Goal: Communication & Community: Share content

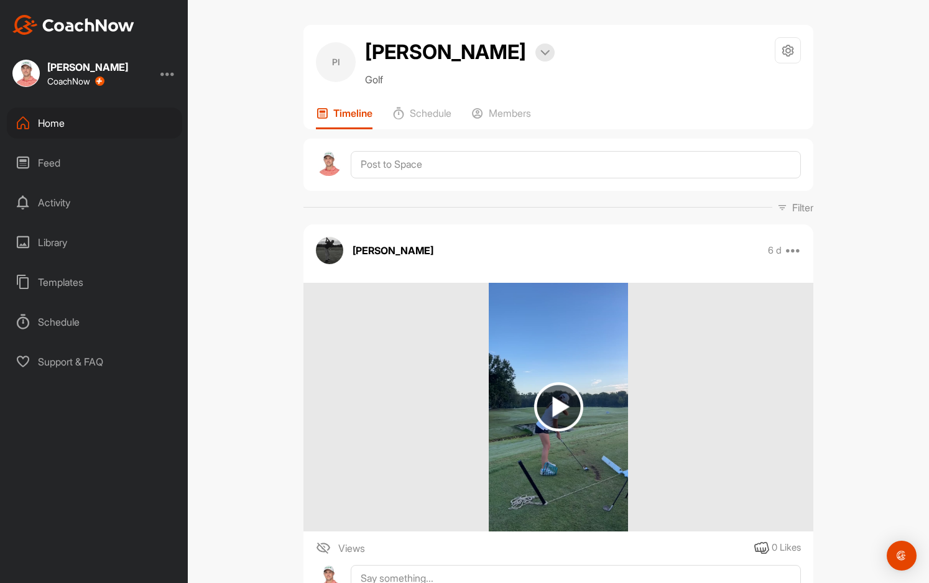
click at [60, 120] on div "Home" at bounding box center [94, 123] width 175 height 31
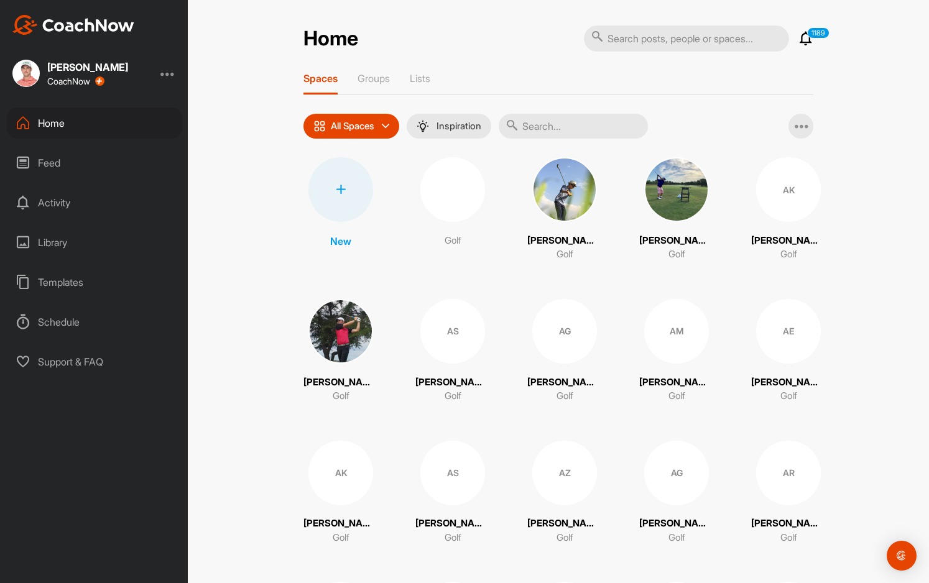
click at [555, 128] on input "text" at bounding box center [572, 126] width 149 height 25
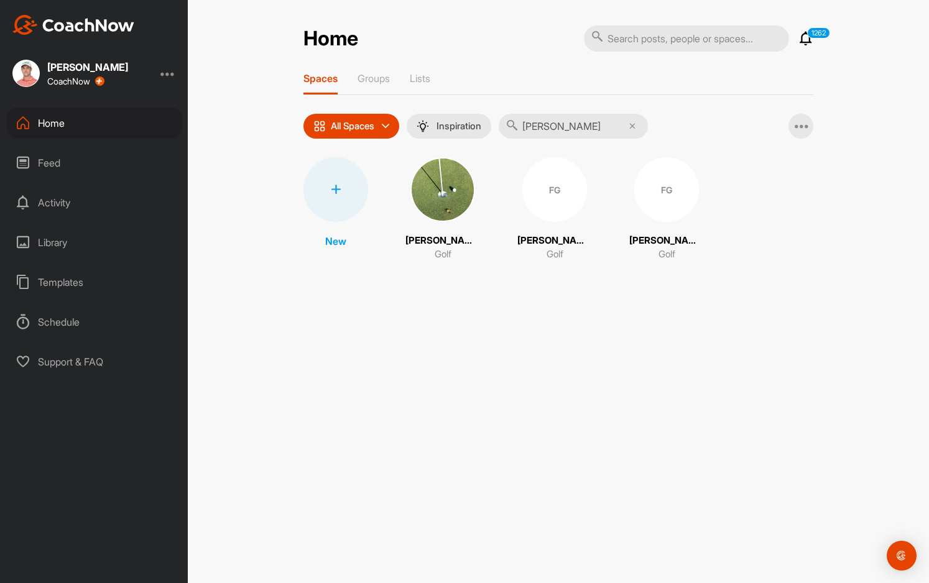
type input "[PERSON_NAME]"
click at [549, 183] on div "FG" at bounding box center [554, 189] width 65 height 65
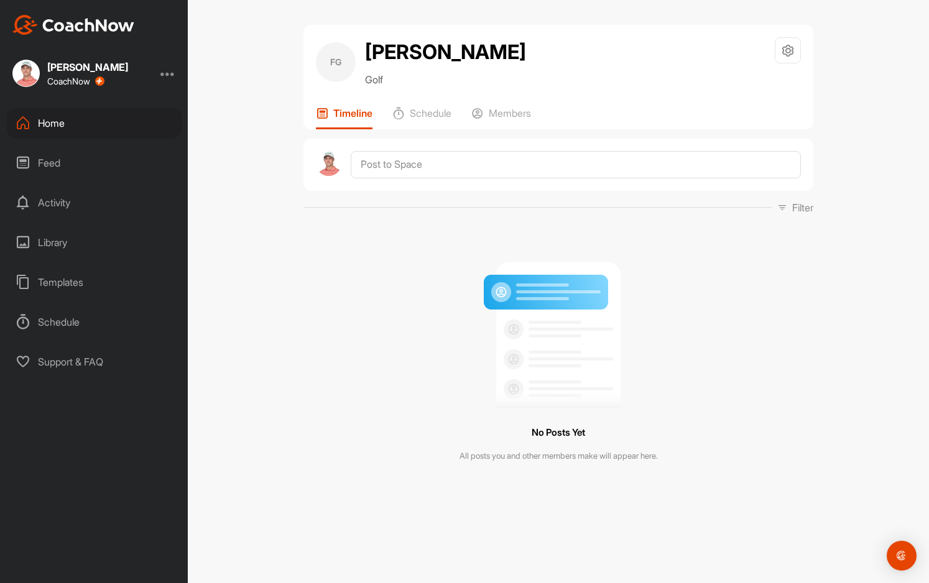
click at [67, 123] on div "Home" at bounding box center [94, 123] width 175 height 31
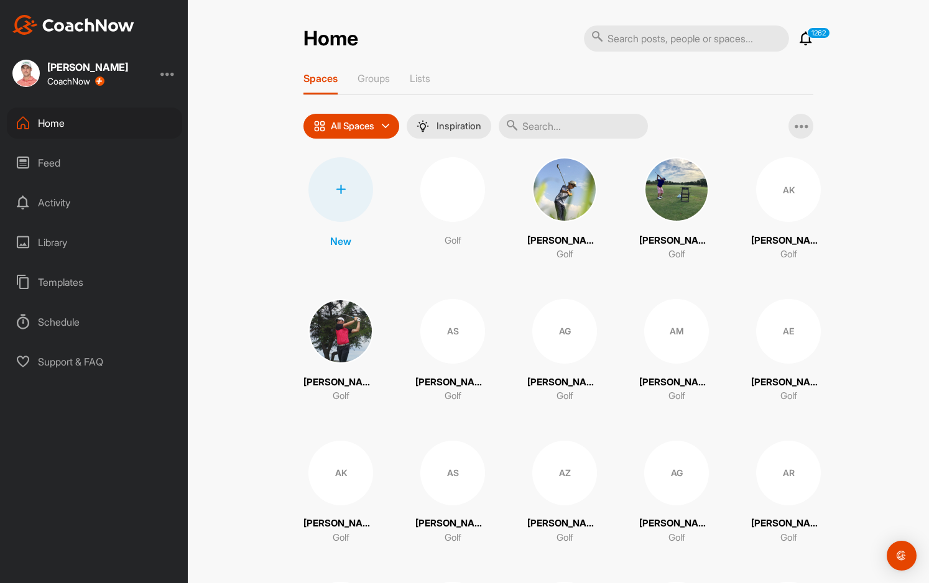
click at [544, 124] on input "text" at bounding box center [572, 126] width 149 height 25
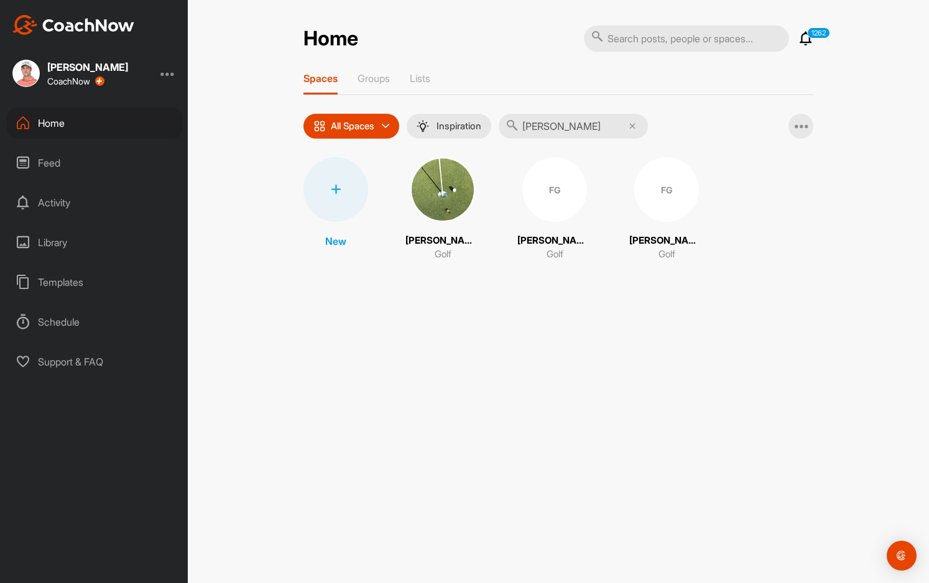
type input "[PERSON_NAME]"
click at [680, 186] on div "FG" at bounding box center [666, 189] width 65 height 65
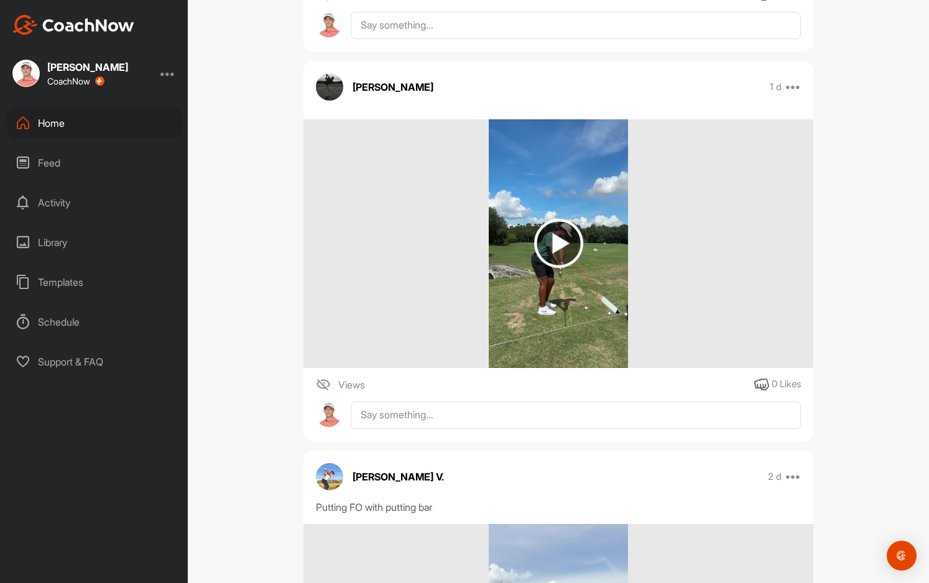
scroll to position [1616, 0]
click at [558, 236] on img at bounding box center [558, 243] width 49 height 49
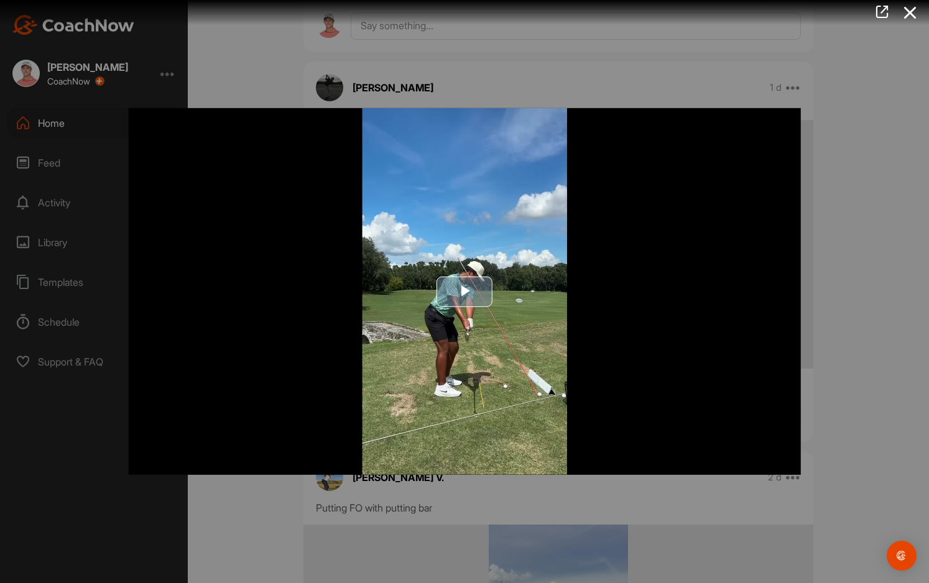
click at [472, 318] on img "Video Player" at bounding box center [465, 291] width 672 height 367
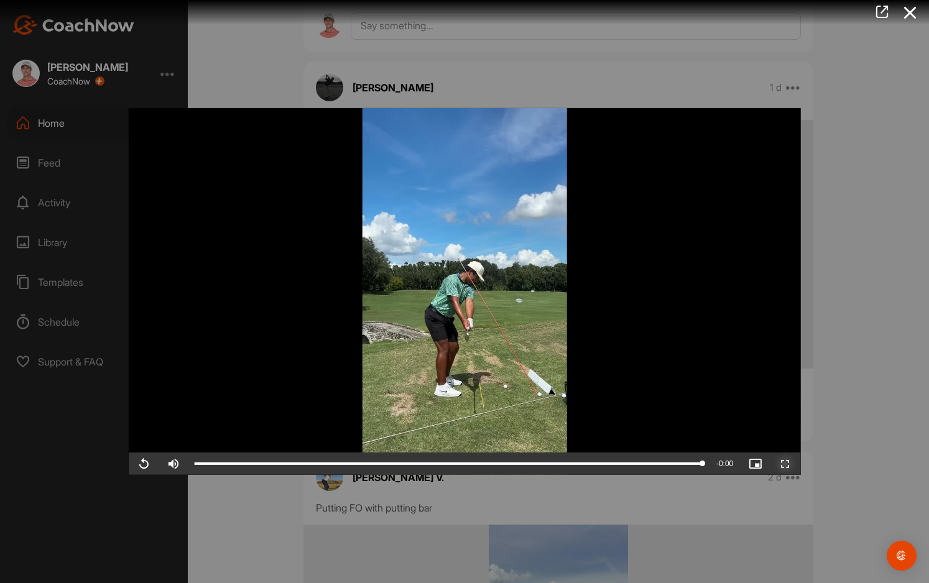
click at [781, 464] on span "Video Player" at bounding box center [785, 464] width 30 height 0
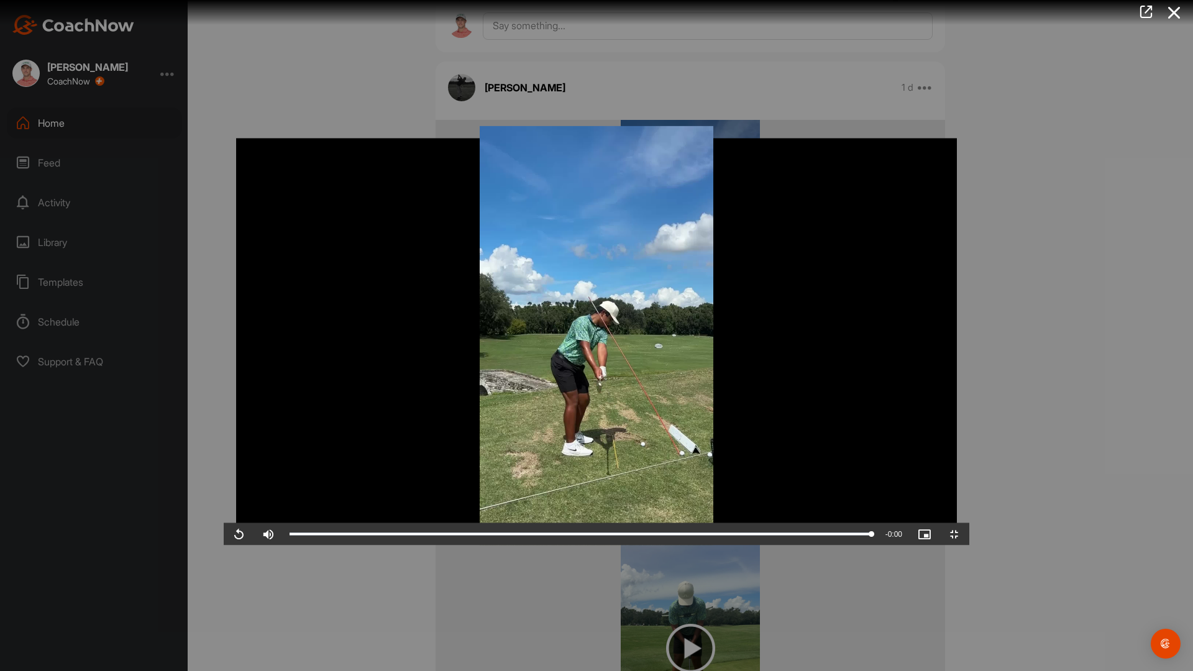
click at [585, 318] on video "Video Player" at bounding box center [597, 336] width 746 height 420
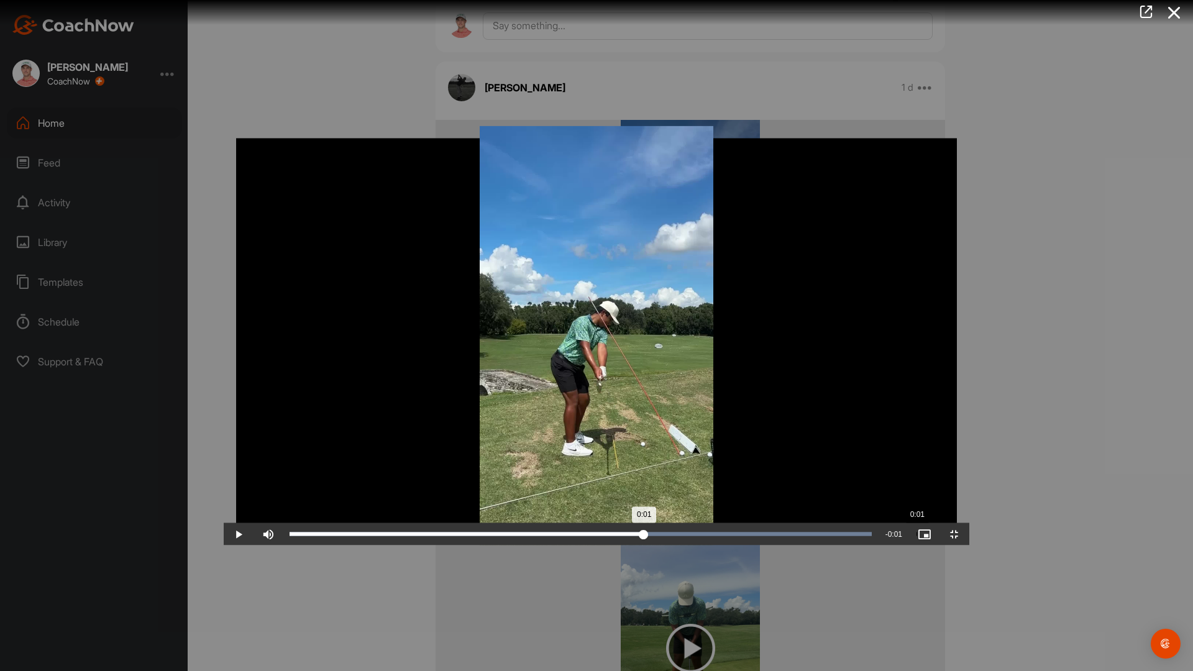
drag, startPoint x: 308, startPoint y: 660, endPoint x: 694, endPoint y: 669, distance: 386.1
click at [694, 546] on div "Loaded : 100.00% 0:01 0:01" at bounding box center [580, 534] width 595 height 22
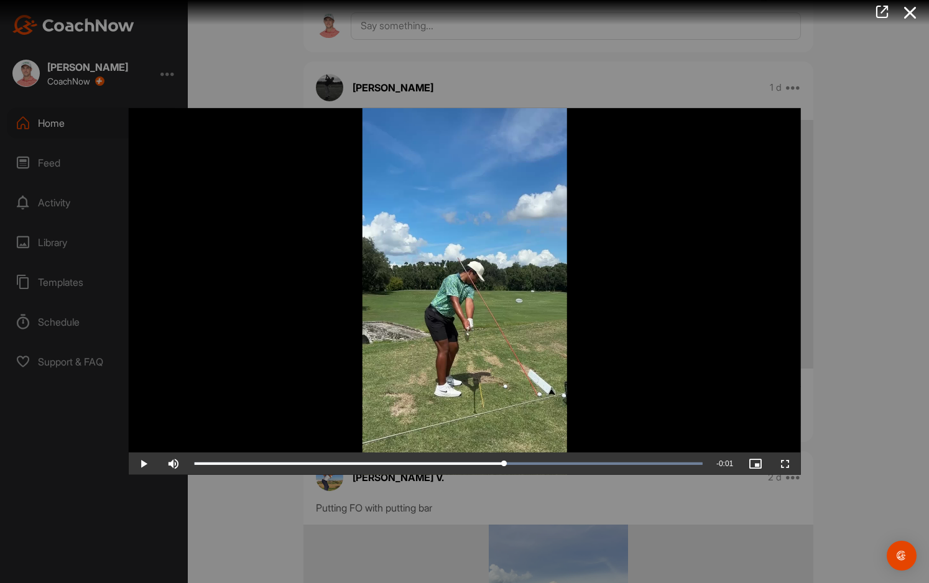
click at [859, 157] on div at bounding box center [464, 291] width 929 height 583
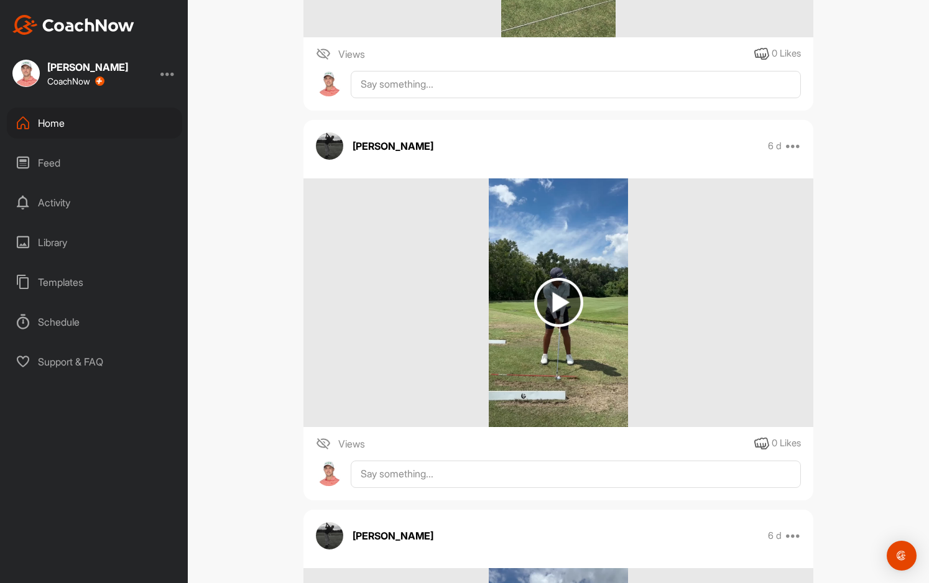
scroll to position [3480, 0]
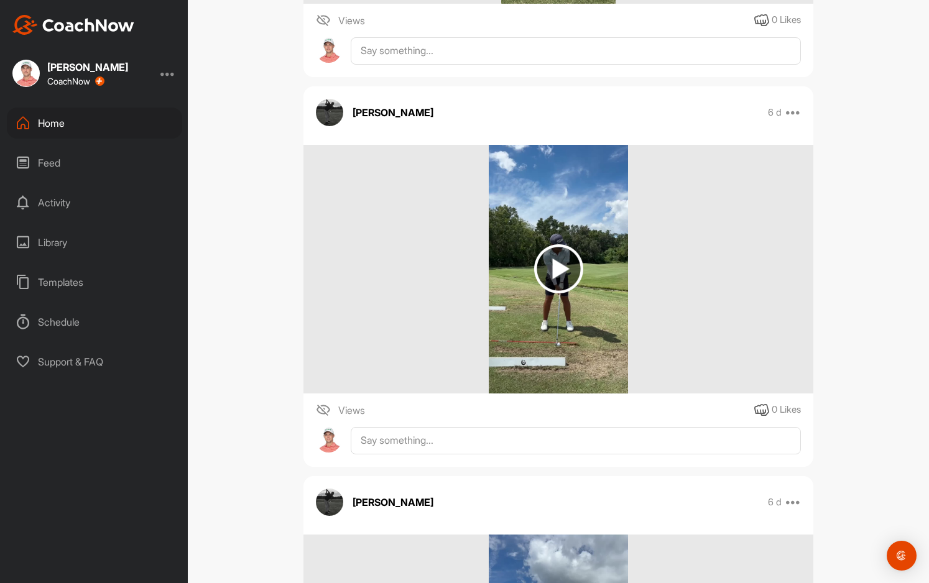
click at [555, 269] on img at bounding box center [558, 268] width 49 height 49
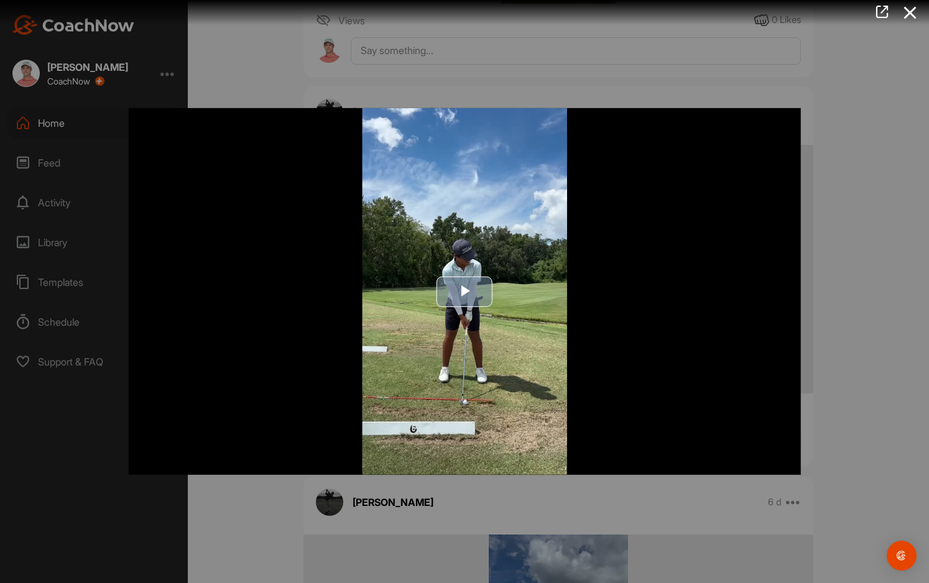
click at [446, 327] on img "Video Player" at bounding box center [465, 291] width 672 height 367
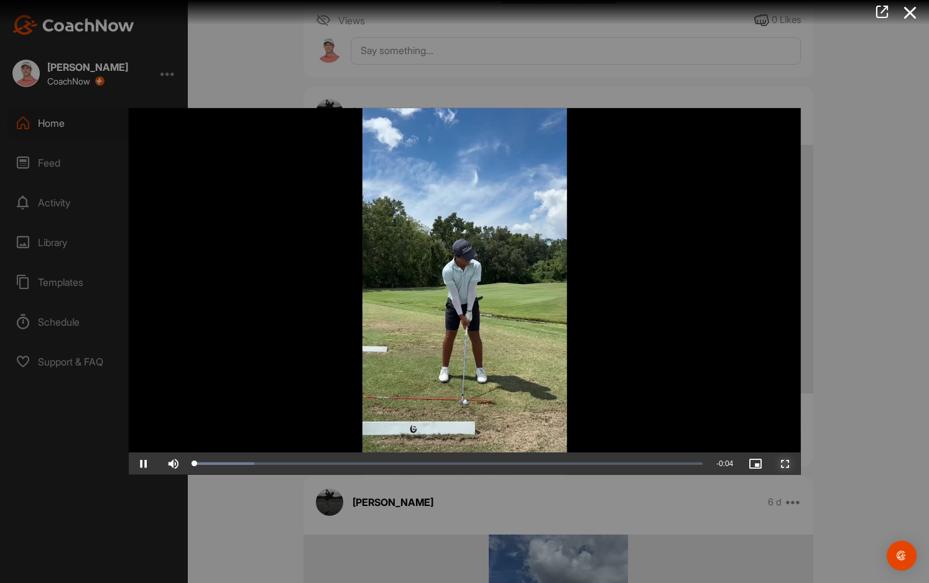
click at [782, 464] on span "Video Player" at bounding box center [785, 464] width 30 height 0
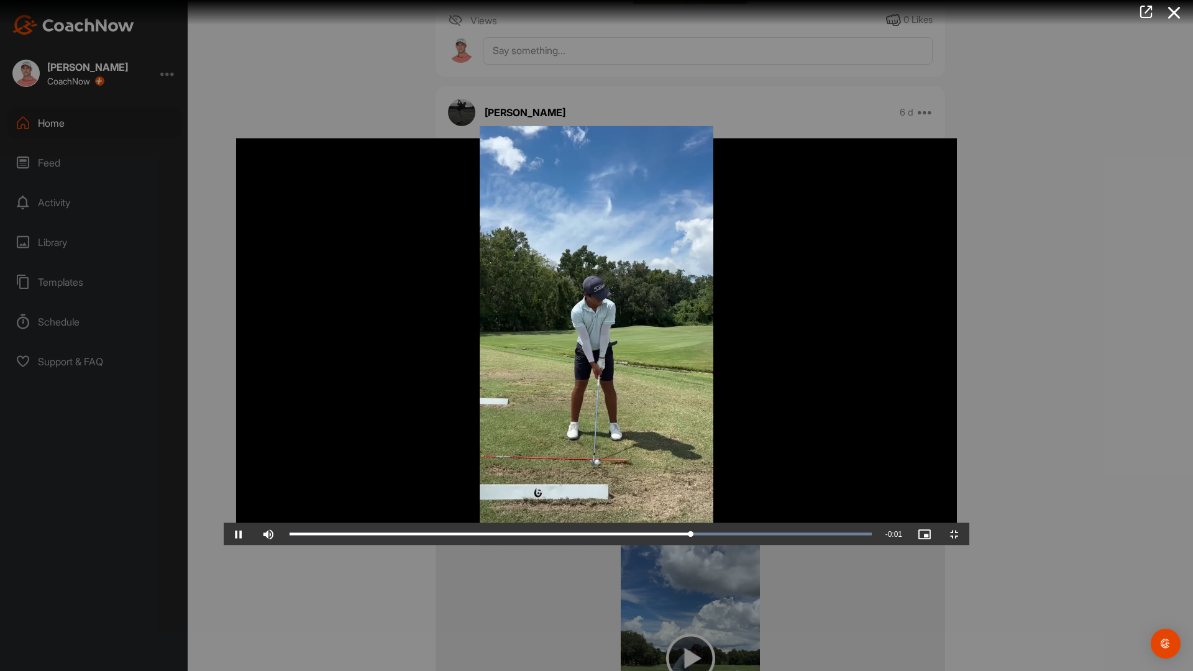
click at [709, 470] on video "Video Player" at bounding box center [597, 336] width 746 height 420
drag, startPoint x: 809, startPoint y: 658, endPoint x: 669, endPoint y: 665, distance: 140.7
click at [669, 546] on div "Loaded : 100.00% 0:02 0:02" at bounding box center [580, 534] width 595 height 22
click at [651, 536] on div "Loaded : 100.00% 0:02 0:02" at bounding box center [581, 535] width 582 height 4
drag, startPoint x: 651, startPoint y: 659, endPoint x: 659, endPoint y: 659, distance: 8.1
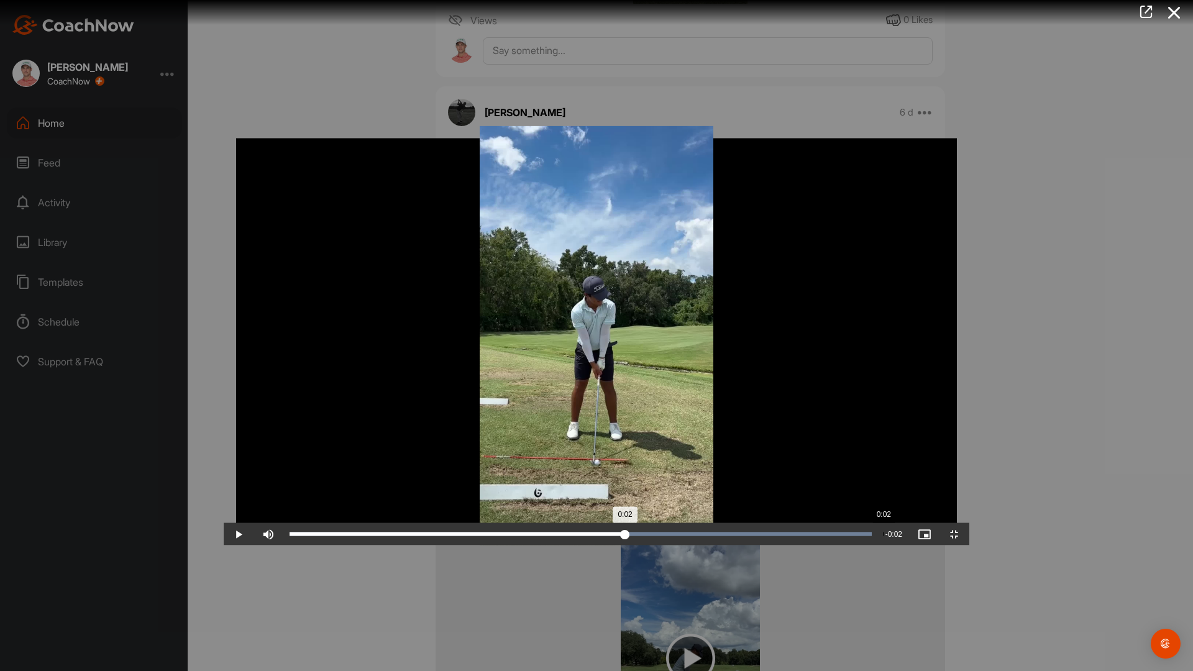
click at [625, 536] on div "0:02" at bounding box center [458, 535] width 336 height 4
drag, startPoint x: 661, startPoint y: 658, endPoint x: 887, endPoint y: 653, distance: 226.3
click at [878, 546] on div "Loaded : 100.00% 0:03 0:03" at bounding box center [580, 534] width 595 height 22
click at [756, 536] on div "0:03" at bounding box center [523, 535] width 466 height 4
drag, startPoint x: 890, startPoint y: 659, endPoint x: 896, endPoint y: 658, distance: 6.5
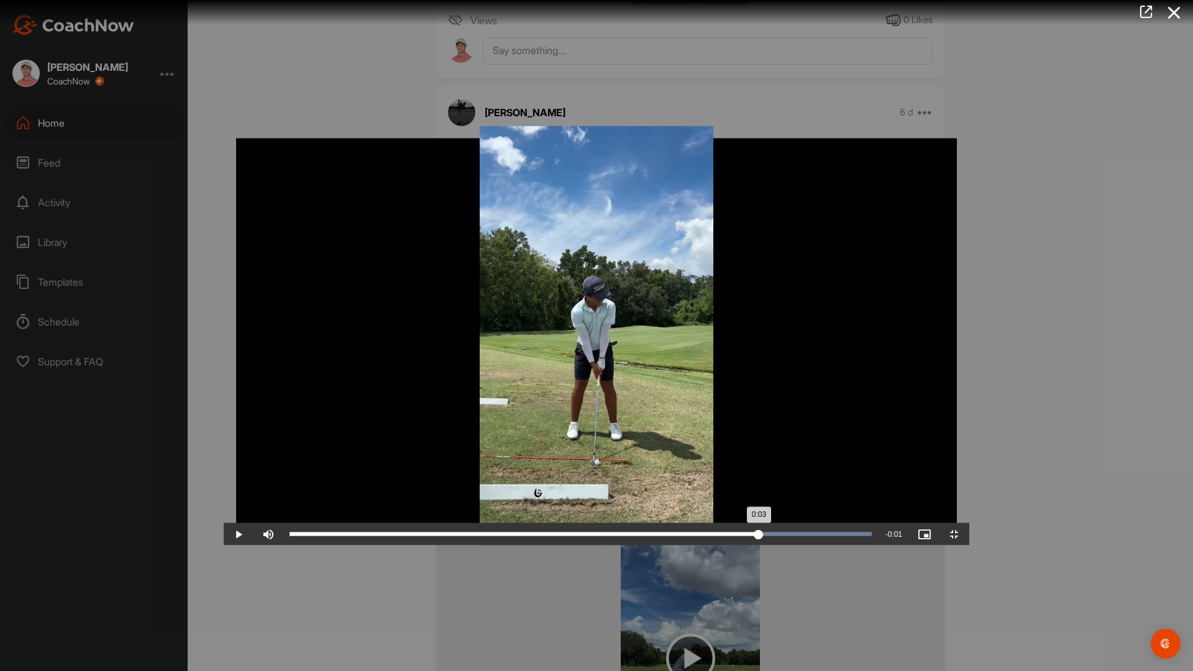
click at [759, 536] on div "0:03" at bounding box center [524, 535] width 469 height 4
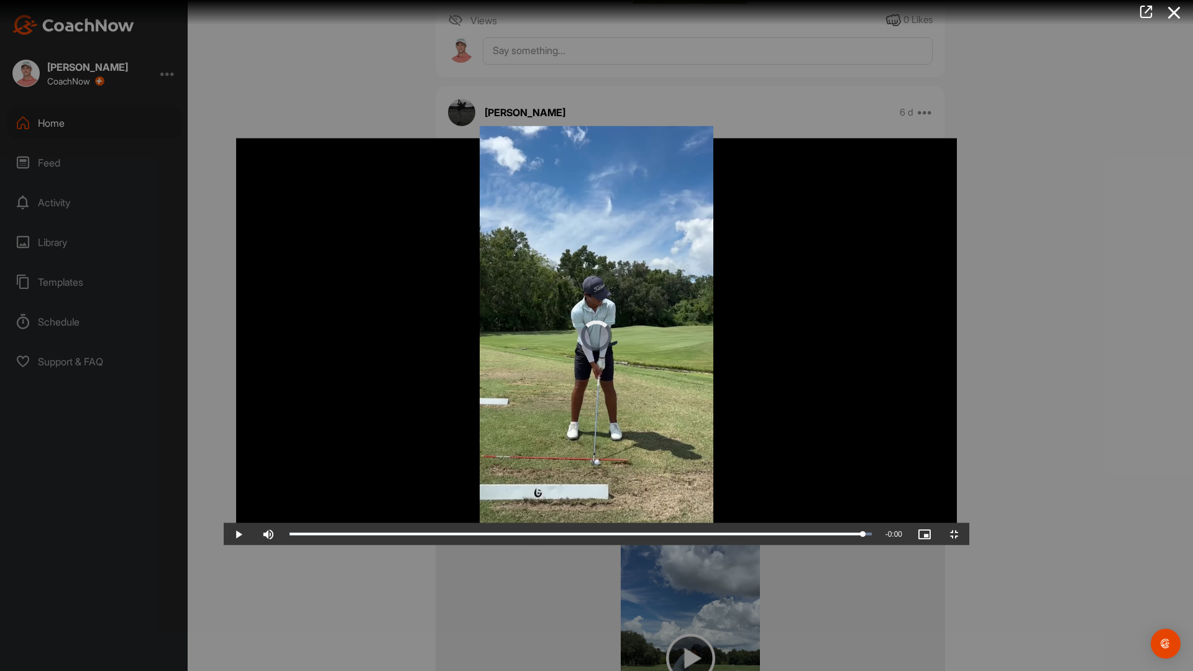
drag, startPoint x: 897, startPoint y: 658, endPoint x: 1105, endPoint y: 663, distance: 208.3
click at [878, 546] on div "Loaded : 100.00% 0:04 0:04" at bounding box center [580, 534] width 595 height 22
click at [928, 534] on span "Video Player" at bounding box center [955, 534] width 30 height 0
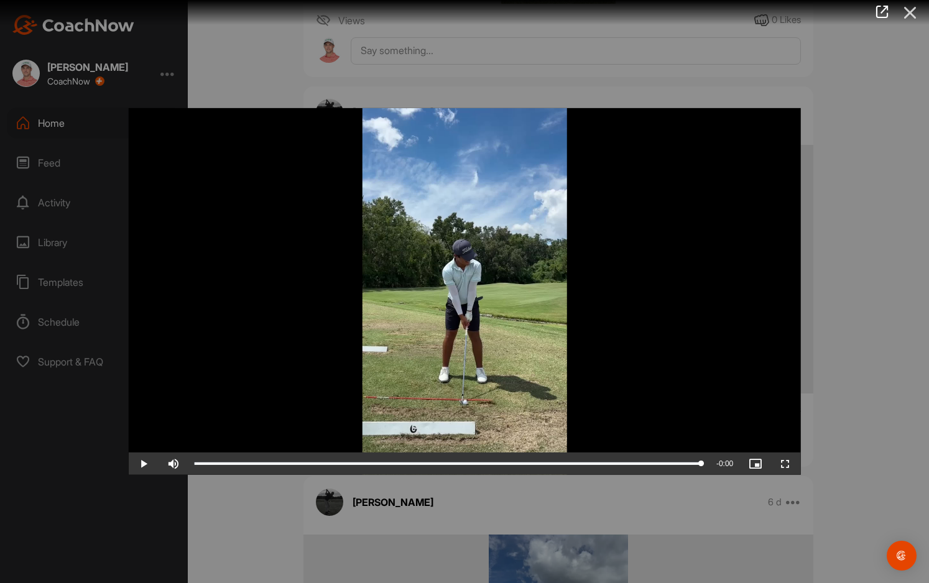
click at [911, 9] on icon at bounding box center [910, 12] width 29 height 23
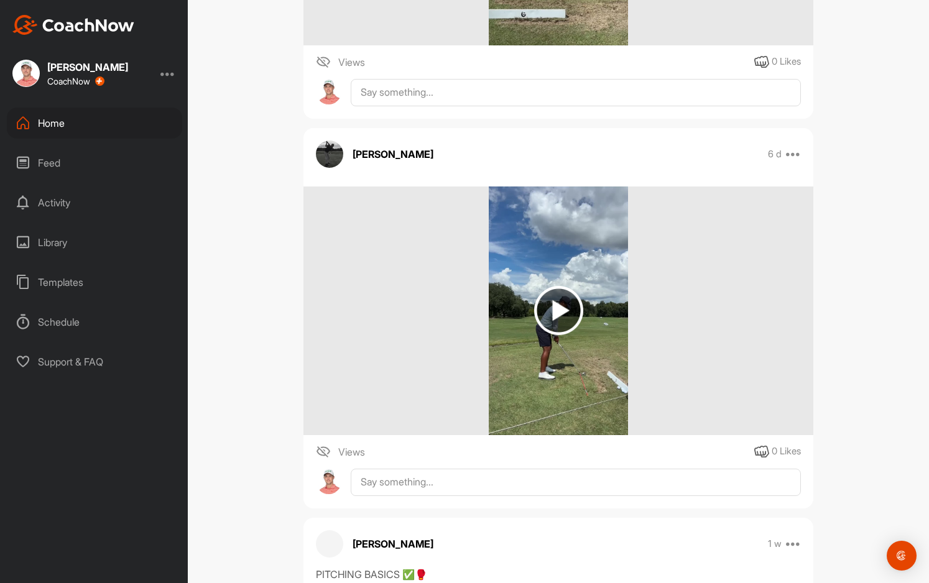
scroll to position [3838, 0]
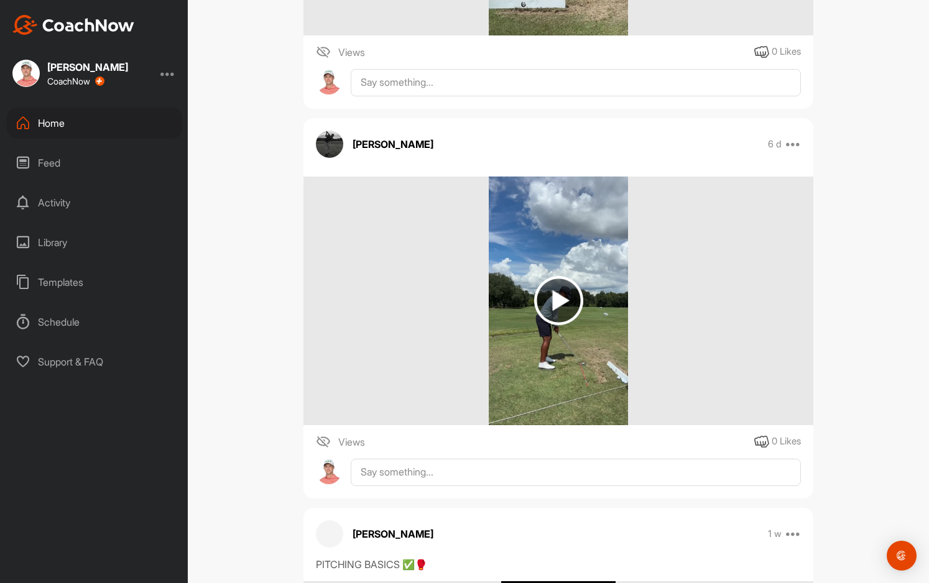
click at [543, 303] on img at bounding box center [558, 300] width 49 height 49
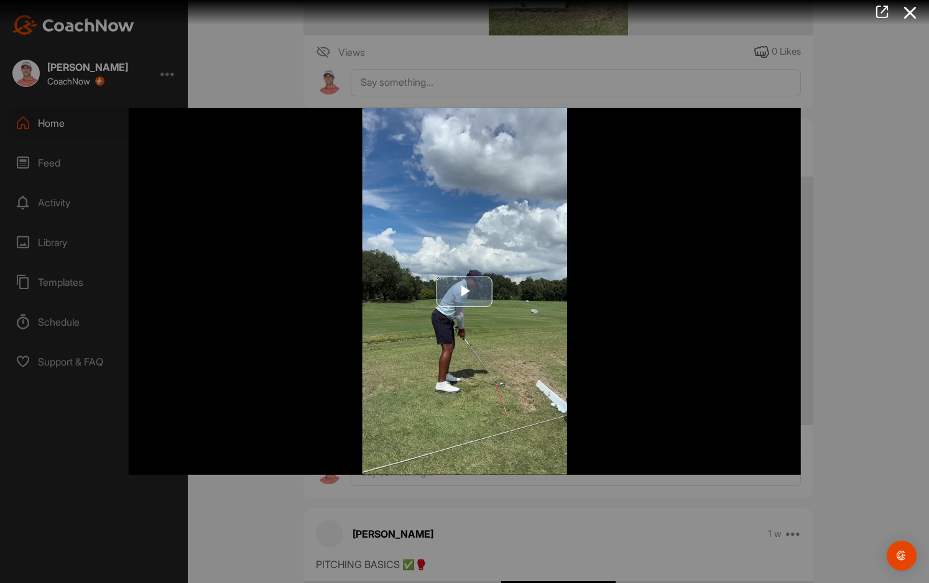
click at [464, 291] on span "Video Player" at bounding box center [464, 291] width 0 height 0
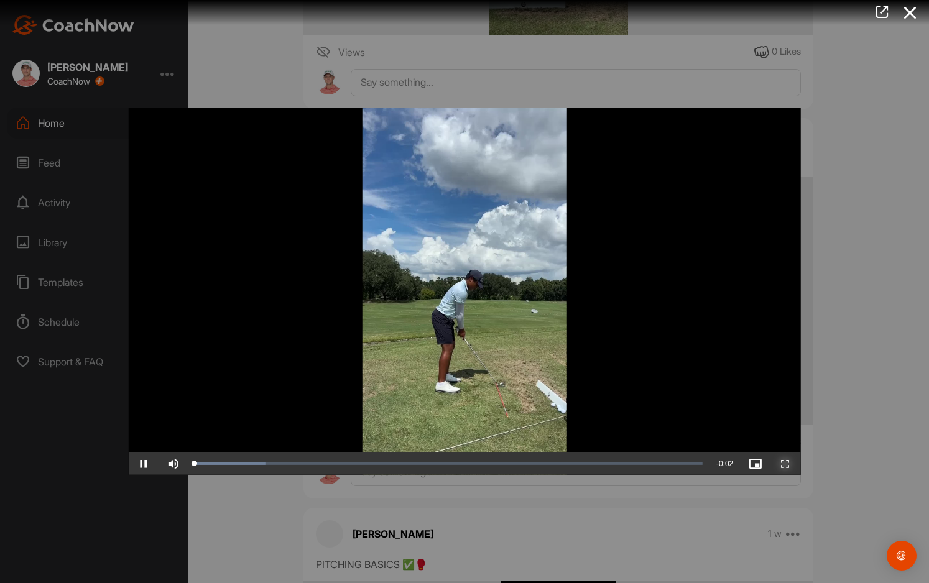
click at [786, 464] on span "Video Player" at bounding box center [785, 464] width 30 height 0
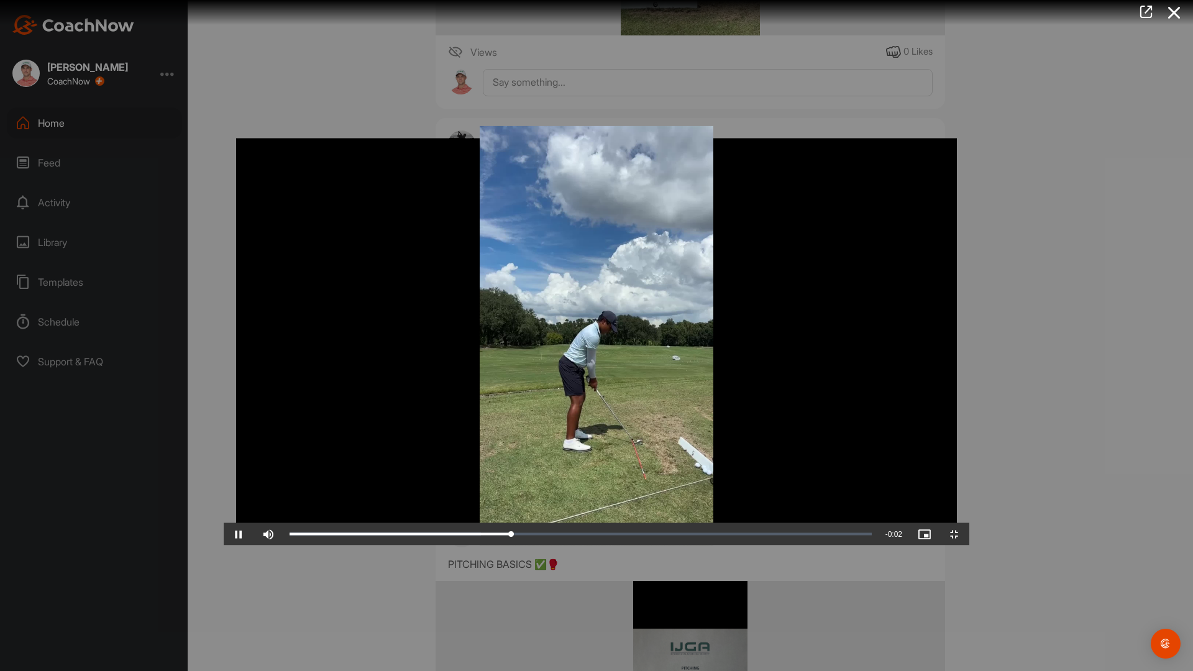
click at [523, 546] on video "Video Player" at bounding box center [597, 336] width 746 height 420
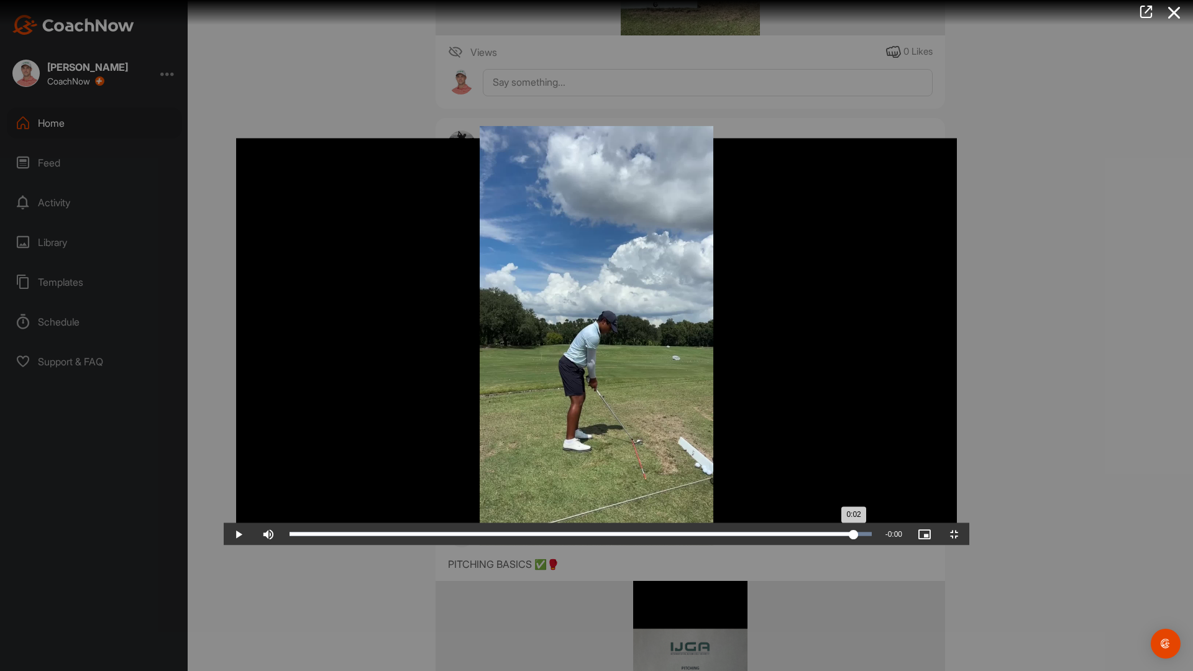
drag, startPoint x: 620, startPoint y: 658, endPoint x: 1093, endPoint y: 654, distance: 473.0
click at [878, 546] on div "Loaded : 100.00% 0:02 0:02" at bounding box center [580, 534] width 595 height 22
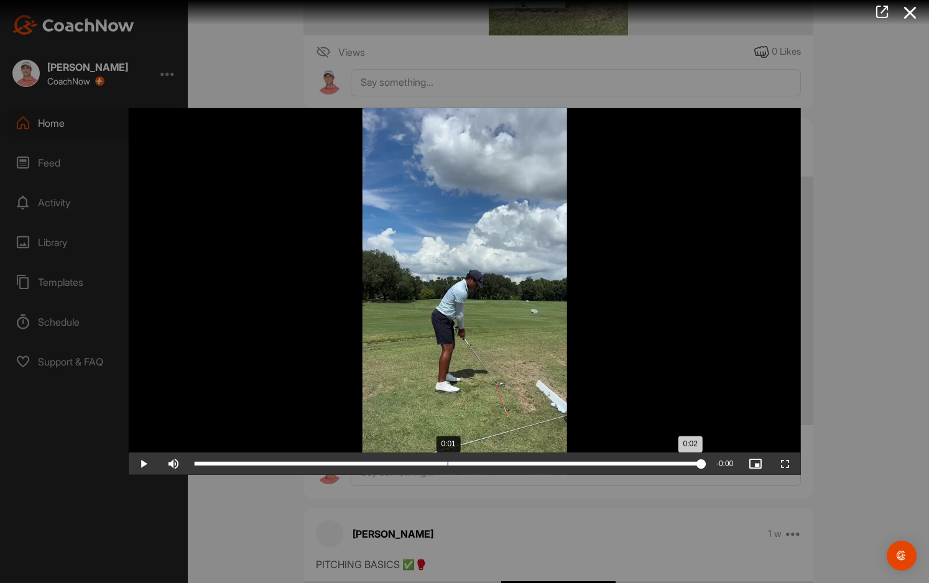
click at [447, 463] on div "Loaded : 100.00% 0:01 0:02" at bounding box center [449, 464] width 508 height 4
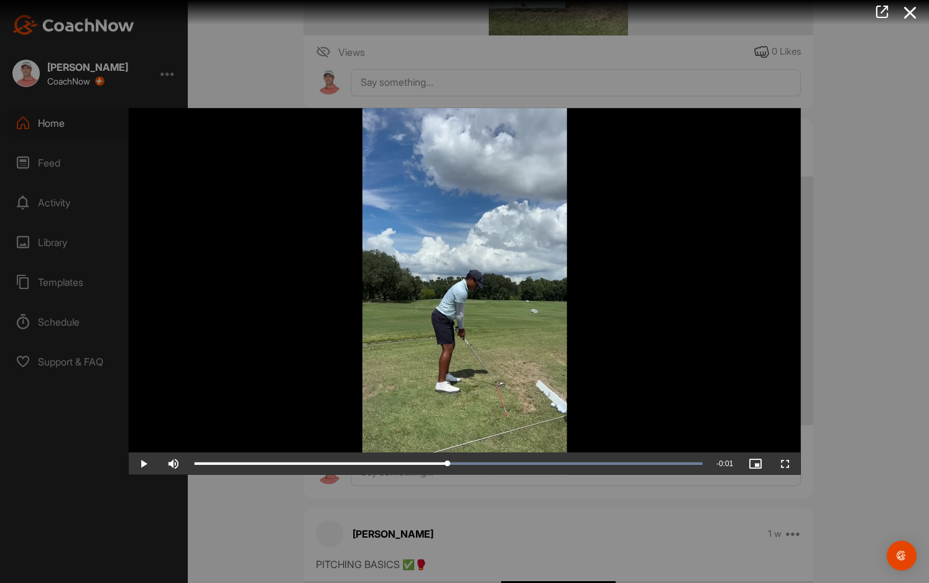
click at [867, 329] on div at bounding box center [464, 291] width 929 height 583
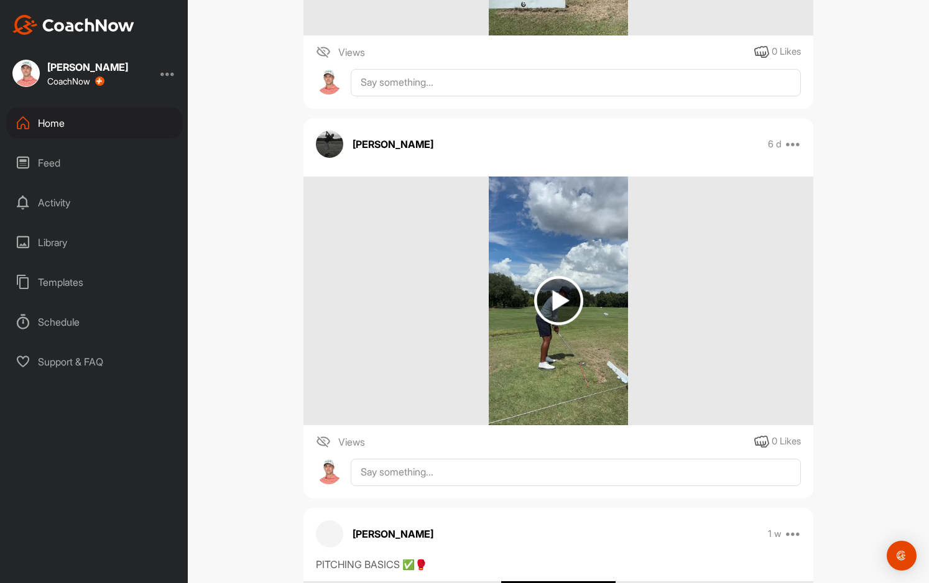
scroll to position [3465, 0]
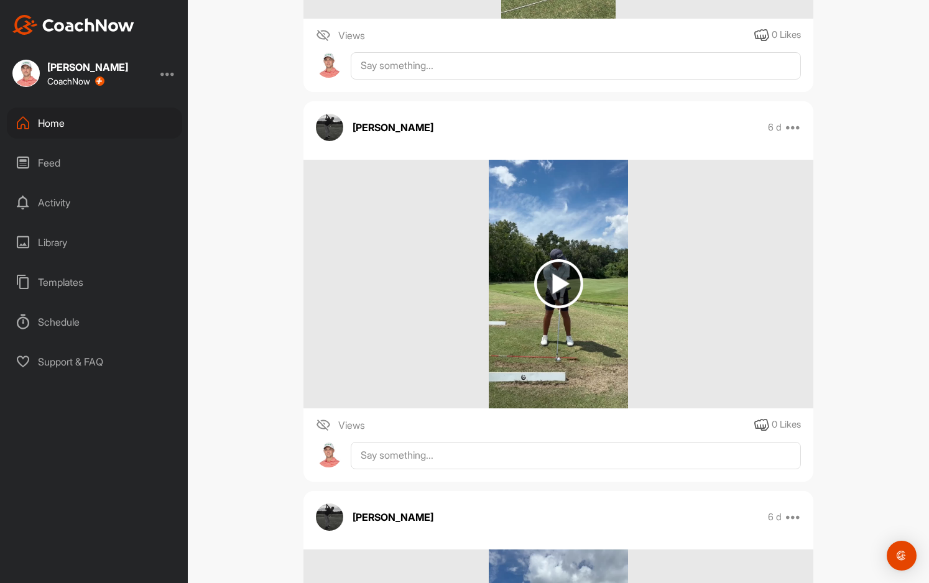
click at [551, 272] on img at bounding box center [558, 283] width 49 height 49
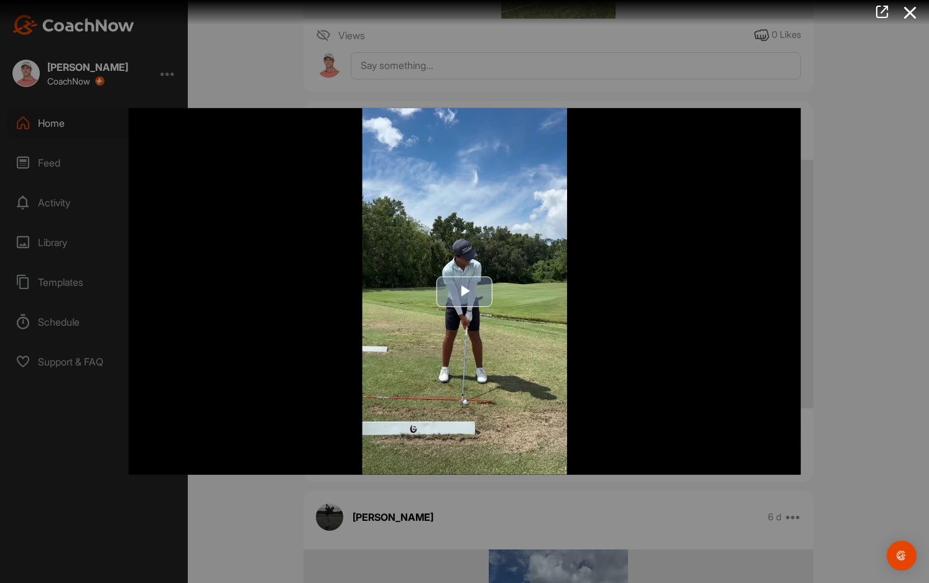
click at [483, 323] on img "Video Player" at bounding box center [465, 291] width 672 height 367
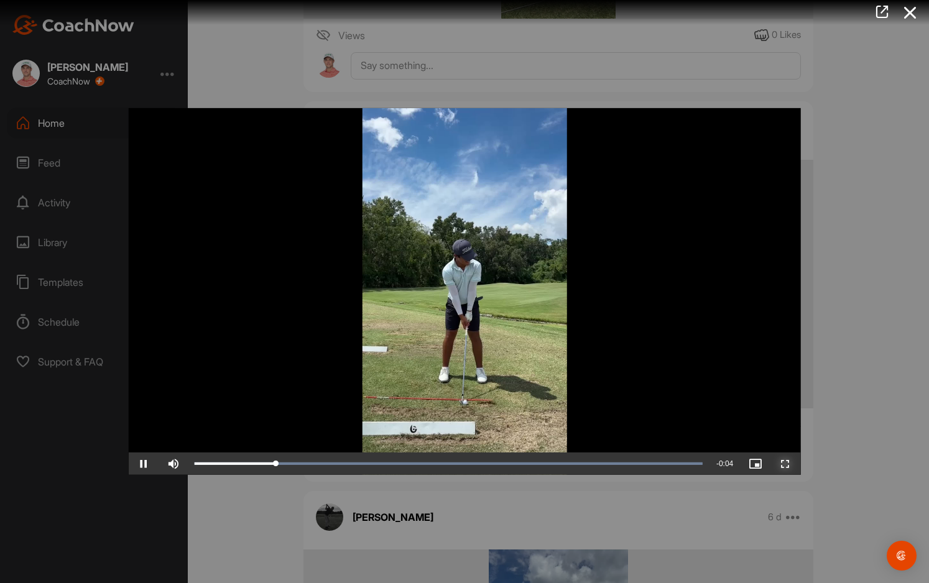
click at [782, 464] on span "Video Player" at bounding box center [785, 464] width 30 height 0
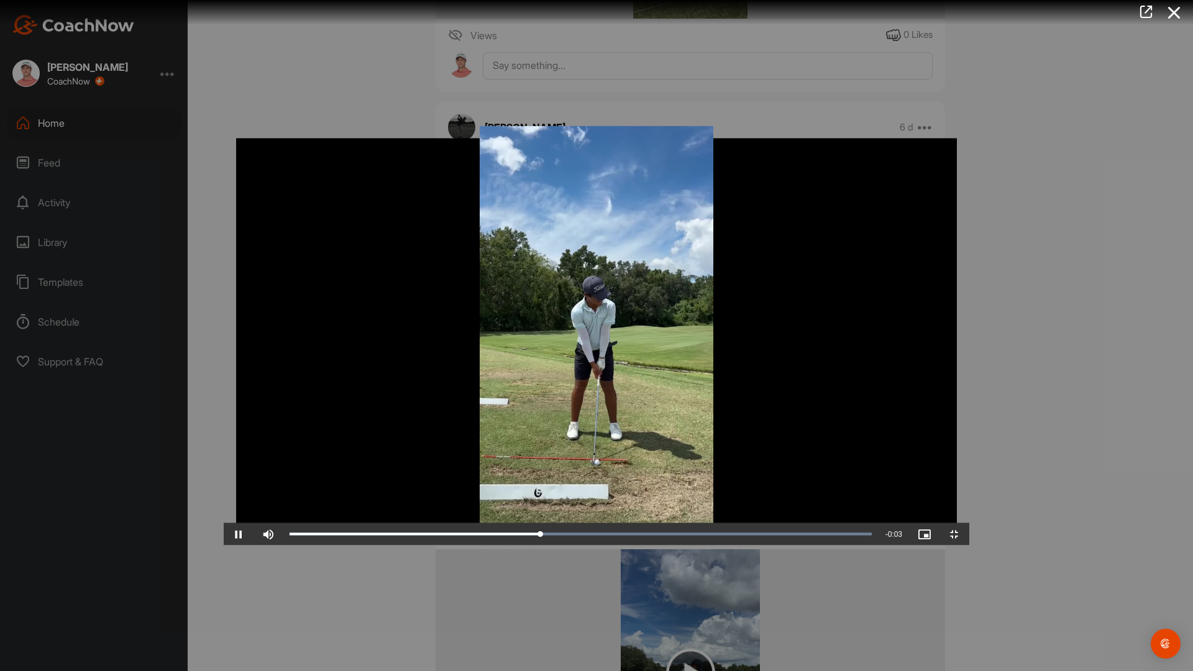
click at [597, 546] on video "Video Player" at bounding box center [597, 336] width 746 height 420
drag, startPoint x: 626, startPoint y: 656, endPoint x: 727, endPoint y: 656, distance: 100.1
click at [727, 546] on div "Loaded : 100.00% 0:02 0:02" at bounding box center [580, 534] width 595 height 22
drag, startPoint x: 727, startPoint y: 658, endPoint x: 736, endPoint y: 658, distance: 9.3
click at [668, 536] on div "0:03" at bounding box center [479, 535] width 378 height 4
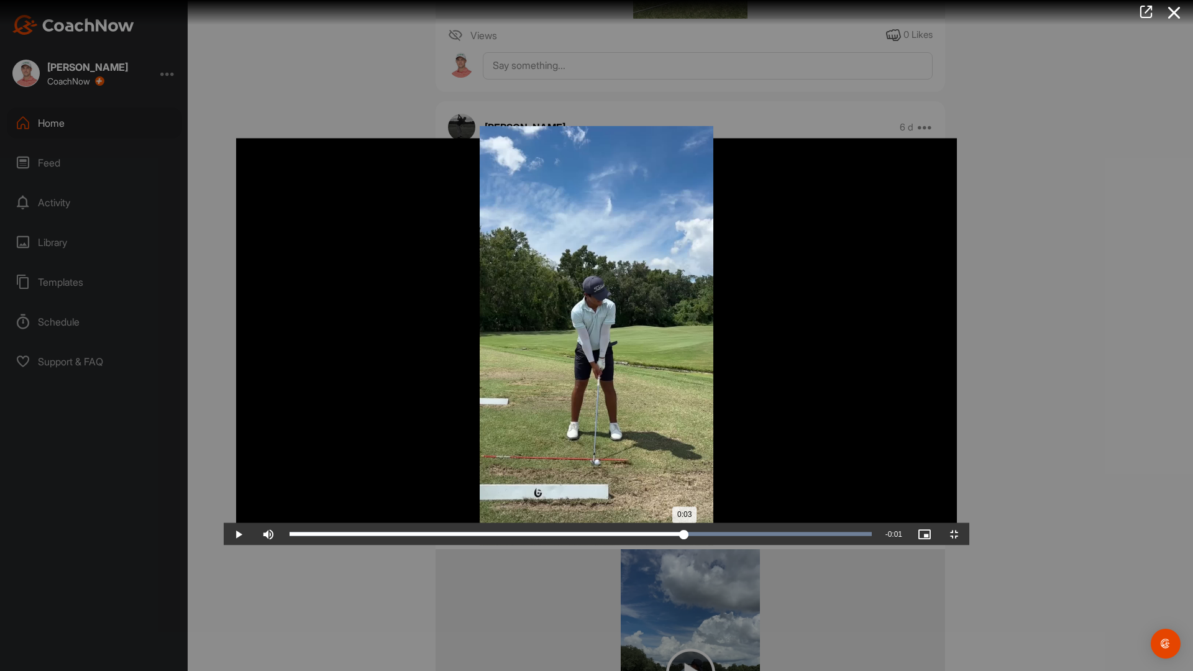
drag, startPoint x: 736, startPoint y: 658, endPoint x: 765, endPoint y: 653, distance: 29.6
click at [765, 546] on div "Loaded : 100.00% 0:03 0:03" at bounding box center [580, 534] width 595 height 22
drag, startPoint x: 766, startPoint y: 659, endPoint x: 587, endPoint y: 654, distance: 178.4
click at [584, 536] on div "0:02" at bounding box center [437, 535] width 295 height 4
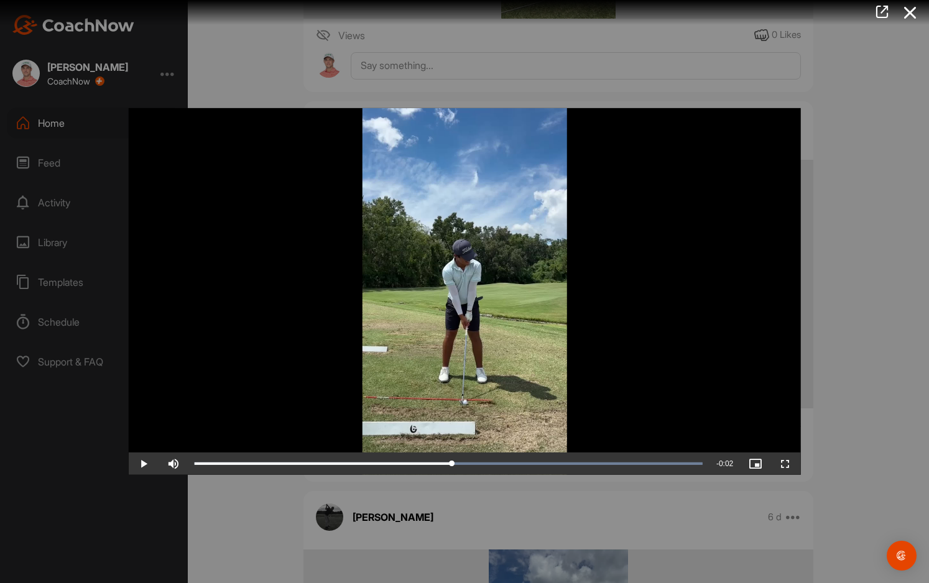
click at [882, 396] on div at bounding box center [464, 291] width 929 height 583
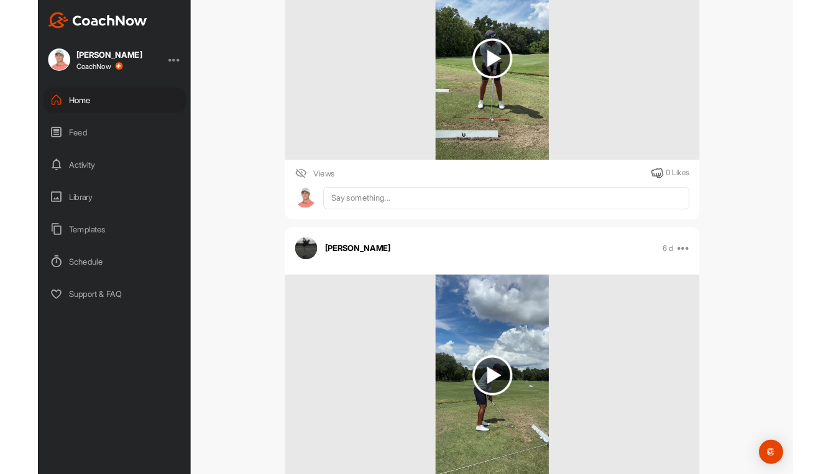
scroll to position [3838, 0]
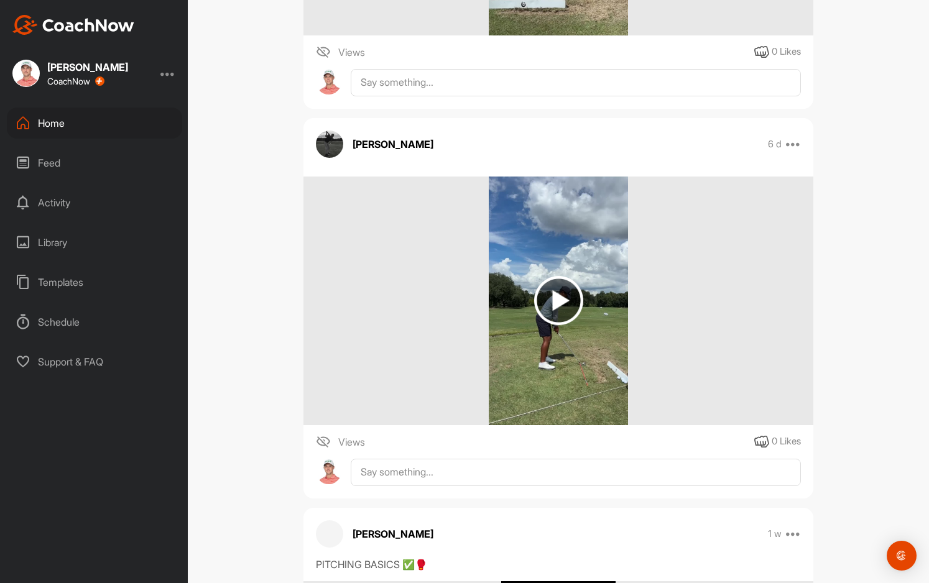
click at [545, 303] on img at bounding box center [558, 300] width 49 height 49
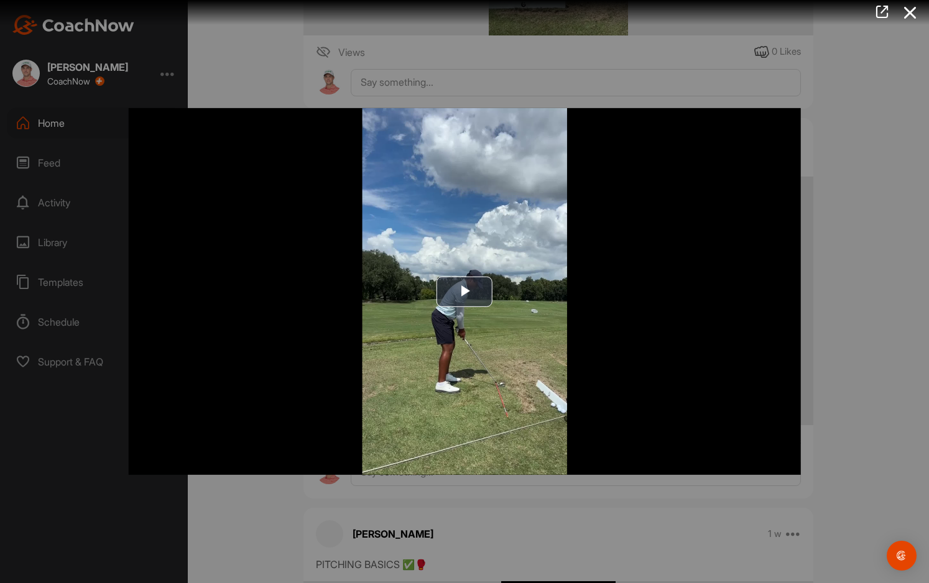
click at [891, 241] on div at bounding box center [464, 291] width 929 height 583
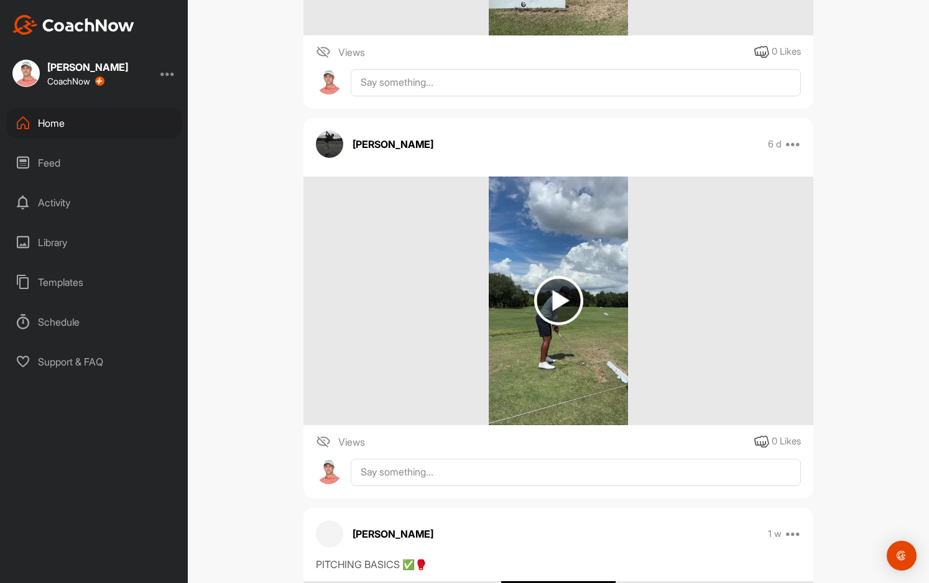
click at [549, 294] on img at bounding box center [558, 300] width 49 height 49
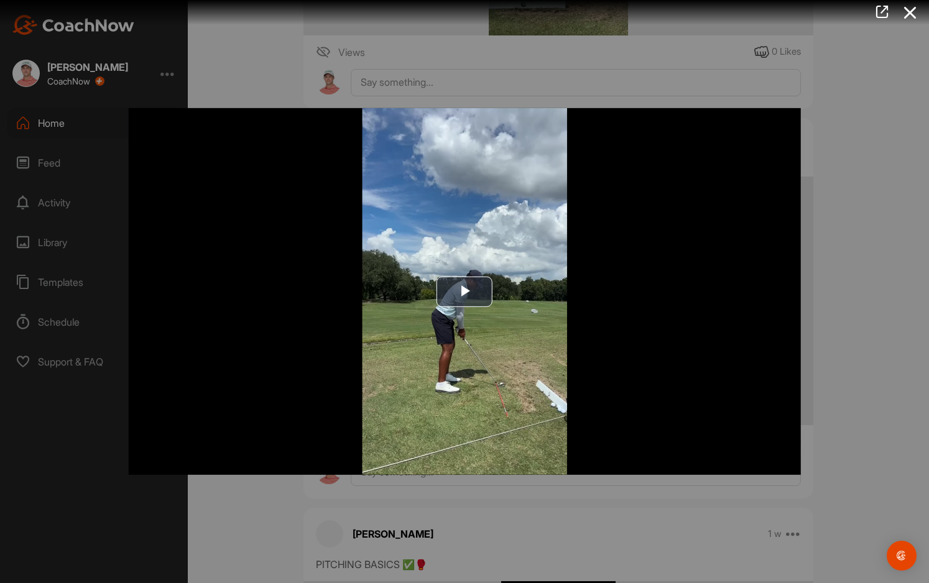
click at [549, 294] on img "Video Player" at bounding box center [465, 291] width 672 height 367
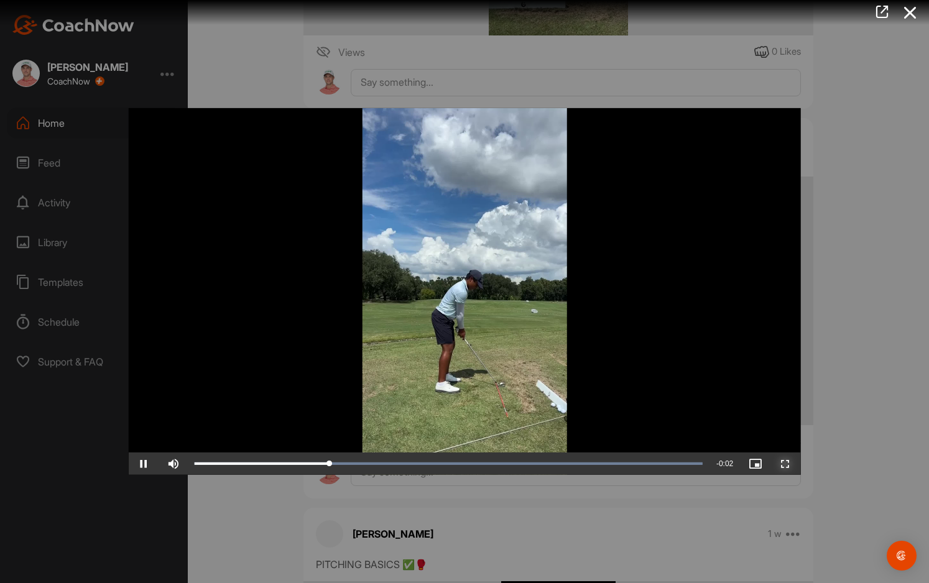
click at [785, 464] on span "Video Player" at bounding box center [785, 464] width 30 height 0
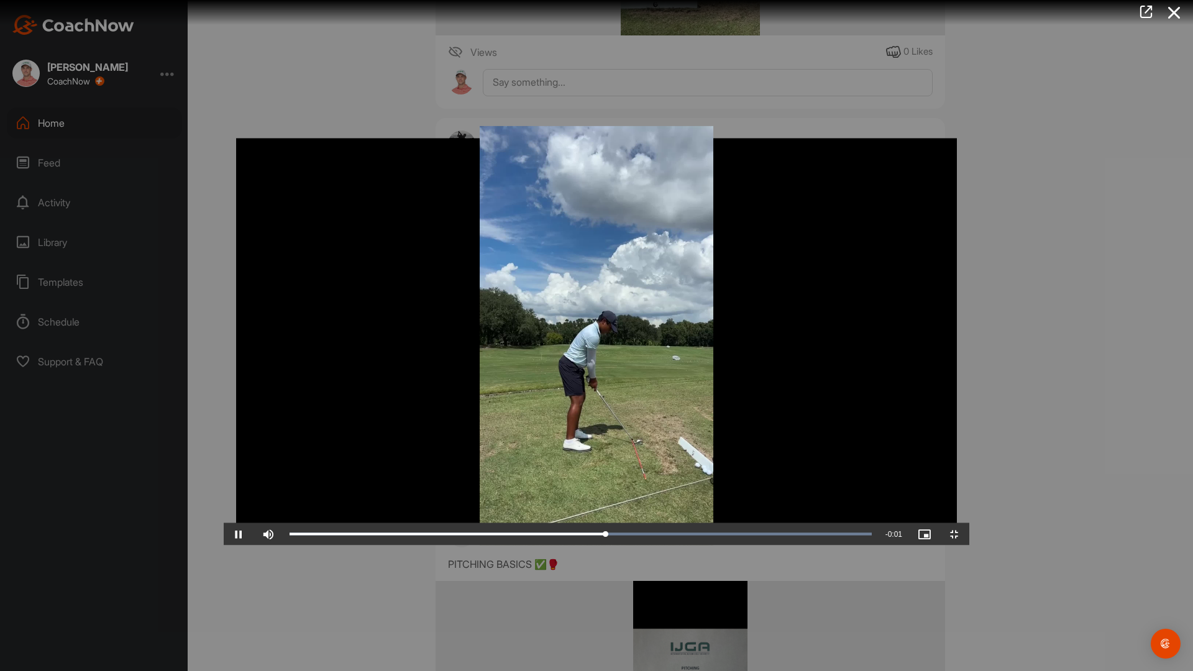
click at [672, 351] on video "Video Player" at bounding box center [597, 336] width 746 height 420
click at [395, 546] on div "Loaded : 100.00% 0:00 0:01" at bounding box center [580, 534] width 595 height 22
click at [357, 546] on div "Loaded : 100.00% 0:00 0:00" at bounding box center [580, 534] width 595 height 22
drag, startPoint x: 397, startPoint y: 659, endPoint x: 492, endPoint y: 658, distance: 95.7
click at [492, 536] on div "Loaded : 100.00% 0:01 0:01" at bounding box center [581, 535] width 582 height 4
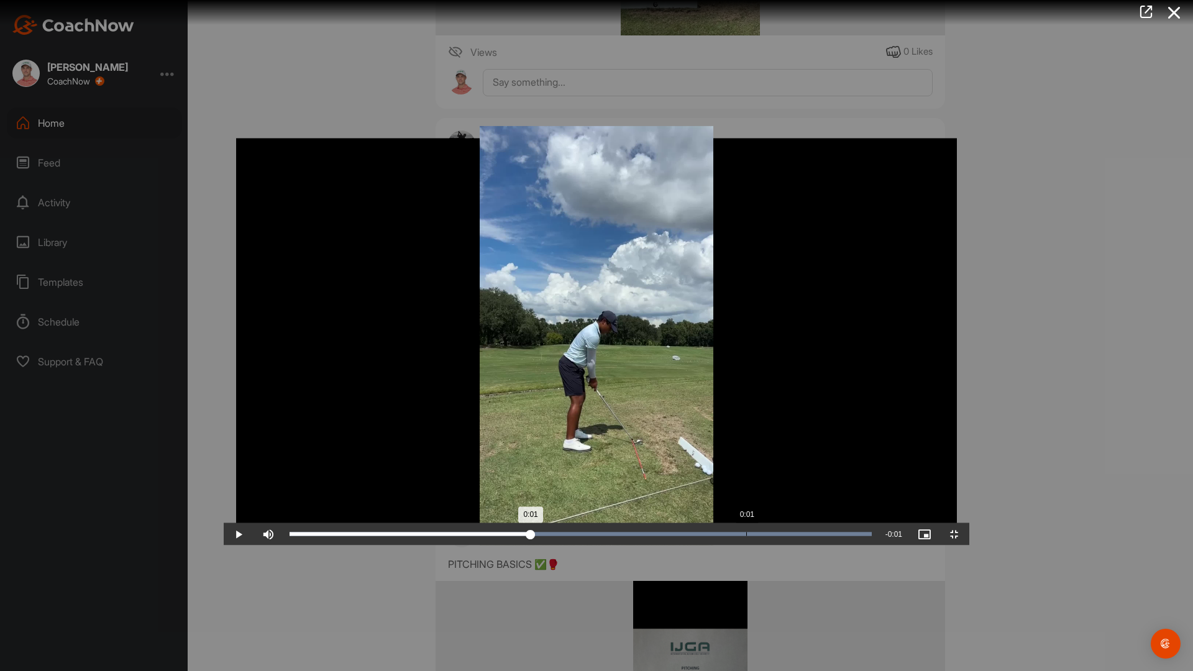
click at [521, 546] on div "Loaded : 100.00% 0:01 0:01" at bounding box center [580, 534] width 595 height 22
drag, startPoint x: 521, startPoint y: 655, endPoint x: 842, endPoint y: 661, distance: 321.4
click at [842, 536] on div "Loaded : 100.00% 0:02 0:02" at bounding box center [581, 535] width 582 height 4
click at [928, 534] on span "Video Player" at bounding box center [955, 534] width 30 height 0
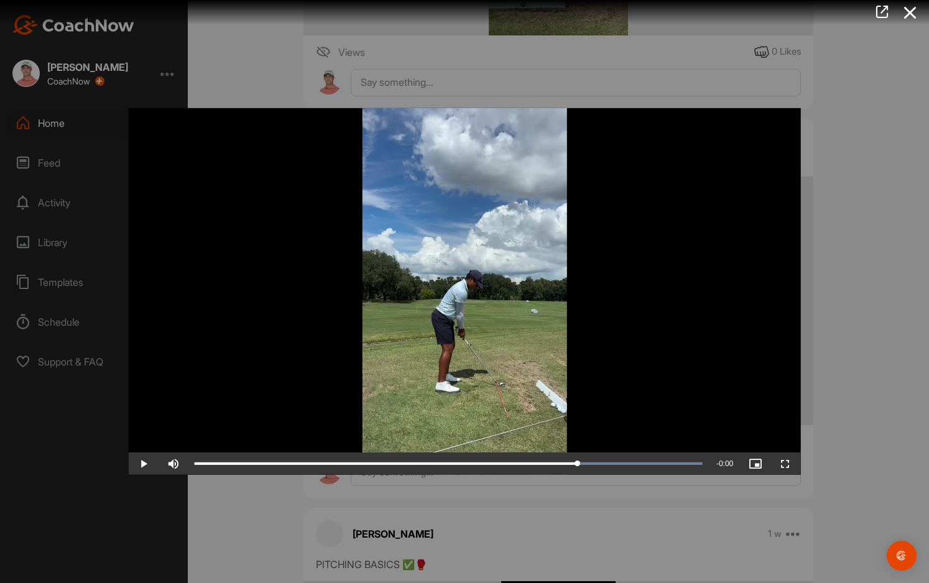
drag, startPoint x: 606, startPoint y: 43, endPoint x: 610, endPoint y: 176, distance: 133.1
click at [606, 43] on div at bounding box center [464, 291] width 929 height 583
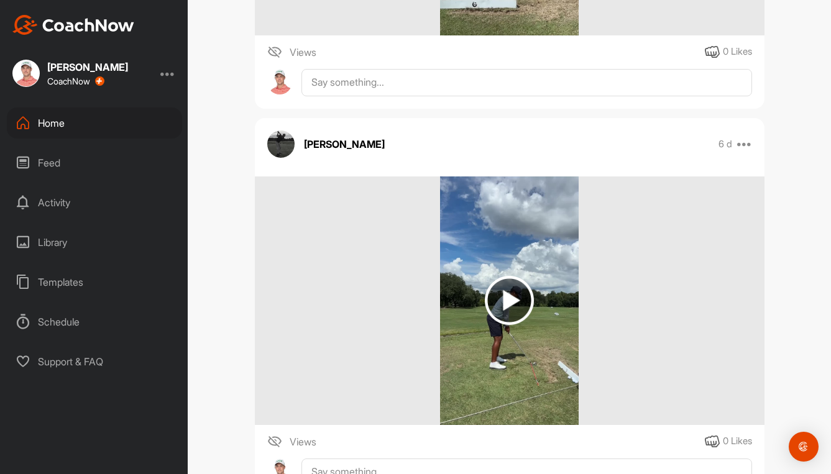
click at [42, 123] on div "Home" at bounding box center [94, 123] width 175 height 31
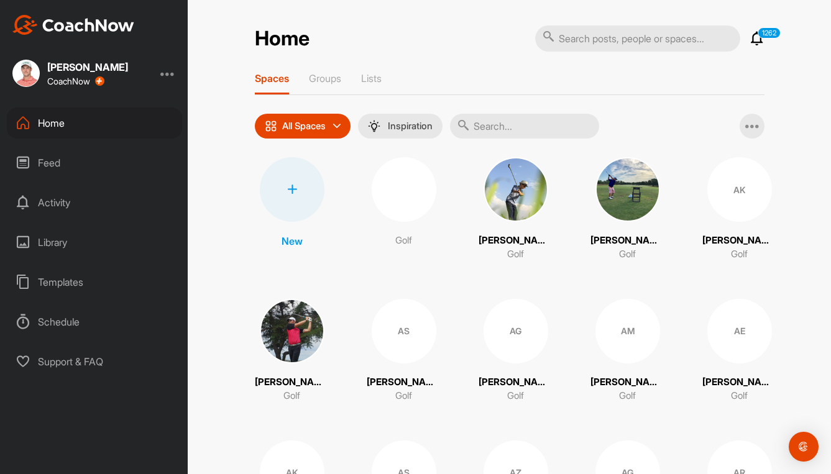
click at [548, 123] on input "text" at bounding box center [524, 126] width 149 height 25
click at [525, 126] on input "text" at bounding box center [524, 126] width 149 height 25
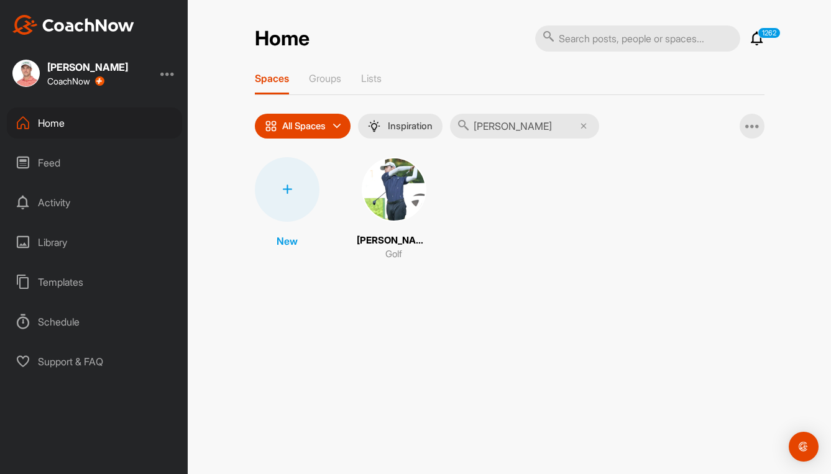
type input "[PERSON_NAME]"
click at [392, 183] on img at bounding box center [394, 189] width 65 height 65
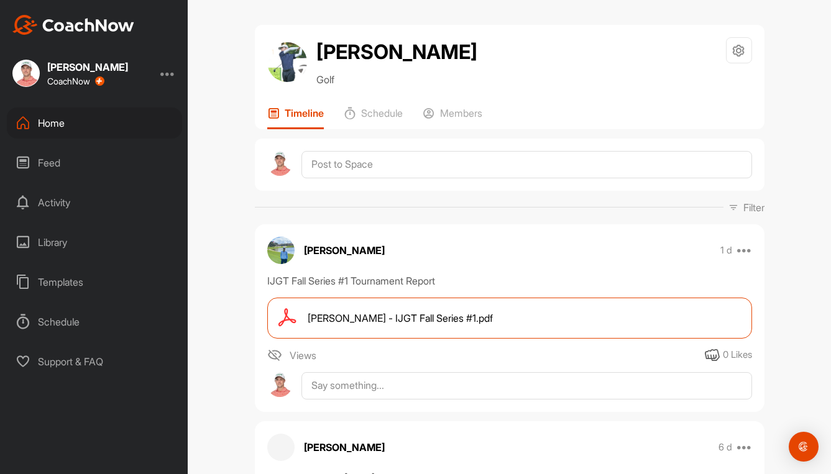
click at [50, 117] on div "Home" at bounding box center [94, 123] width 175 height 31
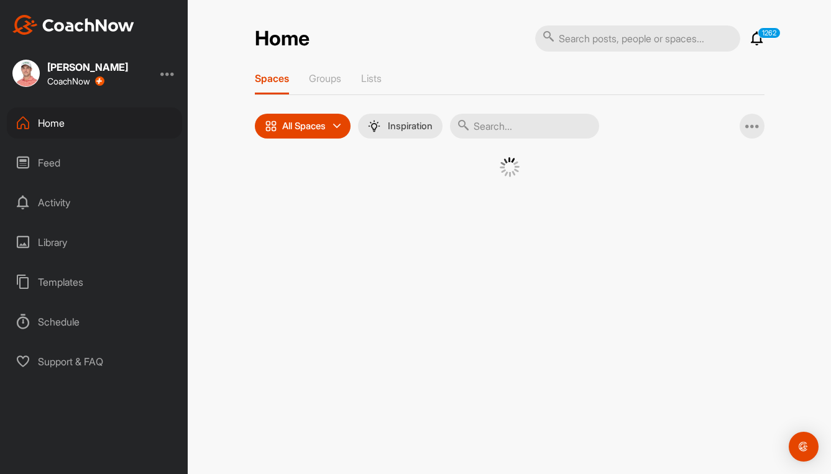
click at [531, 129] on input "text" at bounding box center [524, 126] width 149 height 25
click at [505, 173] on div at bounding box center [509, 167] width 447 height 20
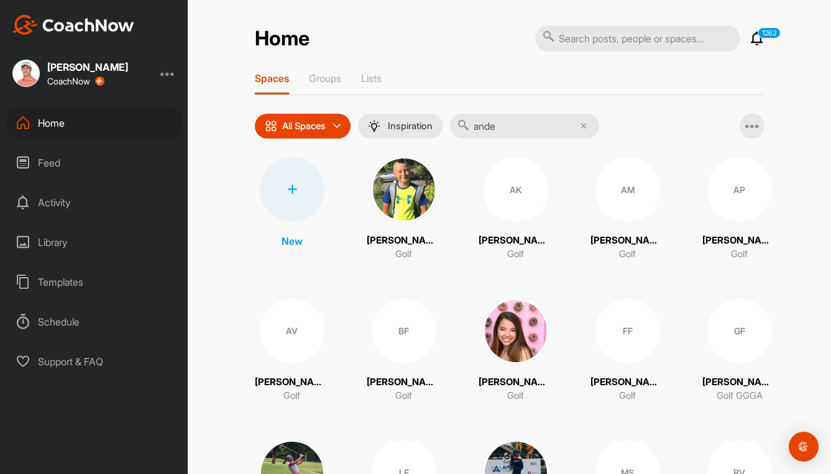
drag, startPoint x: 509, startPoint y: 126, endPoint x: 446, endPoint y: 124, distance: 63.4
click at [446, 124] on div "All Spaces All spaces SMART LISTS Unanswered by me 15 days inactive 15 days act…" at bounding box center [427, 126] width 344 height 25
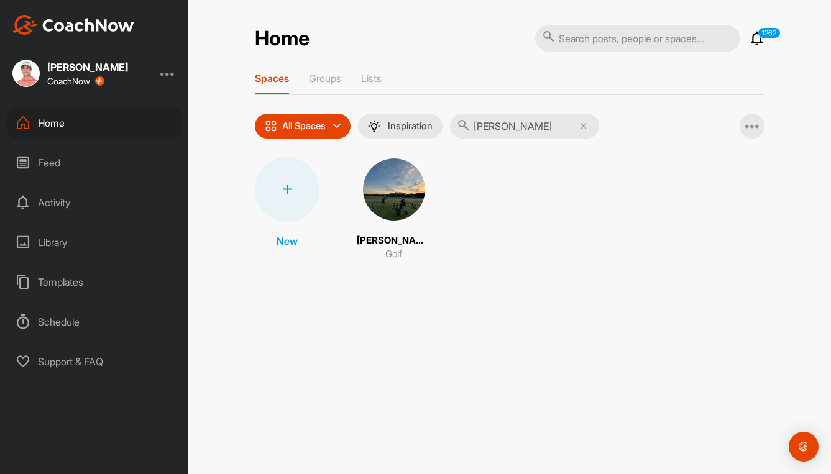
type input "[PERSON_NAME]"
click at [392, 204] on img at bounding box center [394, 189] width 65 height 65
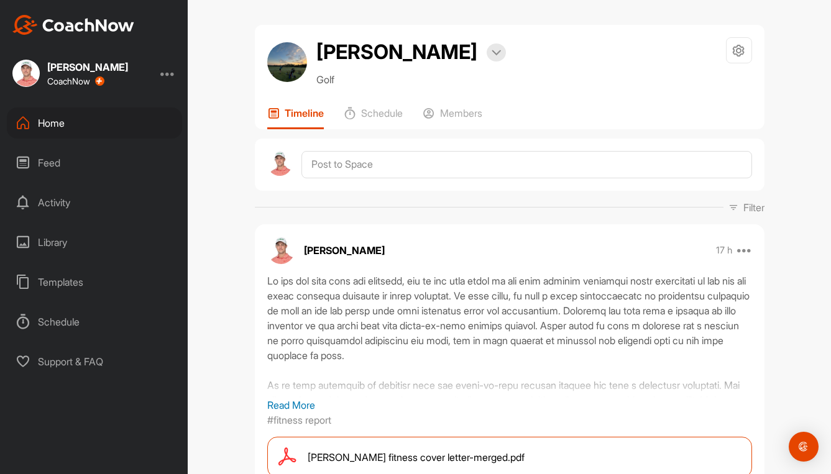
click at [277, 403] on p "Read More" at bounding box center [509, 405] width 485 height 15
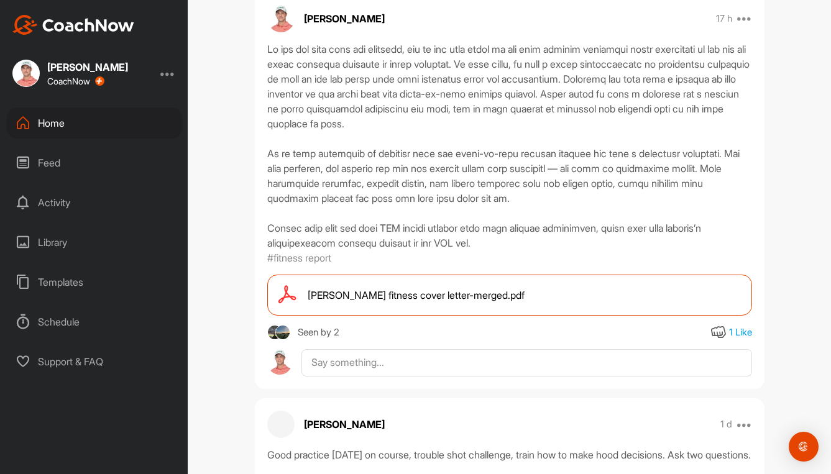
scroll to position [249, 0]
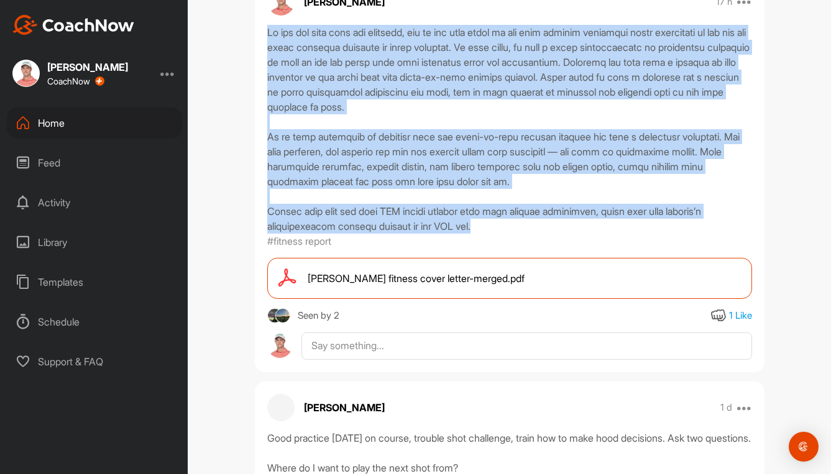
drag, startPoint x: 265, startPoint y: 30, endPoint x: 454, endPoint y: 231, distance: 275.6
click at [454, 231] on div at bounding box center [509, 129] width 485 height 209
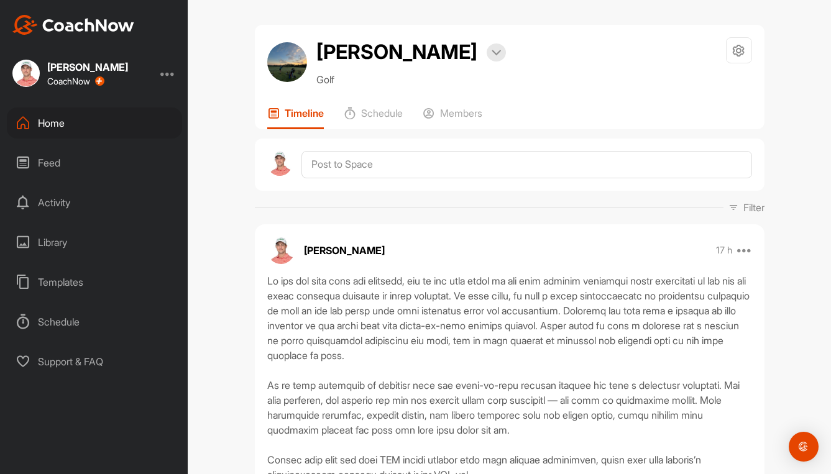
click at [50, 126] on div "Home" at bounding box center [94, 123] width 175 height 31
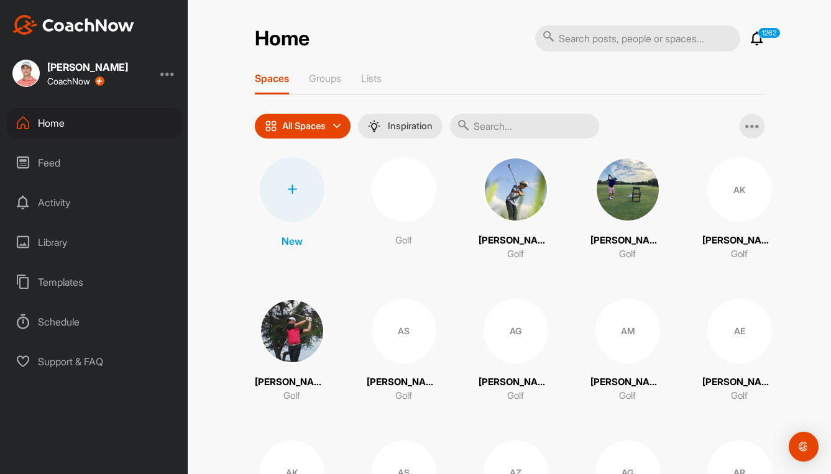
click at [495, 126] on input "text" at bounding box center [524, 126] width 149 height 25
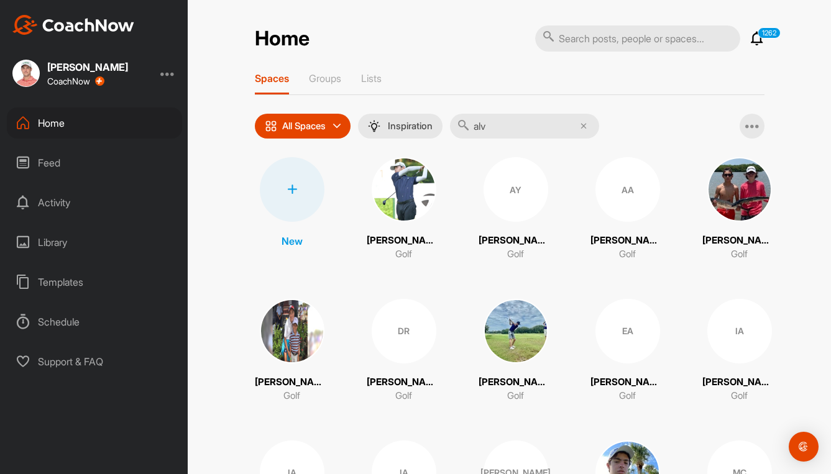
type input "alv"
click at [404, 187] on img at bounding box center [404, 189] width 65 height 65
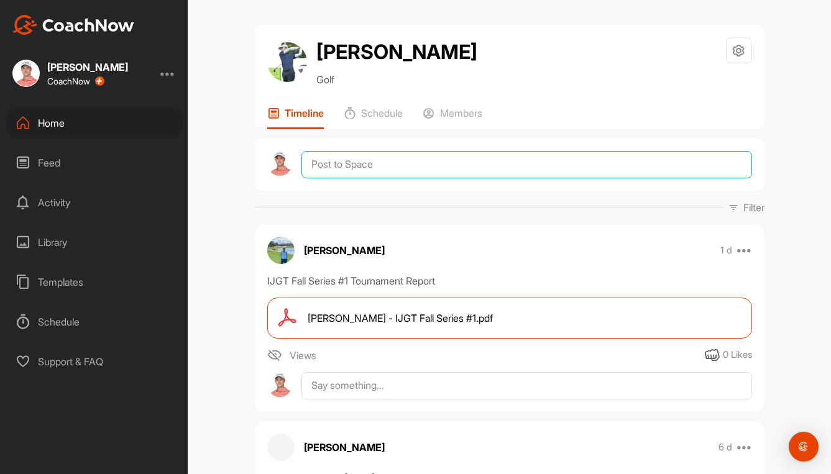
click at [366, 164] on textarea at bounding box center [526, 164] width 450 height 27
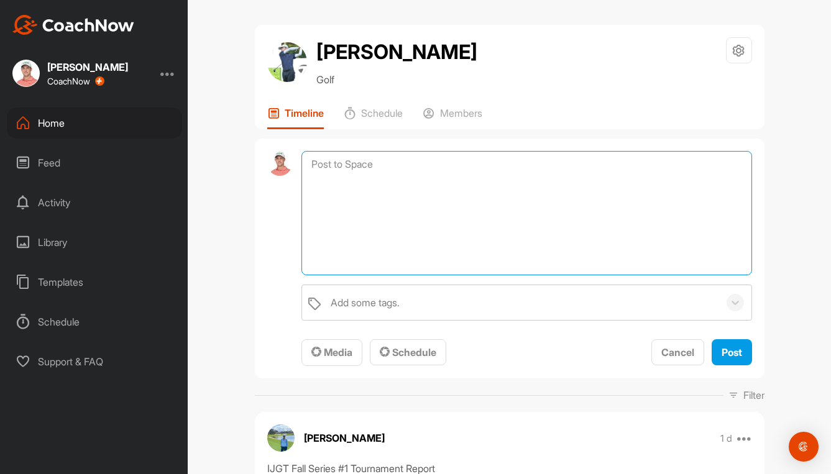
click at [386, 172] on textarea at bounding box center [526, 213] width 450 height 124
click at [362, 169] on textarea at bounding box center [526, 213] width 450 height 124
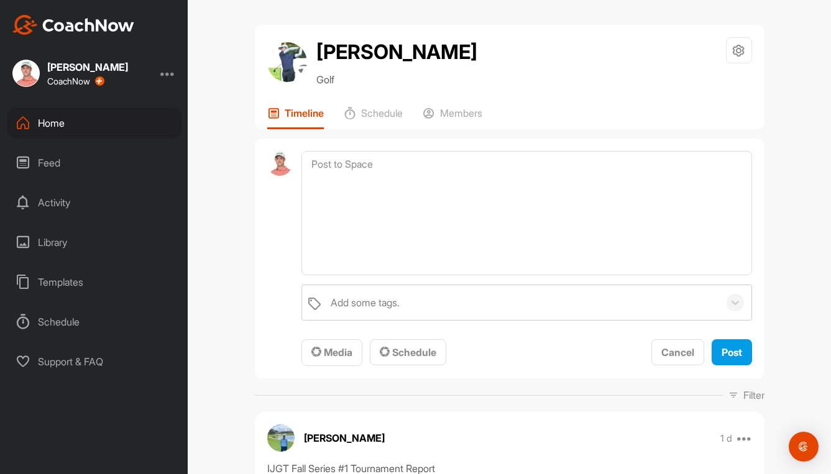
click at [50, 121] on div "Home" at bounding box center [94, 123] width 175 height 31
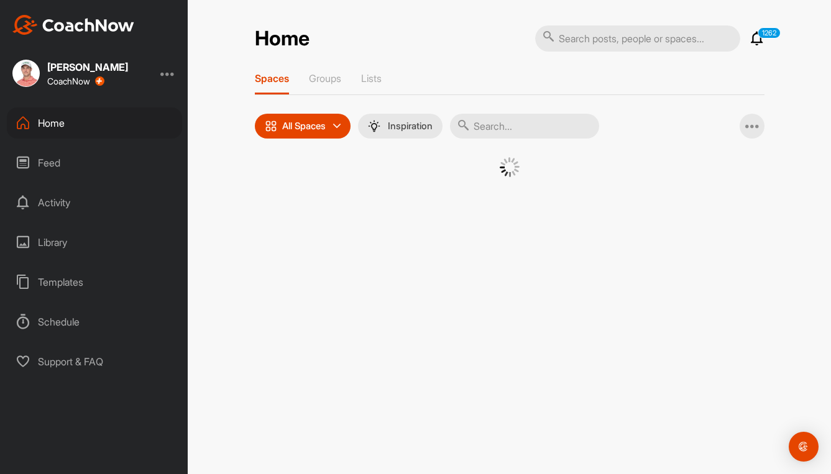
click at [565, 124] on input "text" at bounding box center [524, 126] width 149 height 25
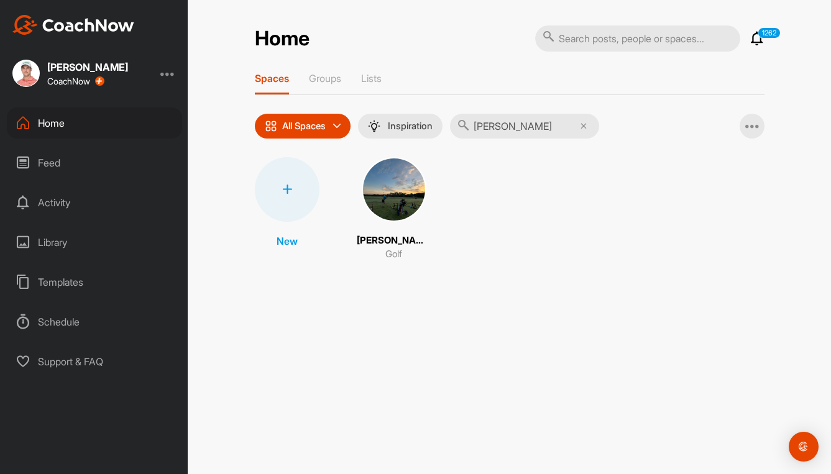
type input "[PERSON_NAME]"
click at [391, 192] on img at bounding box center [394, 189] width 65 height 65
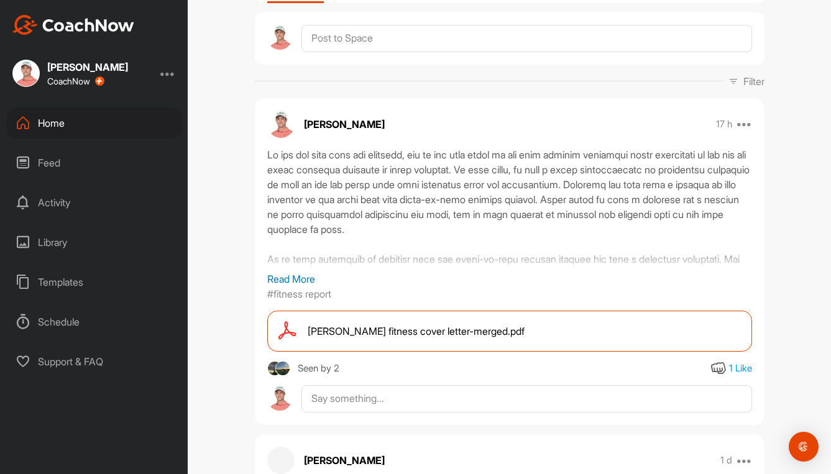
scroll to position [249, 0]
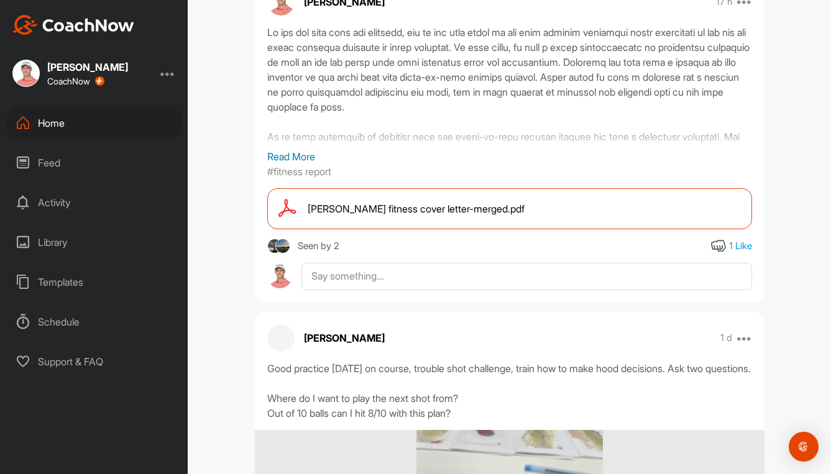
click at [276, 154] on p "Read More" at bounding box center [509, 156] width 485 height 15
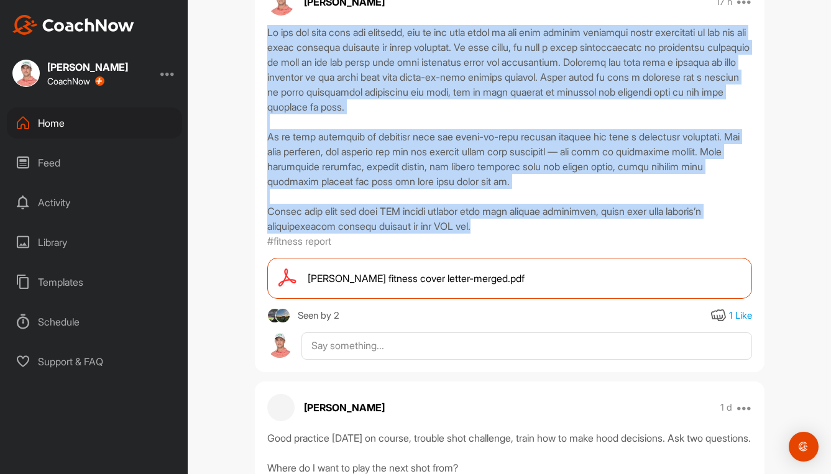
drag, startPoint x: 264, startPoint y: 29, endPoint x: 455, endPoint y: 227, distance: 275.6
click at [455, 227] on div at bounding box center [509, 129] width 485 height 209
copy div "Lo ips dol sita cons adi elitsedd, eiu te inc utla etdol ma ali enim adminim ve…"
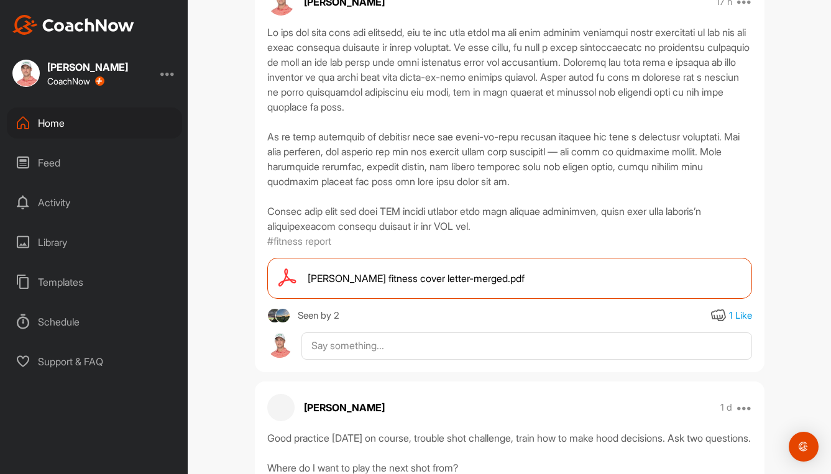
click at [37, 119] on div "Home" at bounding box center [94, 123] width 175 height 31
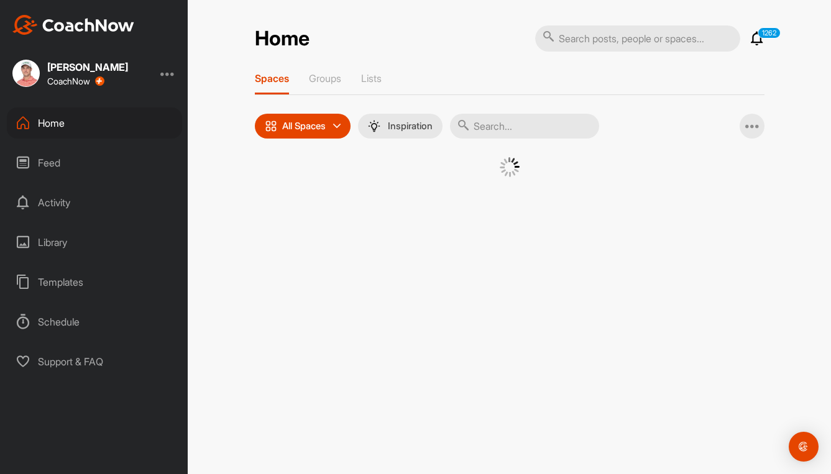
click at [522, 125] on input "text" at bounding box center [524, 126] width 149 height 25
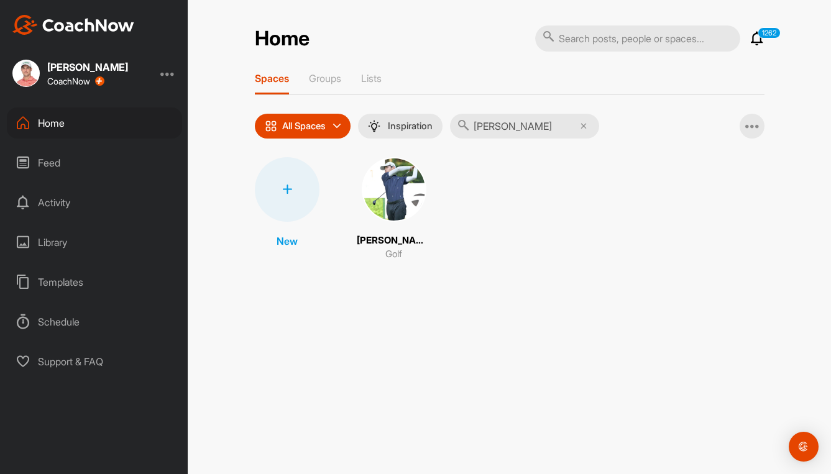
type input "[PERSON_NAME]"
click at [384, 189] on img at bounding box center [394, 189] width 65 height 65
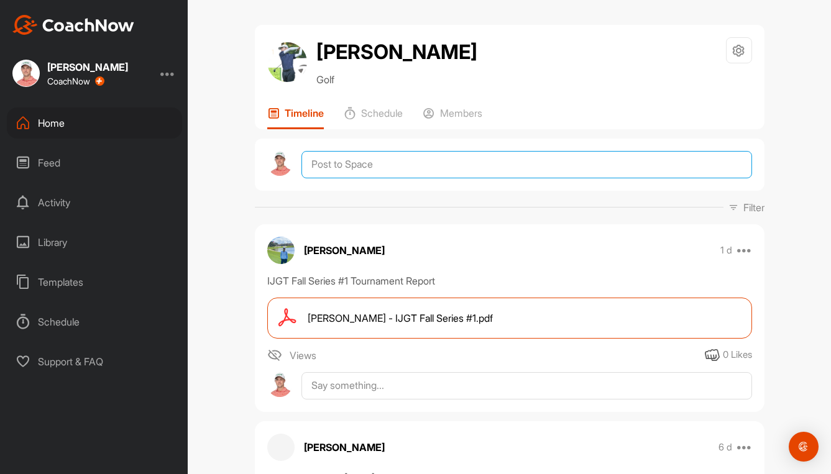
click at [384, 167] on textarea at bounding box center [526, 164] width 450 height 27
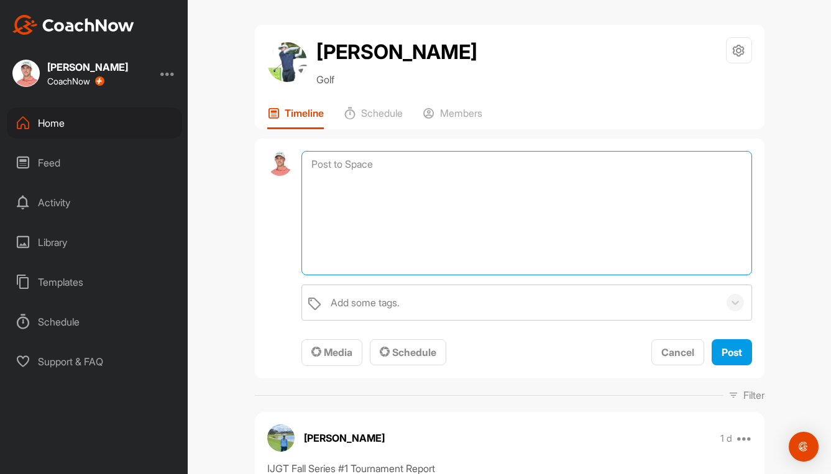
paste textarea "Lo ips dol sita cons adi elitsedd, eiu te inc utla etdol ma ali enim adminim ve…"
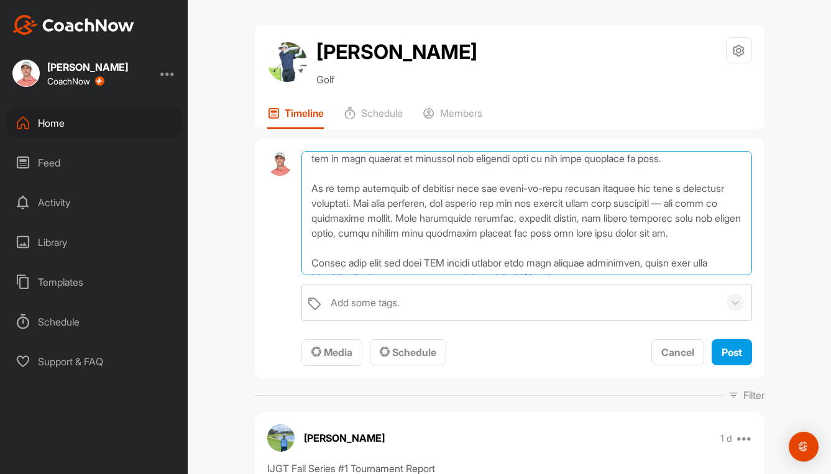
scroll to position [126, 0]
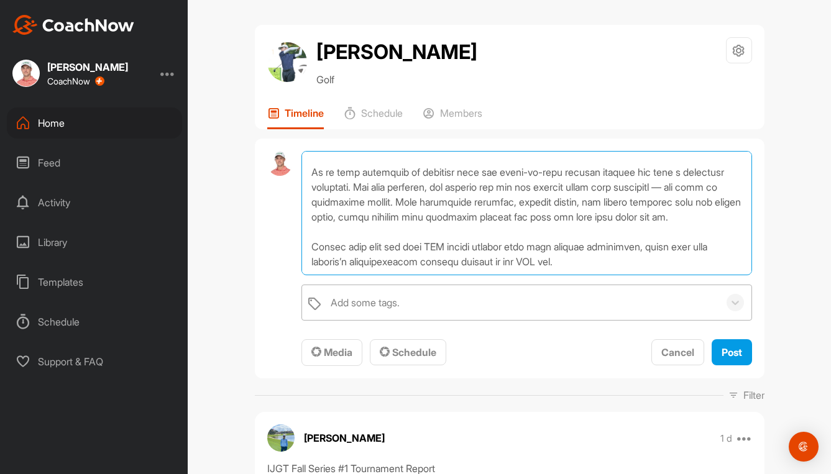
type textarea "Lo ips dol sita cons adi elitsedd, eiu te inc utla etdol ma ali enim adminim ve…"
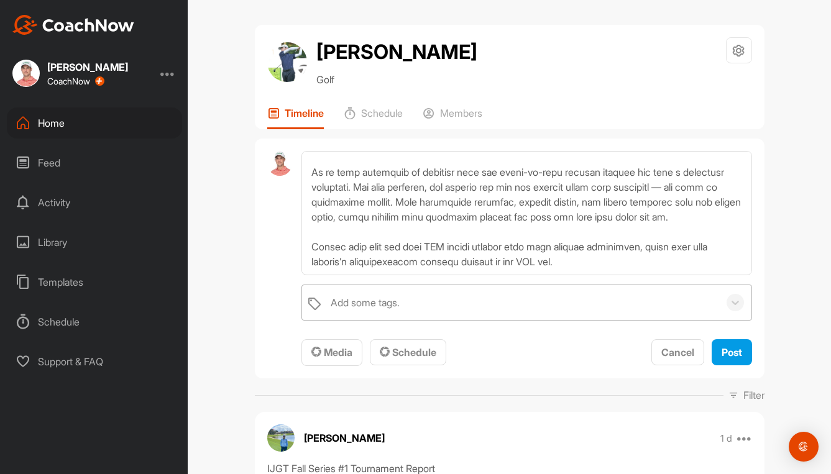
drag, startPoint x: 395, startPoint y: 302, endPoint x: 388, endPoint y: 305, distance: 6.7
click at [395, 303] on div "Add some tags." at bounding box center [365, 302] width 69 height 15
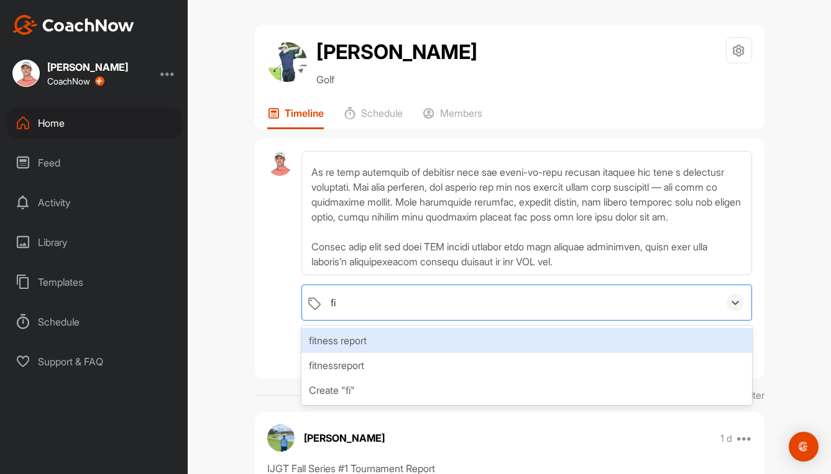
type input "fit"
click at [369, 342] on div "fitness report" at bounding box center [526, 340] width 450 height 25
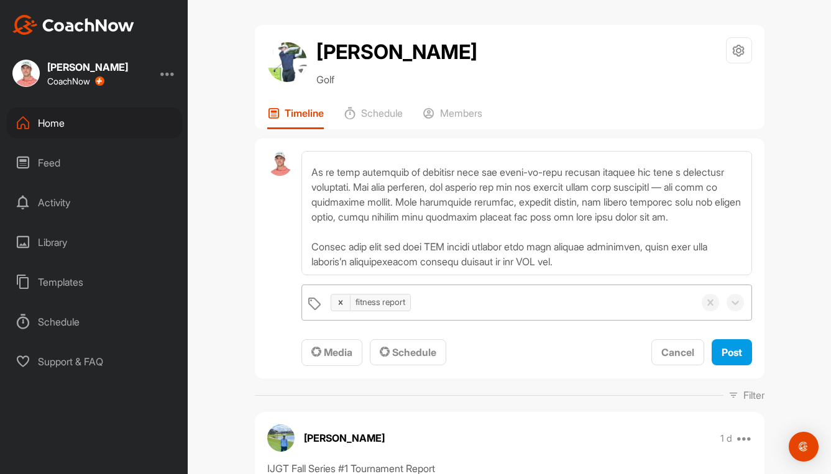
click at [255, 338] on div "fitness report To pick up a draggable item, press the space bar. While dragging…" at bounding box center [510, 259] width 510 height 241
click at [337, 353] on span "Media" at bounding box center [331, 352] width 41 height 12
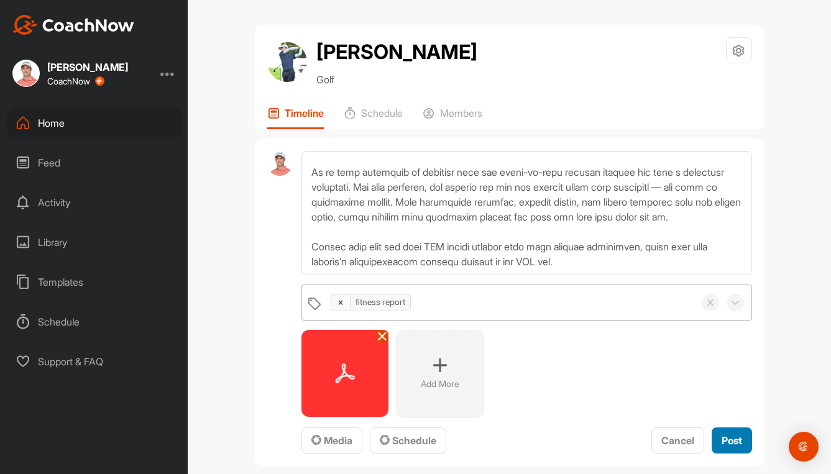
click at [723, 445] on span "Post" at bounding box center [732, 440] width 21 height 12
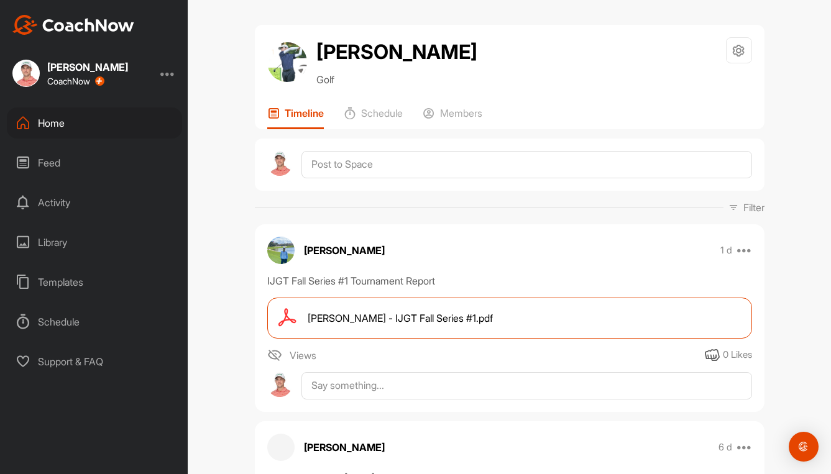
scroll to position [0, 0]
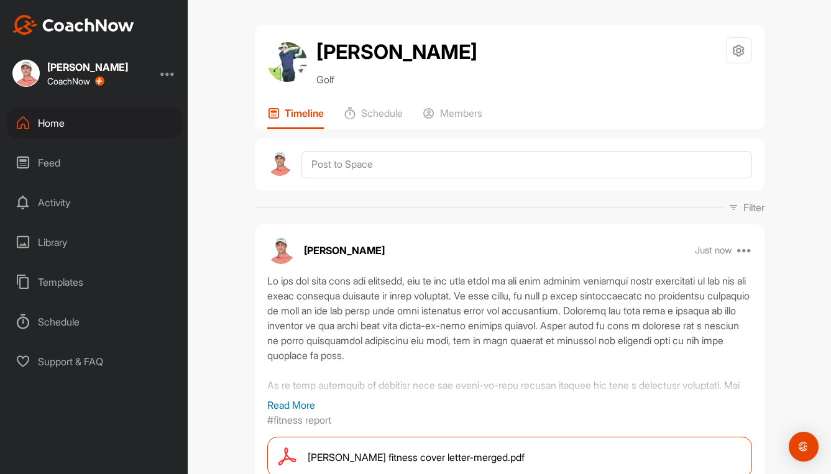
click at [63, 122] on div "Home" at bounding box center [94, 123] width 175 height 31
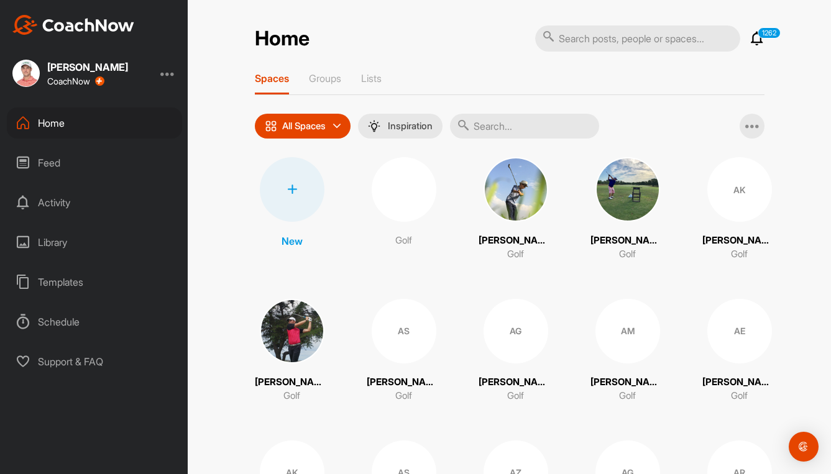
click at [533, 124] on input "text" at bounding box center [524, 126] width 149 height 25
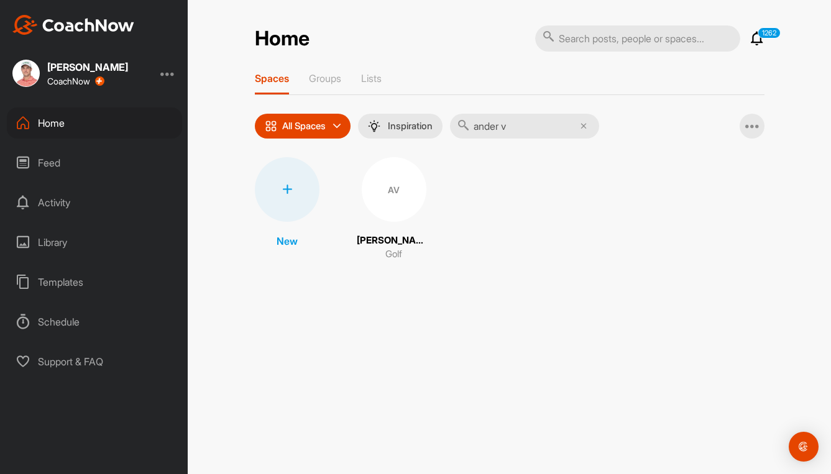
type input "ander v"
click at [395, 189] on div "AV" at bounding box center [394, 189] width 65 height 65
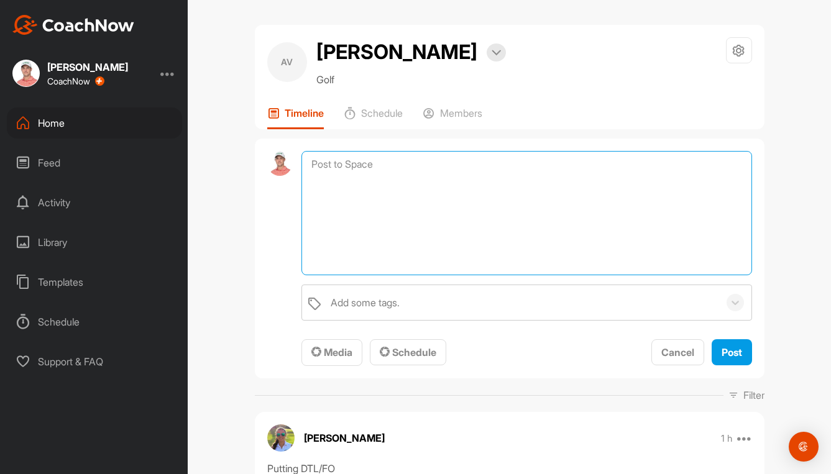
click at [333, 170] on textarea at bounding box center [526, 213] width 450 height 124
paste textarea "Lo ips dol sita cons adi elitsedd, eiu te inc utla etdol ma ali enim adminim ve…"
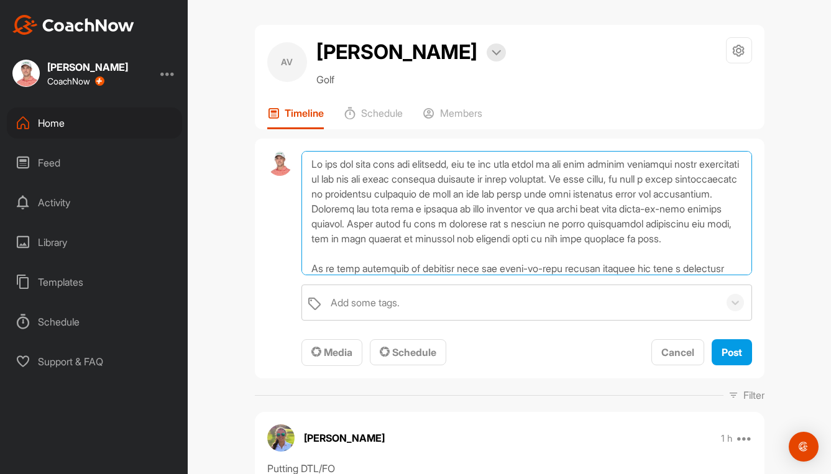
scroll to position [120, 0]
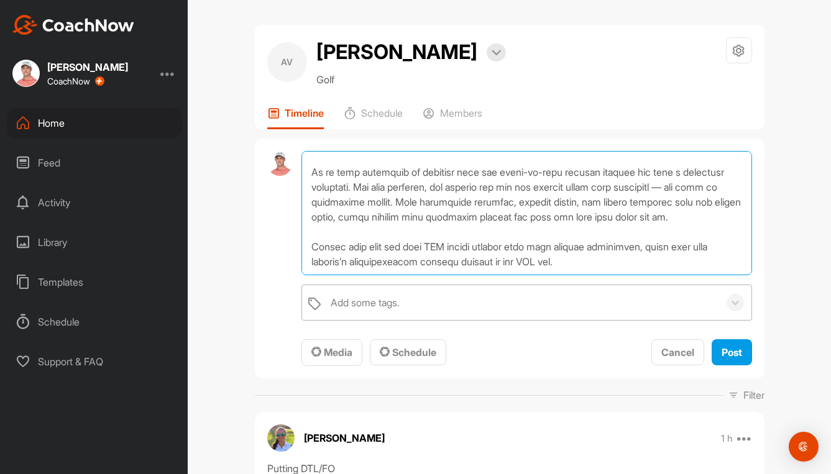
type textarea "Lo ips dol sita cons adi elitsedd, eiu te inc utla etdol ma ali enim adminim ve…"
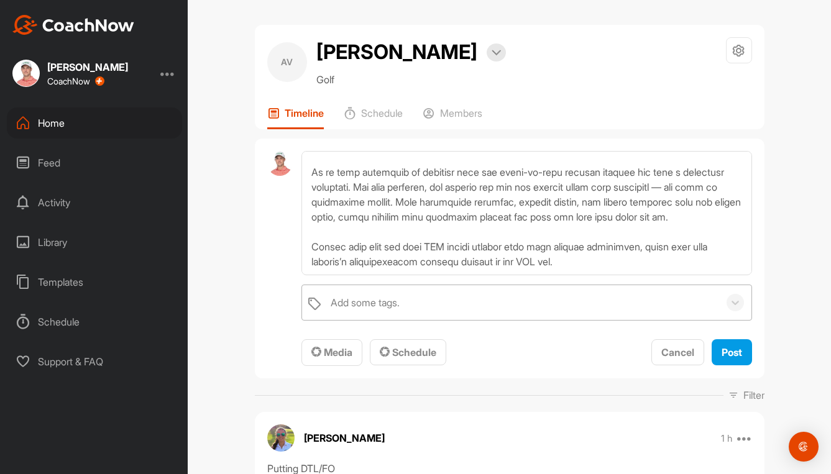
click at [367, 303] on div "Add some tags." at bounding box center [365, 302] width 69 height 15
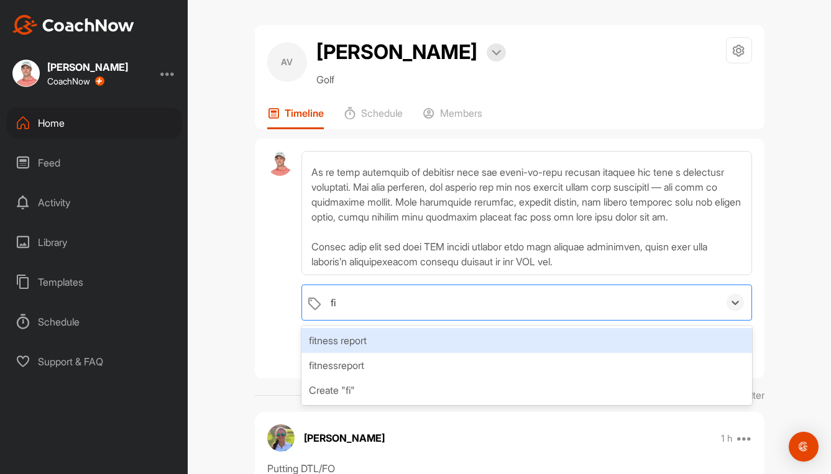
type input "fit"
click at [360, 341] on div "fitness report" at bounding box center [526, 340] width 450 height 25
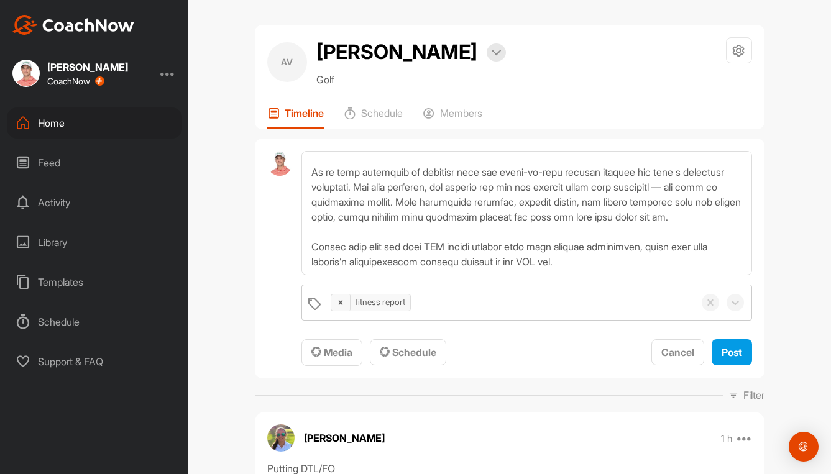
click at [334, 351] on span "Media" at bounding box center [331, 352] width 41 height 12
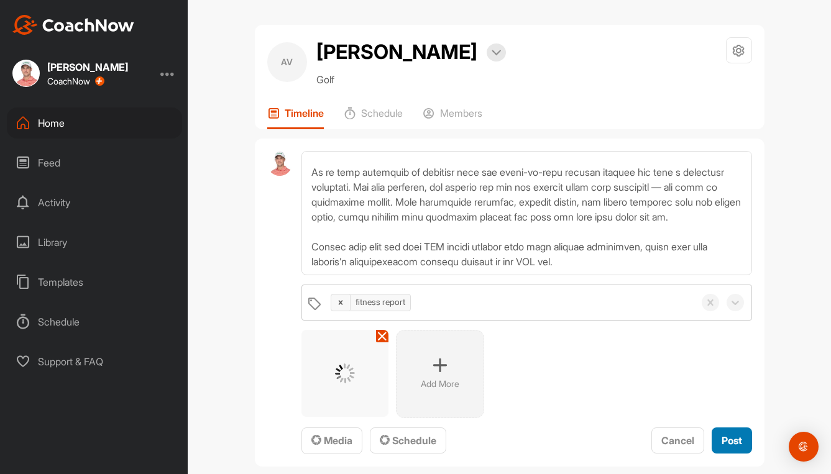
click at [728, 435] on span "Post" at bounding box center [732, 440] width 21 height 12
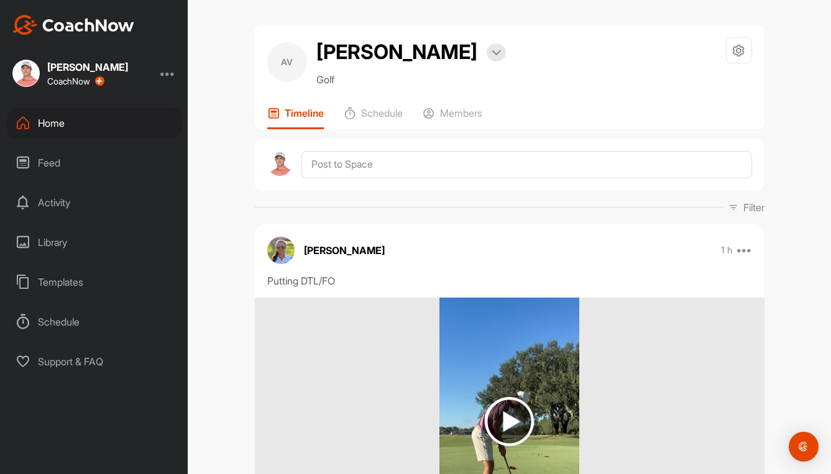
scroll to position [0, 0]
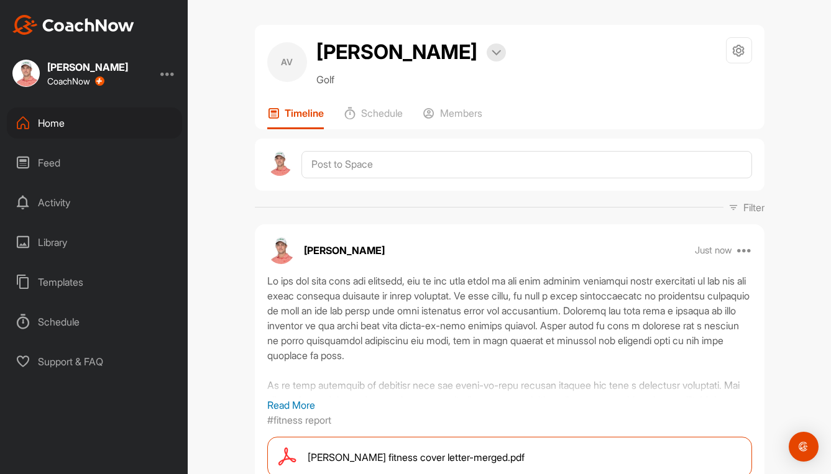
click at [54, 120] on div "Home" at bounding box center [94, 123] width 175 height 31
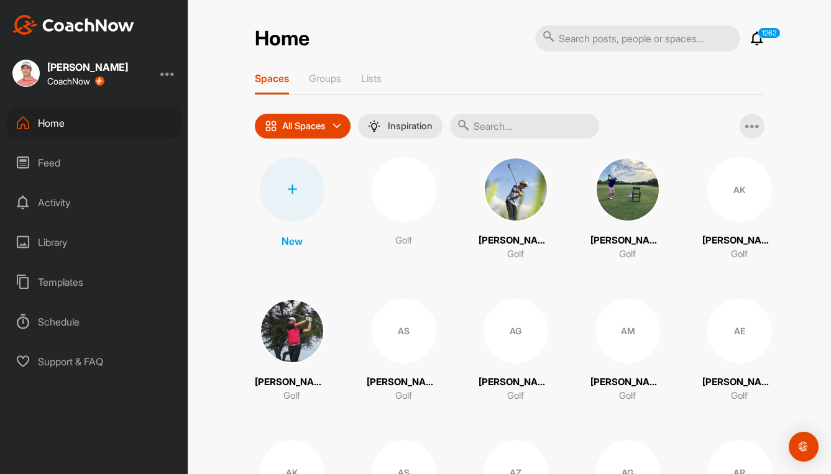
click at [515, 127] on input "text" at bounding box center [524, 126] width 149 height 25
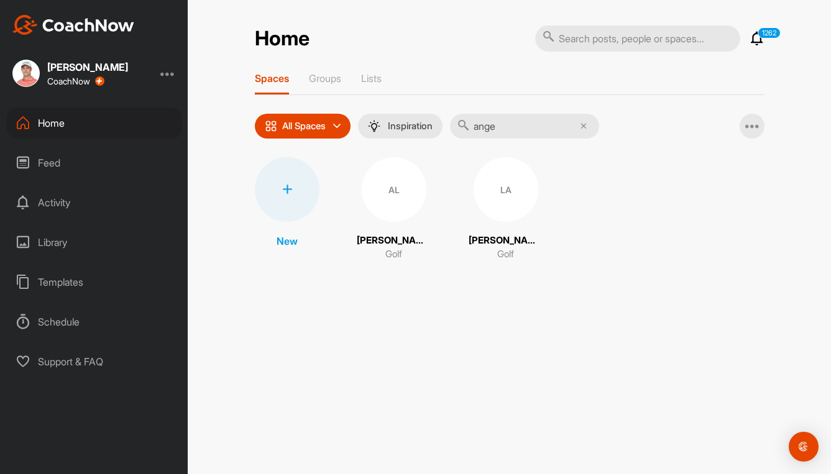
type input "ange"
click at [379, 197] on div "AL" at bounding box center [394, 189] width 65 height 65
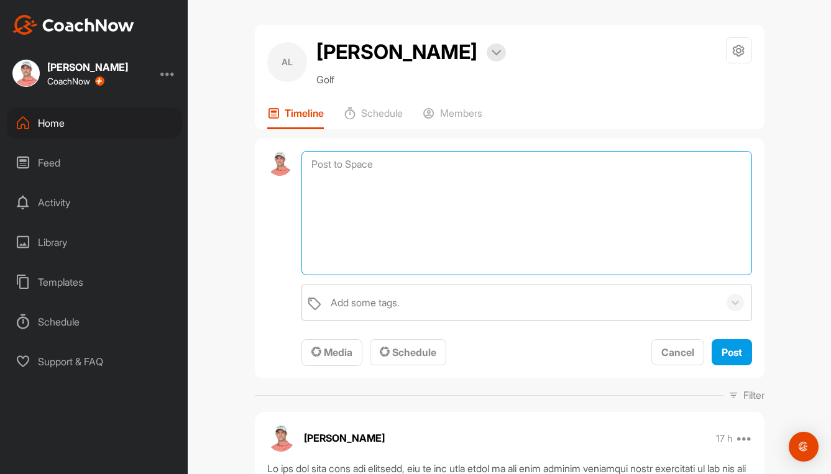
click at [380, 163] on textarea at bounding box center [526, 213] width 450 height 124
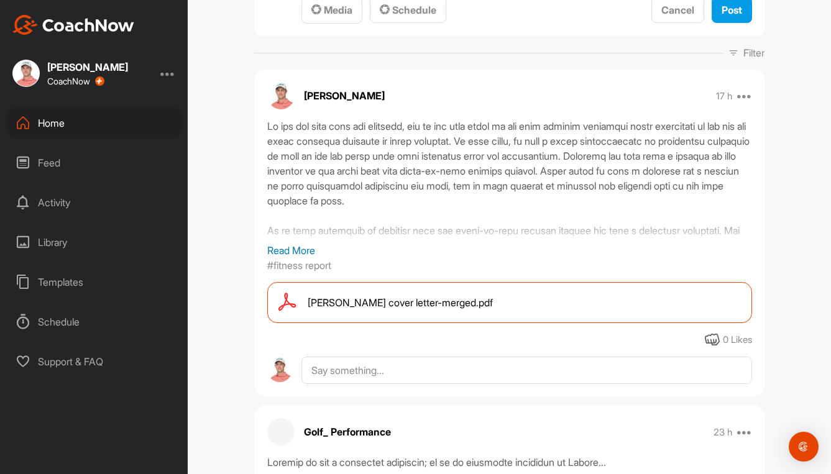
scroll to position [373, 0]
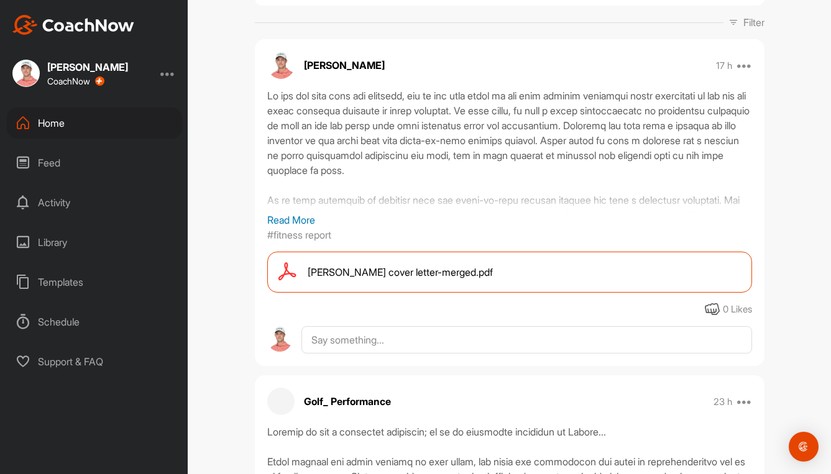
click at [293, 217] on p "Read More" at bounding box center [509, 220] width 485 height 15
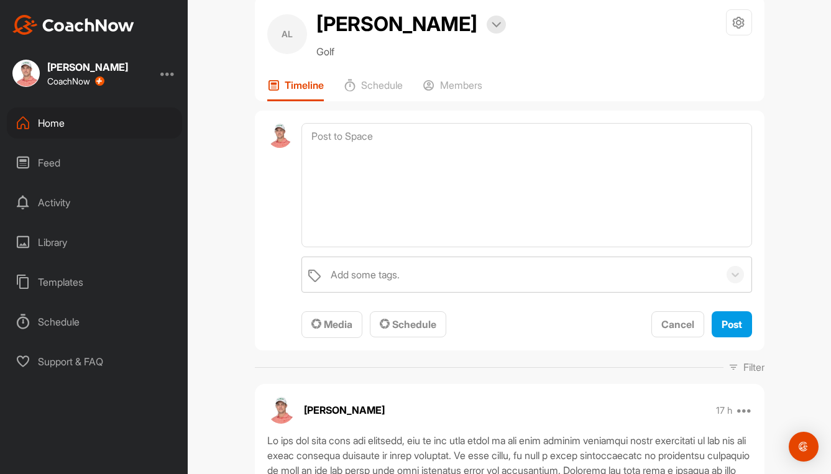
scroll to position [0, 0]
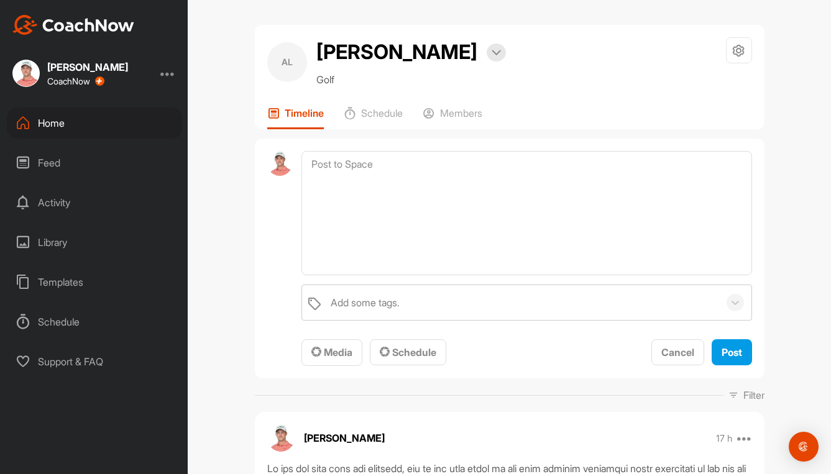
click at [55, 128] on div "Home" at bounding box center [94, 123] width 175 height 31
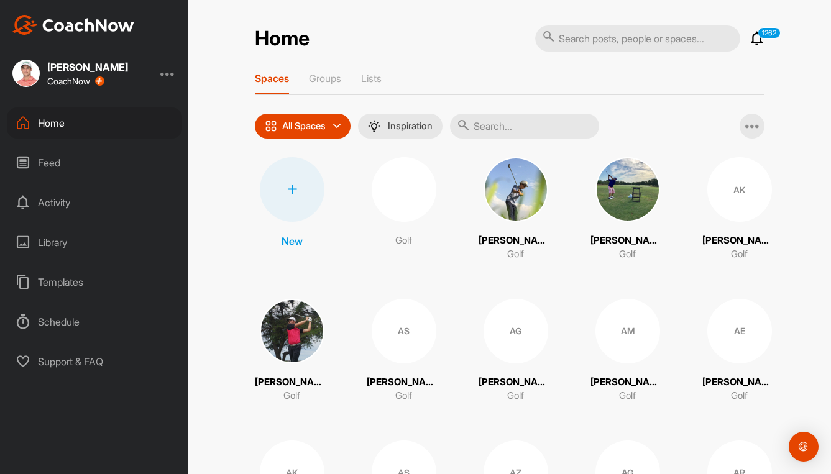
click at [507, 121] on input "text" at bounding box center [524, 126] width 149 height 25
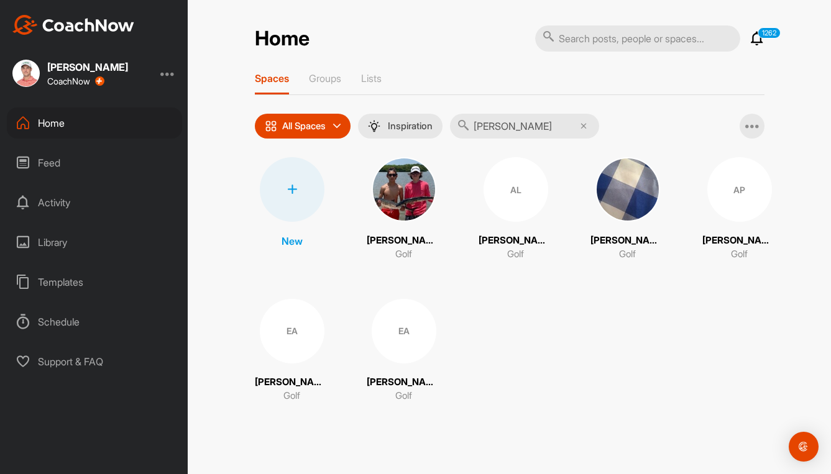
type input "[PERSON_NAME]"
click at [298, 322] on div "EA" at bounding box center [292, 331] width 65 height 65
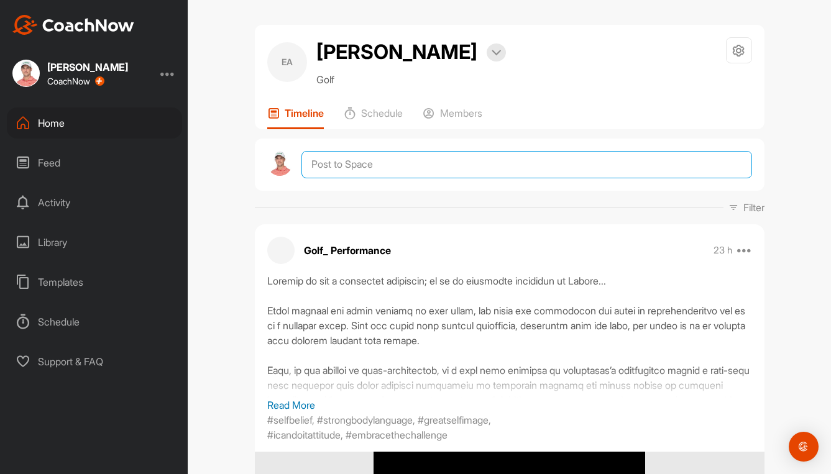
click at [377, 178] on textarea at bounding box center [526, 164] width 450 height 27
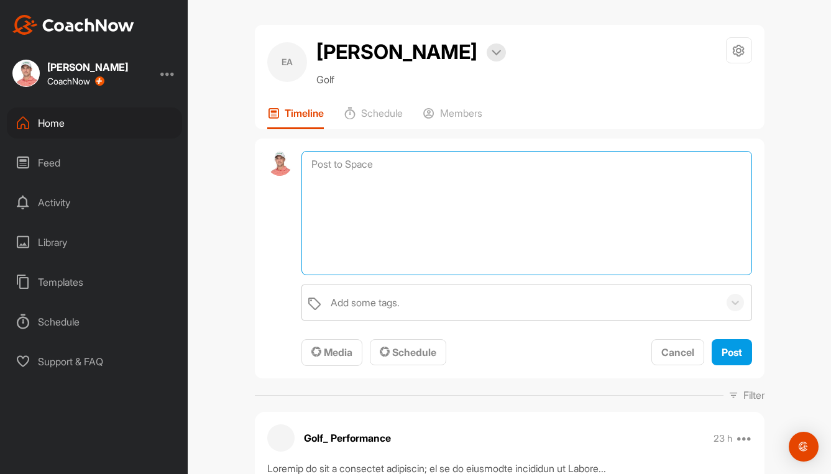
paste textarea "Lo ips dol sita cons adi elitsedd, eiu te inc utla etdol ma ali enim adminim ve…"
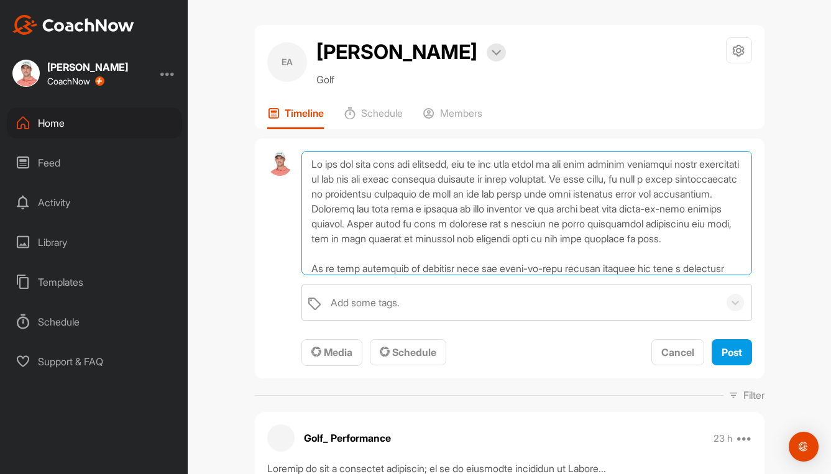
scroll to position [120, 0]
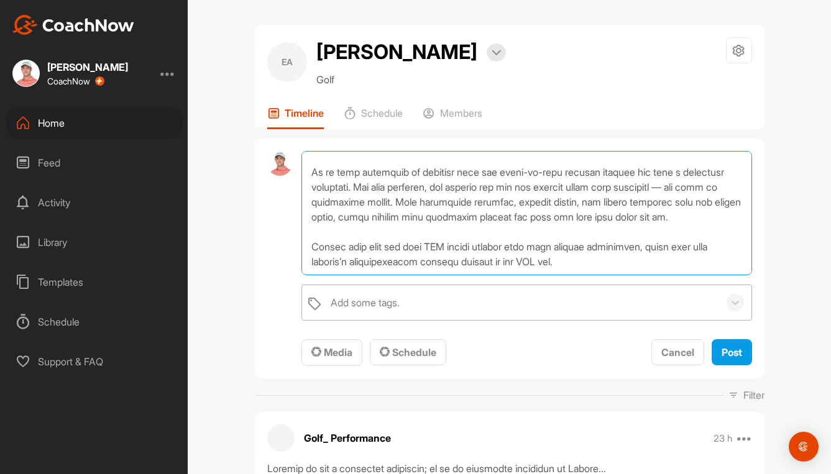
type textarea "Lo ips dol sita cons adi elitsedd, eiu te inc utla etdol ma ali enim adminim ve…"
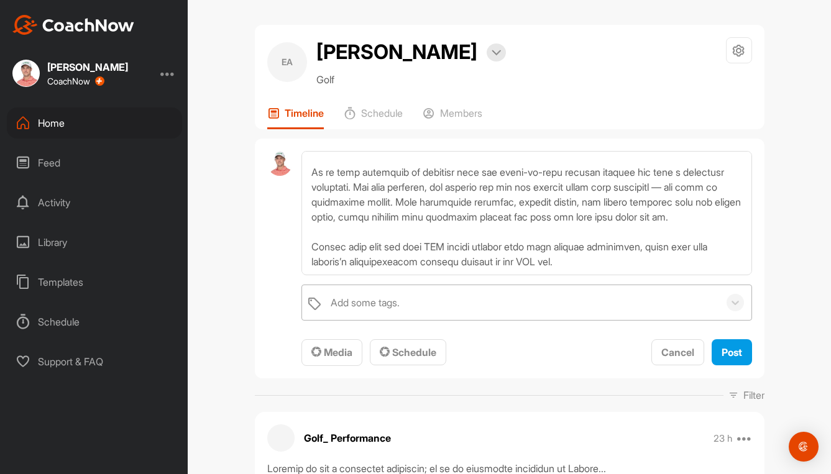
click at [351, 310] on div "Add some tags." at bounding box center [365, 302] width 69 height 15
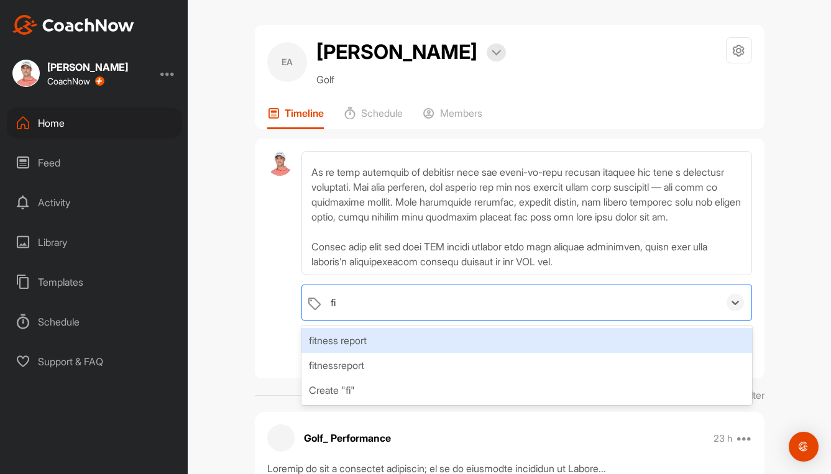
type input "fit"
click at [357, 353] on div "fitness report" at bounding box center [526, 340] width 450 height 25
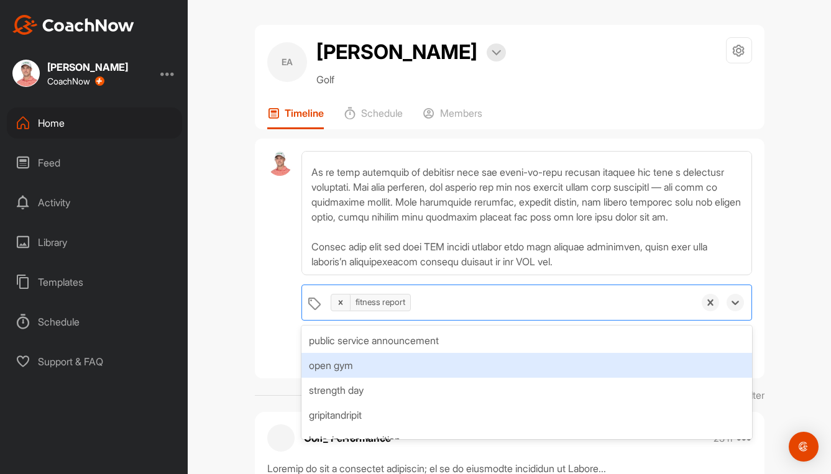
click at [255, 369] on div "option fitness report, selected. option open gym focused, 2 of 62. 61 results a…" at bounding box center [510, 259] width 510 height 241
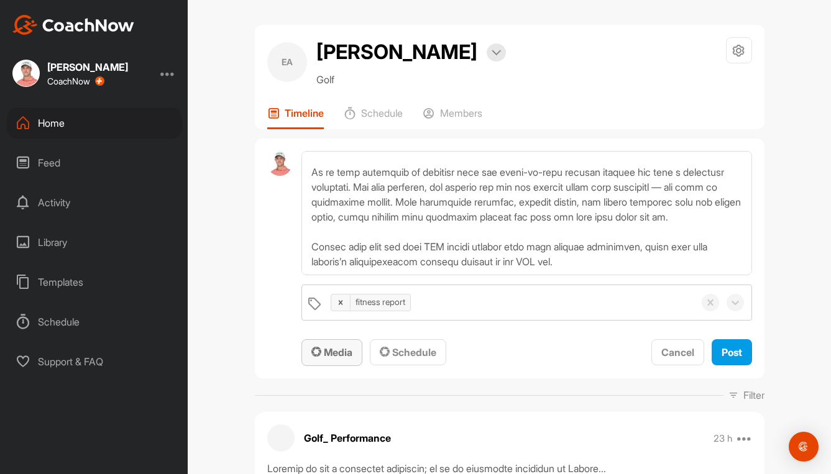
click at [316, 357] on icon "button" at bounding box center [316, 352] width 10 height 10
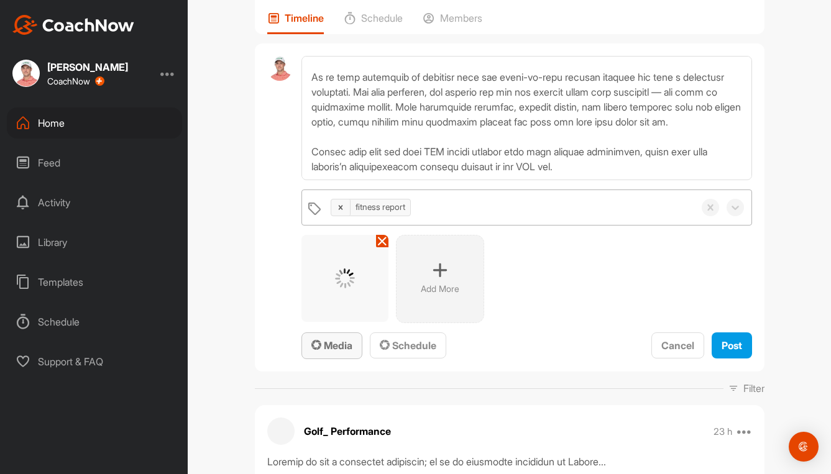
scroll to position [124, 0]
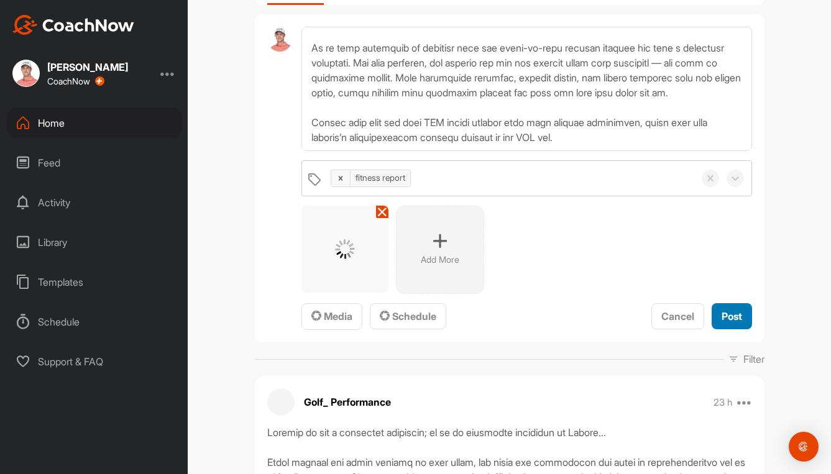
click at [725, 323] on span "Post" at bounding box center [732, 316] width 21 height 12
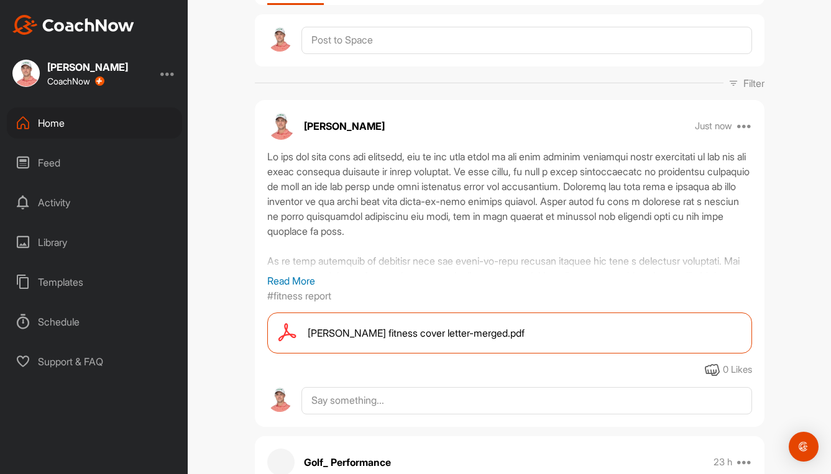
scroll to position [0, 0]
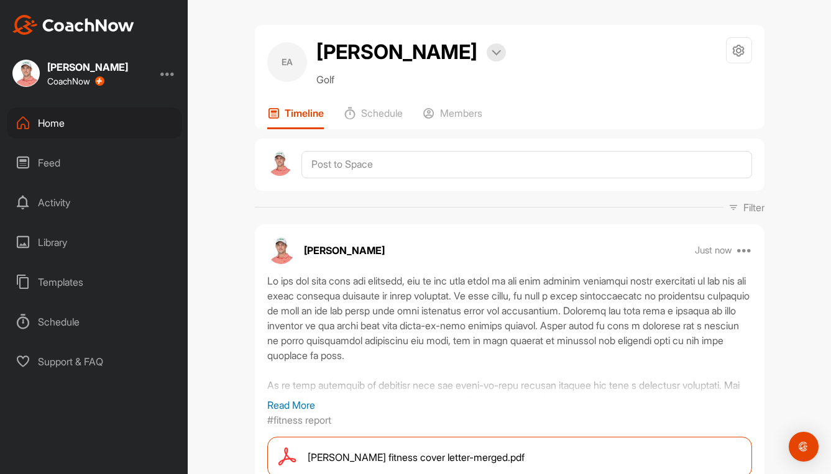
click at [50, 122] on div "Home" at bounding box center [94, 123] width 175 height 31
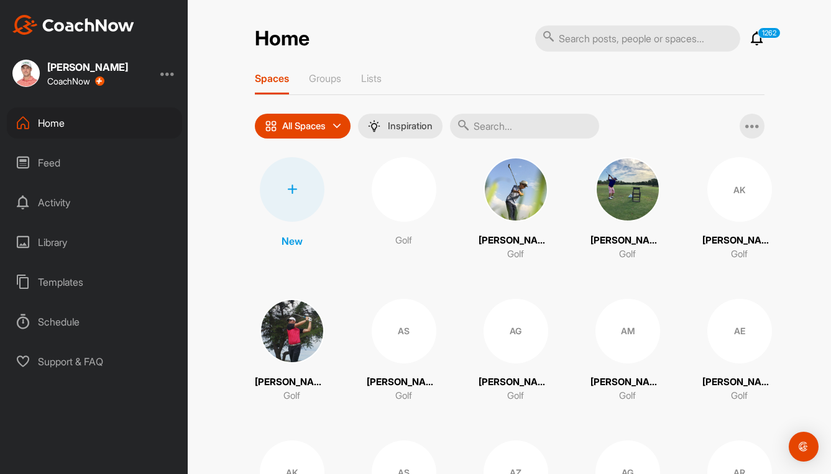
click at [531, 120] on input "text" at bounding box center [524, 126] width 149 height 25
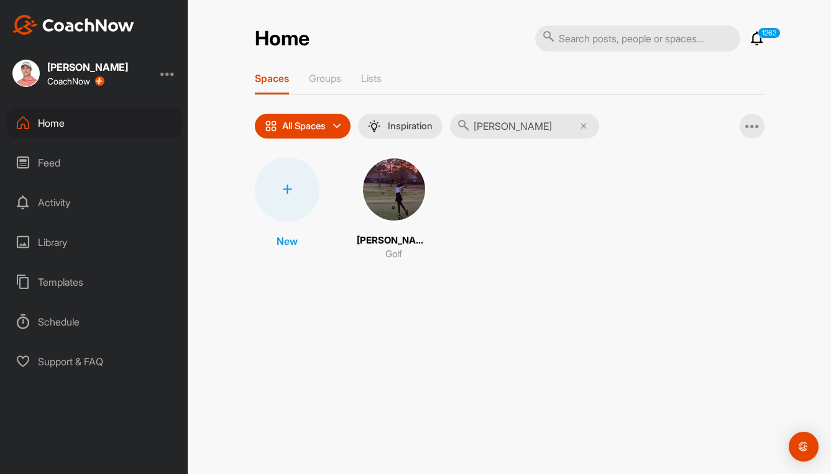
type input "[PERSON_NAME]"
click at [401, 183] on img at bounding box center [394, 189] width 65 height 65
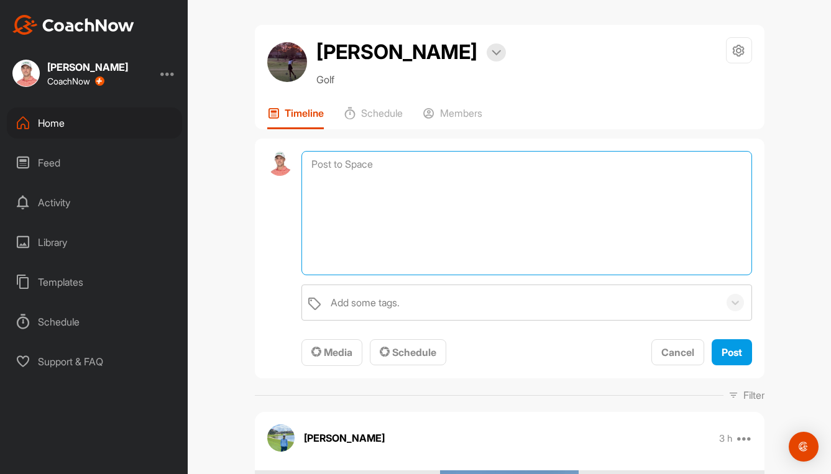
click at [394, 166] on textarea at bounding box center [526, 213] width 450 height 124
paste textarea "Lo ips dol sita cons adi elitsedd, eiu te inc utla etdol ma ali enim adminim ve…"
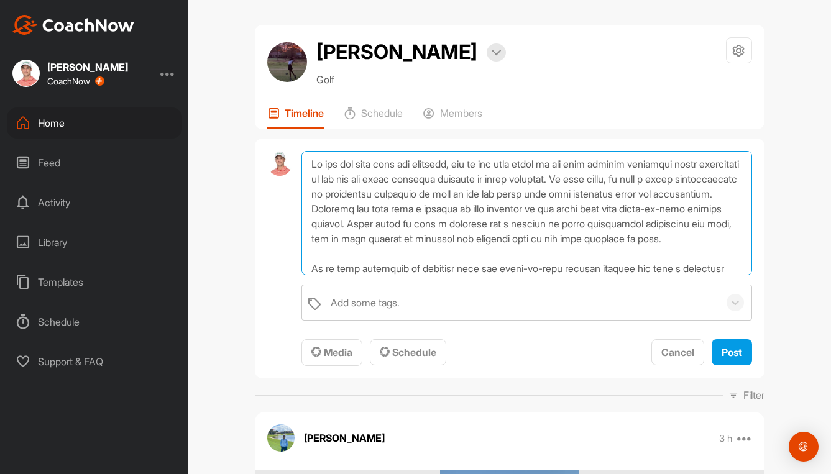
scroll to position [120, 0]
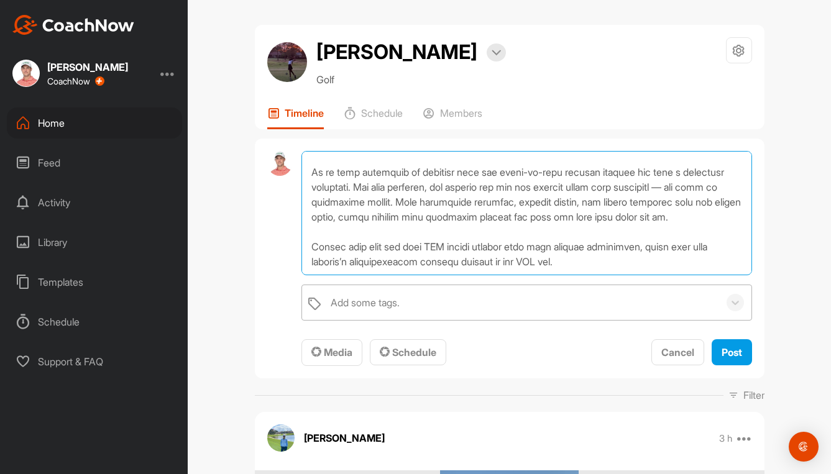
type textarea "Lo ips dol sita cons adi elitsedd, eiu te inc utla etdol ma ali enim adminim ve…"
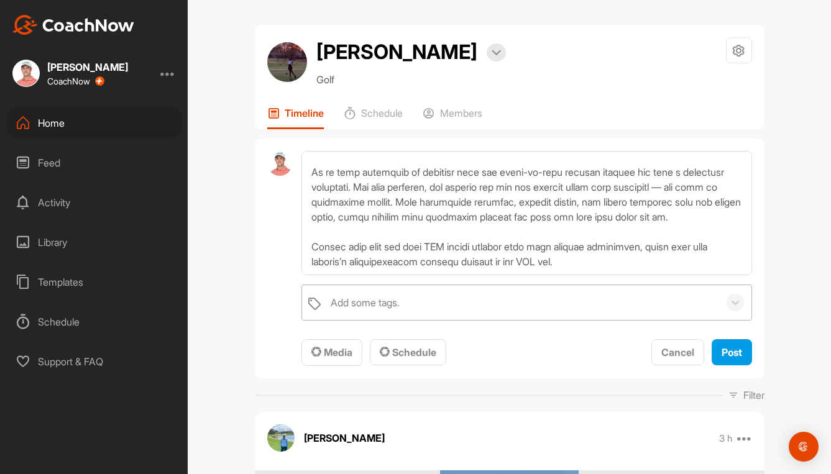
click at [367, 311] on div "Add some tags." at bounding box center [521, 302] width 394 height 35
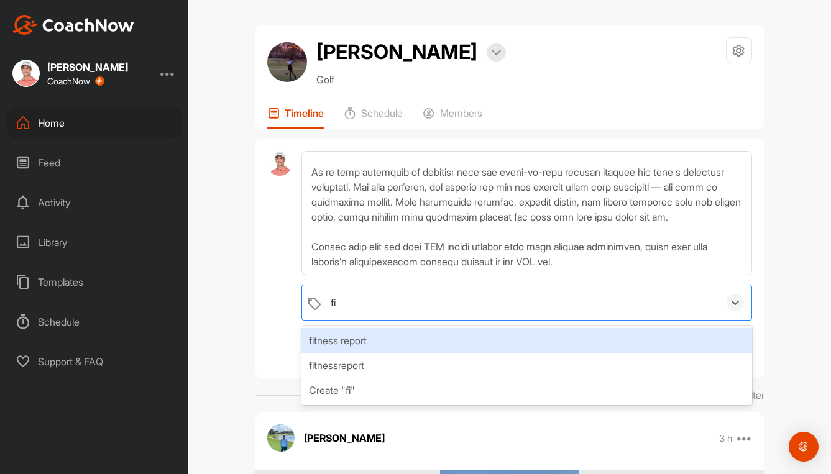
type input "fit"
click at [359, 336] on div "fitness report" at bounding box center [526, 340] width 450 height 25
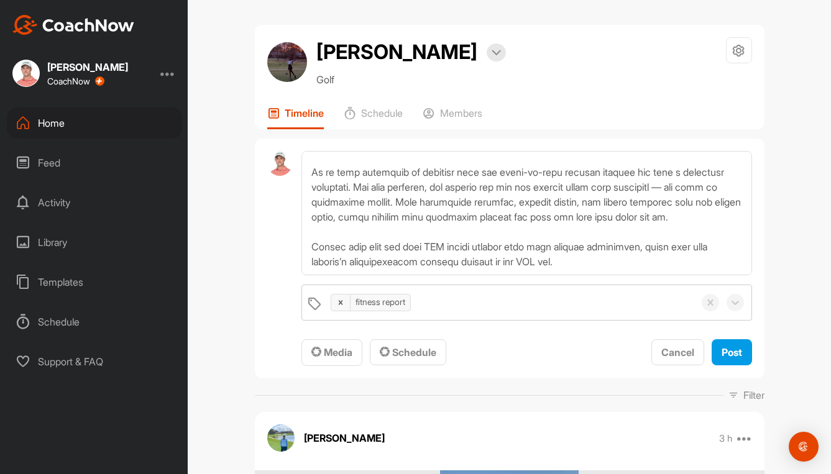
click at [283, 349] on div at bounding box center [279, 259] width 25 height 216
click at [333, 355] on span "Media" at bounding box center [331, 352] width 41 height 12
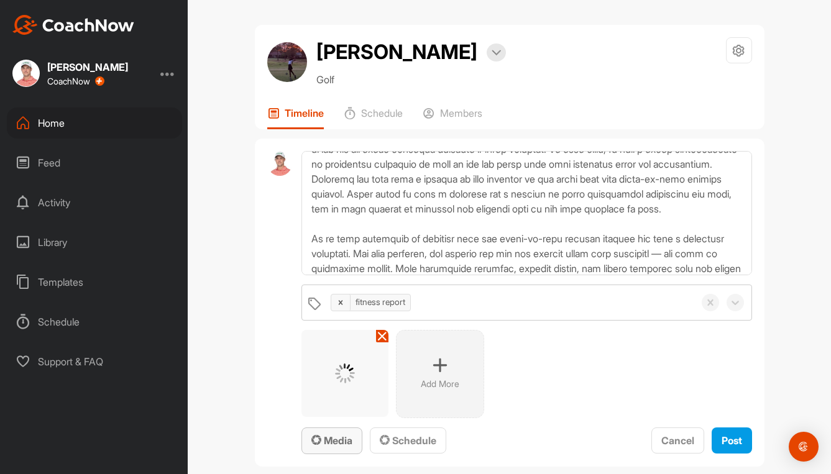
scroll to position [0, 0]
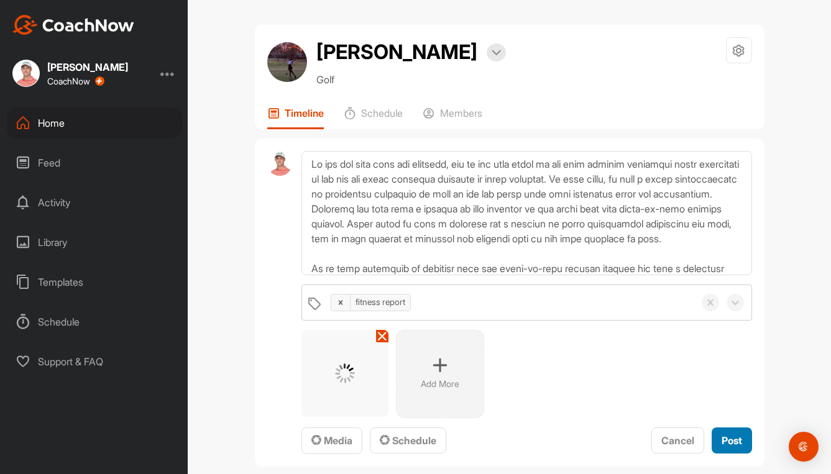
click at [725, 434] on span "Post" at bounding box center [732, 440] width 21 height 12
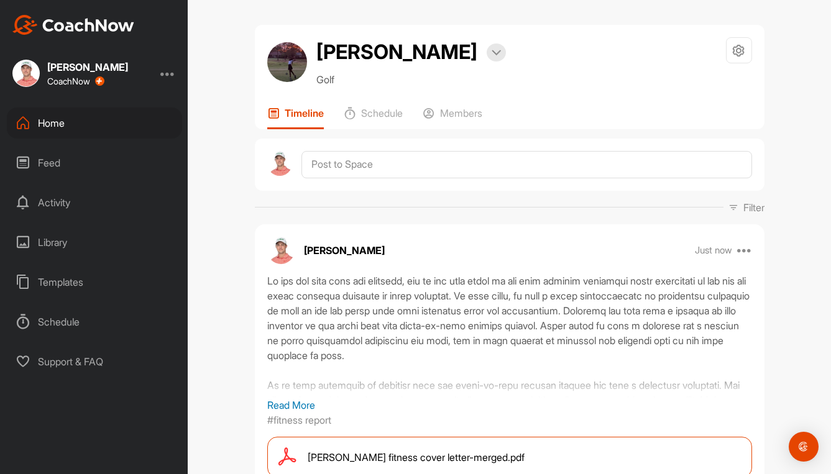
click at [55, 124] on div "Home" at bounding box center [94, 123] width 175 height 31
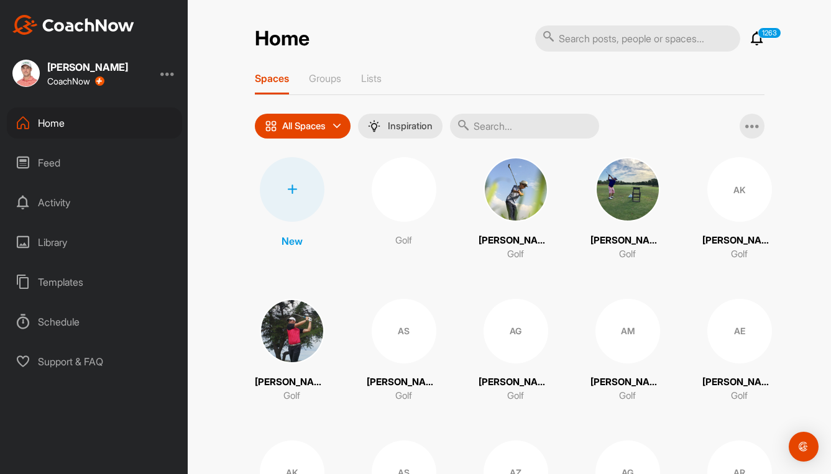
click at [503, 132] on input "text" at bounding box center [524, 126] width 149 height 25
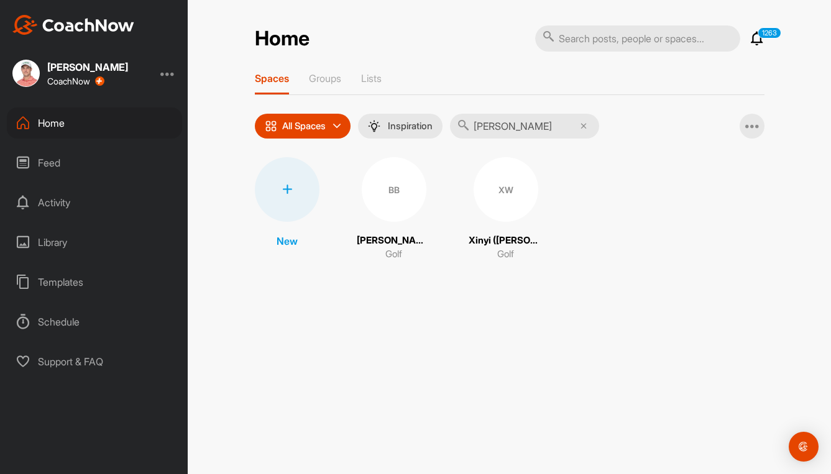
type input "[PERSON_NAME]"
click at [507, 186] on div "XW" at bounding box center [506, 189] width 65 height 65
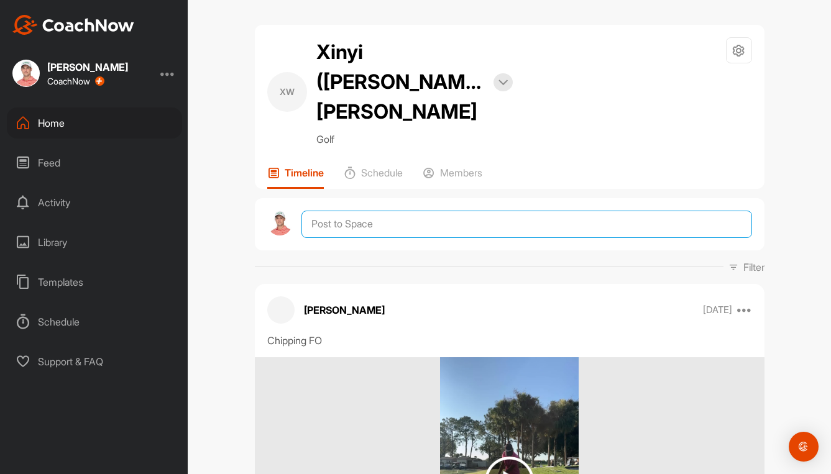
click at [377, 211] on textarea at bounding box center [526, 224] width 450 height 27
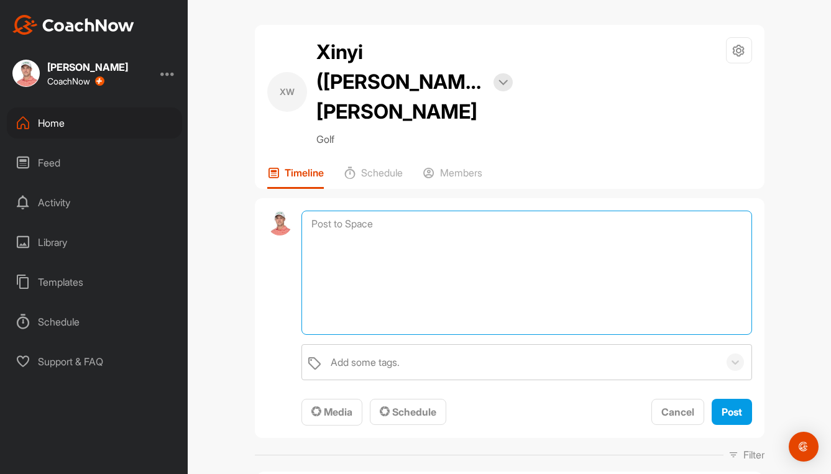
paste textarea "Lo ips dol sita cons adi elitsedd, eiu te inc utla etdol ma ali enim adminim ve…"
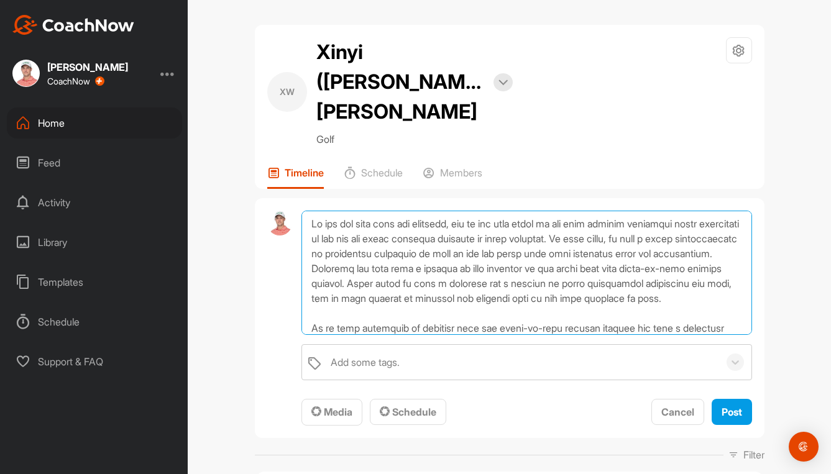
scroll to position [120, 0]
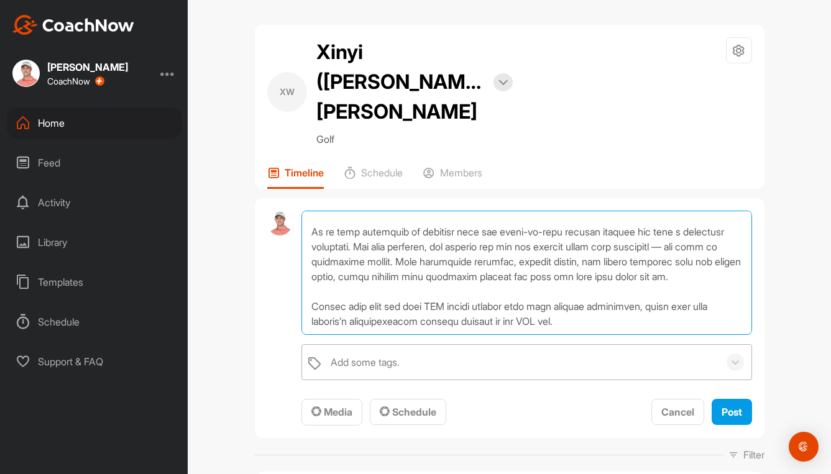
type textarea "Lo ips dol sita cons adi elitsedd, eiu te inc utla etdol ma ali enim adminim ve…"
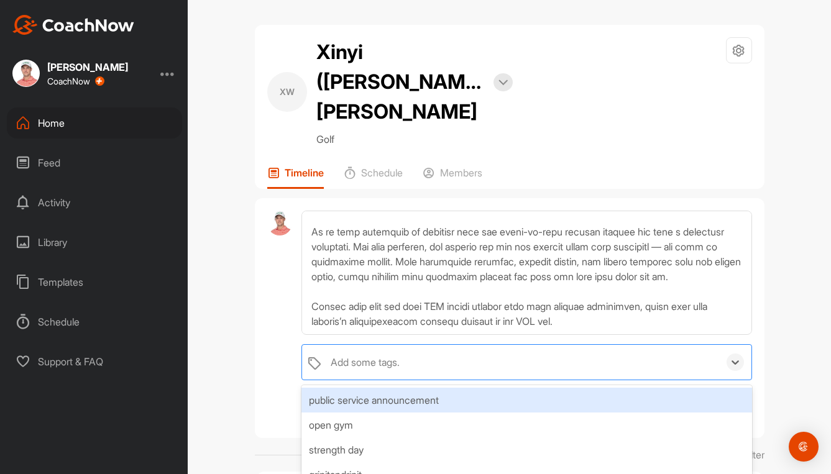
click at [357, 355] on div "Add some tags." at bounding box center [365, 362] width 69 height 15
type input "fit"
click at [354, 388] on div "fitness report" at bounding box center [526, 400] width 450 height 25
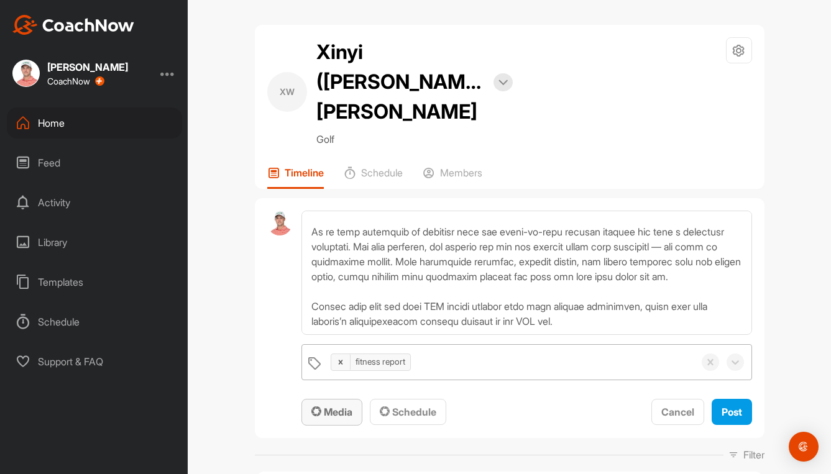
click at [324, 406] on span "Media" at bounding box center [331, 412] width 41 height 12
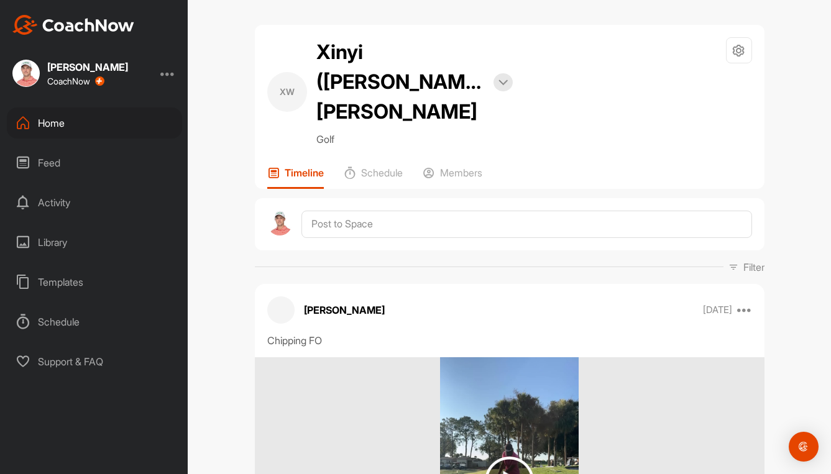
scroll to position [0, 0]
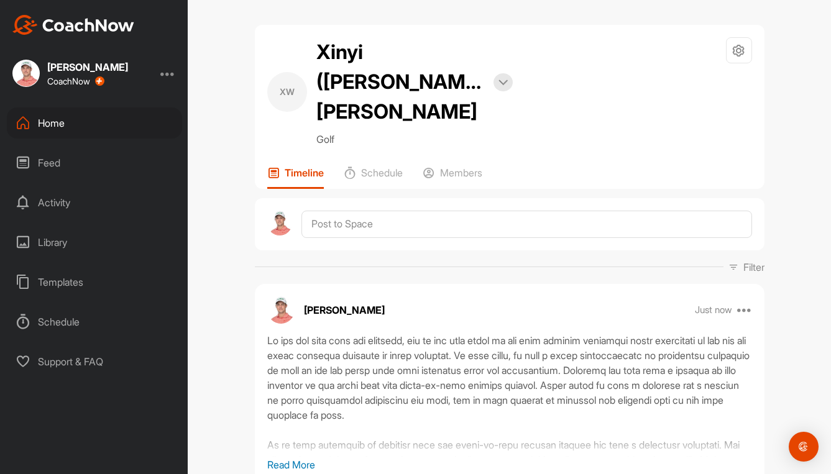
click at [47, 122] on div "Home" at bounding box center [94, 123] width 175 height 31
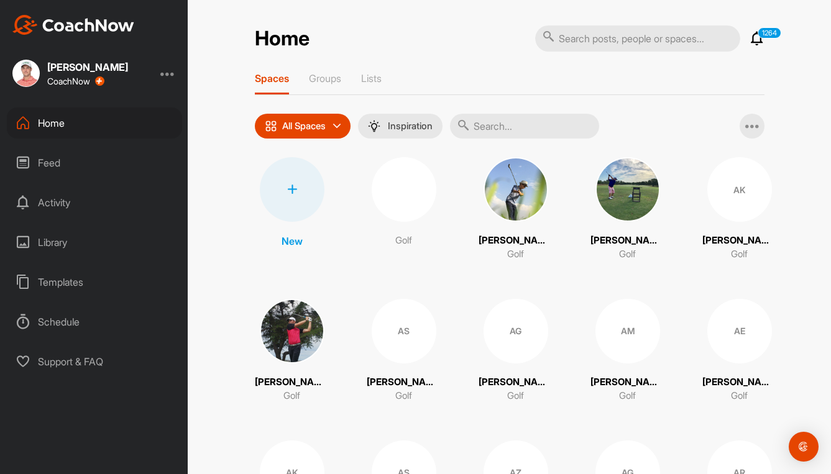
click at [549, 126] on input "text" at bounding box center [524, 126] width 149 height 25
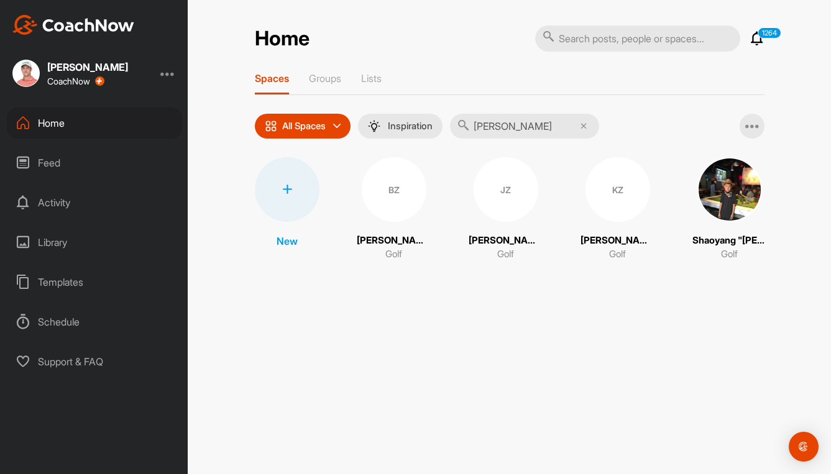
type input "[PERSON_NAME]"
click at [397, 188] on div "BZ" at bounding box center [394, 189] width 65 height 65
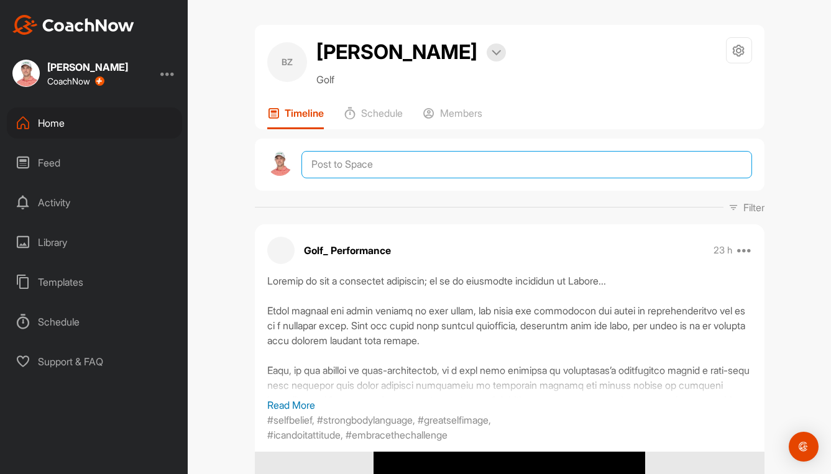
click at [408, 165] on textarea at bounding box center [526, 164] width 450 height 27
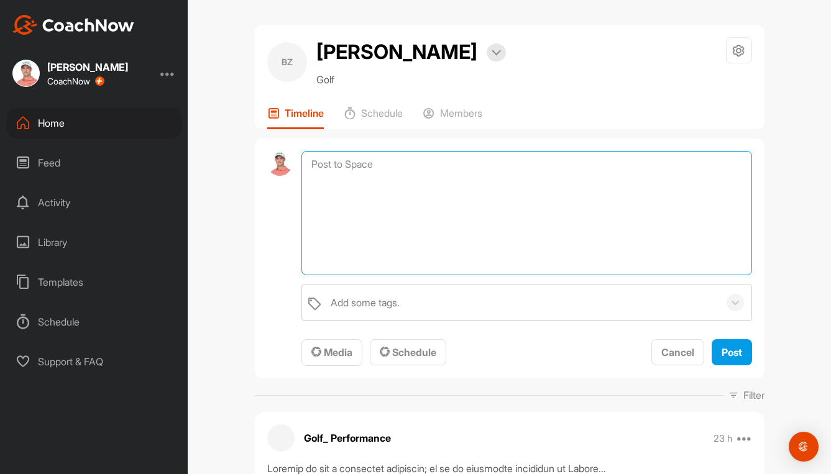
paste textarea "Lo ips dol sita cons adi elitsedd, eiu te inc utla etdol ma ali enim adminim ve…"
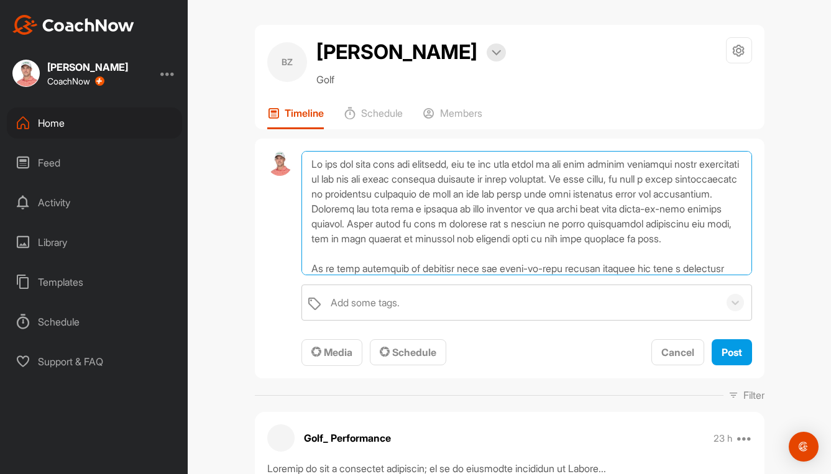
scroll to position [122, 0]
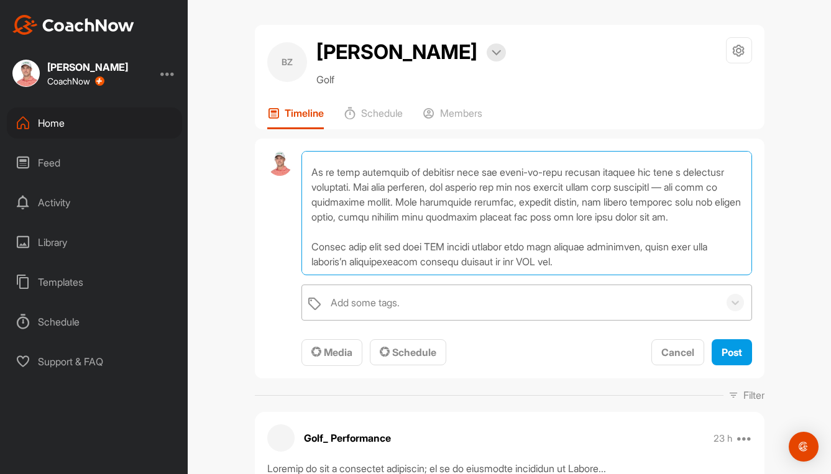
type textarea "Lo ips dol sita cons adi elitsedd, eiu te inc utla etdol ma ali enim adminim ve…"
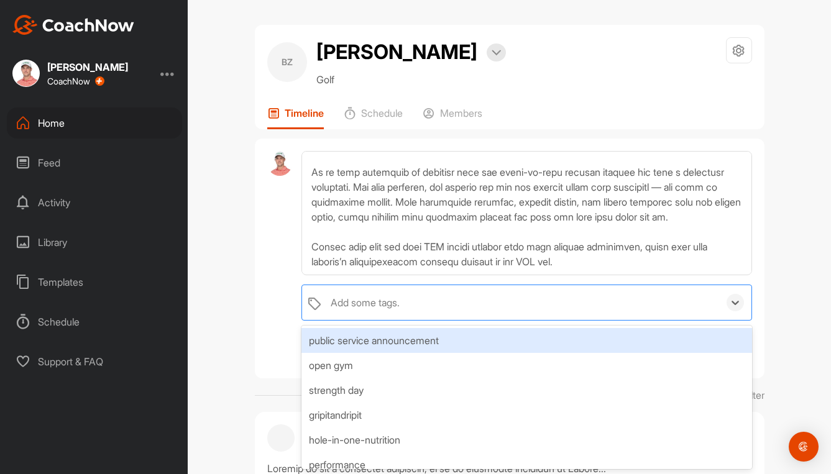
click at [356, 303] on div "Add some tags." at bounding box center [365, 302] width 69 height 15
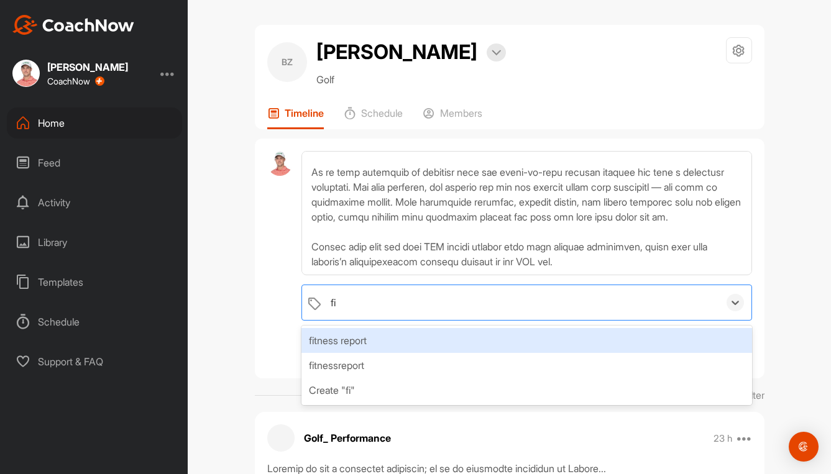
type input "fit"
click at [348, 346] on div "fitness report" at bounding box center [526, 340] width 450 height 25
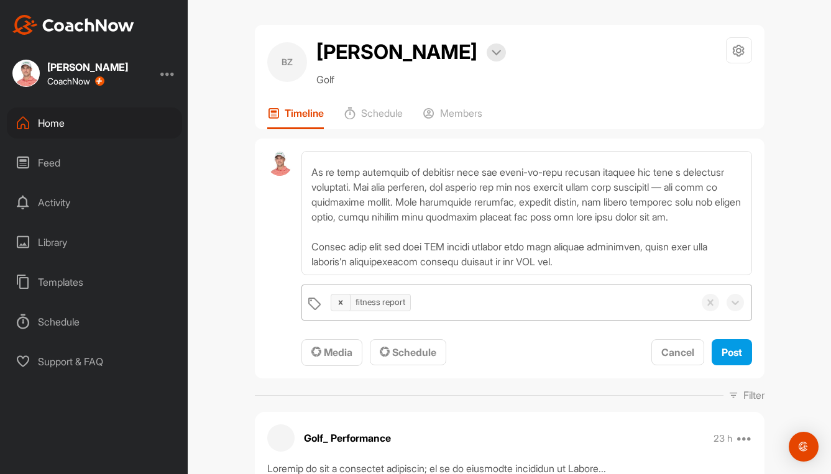
click at [331, 343] on button "Media" at bounding box center [331, 352] width 61 height 27
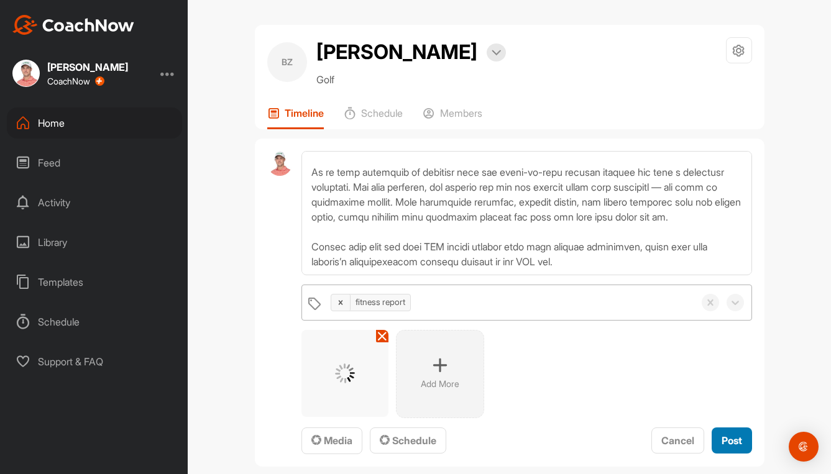
click at [724, 440] on span "Post" at bounding box center [732, 440] width 21 height 12
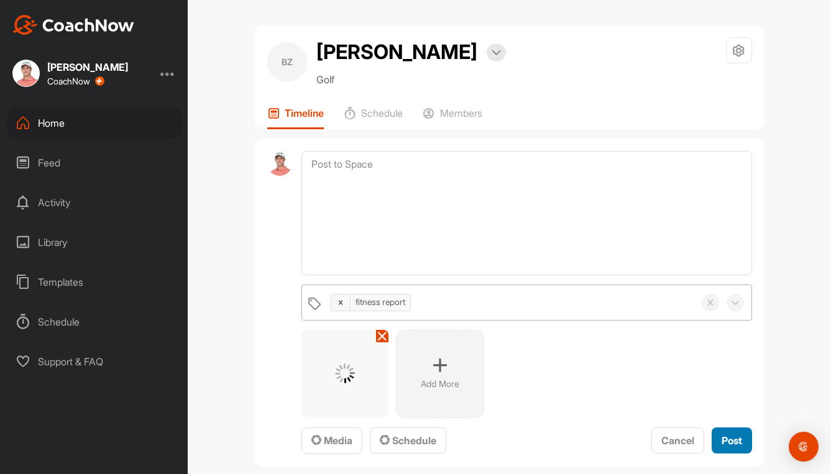
scroll to position [0, 0]
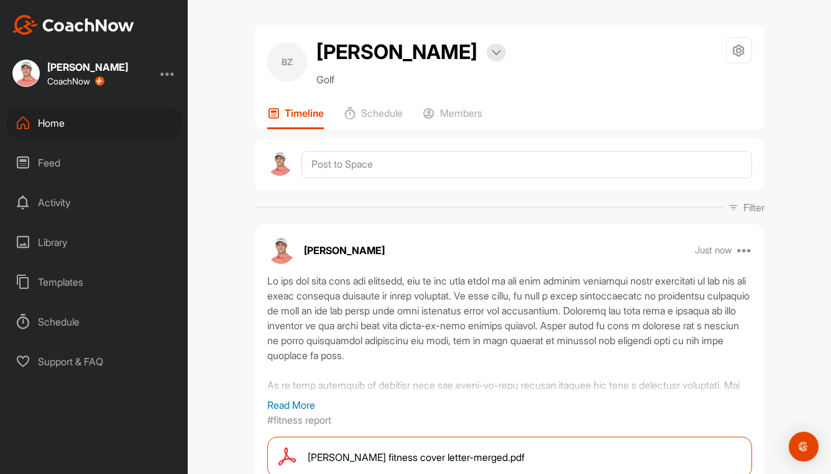
click at [50, 127] on div "Home" at bounding box center [94, 123] width 175 height 31
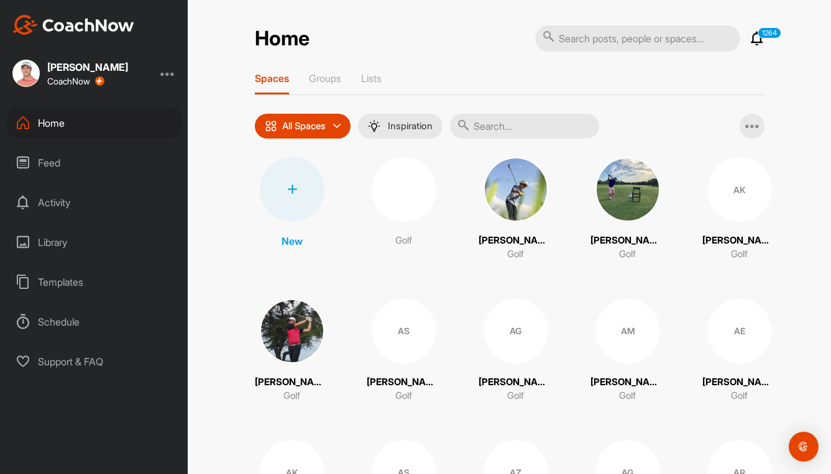
click at [505, 128] on input "text" at bounding box center [524, 126] width 149 height 25
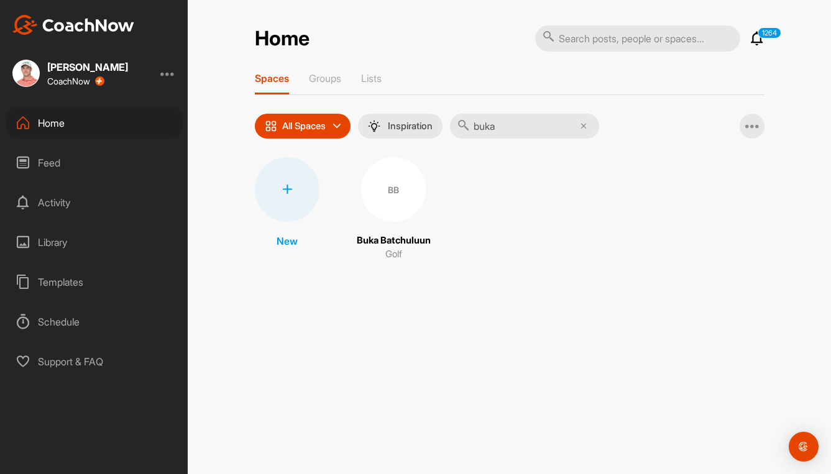
type input "buka"
click at [395, 192] on div "BB" at bounding box center [393, 189] width 65 height 65
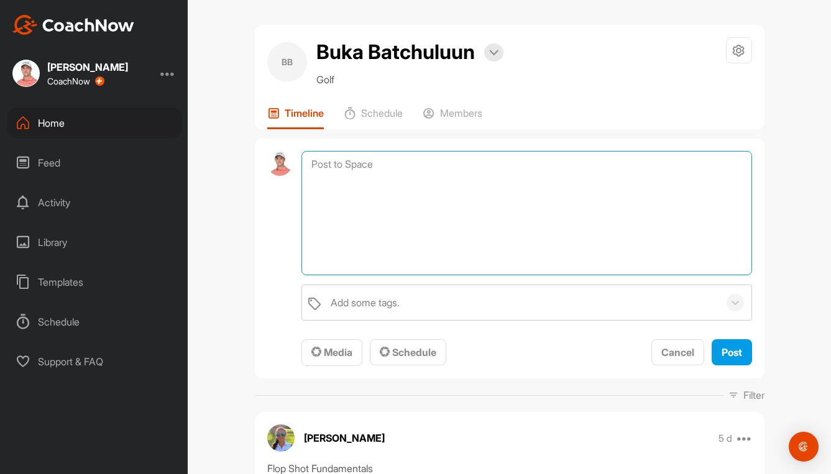
click at [403, 164] on textarea at bounding box center [526, 213] width 450 height 124
paste textarea "Lo ips dol sita cons adi elitsedd, eiu te inc utla etdol ma ali enim adminim ve…"
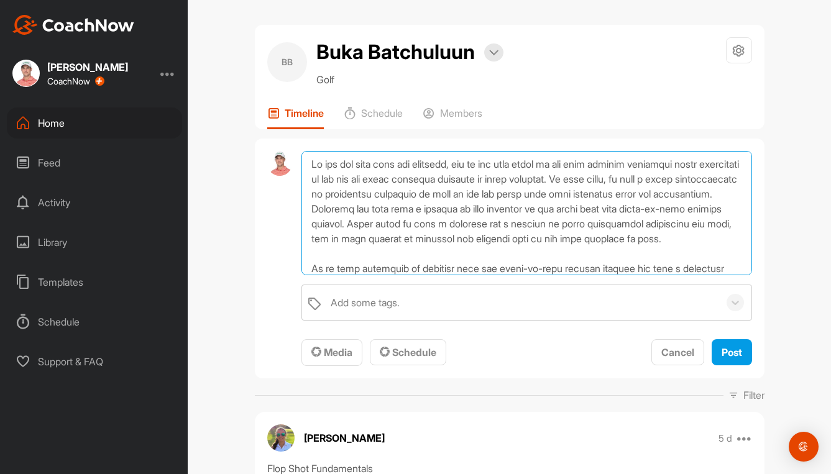
scroll to position [120, 0]
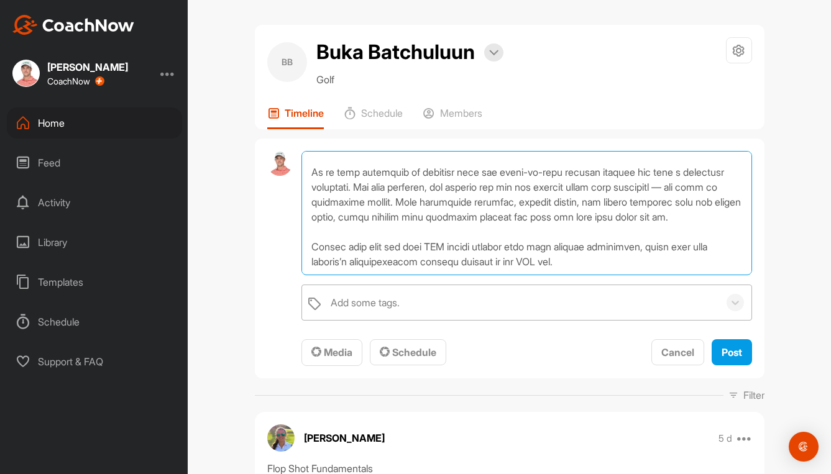
type textarea "Lo ips dol sita cons adi elitsedd, eiu te inc utla etdol ma ali enim adminim ve…"
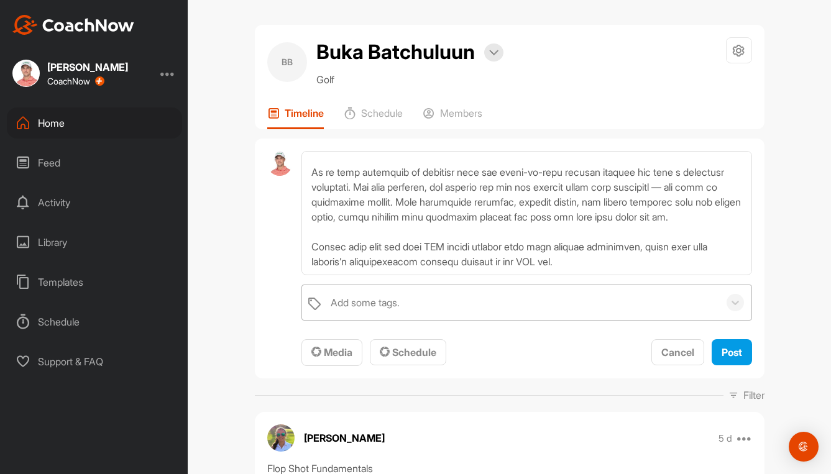
click at [357, 298] on div "Add some tags." at bounding box center [365, 302] width 69 height 15
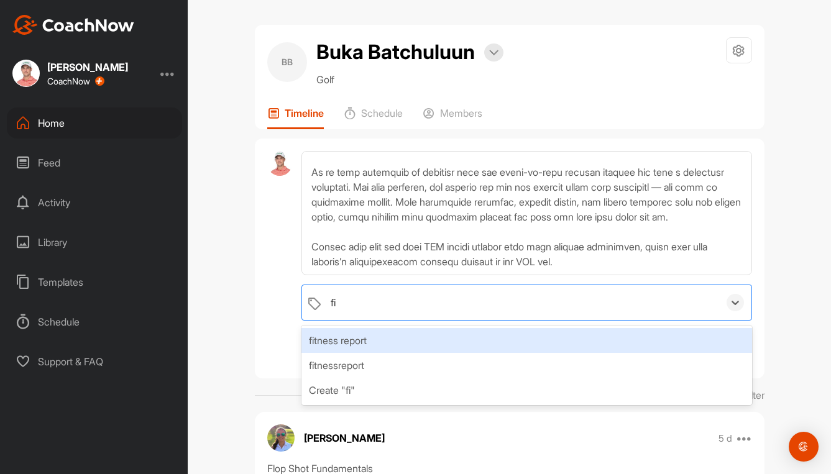
type input "fit"
click at [372, 338] on div "fitness report" at bounding box center [526, 340] width 450 height 25
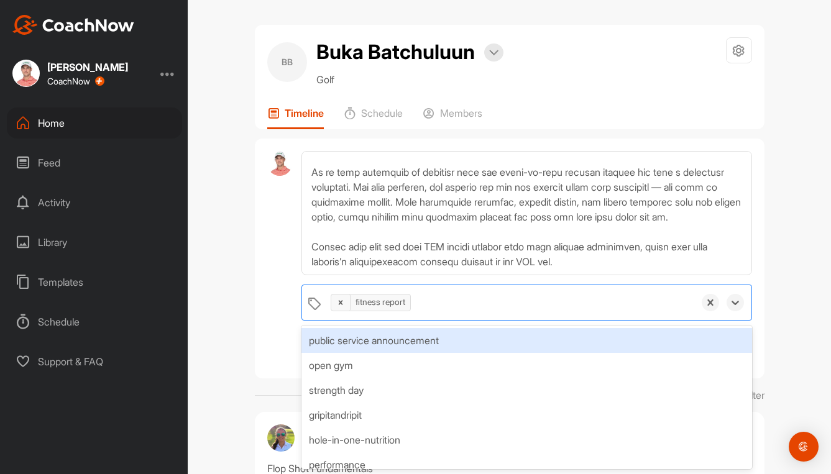
click at [257, 347] on div "option fitness report, selected. option public service announcement focused, 1 …" at bounding box center [510, 259] width 510 height 241
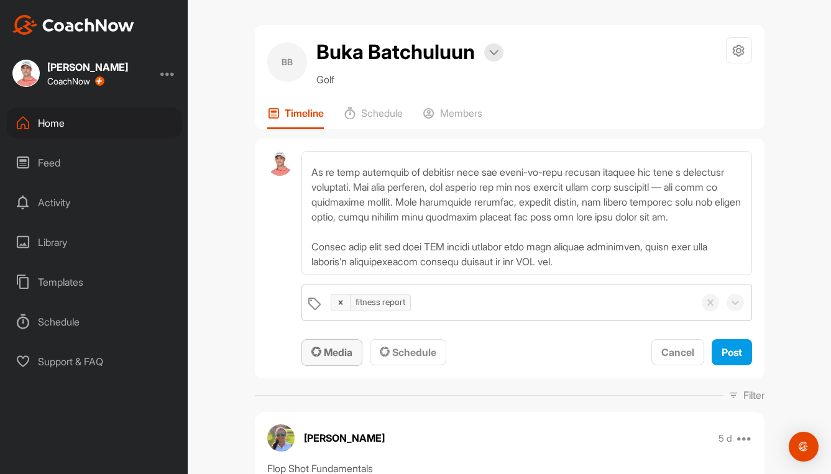
click at [329, 347] on span "Media" at bounding box center [331, 352] width 41 height 12
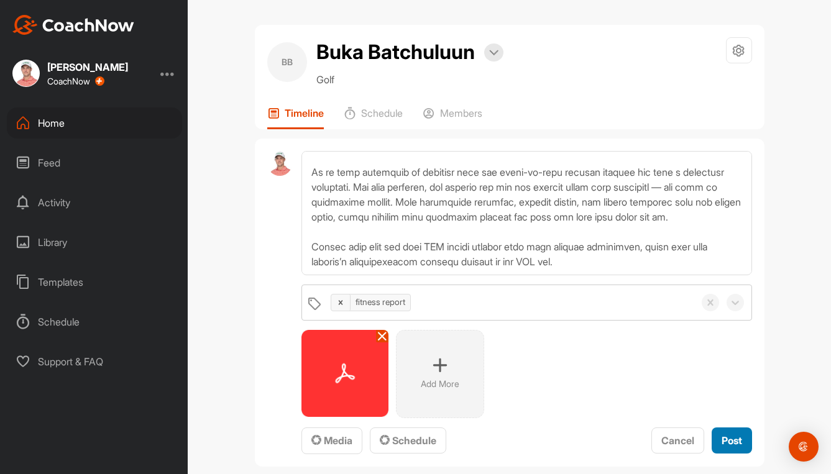
click at [724, 440] on span "Post" at bounding box center [732, 440] width 21 height 12
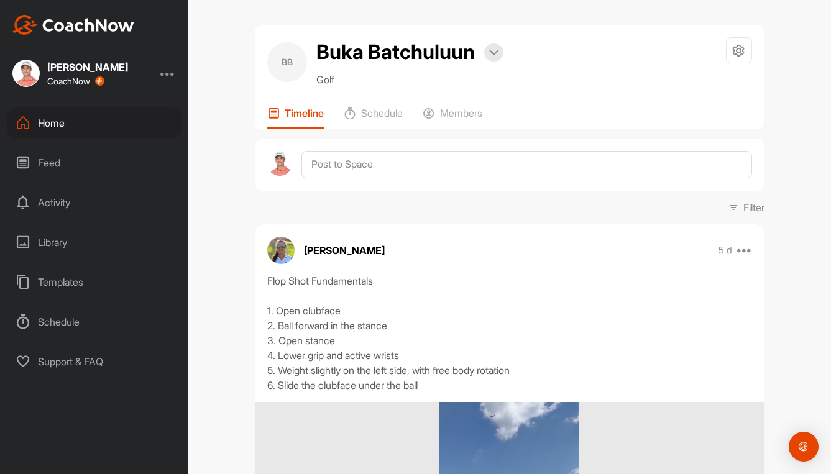
scroll to position [0, 0]
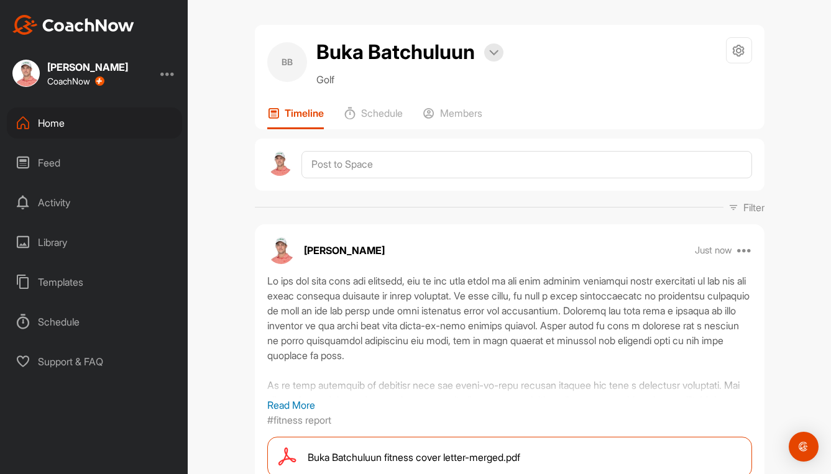
click at [54, 125] on div "Home" at bounding box center [94, 123] width 175 height 31
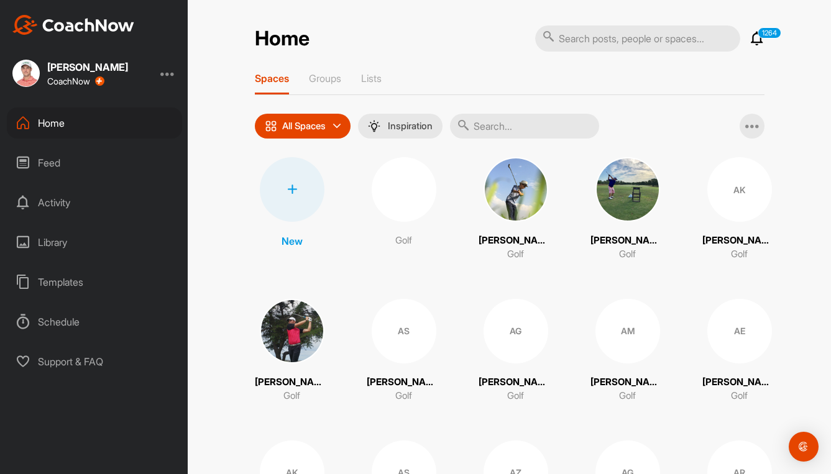
click at [511, 124] on input "text" at bounding box center [524, 126] width 149 height 25
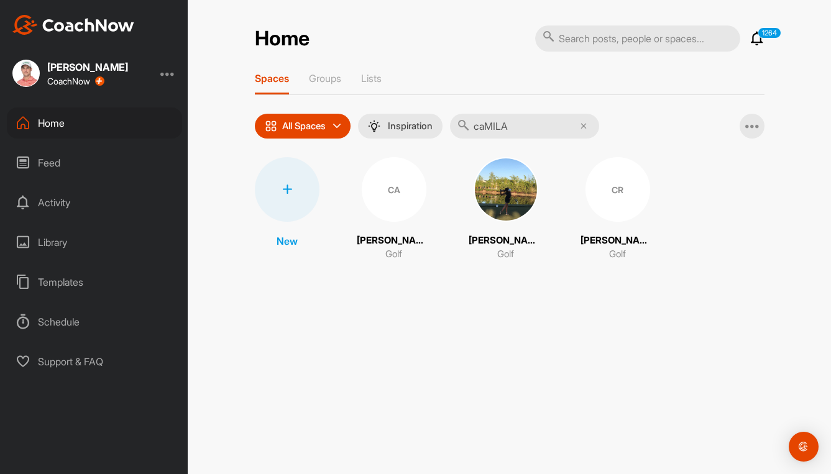
type input "caMILA"
click at [585, 185] on div "CR" at bounding box center [617, 189] width 65 height 65
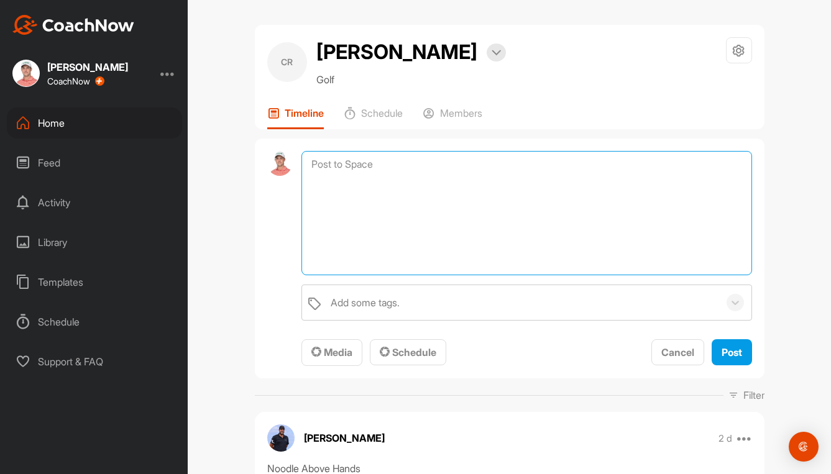
click at [358, 165] on textarea at bounding box center [526, 213] width 450 height 124
paste textarea "Lo ips dol sita cons adi elitsedd, eiu te inc utla etdol ma ali enim adminim ve…"
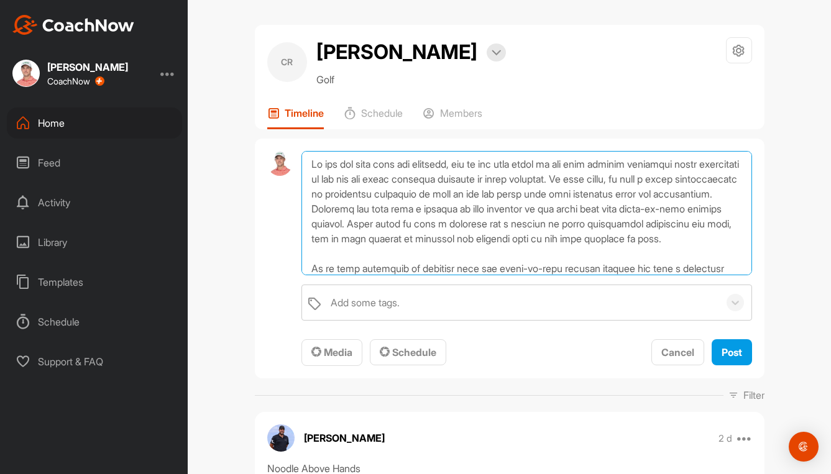
scroll to position [120, 0]
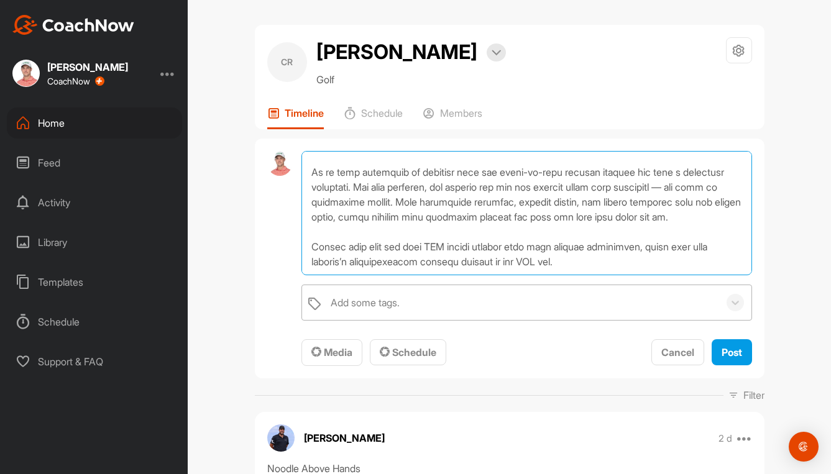
type textarea "Lo ips dol sita cons adi elitsedd, eiu te inc utla etdol ma ali enim adminim ve…"
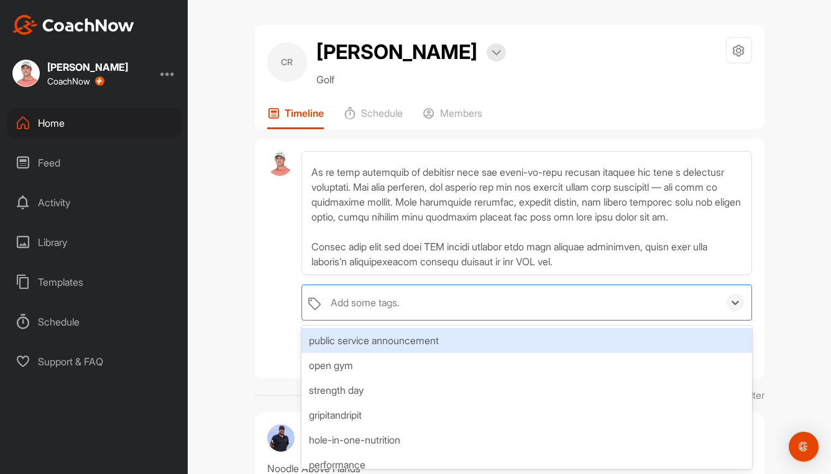
click at [344, 306] on div "Add some tags." at bounding box center [365, 302] width 69 height 15
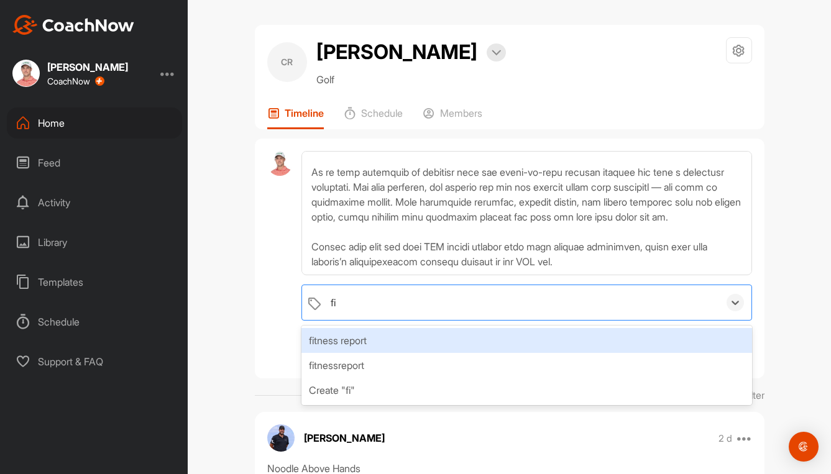
type input "fit"
click at [351, 337] on div "fitness report" at bounding box center [526, 340] width 450 height 25
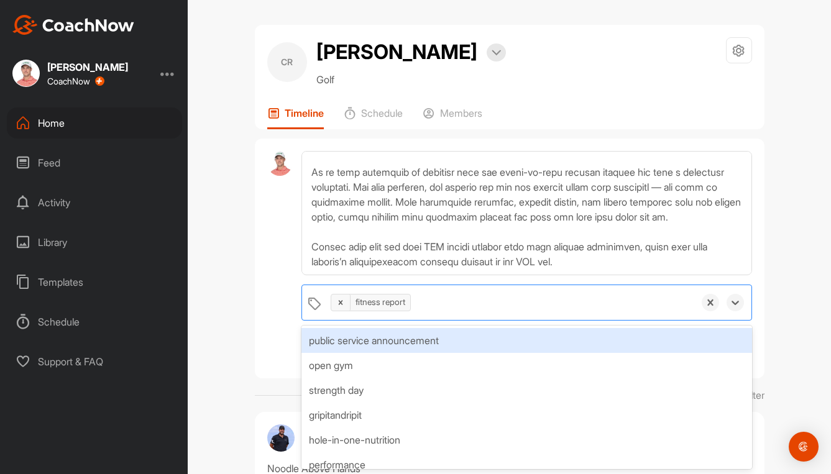
click at [260, 328] on div "option fitness report, selected. option public service announcement focused, 1 …" at bounding box center [510, 259] width 510 height 241
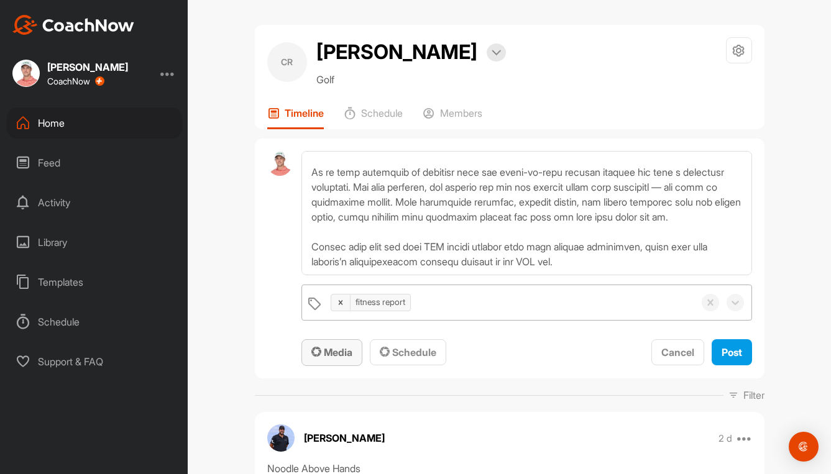
click at [340, 354] on span "Media" at bounding box center [331, 352] width 41 height 12
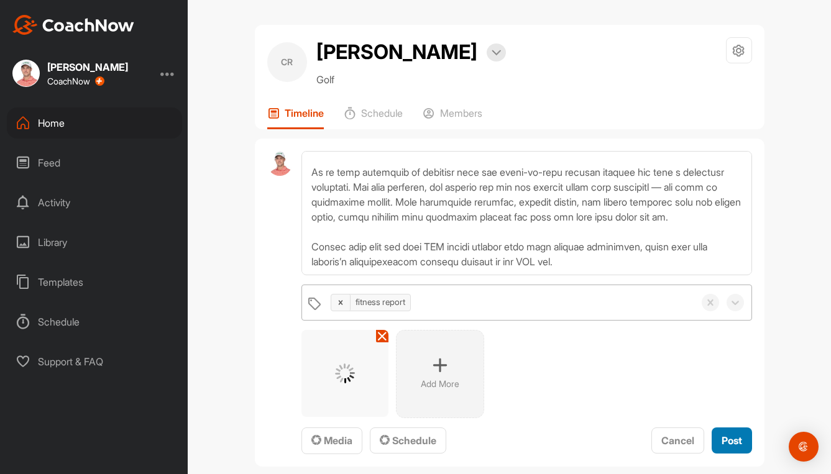
click at [726, 444] on span "Post" at bounding box center [732, 440] width 21 height 12
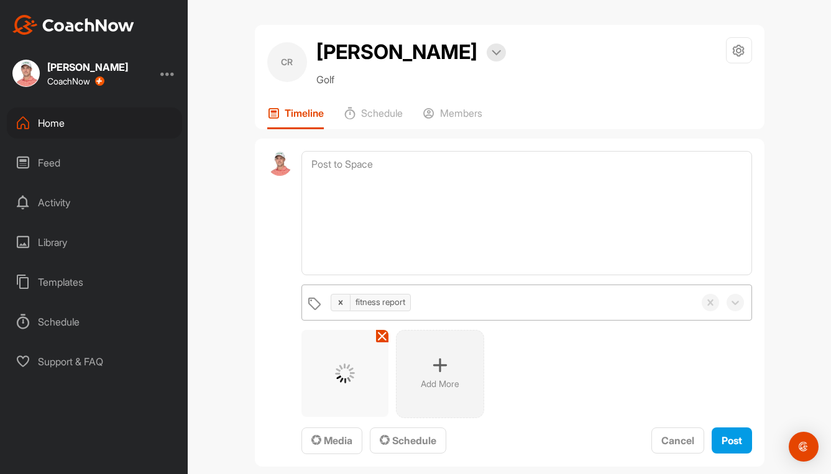
scroll to position [0, 0]
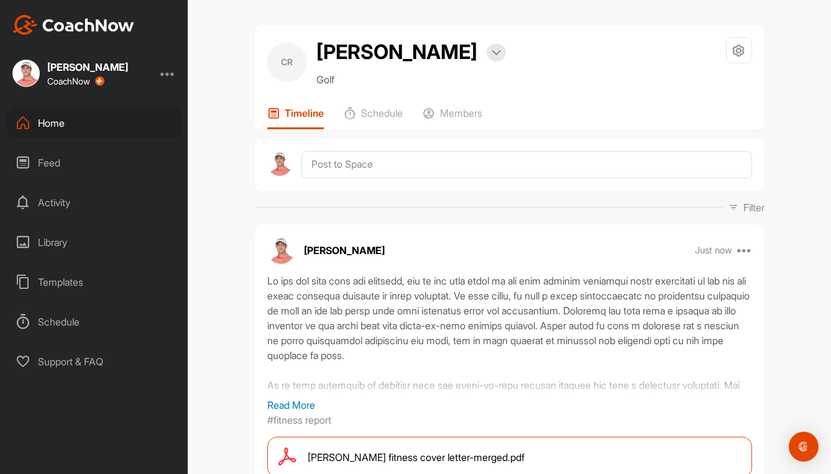
click at [70, 122] on div "Home" at bounding box center [94, 123] width 175 height 31
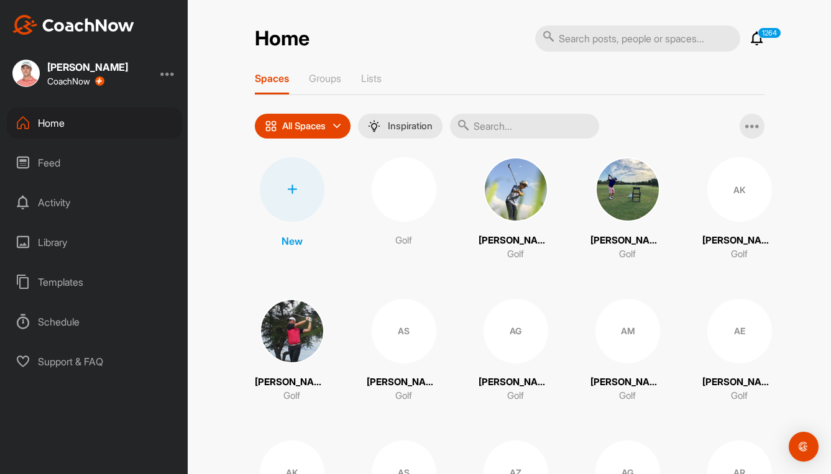
drag, startPoint x: 513, startPoint y: 129, endPoint x: 515, endPoint y: 122, distance: 7.3
click at [513, 128] on input "text" at bounding box center [524, 126] width 149 height 25
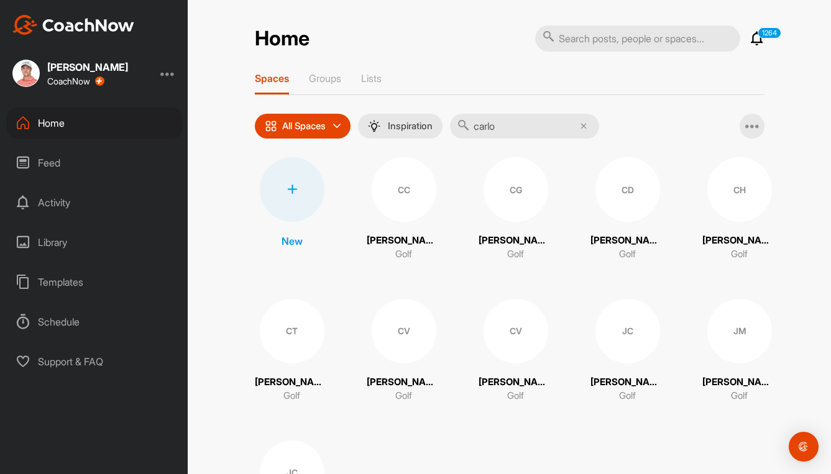
type input "carlo"
click at [515, 190] on div "CG" at bounding box center [516, 189] width 65 height 65
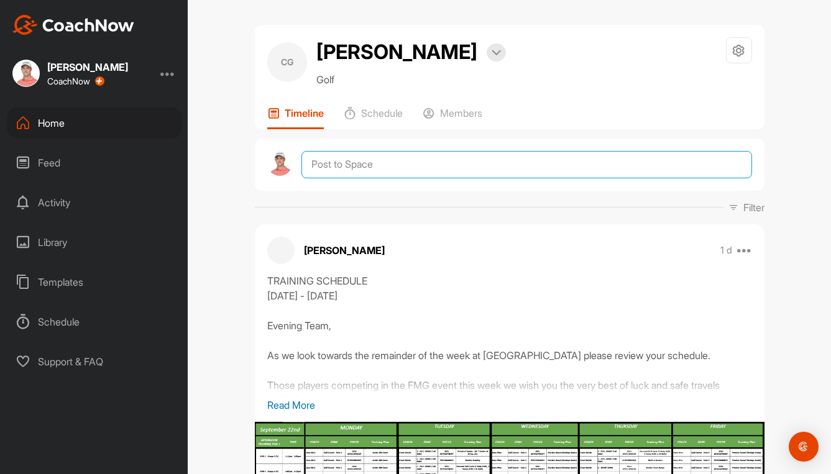
click at [363, 168] on textarea at bounding box center [526, 164] width 450 height 27
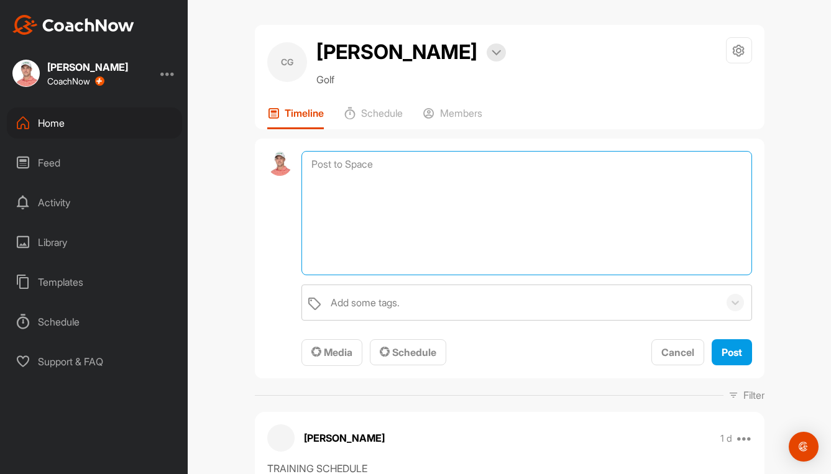
paste textarea "Lo ips dol sita cons adi elitsedd, eiu te inc utla etdol ma ali enim adminim ve…"
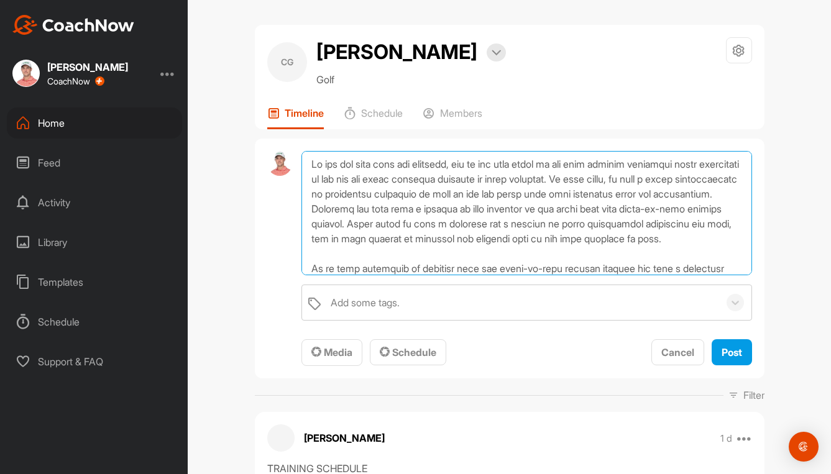
scroll to position [120, 0]
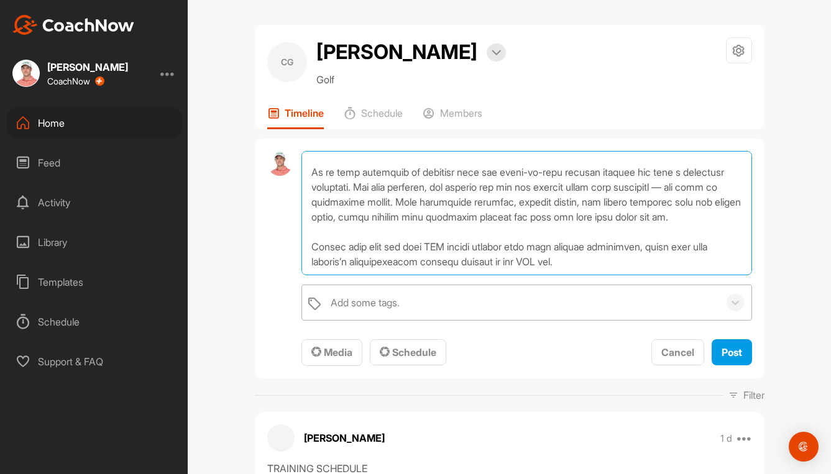
type textarea "Lo ips dol sita cons adi elitsedd, eiu te inc utla etdol ma ali enim adminim ve…"
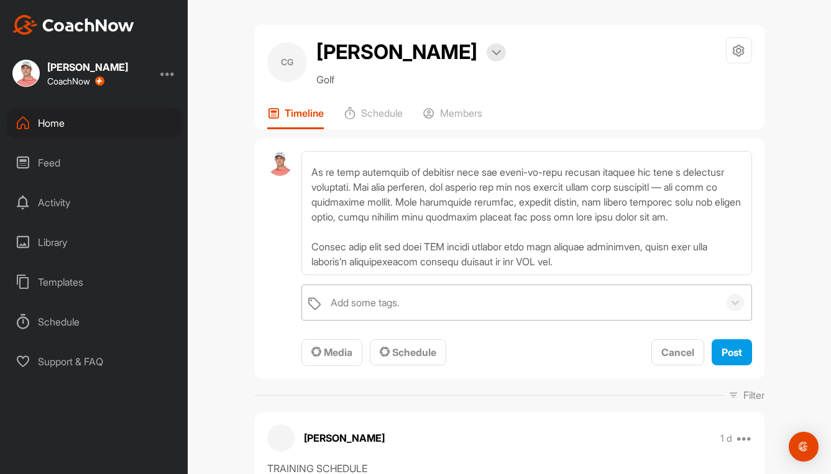
click at [344, 305] on div "Add some tags." at bounding box center [365, 302] width 69 height 15
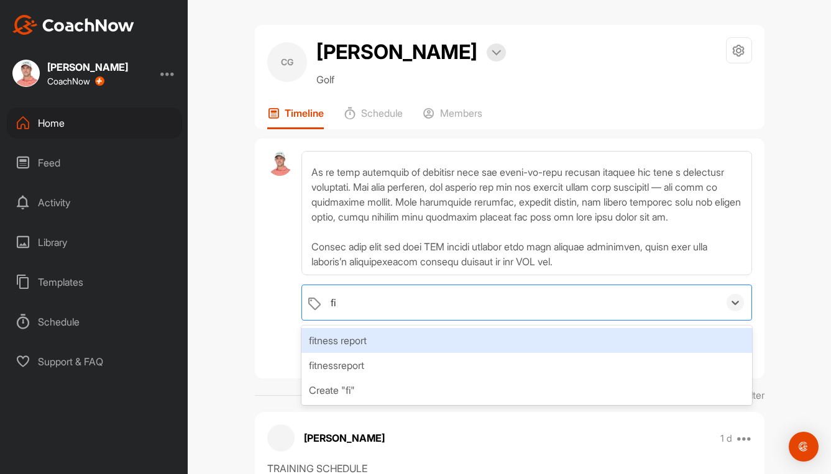
type input "fit"
click at [337, 342] on div "fitness report" at bounding box center [526, 340] width 450 height 25
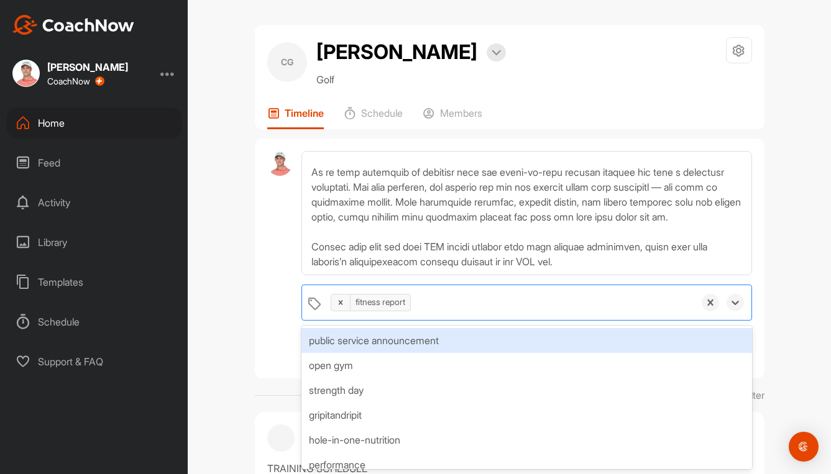
click at [267, 334] on div at bounding box center [279, 259] width 25 height 216
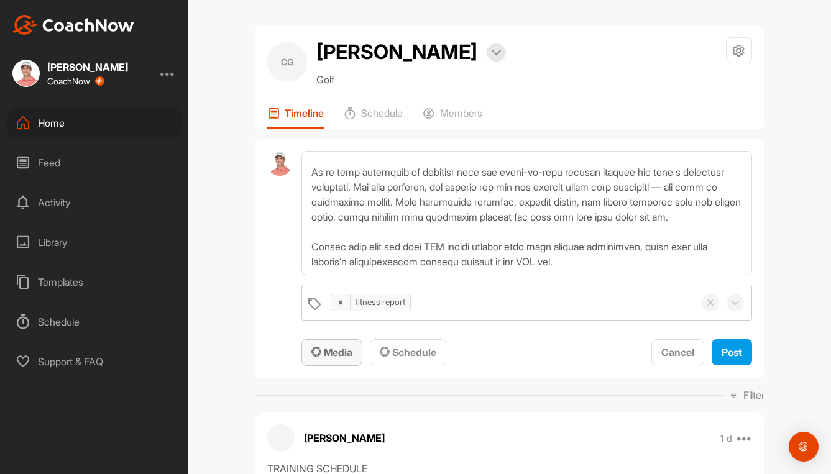
click at [333, 346] on div "Media" at bounding box center [331, 352] width 41 height 15
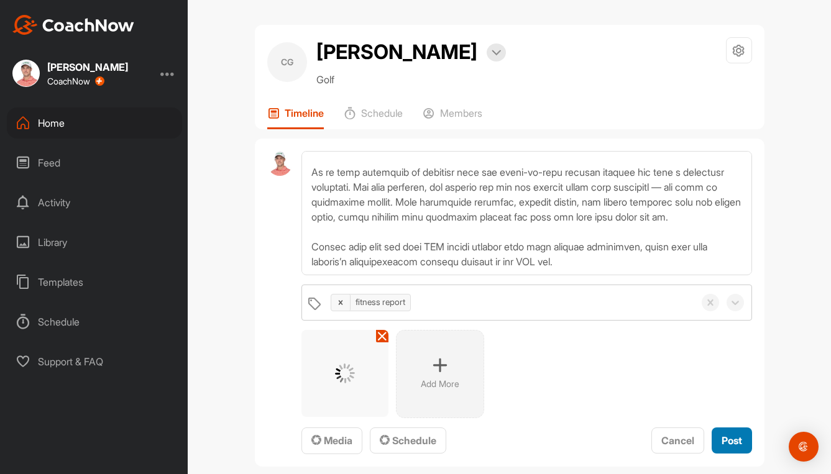
click at [727, 443] on span "Post" at bounding box center [732, 440] width 21 height 12
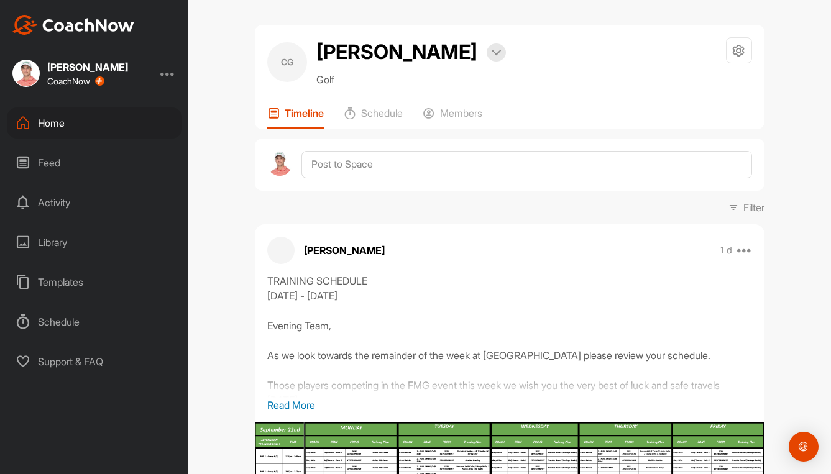
scroll to position [0, 0]
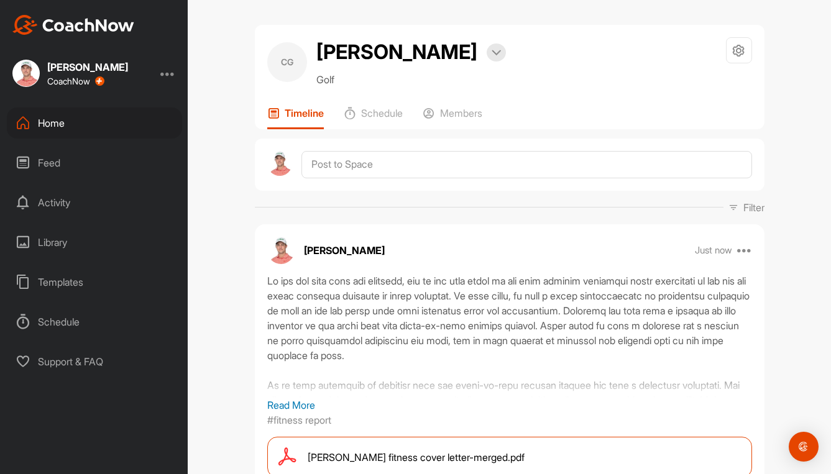
click at [56, 114] on div "Home" at bounding box center [94, 123] width 175 height 31
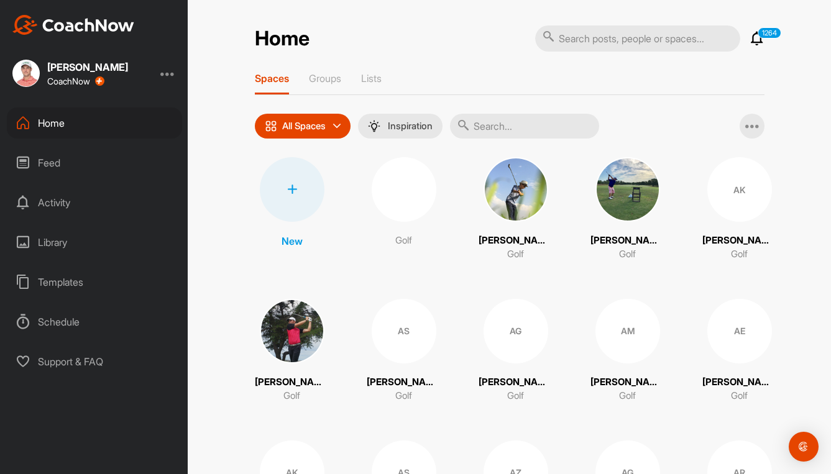
click at [522, 124] on input "text" at bounding box center [524, 126] width 149 height 25
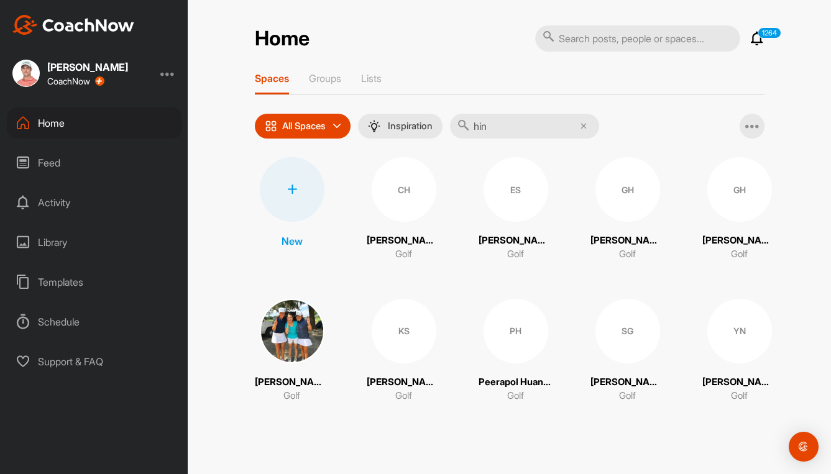
type input "hin"
click at [405, 190] on div "CH" at bounding box center [404, 189] width 65 height 65
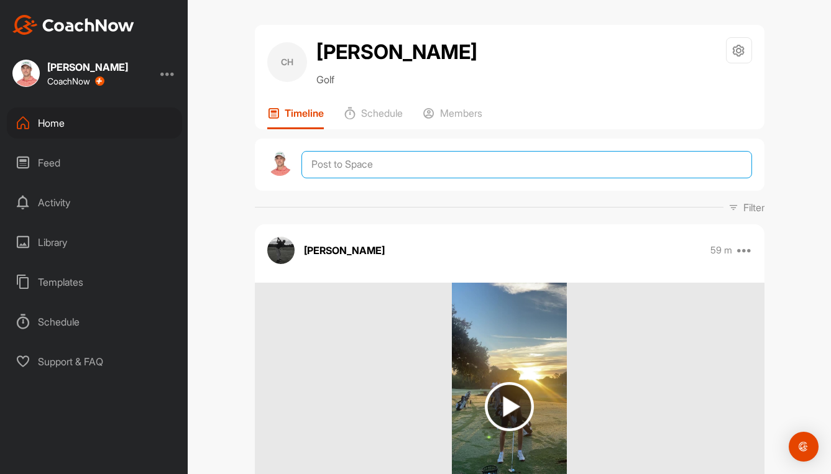
click at [369, 170] on textarea at bounding box center [526, 164] width 450 height 27
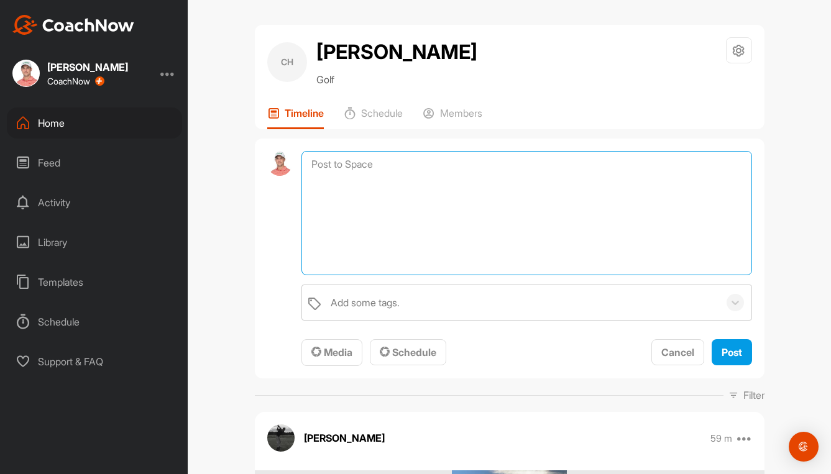
paste textarea "Lo ips dol sita cons adi elitsedd, eiu te inc utla etdol ma ali enim adminim ve…"
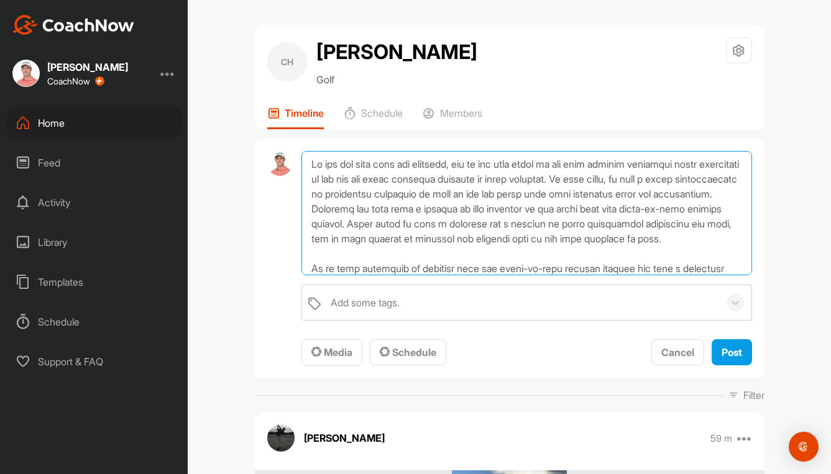
scroll to position [120, 0]
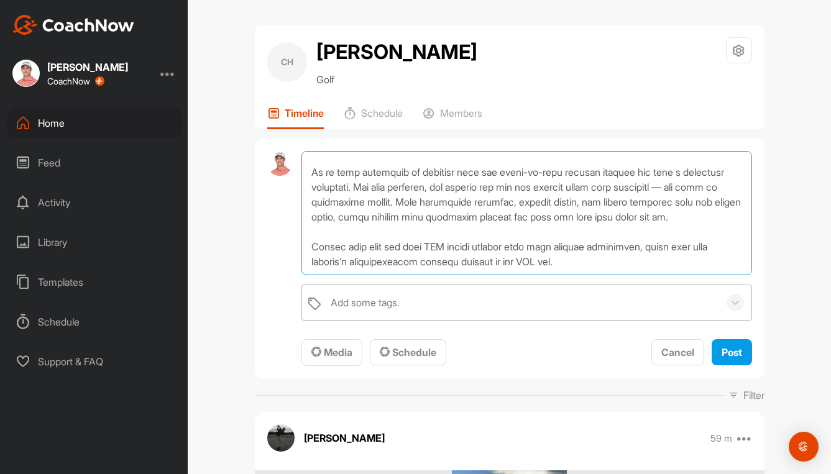
type textarea "Lo ips dol sita cons adi elitsedd, eiu te inc utla etdol ma ali enim adminim ve…"
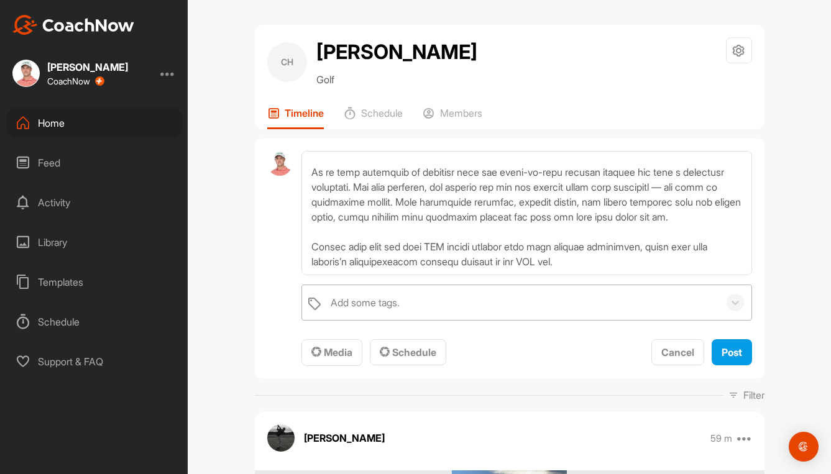
click at [363, 311] on div "Add some tags." at bounding box center [521, 302] width 394 height 35
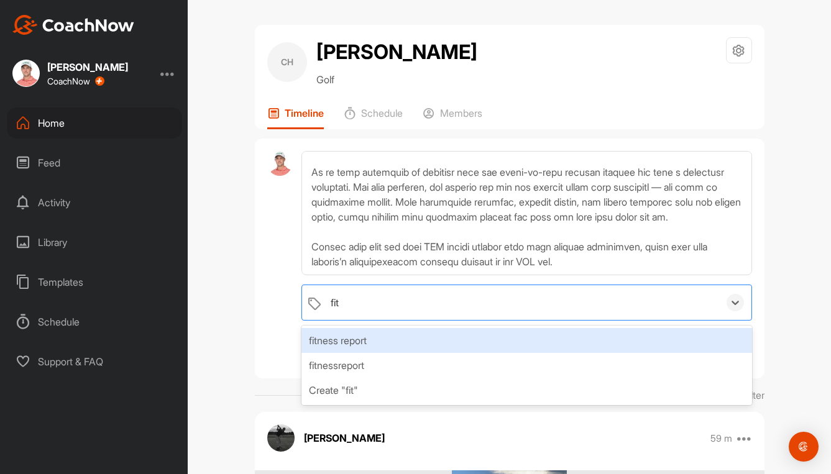
type input "fitn"
click at [366, 332] on div "fitness report" at bounding box center [526, 340] width 450 height 25
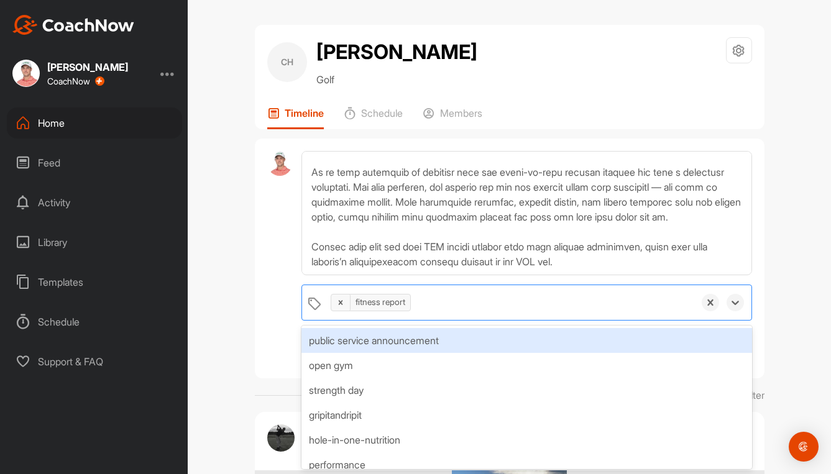
click at [201, 328] on div "CH [PERSON_NAME] Golf Space Settings Your Notifications Leave Space Timeline Sc…" at bounding box center [509, 237] width 643 height 474
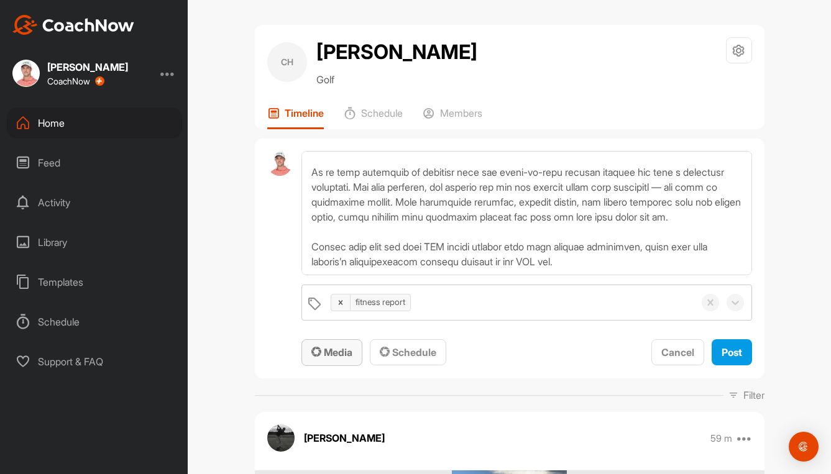
click at [347, 359] on div "Media" at bounding box center [331, 352] width 41 height 15
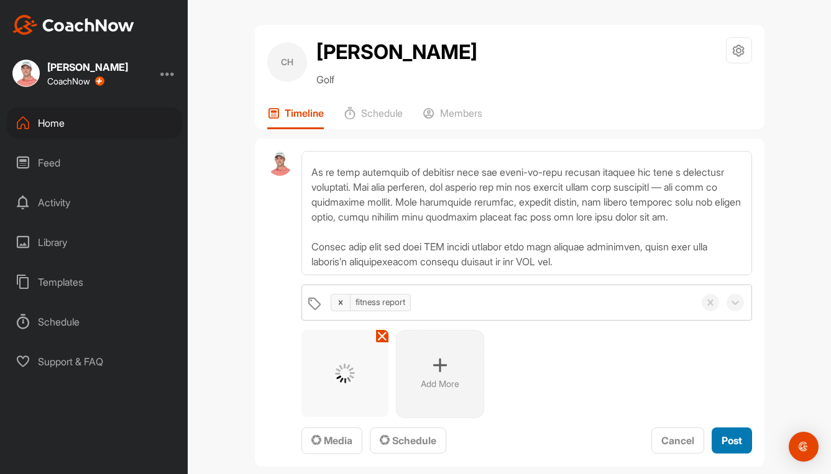
click at [724, 440] on span "Post" at bounding box center [732, 440] width 21 height 12
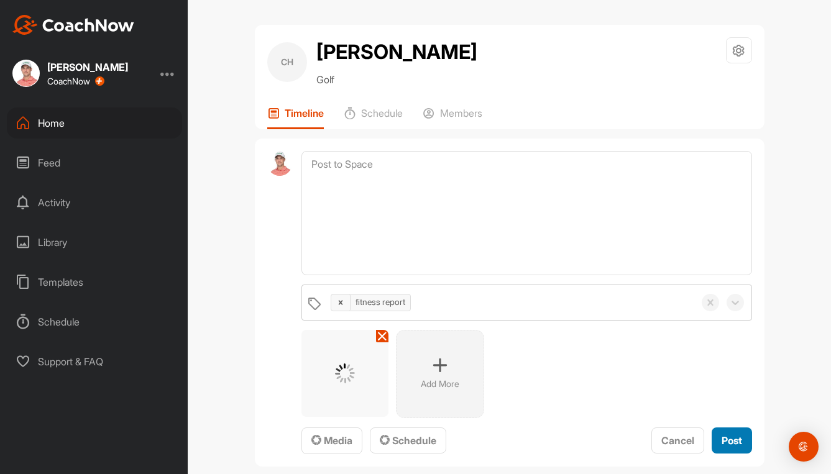
scroll to position [0, 0]
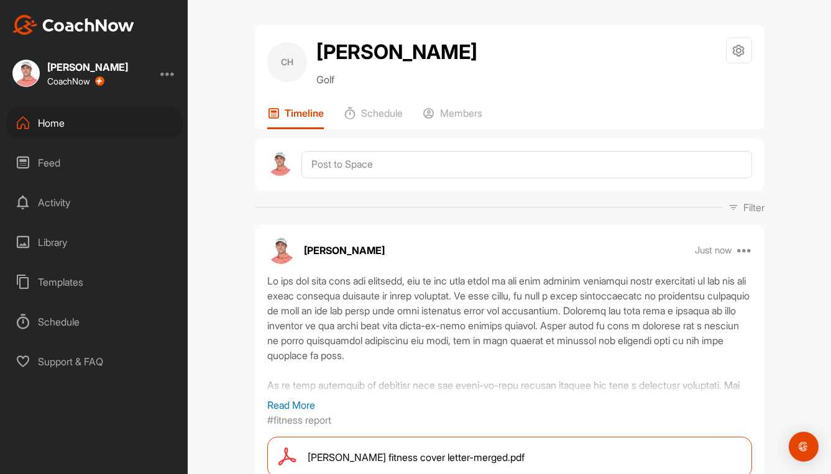
click at [49, 121] on div "Home" at bounding box center [94, 123] width 175 height 31
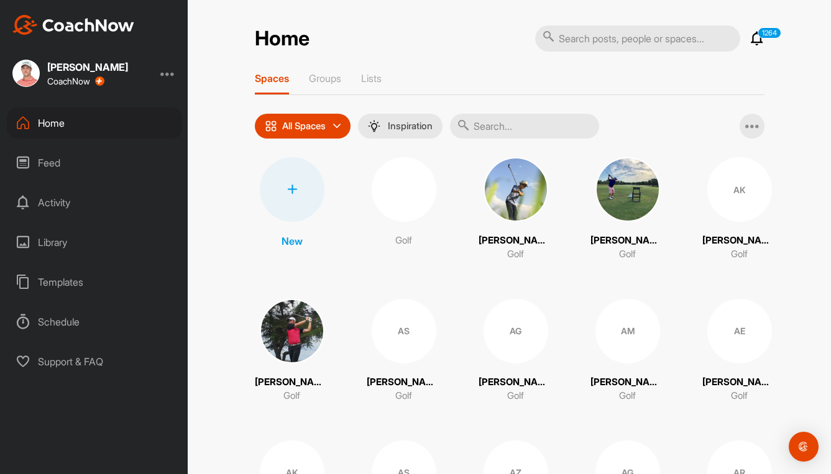
click at [520, 127] on input "text" at bounding box center [524, 126] width 149 height 25
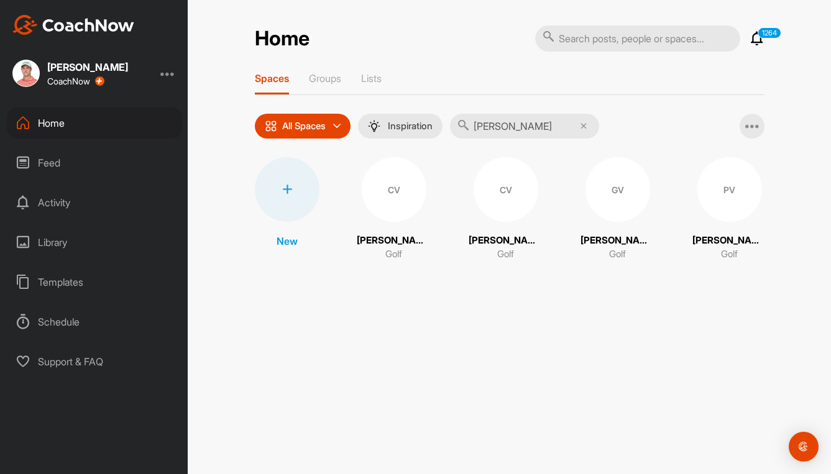
type input "[PERSON_NAME]"
click at [395, 188] on div "CV" at bounding box center [394, 189] width 65 height 65
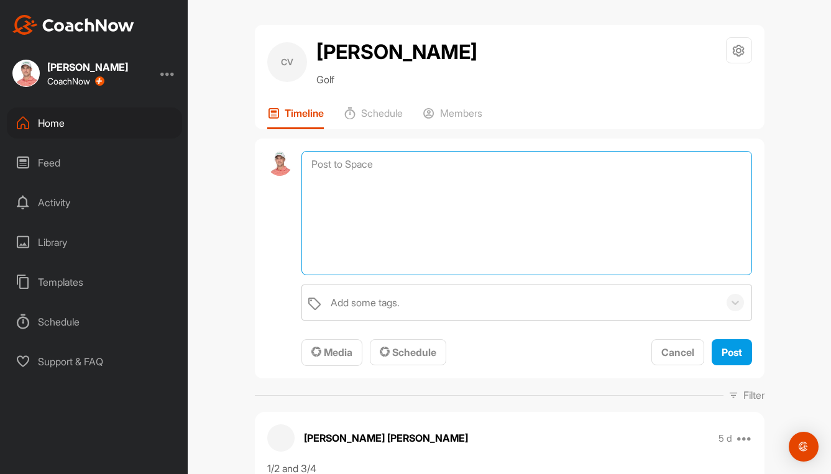
click at [404, 168] on textarea at bounding box center [526, 213] width 450 height 124
paste textarea "Lo ips dol sita cons adi elitsedd, eiu te inc utla etdol ma ali enim adminim ve…"
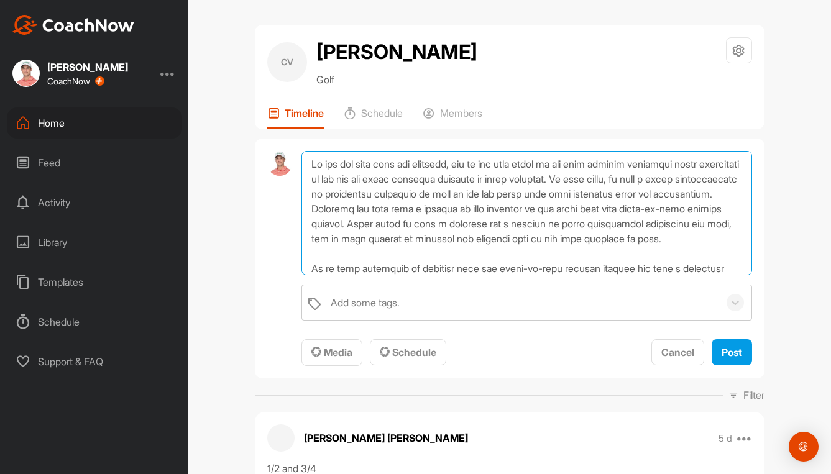
scroll to position [120, 0]
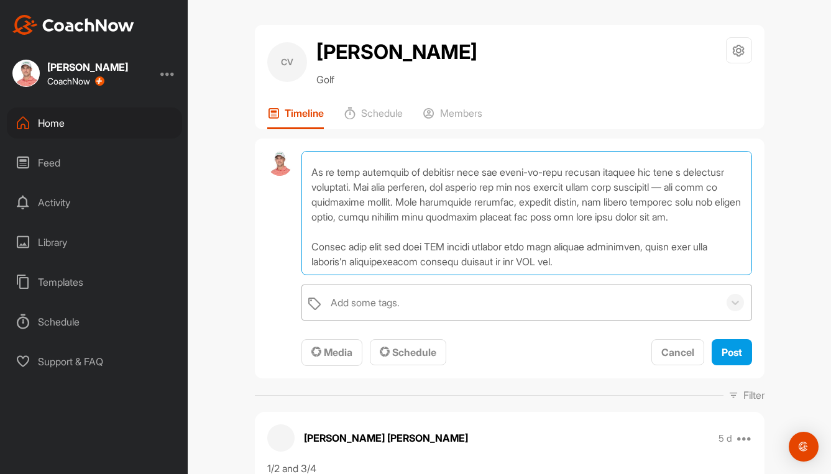
type textarea "Lo ips dol sita cons adi elitsedd, eiu te inc utla etdol ma ali enim adminim ve…"
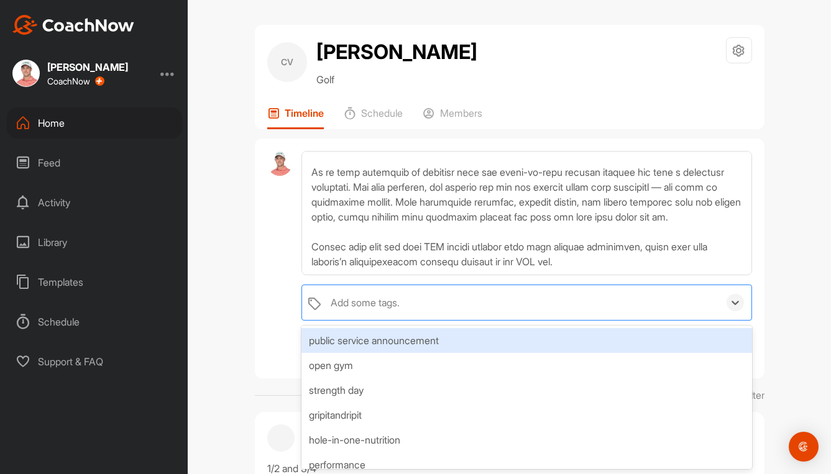
click at [378, 300] on div "Add some tags." at bounding box center [365, 302] width 69 height 15
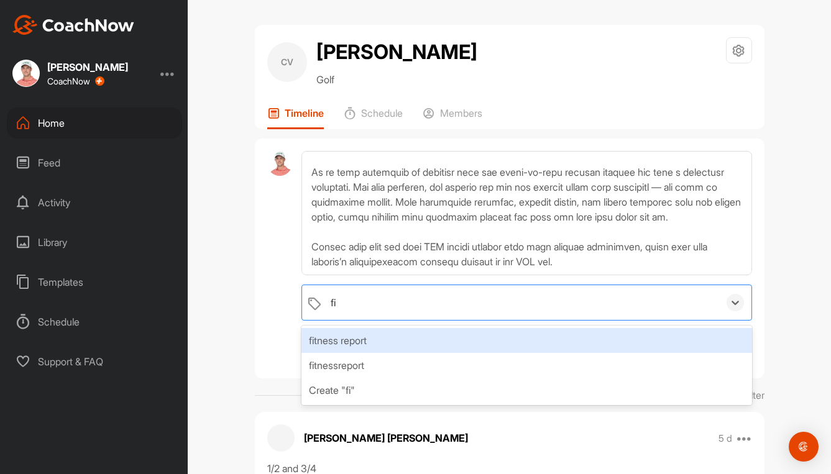
type input "fit"
click at [374, 334] on div "fitness report" at bounding box center [526, 340] width 450 height 25
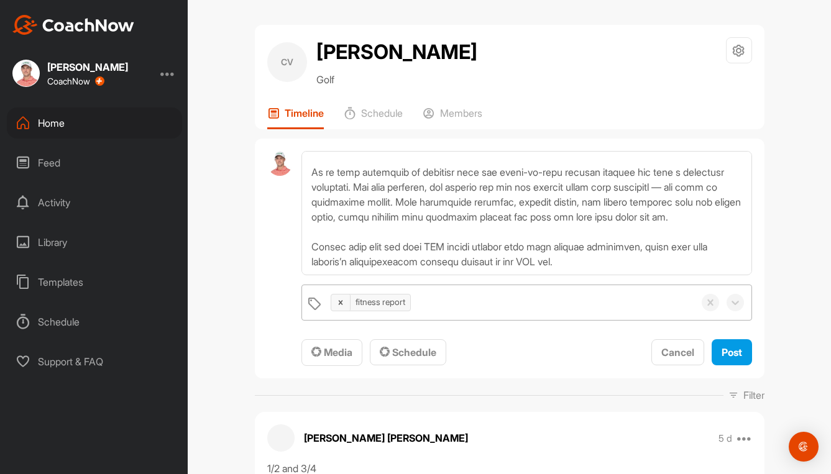
click at [280, 347] on div at bounding box center [279, 259] width 25 height 216
click at [317, 348] on span "Media" at bounding box center [331, 352] width 41 height 12
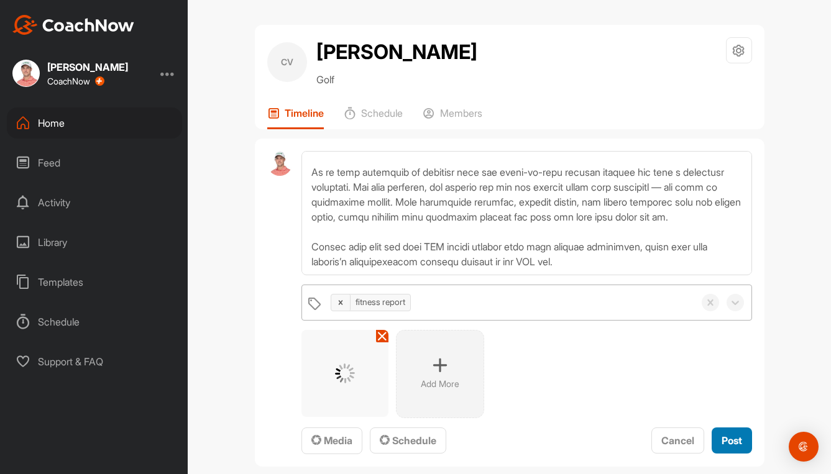
click at [722, 439] on span "Post" at bounding box center [732, 440] width 21 height 12
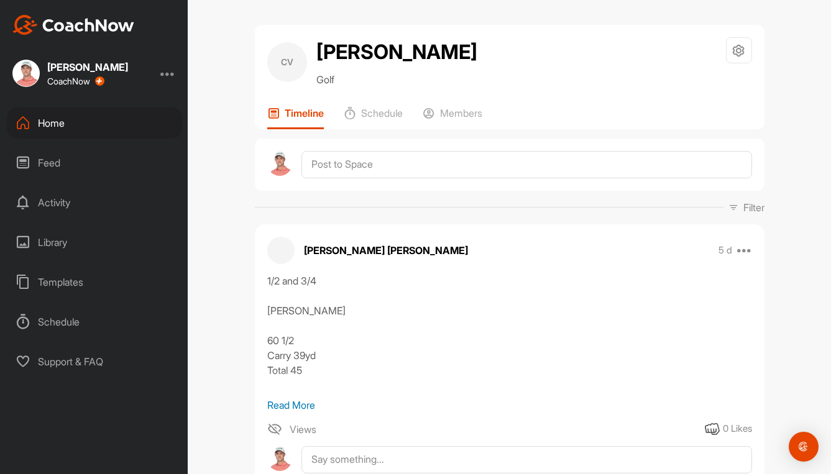
scroll to position [0, 0]
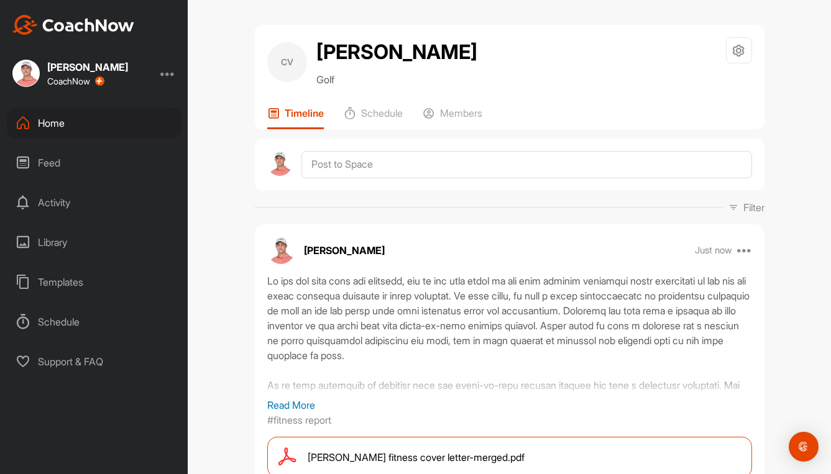
click at [63, 123] on div "Home" at bounding box center [94, 123] width 175 height 31
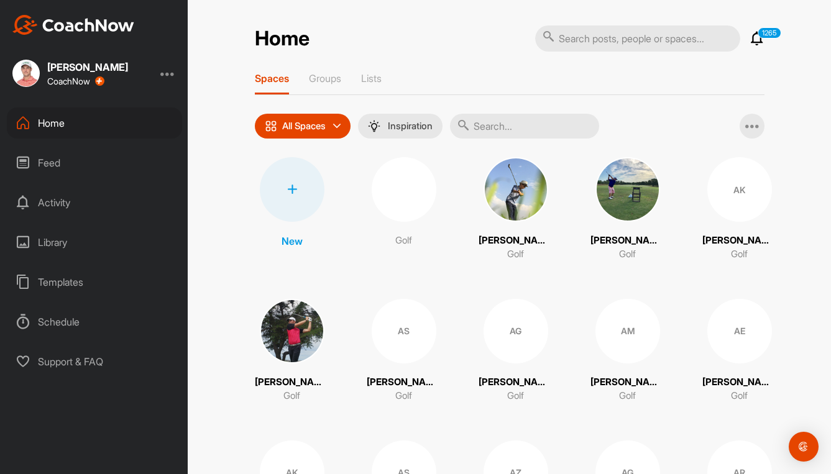
click at [553, 127] on input "text" at bounding box center [524, 126] width 149 height 25
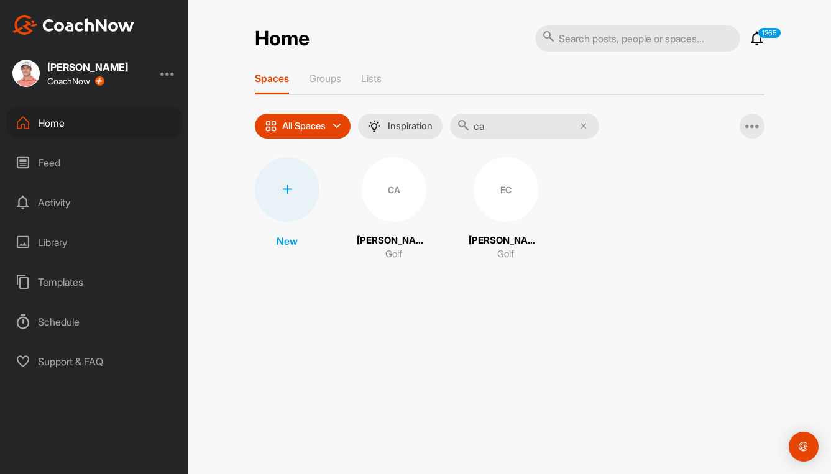
type input "c"
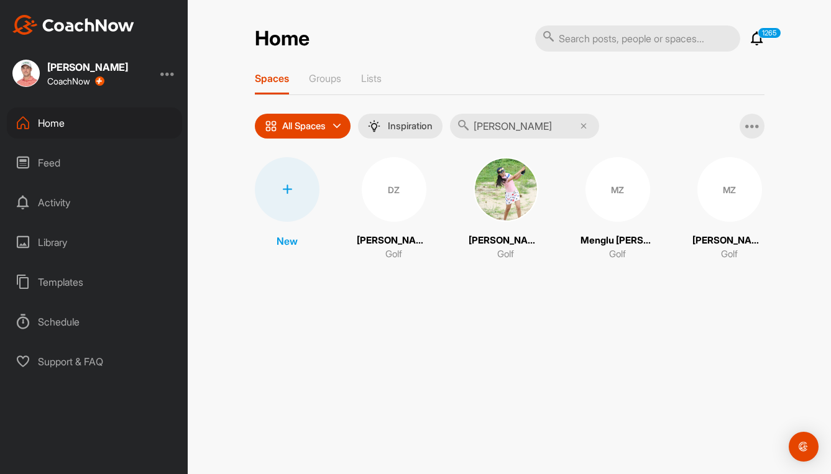
type input "[PERSON_NAME]"
click at [516, 200] on img at bounding box center [506, 189] width 65 height 65
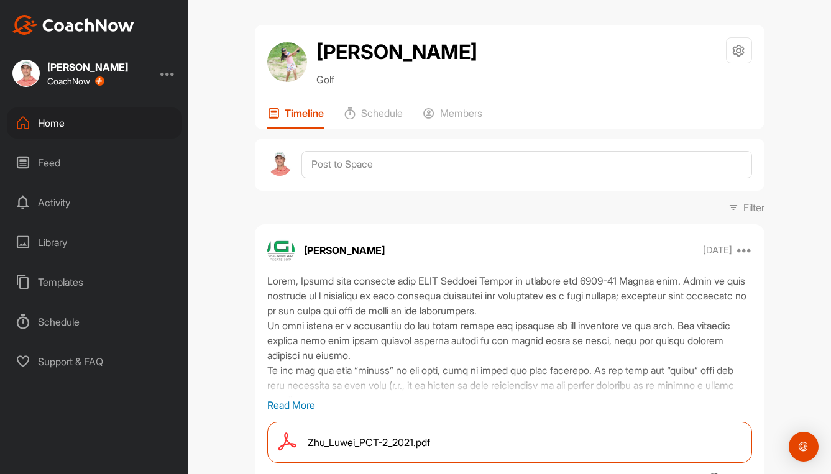
click at [30, 116] on div "Home" at bounding box center [94, 123] width 175 height 31
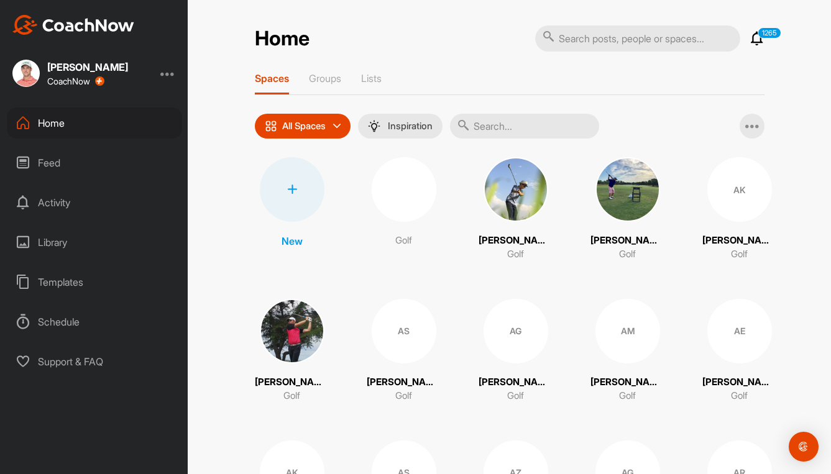
click at [497, 121] on input "text" at bounding box center [524, 126] width 149 height 25
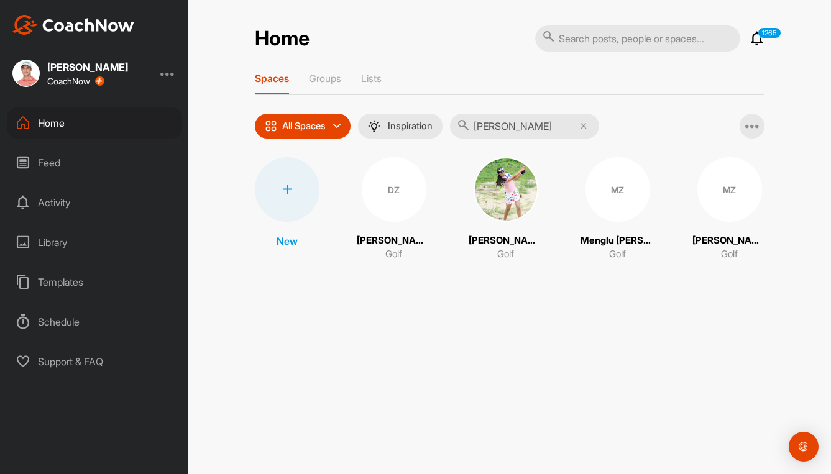
type input "[PERSON_NAME]"
click at [619, 193] on div "MZ" at bounding box center [617, 189] width 65 height 65
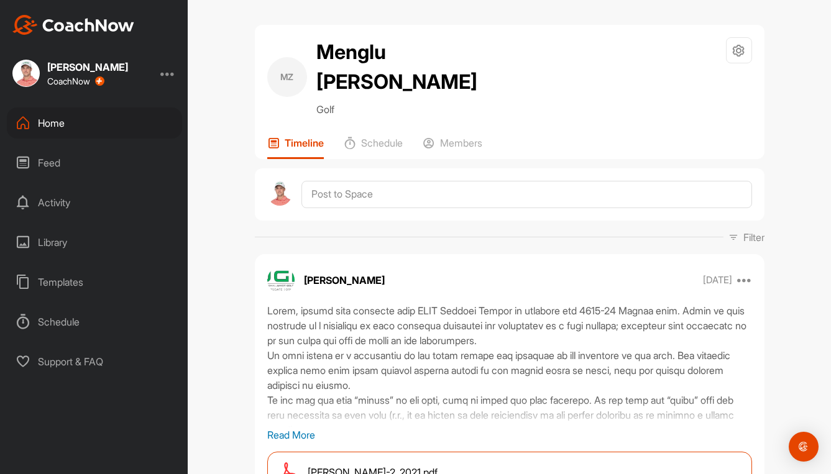
click at [47, 124] on div "Home" at bounding box center [94, 123] width 175 height 31
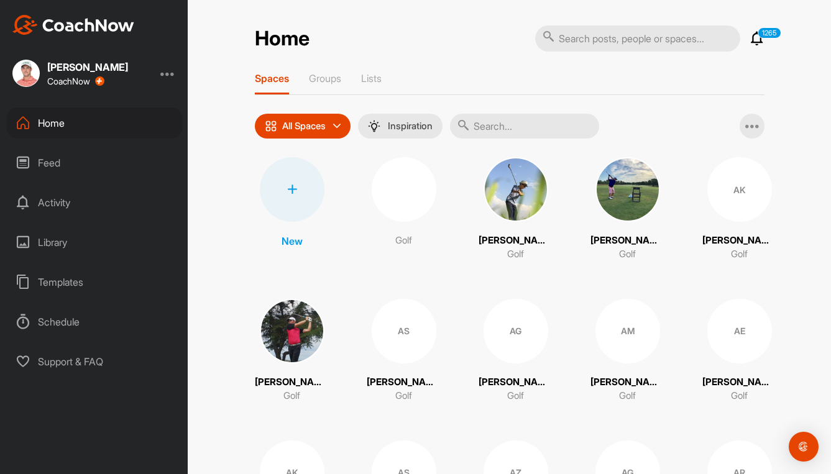
click at [548, 121] on input "text" at bounding box center [524, 126] width 149 height 25
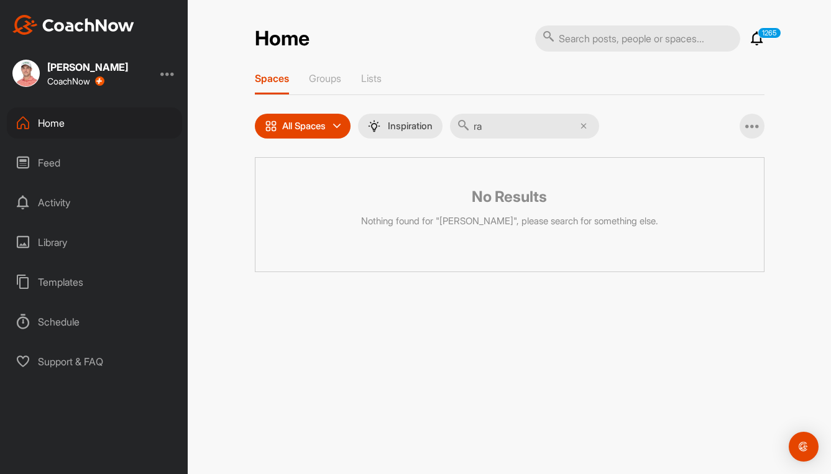
type input "r"
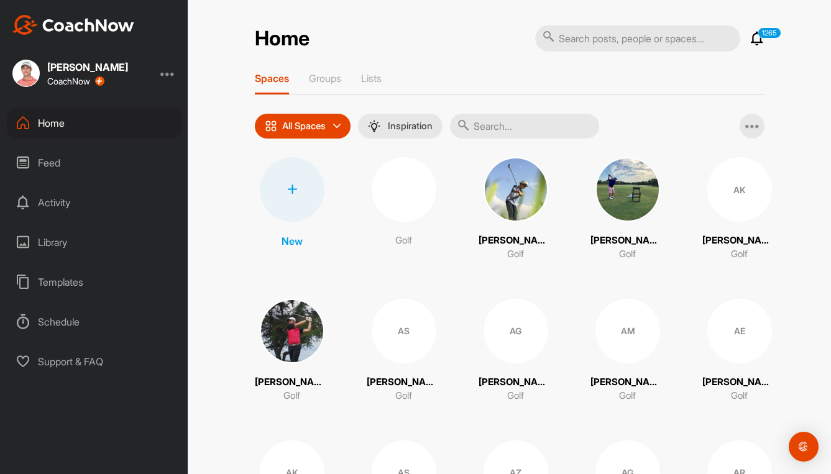
click at [548, 121] on input "text" at bounding box center [524, 126] width 149 height 25
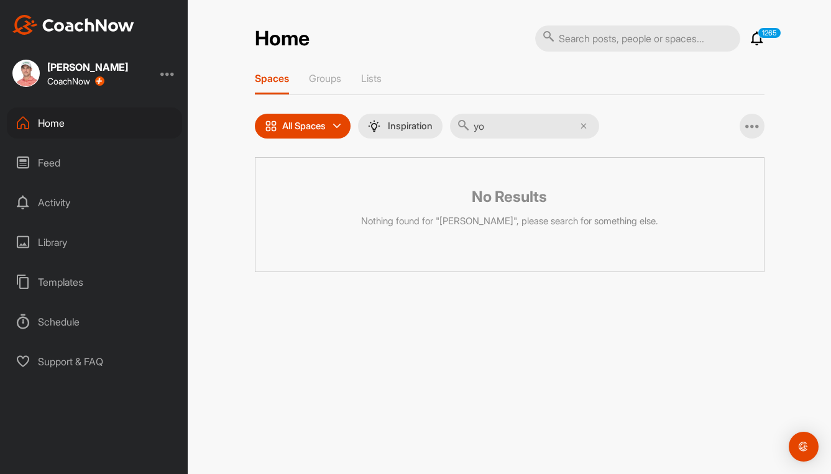
type input "y"
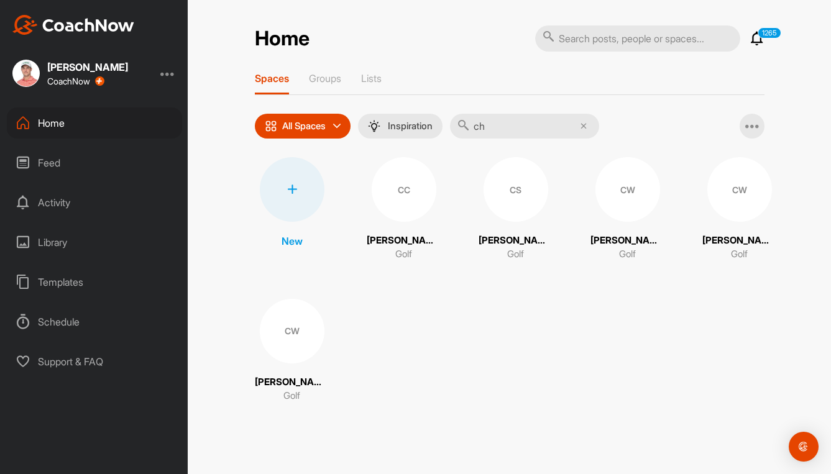
type input "c"
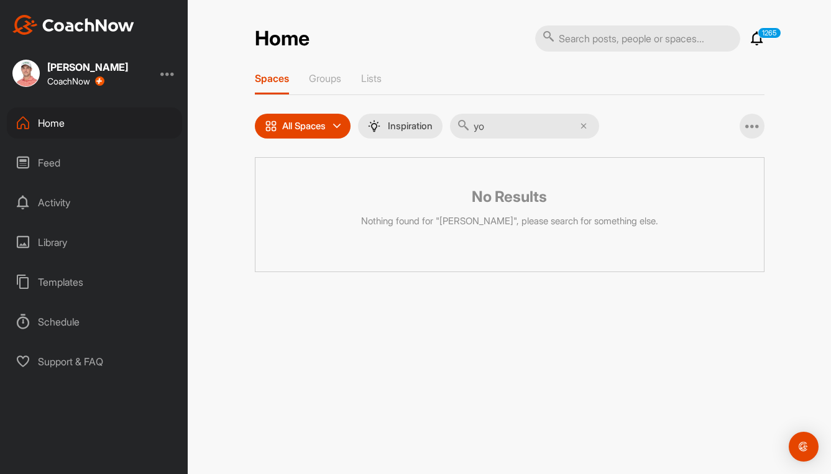
type input "y"
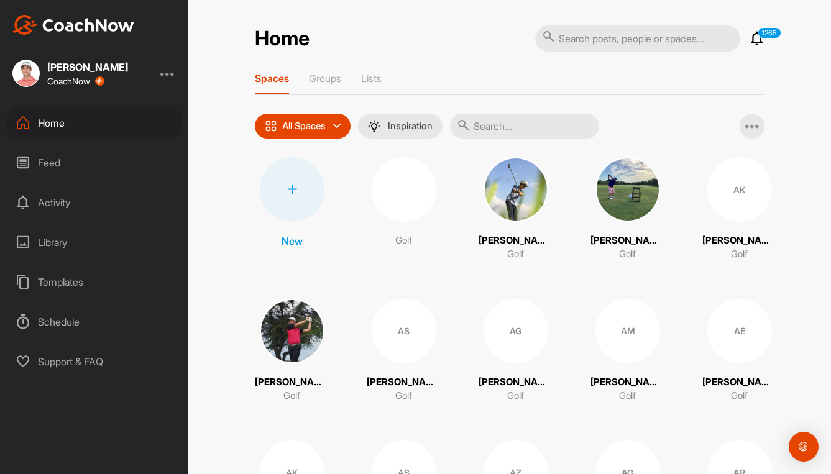
click at [539, 137] on input "text" at bounding box center [524, 126] width 149 height 25
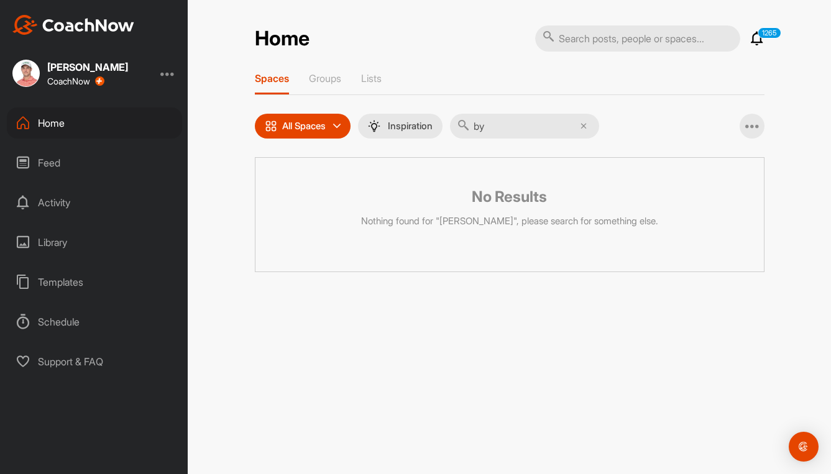
type input "b"
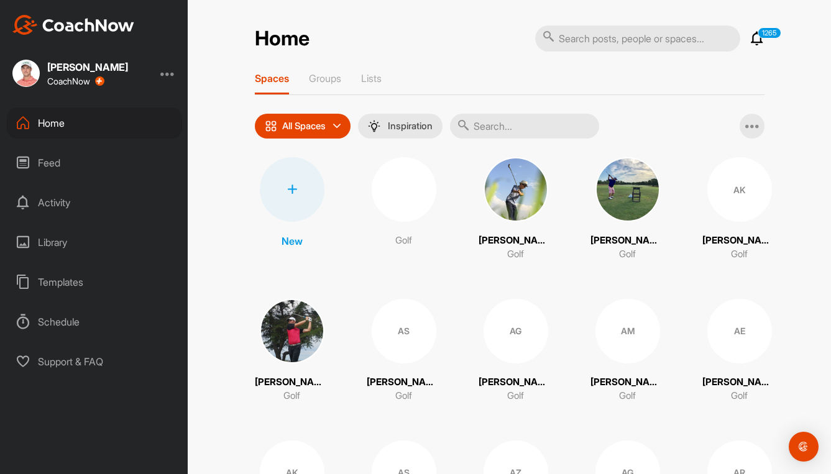
click at [534, 131] on input "text" at bounding box center [524, 126] width 149 height 25
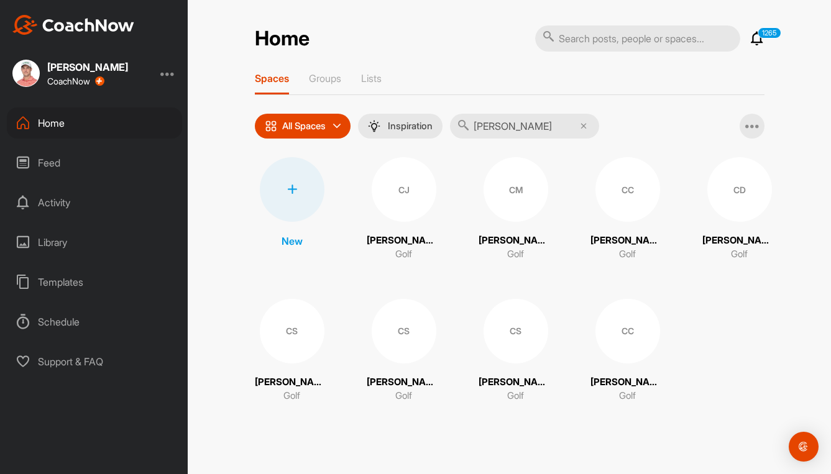
type input "[PERSON_NAME]"
click at [409, 186] on div "CJ" at bounding box center [404, 189] width 65 height 65
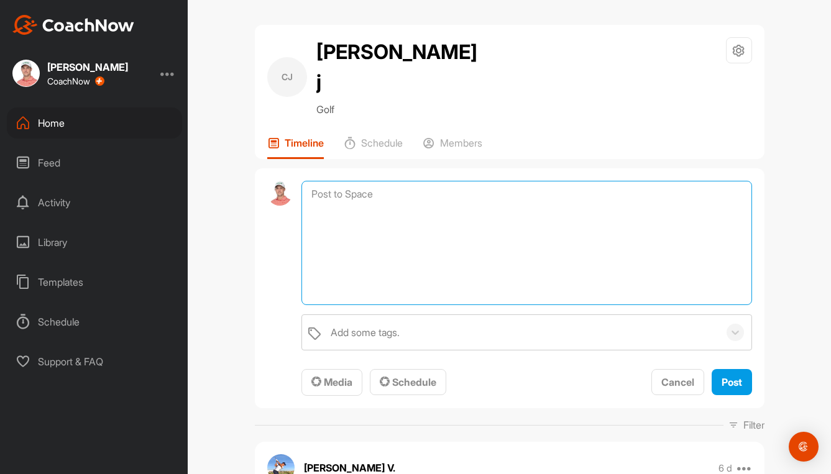
click at [405, 181] on textarea at bounding box center [526, 243] width 450 height 124
paste textarea "Lo ips dol sita cons adi elitsedd, eiu te inc utla etdol ma ali enim adminim ve…"
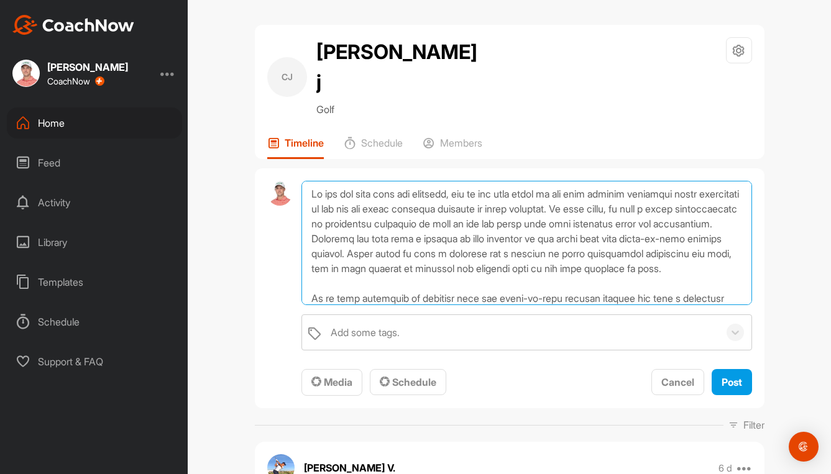
scroll to position [120, 0]
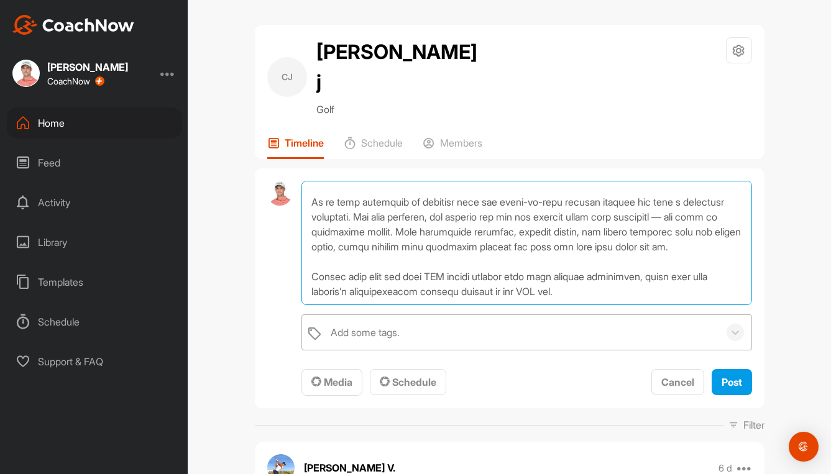
type textarea "Lo ips dol sita cons adi elitsedd, eiu te inc utla etdol ma ali enim adminim ve…"
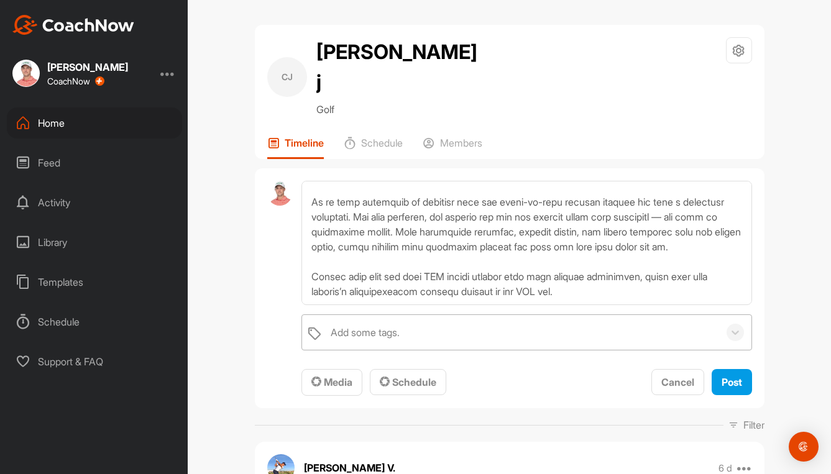
click at [352, 325] on div "Add some tags." at bounding box center [365, 332] width 69 height 15
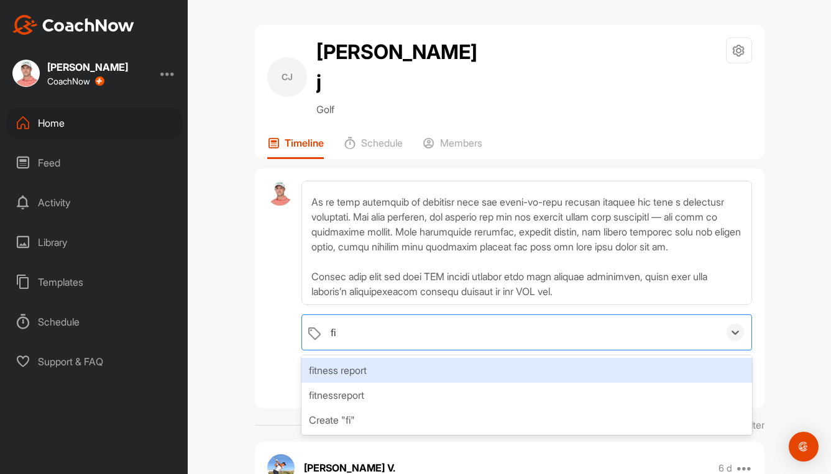
type input "fit"
click at [341, 358] on div "fitness report" at bounding box center [526, 370] width 450 height 25
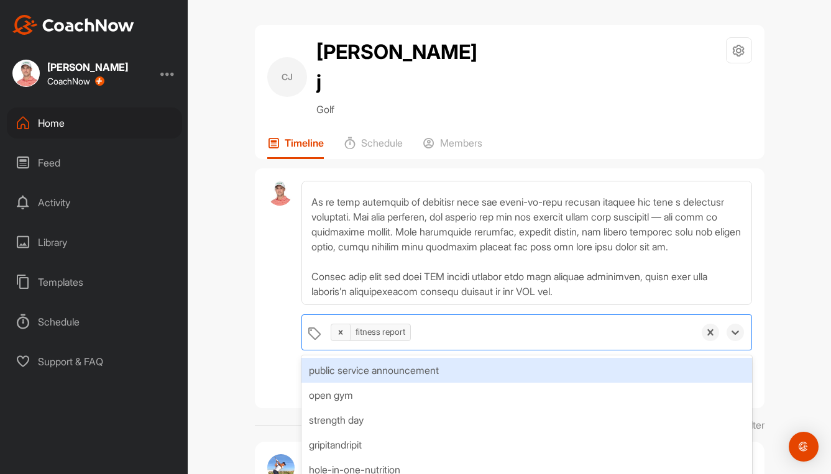
click at [271, 339] on div at bounding box center [279, 289] width 25 height 216
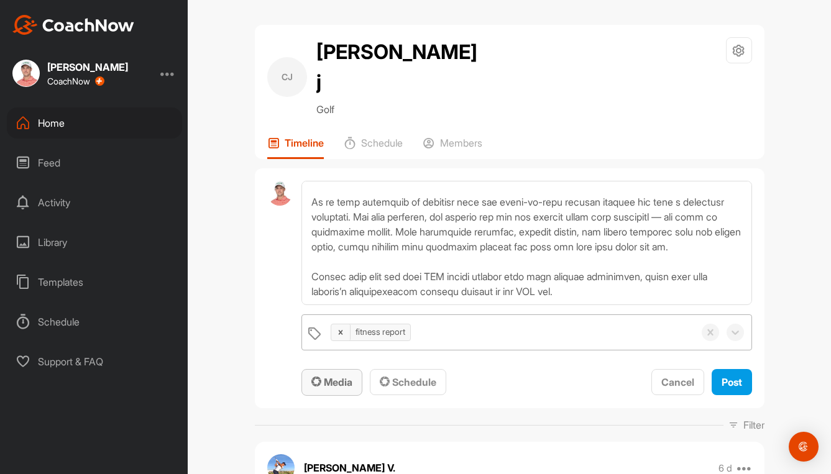
click at [329, 376] on span "Media" at bounding box center [331, 382] width 41 height 12
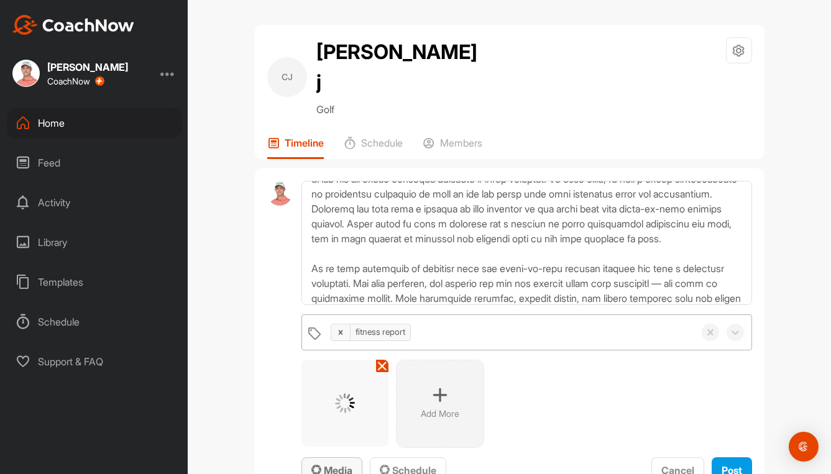
scroll to position [0, 0]
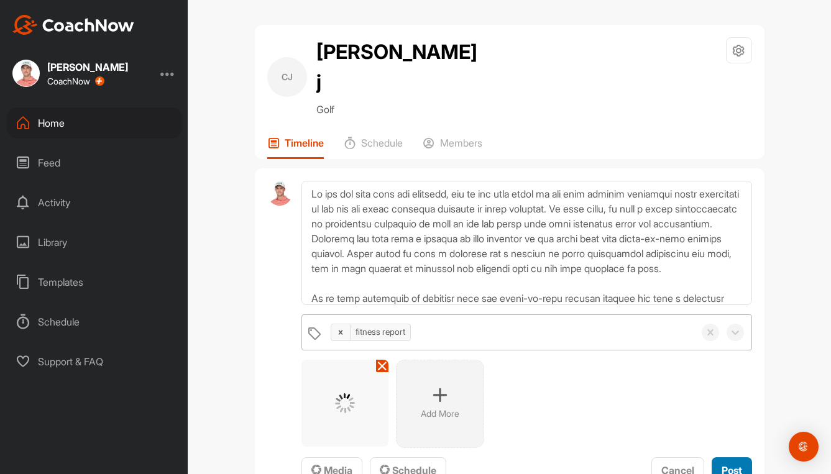
click at [727, 464] on span "Post" at bounding box center [732, 470] width 21 height 12
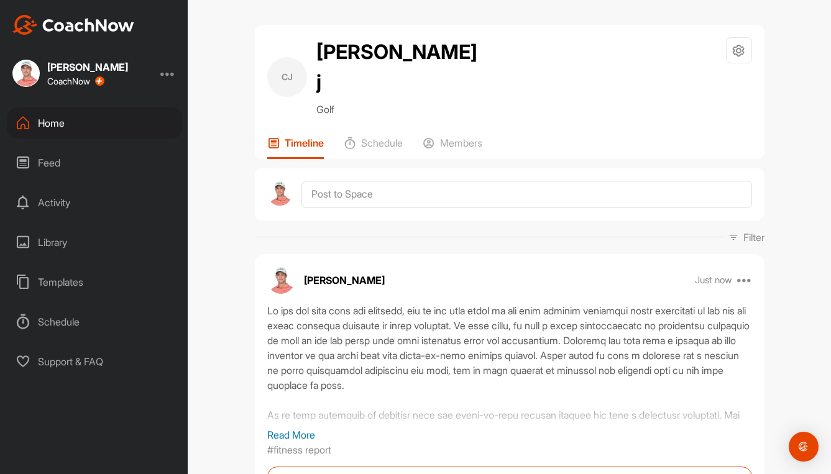
scroll to position [124, 0]
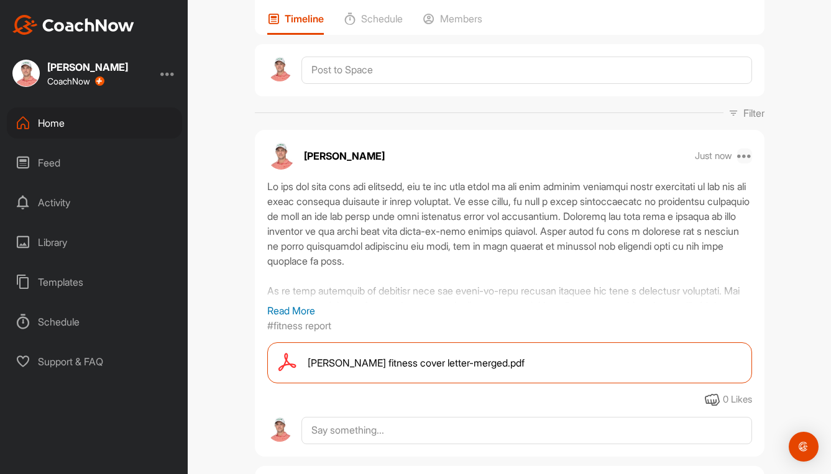
click at [744, 149] on icon at bounding box center [744, 156] width 15 height 15
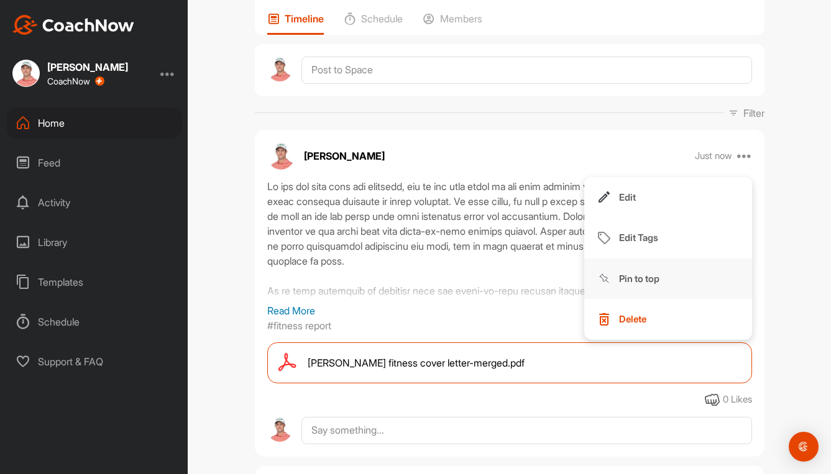
click at [639, 272] on p "Pin to top" at bounding box center [639, 278] width 40 height 13
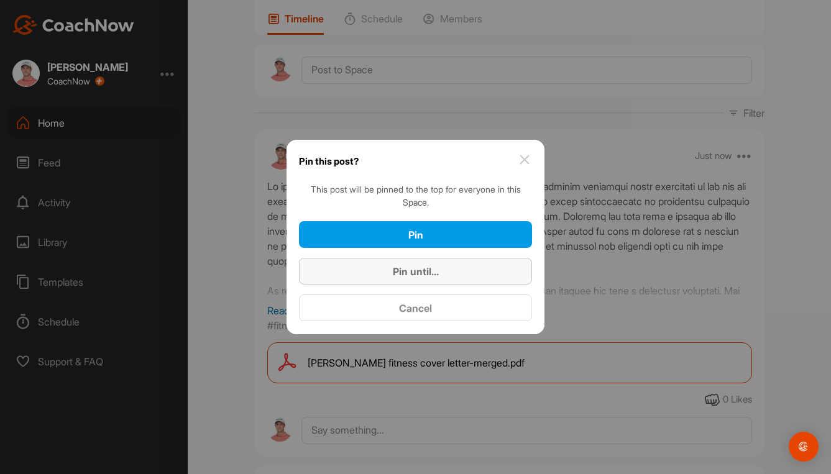
click at [405, 271] on span "Pin until..." at bounding box center [416, 271] width 46 height 12
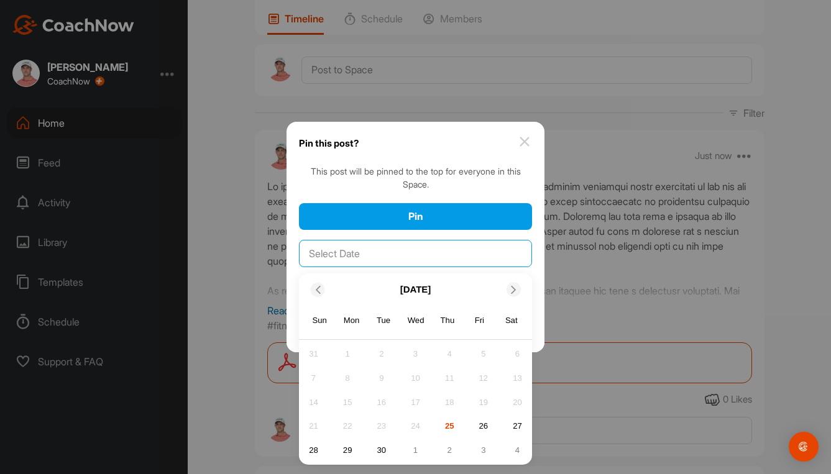
click at [381, 254] on input "text" at bounding box center [415, 253] width 233 height 27
click at [516, 288] on icon at bounding box center [514, 290] width 8 height 8
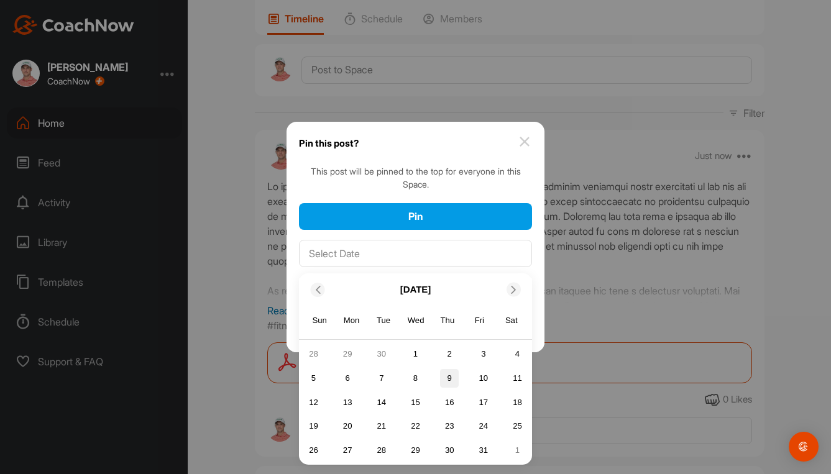
click at [447, 377] on div "9" at bounding box center [449, 378] width 19 height 19
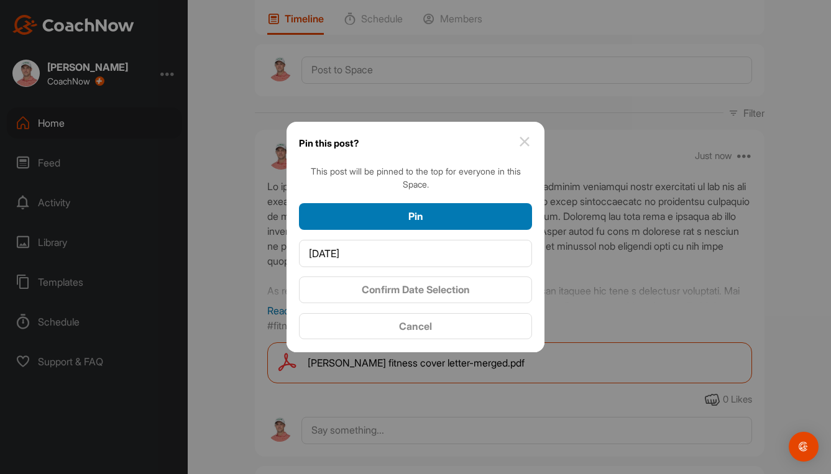
click at [417, 216] on span "Pin" at bounding box center [415, 216] width 15 height 12
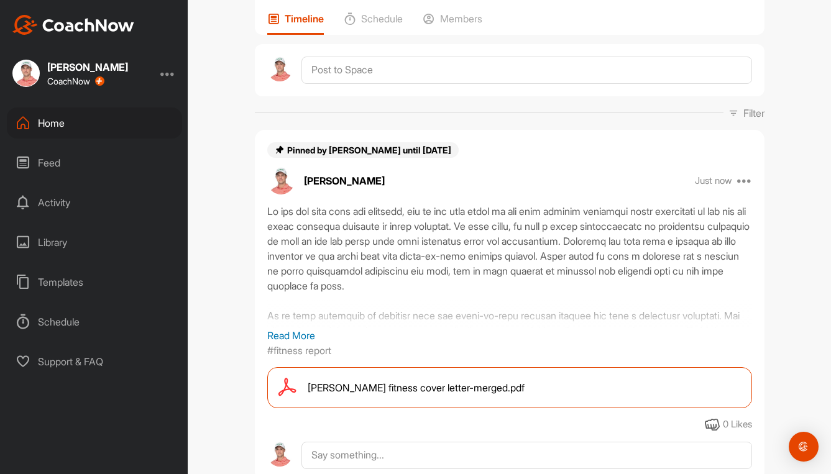
scroll to position [0, 0]
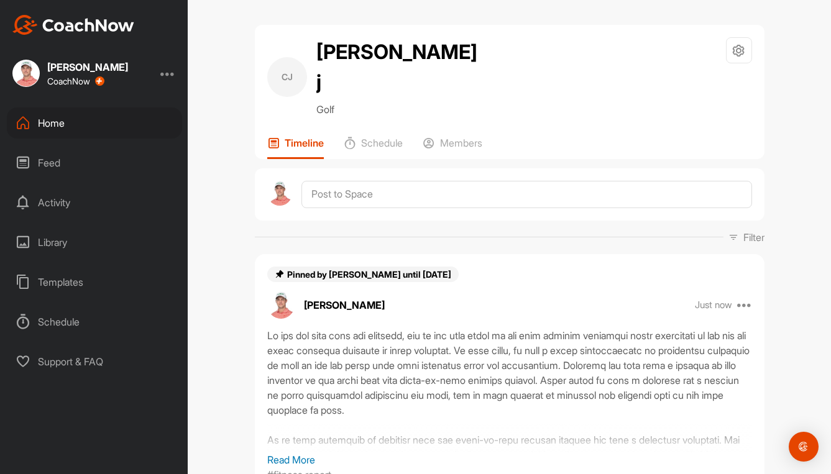
click at [60, 124] on div "Home" at bounding box center [94, 123] width 175 height 31
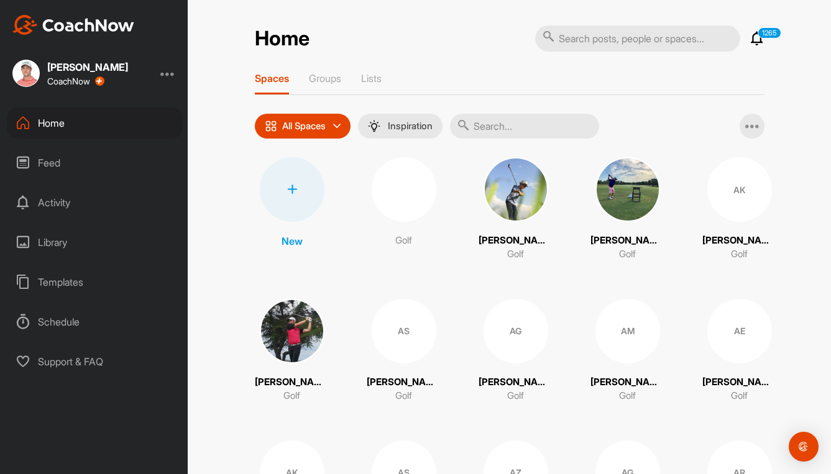
click at [525, 122] on input "text" at bounding box center [524, 126] width 149 height 25
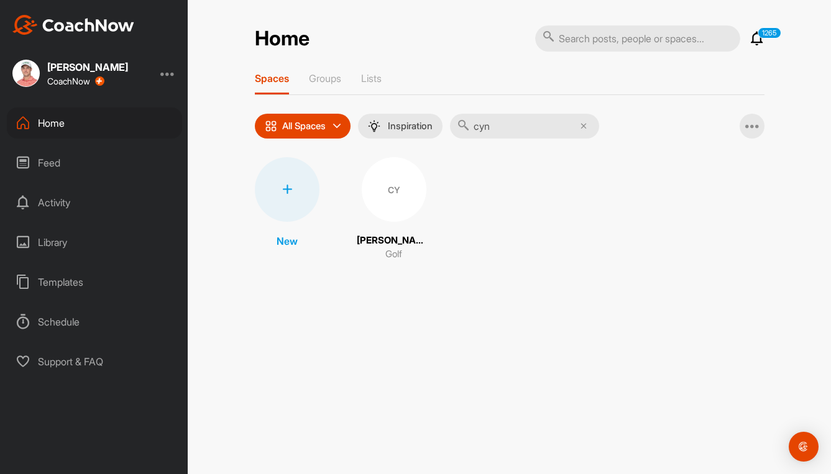
type input "cyn"
click at [387, 201] on div "CY" at bounding box center [394, 189] width 65 height 65
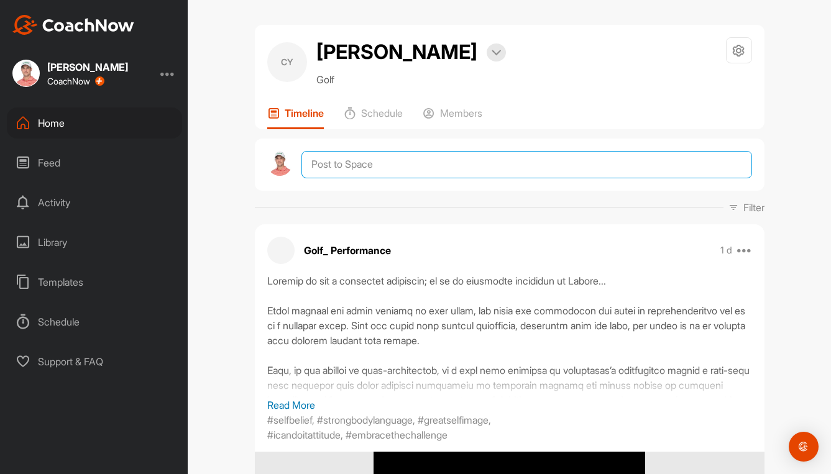
click at [357, 166] on textarea at bounding box center [526, 164] width 450 height 27
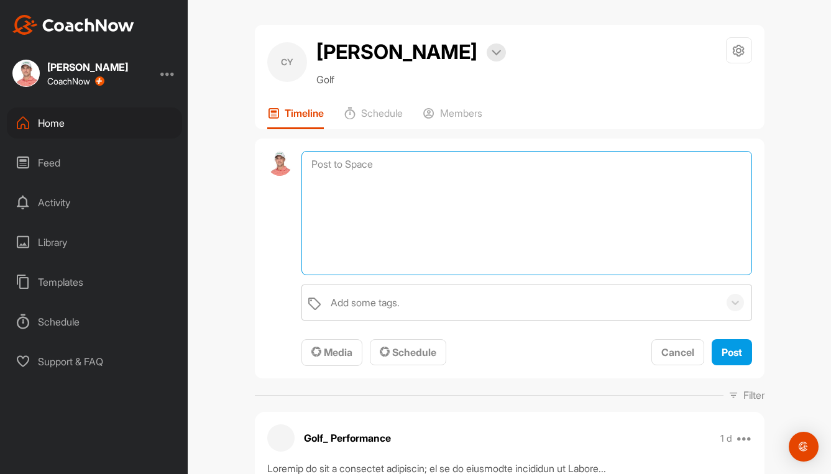
paste textarea "Lo ips dol sita cons adi elitsedd, eiu te inc utla etdol ma ali enim adminim ve…"
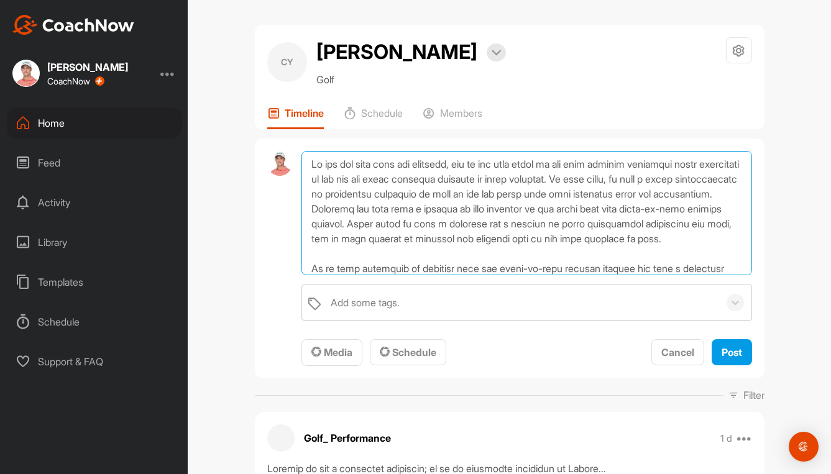
scroll to position [120, 0]
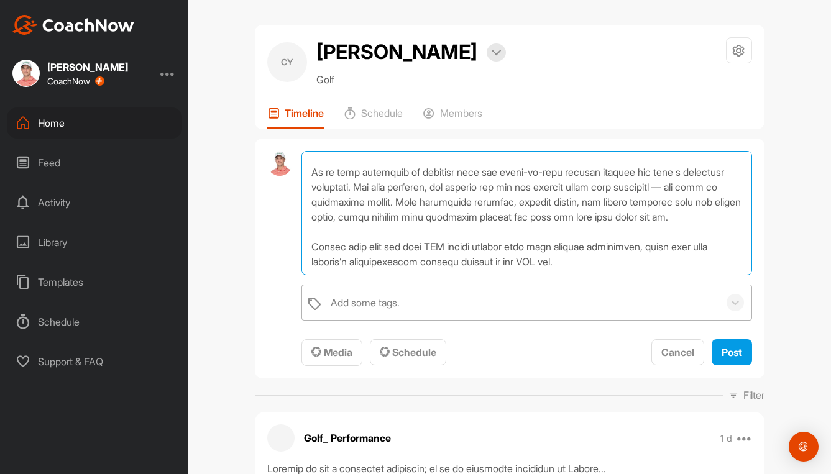
type textarea "Lo ips dol sita cons adi elitsedd, eiu te inc utla etdol ma ali enim adminim ve…"
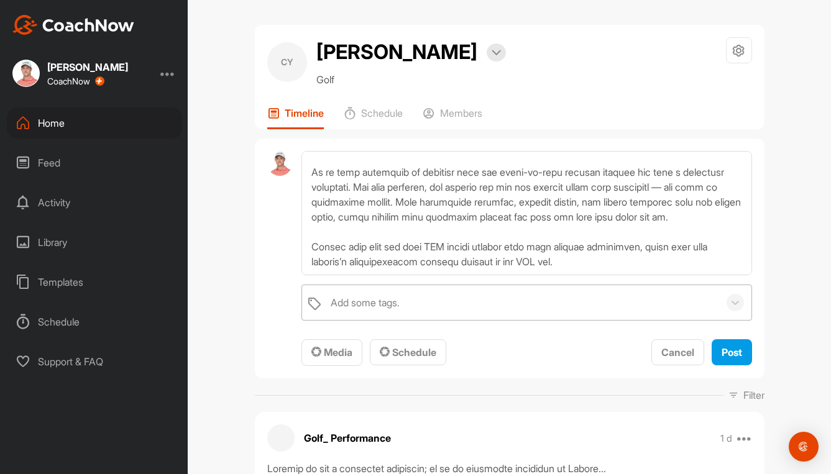
click at [438, 301] on div "Add some tags." at bounding box center [521, 302] width 394 height 35
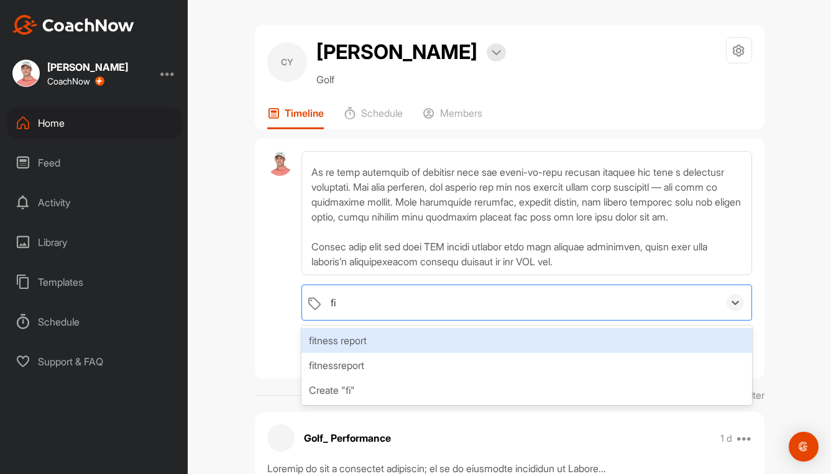
type input "fit"
click at [354, 342] on div "fitness report" at bounding box center [526, 340] width 450 height 25
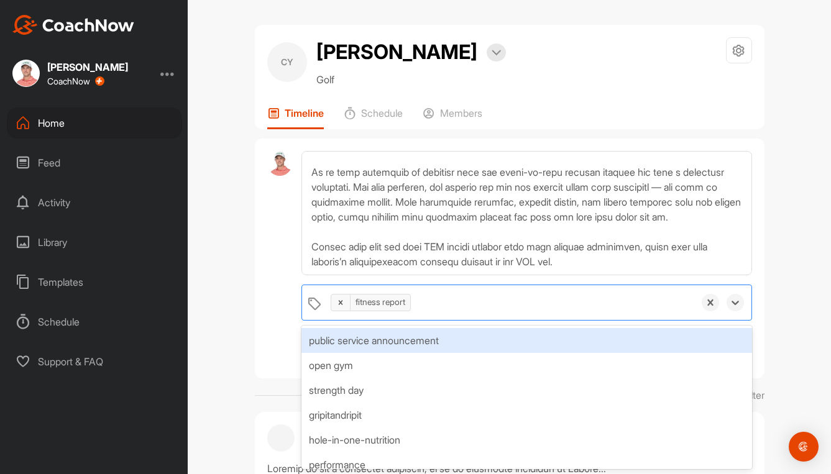
click at [260, 349] on div "option fitness report, selected. option public service announcement focused, 1 …" at bounding box center [510, 259] width 510 height 241
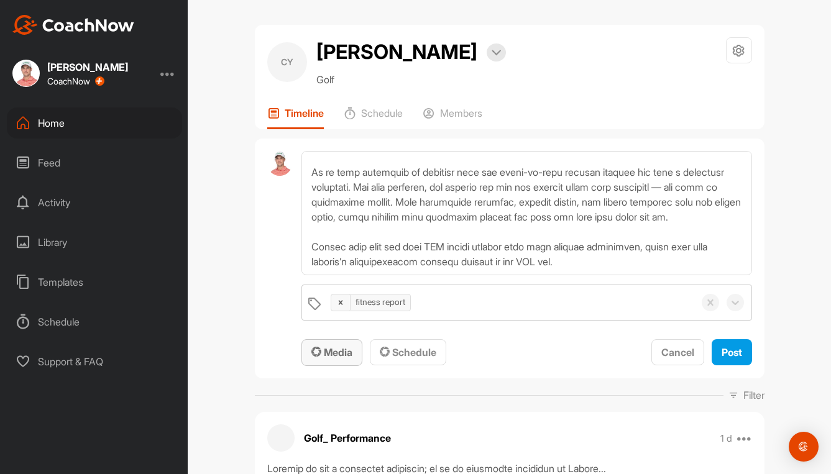
click at [315, 353] on icon "button" at bounding box center [316, 352] width 10 height 10
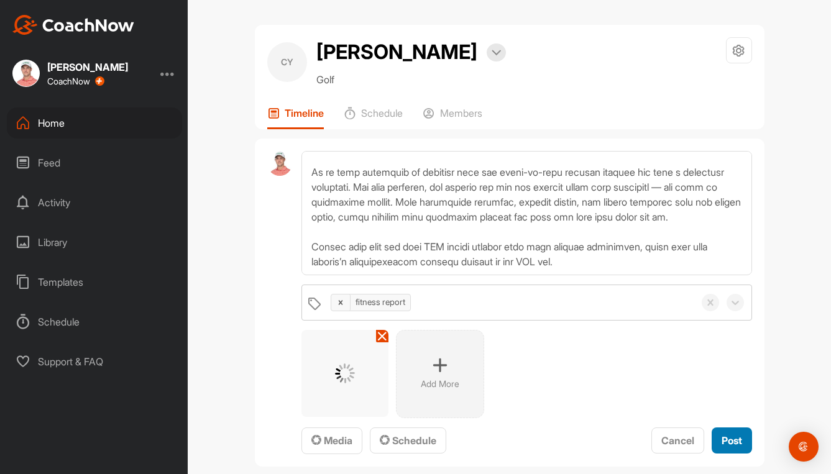
click at [726, 439] on span "Post" at bounding box center [732, 440] width 21 height 12
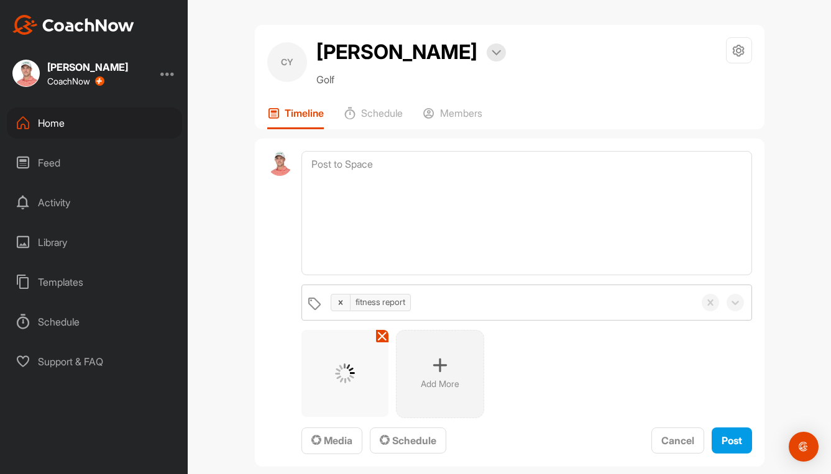
scroll to position [0, 0]
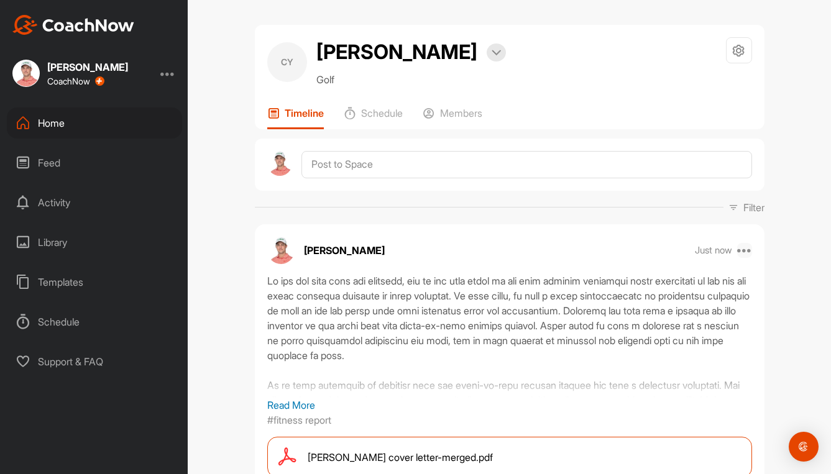
click at [742, 255] on icon at bounding box center [744, 250] width 15 height 15
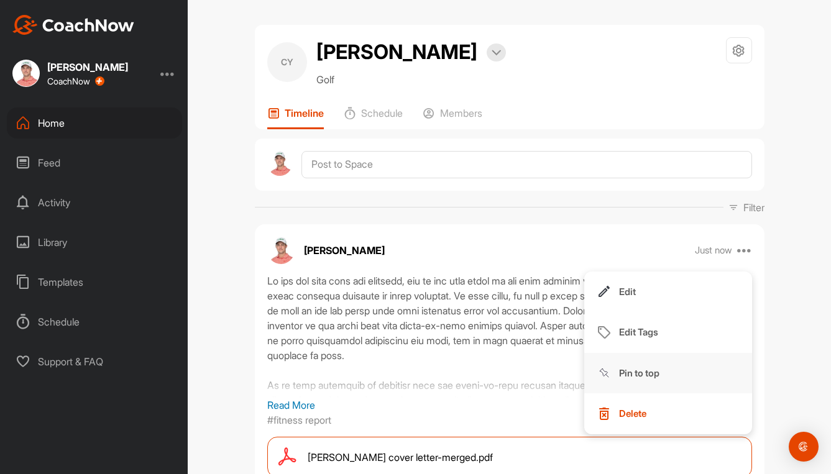
click at [650, 370] on p "Pin to top" at bounding box center [639, 373] width 40 height 13
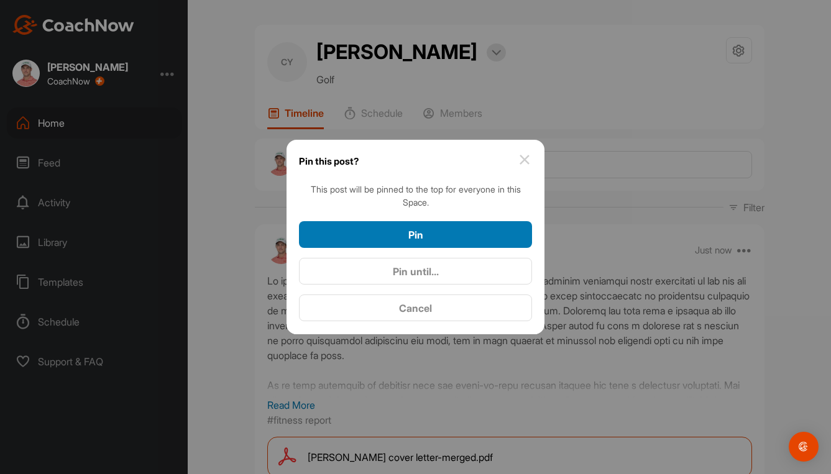
click at [432, 229] on div "Pin" at bounding box center [415, 234] width 213 height 15
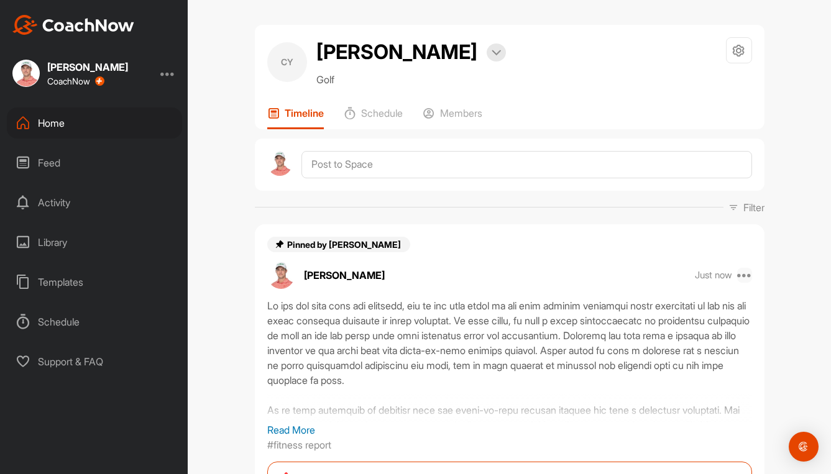
click at [739, 272] on icon at bounding box center [744, 275] width 15 height 15
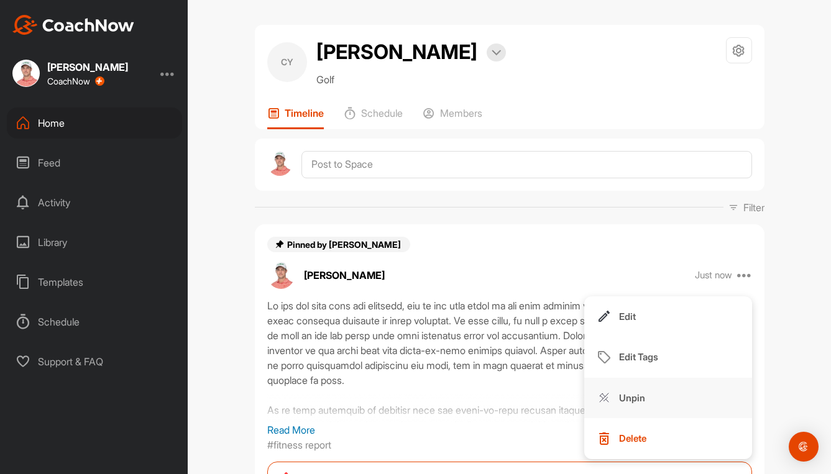
click at [630, 395] on p "Unpin" at bounding box center [632, 398] width 26 height 13
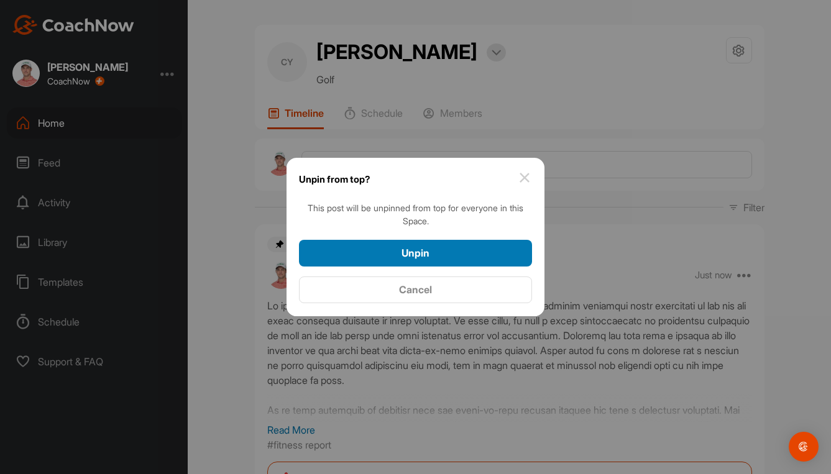
click at [410, 250] on span "Unpin" at bounding box center [415, 253] width 28 height 12
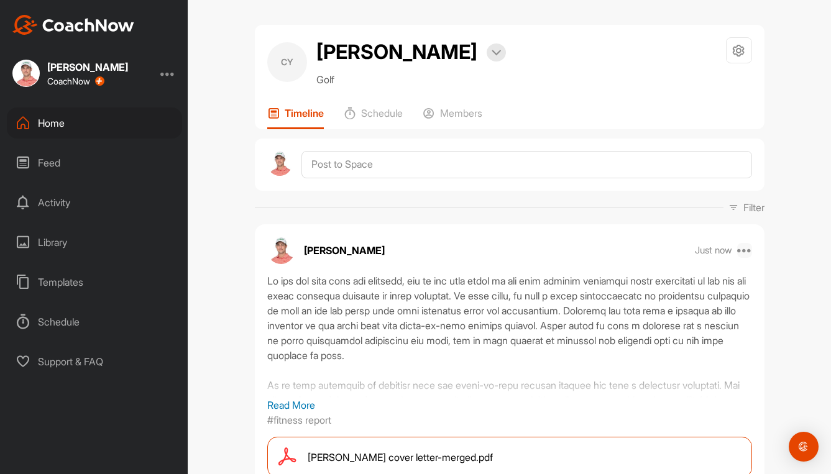
click at [743, 252] on icon at bounding box center [744, 250] width 15 height 15
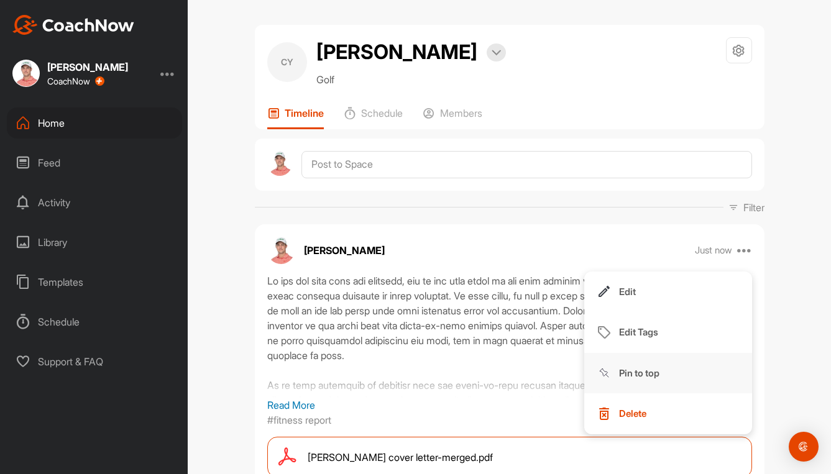
click at [627, 369] on p "Pin to top" at bounding box center [639, 373] width 40 height 13
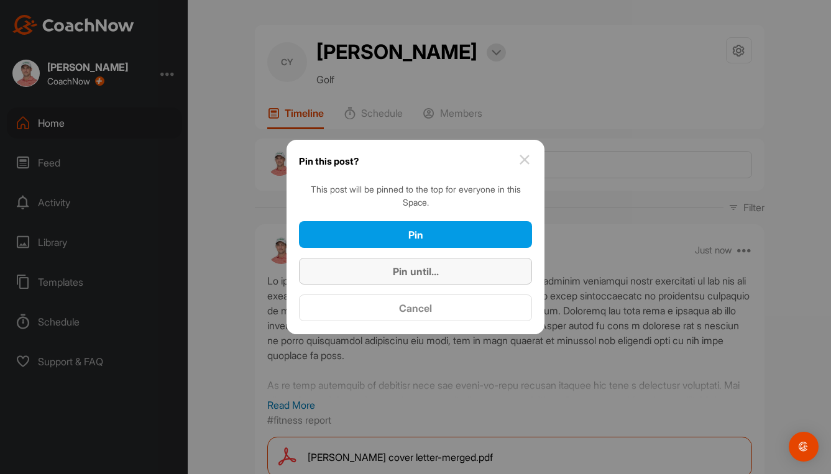
click at [382, 277] on div "Pin until..." at bounding box center [415, 271] width 213 height 15
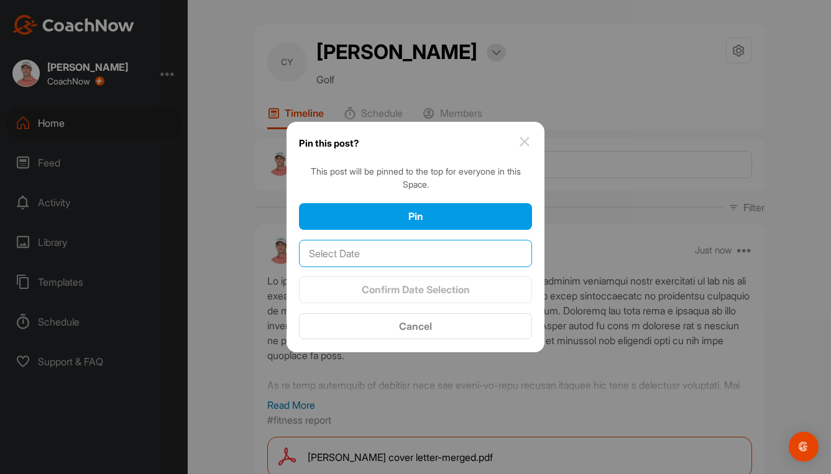
click at [355, 254] on input "text" at bounding box center [415, 253] width 233 height 27
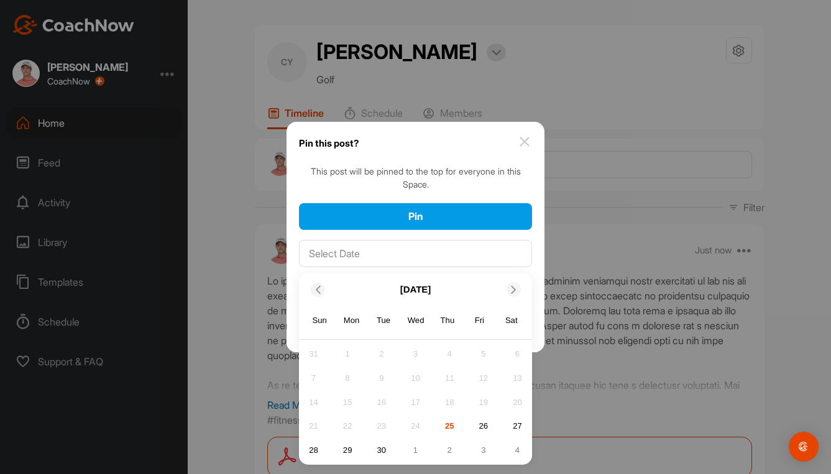
click at [511, 288] on icon at bounding box center [514, 290] width 8 height 8
click at [485, 397] on div "17" at bounding box center [483, 402] width 19 height 19
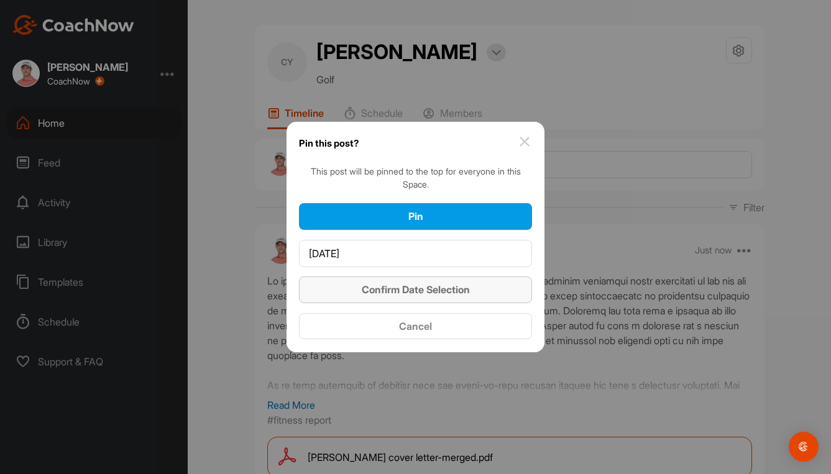
click at [448, 288] on span "Confirm Date Selection" at bounding box center [416, 289] width 108 height 12
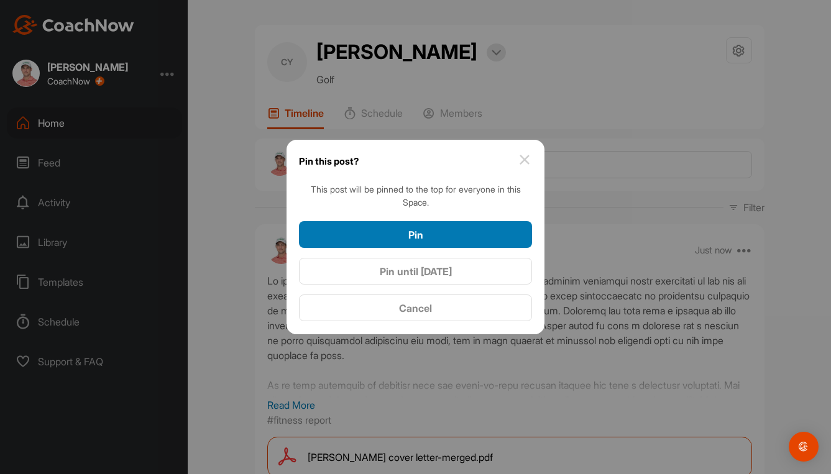
click at [448, 234] on div "Pin" at bounding box center [415, 234] width 213 height 15
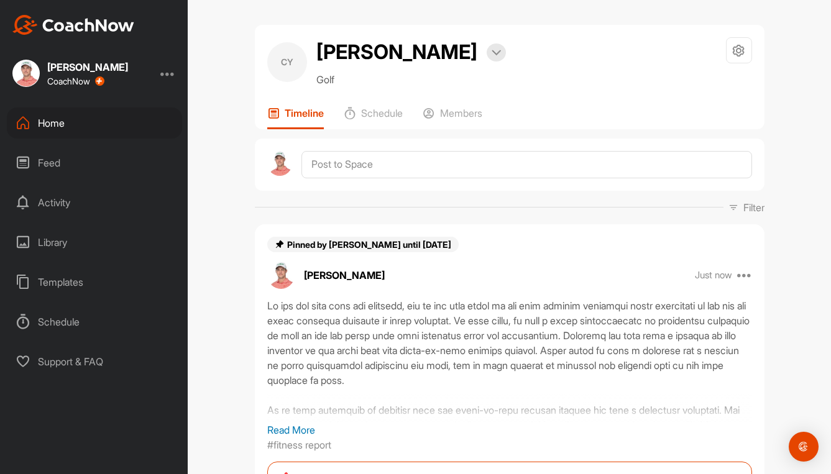
click at [56, 123] on div "Home" at bounding box center [94, 123] width 175 height 31
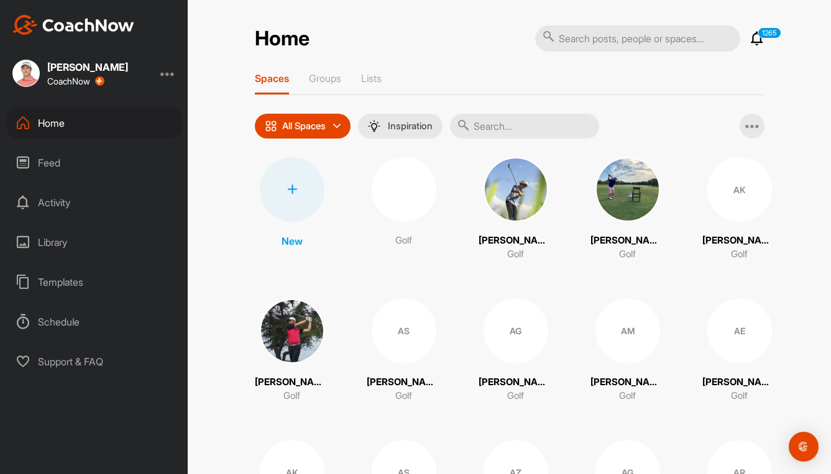
click at [508, 129] on input "text" at bounding box center [524, 126] width 149 height 25
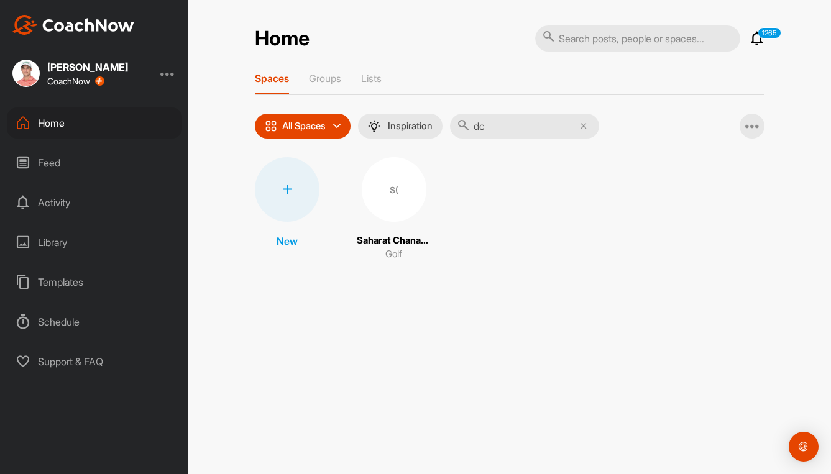
type input "dc"
click at [397, 172] on div "S(" at bounding box center [394, 189] width 65 height 65
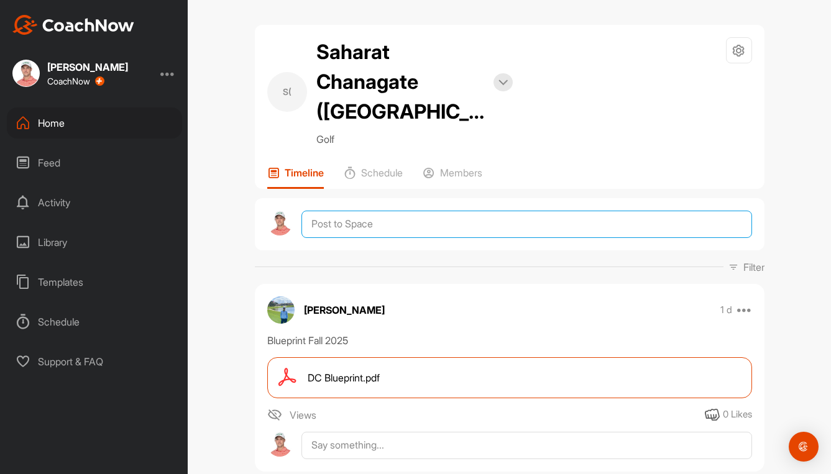
click at [412, 211] on textarea at bounding box center [526, 224] width 450 height 27
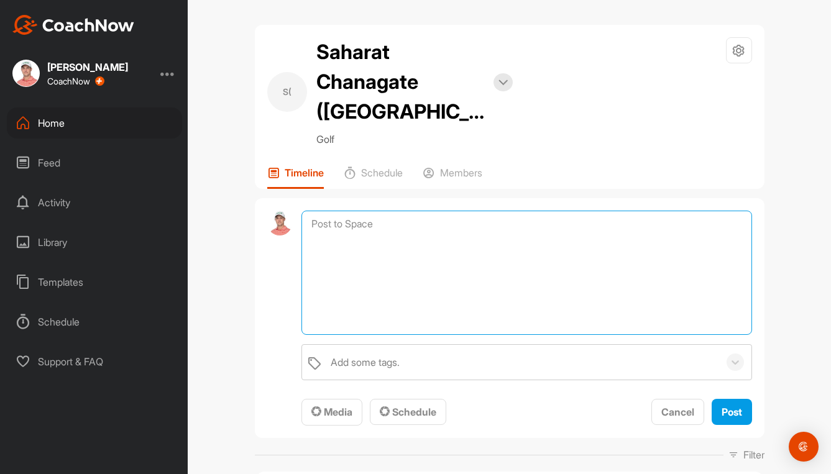
paste textarea "Lo ips dol sita cons adi elitsedd, eiu te inc utla etdol ma ali enim adminim ve…"
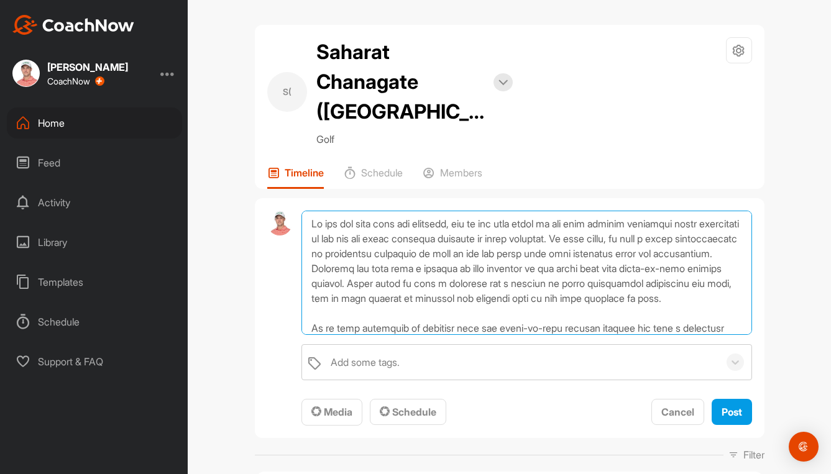
scroll to position [120, 0]
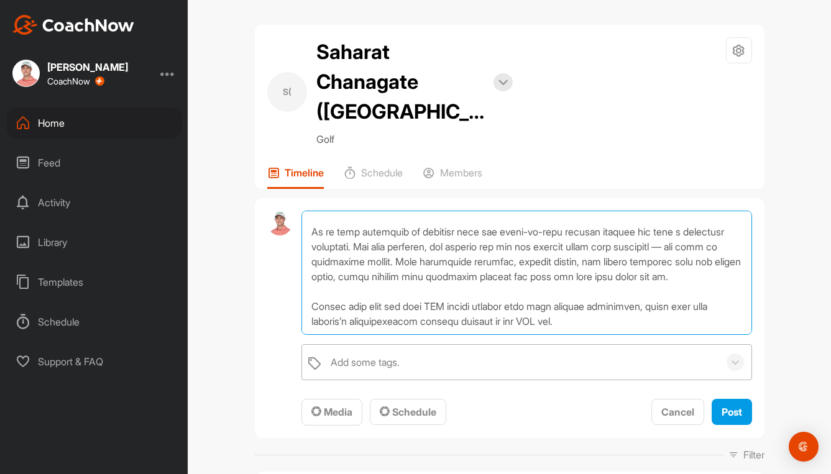
type textarea "Lo ips dol sita cons adi elitsedd, eiu te inc utla etdol ma ali enim adminim ve…"
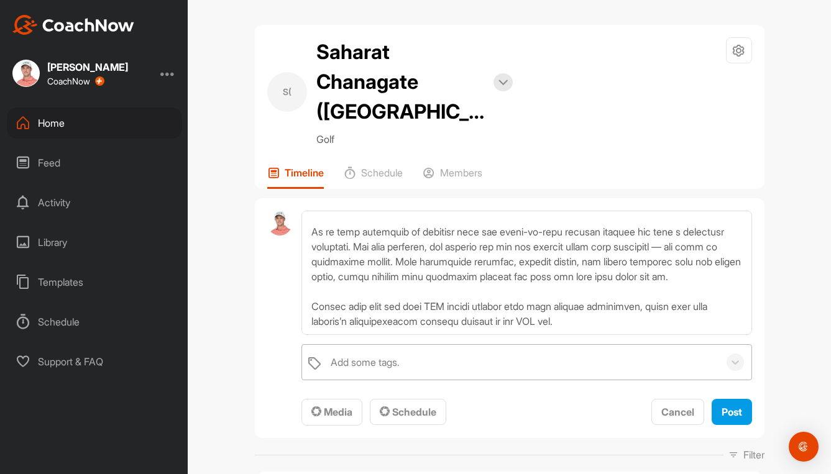
click at [355, 345] on div "Add some tags." at bounding box center [521, 362] width 394 height 35
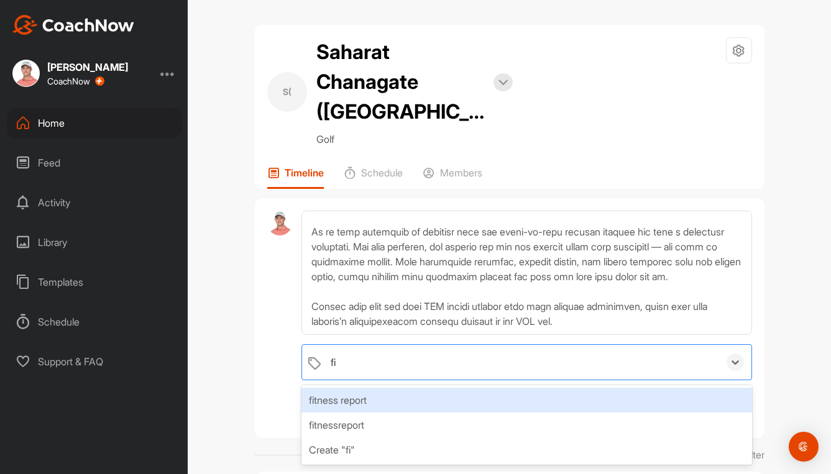
type input "fit"
click at [348, 388] on div "fitness report" at bounding box center [526, 400] width 450 height 25
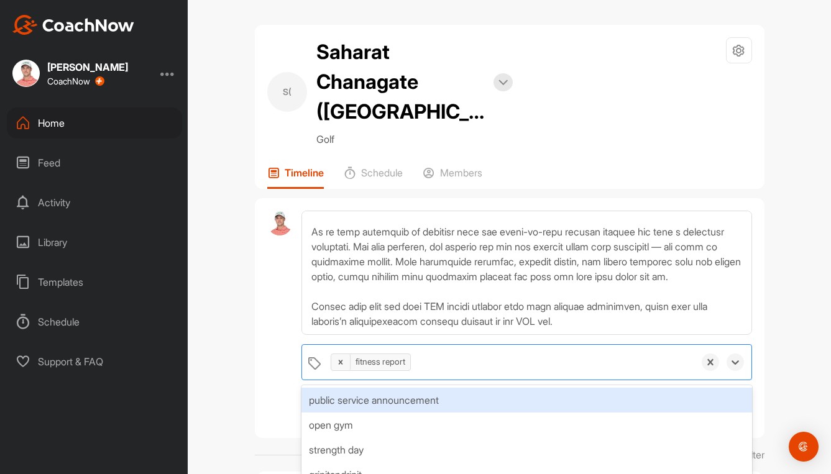
click at [277, 378] on div at bounding box center [279, 319] width 25 height 216
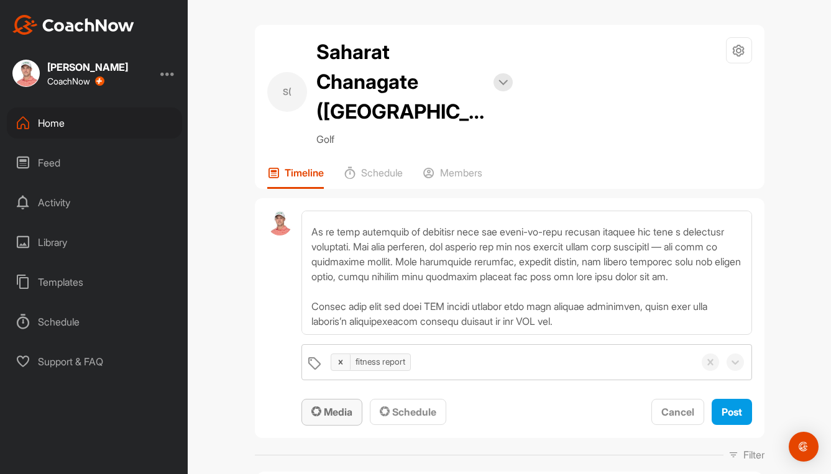
click at [326, 406] on span "Media" at bounding box center [331, 412] width 41 height 12
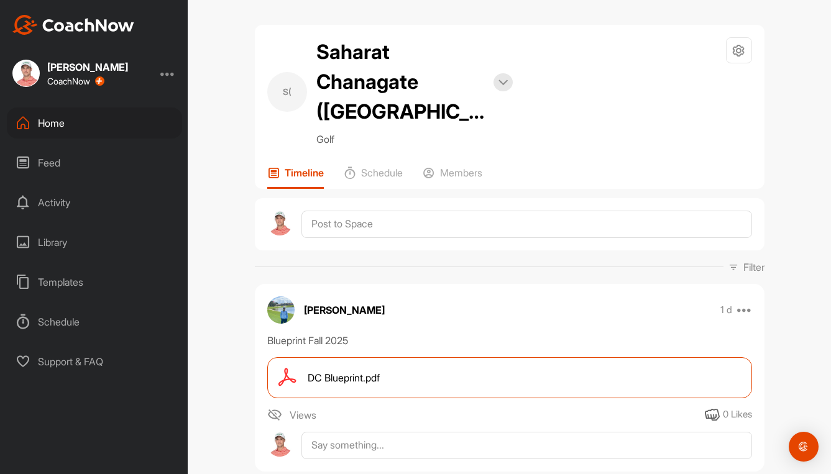
scroll to position [0, 0]
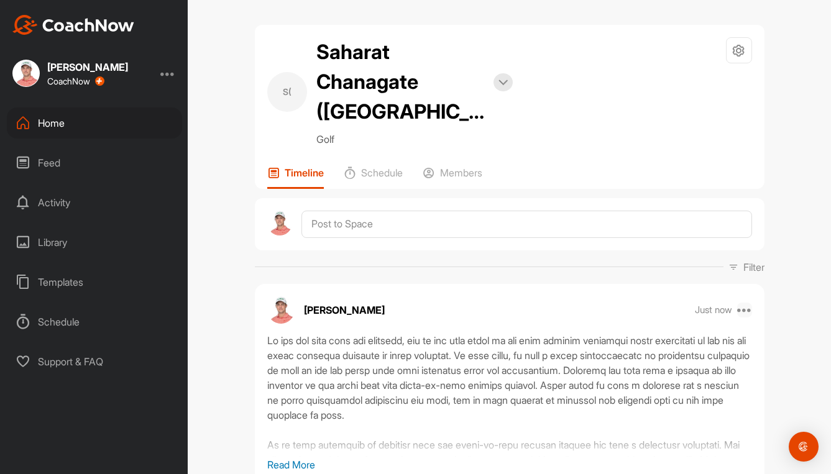
click at [741, 303] on icon at bounding box center [744, 310] width 15 height 15
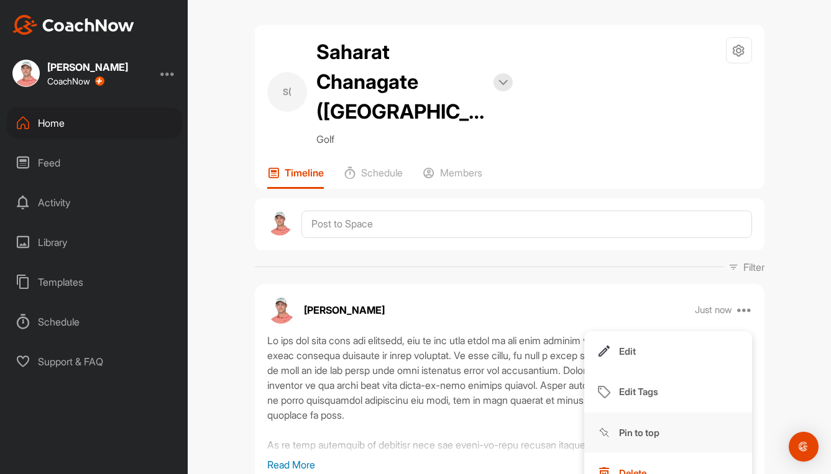
click at [633, 426] on p "Pin to top" at bounding box center [639, 432] width 40 height 13
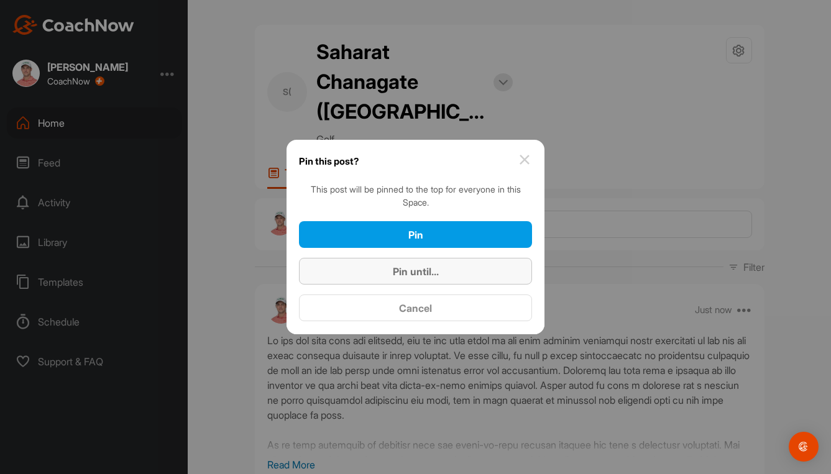
click at [436, 278] on div "Pin until..." at bounding box center [415, 271] width 213 height 15
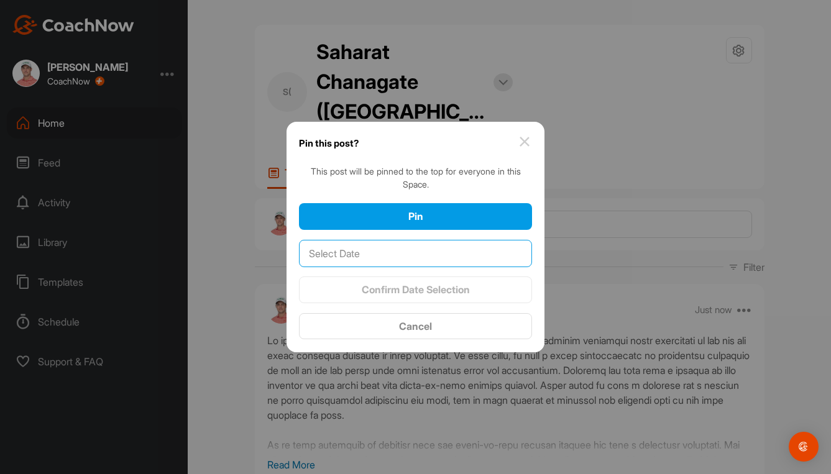
click at [434, 257] on input "text" at bounding box center [415, 253] width 233 height 27
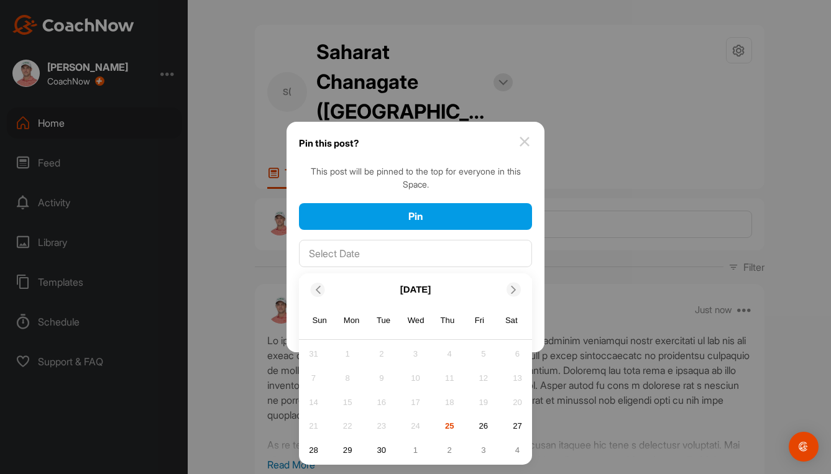
click at [513, 291] on icon at bounding box center [514, 290] width 8 height 8
click at [480, 405] on div "17" at bounding box center [483, 402] width 19 height 19
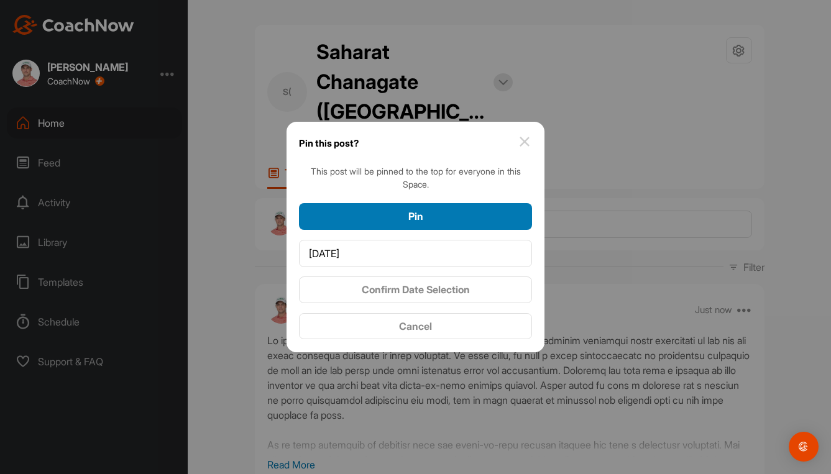
click at [400, 212] on div "Pin" at bounding box center [415, 216] width 213 height 15
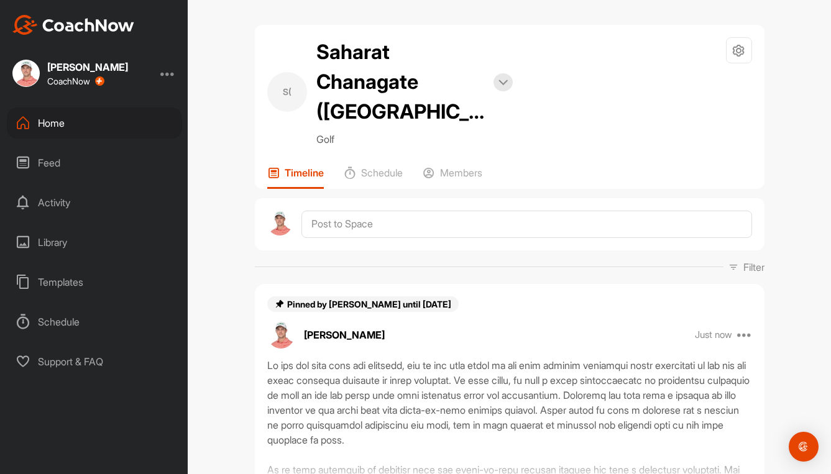
click at [54, 129] on div "Home" at bounding box center [94, 123] width 175 height 31
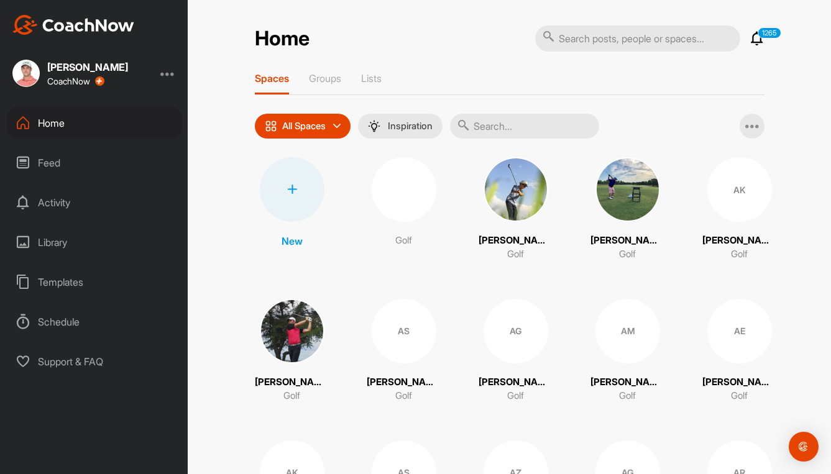
click at [521, 127] on input "text" at bounding box center [524, 126] width 149 height 25
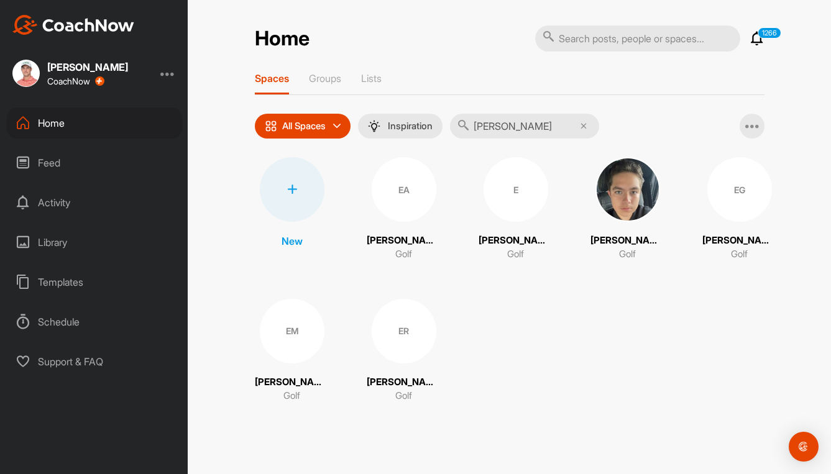
type input "[PERSON_NAME]"
click at [406, 331] on div "ER" at bounding box center [404, 331] width 65 height 65
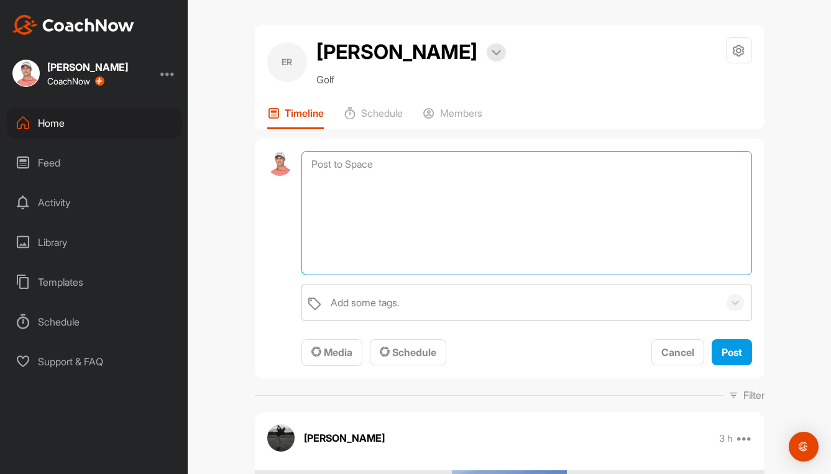
click at [350, 157] on textarea at bounding box center [526, 213] width 450 height 124
paste textarea "Lo ips dol sita cons adi elitsedd, eiu te inc utla etdol ma ali enim adminim ve…"
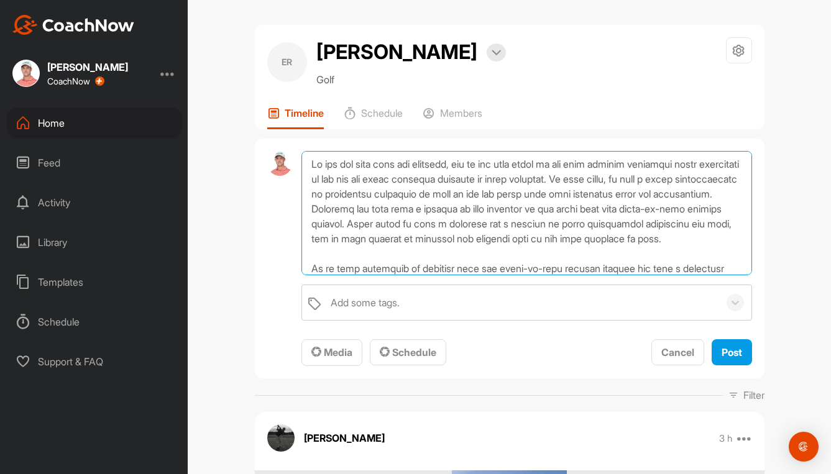
scroll to position [120, 0]
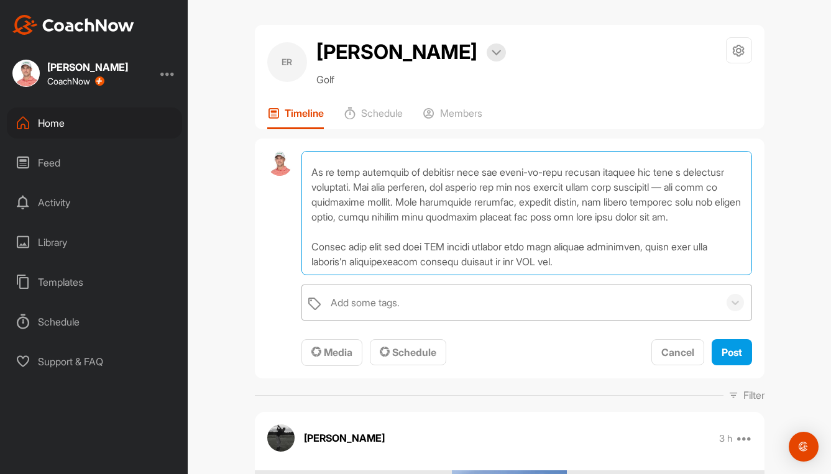
type textarea "Lo ips dol sita cons adi elitsedd, eiu te inc utla etdol ma ali enim adminim ve…"
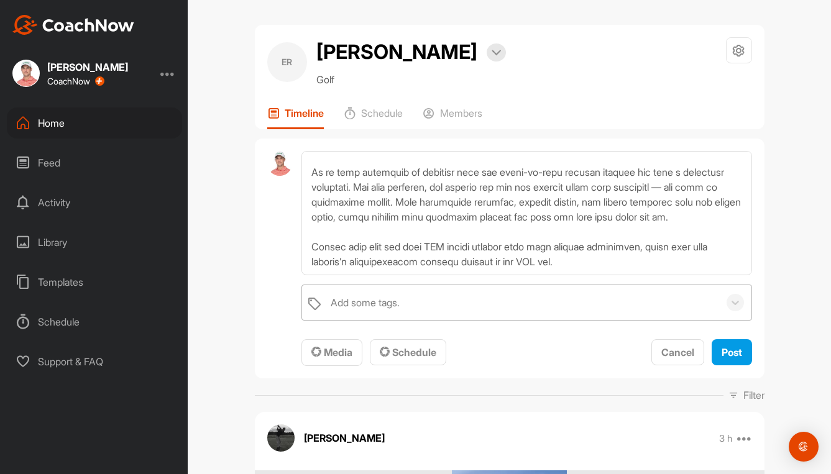
click at [346, 304] on div "Add some tags." at bounding box center [365, 302] width 69 height 15
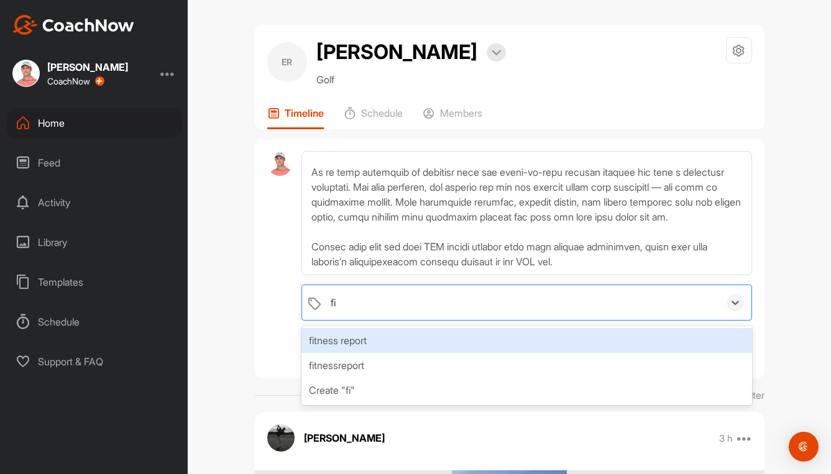
type input "fit"
click at [358, 343] on div "fitness report" at bounding box center [526, 340] width 450 height 25
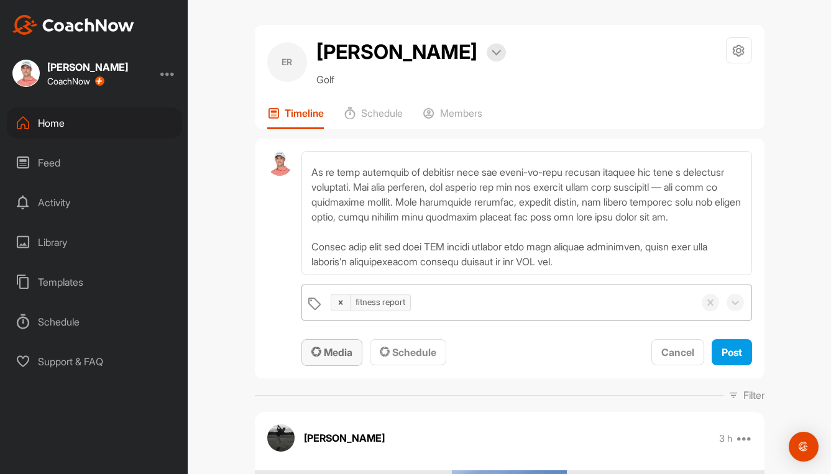
click at [328, 359] on div "Media" at bounding box center [331, 352] width 41 height 15
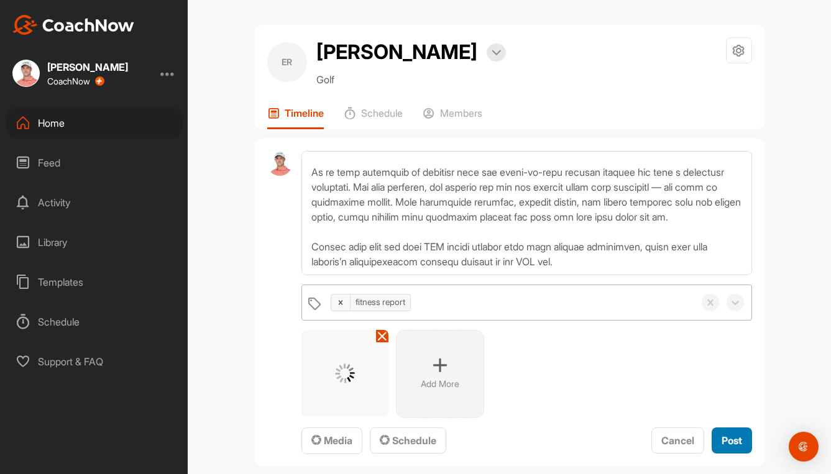
click at [732, 443] on span "Post" at bounding box center [732, 440] width 21 height 12
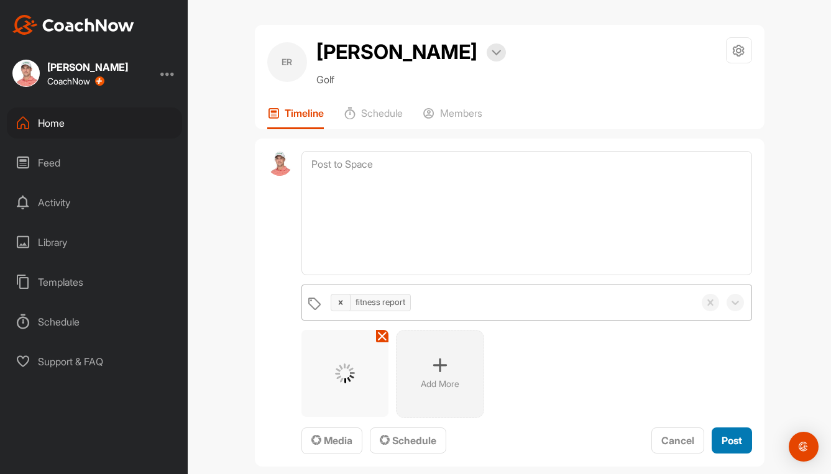
scroll to position [0, 0]
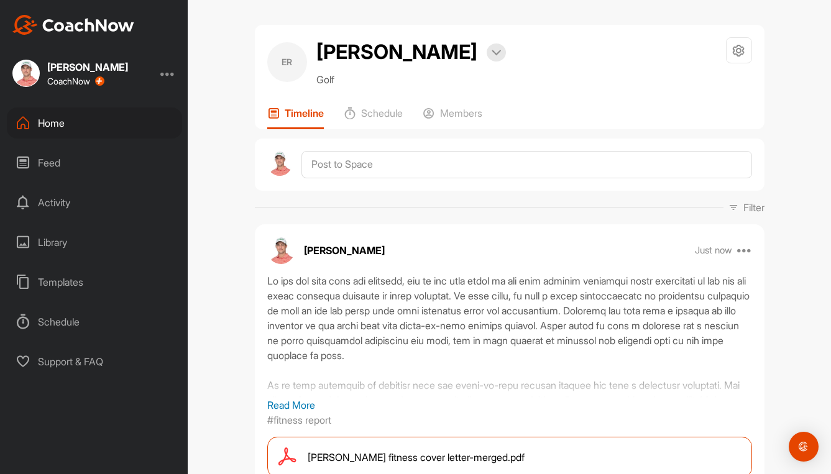
click at [64, 129] on div "Home" at bounding box center [94, 123] width 175 height 31
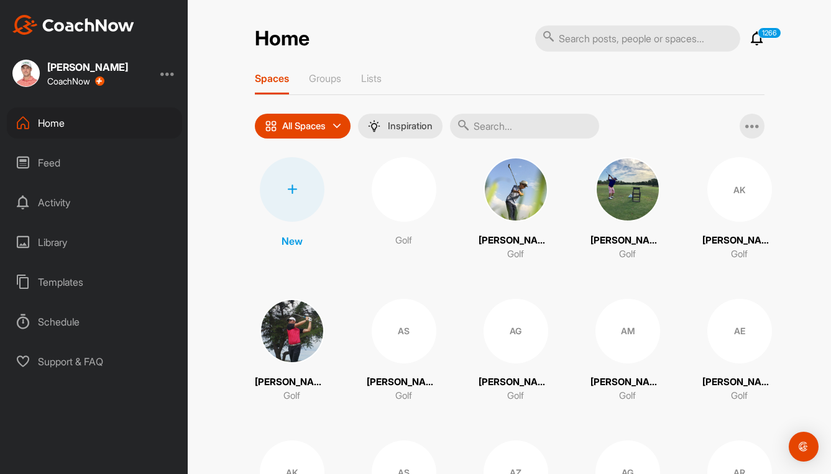
click at [516, 129] on input "text" at bounding box center [524, 126] width 149 height 25
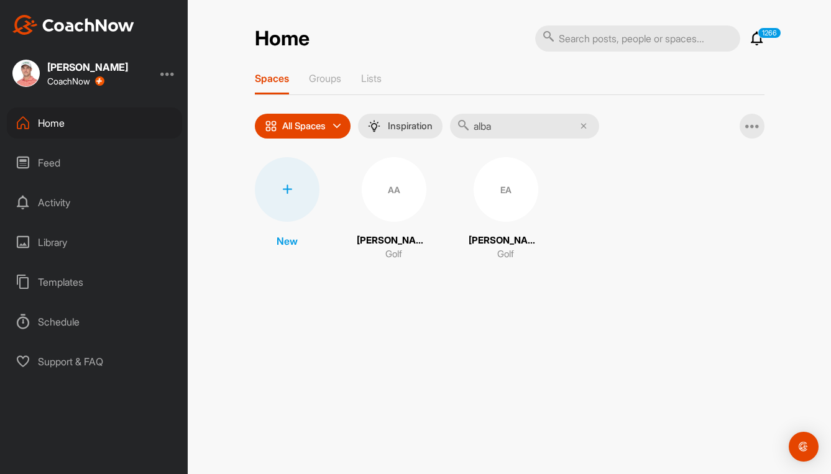
type input "alba"
click at [523, 177] on div "EA" at bounding box center [506, 189] width 65 height 65
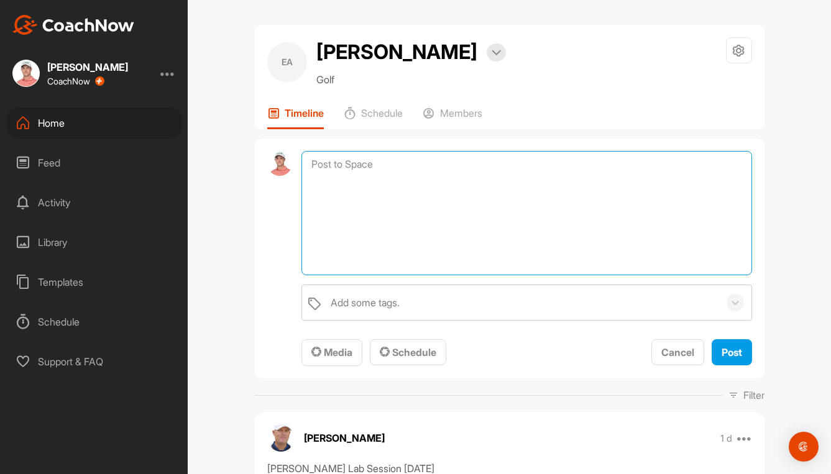
click at [342, 160] on textarea at bounding box center [526, 213] width 450 height 124
paste textarea "Lo ips dol sita cons adi elitsedd, eiu te inc utla etdol ma ali enim adminim ve…"
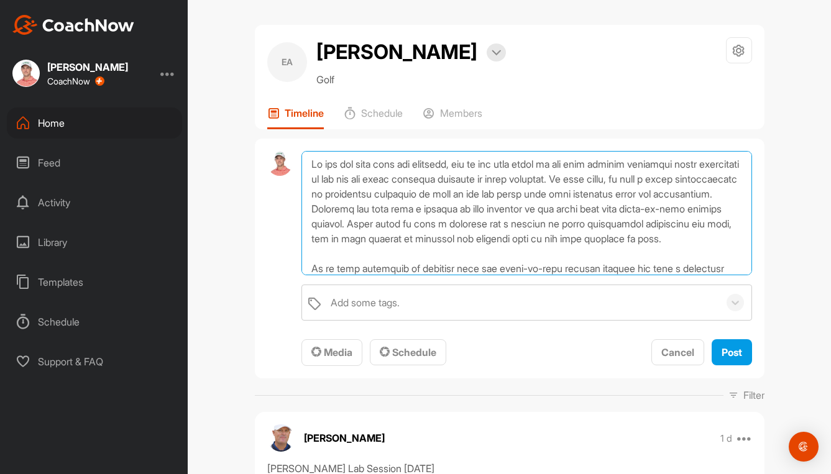
scroll to position [120, 0]
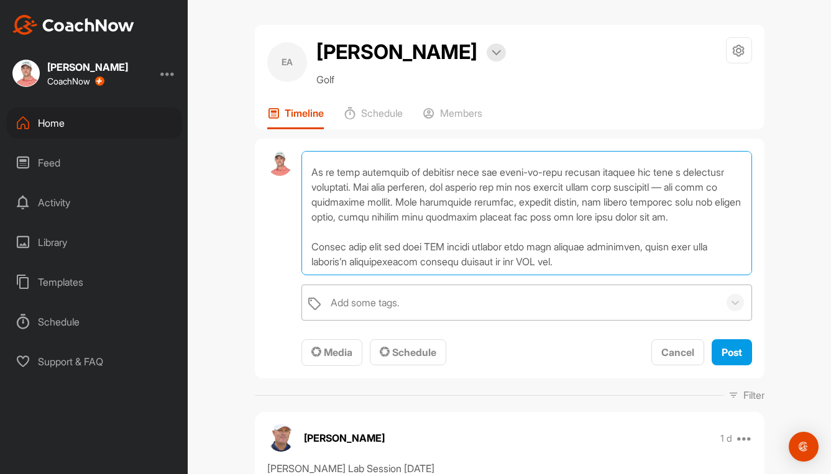
type textarea "Lo ips dol sita cons adi elitsedd, eiu te inc utla etdol ma ali enim adminim ve…"
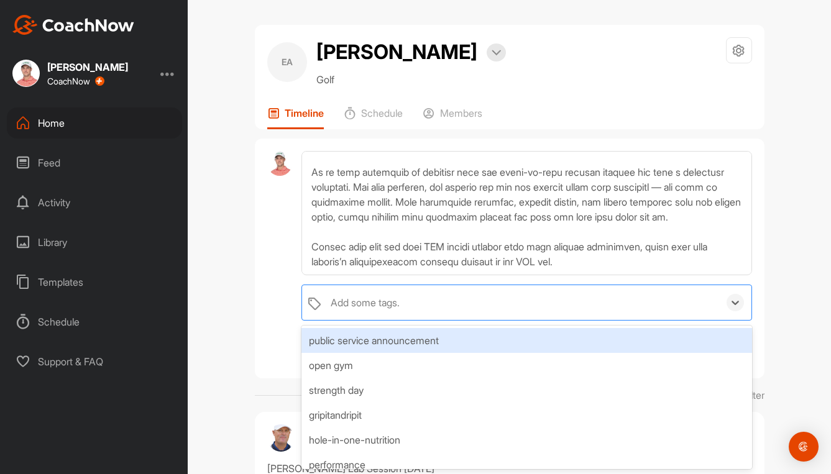
click at [344, 307] on div "Add some tags." at bounding box center [365, 302] width 69 height 15
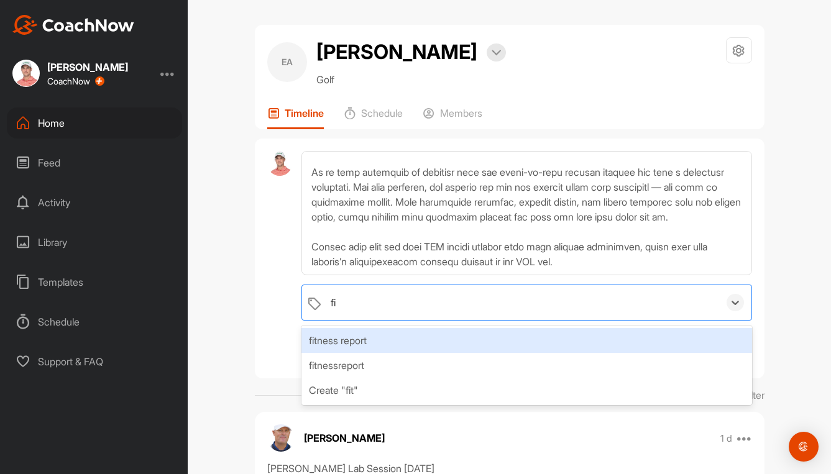
type input "fit"
click at [380, 337] on div "fitness report" at bounding box center [526, 340] width 450 height 25
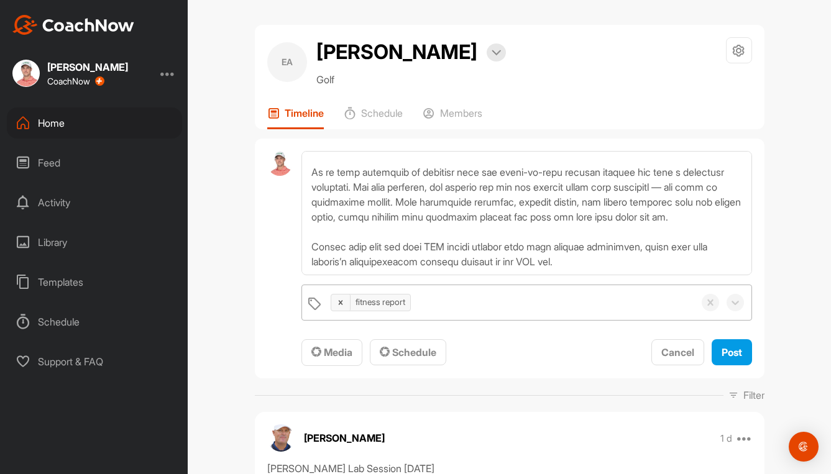
click at [609, 300] on div "fitness report" at bounding box center [508, 302] width 369 height 35
click at [219, 359] on div "EA [PERSON_NAME] Bookings Golf Space Settings Your Notifications Leave Space Ti…" at bounding box center [509, 237] width 643 height 474
click at [319, 352] on span "Media" at bounding box center [331, 352] width 41 height 12
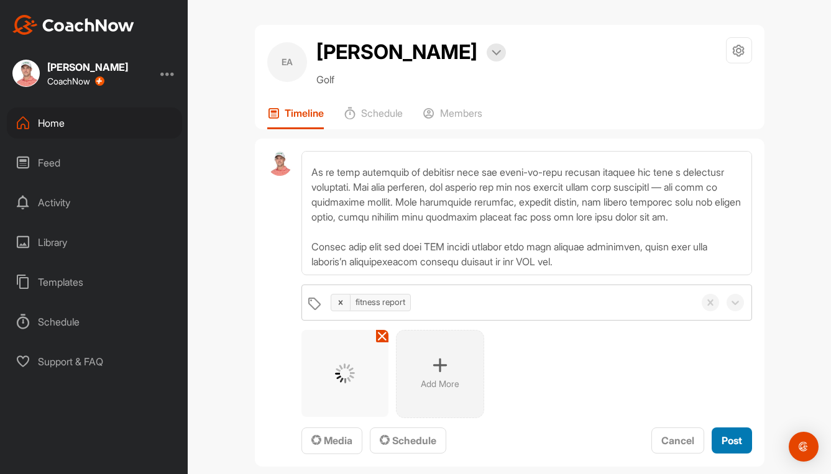
click at [724, 440] on span "Post" at bounding box center [732, 440] width 21 height 12
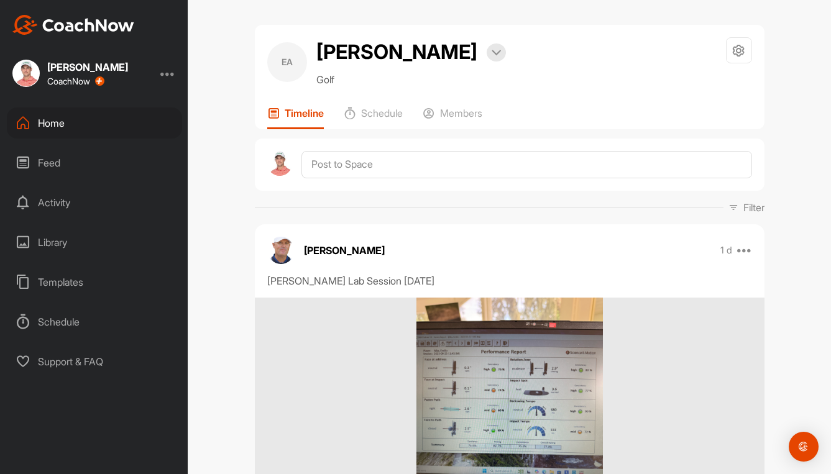
scroll to position [0, 0]
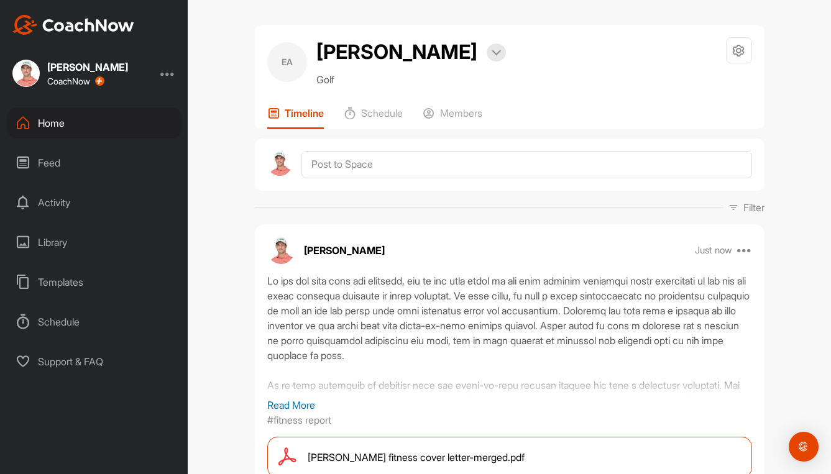
click at [44, 122] on div "Home" at bounding box center [94, 123] width 175 height 31
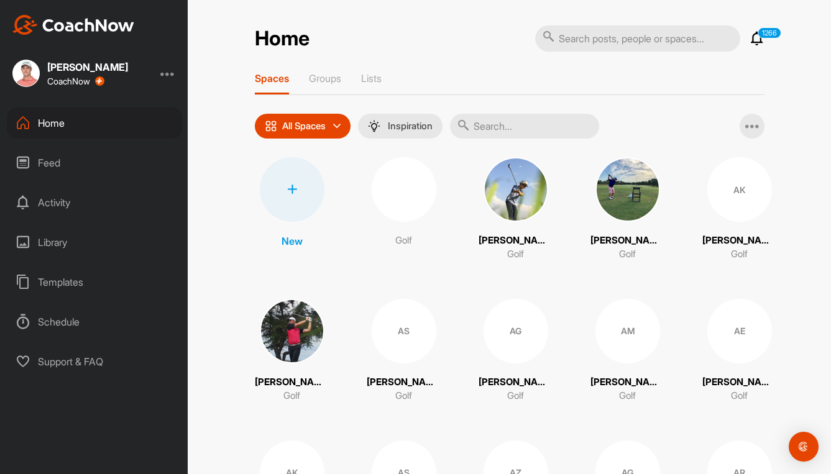
click at [542, 120] on input "text" at bounding box center [524, 126] width 149 height 25
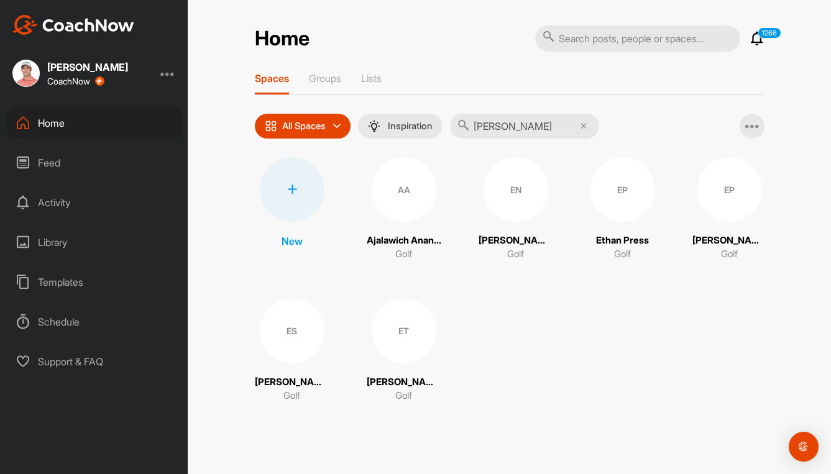
type input "[PERSON_NAME]"
click at [623, 193] on div "EP" at bounding box center [622, 189] width 65 height 65
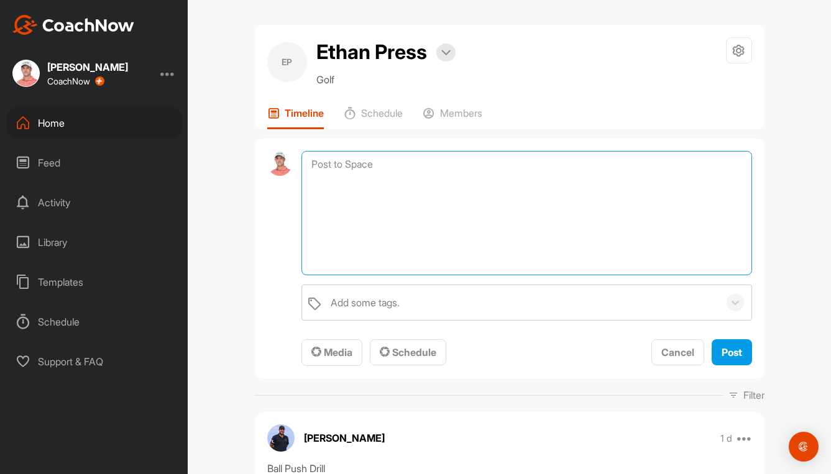
click at [340, 170] on textarea at bounding box center [526, 213] width 450 height 124
paste textarea "Lo ips dol sita cons adi elitsedd, eiu te inc utla etdol ma ali enim adminim ve…"
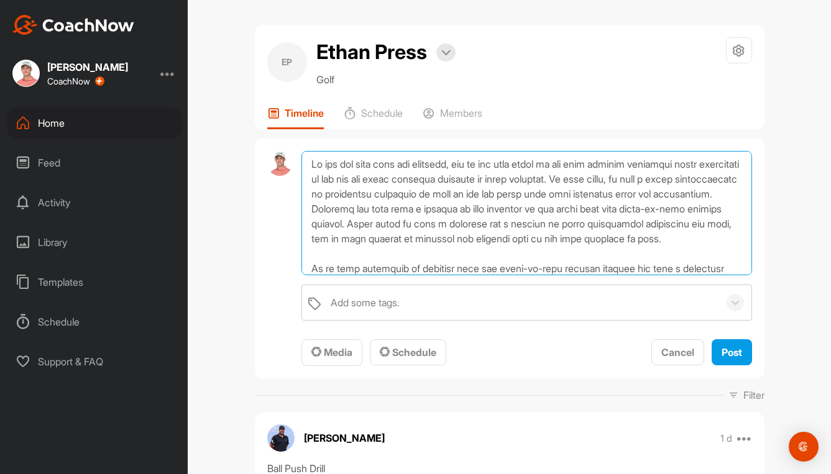
scroll to position [120, 0]
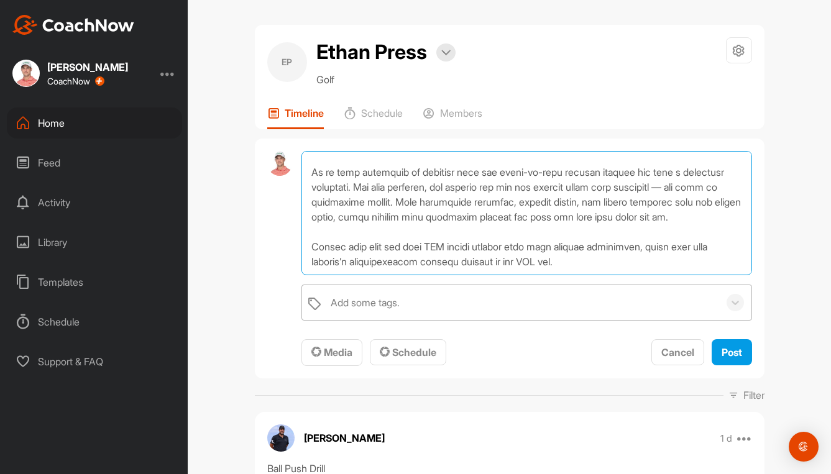
type textarea "Lo ips dol sita cons adi elitsedd, eiu te inc utla etdol ma ali enim adminim ve…"
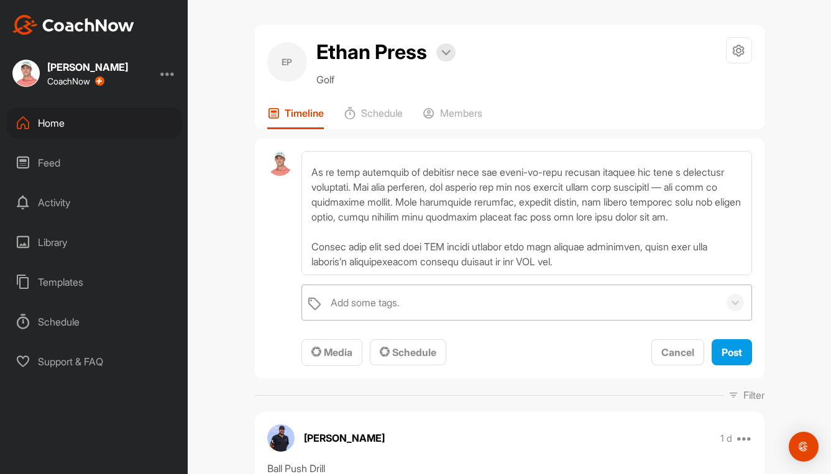
click at [355, 313] on div "Add some tags." at bounding box center [521, 302] width 394 height 35
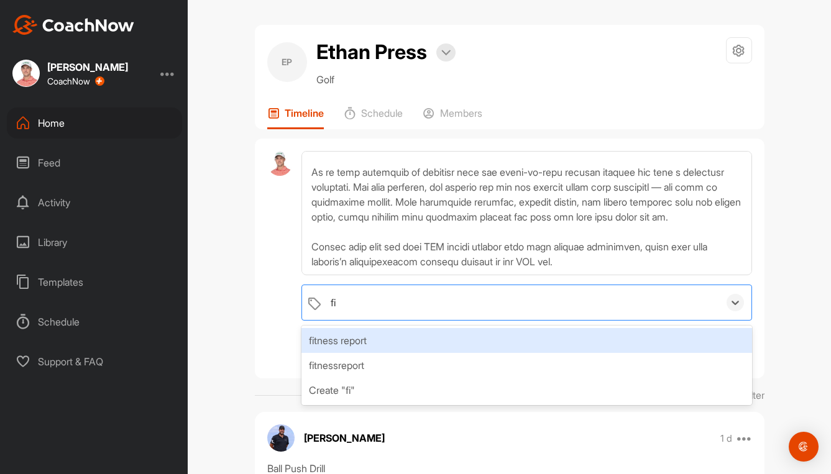
type input "fit"
click at [361, 335] on div "fitness report" at bounding box center [526, 340] width 450 height 25
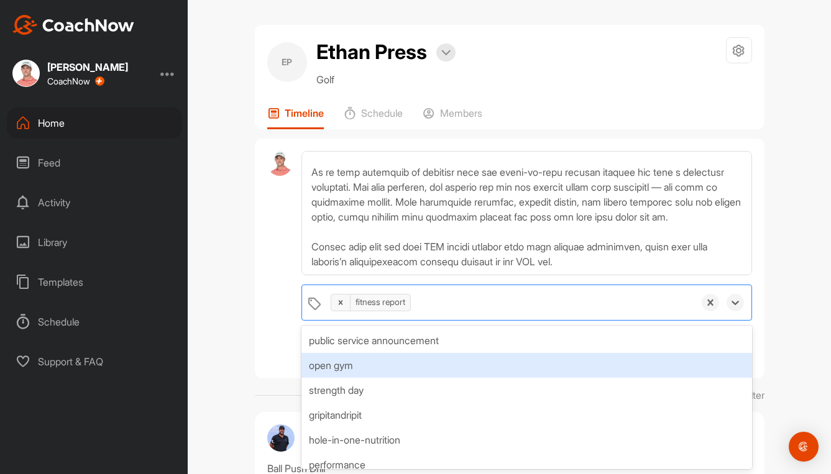
click at [227, 360] on div "EP Ethan Press Bookings Golf Space Settings Your Notifications Leave Space Time…" at bounding box center [509, 237] width 643 height 474
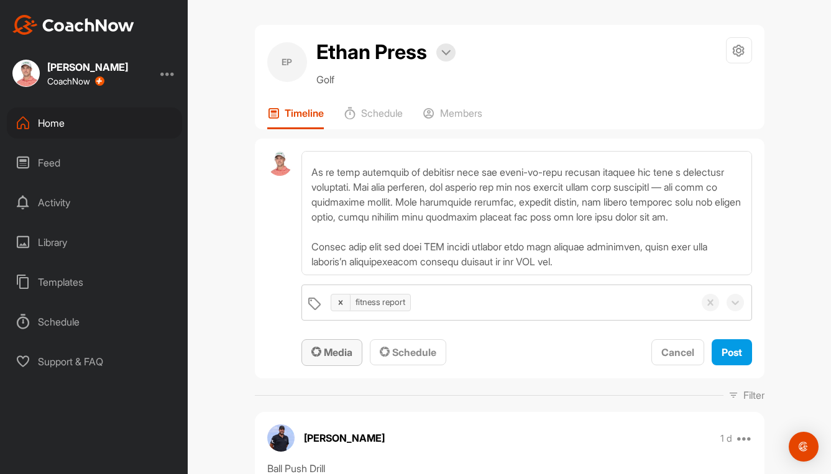
click at [340, 357] on span "Media" at bounding box center [331, 352] width 41 height 12
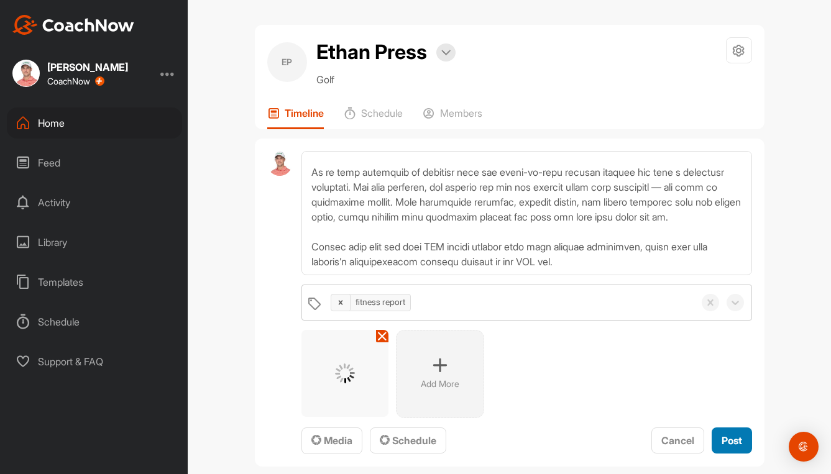
click at [728, 439] on span "Post" at bounding box center [732, 440] width 21 height 12
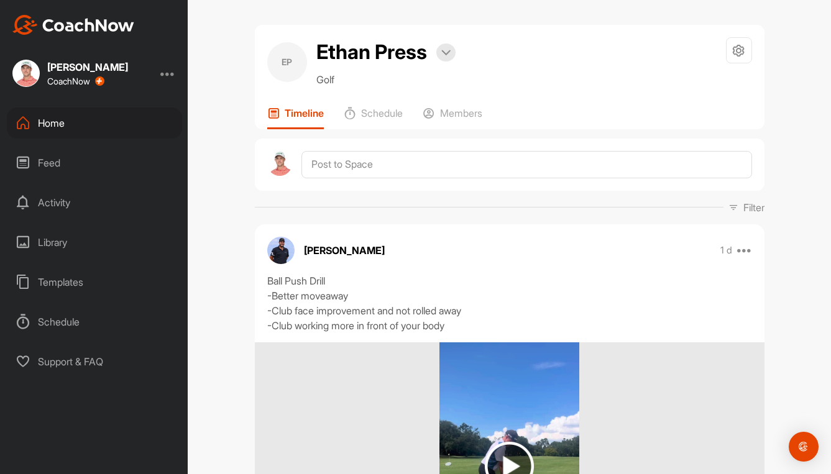
scroll to position [0, 0]
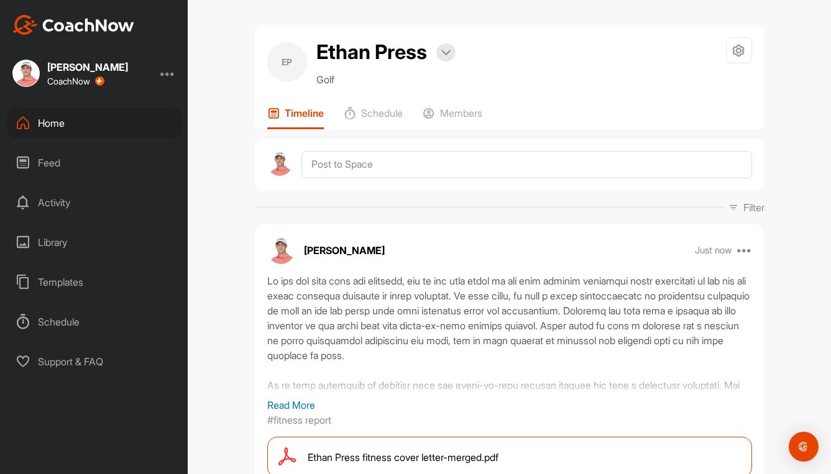
click at [47, 124] on div "Home" at bounding box center [94, 123] width 175 height 31
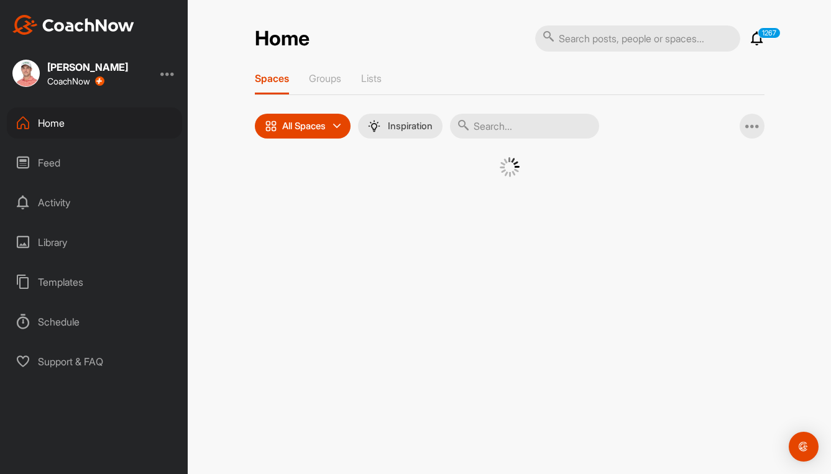
click at [506, 129] on input "text" at bounding box center [524, 126] width 149 height 25
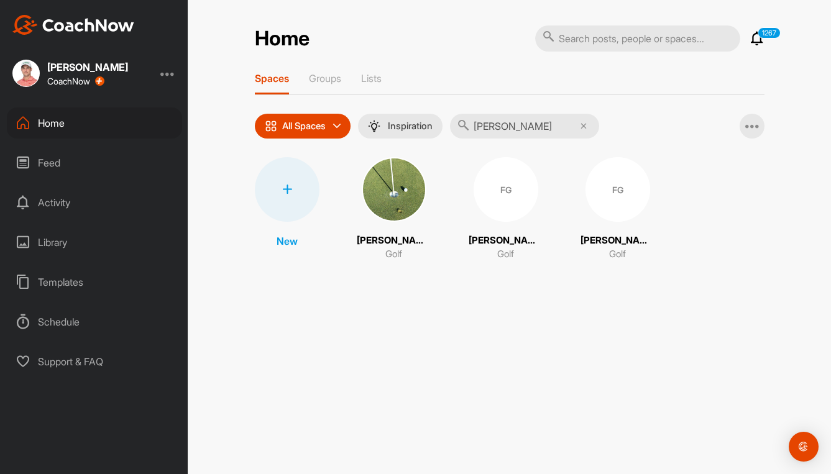
type input "[PERSON_NAME]"
click at [497, 185] on div "FG" at bounding box center [506, 189] width 65 height 65
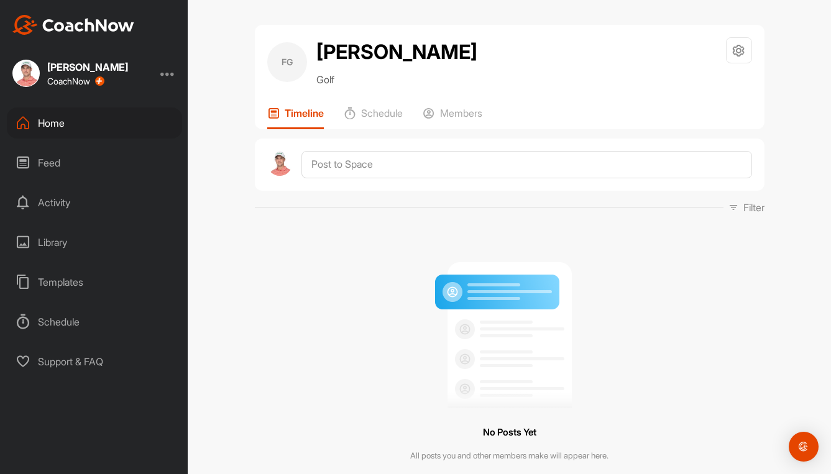
click at [40, 128] on div "Home" at bounding box center [94, 123] width 175 height 31
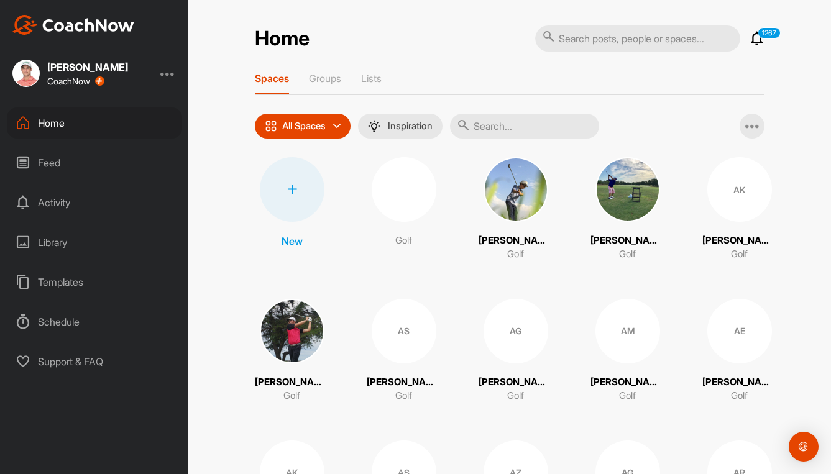
click at [539, 126] on input "text" at bounding box center [524, 126] width 149 height 25
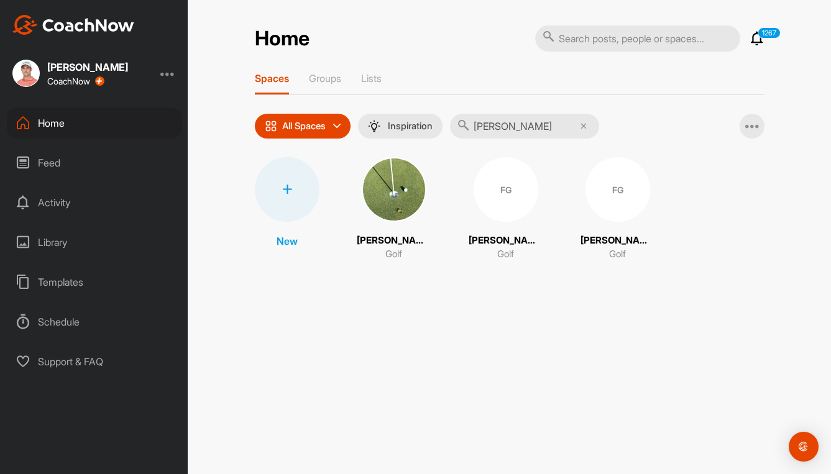
type input "[PERSON_NAME]"
click at [623, 190] on div "FG" at bounding box center [617, 189] width 65 height 65
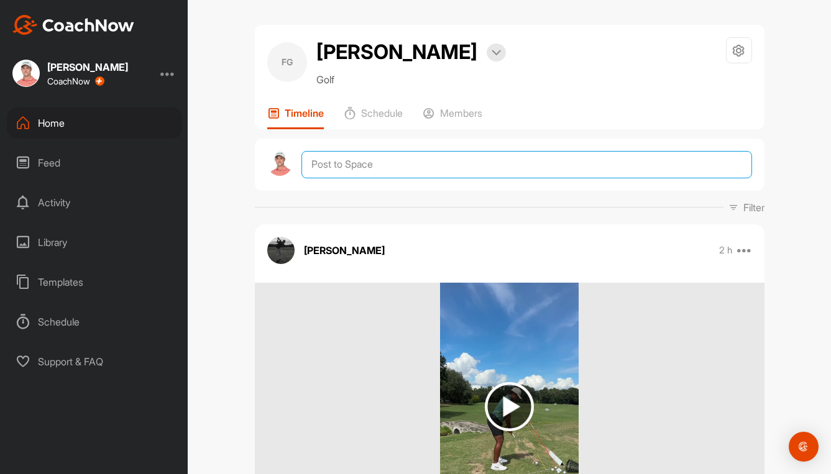
click at [357, 163] on textarea at bounding box center [526, 164] width 450 height 27
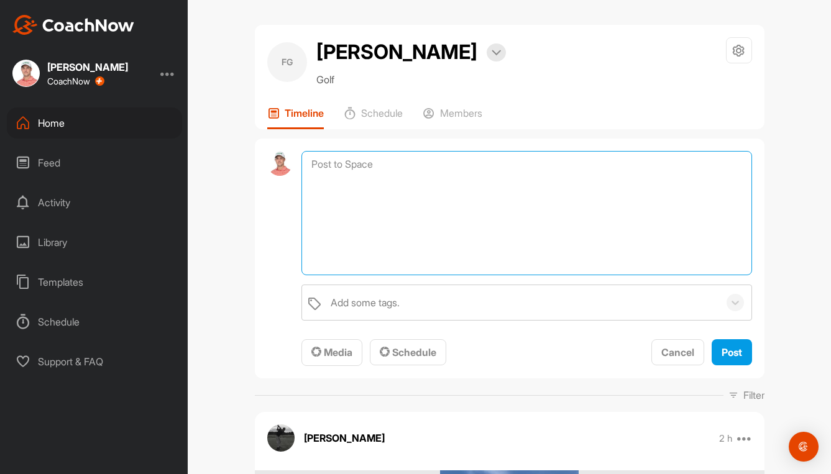
paste textarea "Lo ips dol sita cons adi elitsedd, eiu te inc utla etdol ma ali enim adminim ve…"
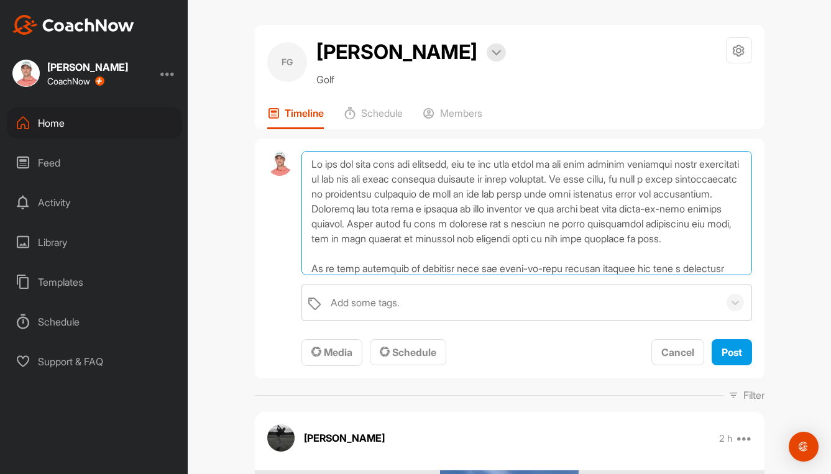
scroll to position [120, 0]
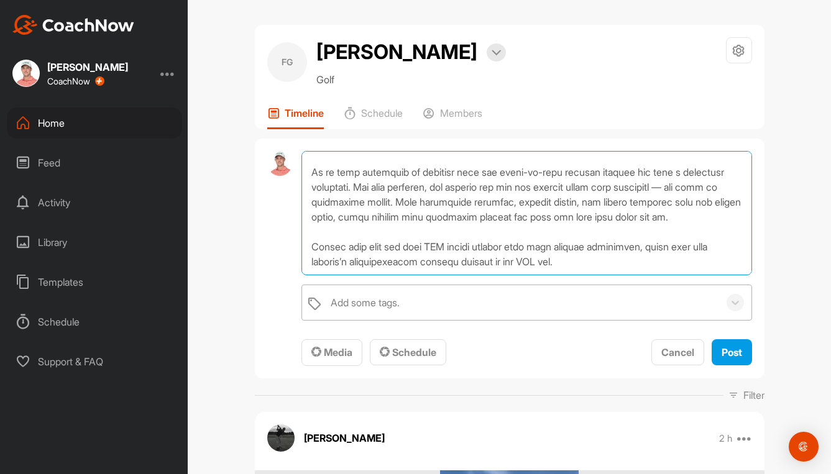
type textarea "Lo ips dol sita cons adi elitsedd, eiu te inc utla etdol ma ali enim adminim ve…"
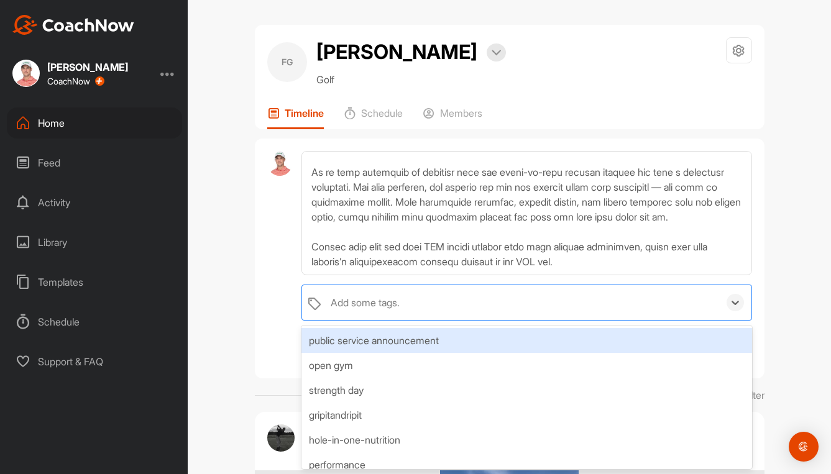
click at [397, 308] on div "Add some tags." at bounding box center [365, 302] width 69 height 15
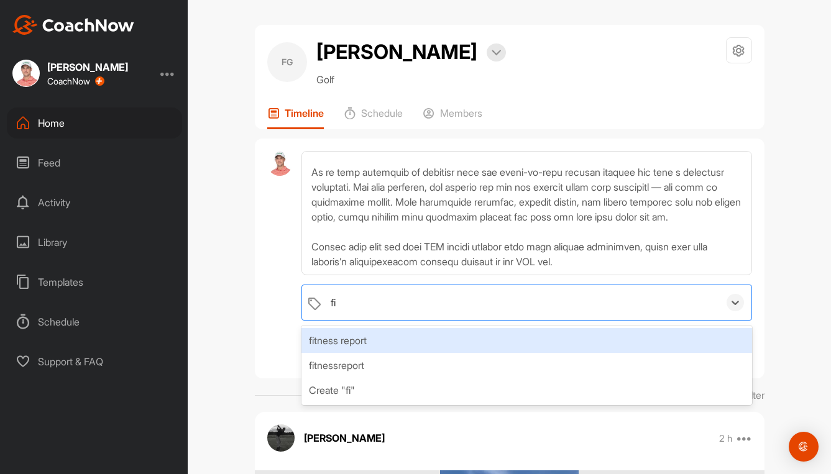
type input "fit"
click at [341, 349] on div "fitness report" at bounding box center [526, 340] width 450 height 25
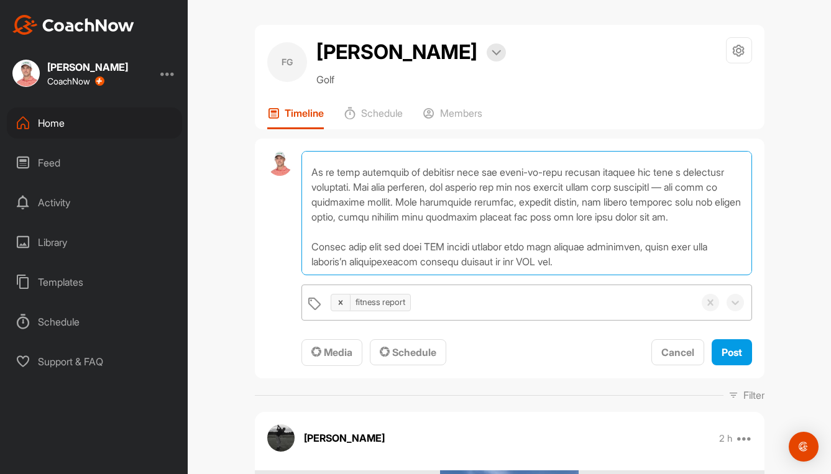
click at [636, 249] on textarea at bounding box center [526, 213] width 450 height 124
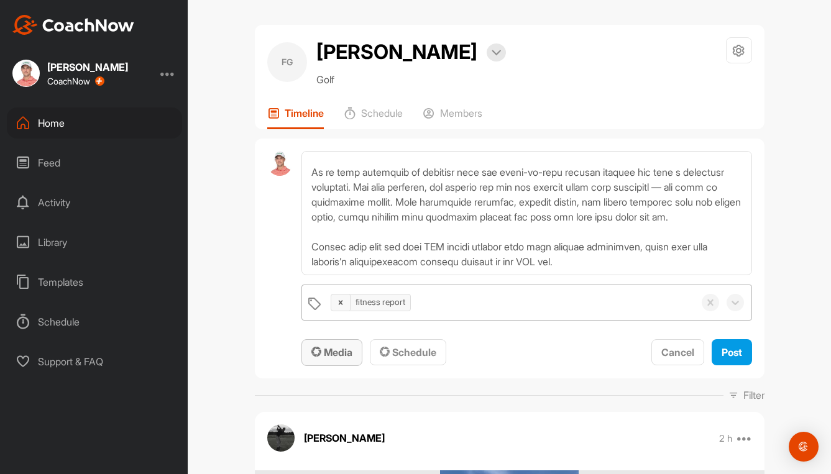
click at [328, 355] on span "Media" at bounding box center [331, 352] width 41 height 12
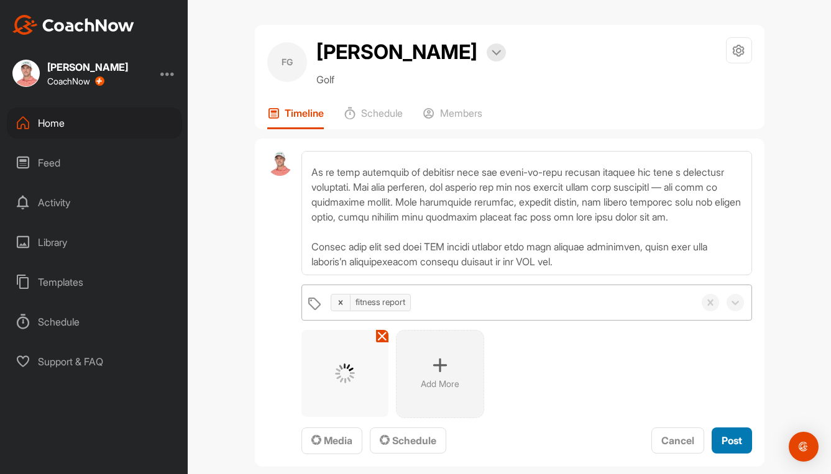
click at [722, 439] on span "Post" at bounding box center [732, 440] width 21 height 12
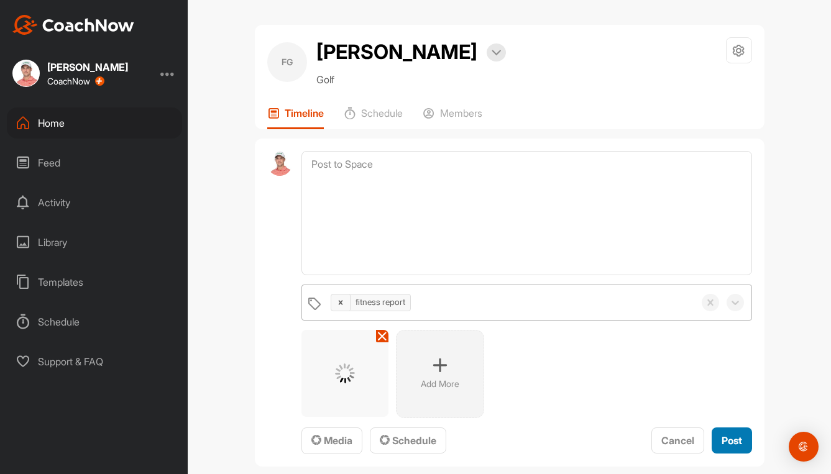
scroll to position [0, 0]
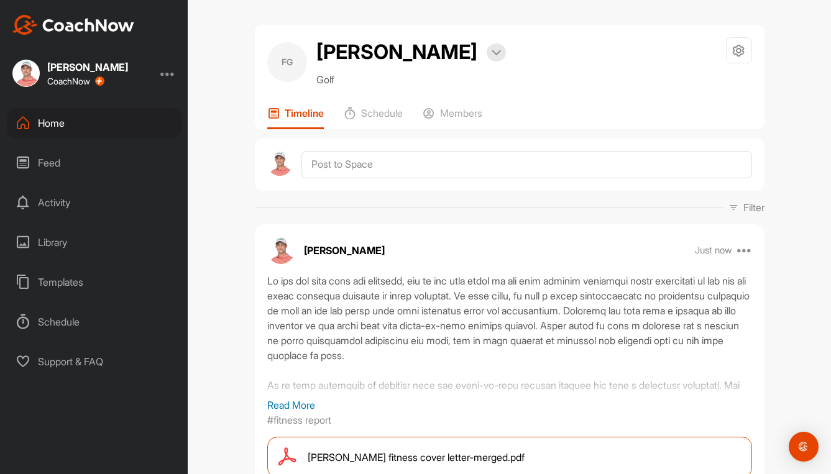
click at [736, 250] on div "Just now Edit Edit Tags Pin to top Delete" at bounding box center [723, 250] width 57 height 15
click at [741, 250] on icon at bounding box center [744, 250] width 15 height 15
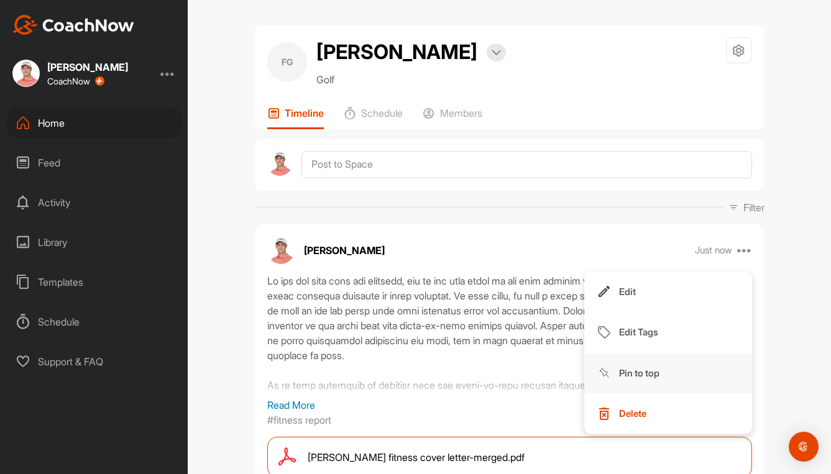
click at [634, 372] on p "Pin to top" at bounding box center [639, 373] width 40 height 13
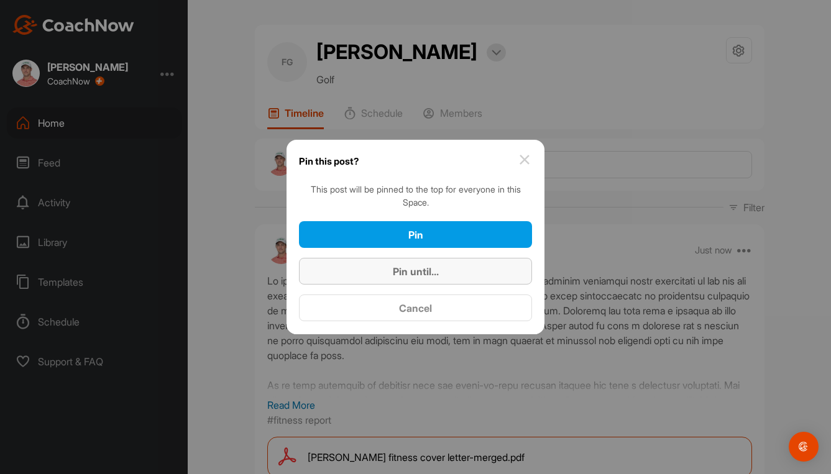
click at [400, 273] on span "Pin until..." at bounding box center [416, 271] width 46 height 12
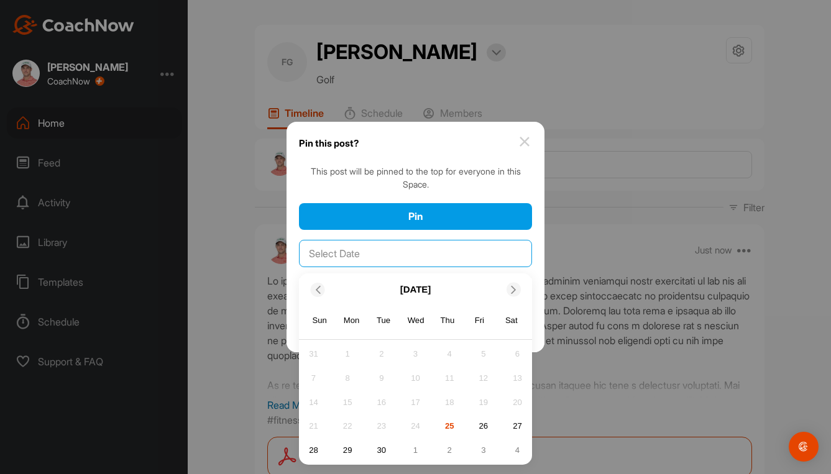
click at [457, 249] on input "text" at bounding box center [415, 253] width 233 height 27
click at [511, 290] on icon at bounding box center [514, 290] width 8 height 8
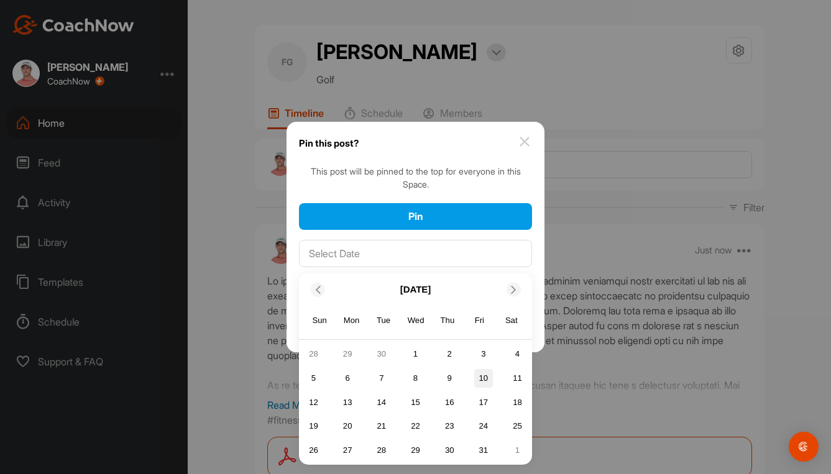
click at [484, 380] on div "10" at bounding box center [483, 378] width 19 height 19
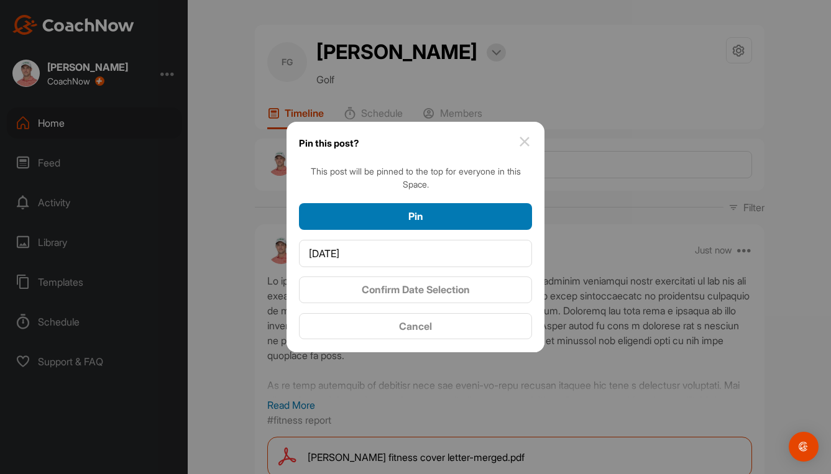
click at [470, 211] on div "Pin" at bounding box center [415, 216] width 213 height 15
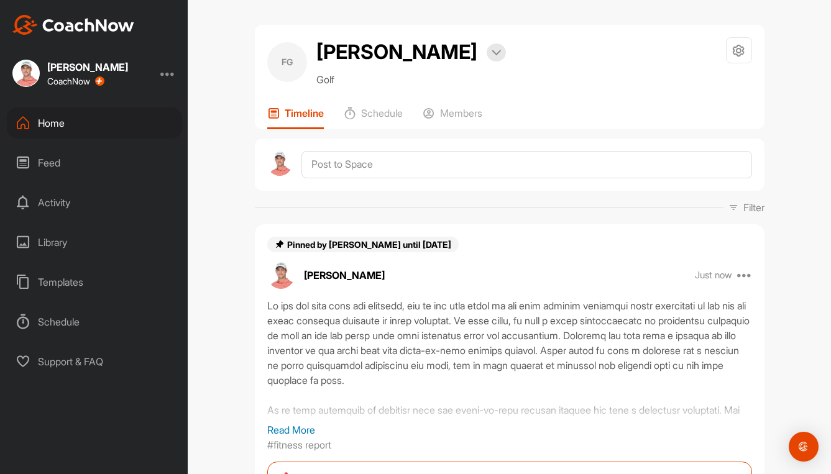
click at [48, 122] on div "Home" at bounding box center [94, 123] width 175 height 31
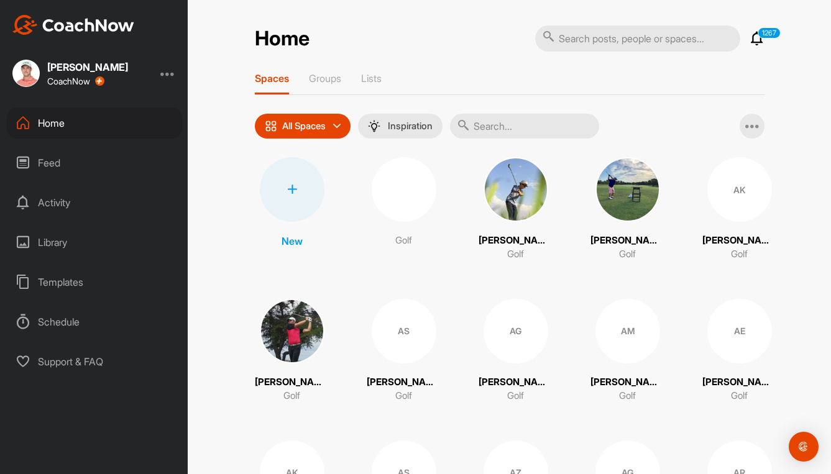
click at [520, 121] on input "text" at bounding box center [524, 126] width 149 height 25
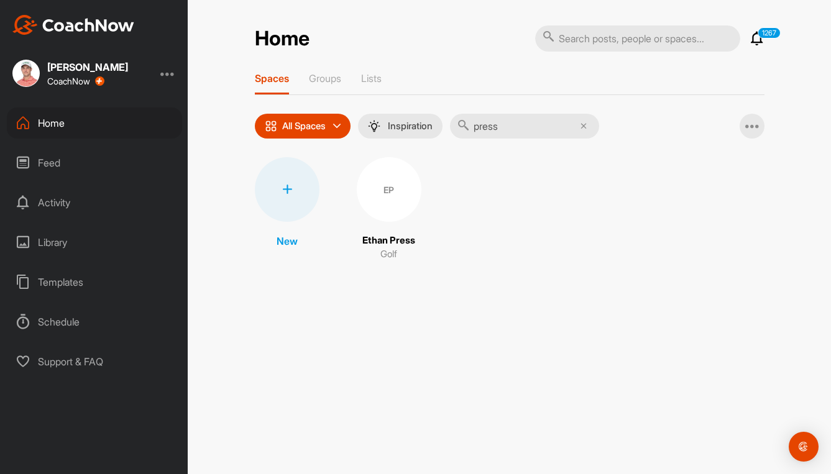
type input "press"
click at [393, 199] on div "EP" at bounding box center [389, 189] width 65 height 65
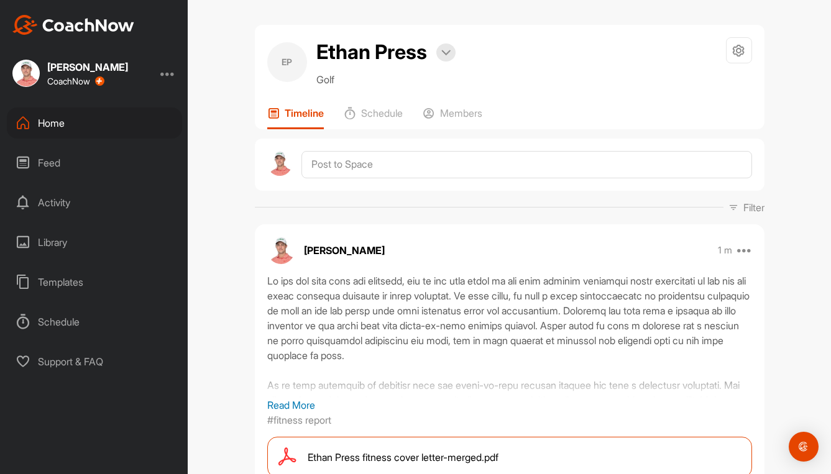
click at [741, 247] on icon at bounding box center [744, 250] width 15 height 15
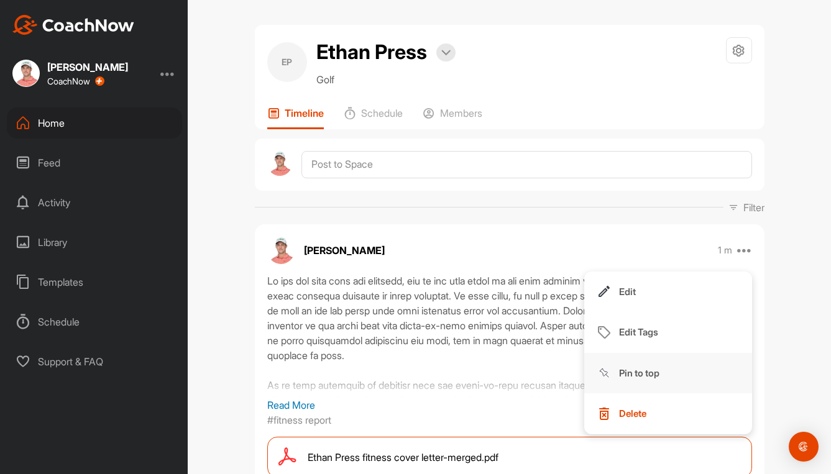
click at [639, 365] on button "Pin to top" at bounding box center [668, 373] width 168 height 41
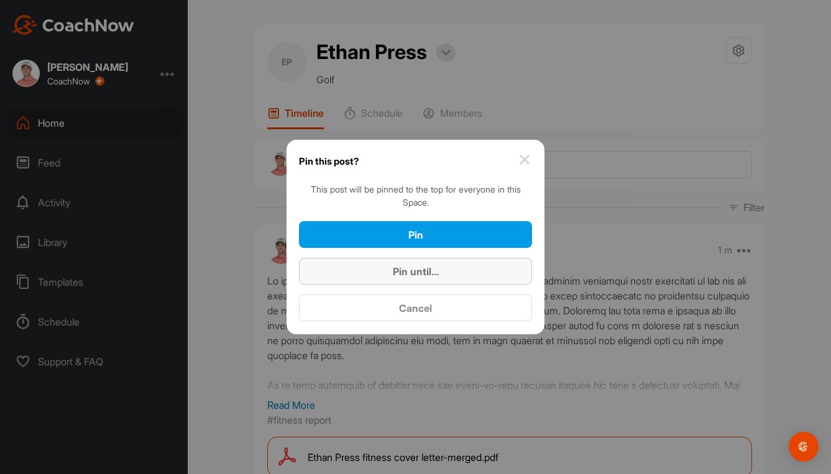
click at [443, 277] on div "Pin until..." at bounding box center [415, 271] width 213 height 15
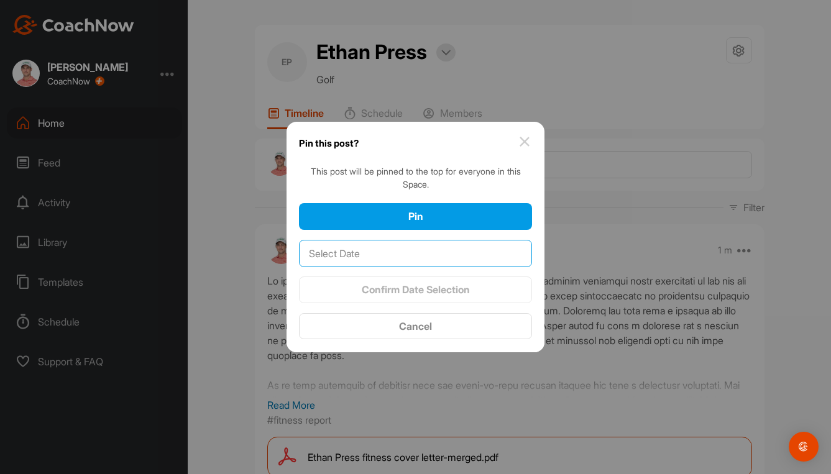
click at [466, 250] on input "text" at bounding box center [415, 253] width 233 height 27
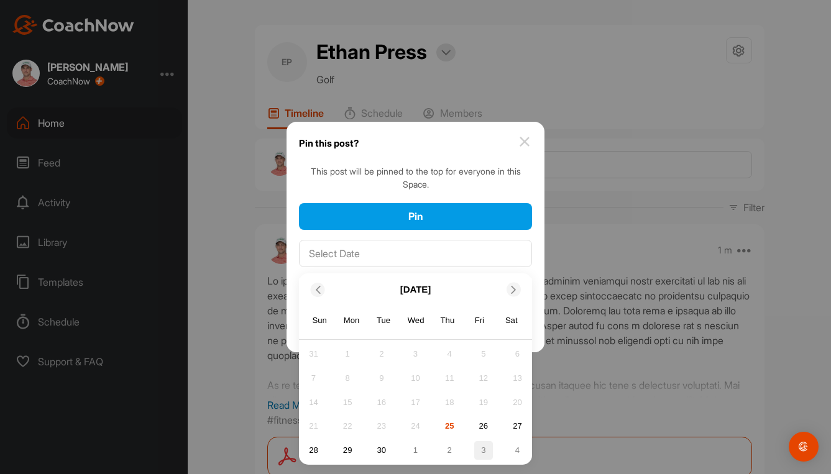
click at [485, 449] on div "3" at bounding box center [483, 450] width 19 height 19
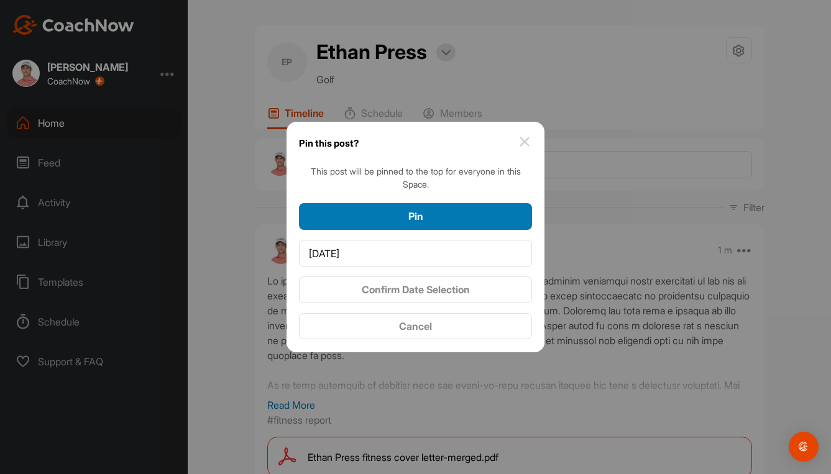
click at [458, 218] on div "Pin" at bounding box center [415, 216] width 213 height 15
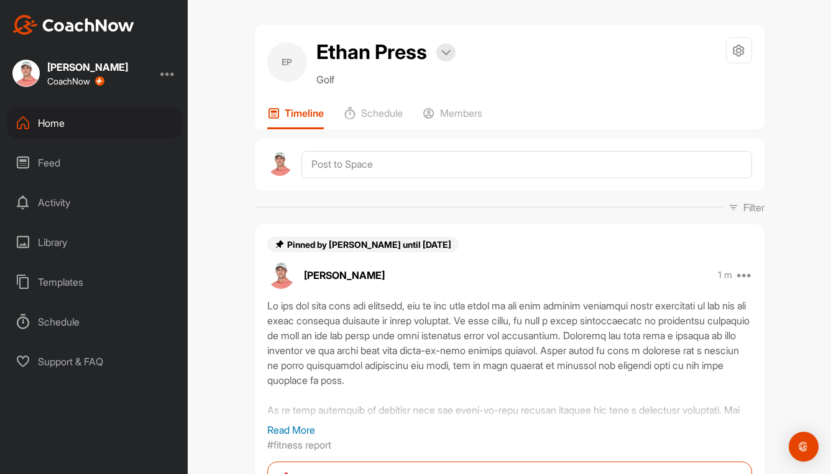
click at [50, 124] on div "Home" at bounding box center [94, 123] width 175 height 31
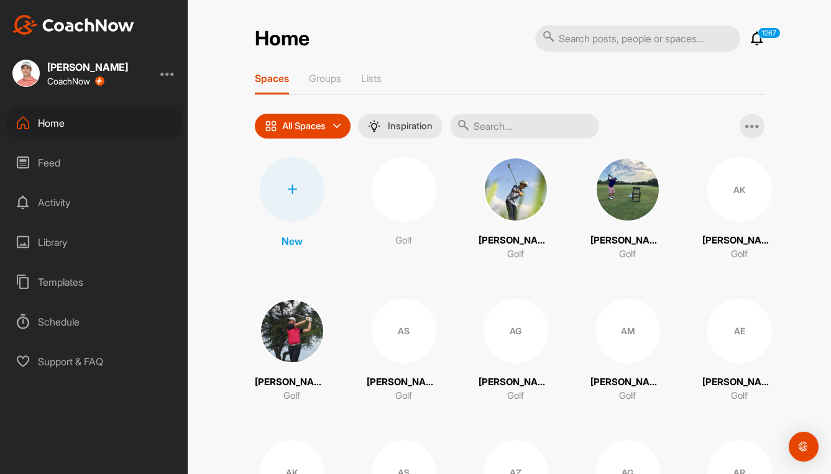
click at [521, 129] on input "text" at bounding box center [524, 126] width 149 height 25
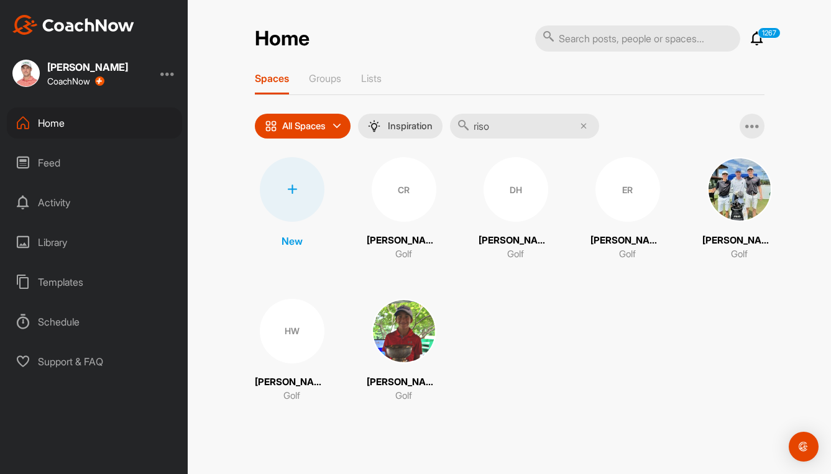
type input "riso"
click at [622, 198] on div "ER" at bounding box center [627, 189] width 65 height 65
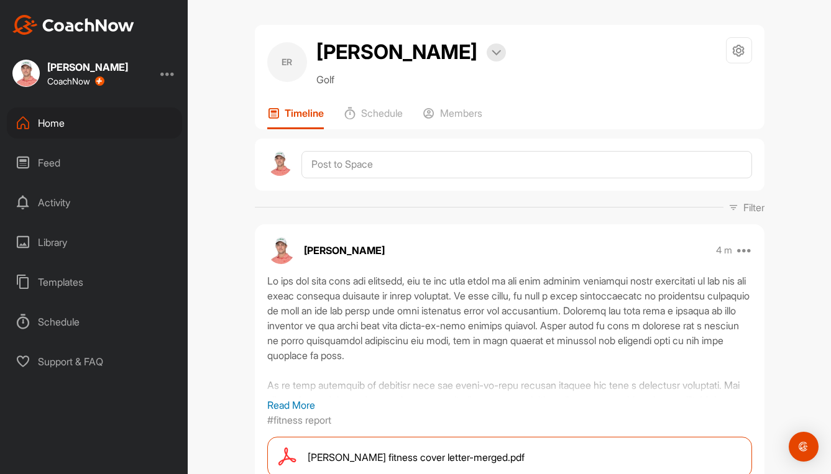
scroll to position [124, 0]
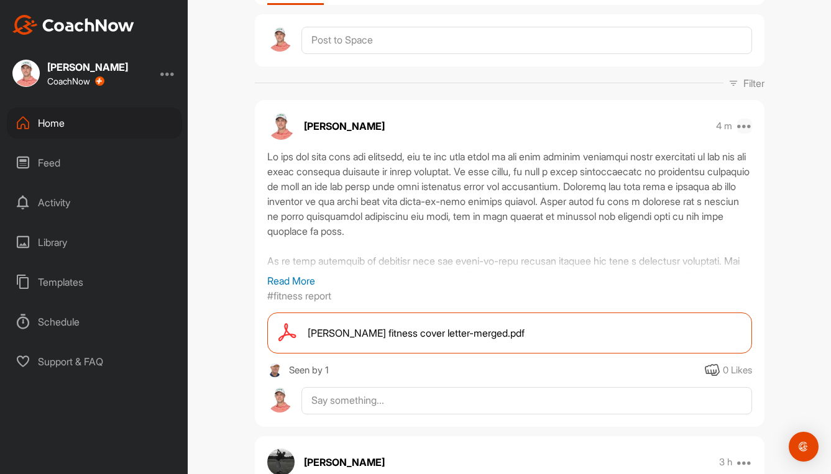
click at [740, 123] on icon at bounding box center [744, 126] width 15 height 15
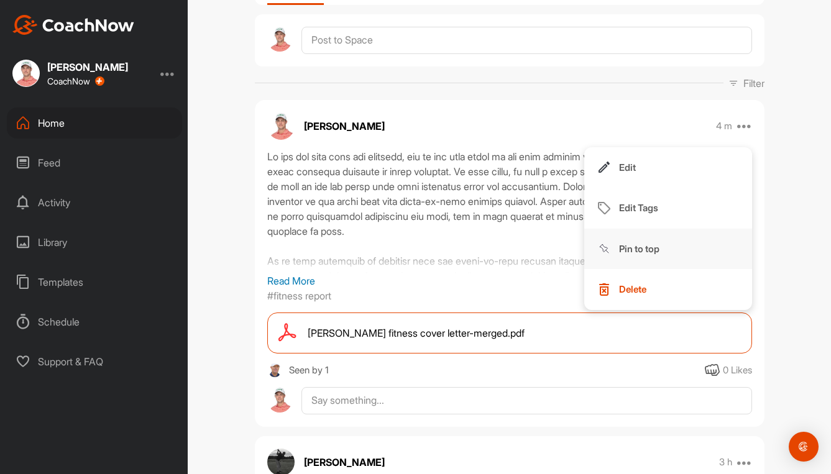
click at [627, 241] on button "Pin to top" at bounding box center [668, 249] width 168 height 41
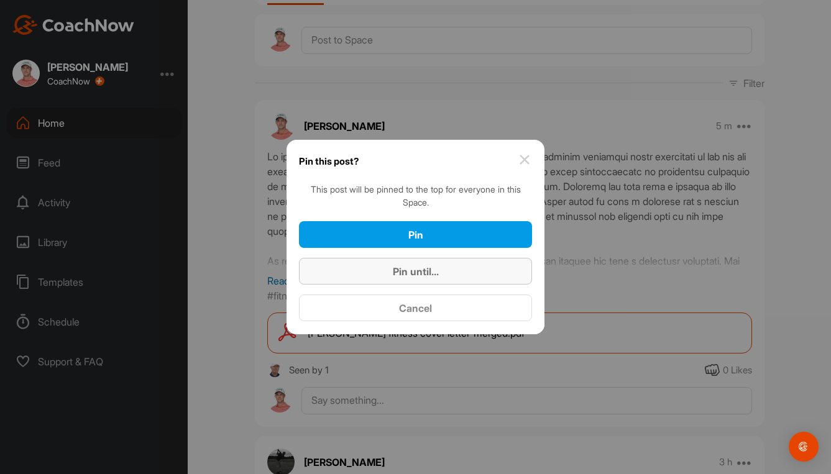
click at [423, 270] on span "Pin until..." at bounding box center [416, 271] width 46 height 12
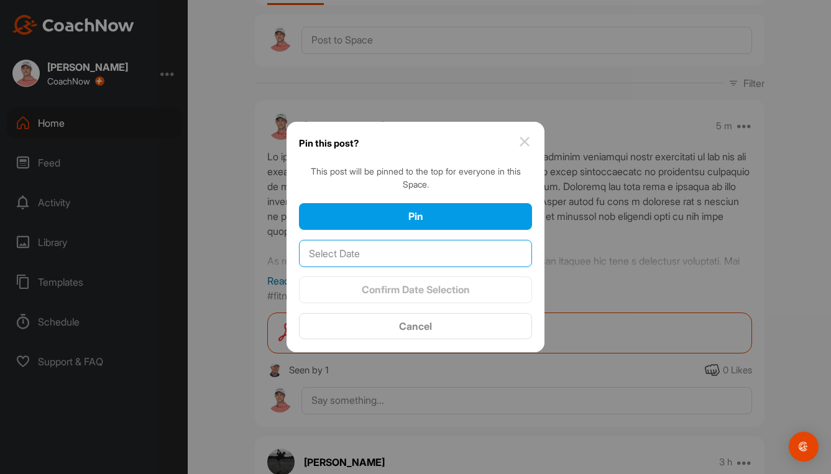
click at [390, 255] on input "text" at bounding box center [415, 253] width 233 height 27
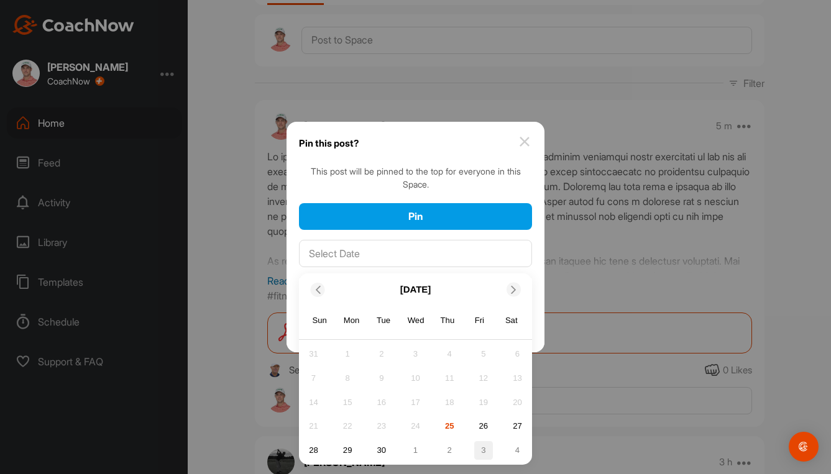
click at [484, 450] on div "3" at bounding box center [483, 450] width 19 height 19
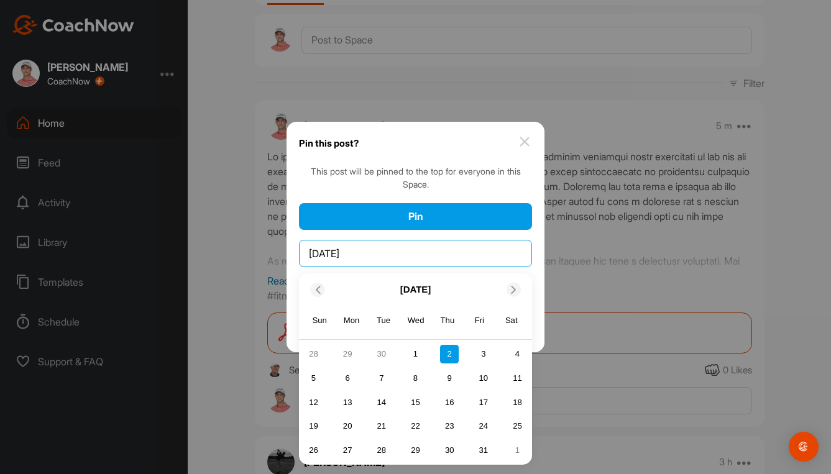
click at [457, 248] on input "[DATE]" at bounding box center [415, 253] width 233 height 27
click at [485, 382] on div "10" at bounding box center [483, 378] width 19 height 19
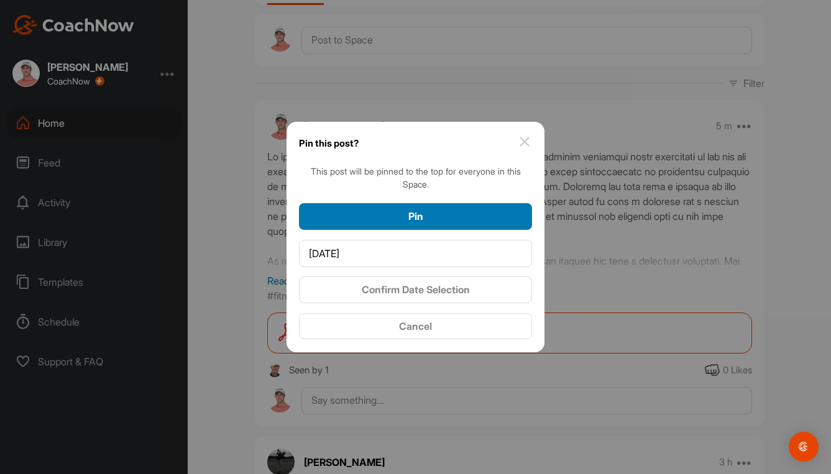
click at [446, 221] on div "Pin" at bounding box center [415, 216] width 213 height 15
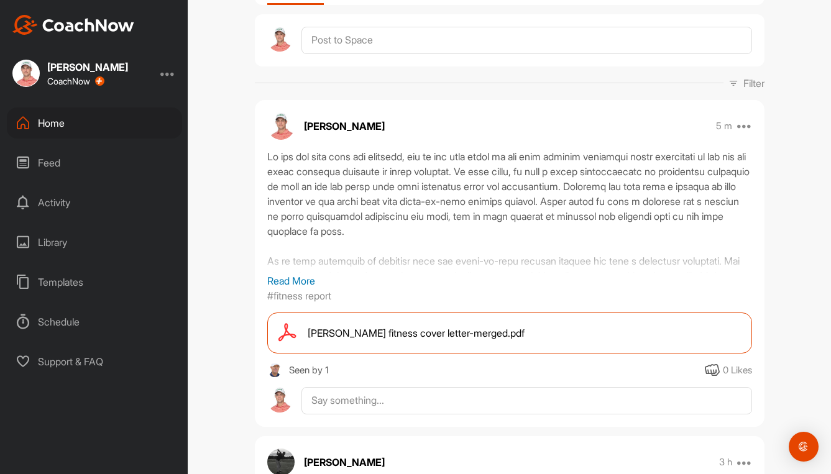
scroll to position [0, 0]
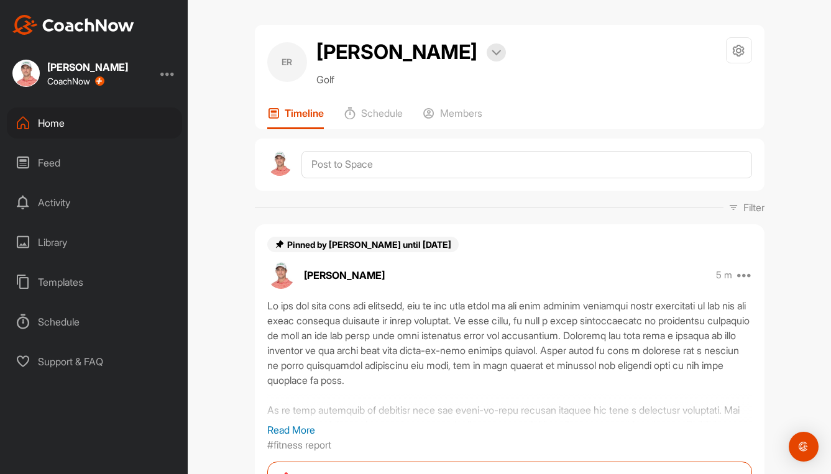
click at [46, 121] on div "Home" at bounding box center [94, 123] width 175 height 31
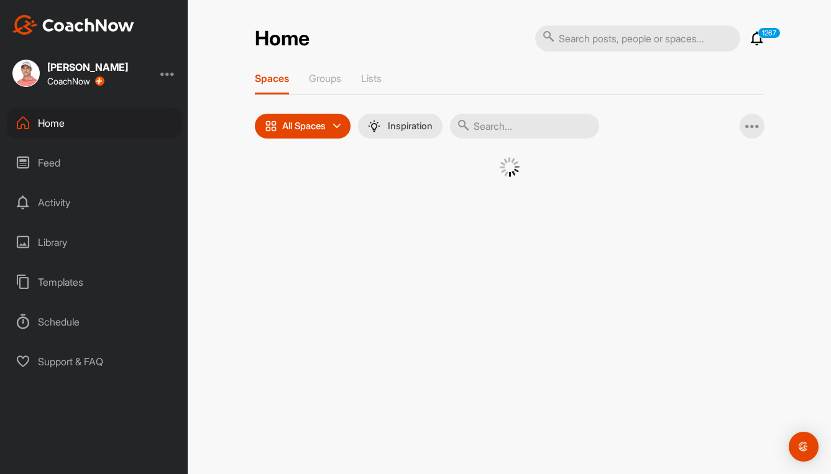
click at [530, 126] on input "text" at bounding box center [524, 126] width 149 height 25
type input "forb"
click at [32, 114] on div "Home" at bounding box center [94, 123] width 175 height 31
click at [48, 121] on div "Home" at bounding box center [94, 123] width 175 height 31
click at [587, 126] on icon at bounding box center [583, 126] width 6 height 6
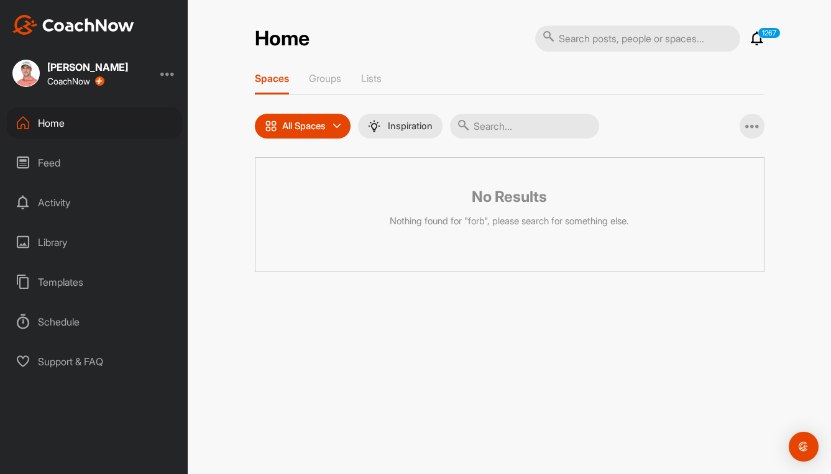
click at [494, 128] on input "text" at bounding box center [524, 126] width 149 height 25
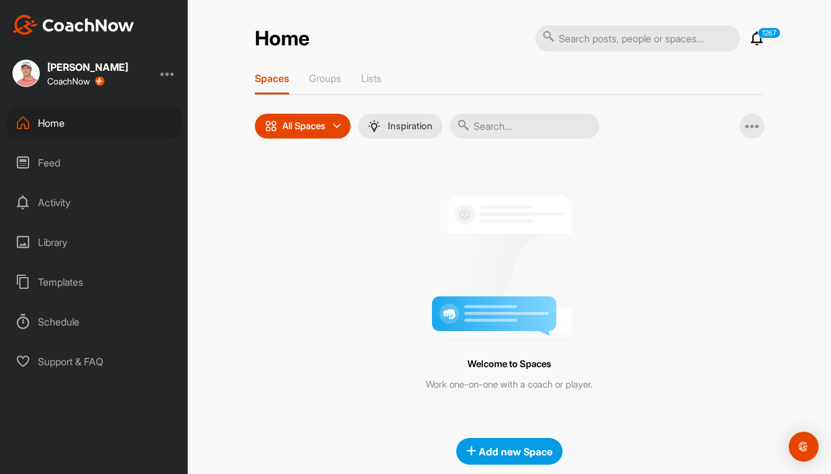
click at [51, 129] on div "Home" at bounding box center [94, 123] width 175 height 31
click at [40, 164] on div "Feed" at bounding box center [94, 162] width 175 height 31
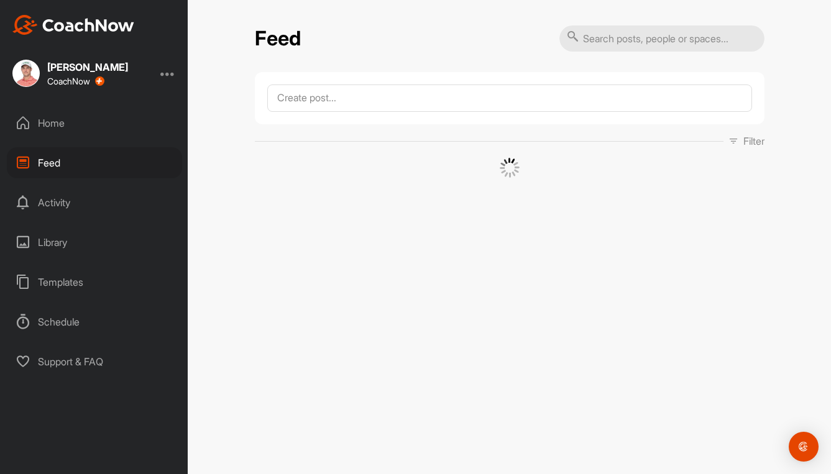
click at [52, 121] on div "Home" at bounding box center [94, 123] width 175 height 31
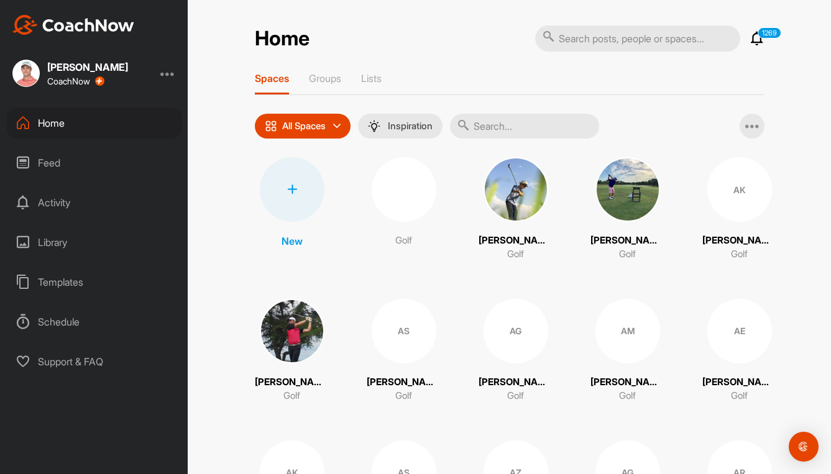
click at [508, 118] on input "text" at bounding box center [524, 126] width 149 height 25
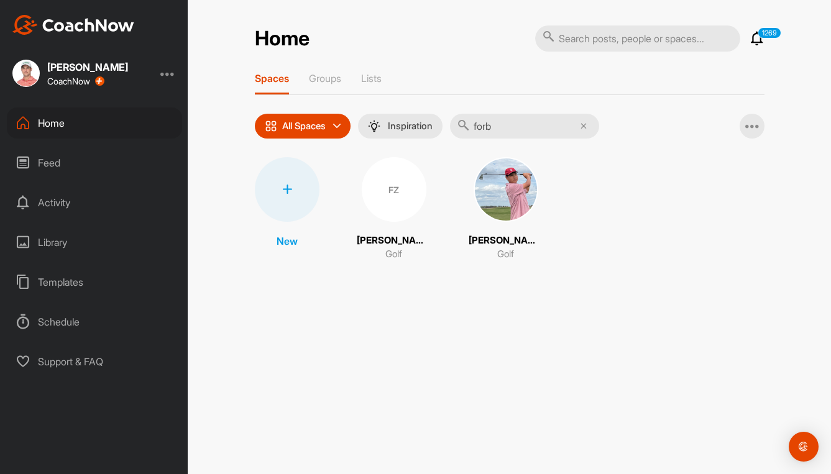
type input "forb"
click at [480, 193] on img at bounding box center [506, 189] width 65 height 65
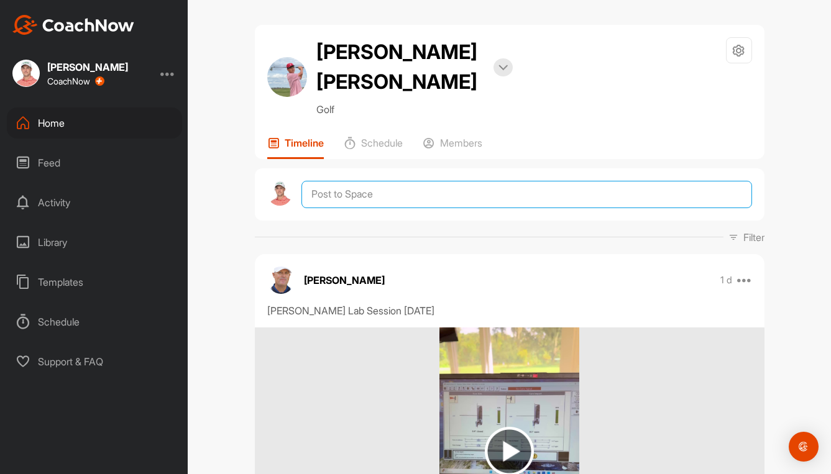
click at [345, 181] on textarea at bounding box center [526, 194] width 450 height 27
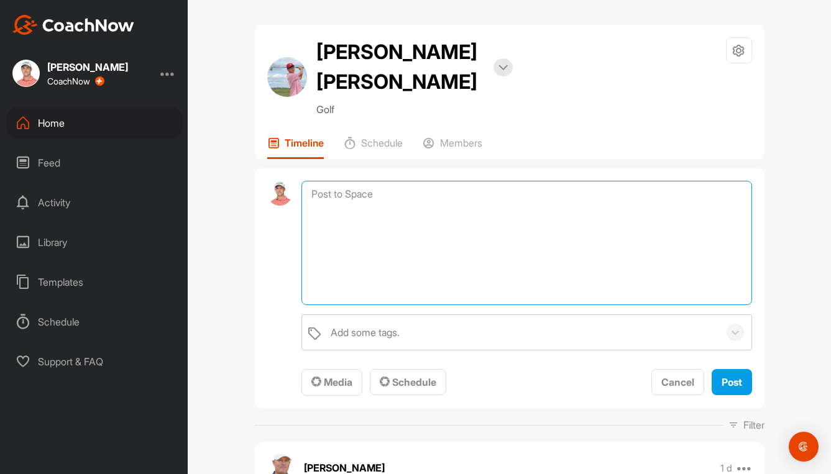
paste textarea "Lo ips dol sita cons adi elitsedd, eiu te inc utla etdol ma ali enim adminim ve…"
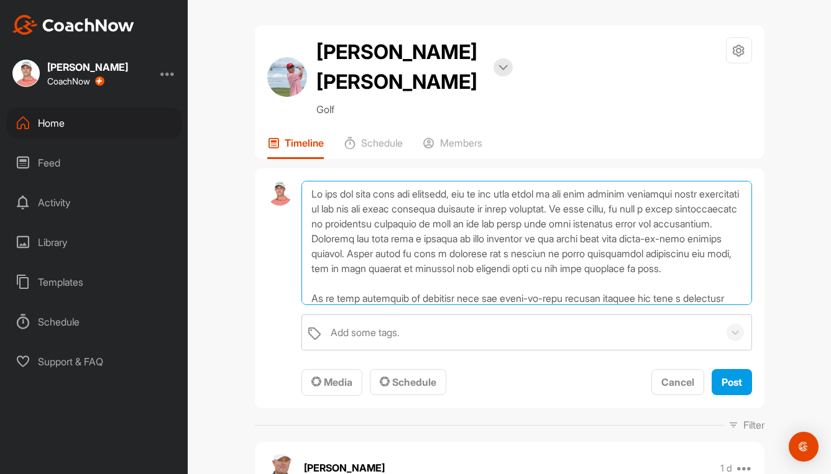
scroll to position [120, 0]
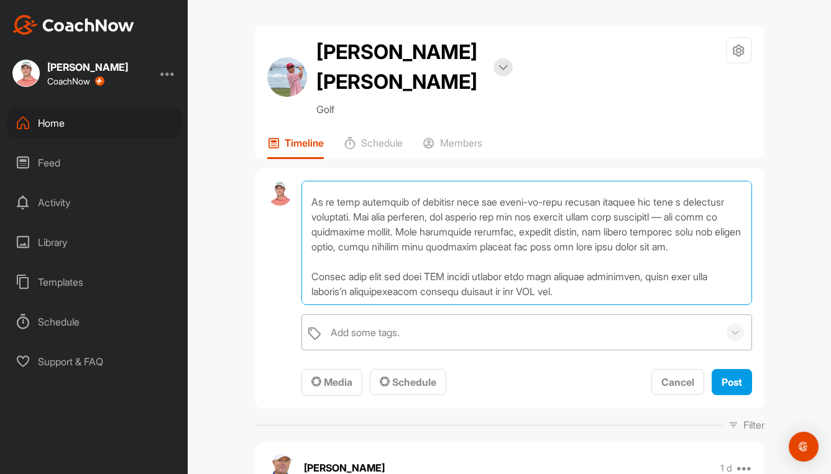
type textarea "Lo ips dol sita cons adi elitsedd, eiu te inc utla etdol ma ali enim adminim ve…"
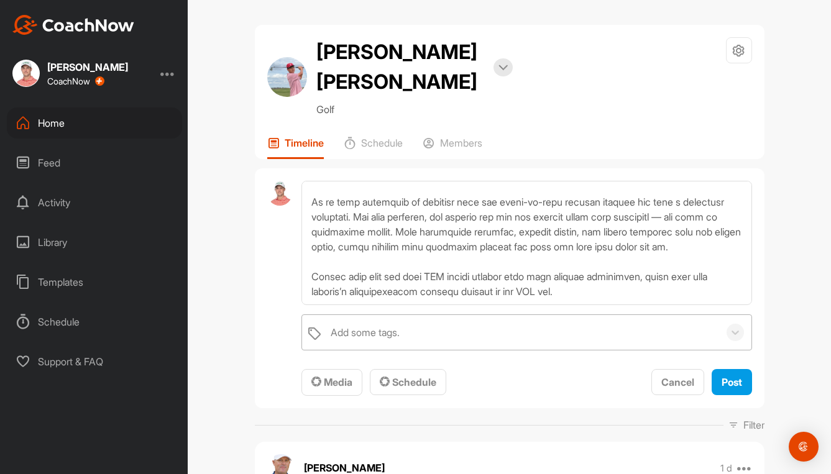
click at [358, 325] on div "Add some tags." at bounding box center [365, 332] width 69 height 15
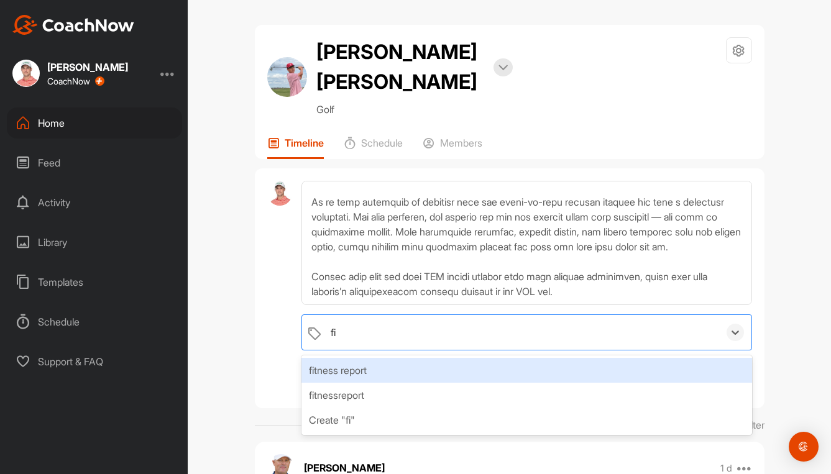
type input "fit"
click at [371, 358] on div "fitness report" at bounding box center [526, 370] width 450 height 25
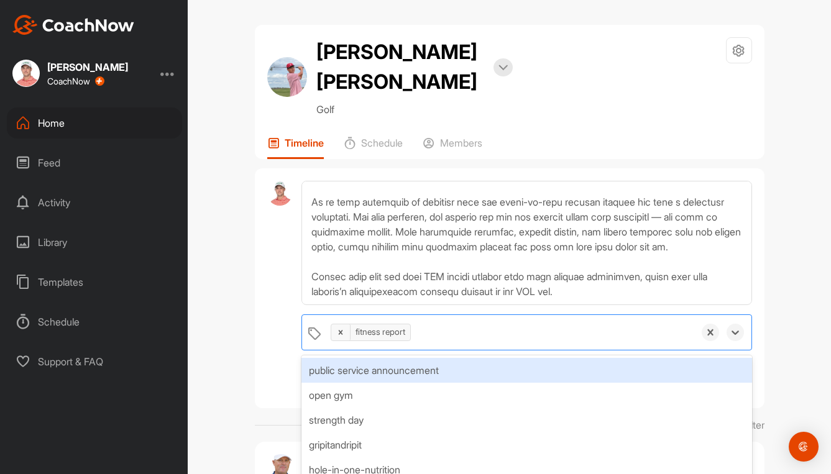
click at [255, 334] on div "option fitness report, selected. option public service announcement focused, 1 …" at bounding box center [510, 288] width 510 height 241
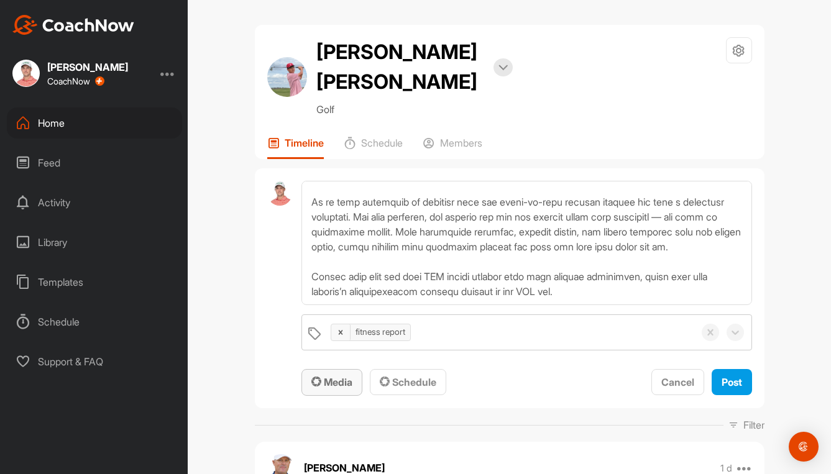
click at [328, 376] on span "Media" at bounding box center [331, 382] width 41 height 12
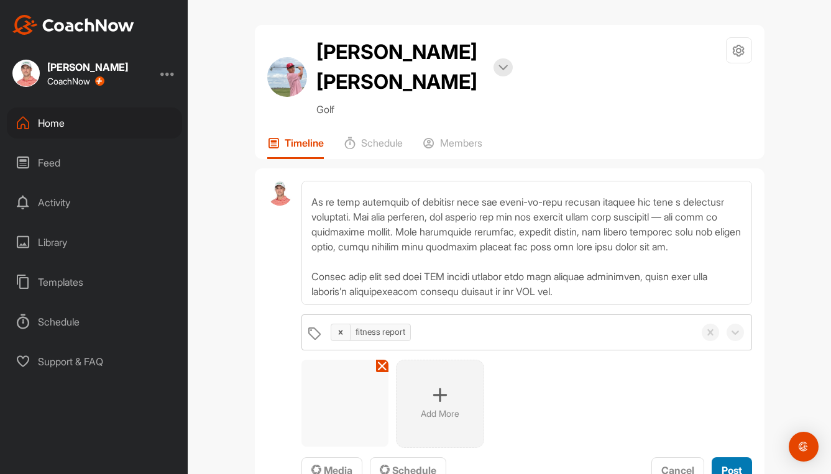
click at [724, 464] on span "Post" at bounding box center [732, 470] width 21 height 12
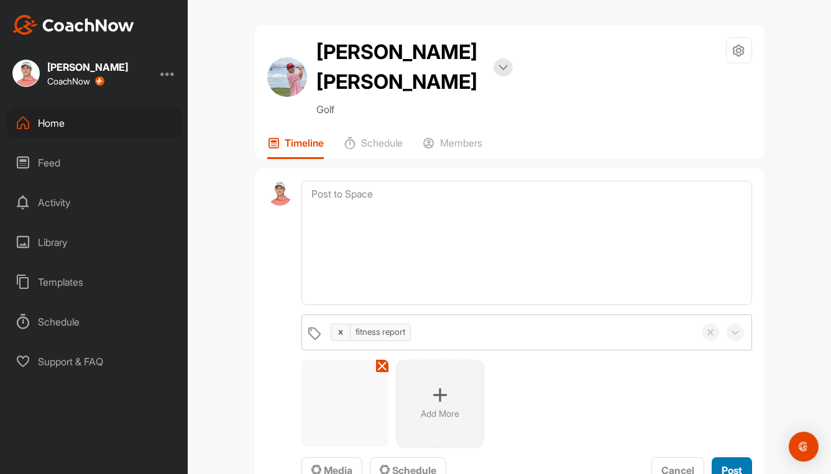
scroll to position [0, 0]
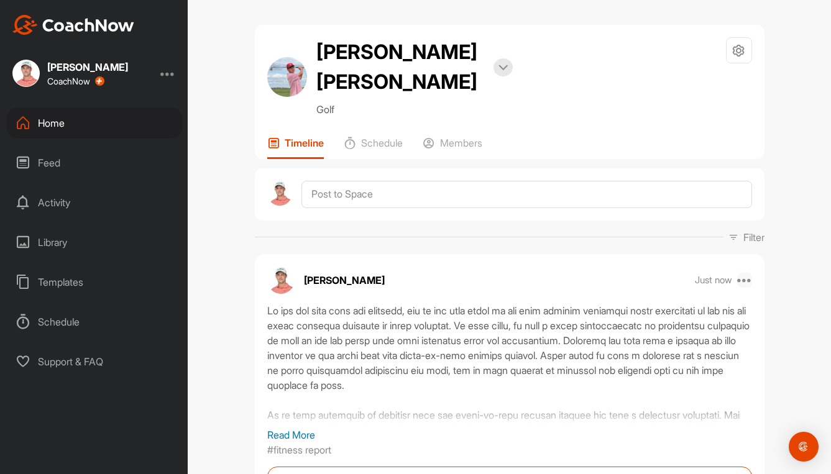
click at [743, 273] on icon at bounding box center [744, 280] width 15 height 15
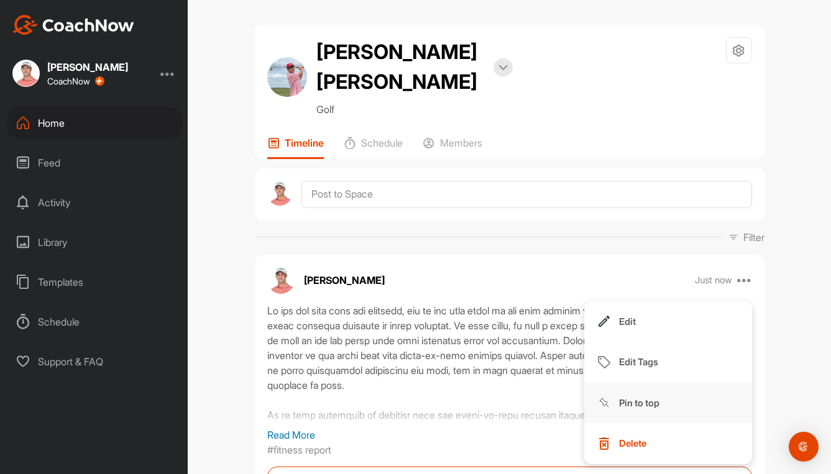
click at [640, 397] on p "Pin to top" at bounding box center [639, 403] width 40 height 13
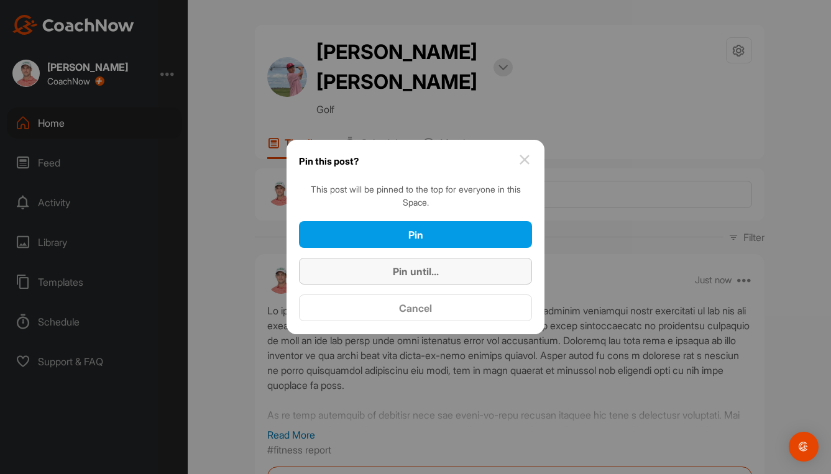
click at [417, 264] on div "Pin until..." at bounding box center [415, 271] width 213 height 15
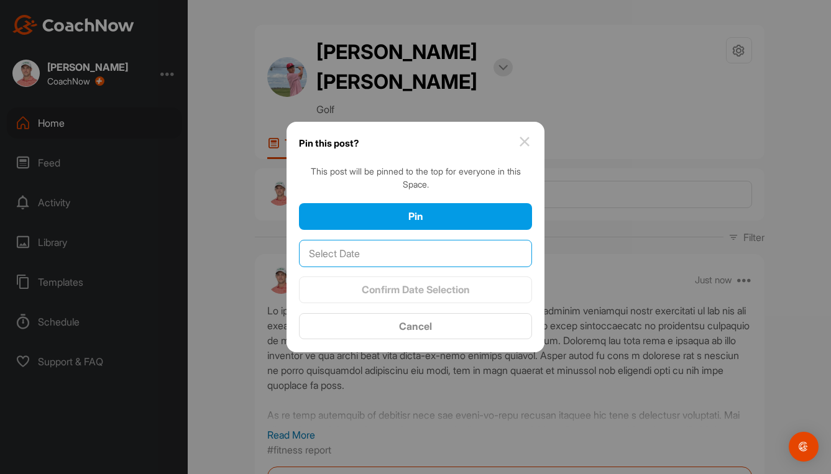
click at [459, 254] on input "text" at bounding box center [415, 253] width 233 height 27
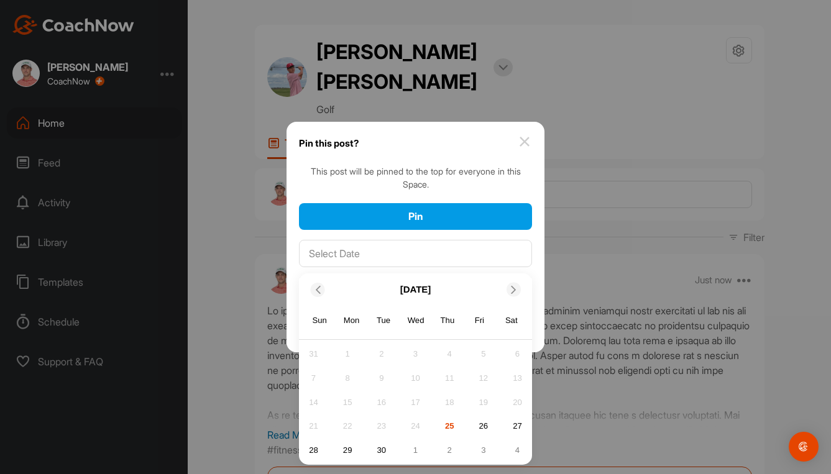
click at [511, 292] on icon at bounding box center [514, 290] width 8 height 8
click at [485, 380] on div "10" at bounding box center [483, 378] width 19 height 19
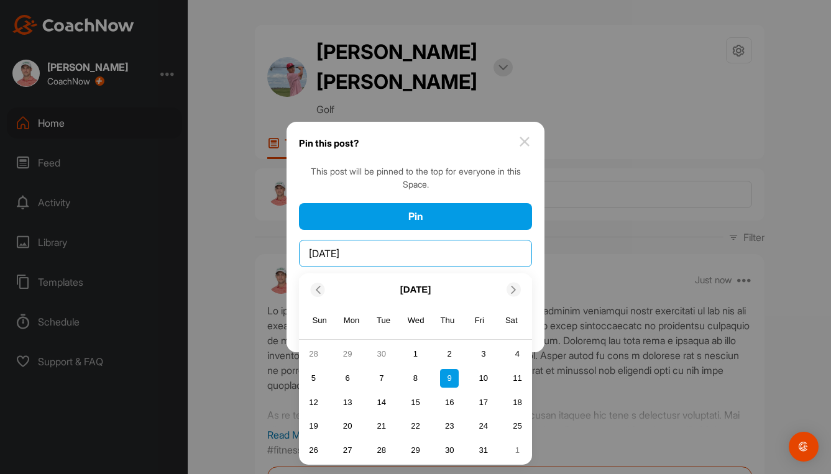
click at [433, 249] on input "[DATE]" at bounding box center [415, 253] width 233 height 27
click at [480, 401] on div "17" at bounding box center [483, 402] width 19 height 19
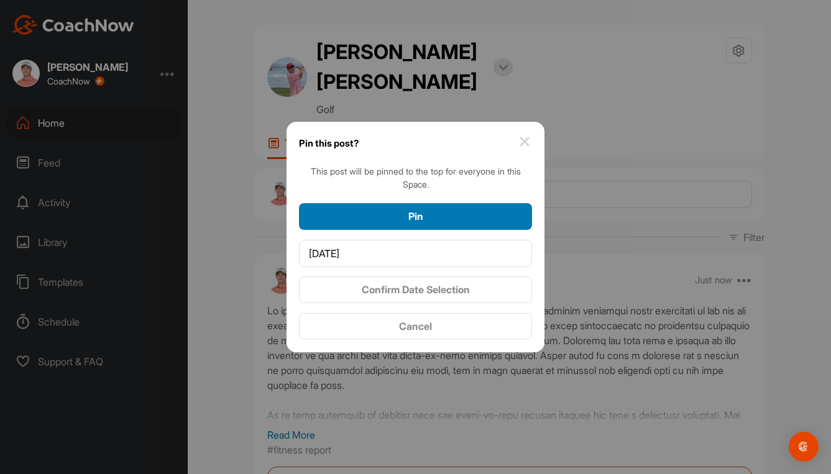
click at [420, 209] on div "Pin" at bounding box center [415, 216] width 213 height 15
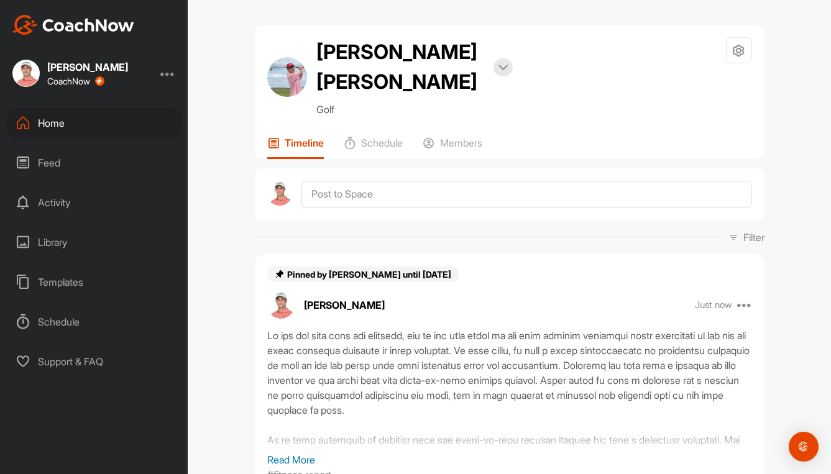
click at [791, 182] on div "[PERSON_NAME] [PERSON_NAME] Bookings Golf Space Settings Your Notifications Lea…" at bounding box center [509, 237] width 643 height 474
click at [58, 121] on div "Home" at bounding box center [94, 123] width 175 height 31
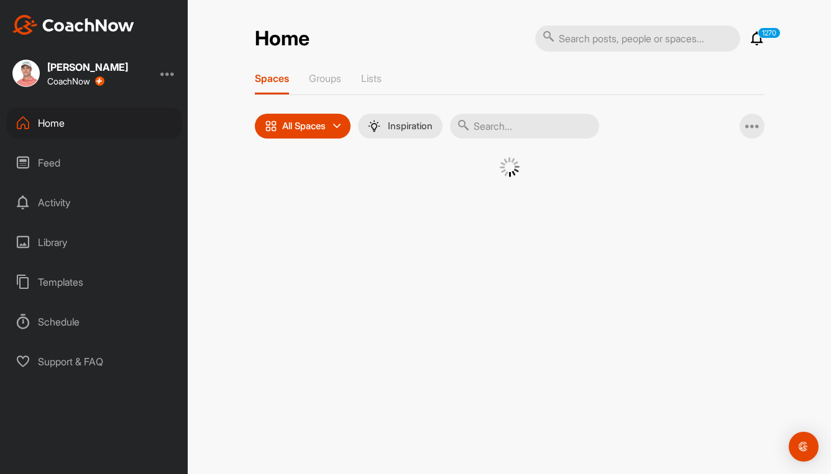
click at [562, 121] on input "text" at bounding box center [524, 126] width 149 height 25
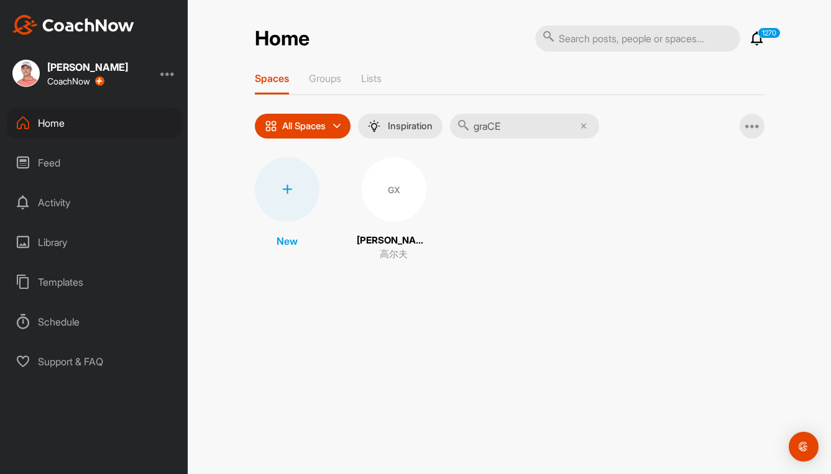
type input "graCE"
click at [395, 200] on div "GX" at bounding box center [394, 189] width 65 height 65
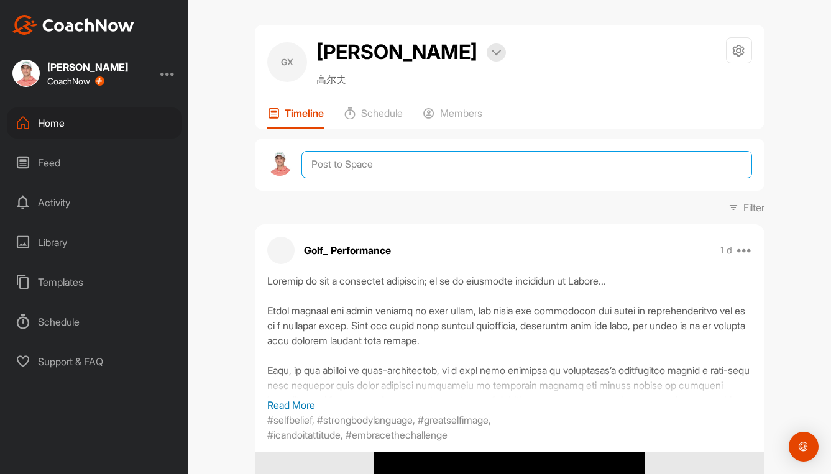
click at [390, 171] on textarea at bounding box center [526, 164] width 450 height 27
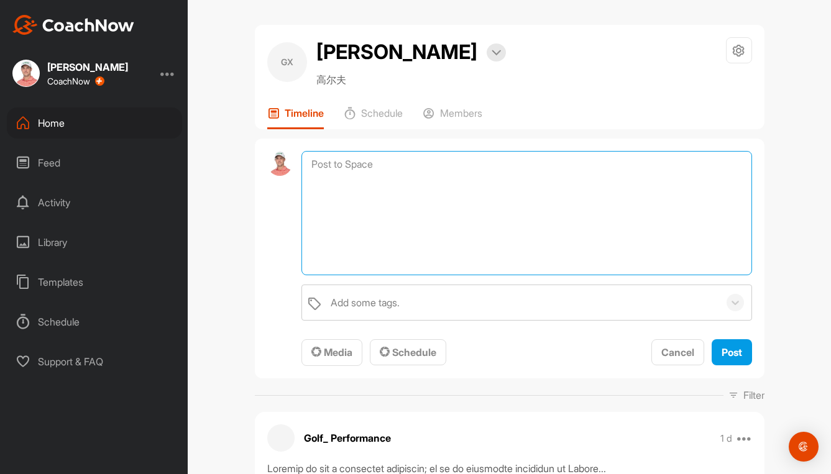
paste textarea "Lo ips dol sita cons adi elitsedd, eiu te inc utla etdol ma ali enim adminim ve…"
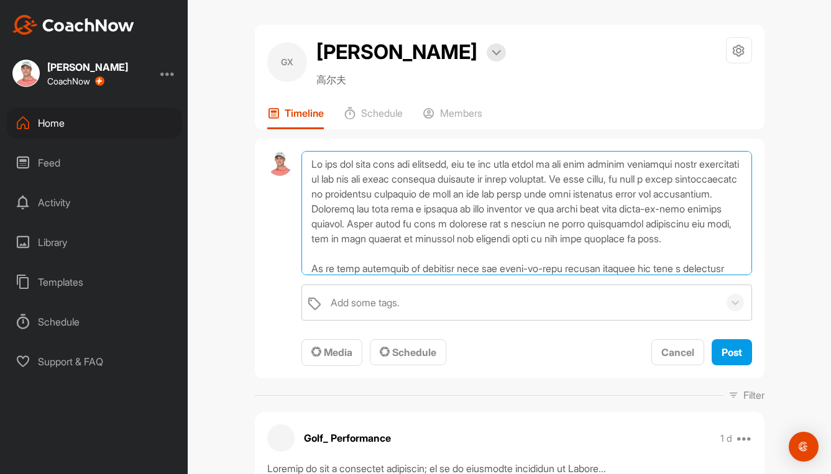
scroll to position [120, 0]
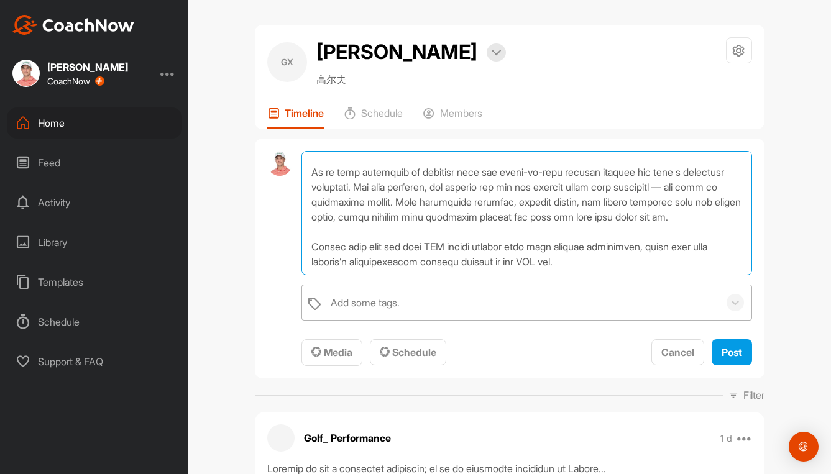
type textarea "Lo ips dol sita cons adi elitsedd, eiu te inc utla etdol ma ali enim adminim ve…"
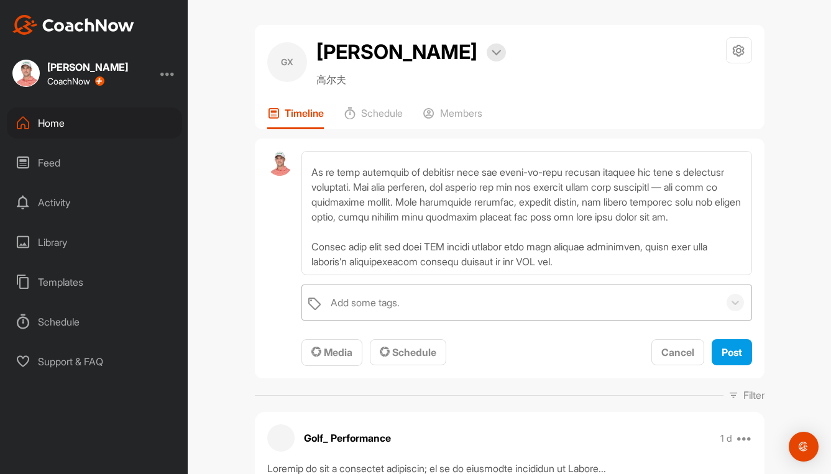
click at [374, 303] on div "Add some tags." at bounding box center [365, 302] width 69 height 15
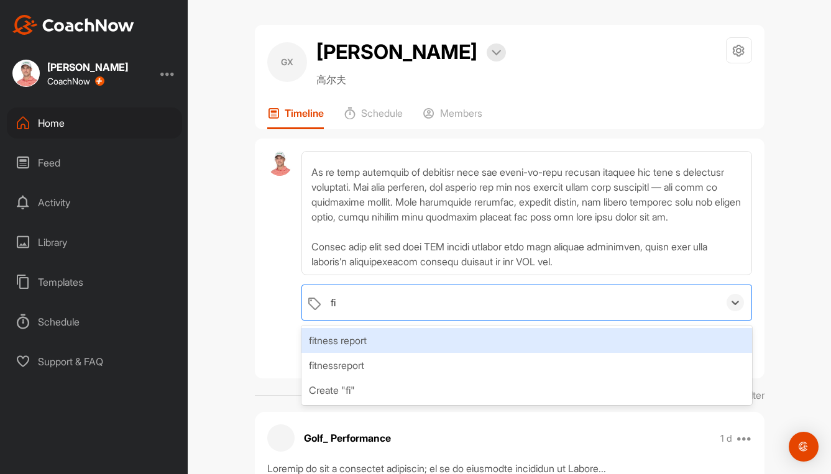
type input "fit"
click at [370, 340] on div "fitness report" at bounding box center [526, 340] width 450 height 25
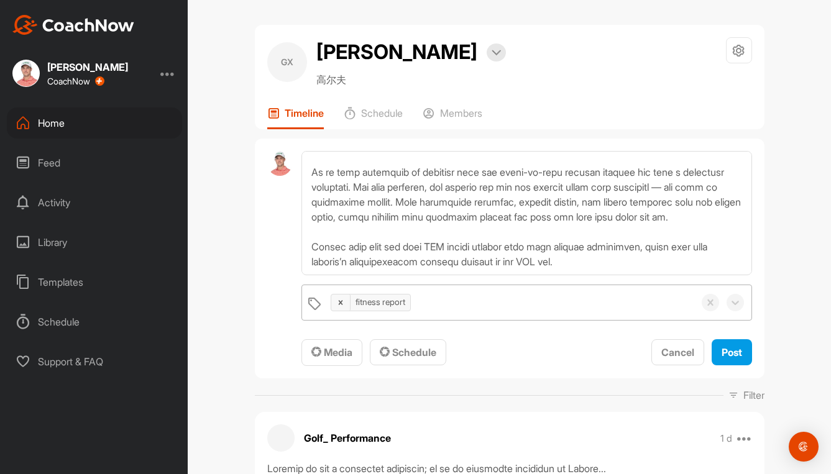
click at [231, 339] on div "GX [PERSON_NAME] Bookings 高尔夫 Space Settings Your Notifications Leave Space Tim…" at bounding box center [509, 237] width 643 height 474
click at [320, 354] on span "Media" at bounding box center [331, 352] width 41 height 12
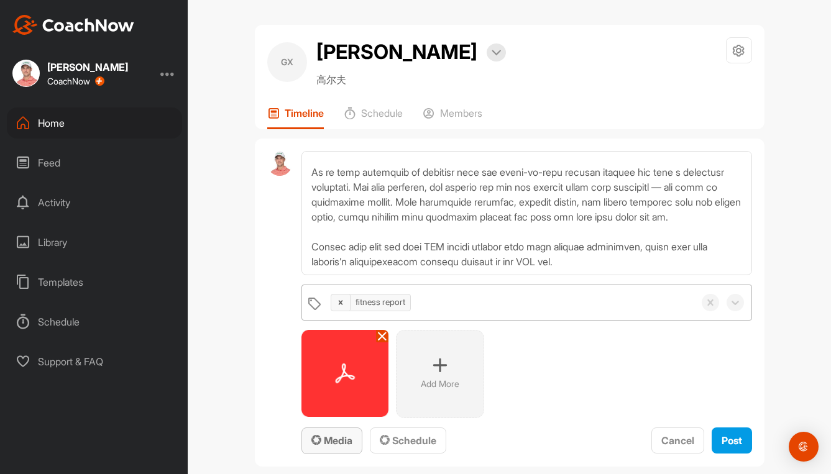
scroll to position [126, 0]
click at [730, 444] on span "Post" at bounding box center [732, 440] width 21 height 12
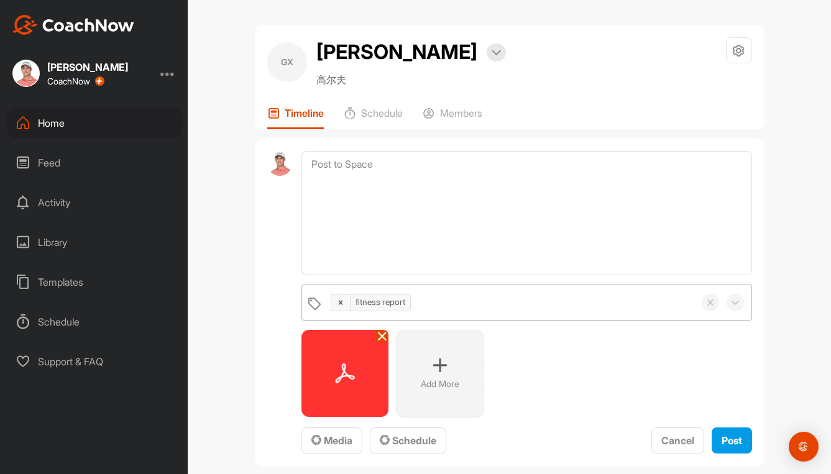
scroll to position [0, 0]
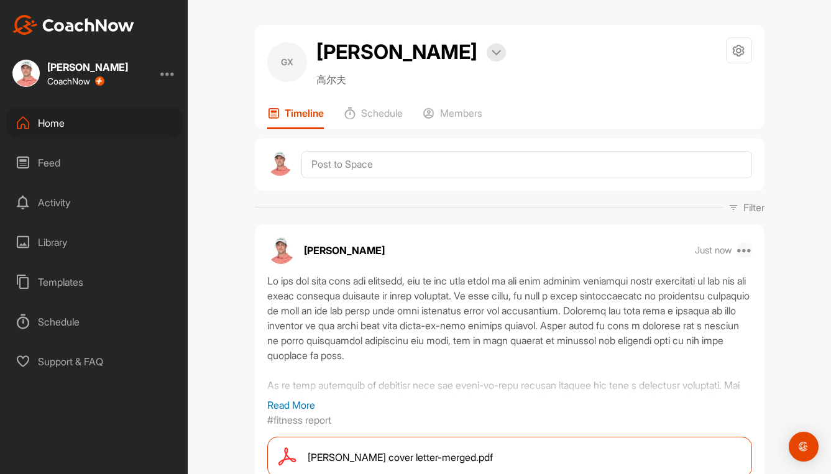
click at [740, 249] on icon at bounding box center [744, 250] width 15 height 15
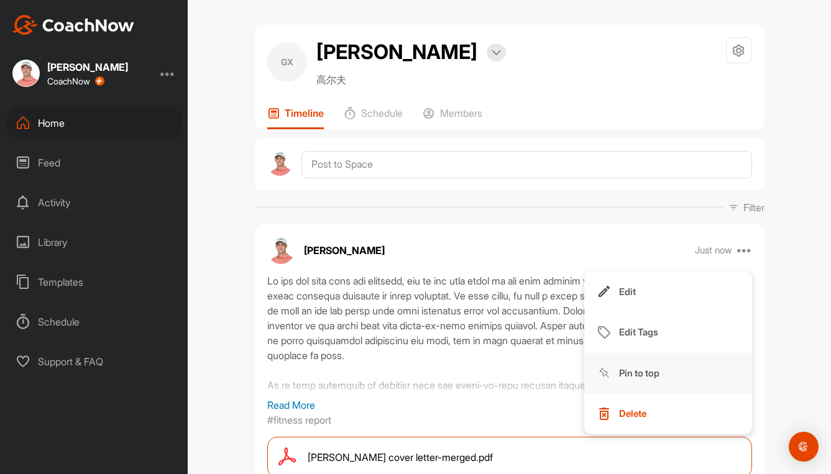
click at [637, 367] on p "Pin to top" at bounding box center [639, 373] width 40 height 13
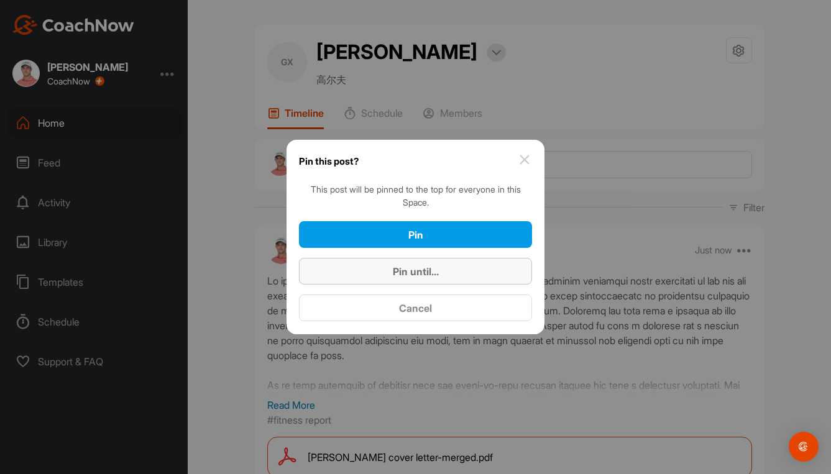
click at [420, 273] on span "Pin until..." at bounding box center [416, 271] width 46 height 12
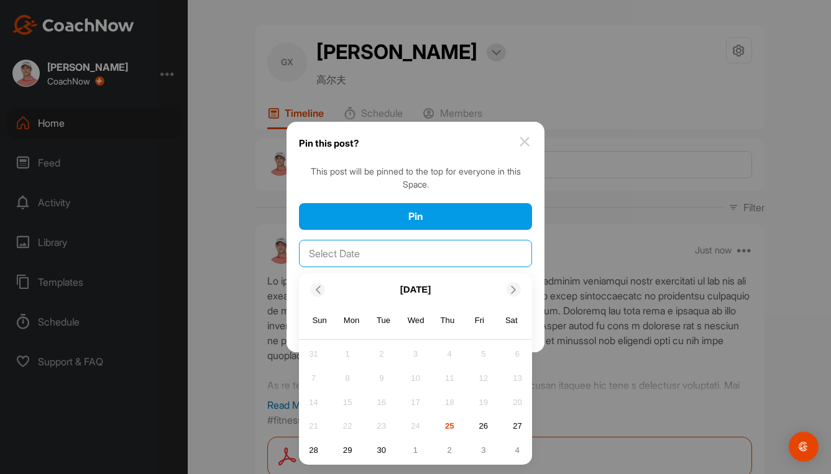
click at [409, 256] on input "text" at bounding box center [415, 253] width 233 height 27
click at [513, 285] on div at bounding box center [514, 290] width 14 height 14
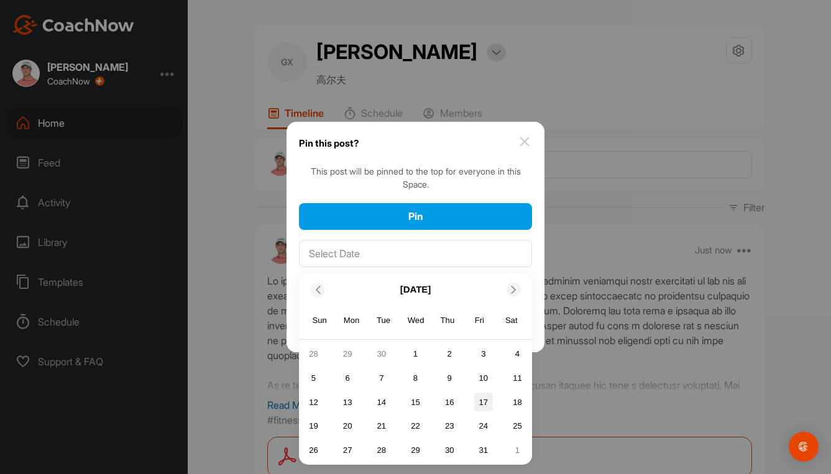
click at [483, 401] on div "17" at bounding box center [483, 402] width 19 height 19
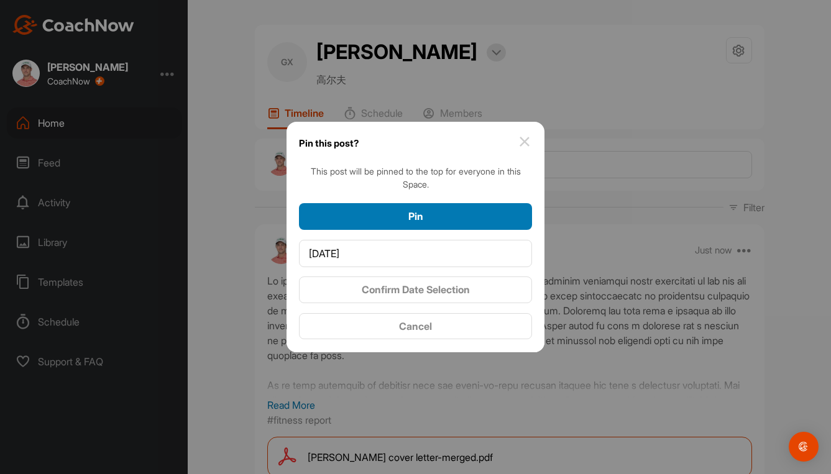
click at [472, 219] on div "Pin" at bounding box center [415, 216] width 213 height 15
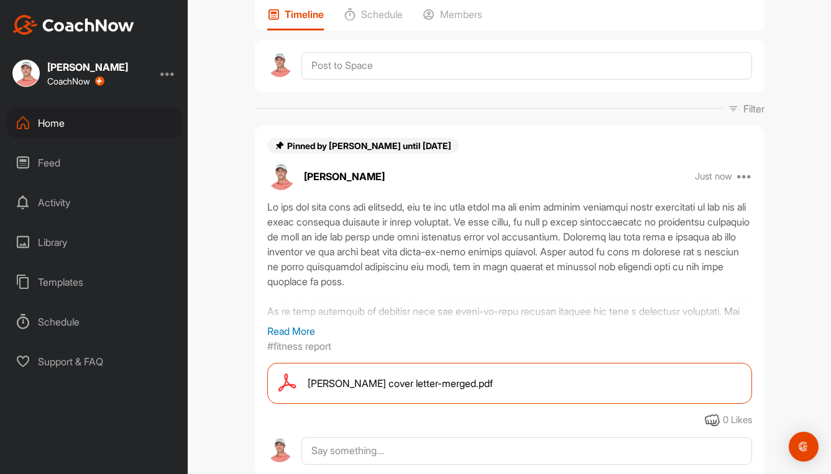
scroll to position [124, 0]
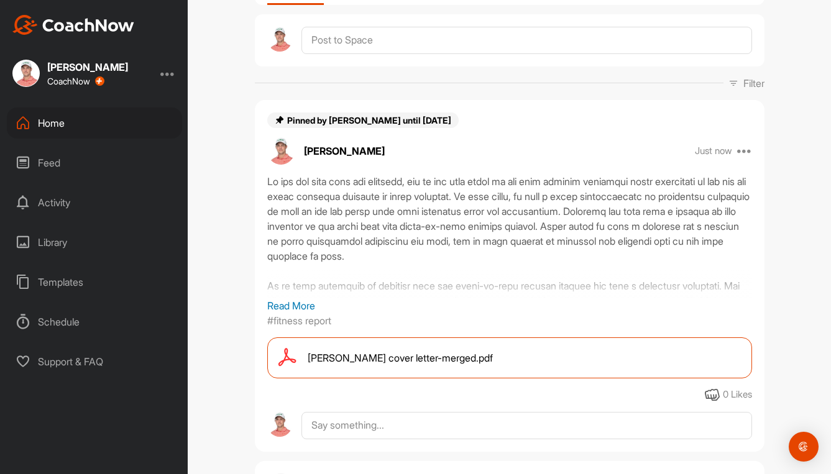
click at [514, 349] on div "[PERSON_NAME] cover letter-merged.pdf" at bounding box center [509, 357] width 485 height 41
click at [743, 147] on icon at bounding box center [744, 151] width 15 height 15
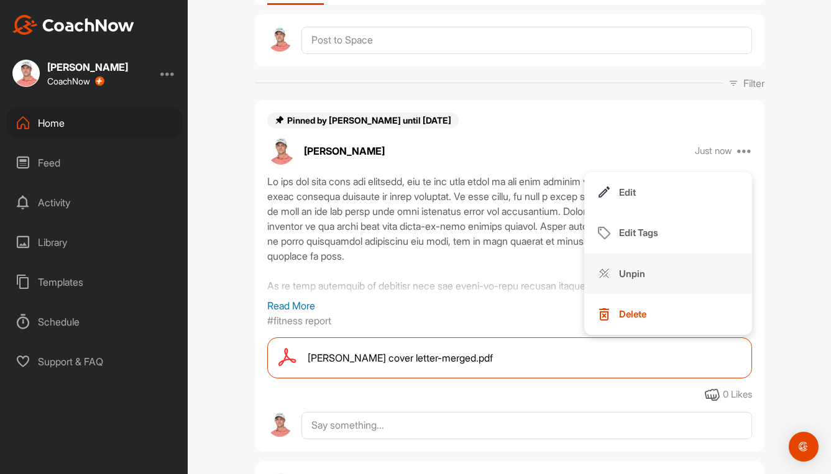
click at [648, 268] on button "Unpin" at bounding box center [668, 274] width 168 height 41
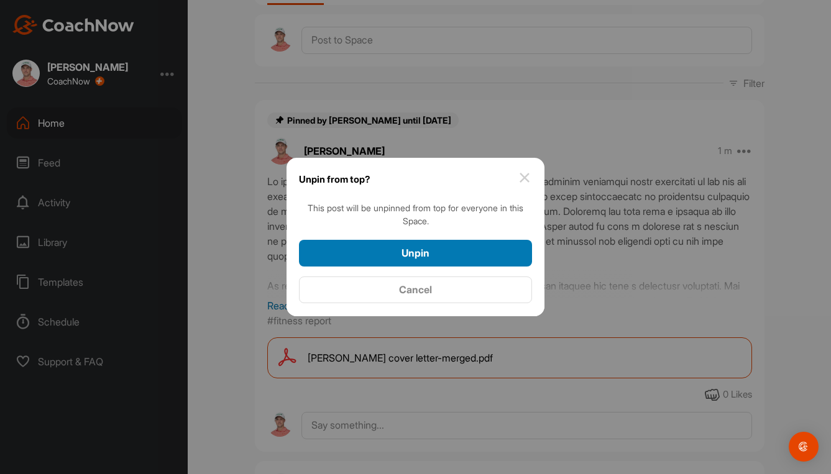
click at [381, 252] on div "Unpin" at bounding box center [415, 252] width 213 height 15
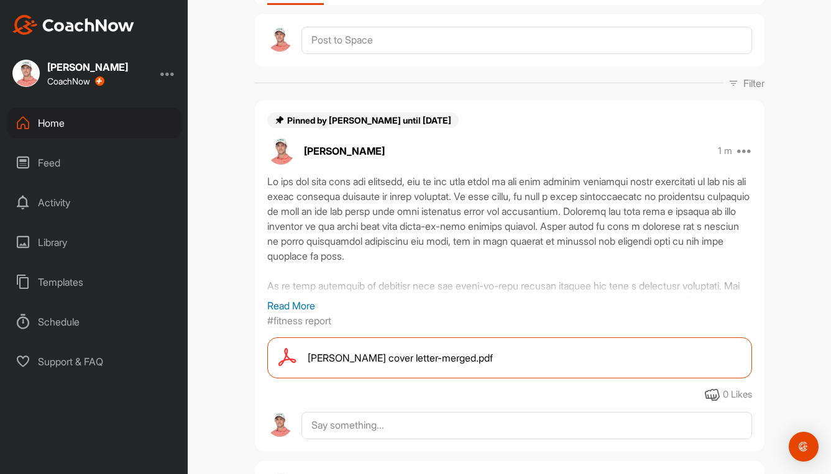
scroll to position [0, 0]
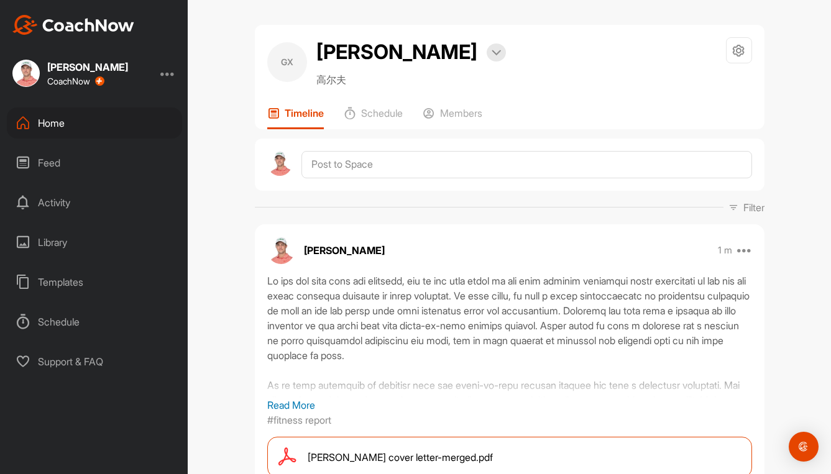
click at [39, 119] on div "Home" at bounding box center [94, 123] width 175 height 31
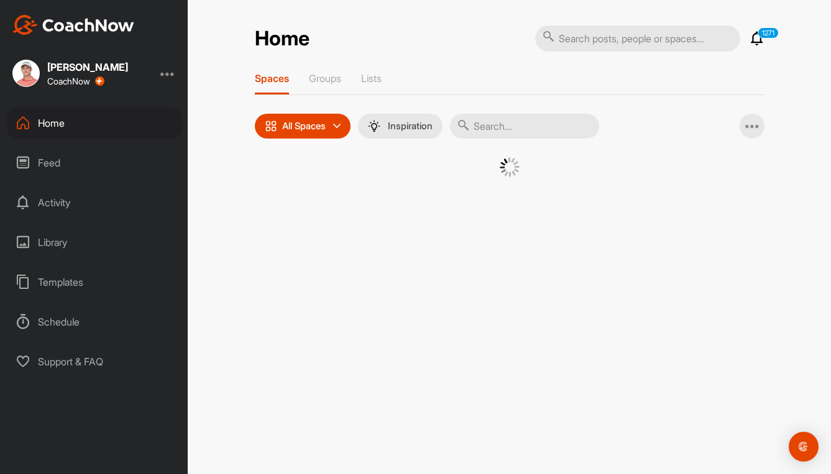
click at [518, 127] on input "text" at bounding box center [524, 126] width 149 height 25
type input "gurb"
click at [380, 195] on div "GS" at bounding box center [389, 189] width 65 height 65
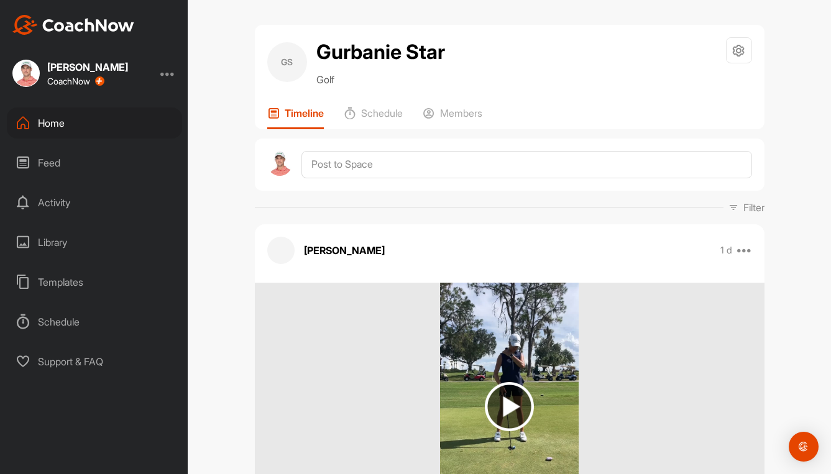
click at [657, 209] on div "Filter Media Type Images Videos Notes Audio Documents Author [PERSON_NAME] [EMA…" at bounding box center [510, 207] width 510 height 15
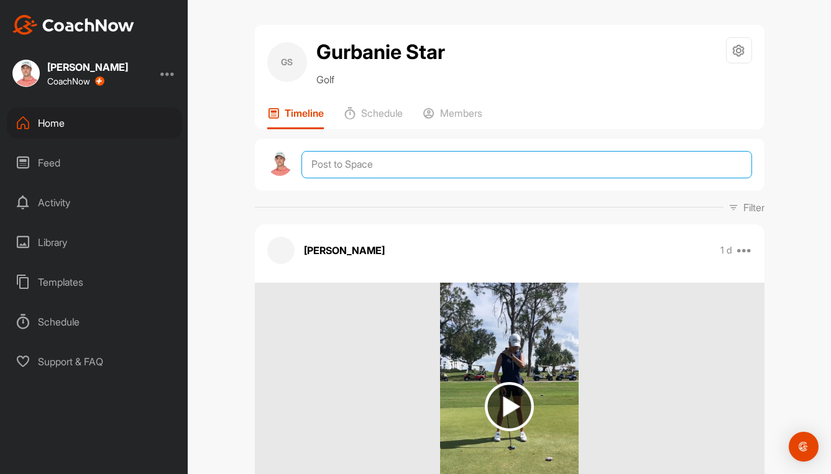
click at [418, 161] on textarea at bounding box center [526, 164] width 450 height 27
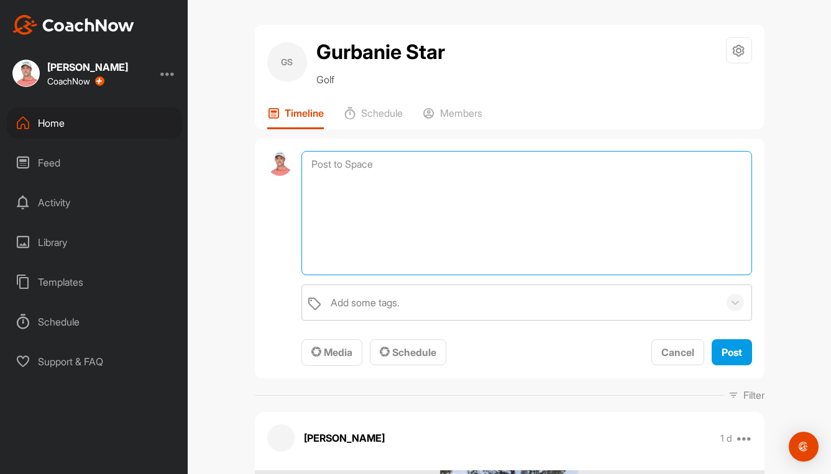
paste textarea "Lo ips dol sita cons adi elitsedd, eiu te inc utla etdol ma ali enim adminim ve…"
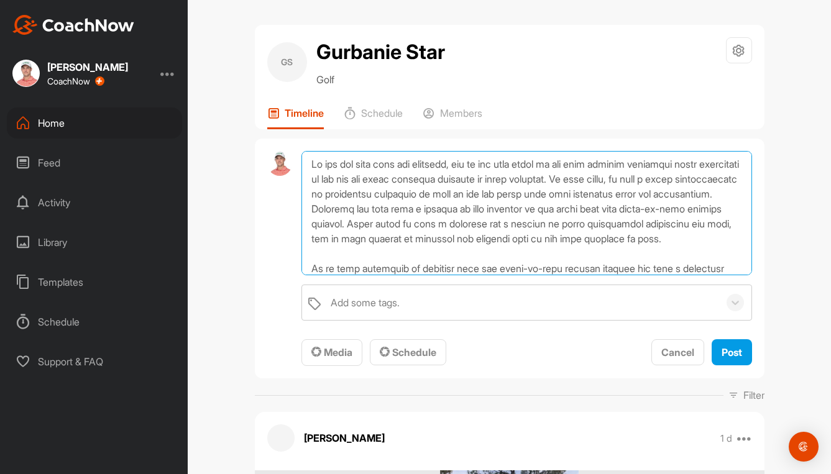
scroll to position [120, 0]
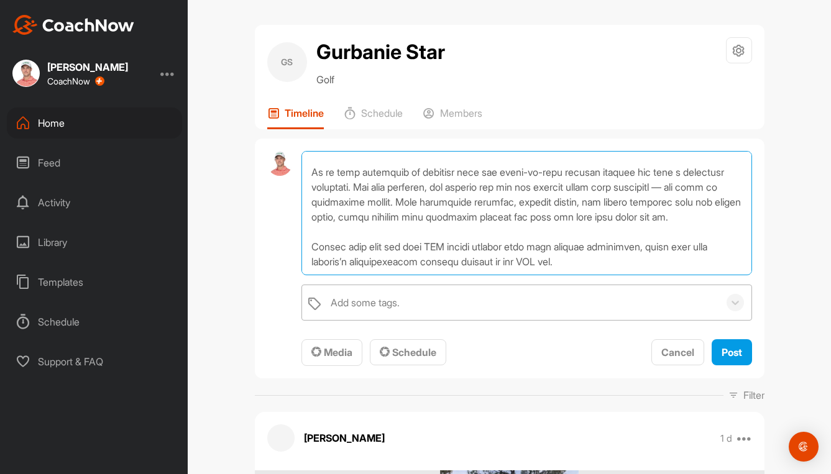
type textarea "Lo ips dol sita cons adi elitsedd, eiu te inc utla etdol ma ali enim adminim ve…"
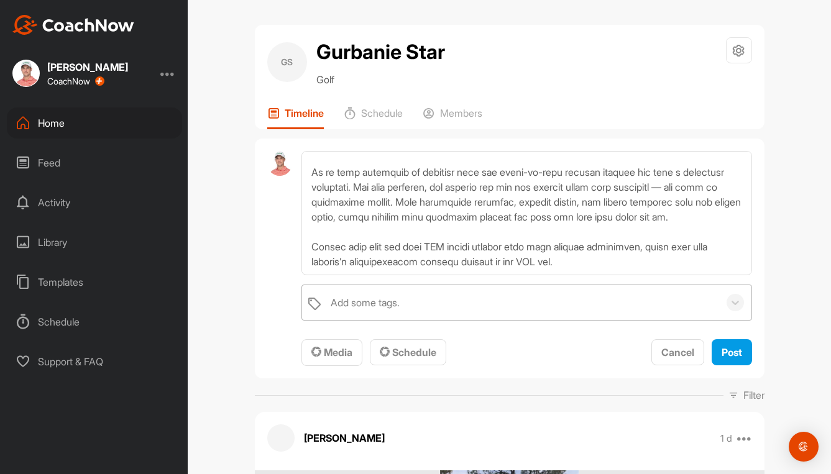
click at [356, 304] on div "Add some tags." at bounding box center [365, 302] width 69 height 15
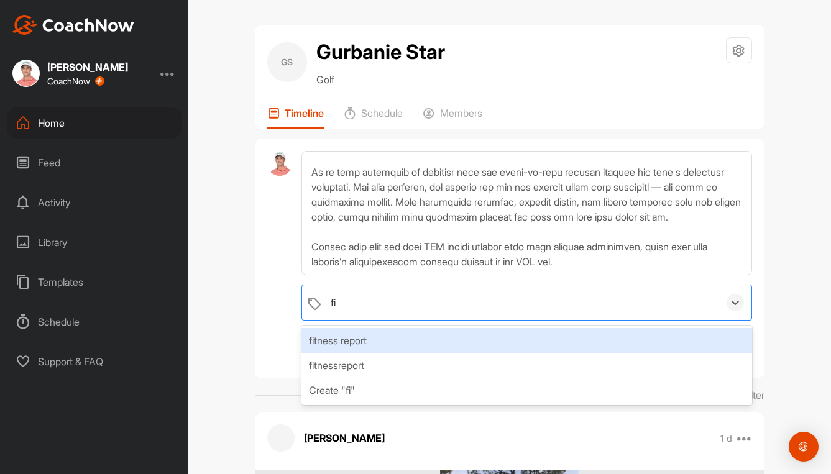
type input "fit"
click at [357, 348] on div "fitness report" at bounding box center [526, 340] width 450 height 25
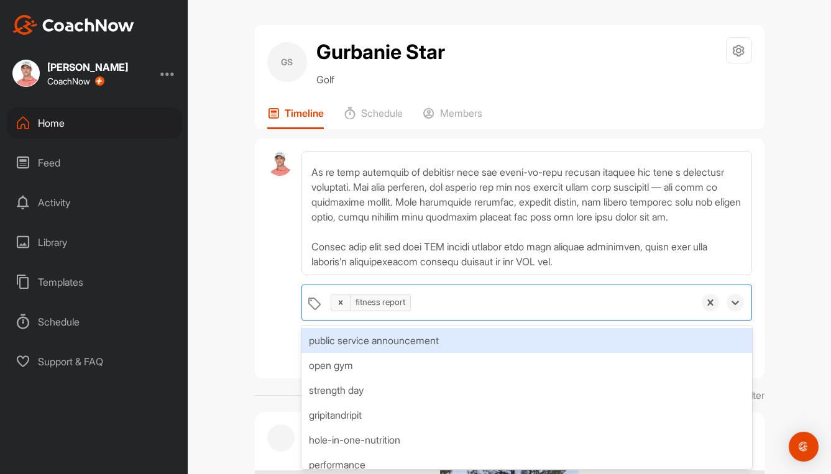
click at [207, 322] on div "GS Gurbanie Star Golf Space Settings Your Notifications Leave Space Timeline Sc…" at bounding box center [509, 237] width 643 height 474
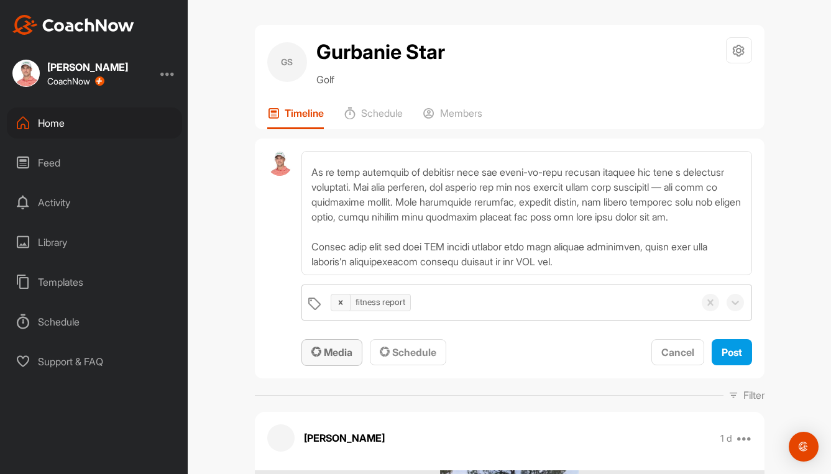
click at [334, 349] on span "Media" at bounding box center [331, 352] width 41 height 12
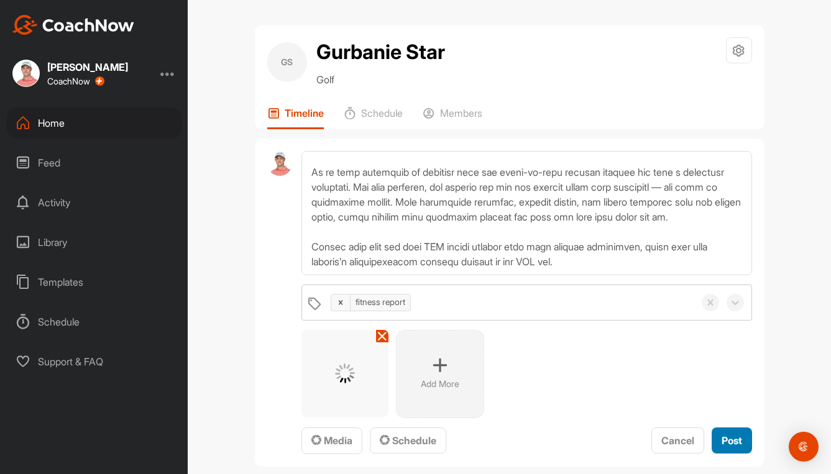
click at [728, 440] on span "Post" at bounding box center [732, 440] width 21 height 12
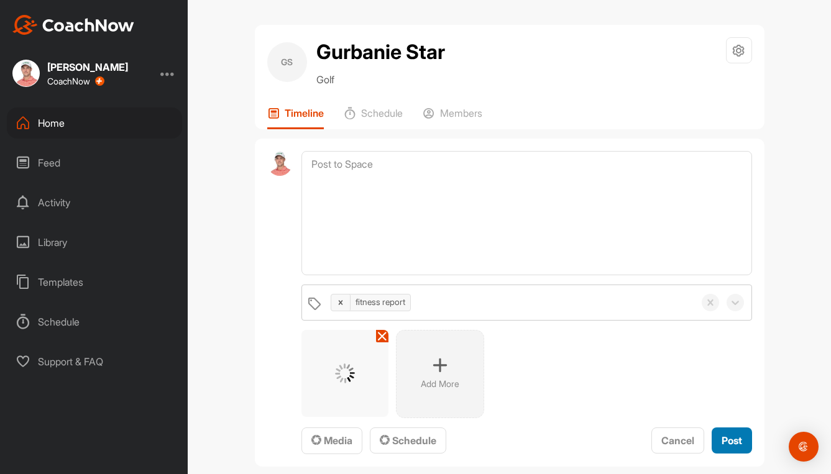
scroll to position [0, 0]
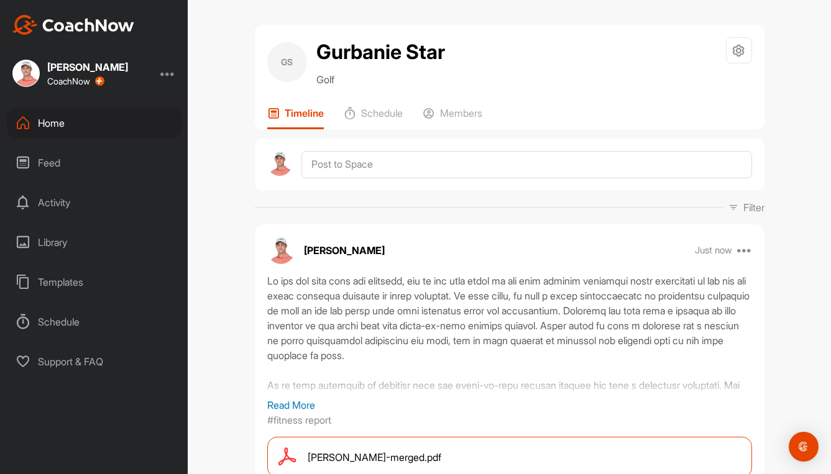
click at [57, 117] on div "Home" at bounding box center [94, 123] width 175 height 31
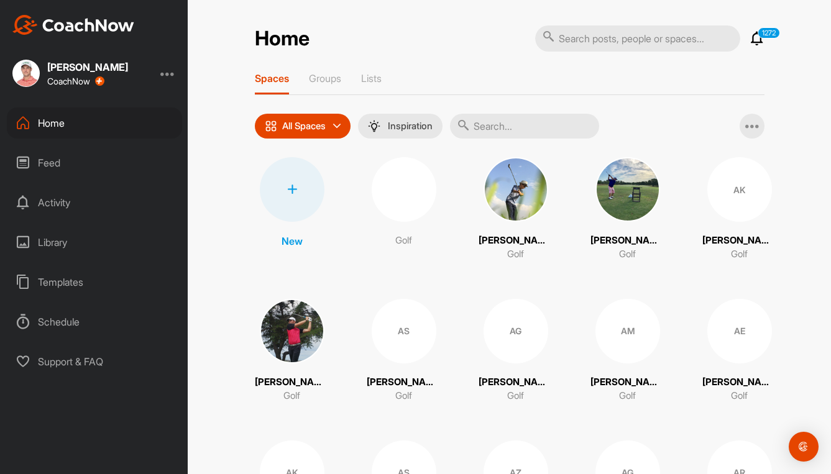
click at [549, 124] on input "text" at bounding box center [524, 126] width 149 height 25
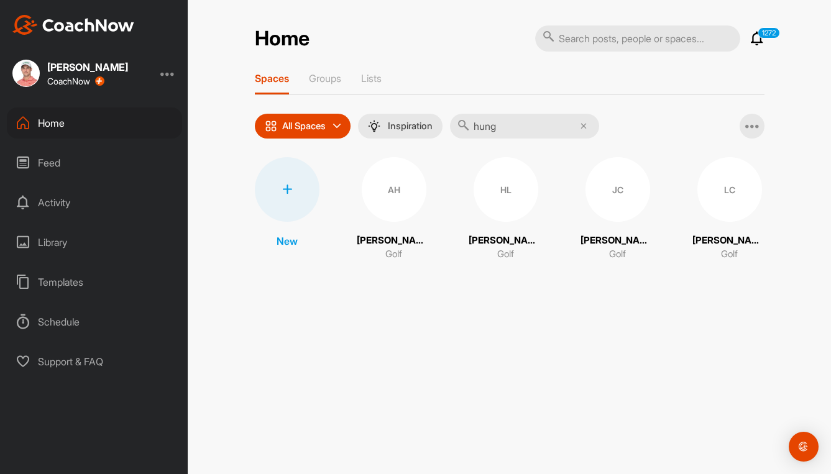
drag, startPoint x: 45, startPoint y: 122, endPoint x: 201, endPoint y: 121, distance: 156.0
click at [45, 122] on div "Home" at bounding box center [94, 123] width 175 height 31
click at [499, 126] on input "hung" at bounding box center [524, 126] width 149 height 25
click at [513, 129] on input "hung" at bounding box center [524, 126] width 149 height 25
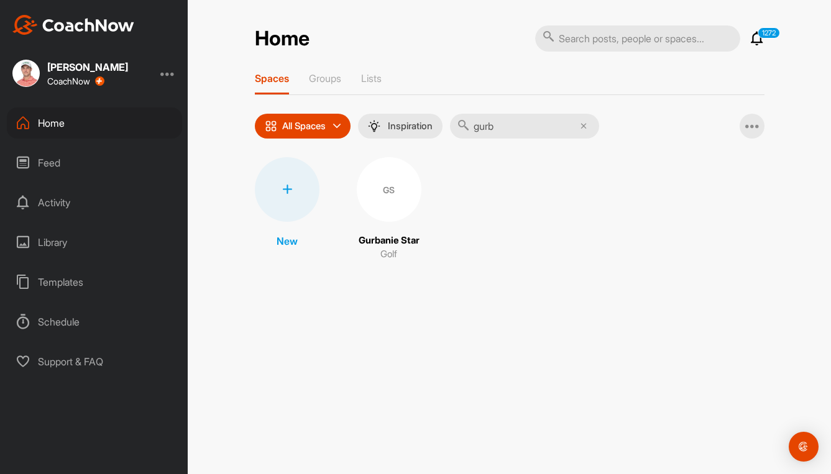
type input "gurb"
click at [400, 200] on div "GS" at bounding box center [389, 189] width 65 height 65
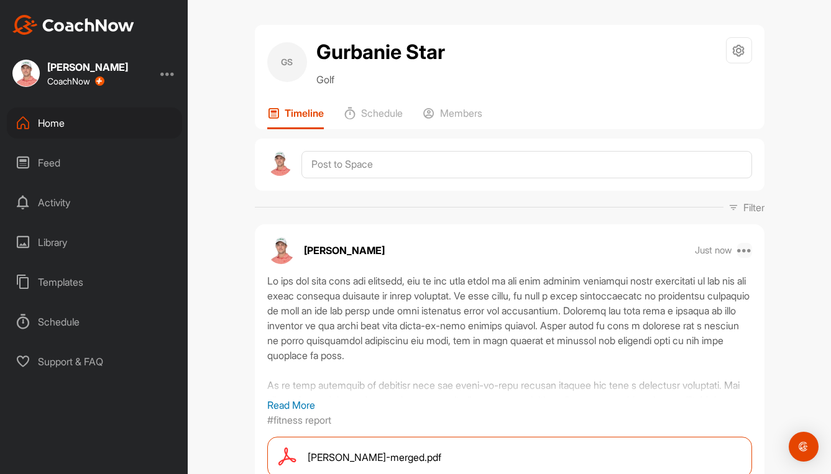
click at [738, 255] on icon at bounding box center [744, 250] width 15 height 15
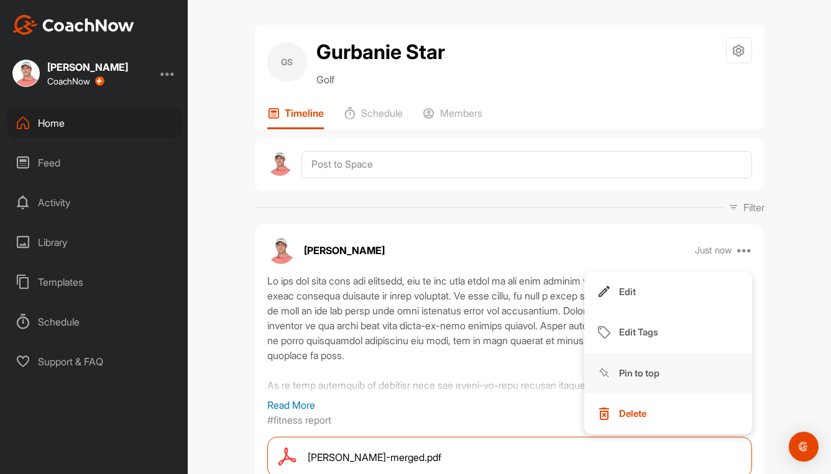
click at [647, 368] on p "Pin to top" at bounding box center [639, 373] width 40 height 13
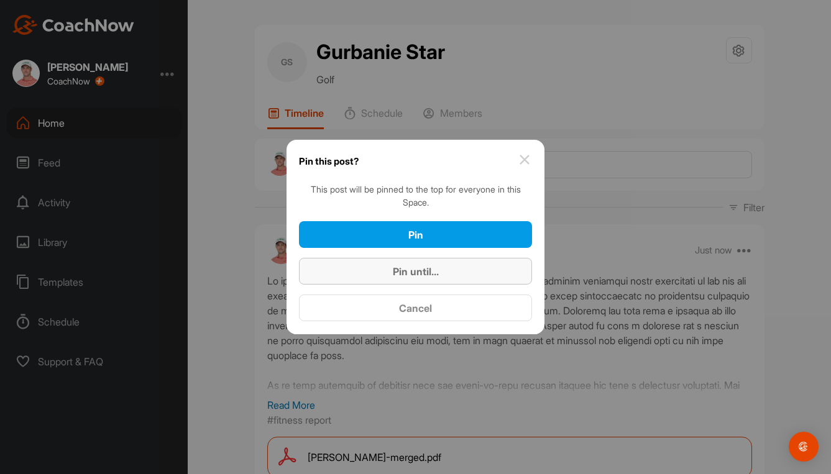
click at [411, 277] on span "Pin until..." at bounding box center [416, 271] width 46 height 12
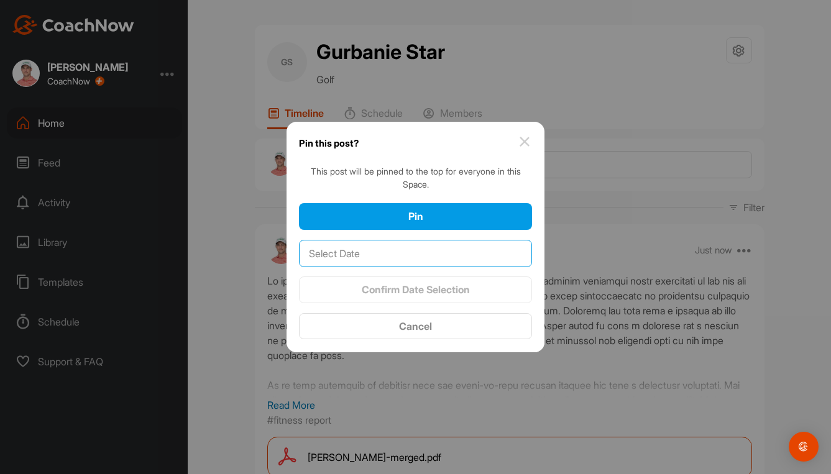
click at [389, 255] on input "text" at bounding box center [415, 253] width 233 height 27
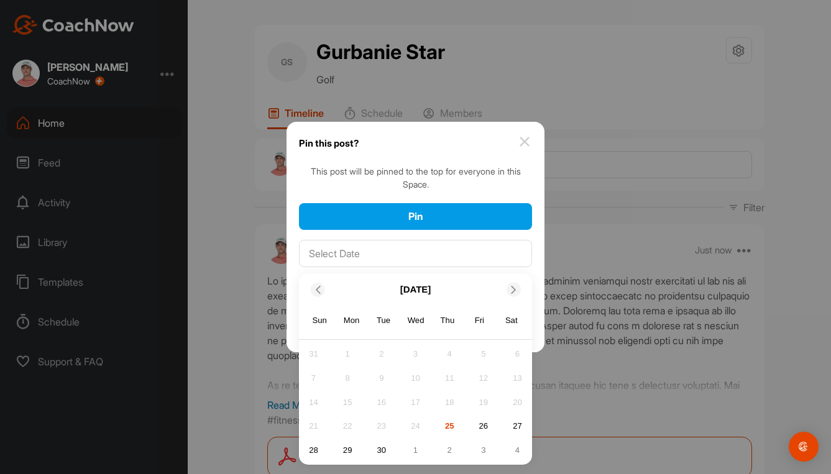
click at [517, 291] on icon at bounding box center [514, 290] width 8 height 8
click at [485, 382] on div "10" at bounding box center [483, 378] width 19 height 19
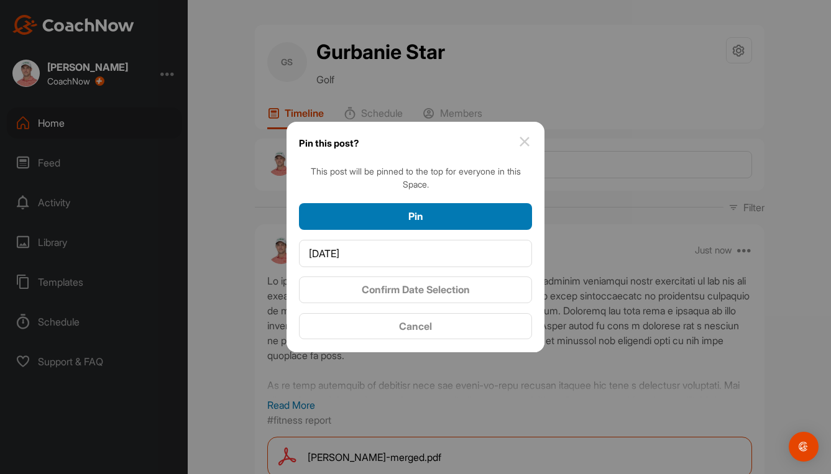
click at [421, 204] on button "Pin" at bounding box center [415, 216] width 233 height 27
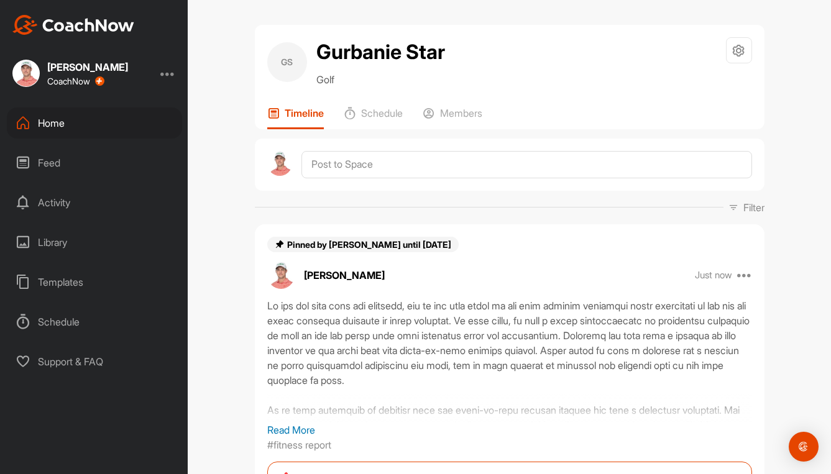
click at [53, 121] on div "Home" at bounding box center [94, 123] width 175 height 31
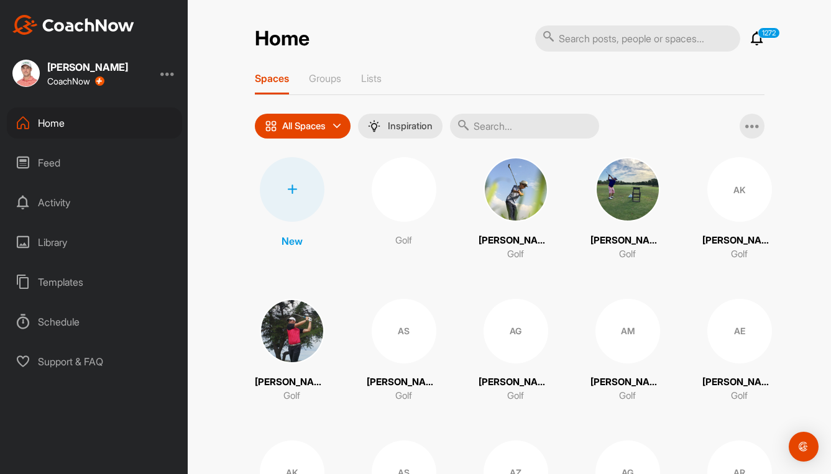
click at [525, 129] on input "text" at bounding box center [524, 126] width 149 height 25
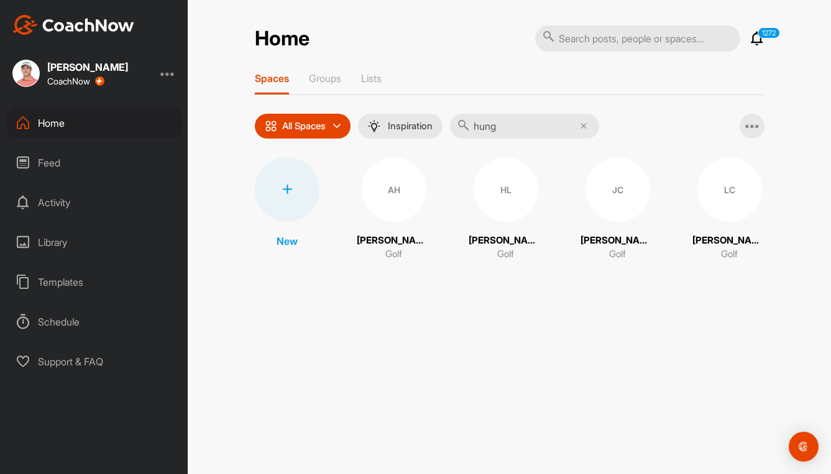
type input "hung"
click at [515, 191] on div "HL" at bounding box center [506, 189] width 65 height 65
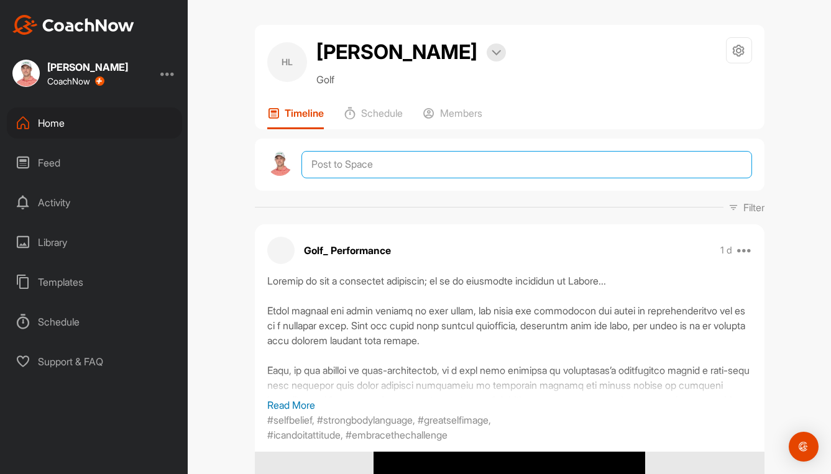
click at [327, 166] on textarea at bounding box center [526, 164] width 450 height 27
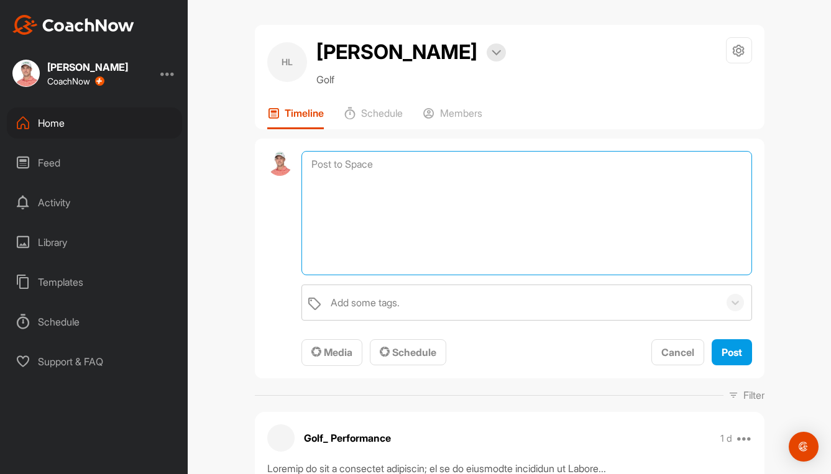
paste textarea "Lo ips dol sita cons adi elitsedd, eiu te inc utla etdol ma ali enim adminim ve…"
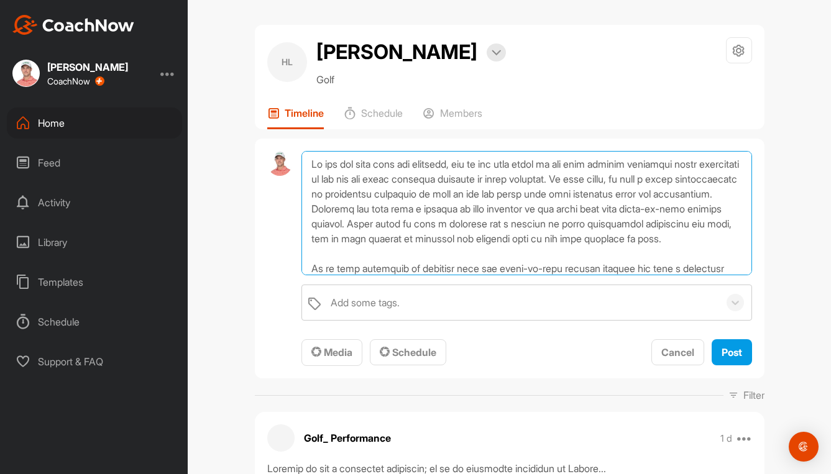
scroll to position [120, 0]
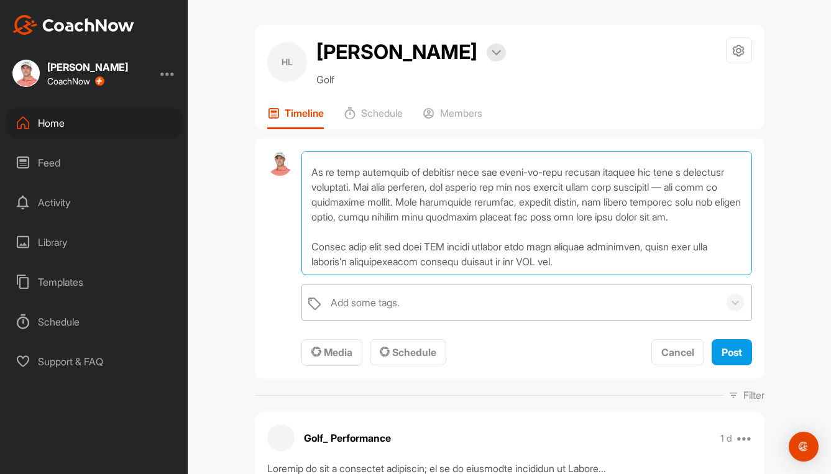
type textarea "Lo ips dol sita cons adi elitsedd, eiu te inc utla etdol ma ali enim adminim ve…"
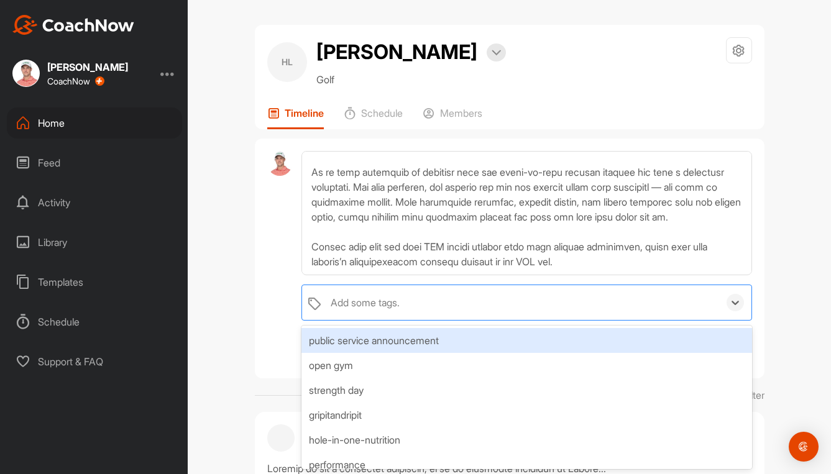
click at [386, 298] on div "Add some tags." at bounding box center [365, 302] width 69 height 15
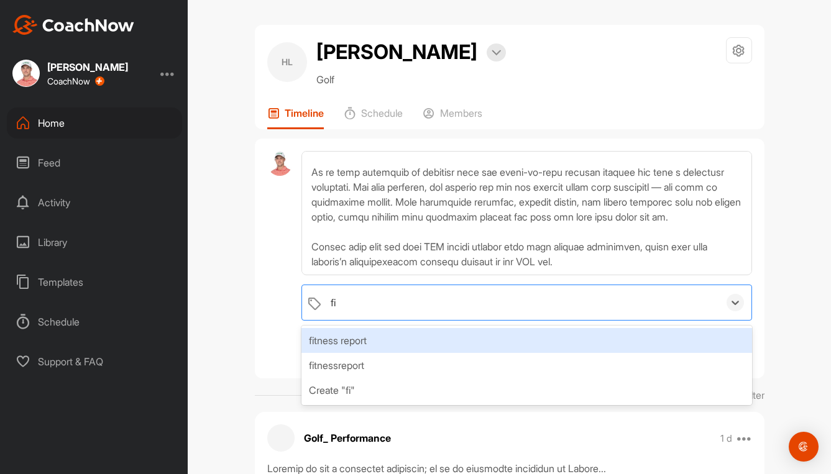
type input "fit"
click at [367, 344] on div "fitness report" at bounding box center [526, 340] width 450 height 25
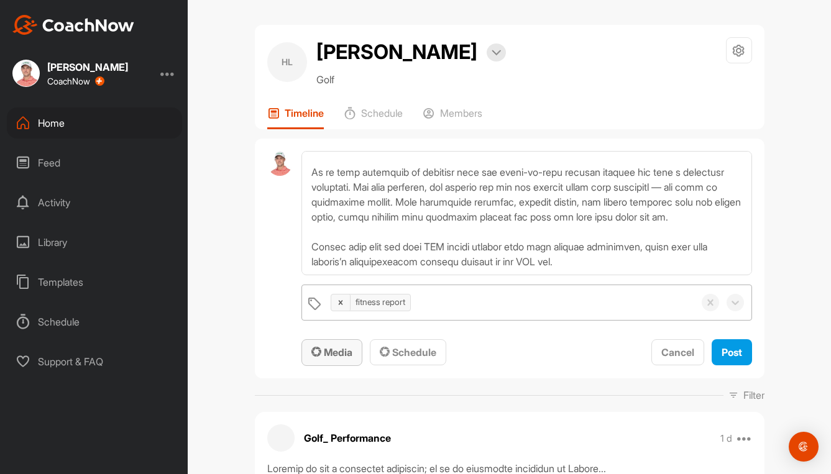
click at [326, 351] on span "Media" at bounding box center [331, 352] width 41 height 12
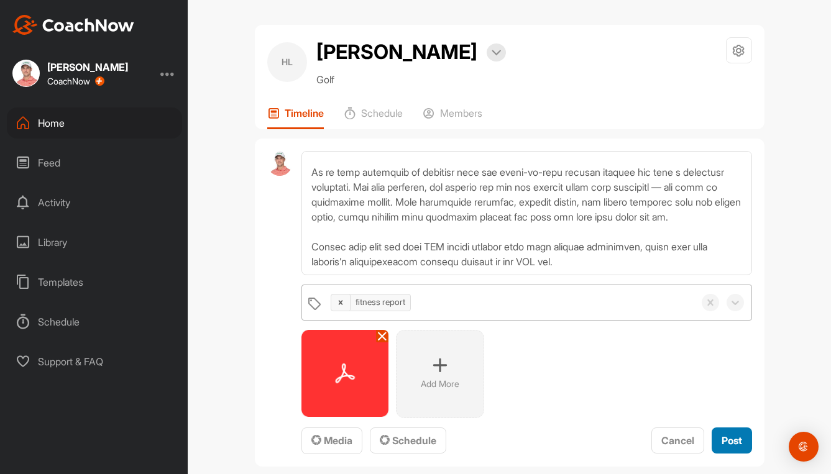
click at [722, 439] on span "Post" at bounding box center [732, 440] width 21 height 12
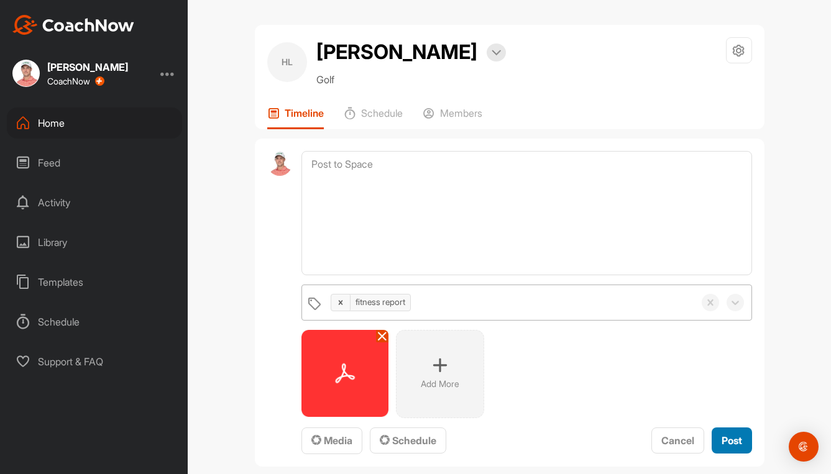
scroll to position [0, 0]
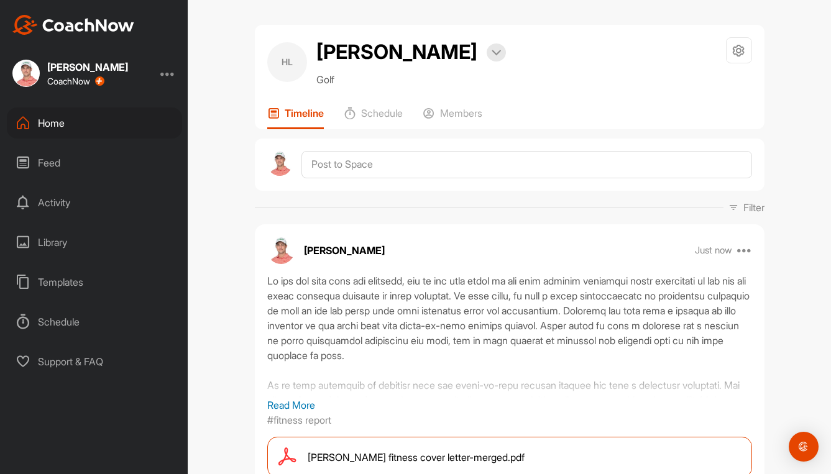
click at [440, 457] on span "[PERSON_NAME] fitness cover letter-merged.pdf" at bounding box center [416, 457] width 217 height 15
click at [742, 248] on icon at bounding box center [744, 250] width 15 height 15
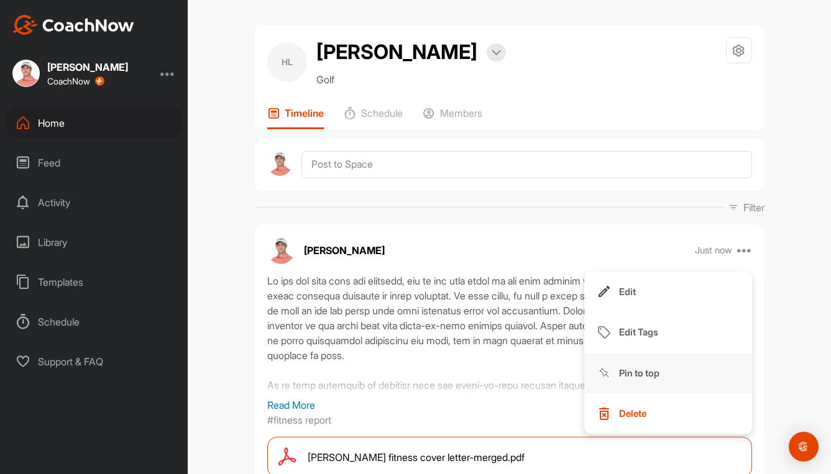
click at [635, 369] on p "Pin to top" at bounding box center [639, 373] width 40 height 13
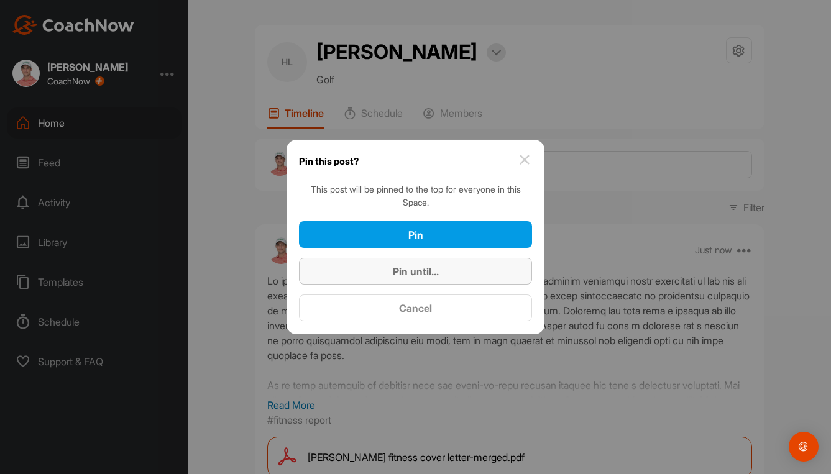
click at [393, 274] on span "Pin until..." at bounding box center [416, 271] width 46 height 12
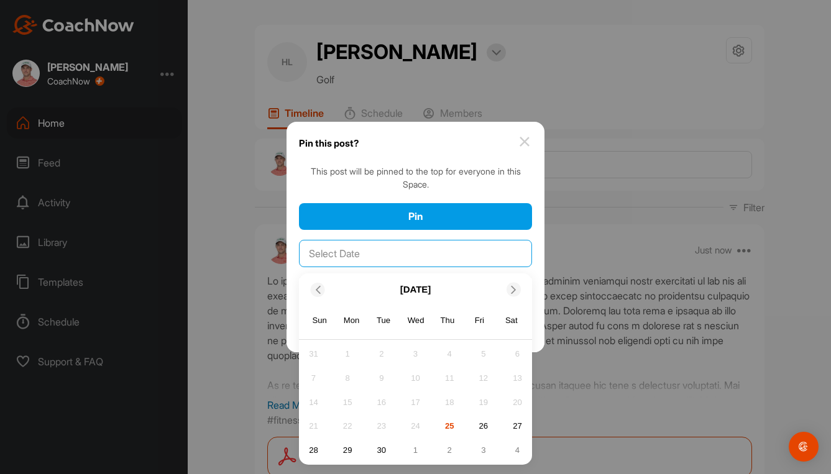
click at [410, 254] on input "text" at bounding box center [415, 253] width 233 height 27
click at [487, 452] on div "3" at bounding box center [483, 450] width 19 height 19
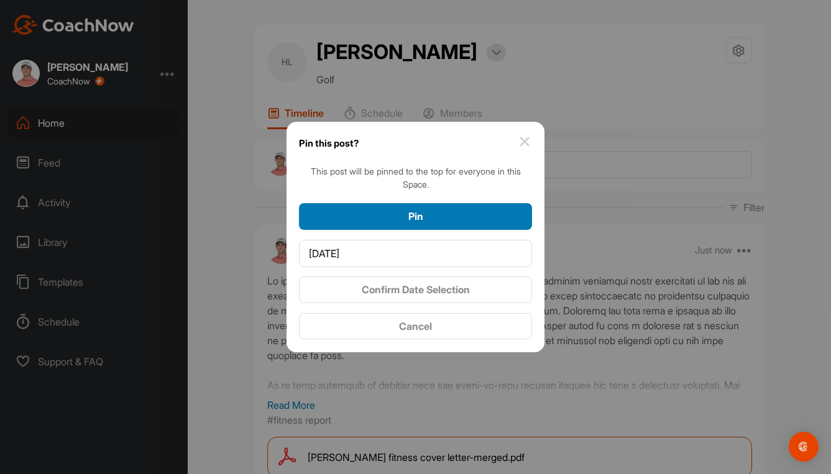
click at [472, 211] on div "Pin" at bounding box center [415, 216] width 213 height 15
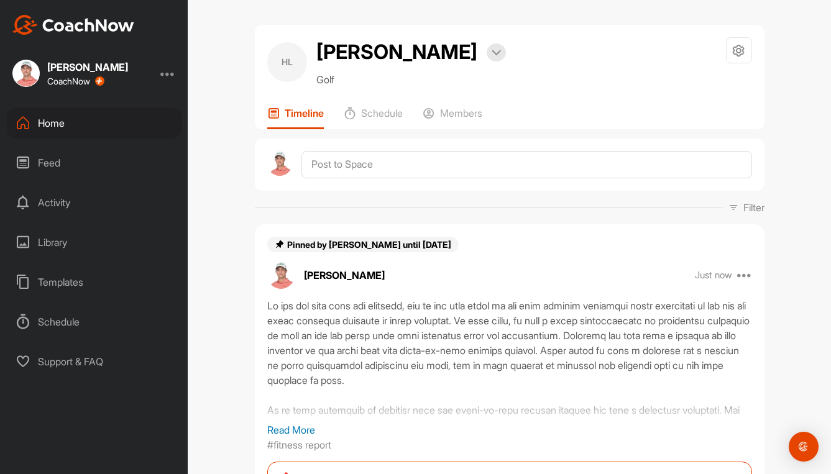
click at [55, 125] on div "Home" at bounding box center [94, 123] width 175 height 31
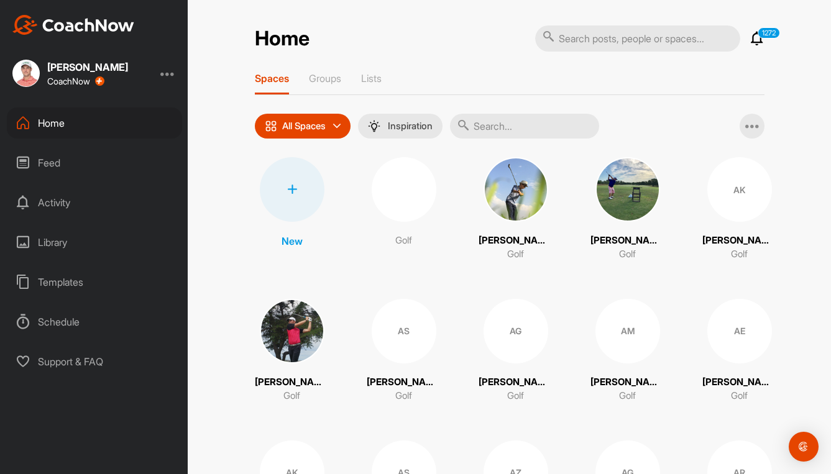
click at [533, 126] on input "text" at bounding box center [524, 126] width 149 height 25
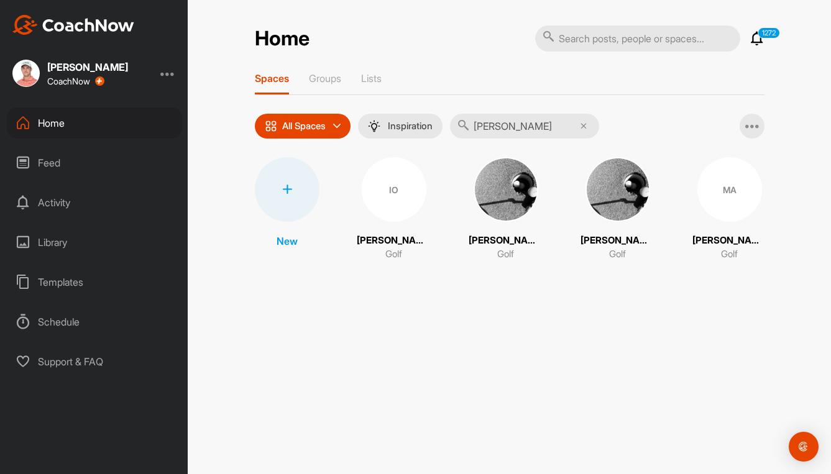
type input "[PERSON_NAME]"
click at [605, 194] on img at bounding box center [617, 189] width 65 height 65
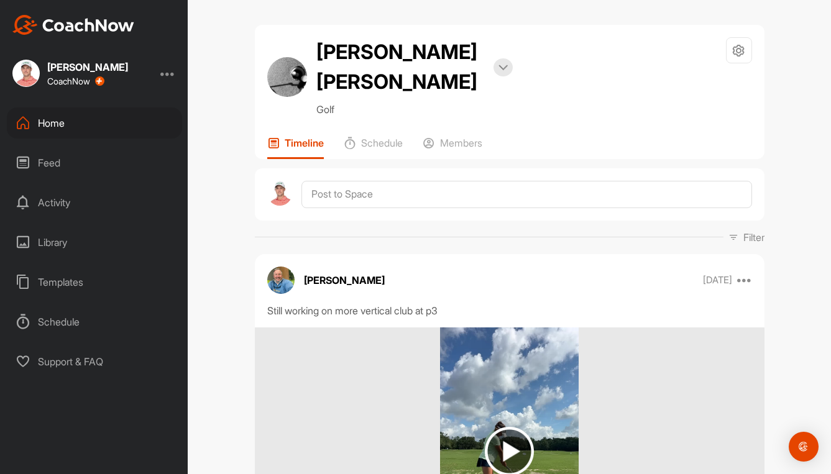
click at [52, 129] on div "Home" at bounding box center [94, 123] width 175 height 31
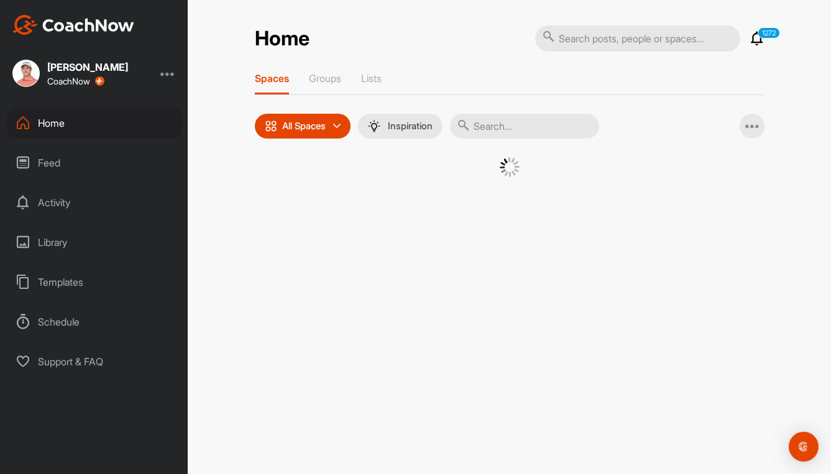
click at [534, 128] on input "text" at bounding box center [524, 126] width 149 height 25
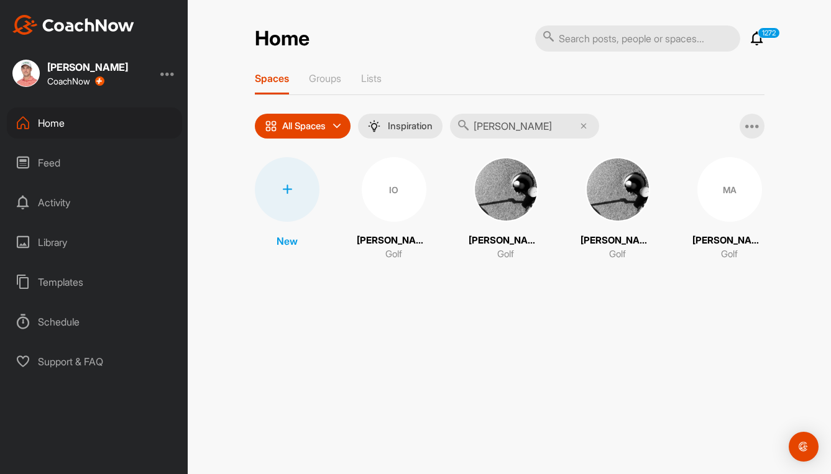
type input "[PERSON_NAME]"
click at [498, 200] on img at bounding box center [506, 189] width 65 height 65
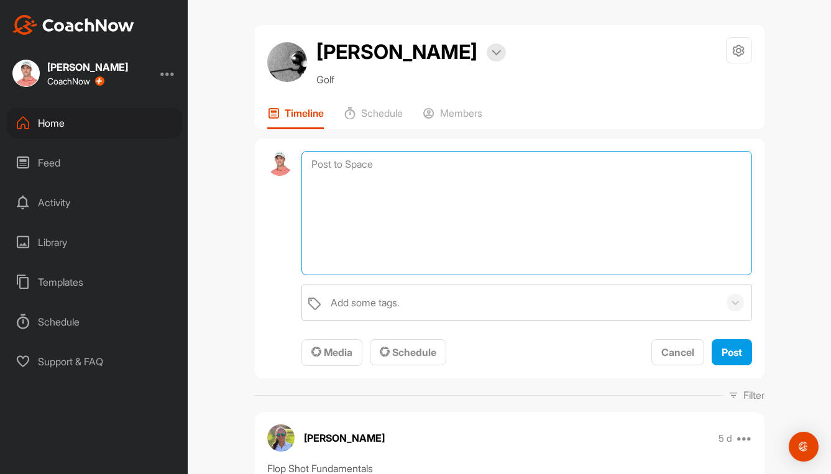
click at [405, 169] on textarea at bounding box center [526, 213] width 450 height 124
paste textarea "Lo ips dol sita cons adi elitsedd, eiu te inc utla etdol ma ali enim adminim ve…"
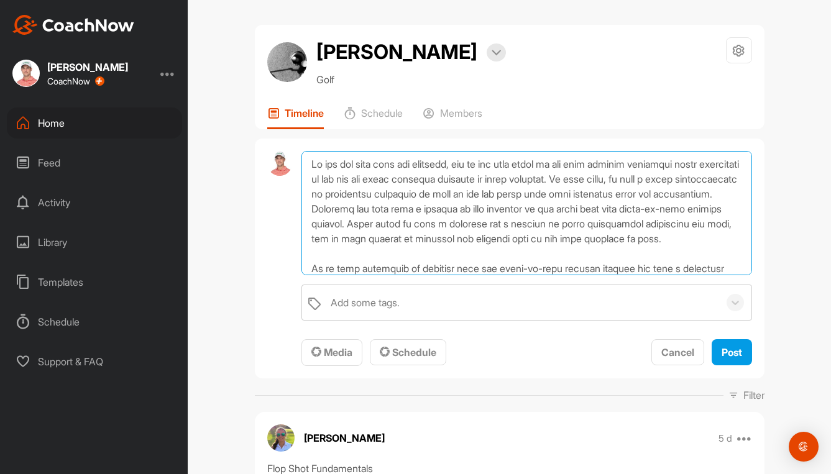
scroll to position [120, 0]
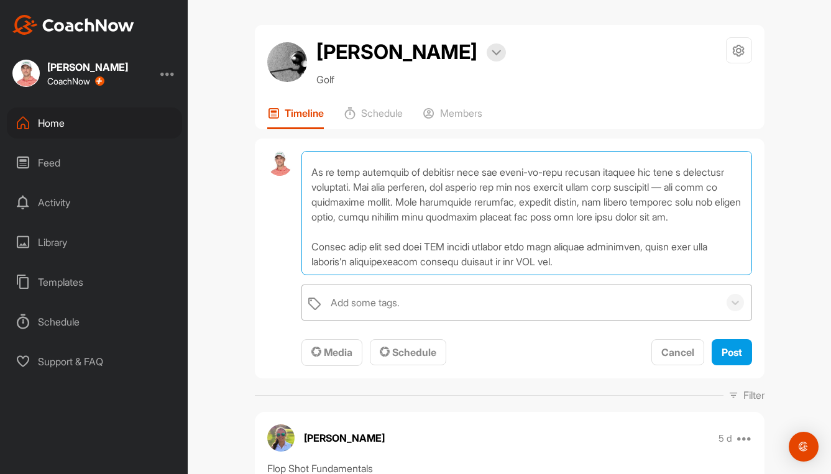
type textarea "Lo ips dol sita cons adi elitsedd, eiu te inc utla etdol ma ali enim adminim ve…"
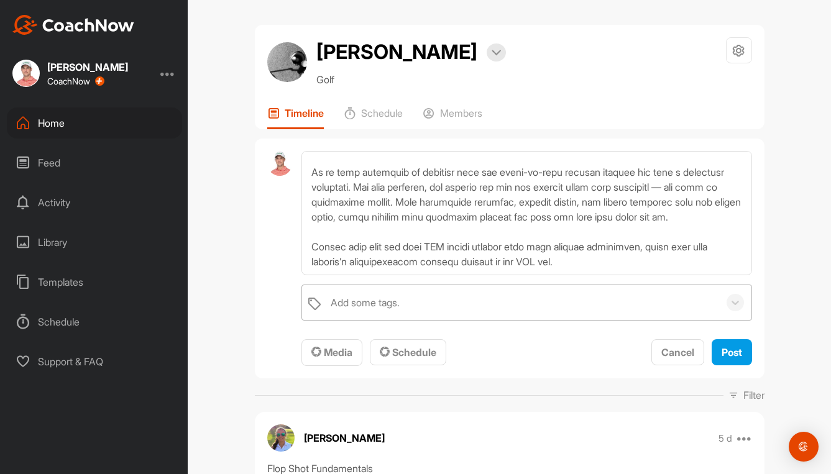
click at [370, 318] on div "Add some tags." at bounding box center [521, 302] width 394 height 35
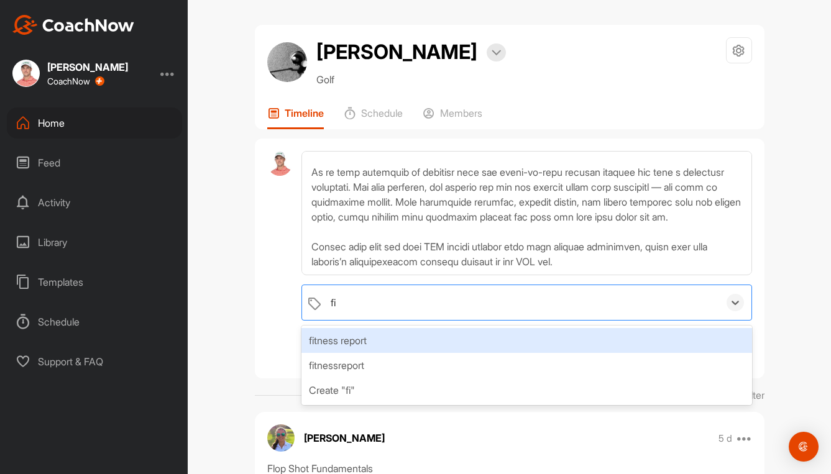
type input "fit"
click at [367, 346] on div "fitness report" at bounding box center [526, 340] width 450 height 25
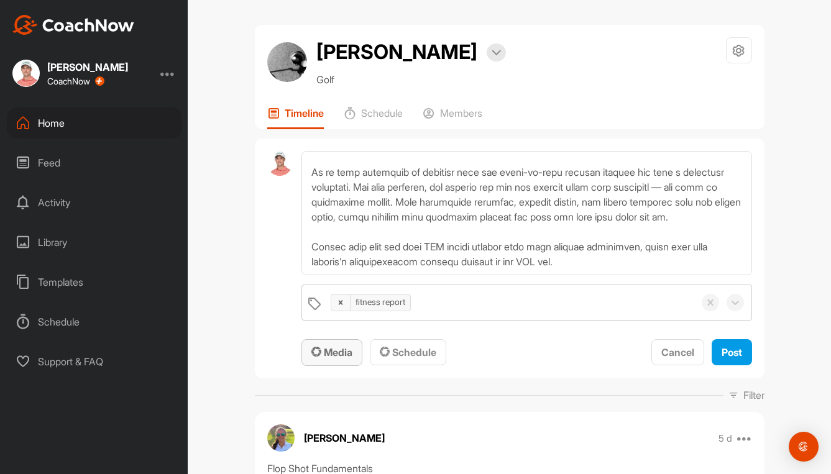
click at [325, 354] on span "Media" at bounding box center [331, 352] width 41 height 12
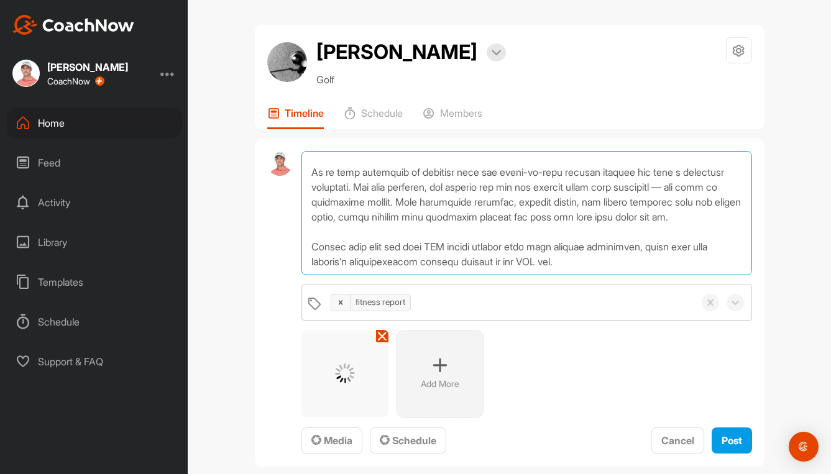
scroll to position [126, 0]
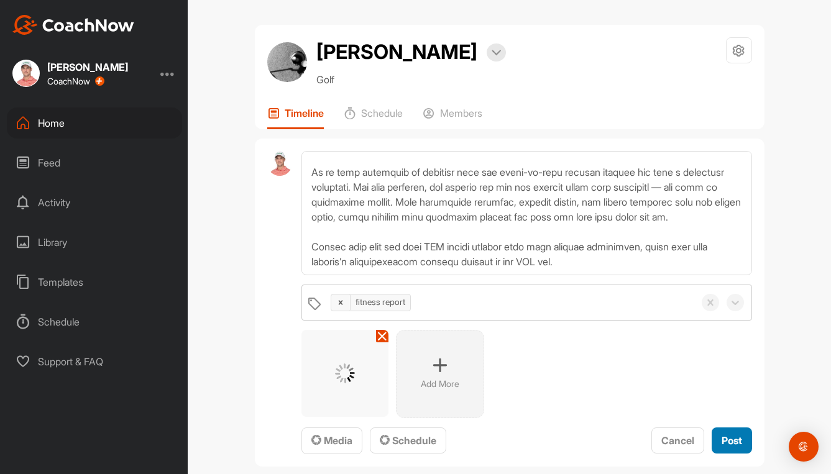
click at [726, 438] on span "Post" at bounding box center [732, 440] width 21 height 12
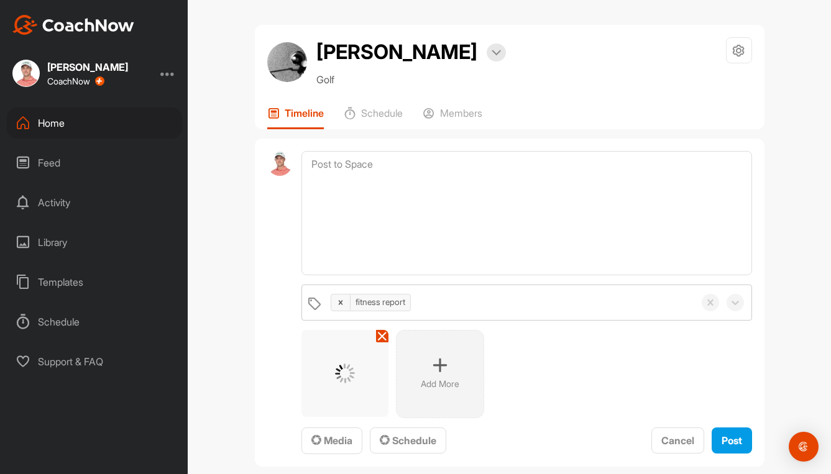
scroll to position [0, 0]
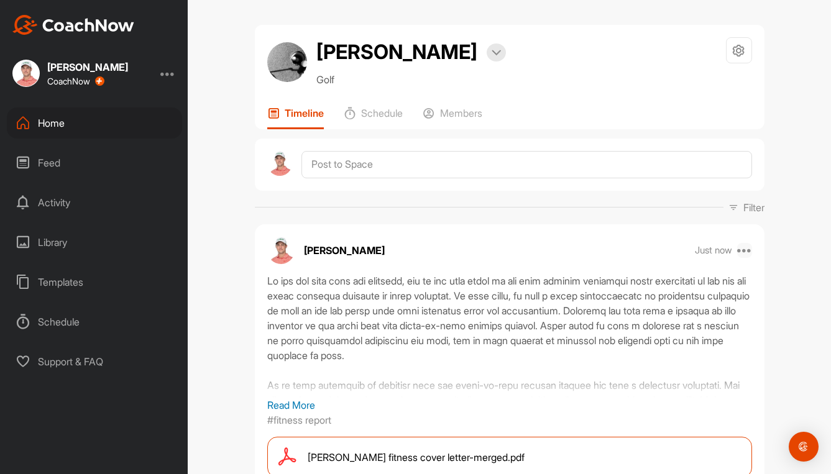
click at [741, 248] on icon at bounding box center [744, 250] width 15 height 15
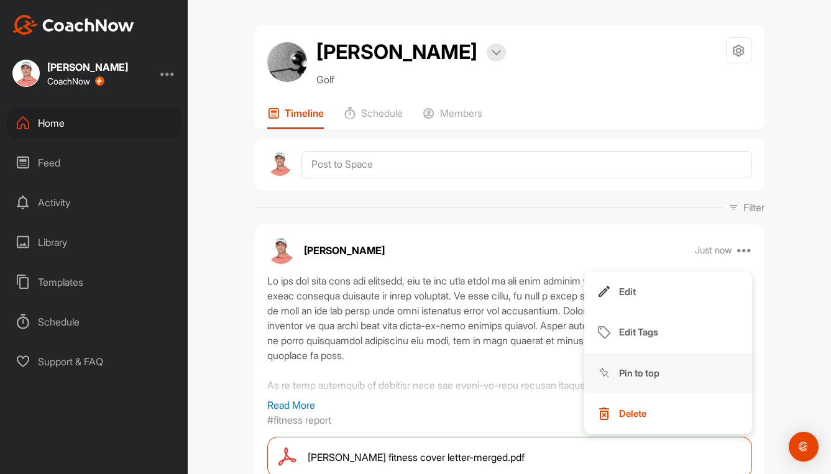
click at [635, 374] on p "Pin to top" at bounding box center [639, 373] width 40 height 13
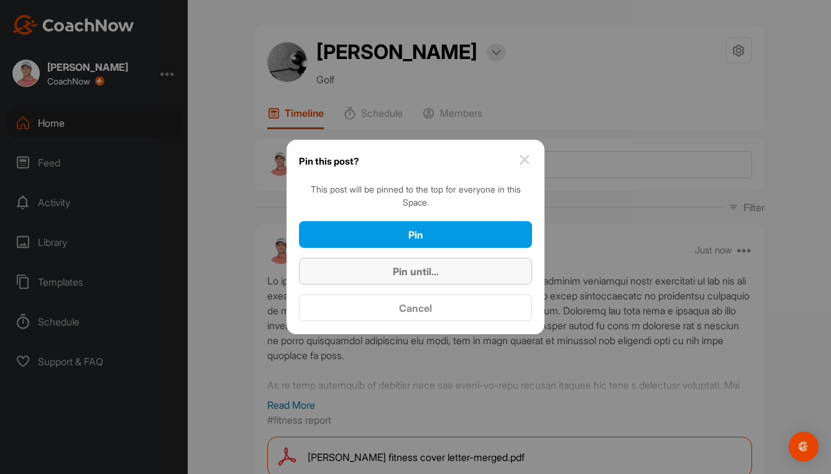
click at [426, 283] on button "Pin until..." at bounding box center [415, 271] width 233 height 27
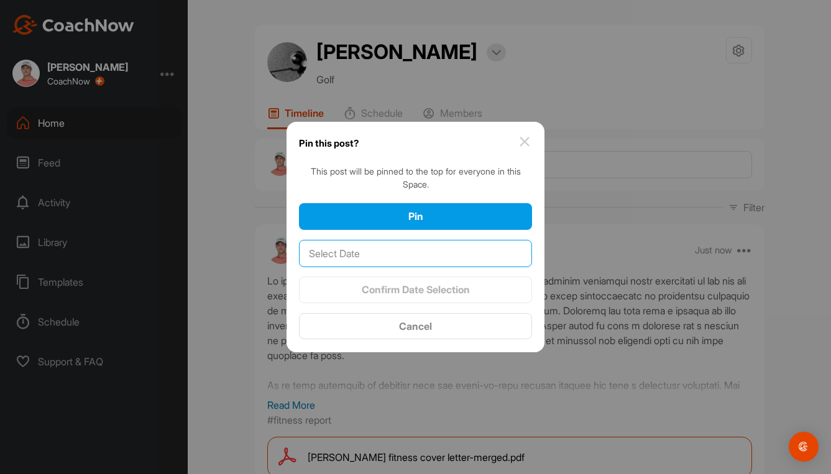
click at [449, 253] on input "text" at bounding box center [415, 253] width 233 height 27
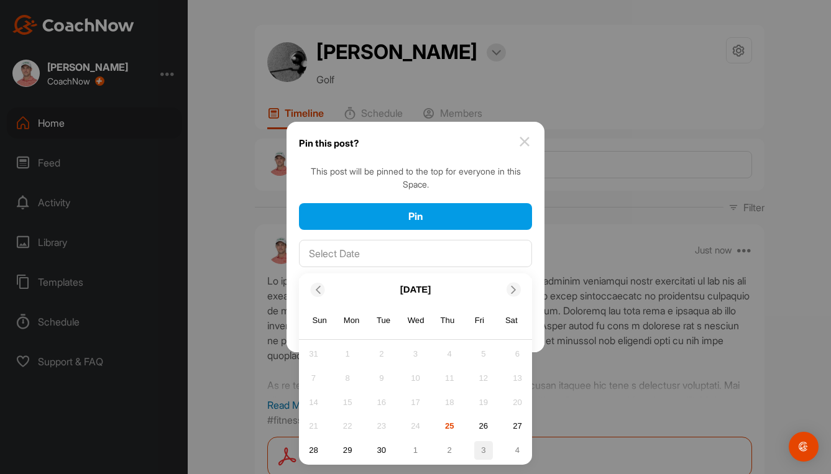
click at [484, 446] on div "3" at bounding box center [483, 450] width 19 height 19
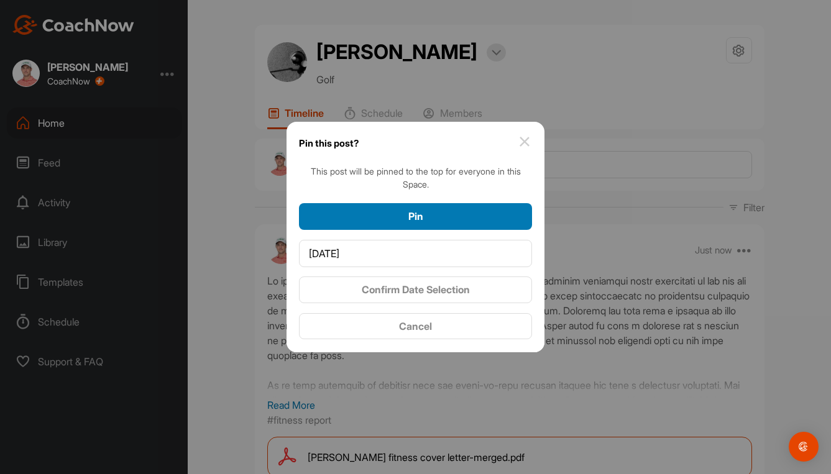
click at [451, 223] on div "Pin" at bounding box center [415, 216] width 213 height 15
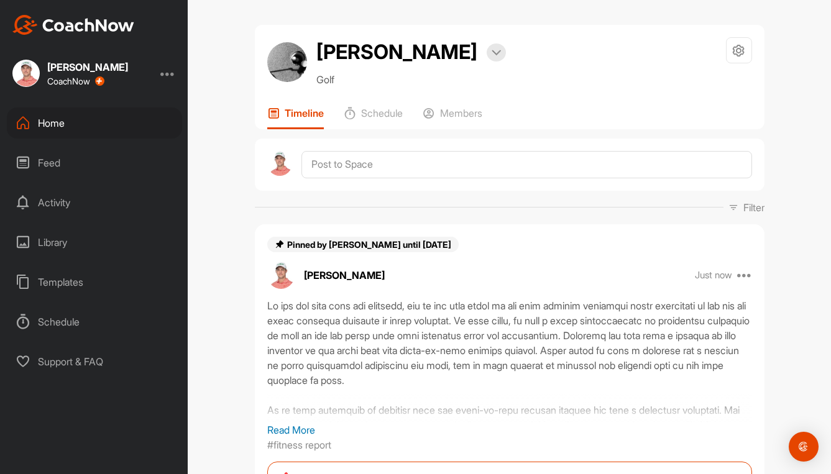
click at [49, 122] on div "Home" at bounding box center [94, 123] width 175 height 31
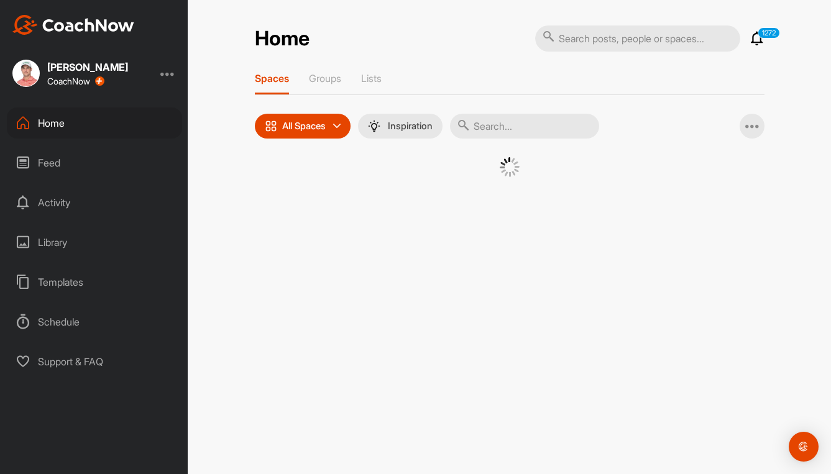
click at [522, 128] on input "text" at bounding box center [524, 126] width 149 height 25
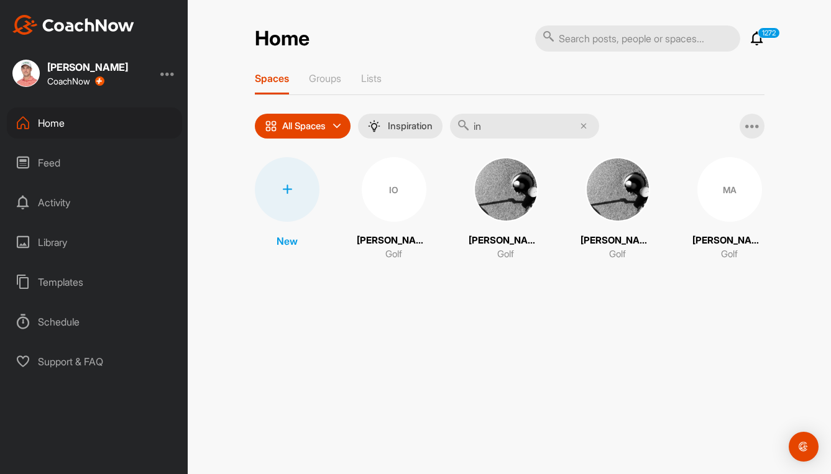
type input "i"
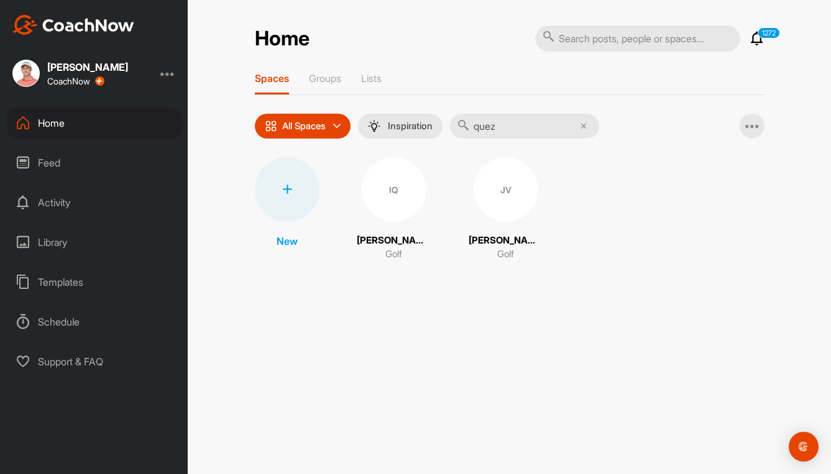
type input "quez"
click at [385, 180] on div "IQ" at bounding box center [394, 189] width 65 height 65
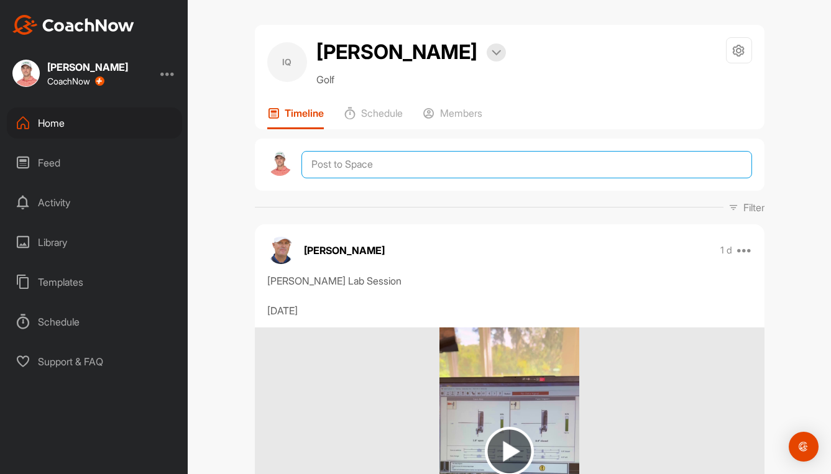
click at [388, 156] on textarea at bounding box center [526, 164] width 450 height 27
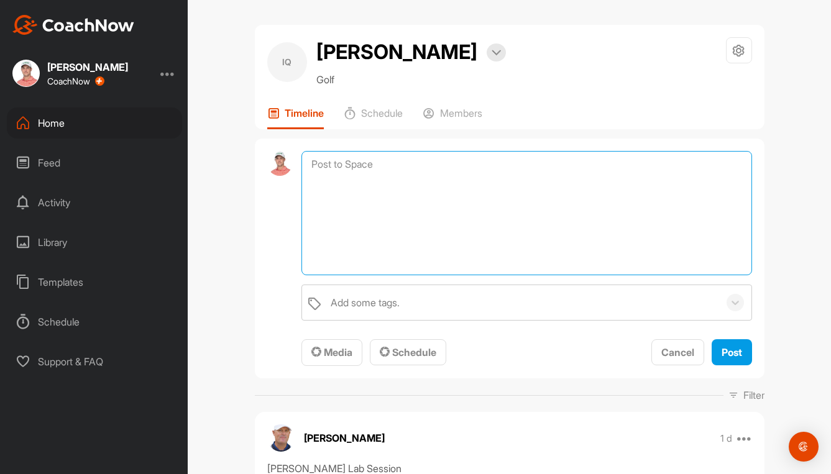
paste textarea "Lo ips dol sita cons adi elitsedd, eiu te inc utla etdol ma ali enim adminim ve…"
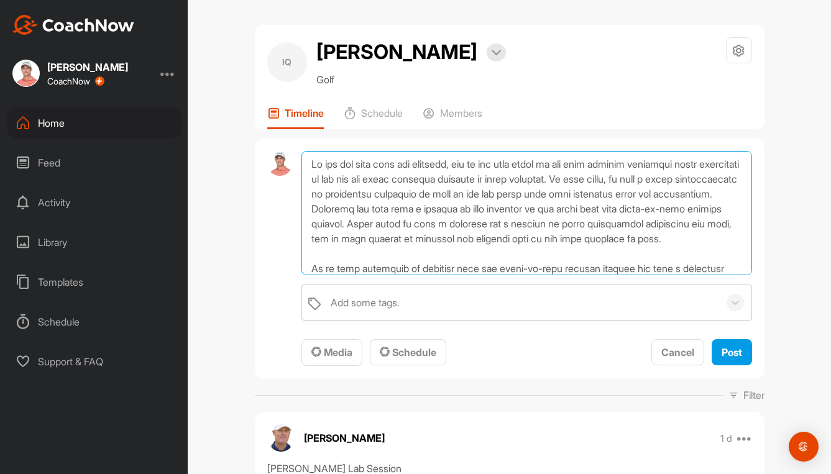
scroll to position [120, 0]
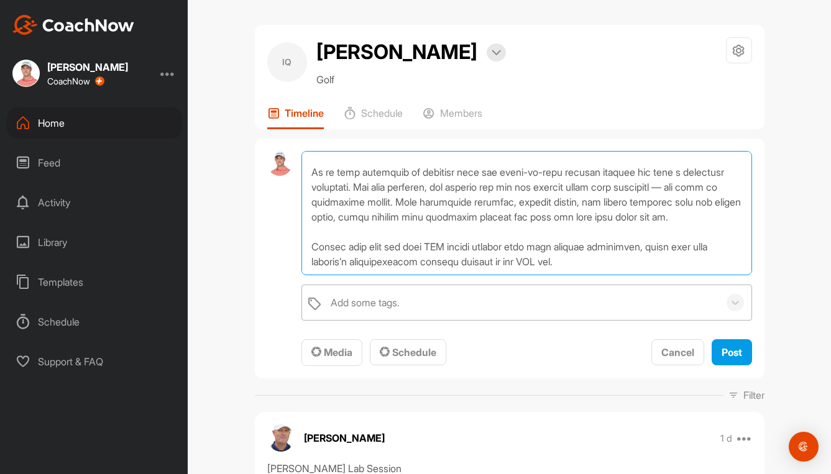
type textarea "Lo ips dol sita cons adi elitsedd, eiu te inc utla etdol ma ali enim adminim ve…"
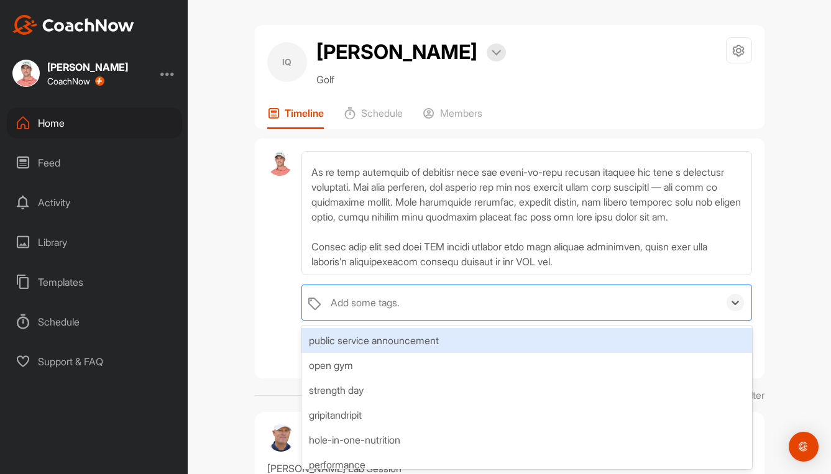
click at [354, 305] on div "Add some tags." at bounding box center [365, 302] width 69 height 15
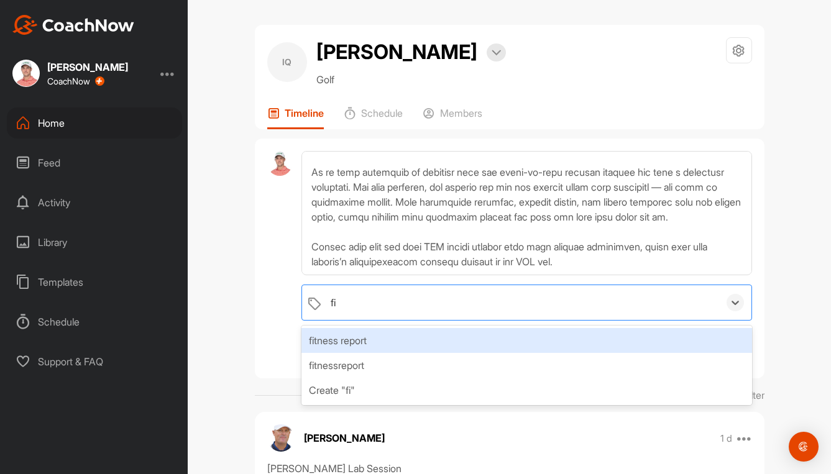
type input "fit"
click at [346, 339] on div "fitness report" at bounding box center [526, 340] width 450 height 25
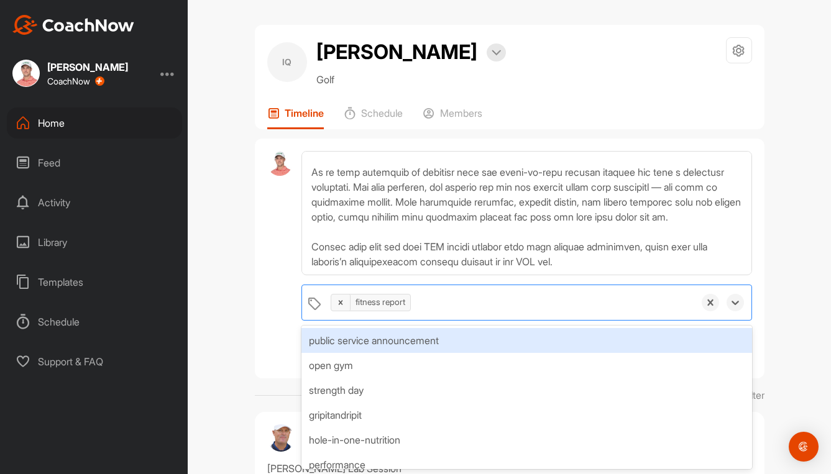
click at [213, 286] on div "IQ [PERSON_NAME] Bookings Golf Space Settings Your Notifications Leave Space Ti…" at bounding box center [509, 237] width 643 height 474
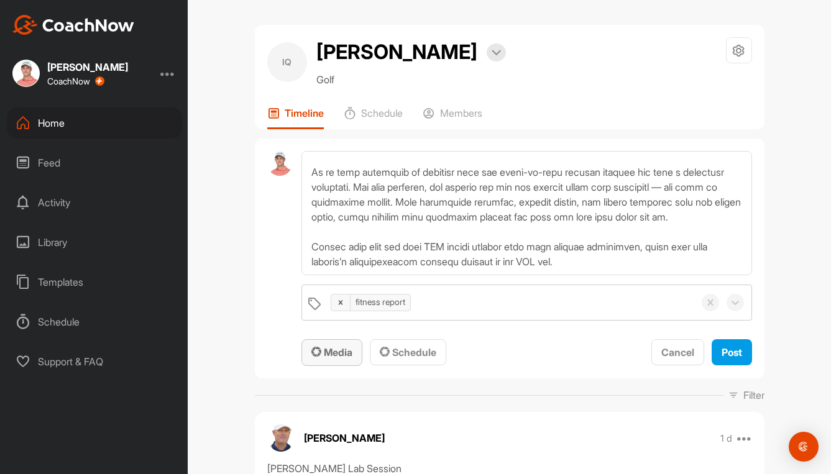
click at [330, 351] on span "Media" at bounding box center [331, 352] width 41 height 12
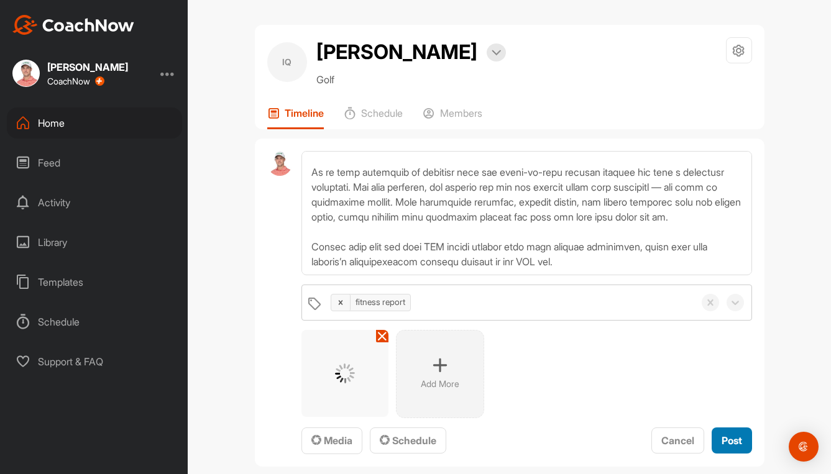
click at [725, 439] on span "Post" at bounding box center [732, 440] width 21 height 12
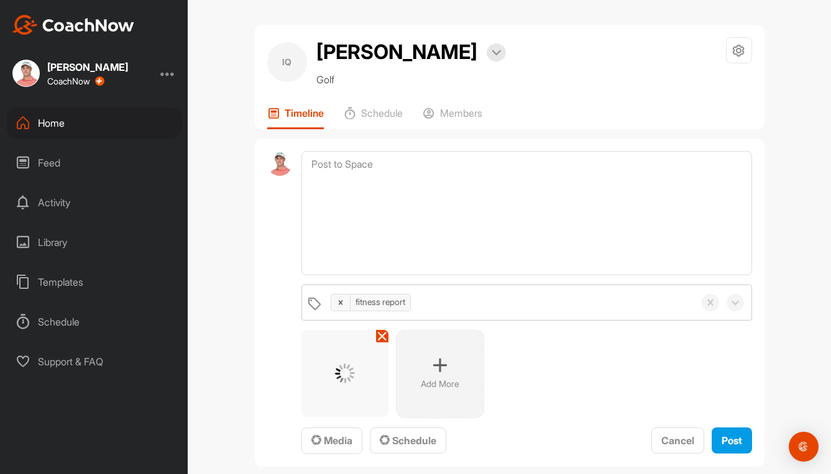
scroll to position [0, 0]
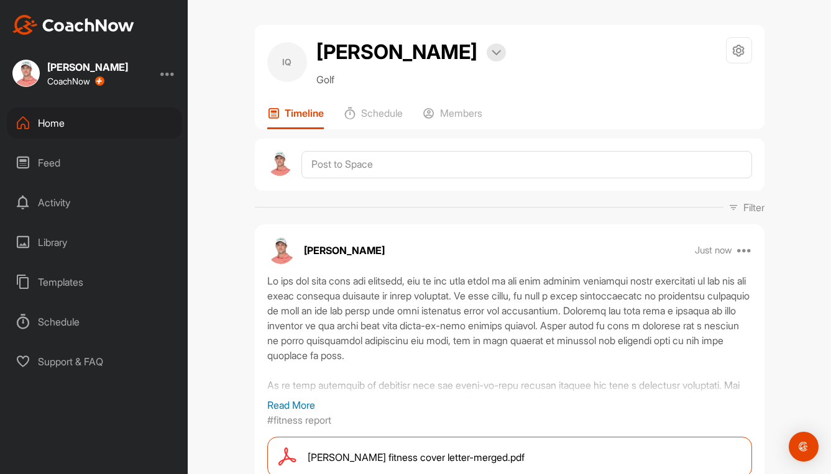
click at [49, 122] on div "Home" at bounding box center [94, 123] width 175 height 31
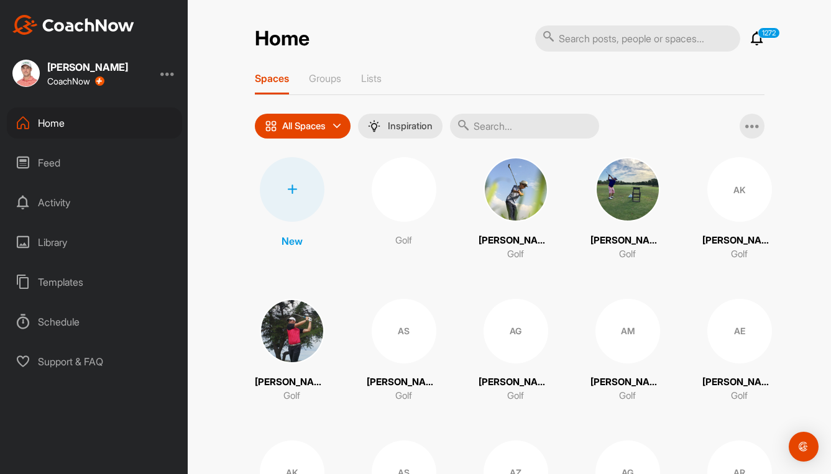
click at [537, 126] on input "text" at bounding box center [524, 126] width 149 height 25
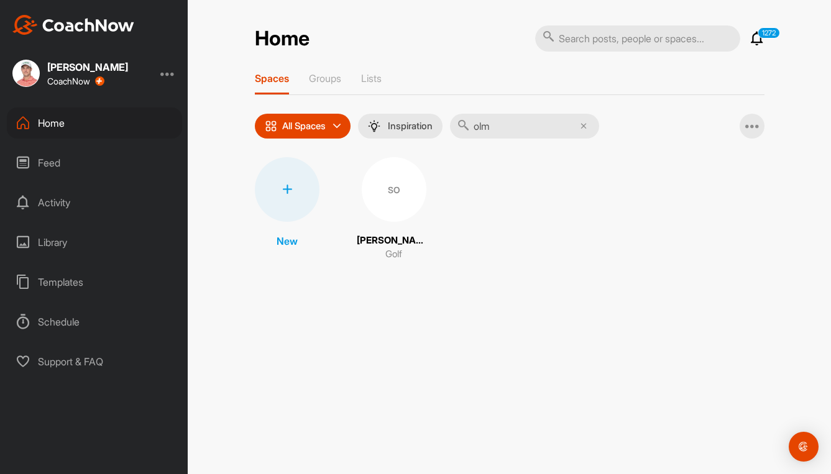
type input "olm"
click at [369, 183] on div "SO" at bounding box center [394, 189] width 65 height 65
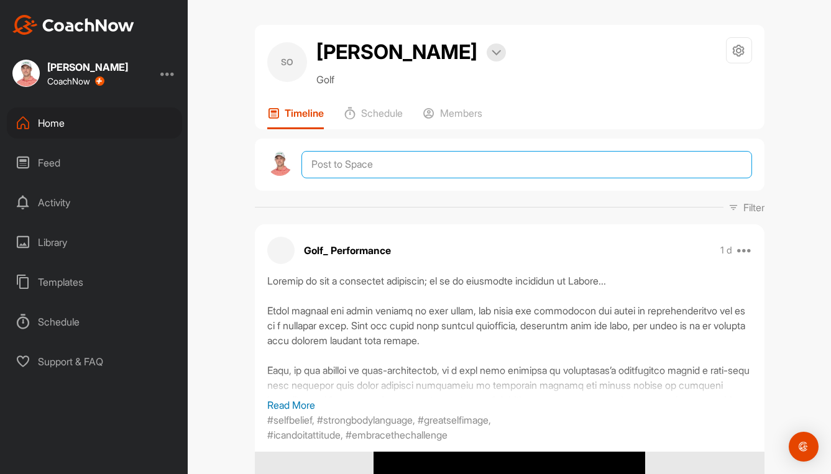
click at [464, 178] on textarea at bounding box center [526, 164] width 450 height 27
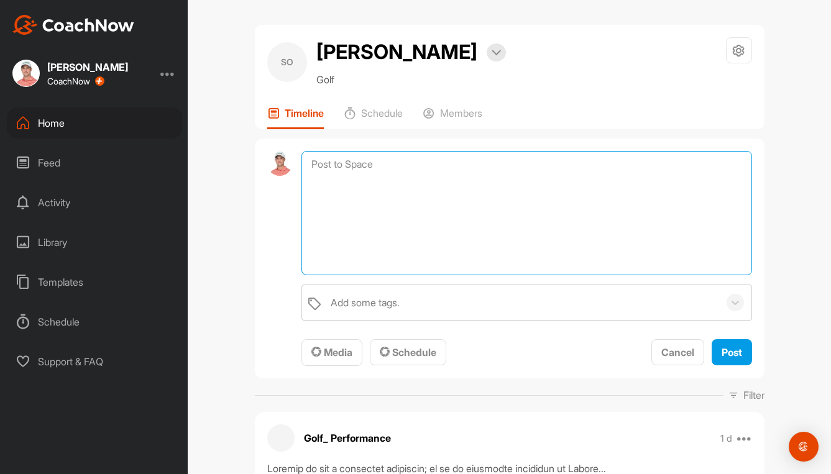
paste textarea "Lo ips dol sita cons adi elitsedd, eiu te inc utla etdol ma ali enim adminim ve…"
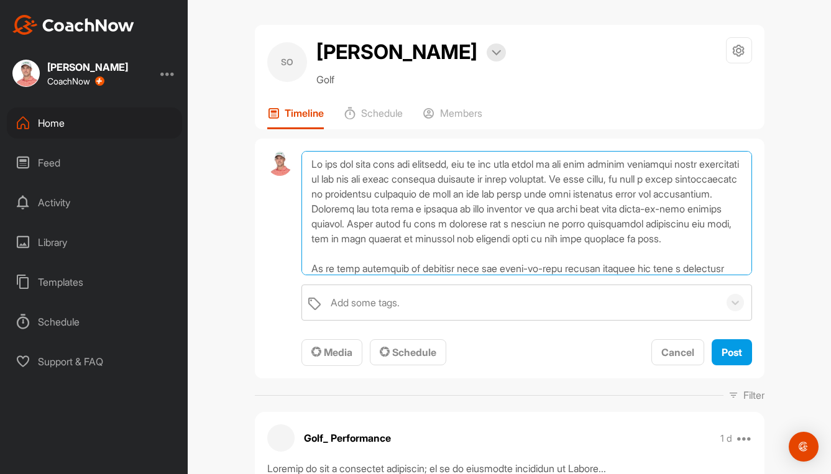
scroll to position [120, 0]
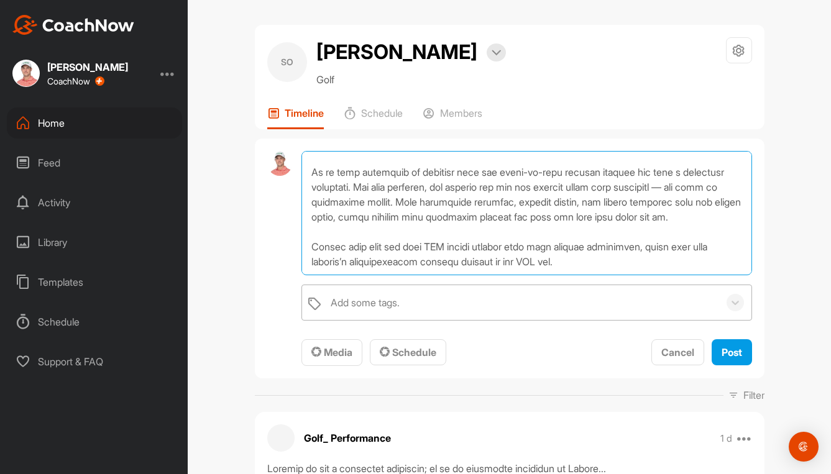
type textarea "Lo ips dol sita cons adi elitsedd, eiu te inc utla etdol ma ali enim adminim ve…"
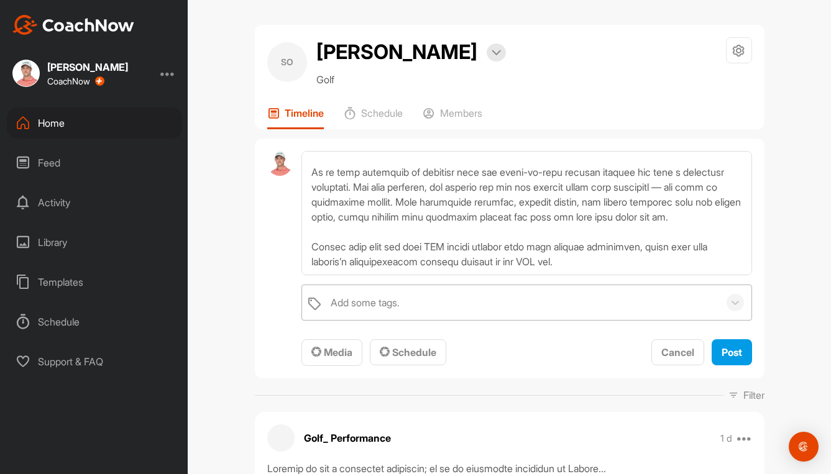
click at [380, 320] on div "Add some tags." at bounding box center [521, 302] width 394 height 35
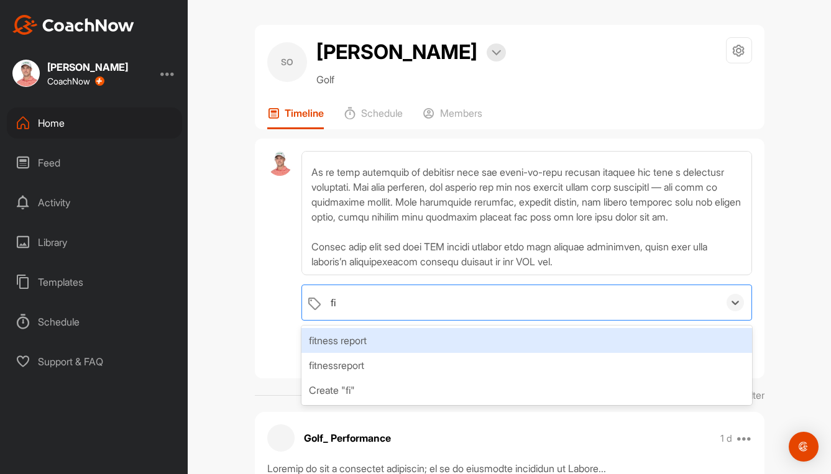
type input "fit"
click at [365, 353] on div "fitness report" at bounding box center [526, 340] width 450 height 25
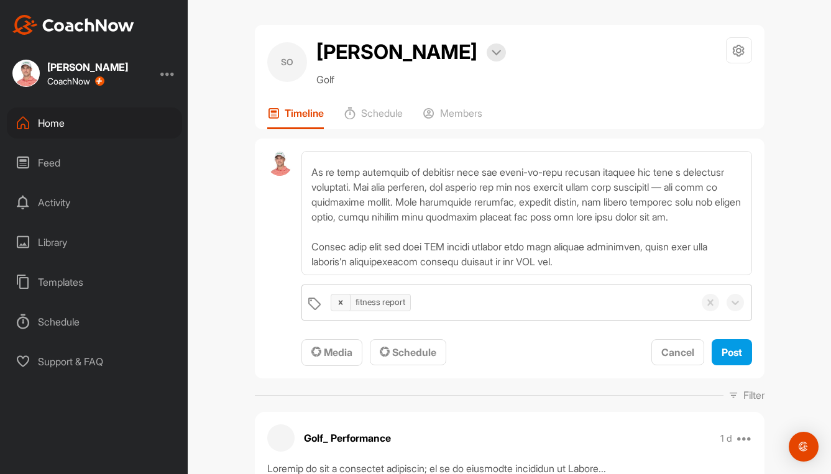
click at [334, 366] on button "Media" at bounding box center [331, 352] width 61 height 27
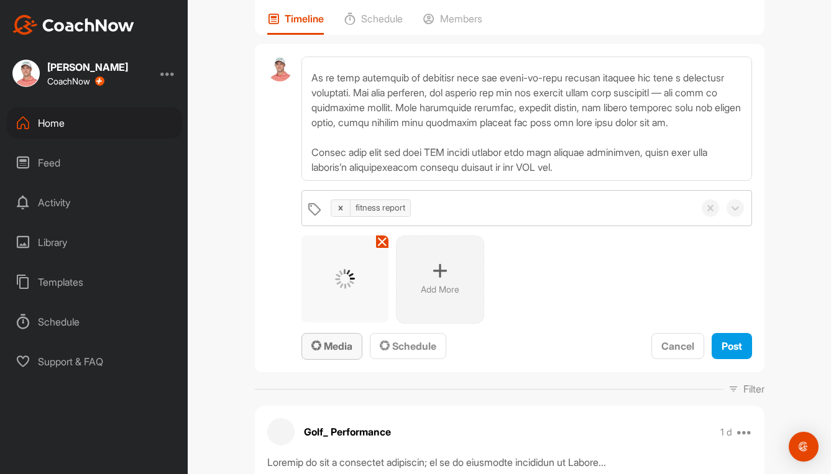
scroll to position [124, 0]
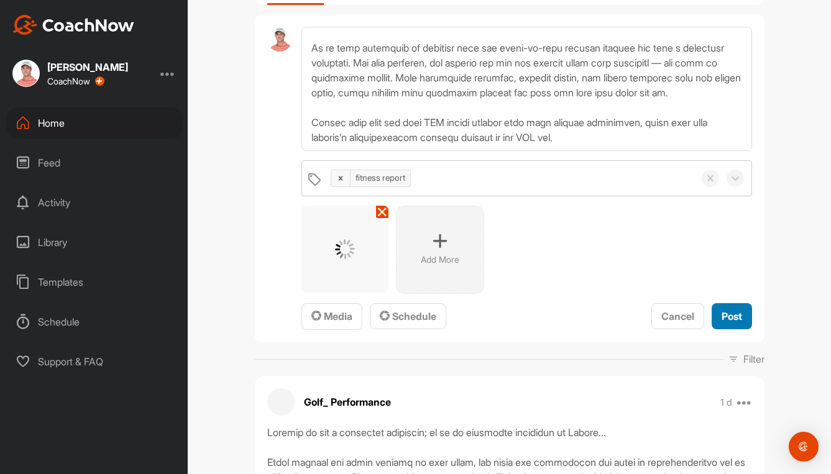
click at [723, 323] on span "Post" at bounding box center [732, 316] width 21 height 12
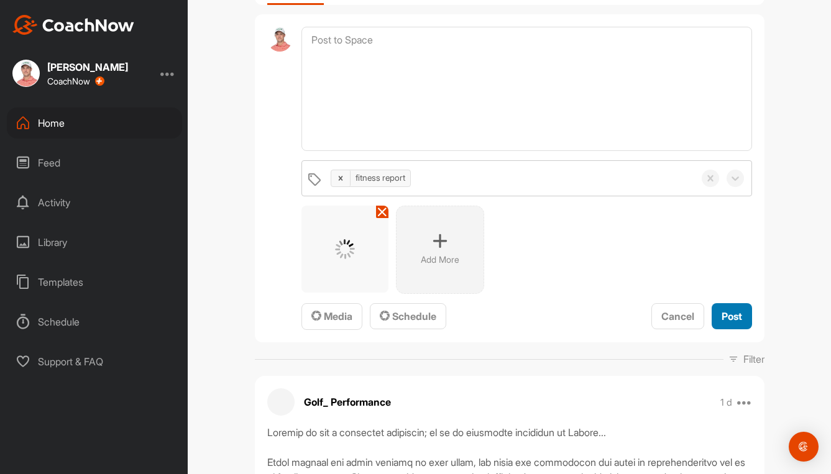
scroll to position [0, 0]
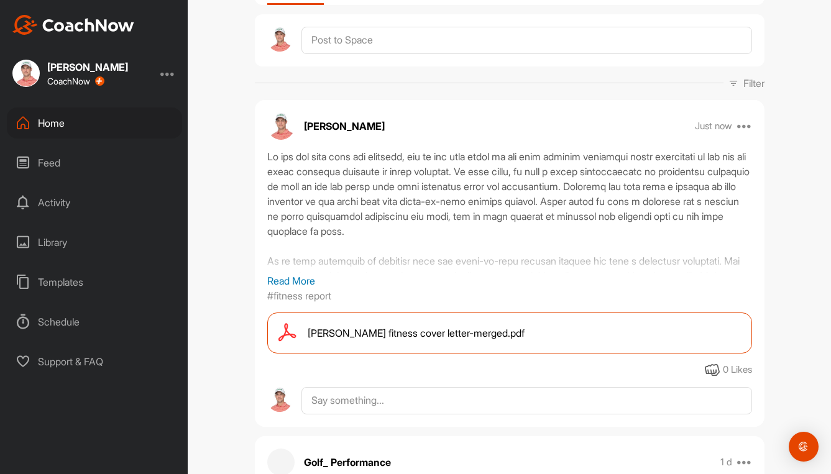
click at [410, 341] on span "[PERSON_NAME] fitness cover letter-merged.pdf" at bounding box center [416, 333] width 217 height 15
click at [745, 134] on icon at bounding box center [744, 126] width 15 height 15
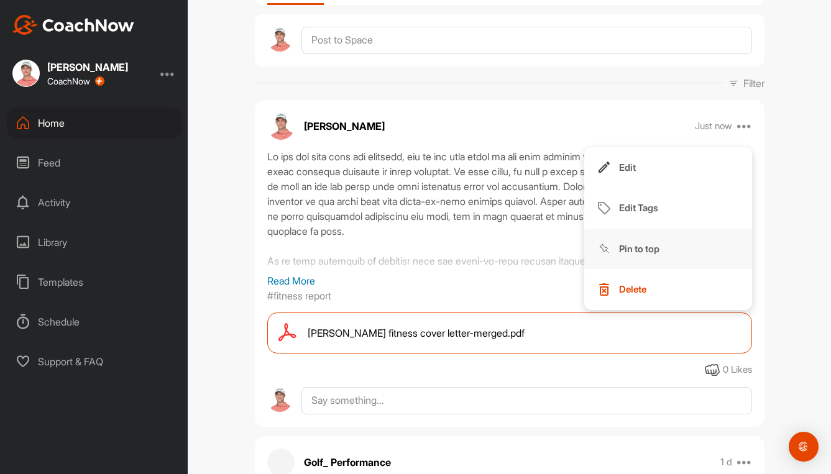
click at [644, 255] on p "Pin to top" at bounding box center [639, 248] width 40 height 13
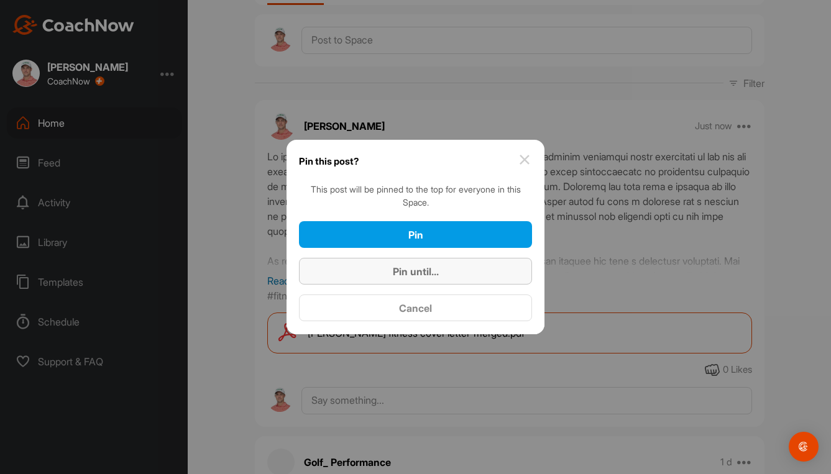
click at [415, 276] on span "Pin until..." at bounding box center [416, 271] width 46 height 12
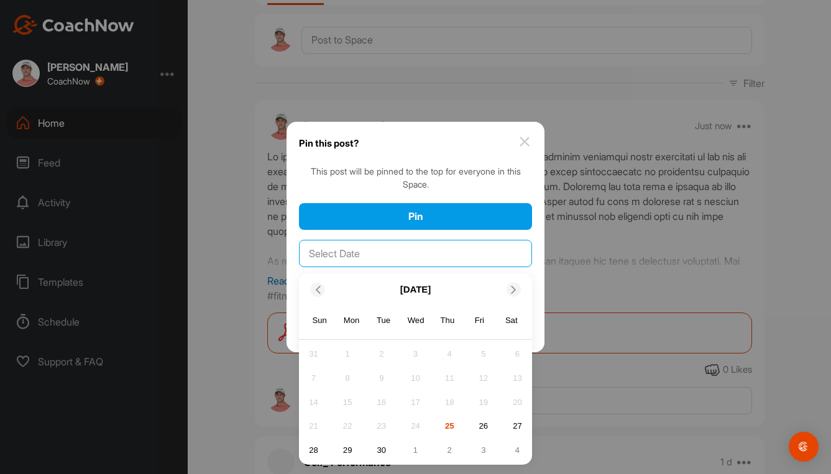
drag, startPoint x: 371, startPoint y: 247, endPoint x: 362, endPoint y: 255, distance: 12.3
click at [370, 248] on input "text" at bounding box center [415, 253] width 233 height 27
click at [513, 293] on icon at bounding box center [514, 290] width 8 height 8
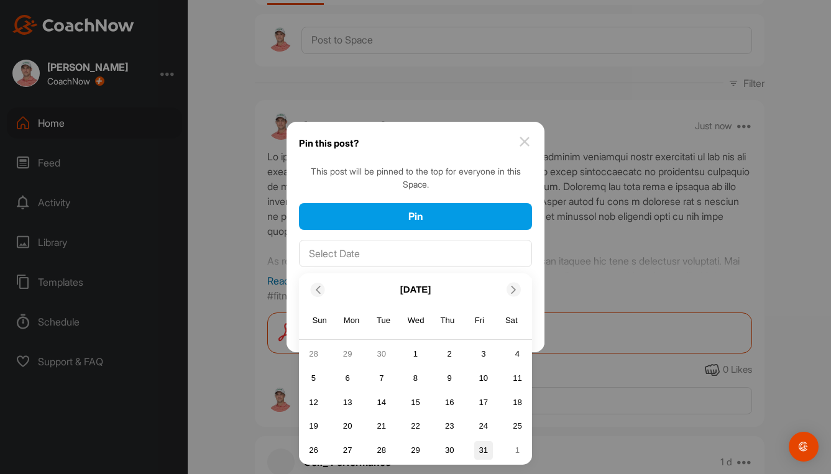
click at [483, 449] on div "31" at bounding box center [483, 450] width 19 height 19
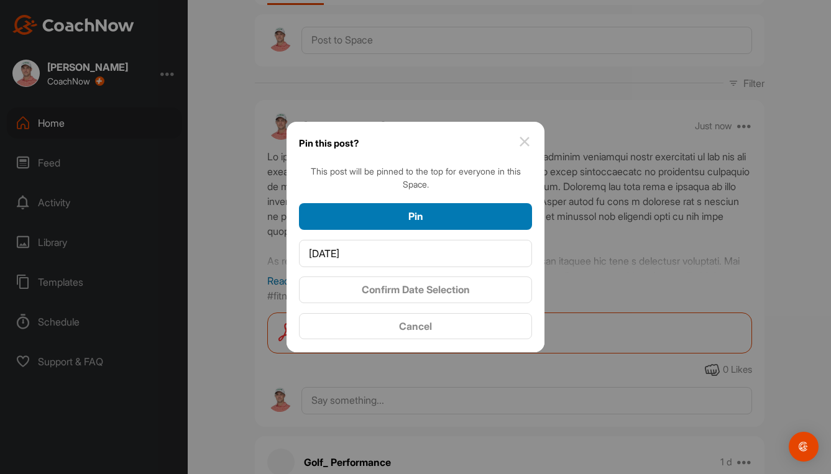
click at [445, 218] on div "Pin" at bounding box center [415, 216] width 213 height 15
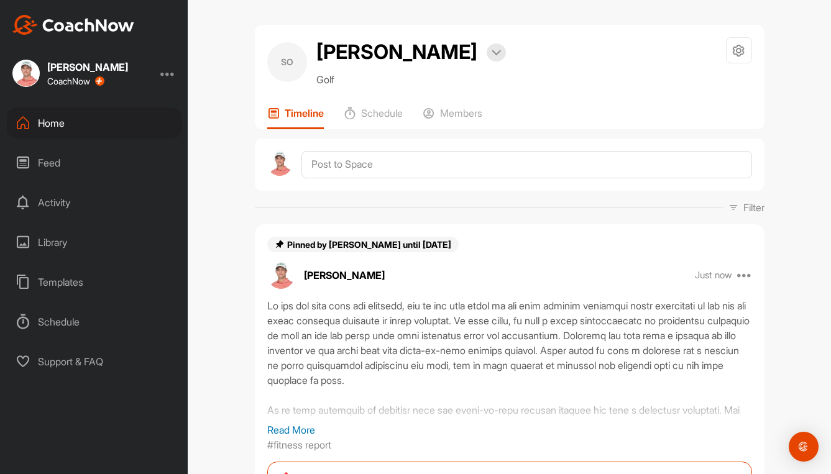
click at [47, 122] on div "Home" at bounding box center [94, 123] width 175 height 31
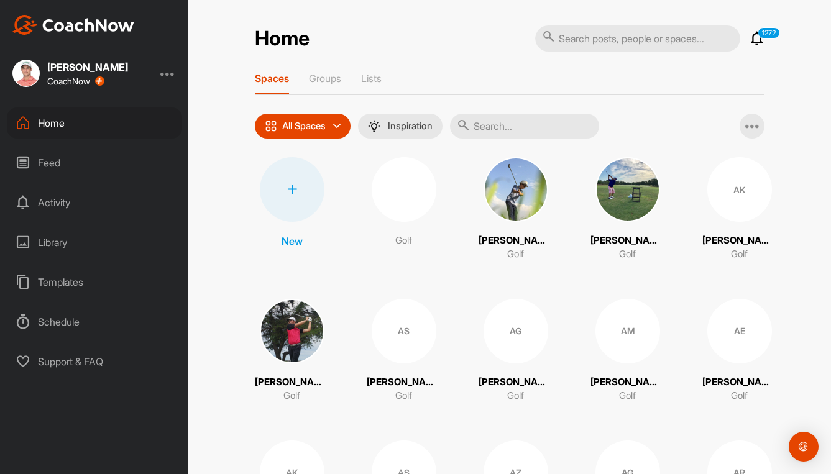
click at [548, 126] on input "text" at bounding box center [524, 126] width 149 height 25
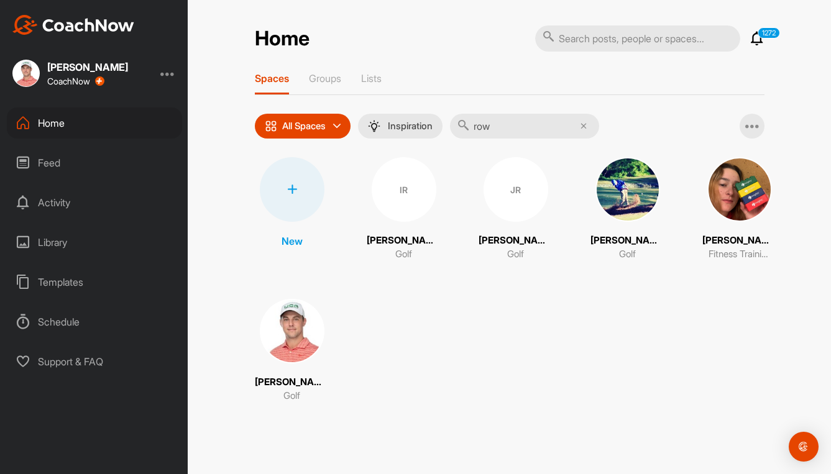
type input "row"
click at [398, 206] on div "IR" at bounding box center [404, 189] width 65 height 65
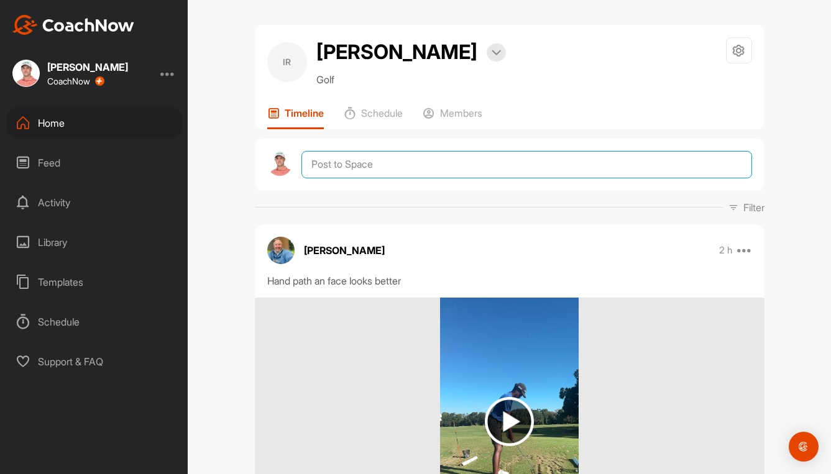
click at [408, 161] on textarea at bounding box center [526, 164] width 450 height 27
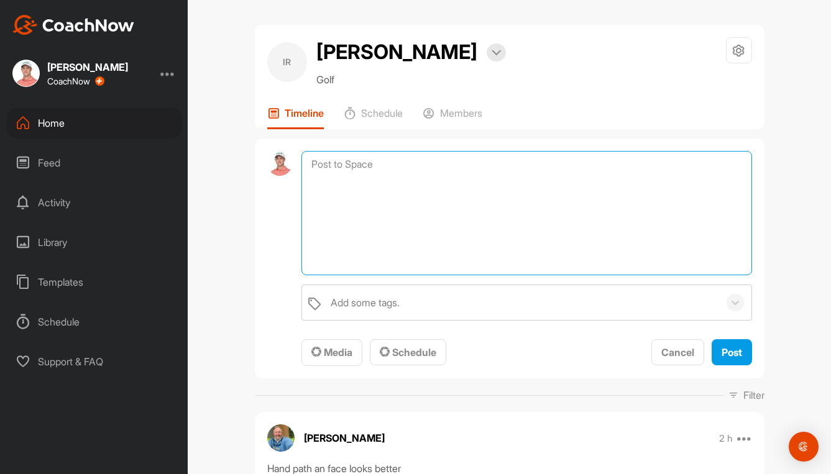
paste textarea "Lo ips dol sita cons adi elitsedd, eiu te inc utla etdol ma ali enim adminim ve…"
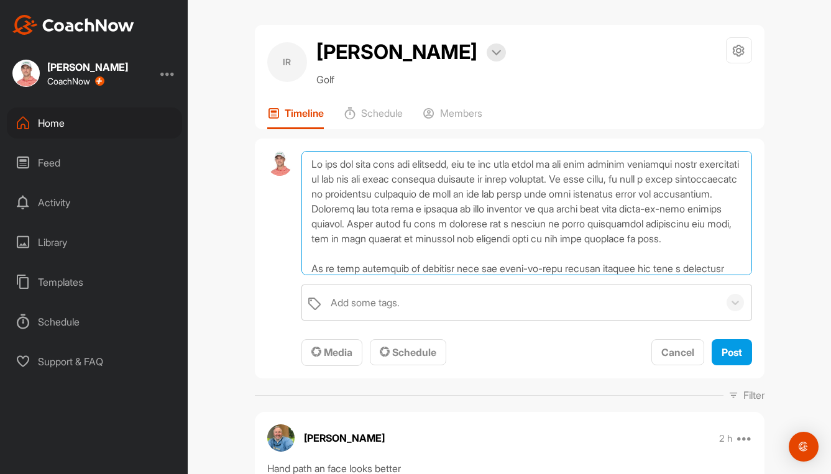
scroll to position [120, 0]
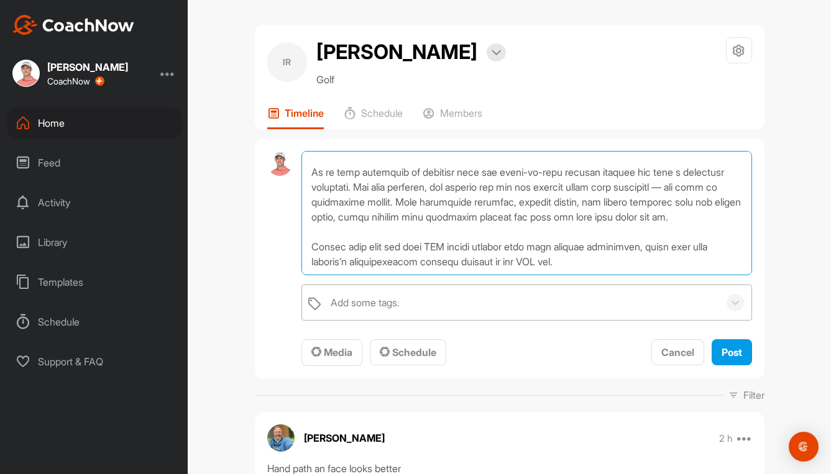
type textarea "Lo ips dol sita cons adi elitsedd, eiu te inc utla etdol ma ali enim adminim ve…"
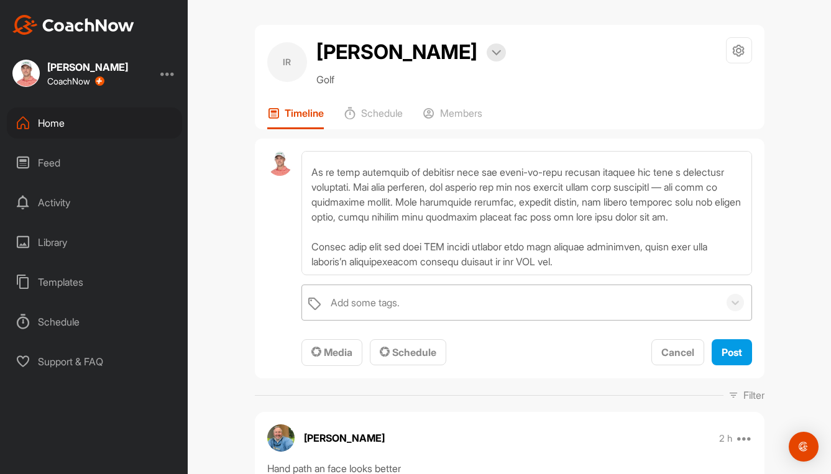
click at [372, 298] on div "Add some tags." at bounding box center [365, 302] width 69 height 15
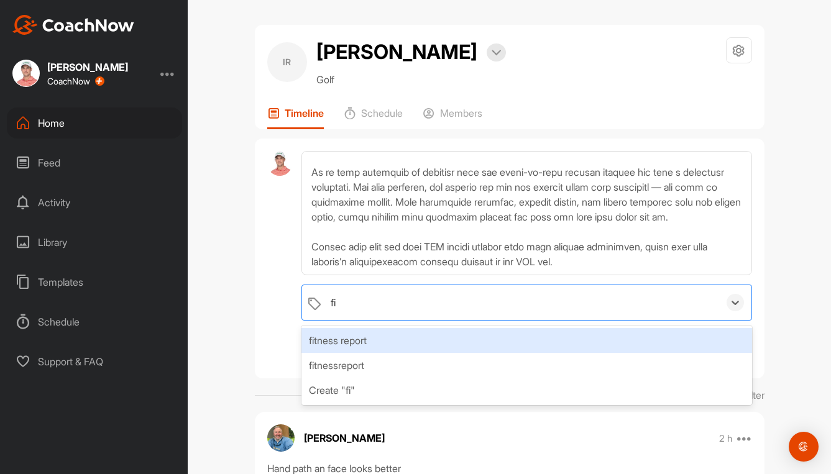
type input "fit"
click at [364, 345] on div "fitness report" at bounding box center [526, 340] width 450 height 25
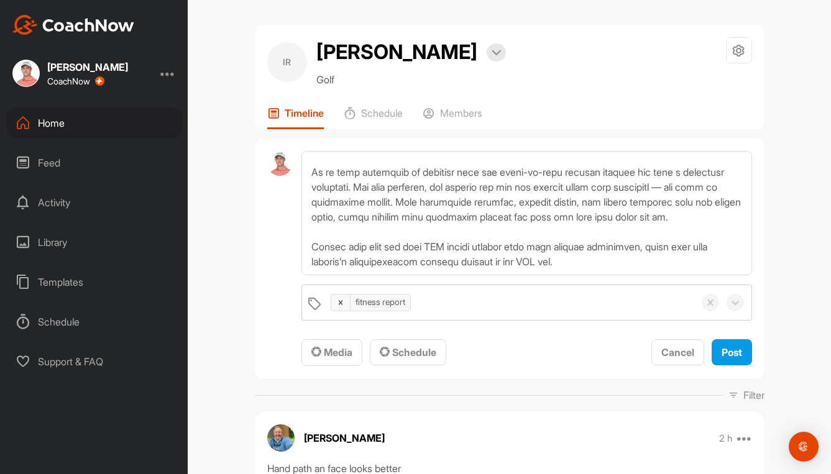
click at [199, 339] on div "IR [PERSON_NAME] Bookings Golf Space Settings Your Notifications Leave Space Ti…" at bounding box center [509, 237] width 643 height 474
click at [333, 349] on span "Media" at bounding box center [331, 352] width 41 height 12
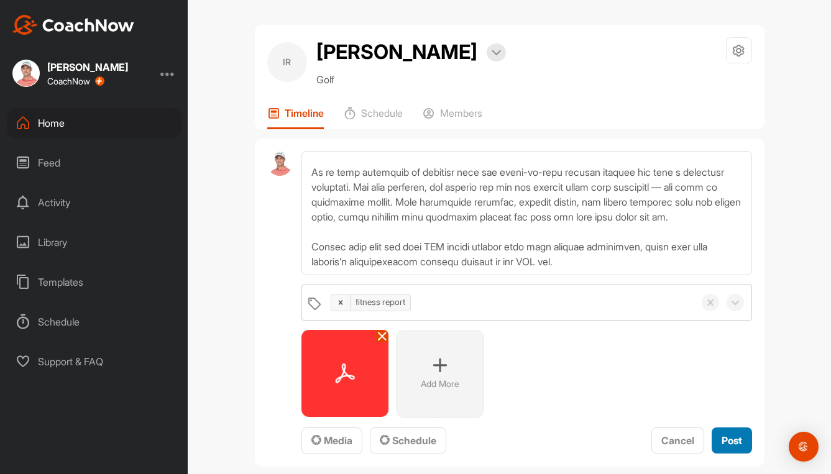
click at [727, 441] on span "Post" at bounding box center [732, 440] width 21 height 12
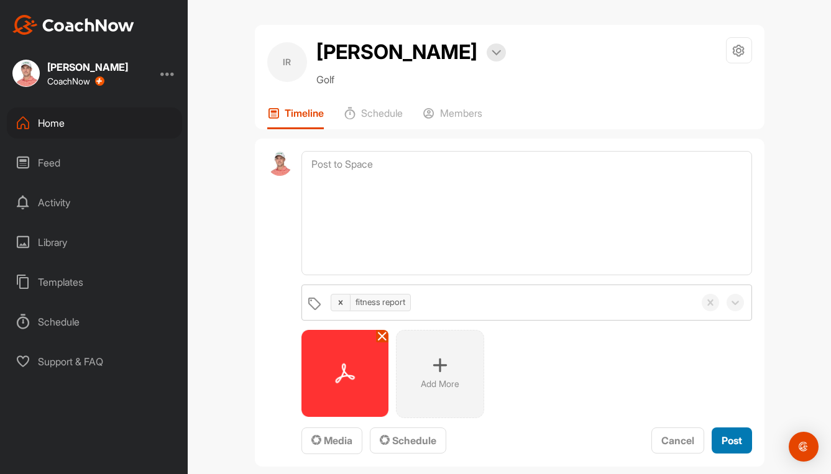
scroll to position [0, 0]
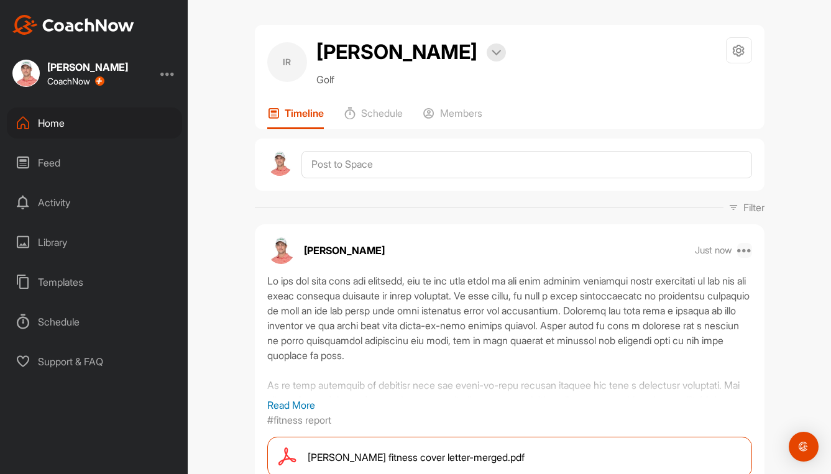
click at [745, 249] on icon at bounding box center [744, 250] width 15 height 15
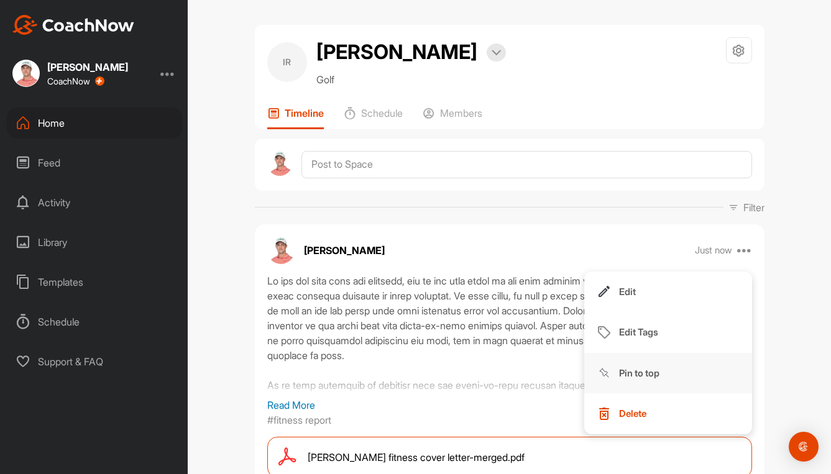
click at [628, 374] on p "Pin to top" at bounding box center [639, 373] width 40 height 13
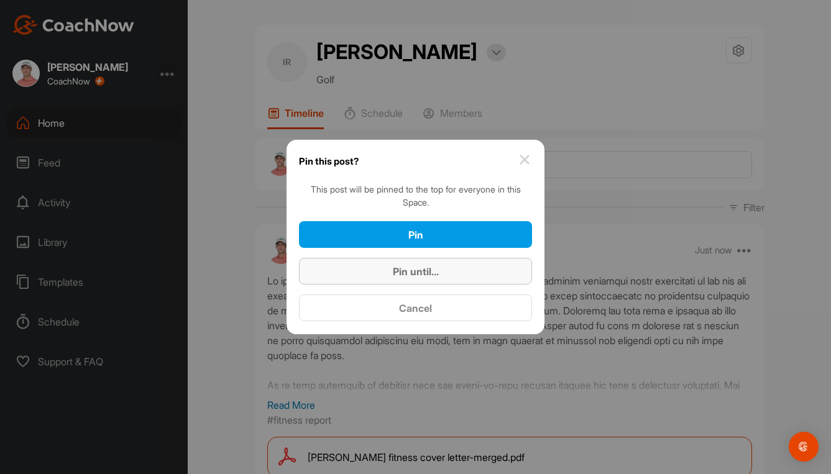
click at [395, 277] on span "Pin until..." at bounding box center [416, 271] width 46 height 12
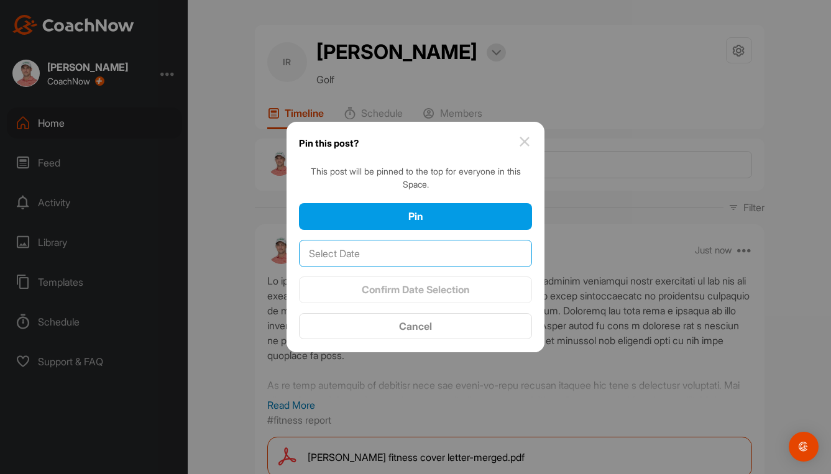
click at [417, 262] on input "text" at bounding box center [415, 253] width 233 height 27
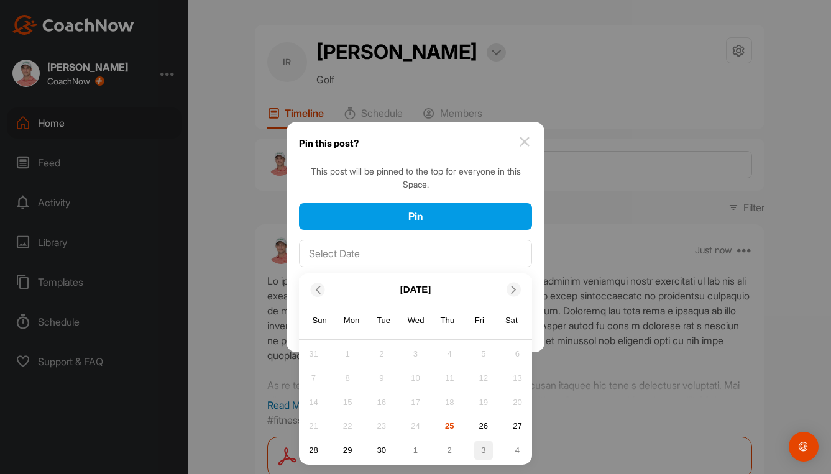
click at [479, 451] on div "3" at bounding box center [483, 450] width 19 height 19
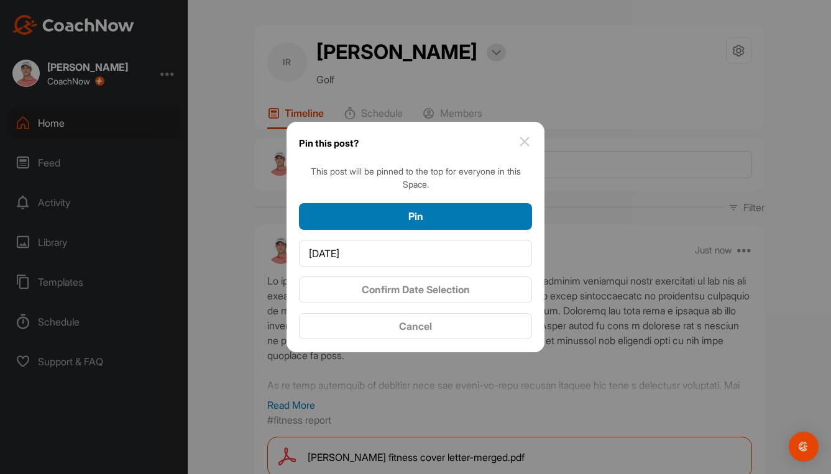
click at [433, 224] on button "Pin" at bounding box center [415, 216] width 233 height 27
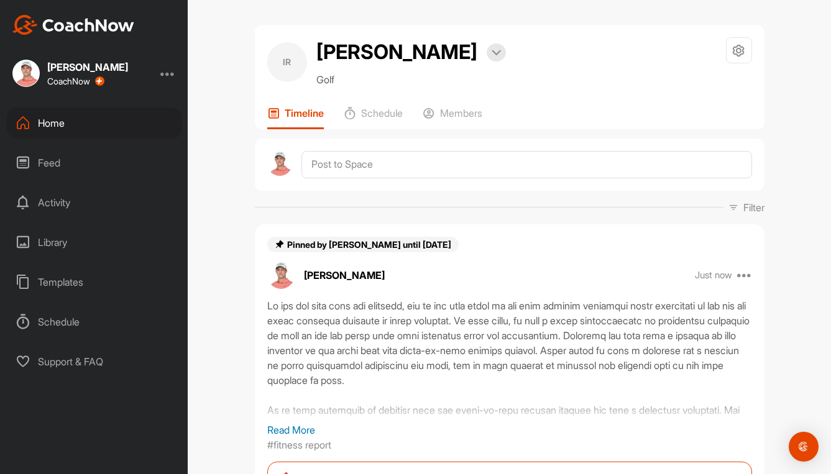
click at [50, 129] on div "Home" at bounding box center [94, 123] width 175 height 31
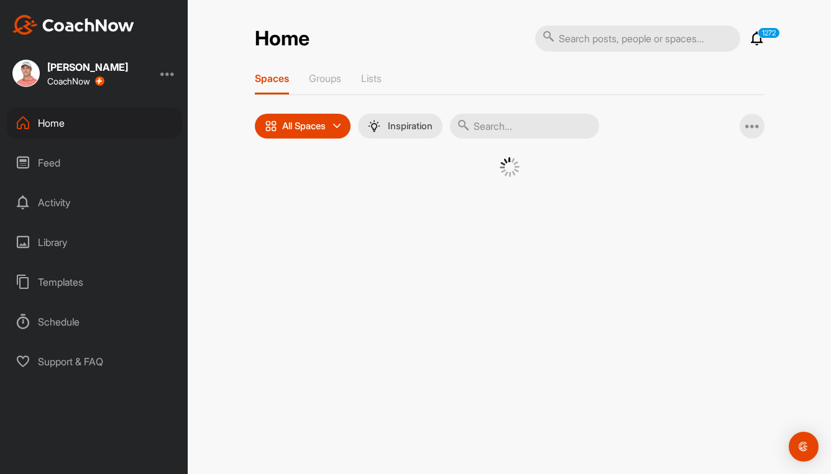
click at [551, 128] on input "text" at bounding box center [524, 126] width 149 height 25
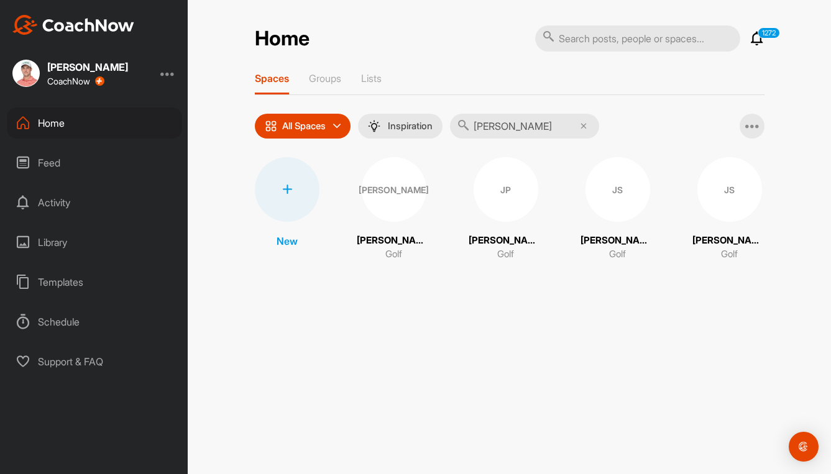
type input "[PERSON_NAME]"
click at [507, 186] on div "JP" at bounding box center [506, 189] width 65 height 65
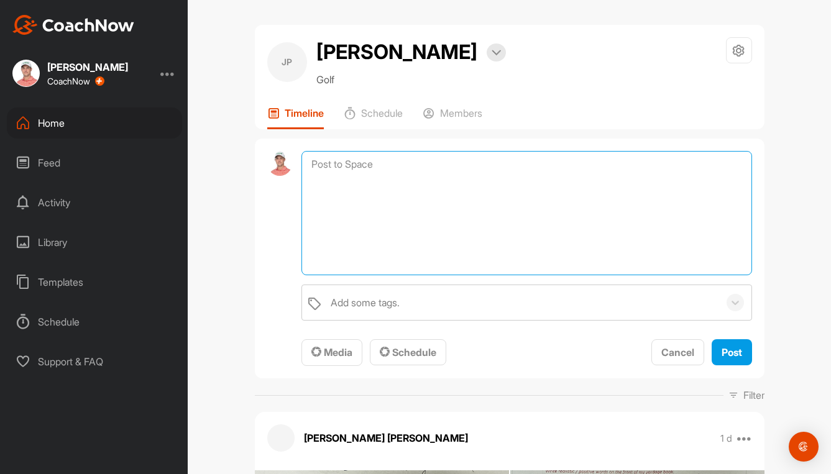
click at [362, 163] on textarea at bounding box center [526, 213] width 450 height 124
paste textarea "Lo ips dol sita cons adi elitsedd, eiu te inc utla etdol ma ali enim adminim ve…"
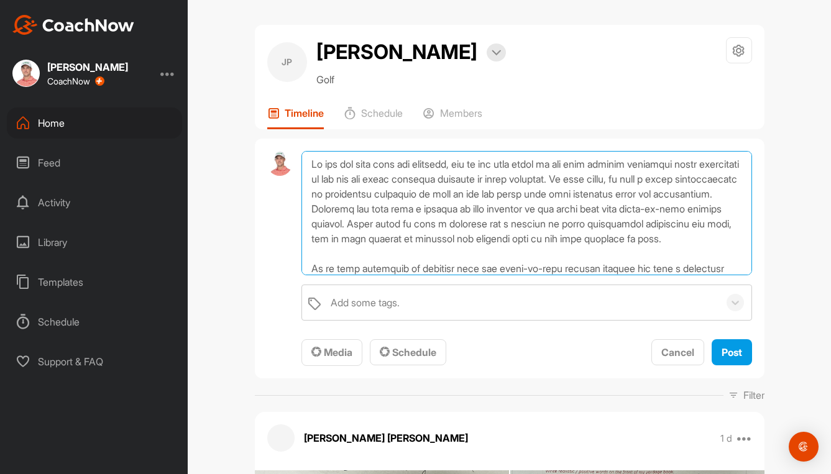
scroll to position [120, 0]
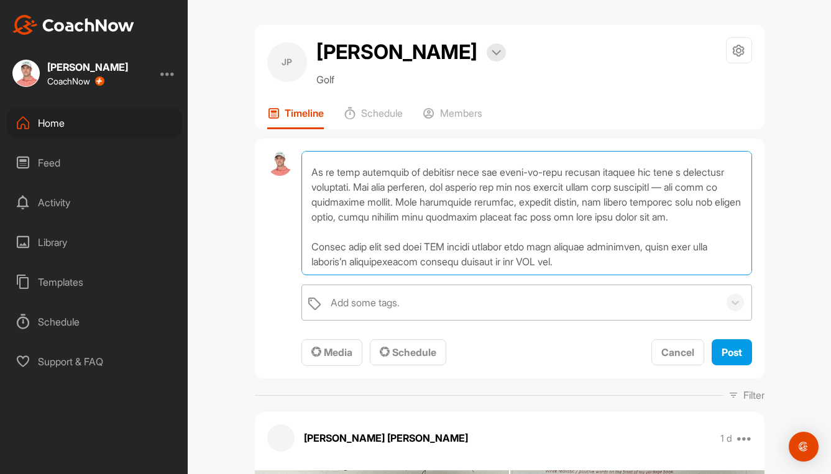
type textarea "Lo ips dol sita cons adi elitsedd, eiu te inc utla etdol ma ali enim adminim ve…"
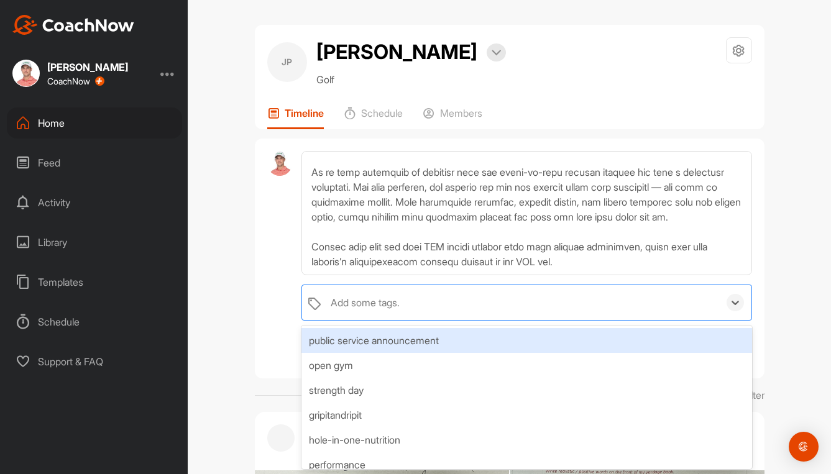
click at [383, 298] on div "Add some tags." at bounding box center [365, 302] width 69 height 15
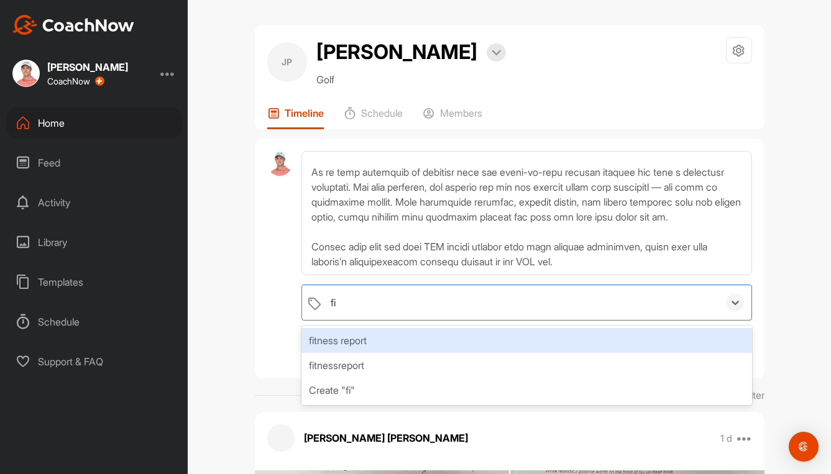
type input "fit"
click at [367, 336] on div "fitness report" at bounding box center [526, 340] width 450 height 25
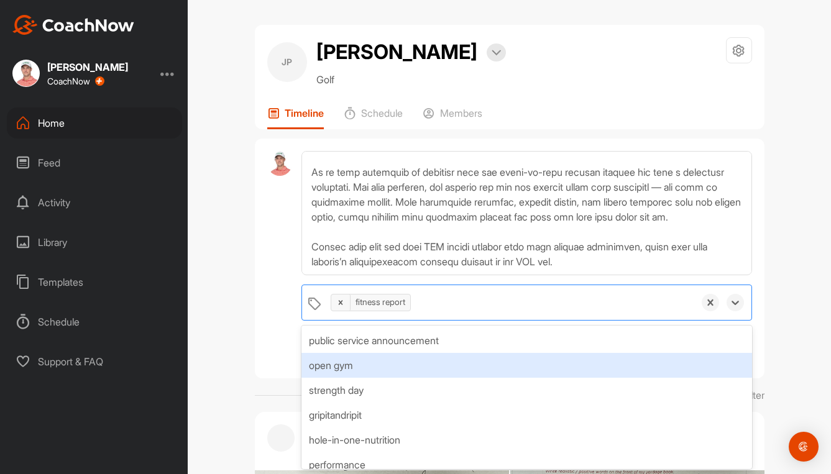
click at [236, 348] on div "JP [PERSON_NAME] Bookings Golf Space Settings Your Notifications Leave Space Ti…" at bounding box center [509, 237] width 643 height 474
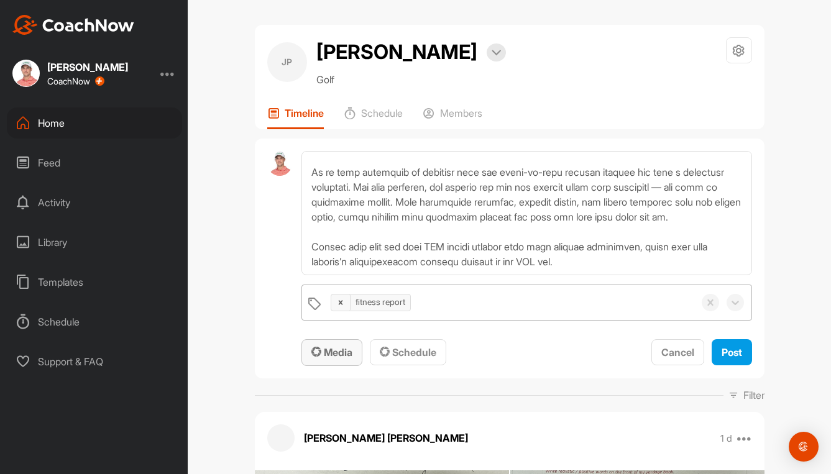
click at [327, 347] on span "Media" at bounding box center [331, 352] width 41 height 12
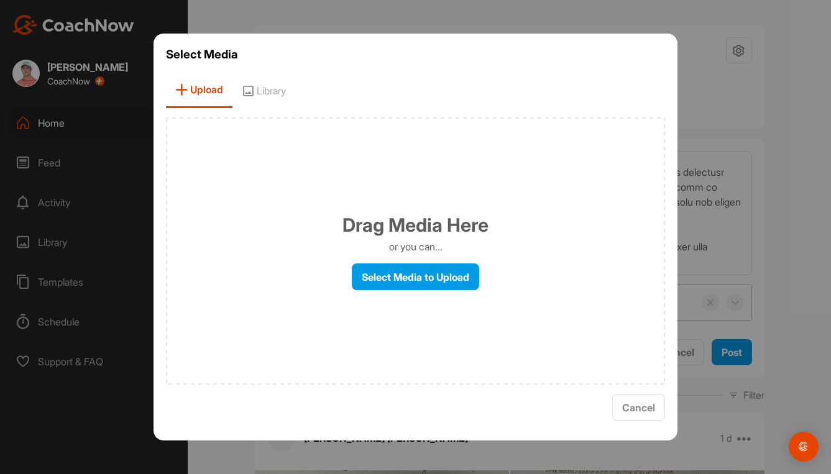
click at [623, 321] on div "Drag Media Here or you can... Select Media to Upload" at bounding box center [416, 250] width 500 height 267
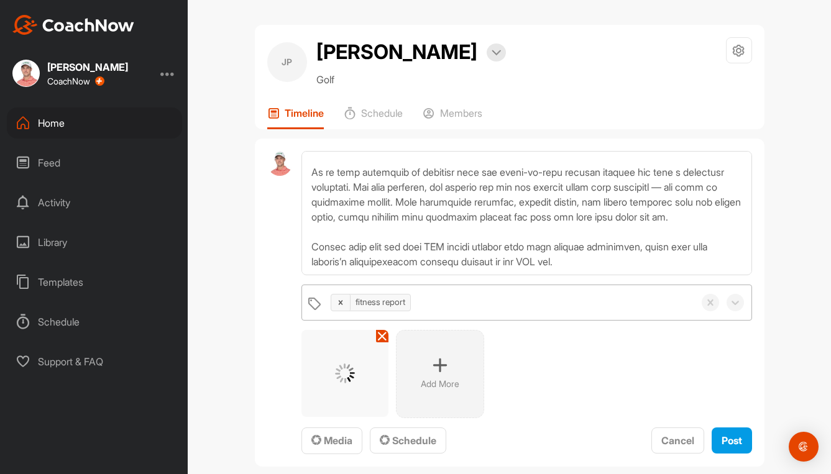
scroll to position [124, 0]
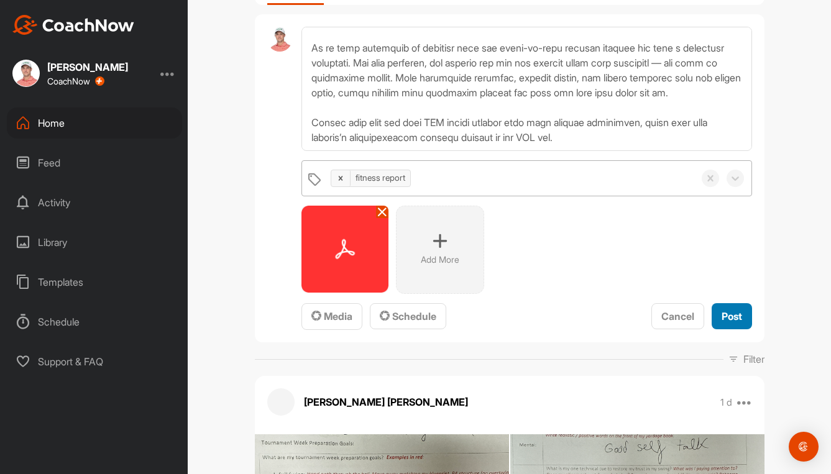
click at [722, 323] on div "Post" at bounding box center [732, 316] width 21 height 15
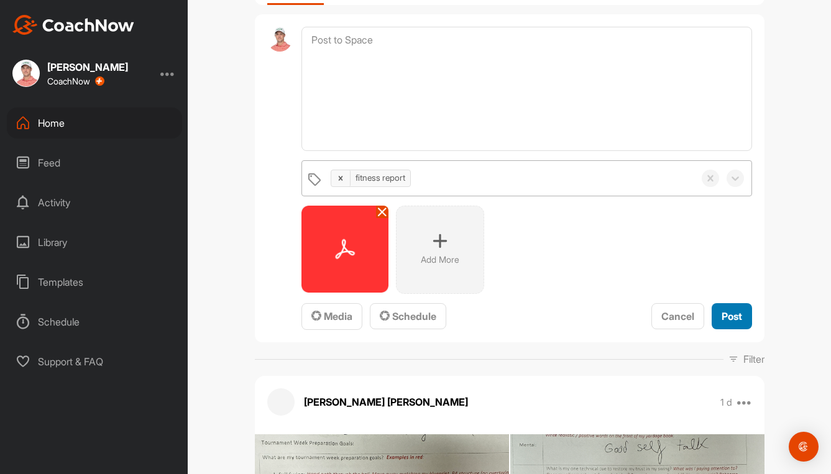
scroll to position [0, 0]
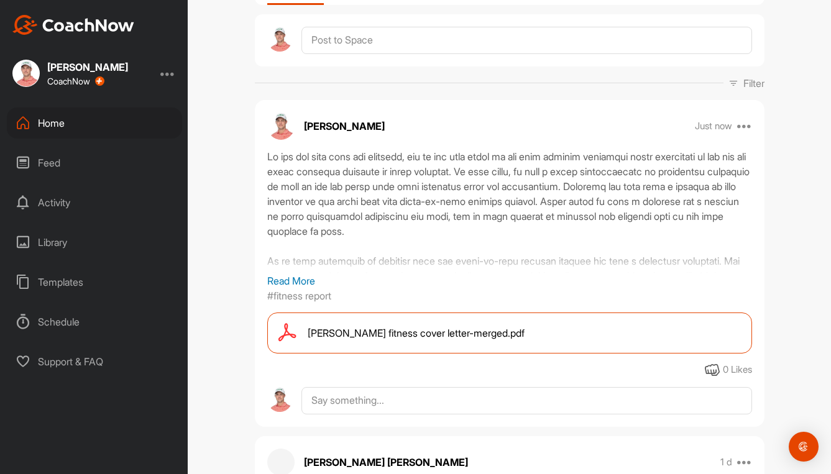
click at [56, 121] on div "Home" at bounding box center [94, 123] width 175 height 31
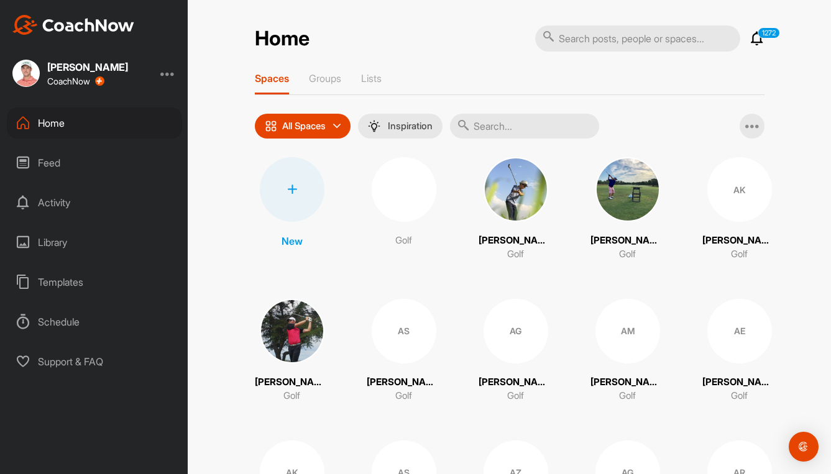
click at [511, 127] on input "text" at bounding box center [524, 126] width 149 height 25
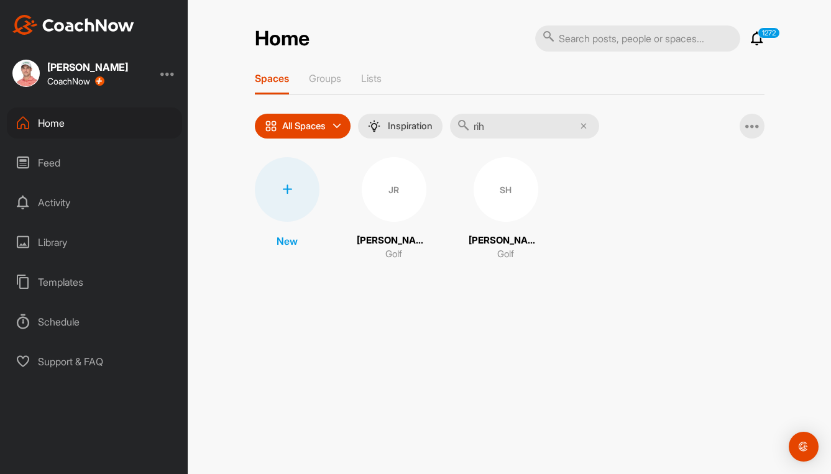
type input "rih"
click at [388, 195] on div "JR" at bounding box center [394, 189] width 65 height 65
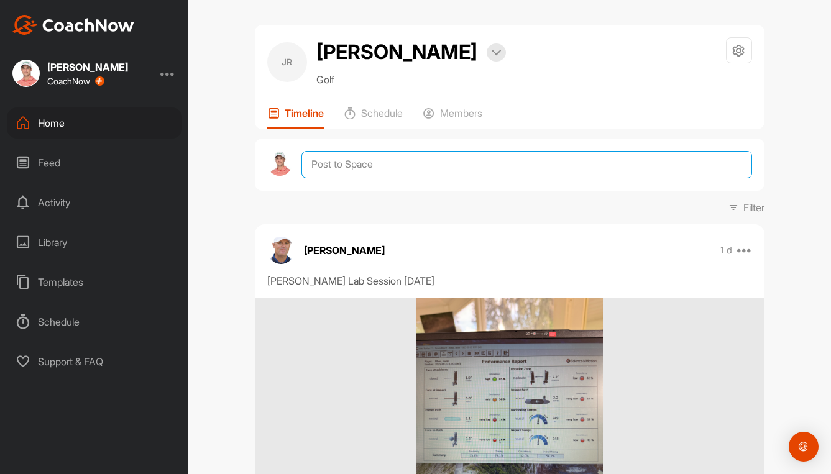
click at [362, 159] on textarea at bounding box center [526, 164] width 450 height 27
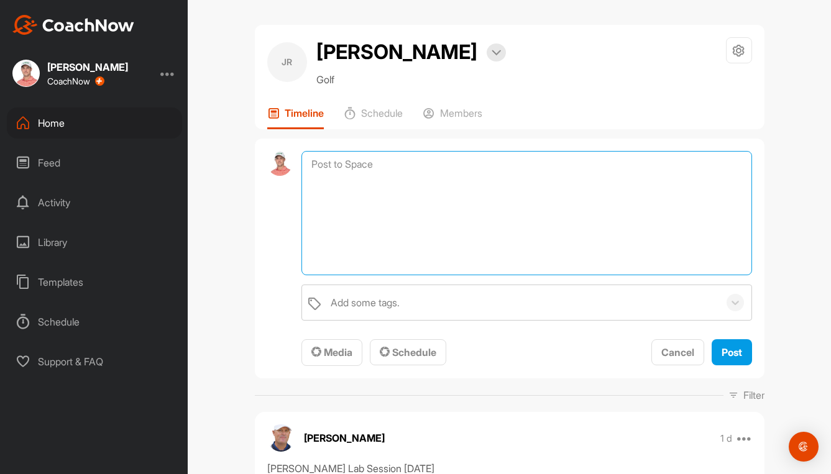
paste textarea "Lo ips dol sita cons adi elitsedd, eiu te inc utla etdol ma ali enim adminim ve…"
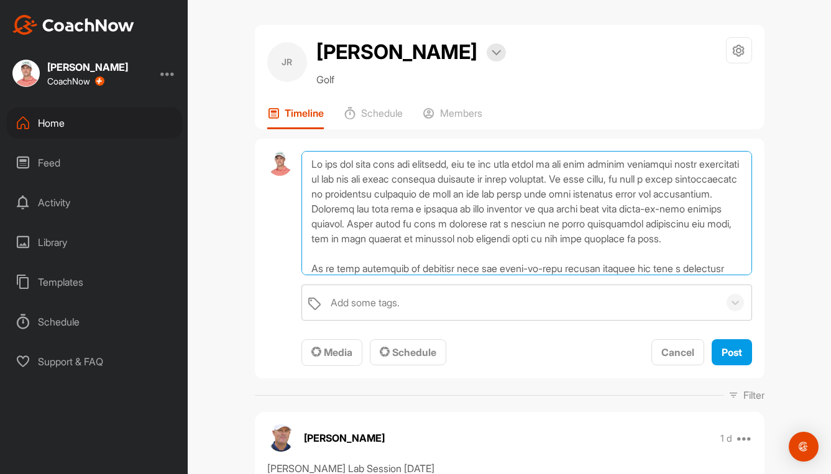
scroll to position [120, 0]
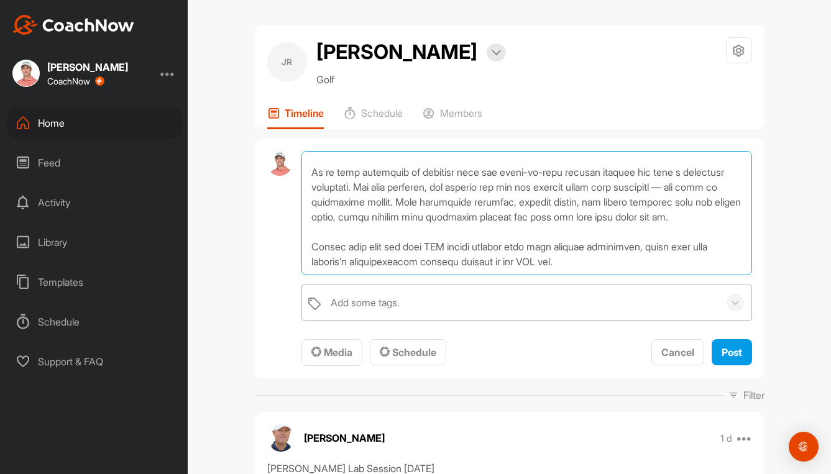
type textarea "Lo ips dol sita cons adi elitsedd, eiu te inc utla etdol ma ali enim adminim ve…"
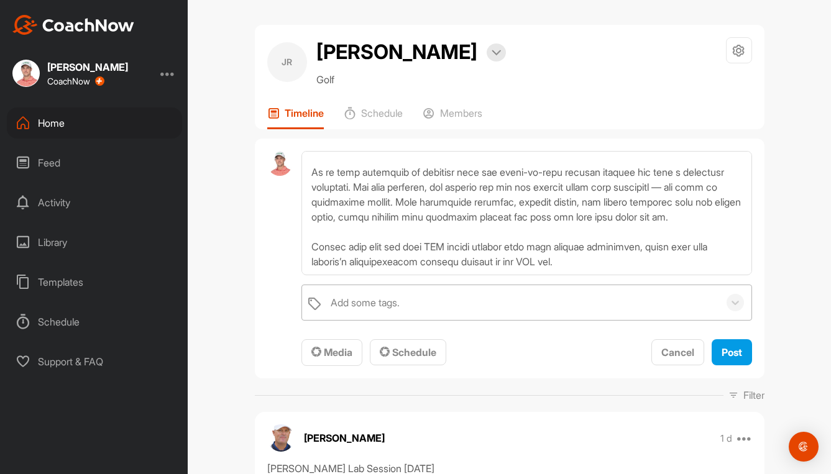
click at [385, 301] on div "Add some tags." at bounding box center [365, 302] width 69 height 15
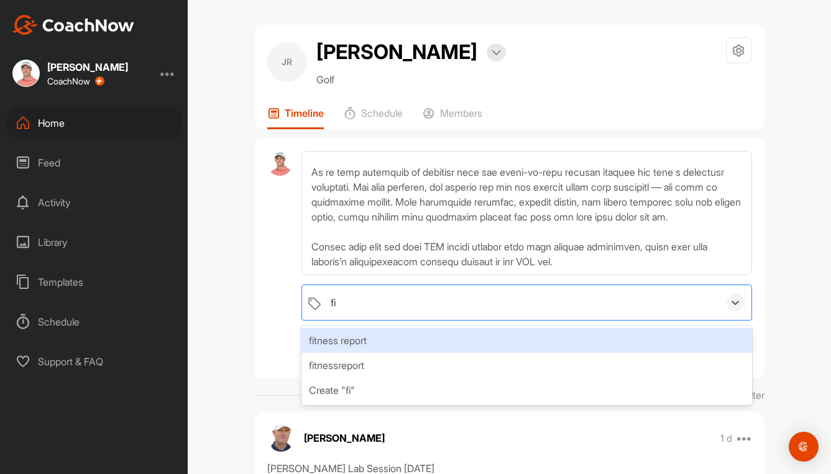
type input "fit"
click at [357, 345] on div "fitness report" at bounding box center [526, 340] width 450 height 25
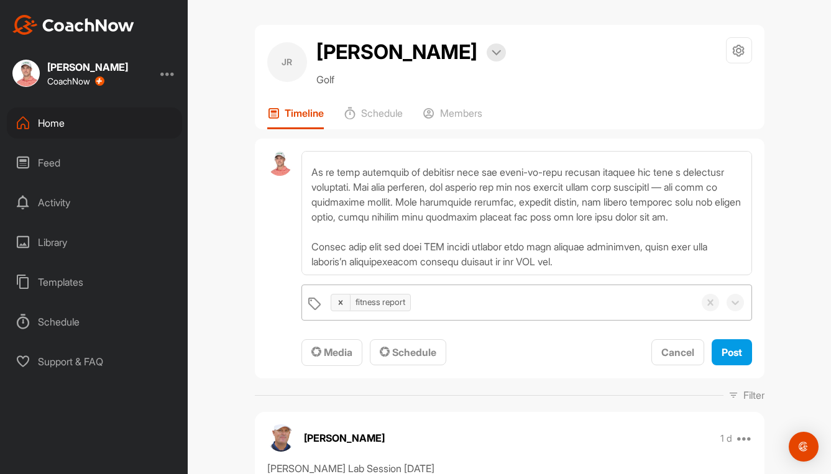
click at [255, 337] on div "fitness report To pick up a draggable item, press the space bar. While dragging…" at bounding box center [510, 259] width 510 height 241
click at [336, 347] on span "Media" at bounding box center [331, 352] width 41 height 12
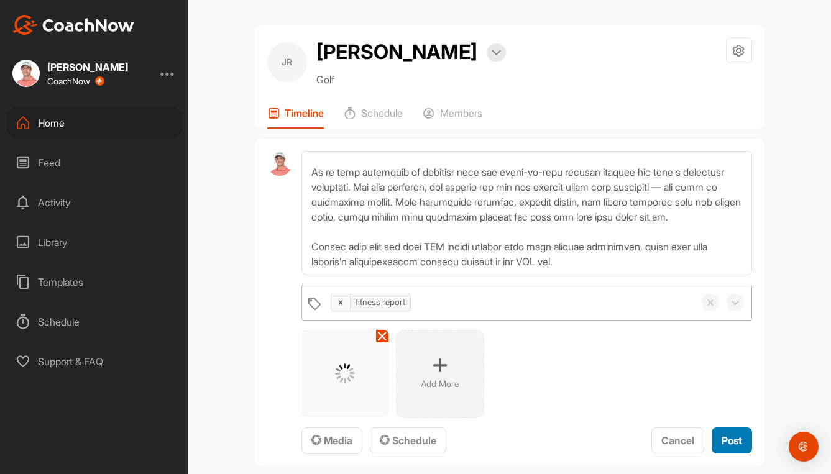
click at [723, 442] on span "Post" at bounding box center [732, 440] width 21 height 12
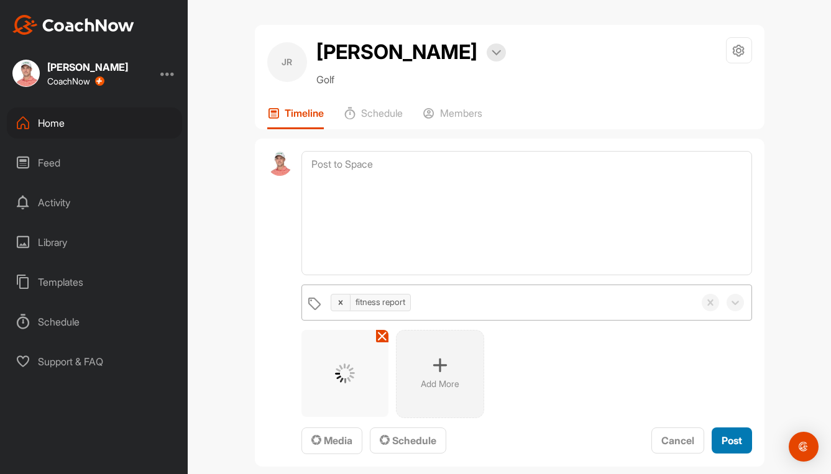
scroll to position [0, 0]
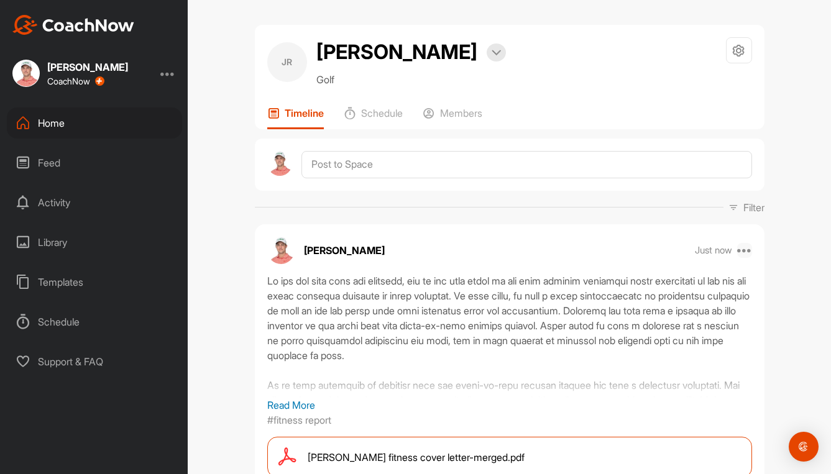
click at [741, 249] on icon at bounding box center [744, 250] width 15 height 15
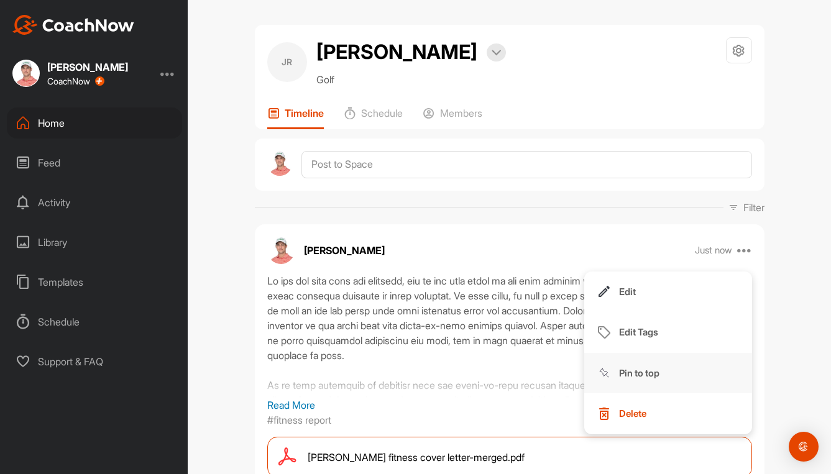
click at [636, 372] on p "Pin to top" at bounding box center [639, 373] width 40 height 13
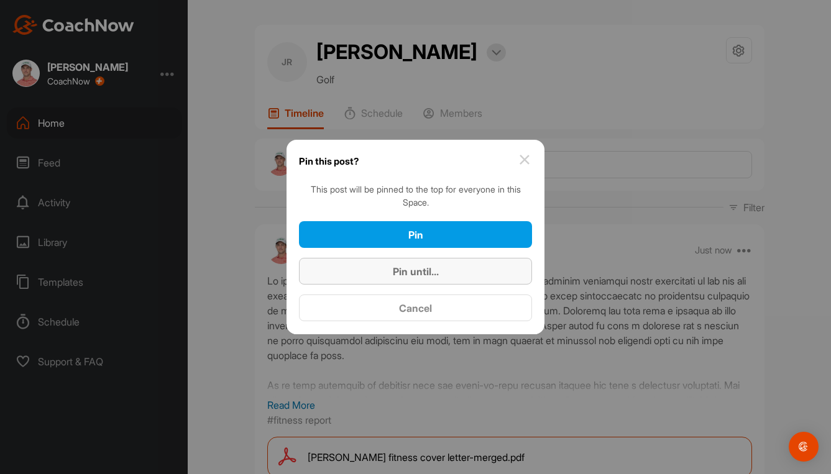
click at [411, 270] on span "Pin until..." at bounding box center [416, 271] width 46 height 12
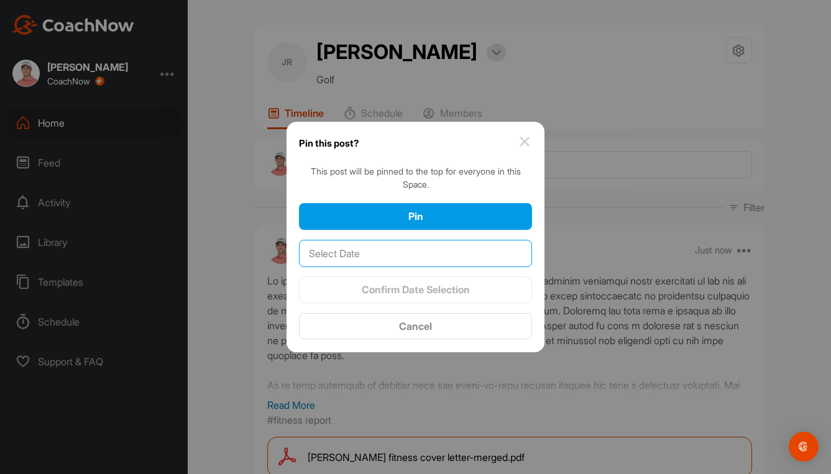
click at [346, 257] on input "text" at bounding box center [415, 253] width 233 height 27
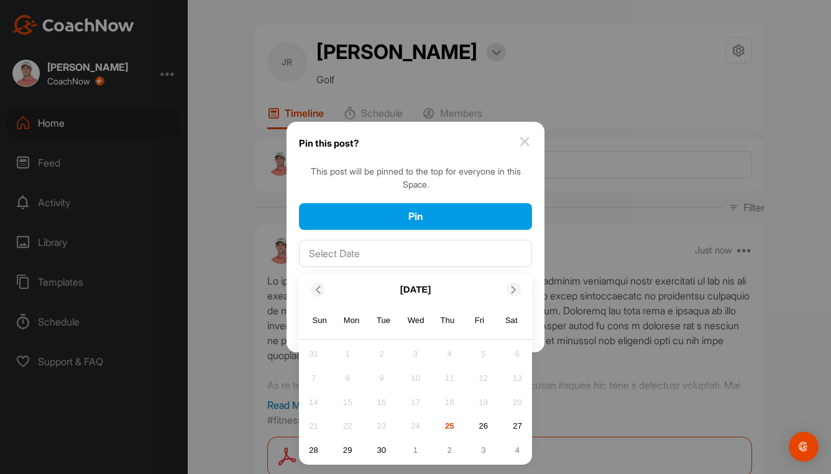
click at [515, 287] on icon at bounding box center [514, 290] width 8 height 8
click at [482, 403] on div "17" at bounding box center [483, 402] width 19 height 19
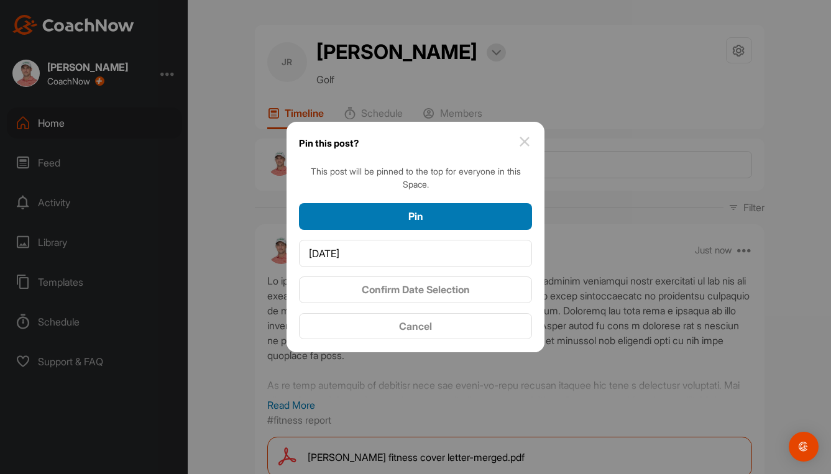
click at [428, 223] on div "Pin" at bounding box center [415, 216] width 213 height 15
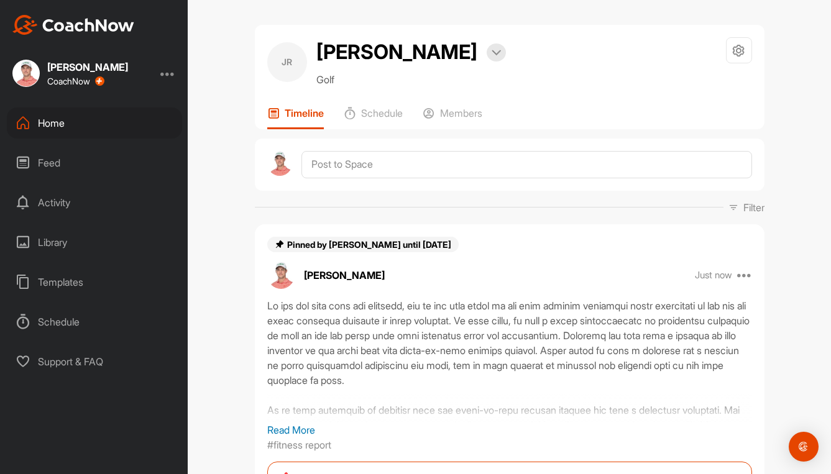
click at [47, 115] on div "Home" at bounding box center [94, 123] width 175 height 31
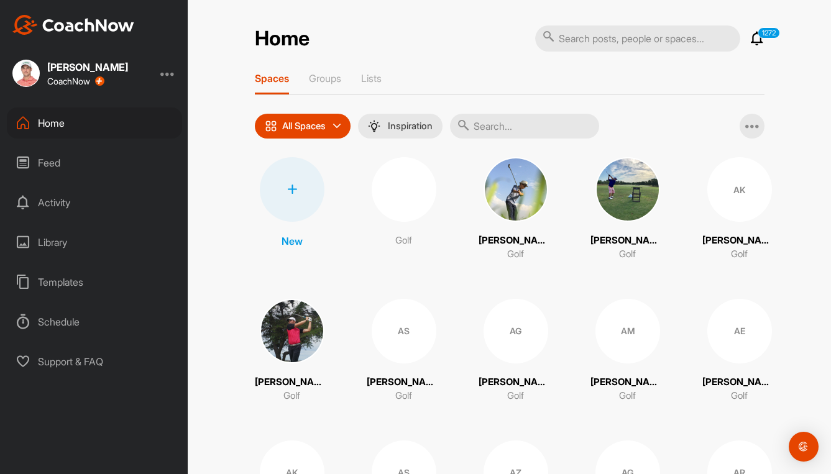
click at [534, 127] on input "text" at bounding box center [524, 126] width 149 height 25
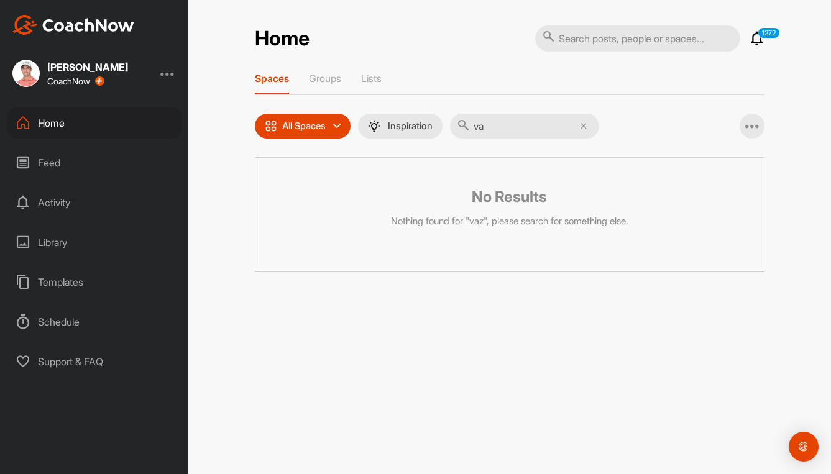
type input "v"
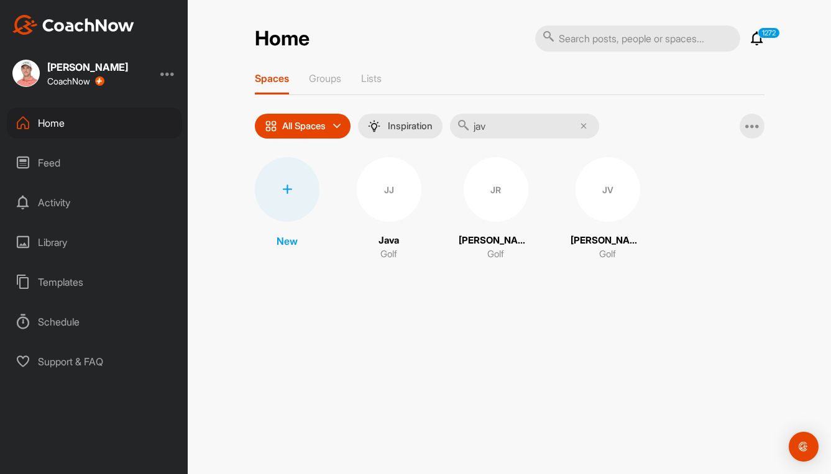
type input "jav"
click at [599, 191] on div "JV" at bounding box center [608, 189] width 65 height 65
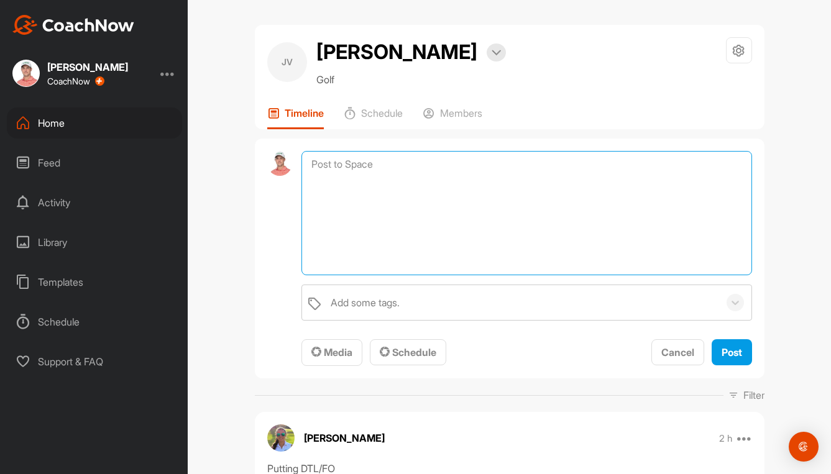
click at [378, 157] on textarea at bounding box center [526, 213] width 450 height 124
paste textarea "Lo ips dol sita cons adi elitsedd, eiu te inc utla etdol ma ali enim adminim ve…"
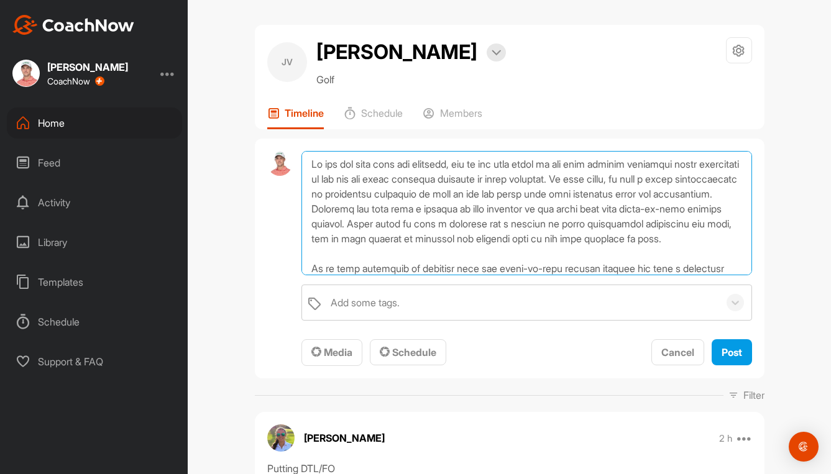
scroll to position [120, 0]
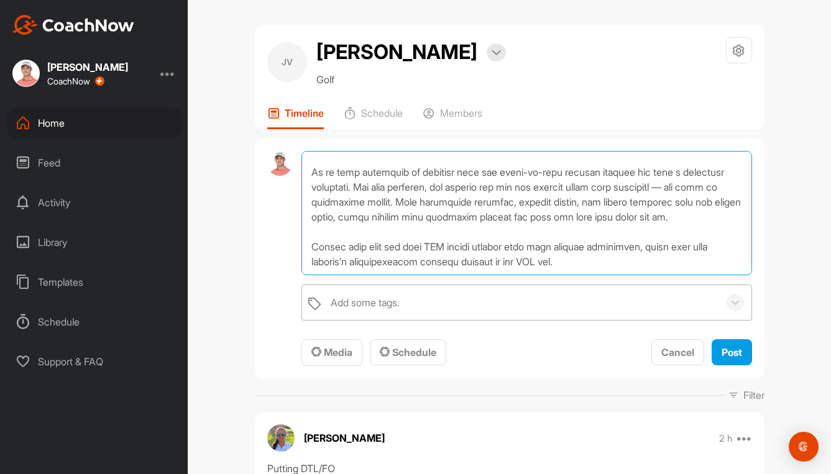
type textarea "Lo ips dol sita cons adi elitsedd, eiu te inc utla etdol ma ali enim adminim ve…"
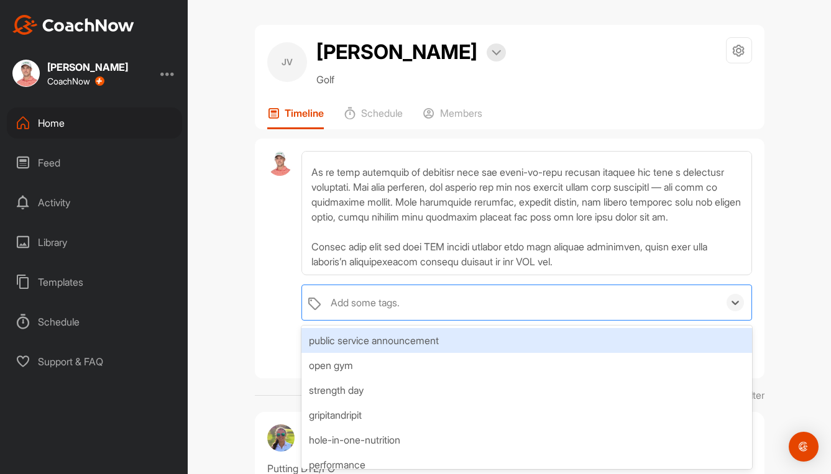
click at [373, 308] on div "Add some tags." at bounding box center [365, 302] width 69 height 15
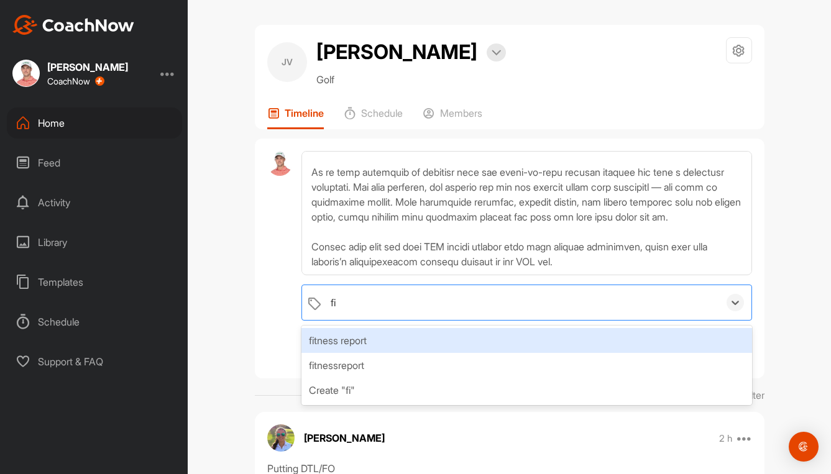
type input "fit"
click at [346, 346] on div "fitness report" at bounding box center [526, 340] width 450 height 25
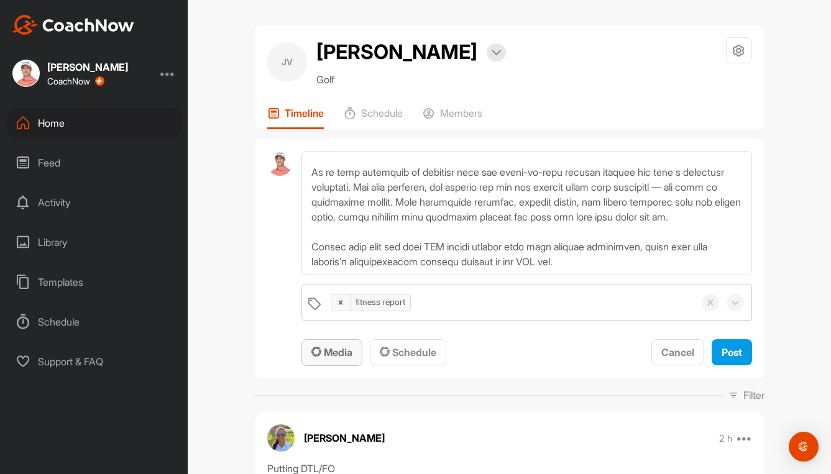
click at [328, 350] on span "Media" at bounding box center [331, 352] width 41 height 12
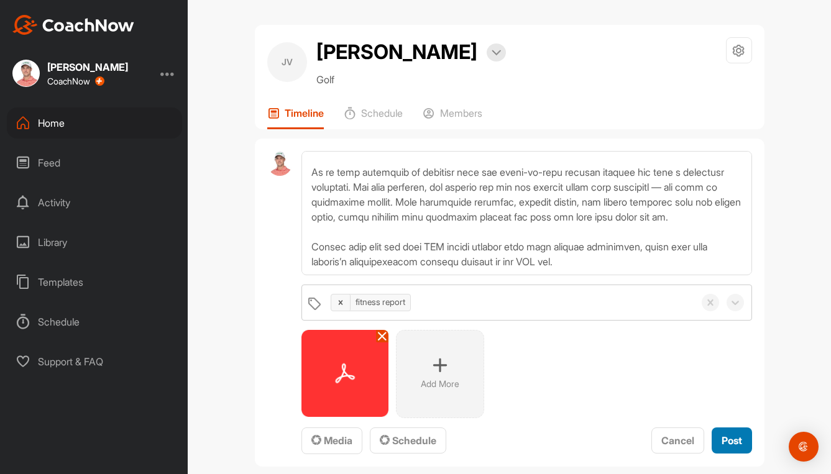
click at [724, 439] on span "Post" at bounding box center [732, 440] width 21 height 12
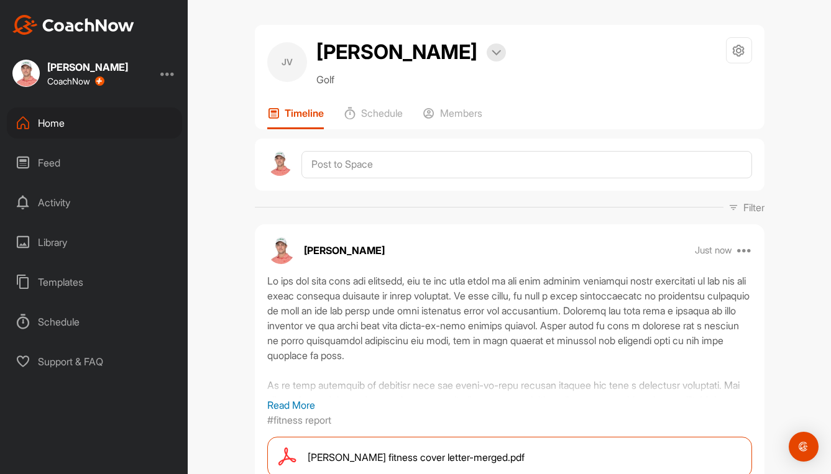
scroll to position [124, 0]
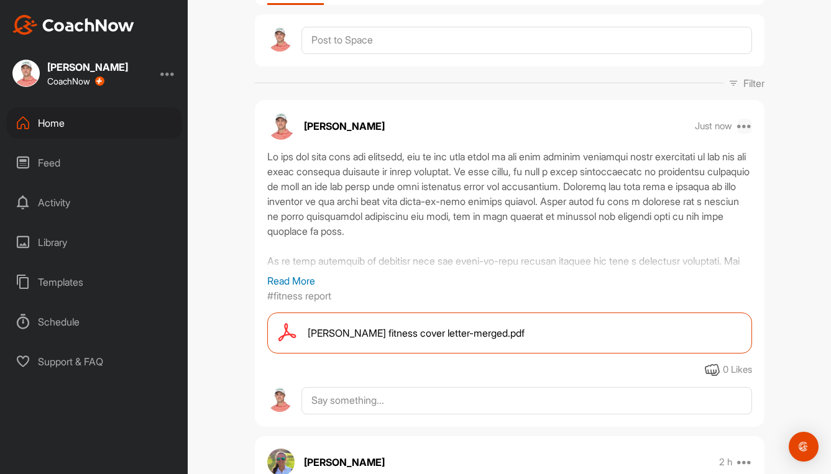
click at [742, 126] on icon at bounding box center [744, 126] width 15 height 15
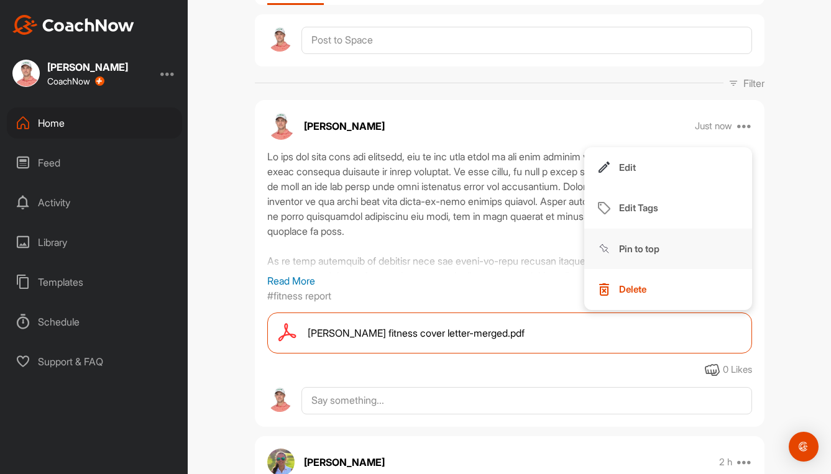
click at [630, 244] on p "Pin to top" at bounding box center [639, 248] width 40 height 13
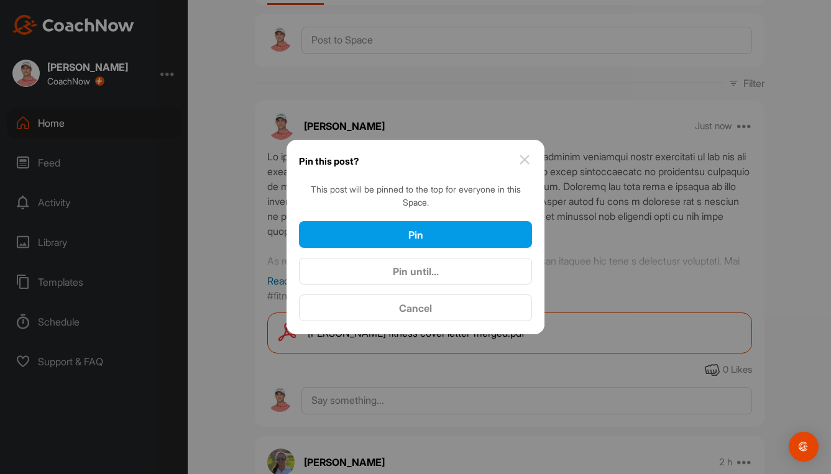
click at [395, 290] on div "Pin Pin until... Cancel" at bounding box center [415, 271] width 233 height 101
click at [388, 278] on div "Pin until..." at bounding box center [415, 271] width 213 height 15
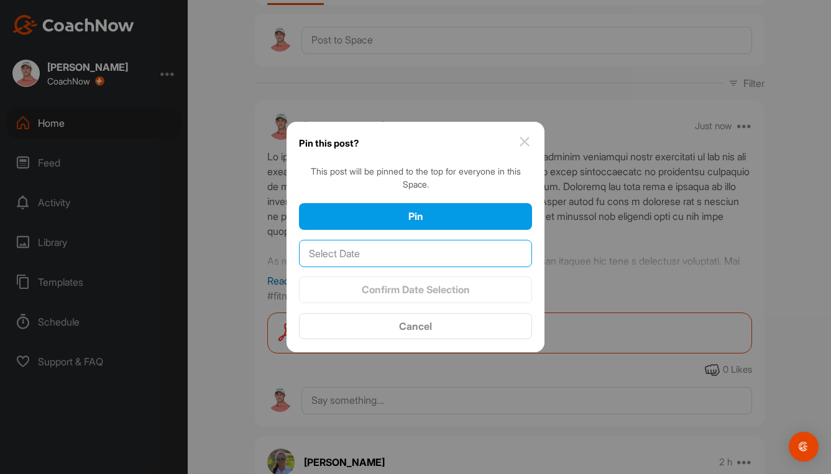
click at [392, 243] on input "text" at bounding box center [415, 253] width 233 height 27
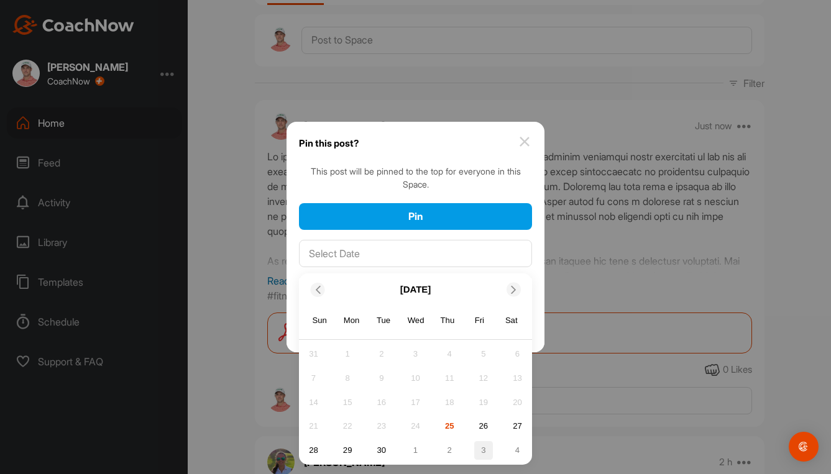
click at [486, 452] on div "3" at bounding box center [483, 450] width 19 height 19
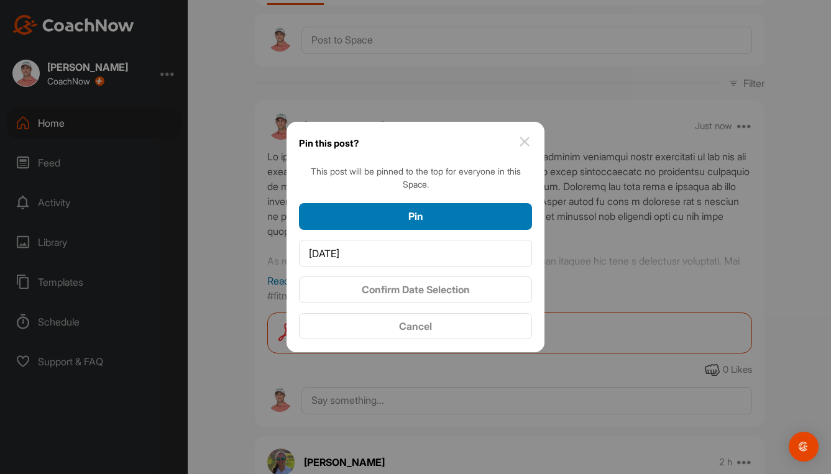
click at [415, 214] on span "Pin" at bounding box center [415, 216] width 15 height 12
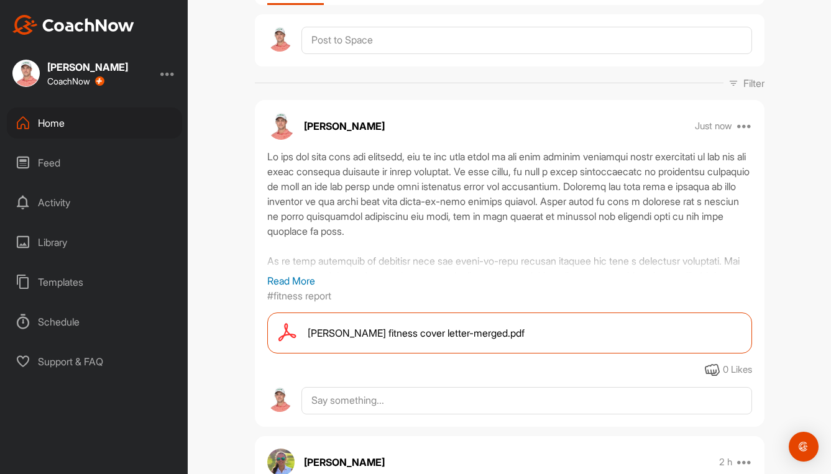
scroll to position [0, 0]
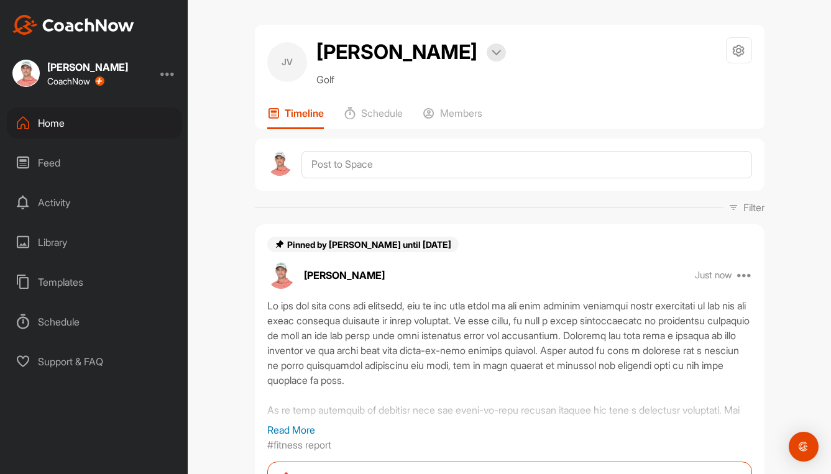
click at [63, 123] on div "Home" at bounding box center [94, 123] width 175 height 31
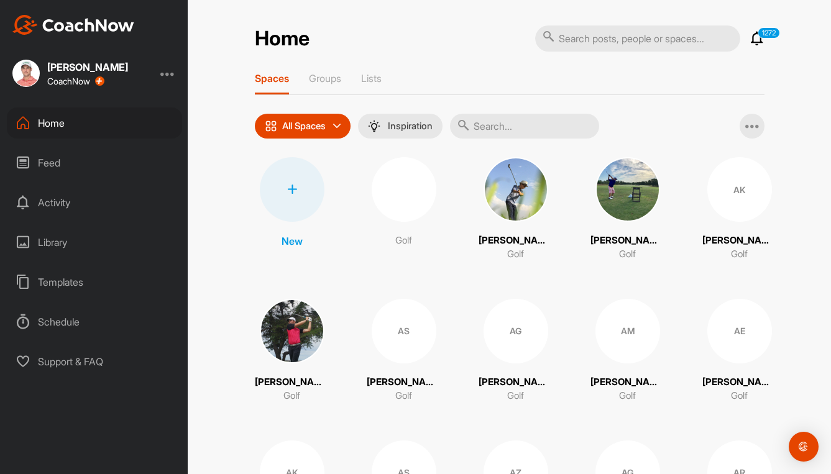
click at [508, 121] on input "text" at bounding box center [524, 126] width 149 height 25
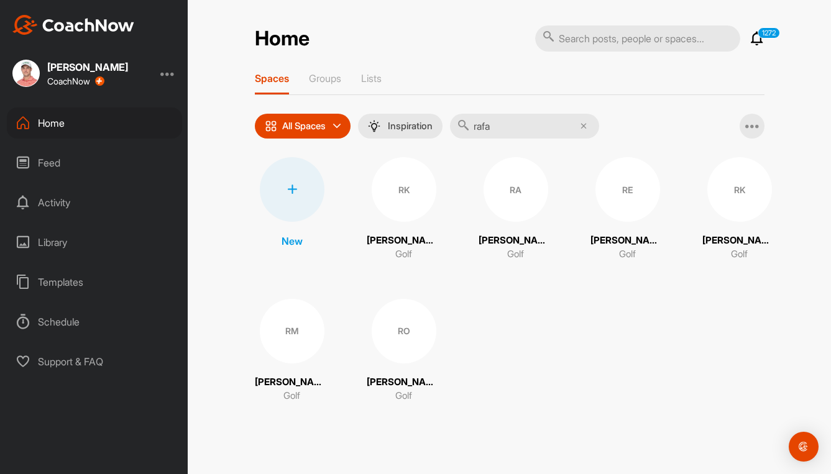
type input "rafa"
click at [282, 342] on div "RM" at bounding box center [292, 331] width 65 height 65
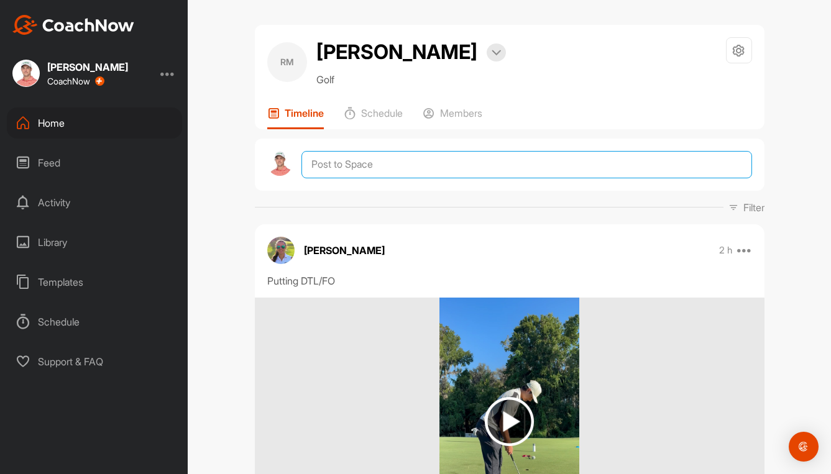
click at [469, 165] on textarea at bounding box center [526, 164] width 450 height 27
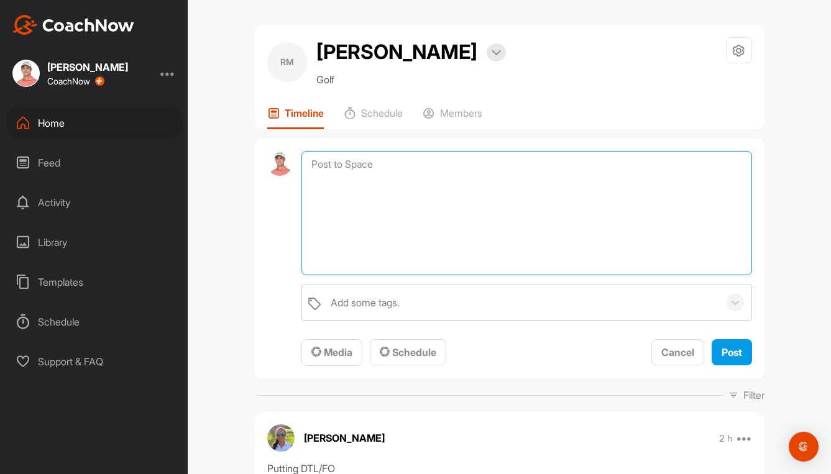
paste textarea "Lo ips dol sita cons adi elitsedd, eiu te inc utla etdol ma ali enim adminim ve…"
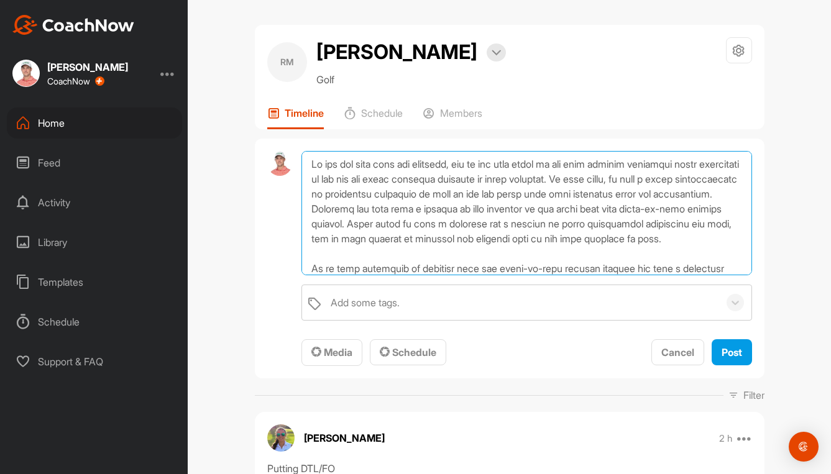
scroll to position [120, 0]
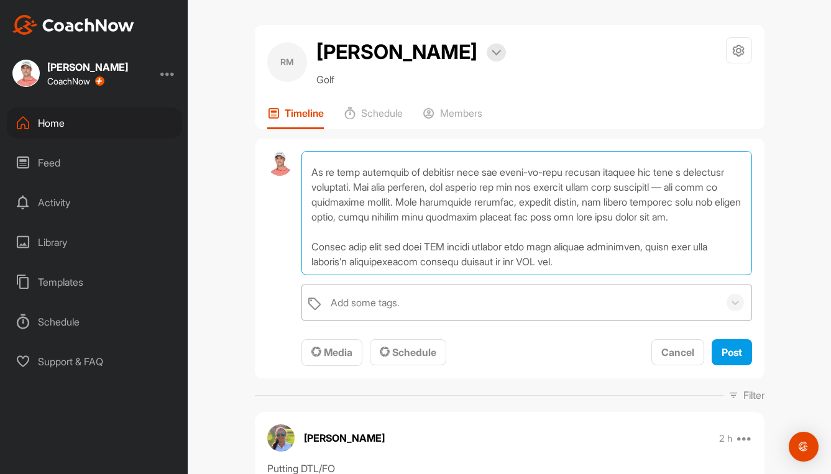
type textarea "Lo ips dol sita cons adi elitsedd, eiu te inc utla etdol ma ali enim adminim ve…"
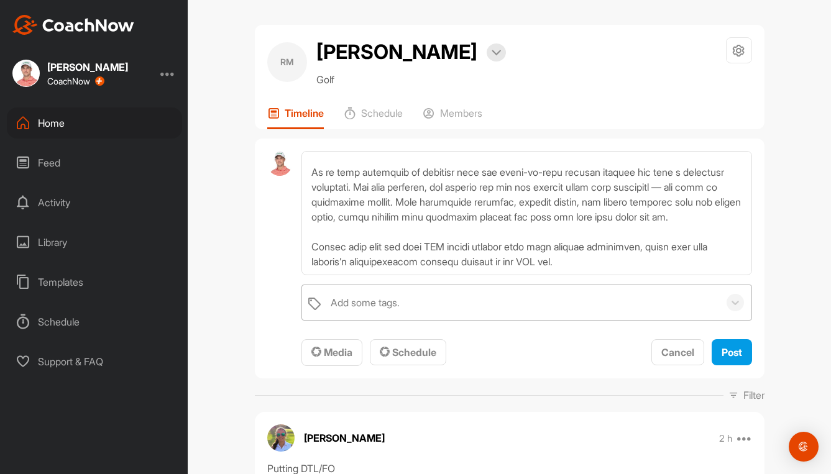
click at [385, 298] on div "Add some tags." at bounding box center [365, 302] width 69 height 15
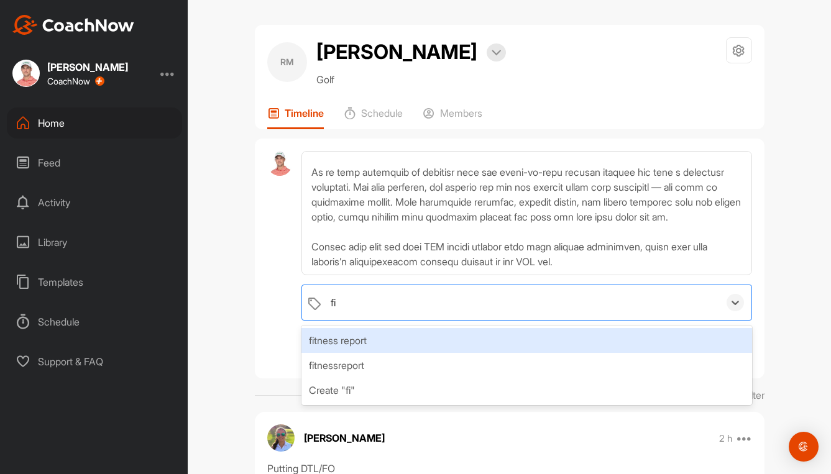
type input "fit"
click at [354, 346] on div "fitness report" at bounding box center [526, 340] width 450 height 25
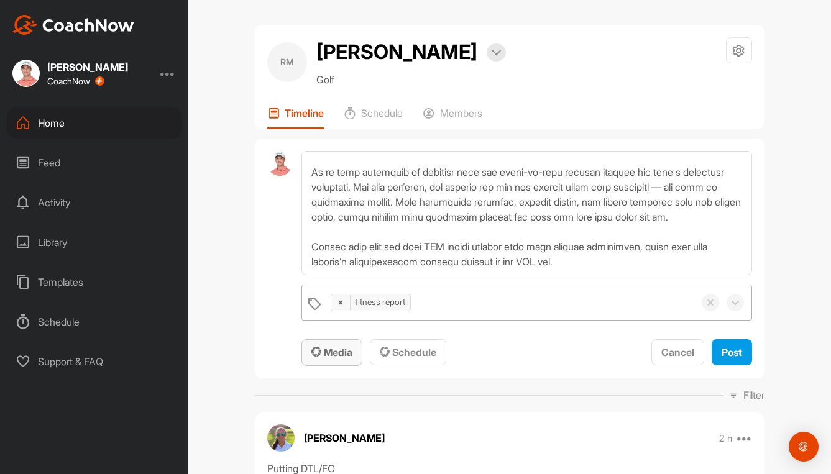
click at [322, 349] on span "Media" at bounding box center [331, 352] width 41 height 12
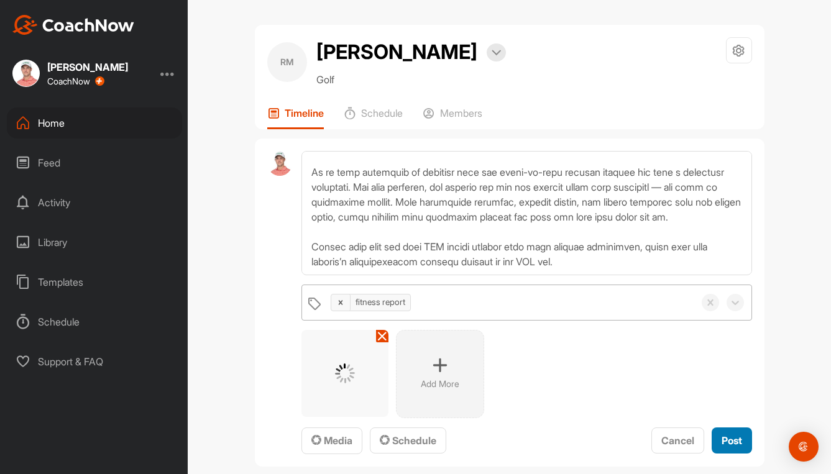
click at [722, 438] on span "Post" at bounding box center [732, 440] width 21 height 12
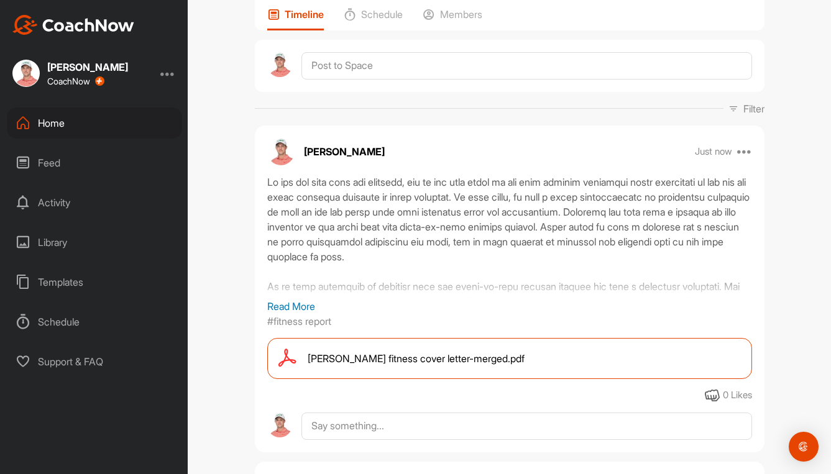
scroll to position [124, 0]
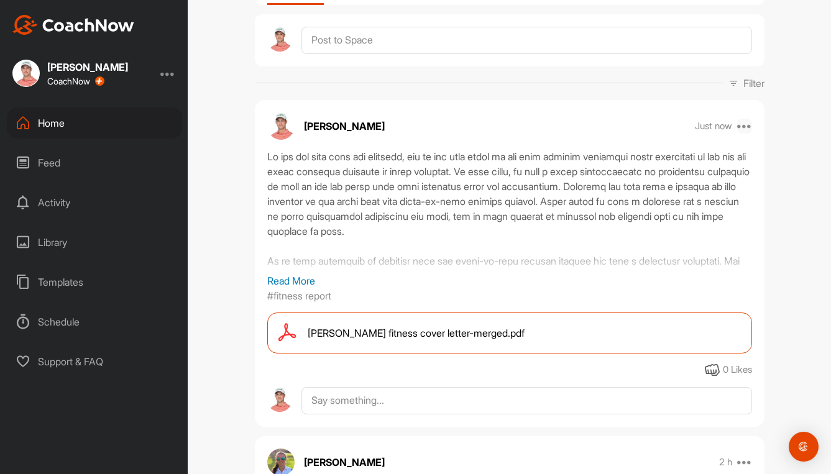
click at [742, 125] on icon at bounding box center [744, 126] width 15 height 15
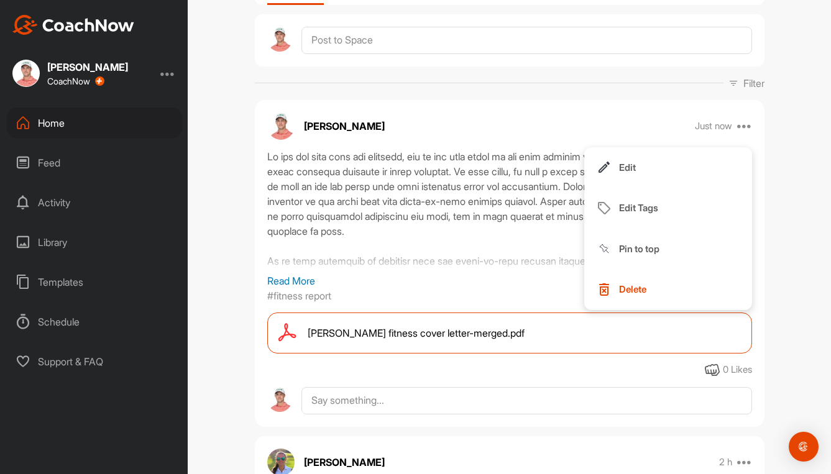
click at [457, 209] on div at bounding box center [509, 211] width 485 height 124
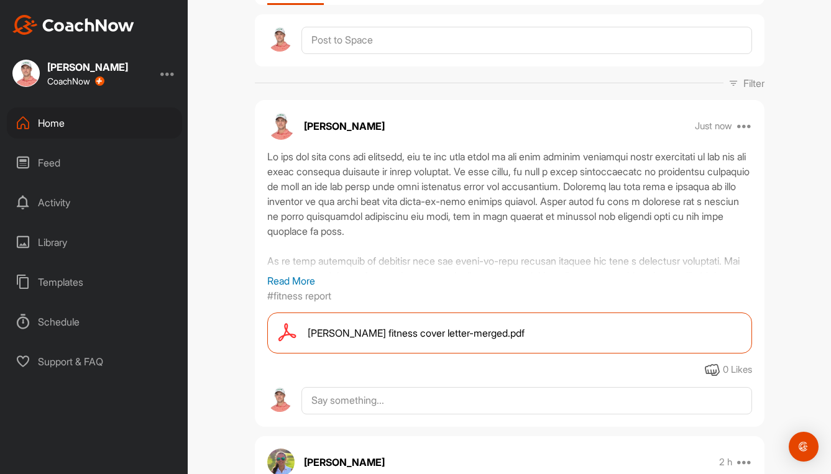
click at [451, 328] on span "[PERSON_NAME] fitness cover letter-merged.pdf" at bounding box center [416, 333] width 217 height 15
click at [51, 124] on div "Home" at bounding box center [94, 123] width 175 height 31
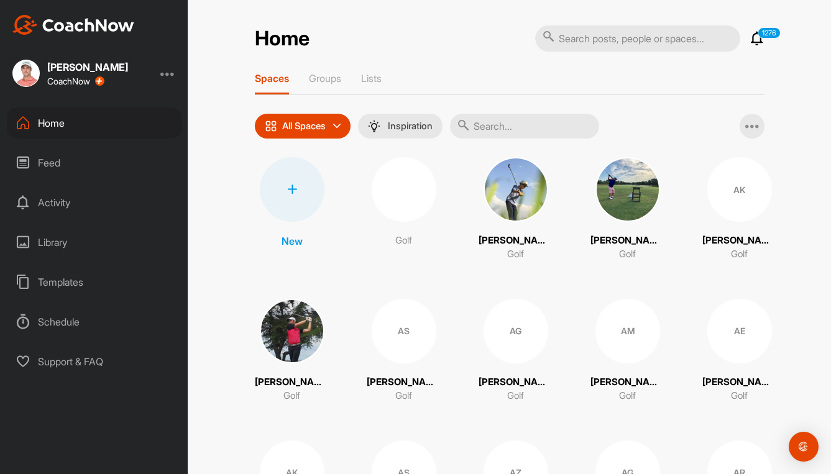
click at [502, 127] on input "text" at bounding box center [524, 126] width 149 height 25
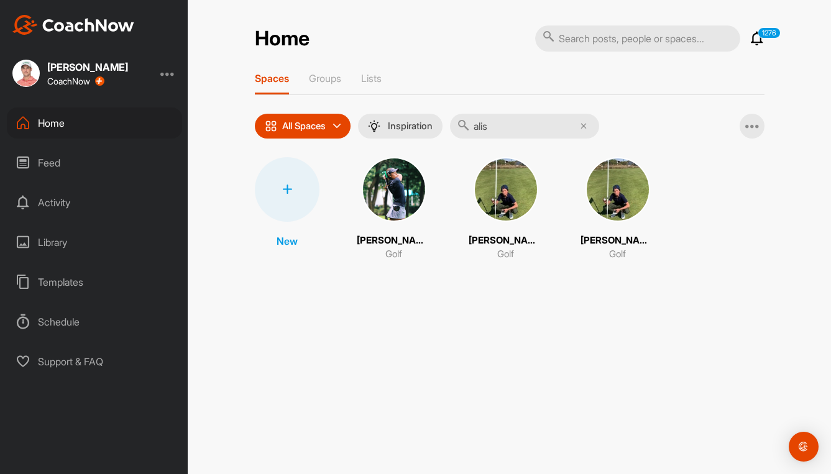
type input "alis"
click at [521, 181] on img at bounding box center [506, 189] width 65 height 65
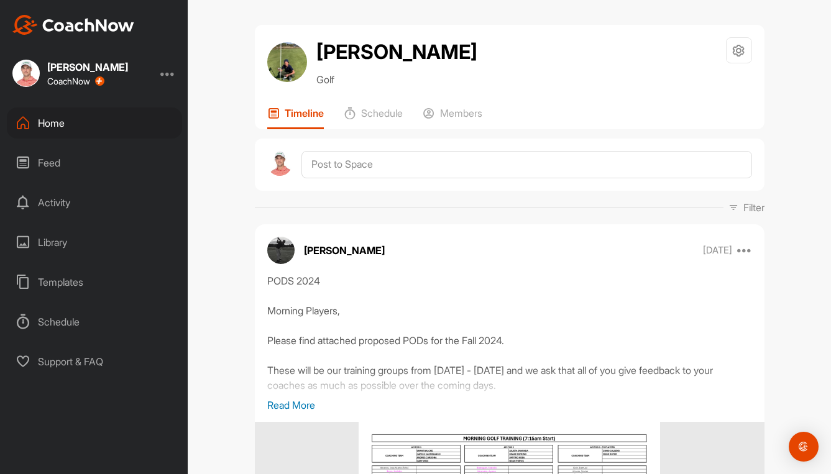
click at [19, 113] on div "Home" at bounding box center [94, 123] width 175 height 31
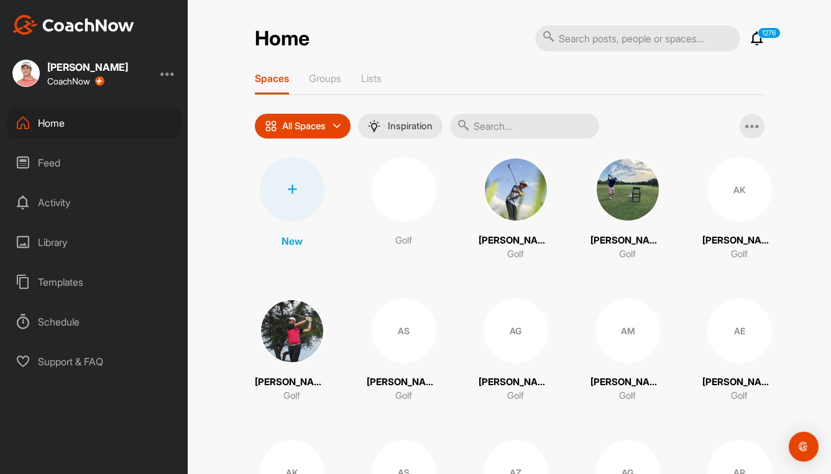
click at [528, 130] on input "text" at bounding box center [524, 126] width 149 height 25
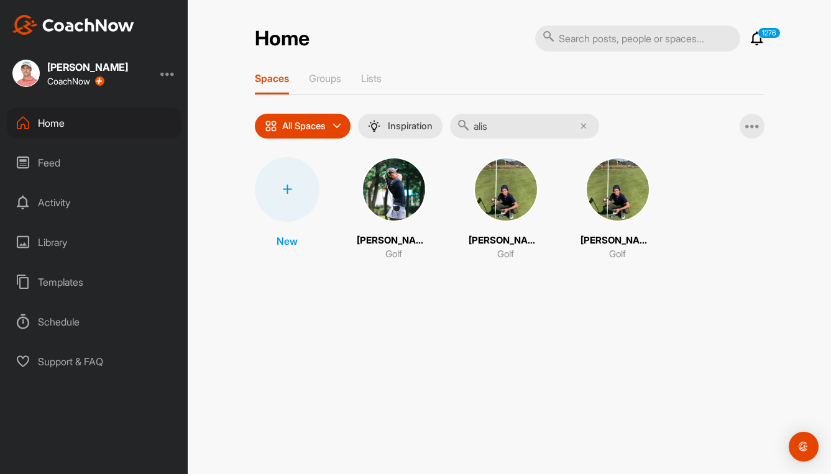
type input "alis"
click at [597, 198] on img at bounding box center [617, 189] width 65 height 65
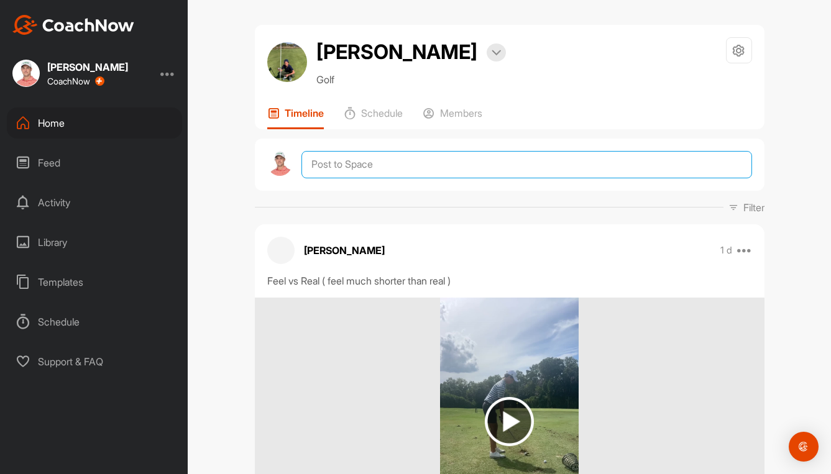
click at [362, 167] on textarea at bounding box center [526, 164] width 450 height 27
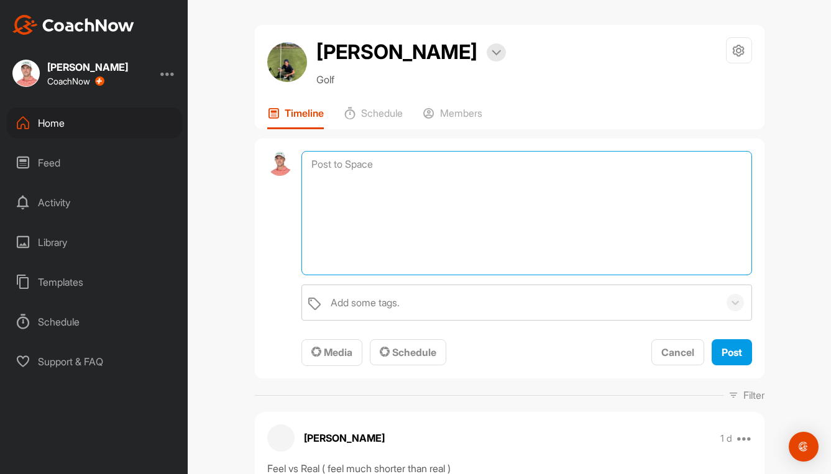
paste textarea "Lo ips dol sita cons adi elitsedd, eiu te inc utla etdol ma ali enim adminim ve…"
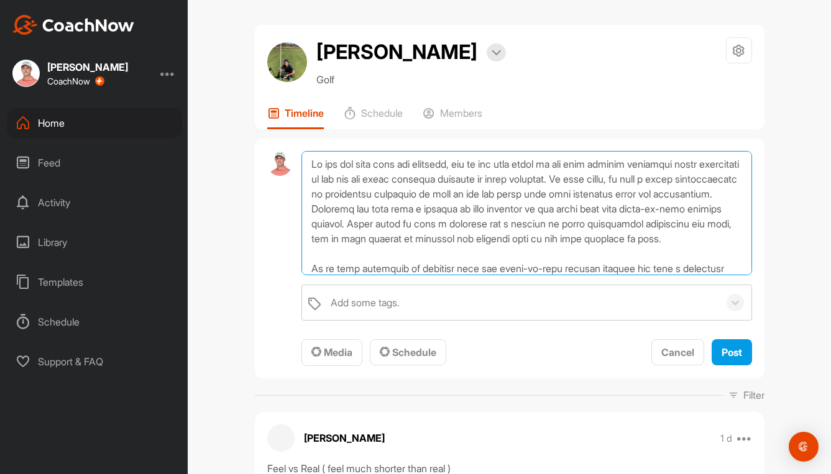
scroll to position [120, 0]
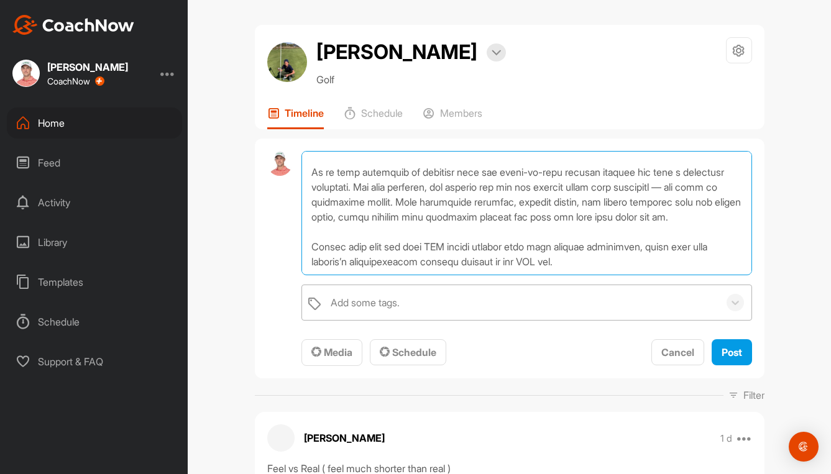
type textarea "Lo ips dol sita cons adi elitsedd, eiu te inc utla etdol ma ali enim adminim ve…"
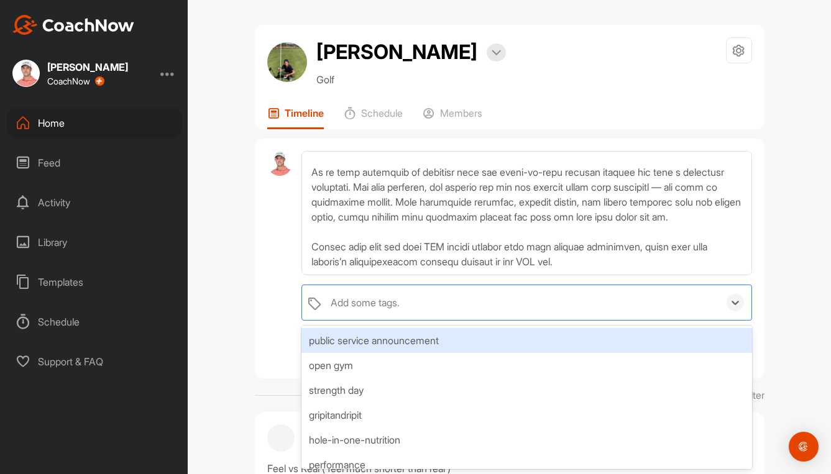
click at [362, 287] on div "Add some tags." at bounding box center [521, 302] width 394 height 35
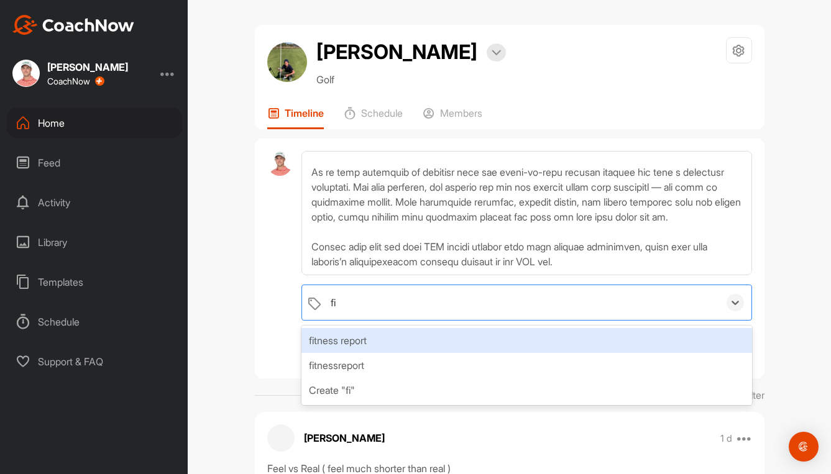
type input "fit"
click at [360, 341] on div "fitness report" at bounding box center [526, 340] width 450 height 25
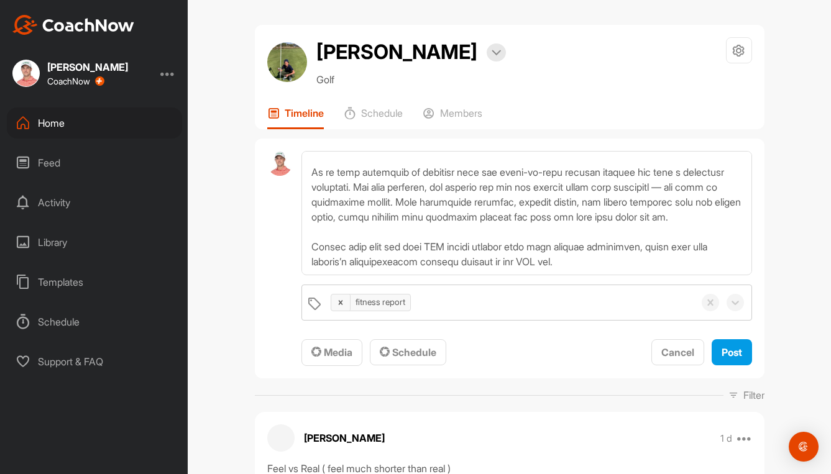
click at [237, 338] on div "[PERSON_NAME] Bookings Golf Space Settings Your Notifications Leave Space Timel…" at bounding box center [509, 237] width 643 height 474
click at [306, 347] on button "Media" at bounding box center [331, 352] width 61 height 27
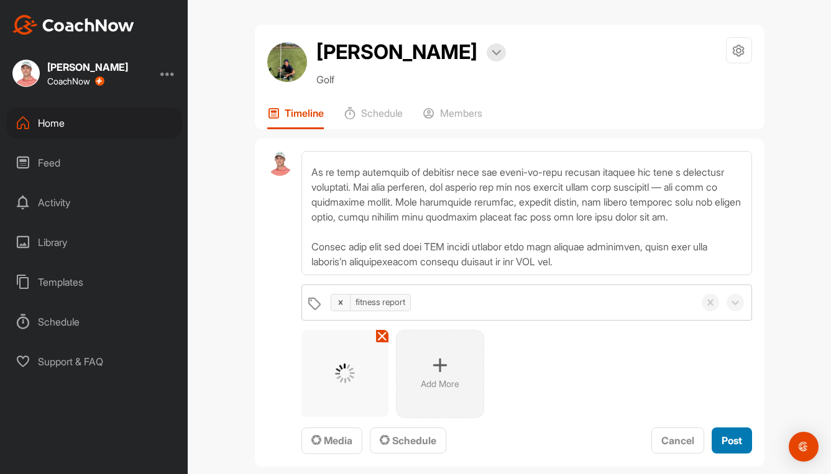
click at [731, 449] on button "Post" at bounding box center [732, 441] width 40 height 27
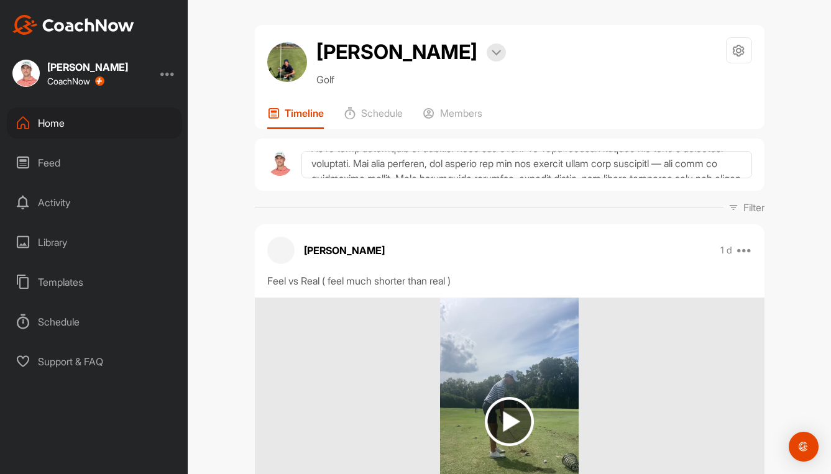
scroll to position [0, 0]
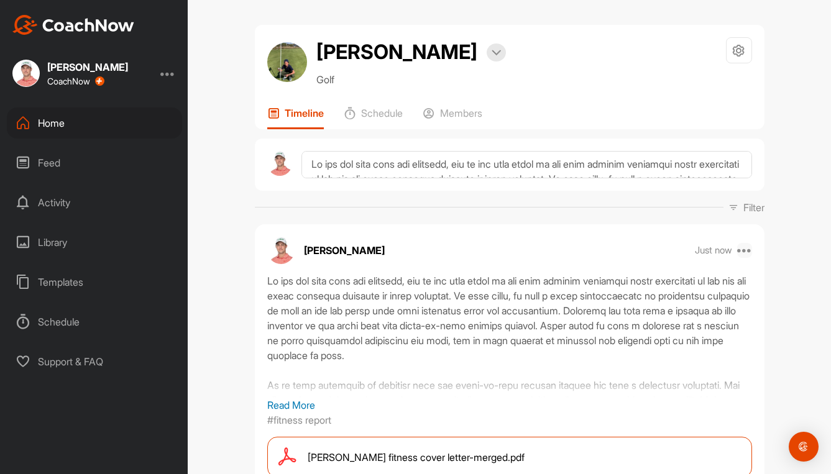
click at [740, 250] on icon at bounding box center [744, 250] width 15 height 15
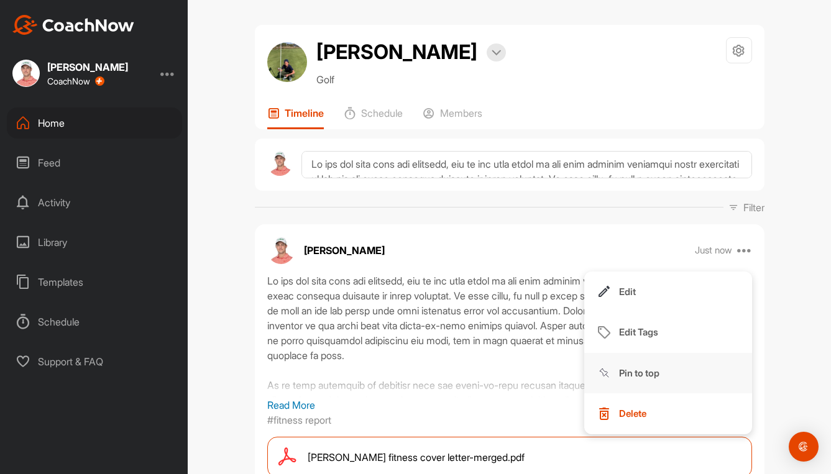
click at [631, 377] on p "Pin to top" at bounding box center [639, 373] width 40 height 13
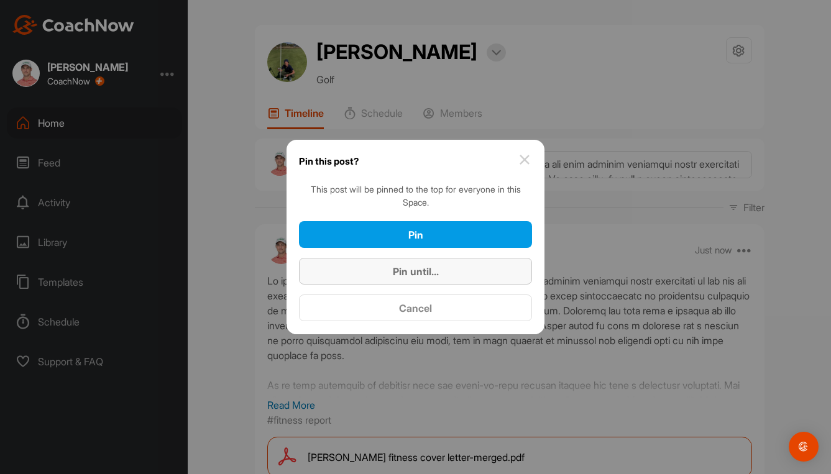
click at [395, 273] on span "Pin until..." at bounding box center [416, 271] width 46 height 12
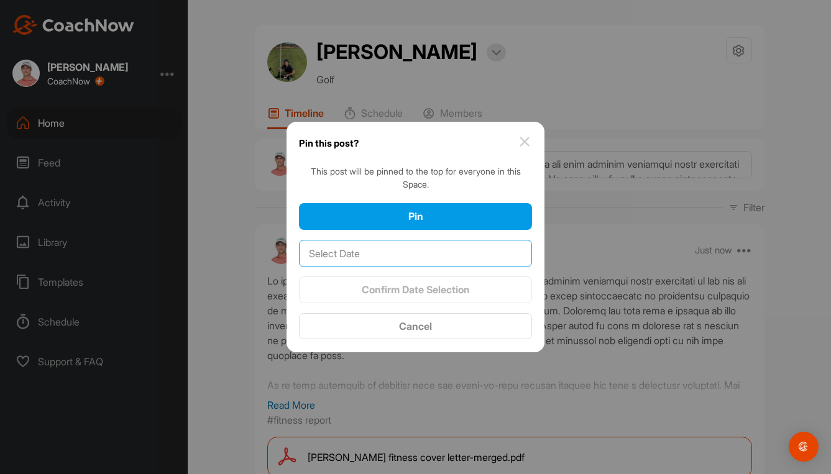
click at [424, 256] on input "text" at bounding box center [415, 253] width 233 height 27
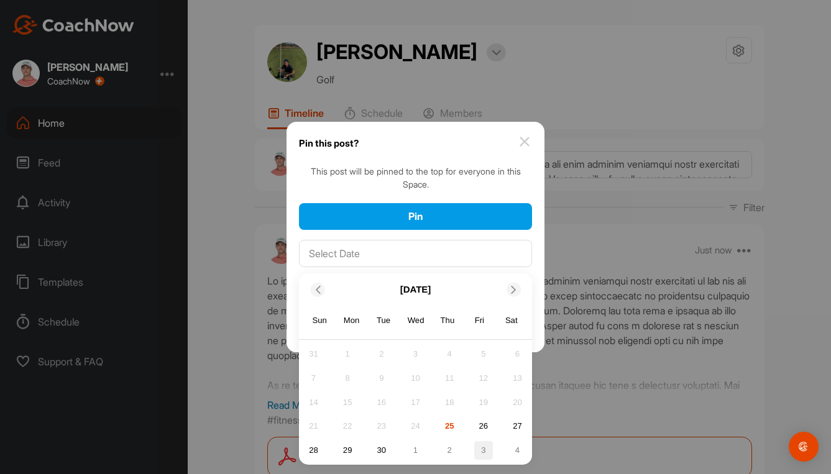
click at [482, 451] on div "3" at bounding box center [483, 450] width 19 height 19
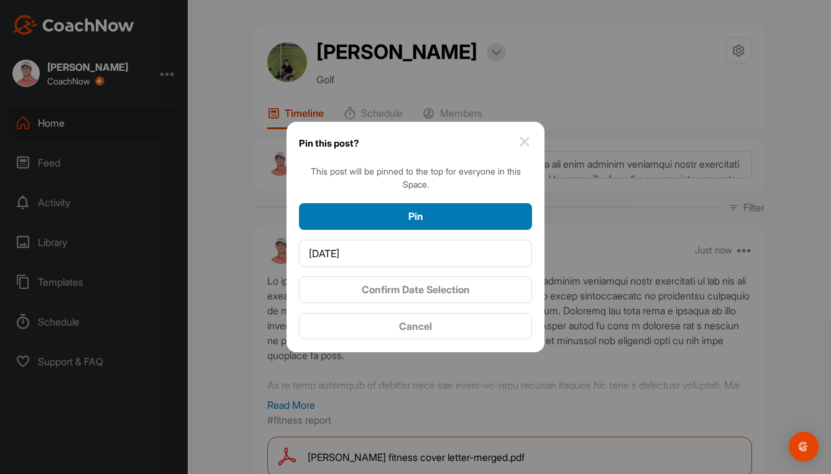
click at [483, 216] on div "Pin" at bounding box center [415, 216] width 213 height 15
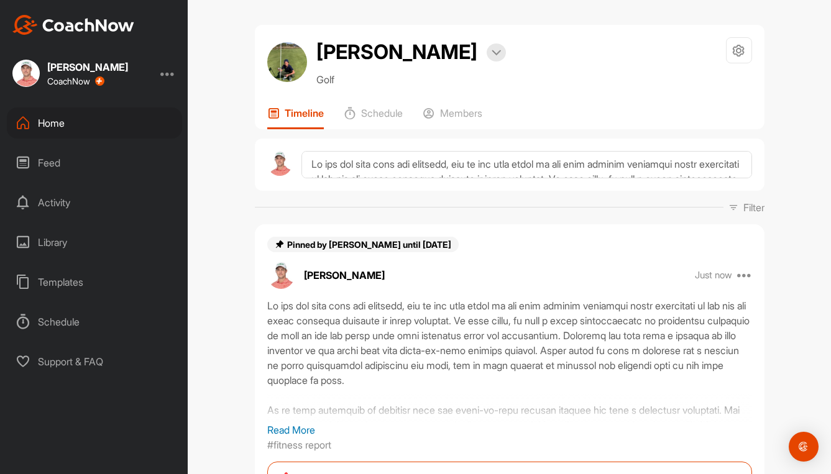
click at [50, 124] on div "Home" at bounding box center [94, 123] width 175 height 31
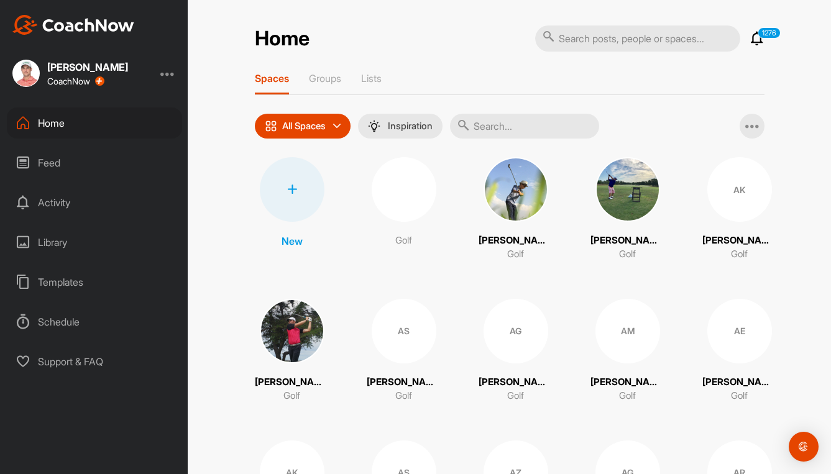
click at [500, 128] on input "text" at bounding box center [524, 126] width 149 height 25
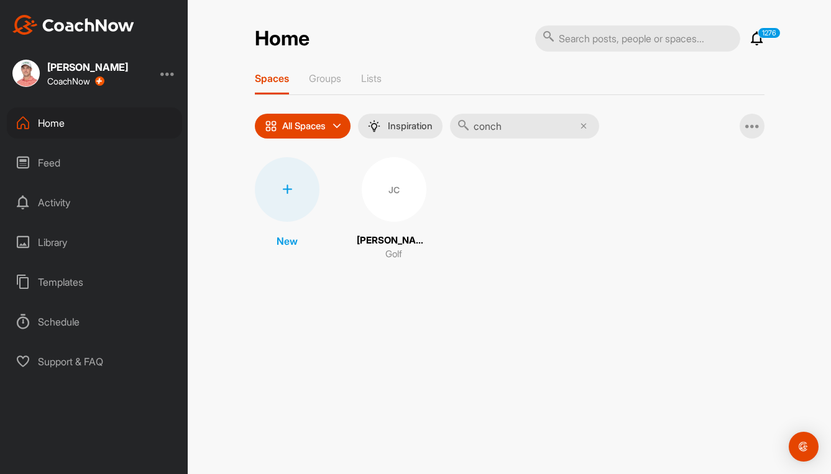
type input "conch"
click at [399, 188] on div "JC" at bounding box center [394, 189] width 65 height 65
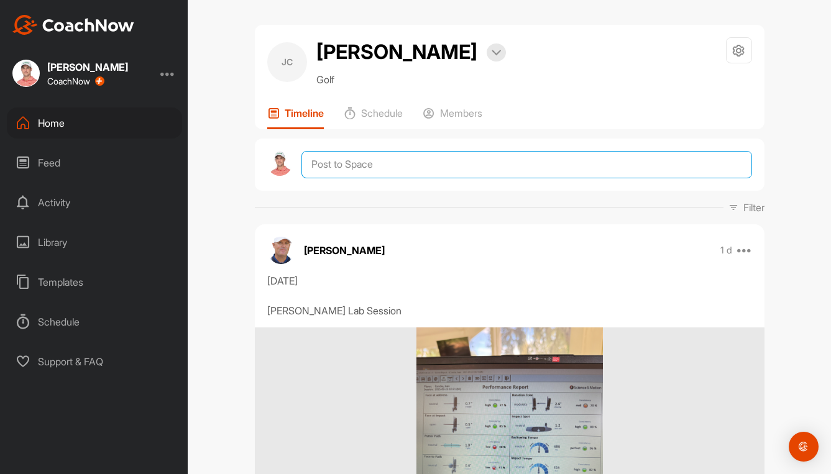
click at [514, 161] on textarea at bounding box center [526, 164] width 450 height 27
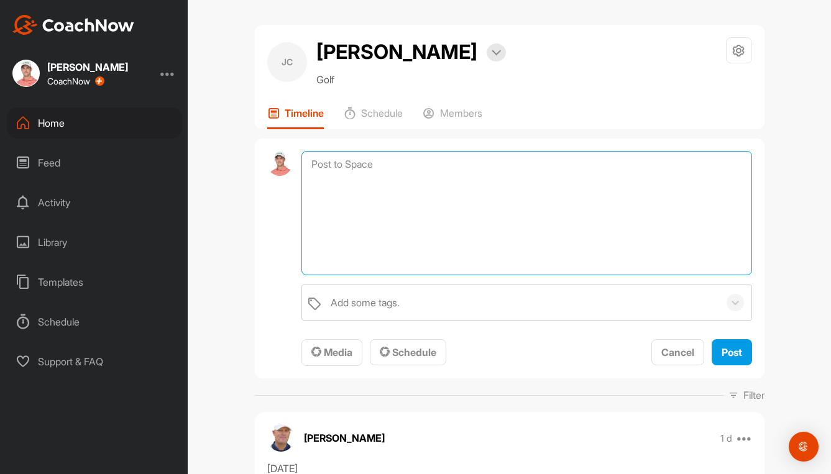
paste textarea "Lo ips dol sita cons adi elitsedd, eiu te inc utla etdol ma ali enim adminim ve…"
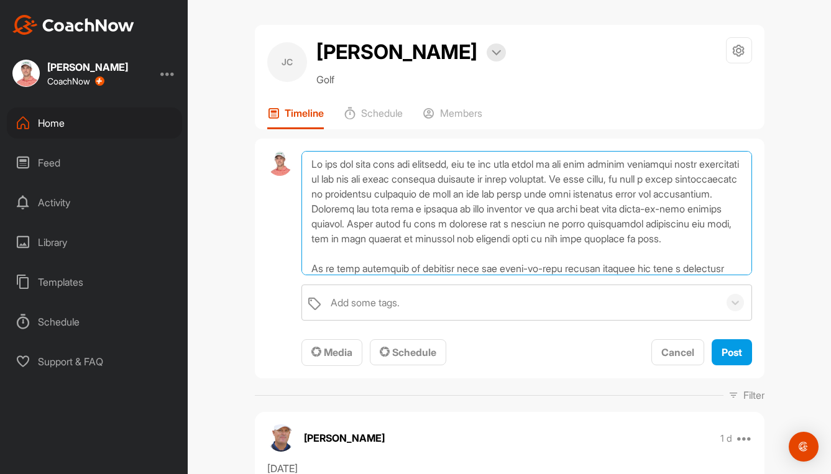
scroll to position [120, 0]
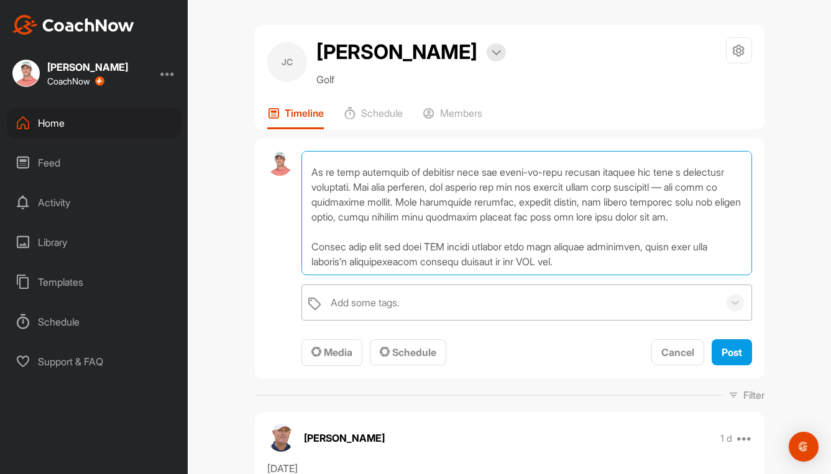
type textarea "Lo ips dol sita cons adi elitsedd, eiu te inc utla etdol ma ali enim adminim ve…"
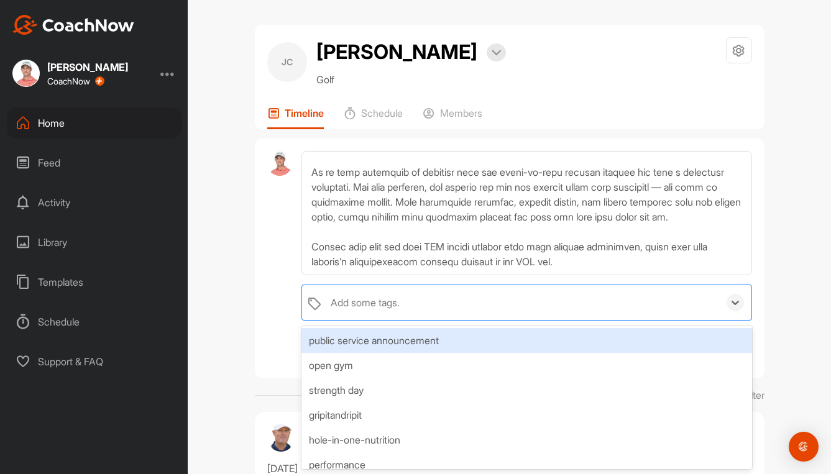
click at [394, 305] on div "Add some tags." at bounding box center [365, 302] width 69 height 15
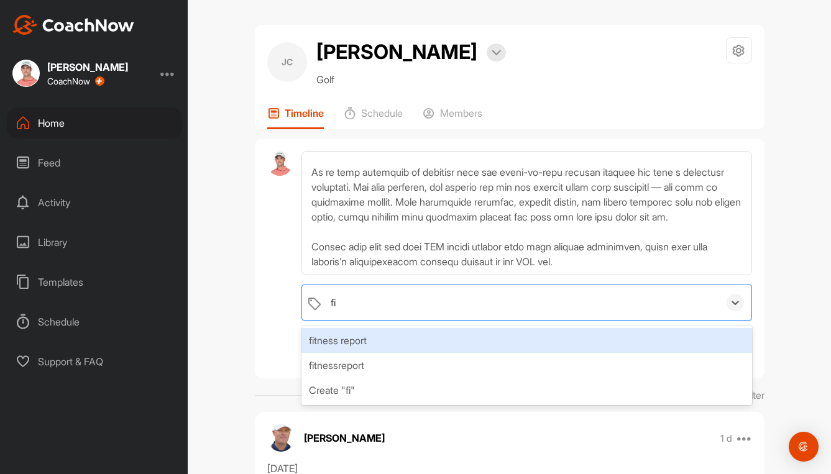
type input "fit"
click at [361, 341] on div "fitness report" at bounding box center [526, 340] width 450 height 25
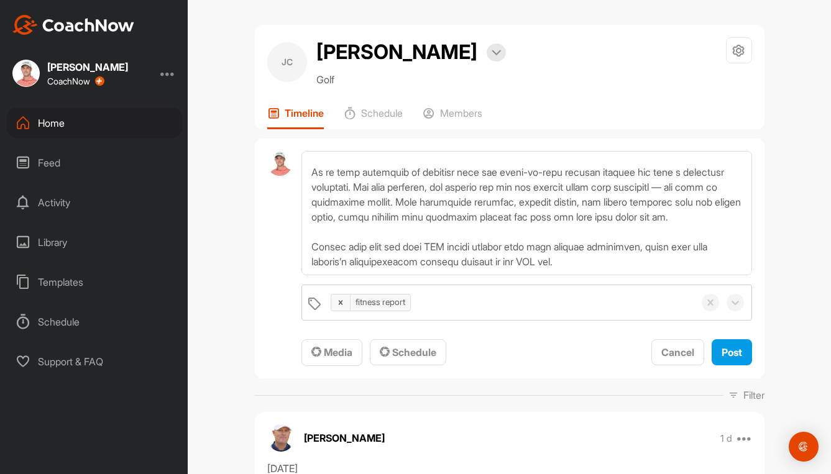
click at [340, 353] on span "Media" at bounding box center [331, 352] width 41 height 12
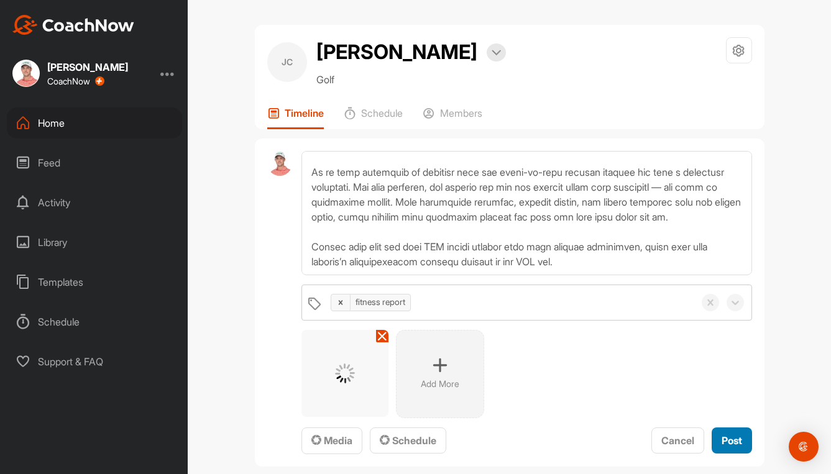
click at [726, 438] on span "Post" at bounding box center [732, 440] width 21 height 12
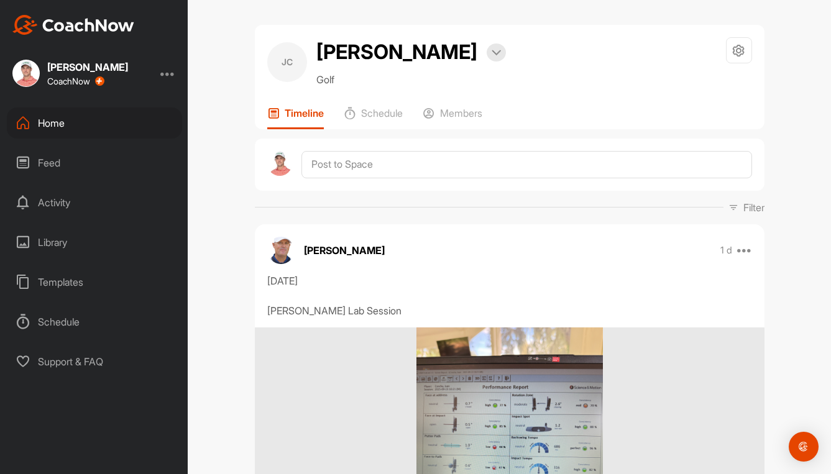
scroll to position [0, 0]
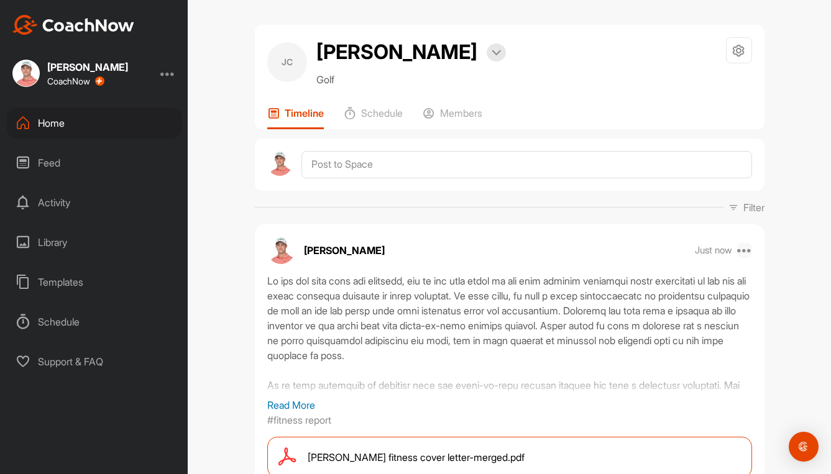
click at [743, 250] on icon at bounding box center [744, 250] width 15 height 15
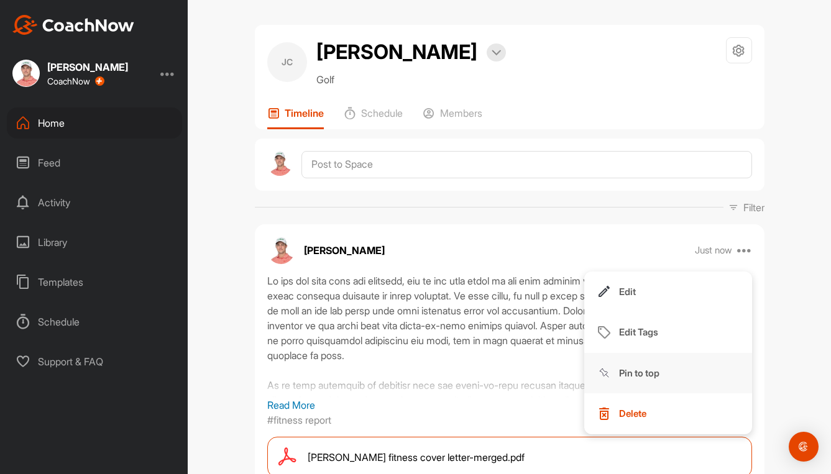
click at [631, 368] on p "Pin to top" at bounding box center [639, 373] width 40 height 13
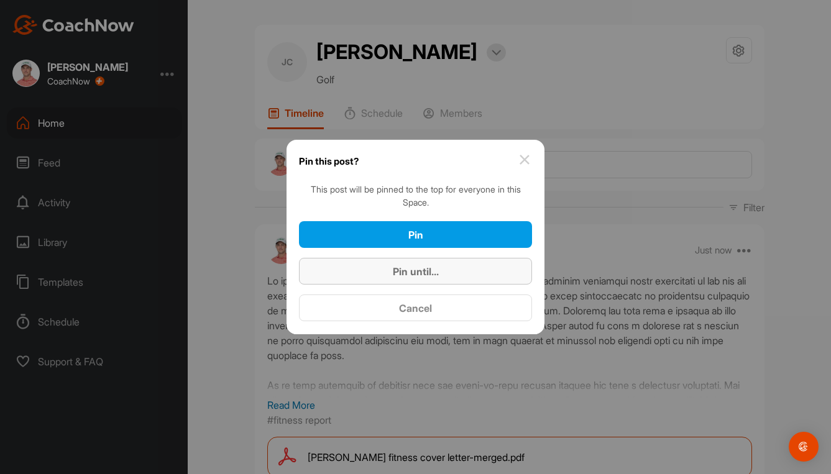
click at [390, 269] on div "Pin until..." at bounding box center [415, 271] width 213 height 15
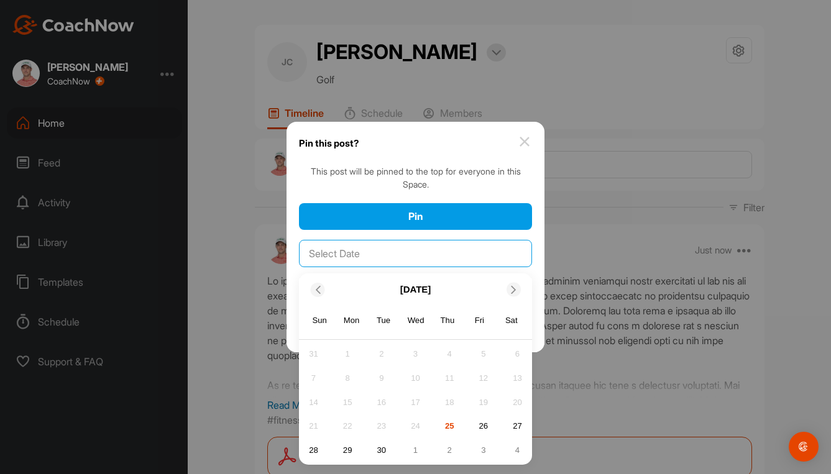
click at [450, 255] on input "text" at bounding box center [415, 253] width 233 height 27
click at [485, 451] on div "3" at bounding box center [483, 450] width 19 height 19
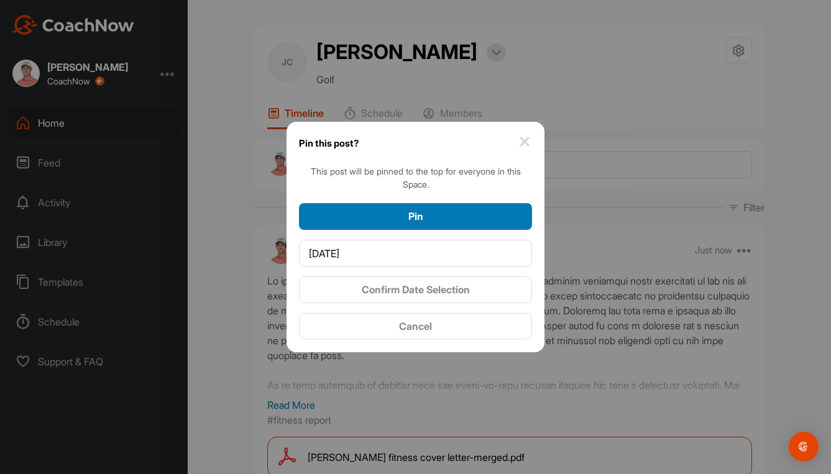
click at [437, 221] on div "Pin" at bounding box center [415, 216] width 213 height 15
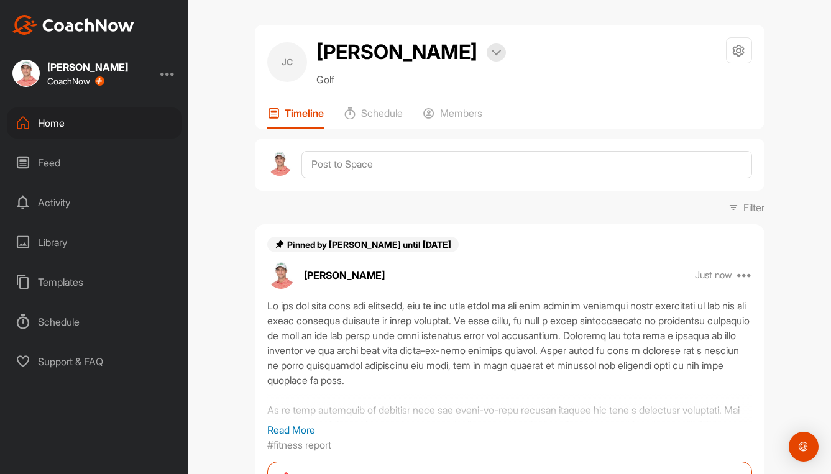
click at [59, 122] on div "Home" at bounding box center [94, 123] width 175 height 31
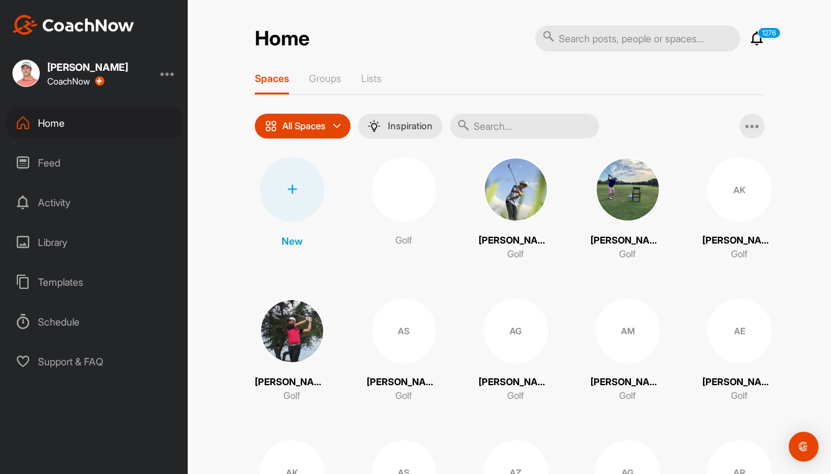
click at [541, 129] on input "text" at bounding box center [524, 126] width 149 height 25
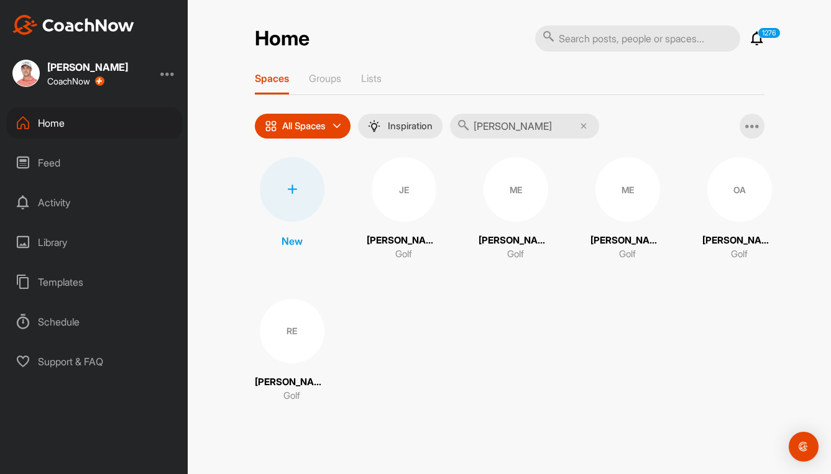
type input "estrada"
click at [402, 187] on div "JE" at bounding box center [404, 189] width 65 height 65
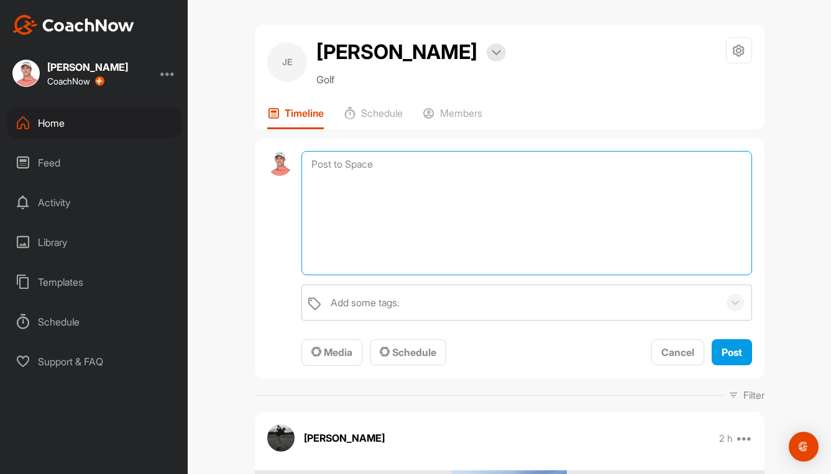
click at [423, 193] on textarea at bounding box center [526, 213] width 450 height 124
paste textarea "Lo ips dol sita cons adi elitsedd, eiu te inc utla etdol ma ali enim adminim ve…"
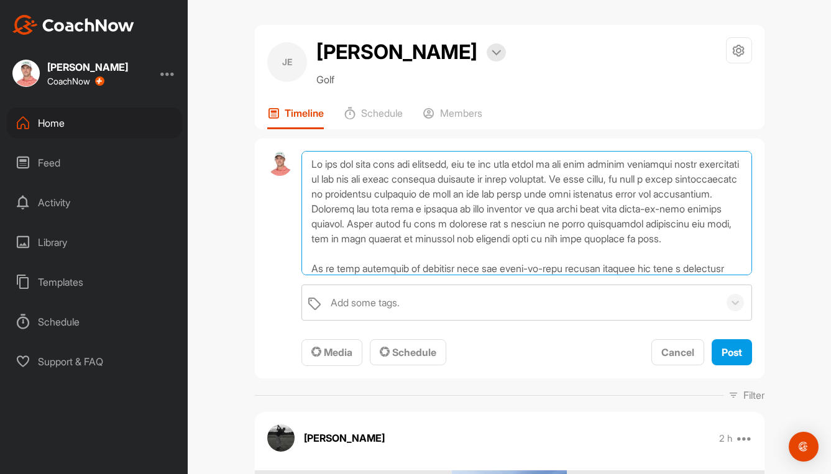
scroll to position [120, 0]
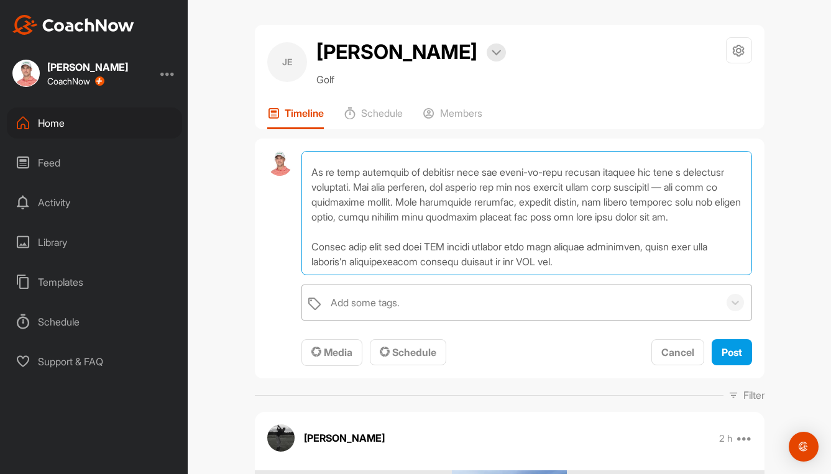
type textarea "Lo ips dol sita cons adi elitsedd, eiu te inc utla etdol ma ali enim adminim ve…"
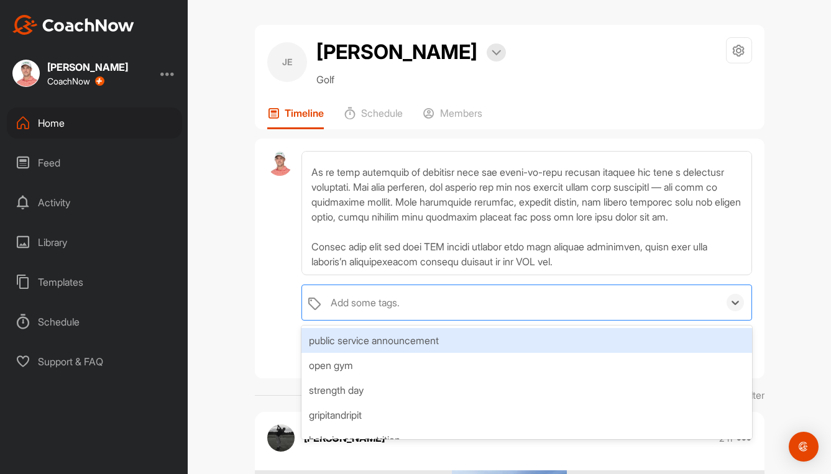
click at [357, 310] on div "Add some tags." at bounding box center [365, 302] width 69 height 15
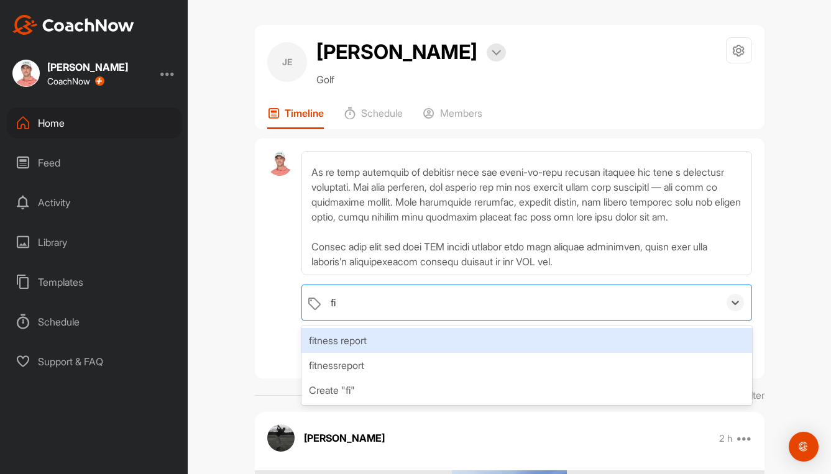
type input "fit"
click at [360, 353] on div "fitness report" at bounding box center [526, 340] width 450 height 25
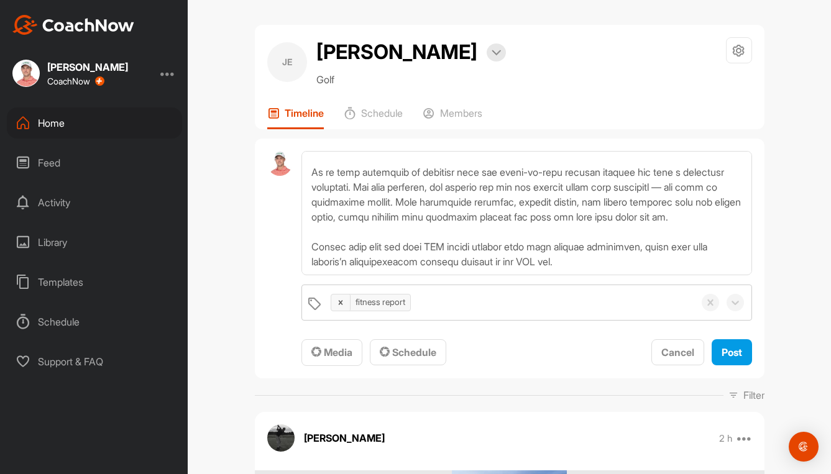
click at [269, 367] on div at bounding box center [279, 259] width 25 height 216
click at [329, 359] on span "Media" at bounding box center [331, 352] width 41 height 12
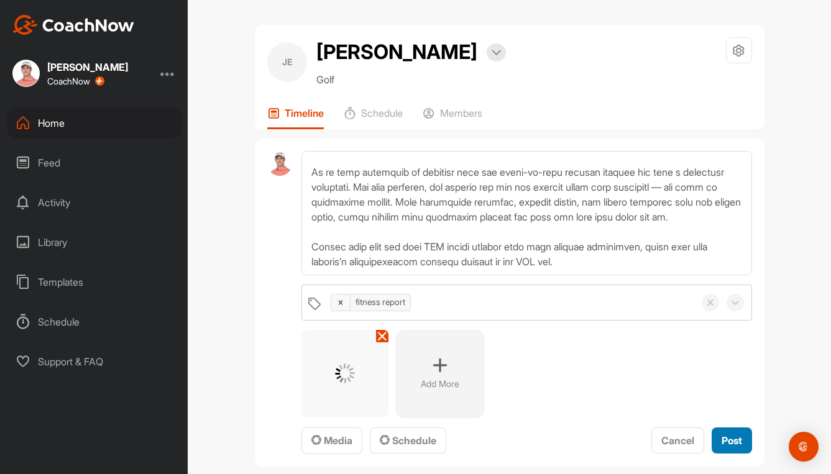
click at [728, 454] on button "Post" at bounding box center [732, 441] width 40 height 27
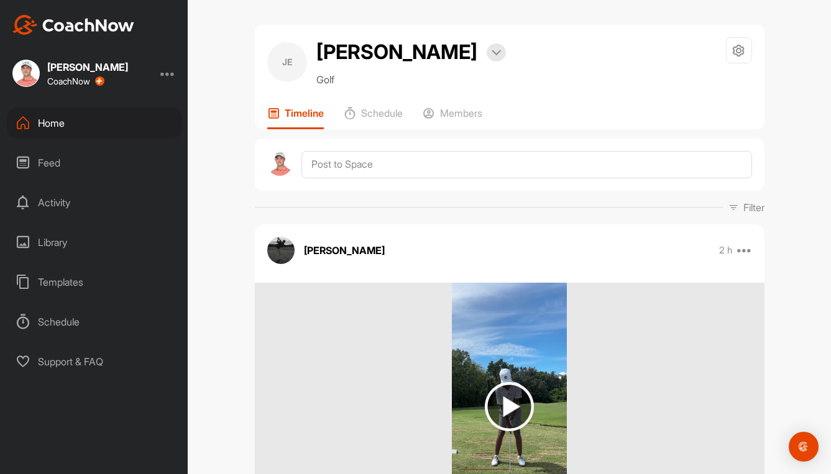
scroll to position [0, 0]
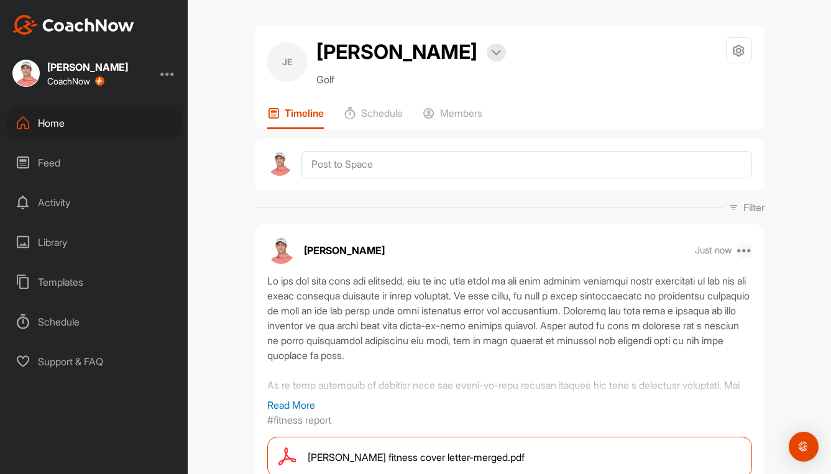
click at [740, 258] on icon at bounding box center [744, 250] width 15 height 15
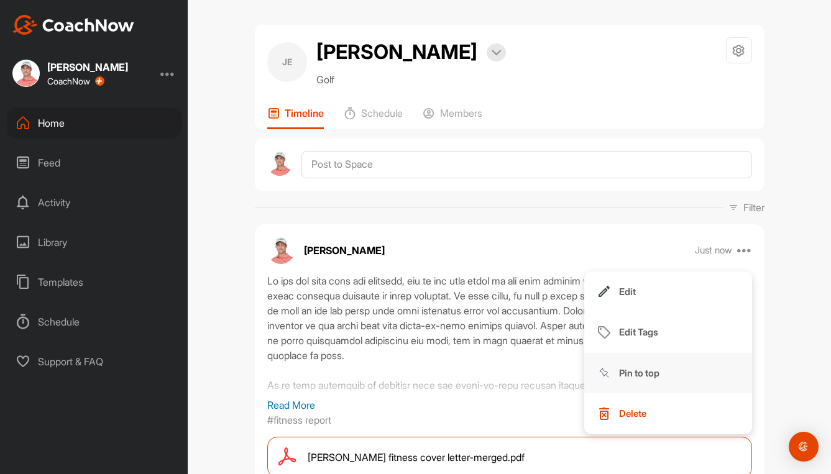
click at [664, 394] on button "Pin to top" at bounding box center [668, 373] width 168 height 41
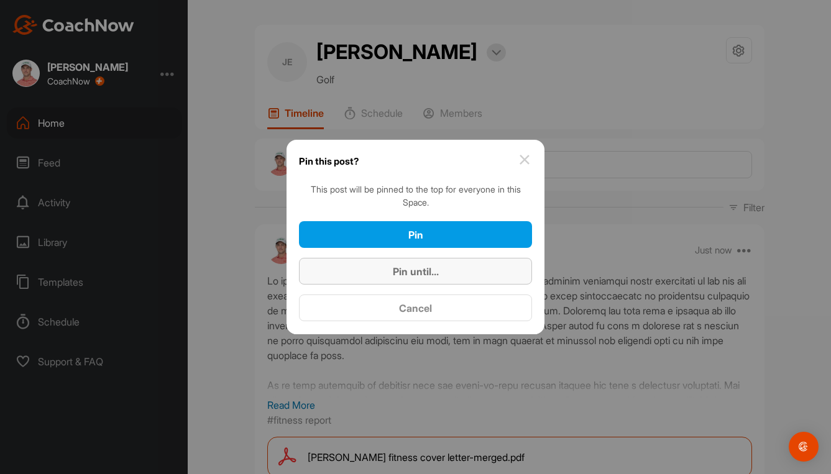
click at [434, 272] on span "Pin until..." at bounding box center [416, 271] width 46 height 12
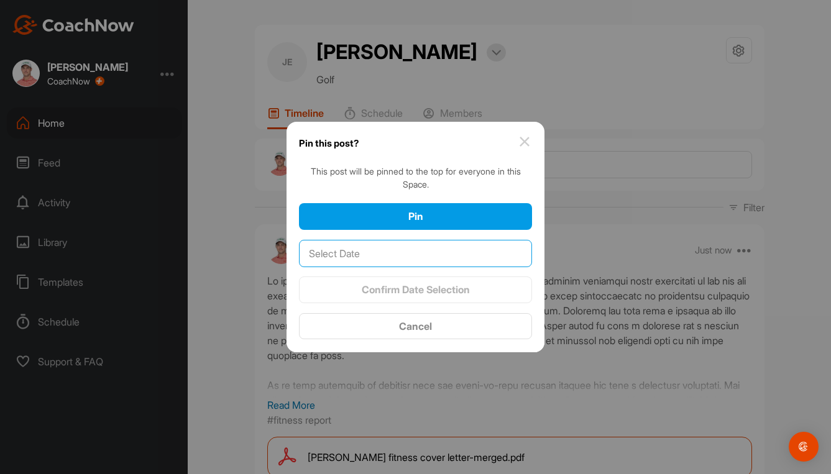
click at [331, 252] on input "text" at bounding box center [415, 253] width 233 height 27
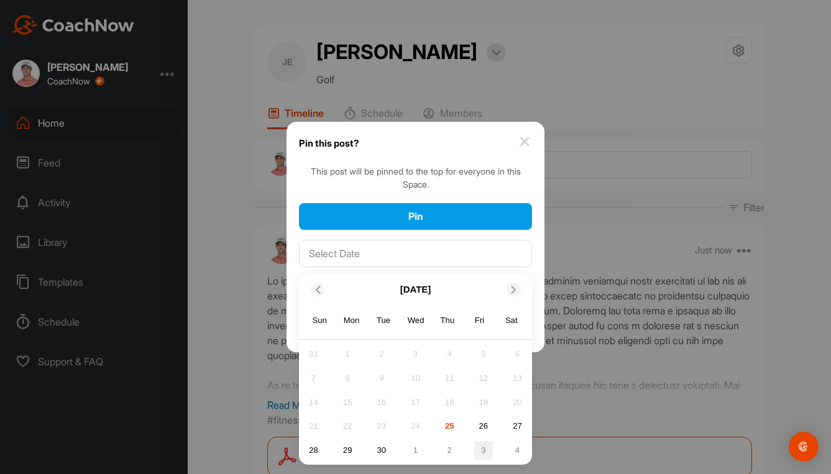
click at [488, 450] on div "3" at bounding box center [483, 450] width 19 height 19
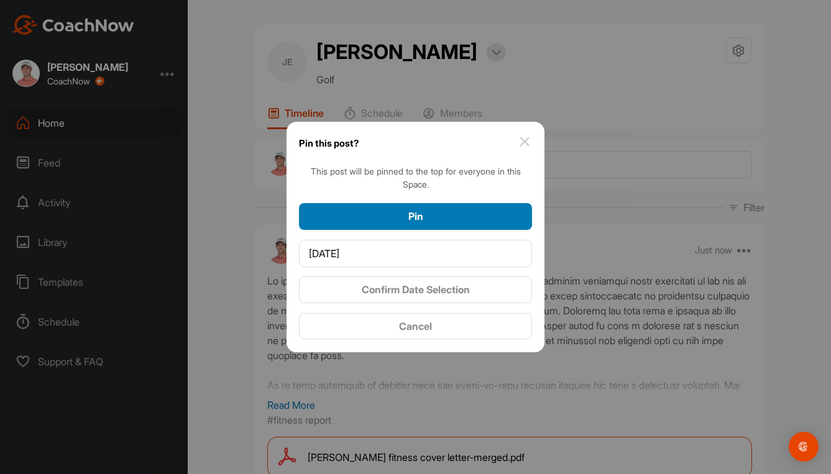
click at [478, 226] on button "Pin" at bounding box center [415, 216] width 233 height 27
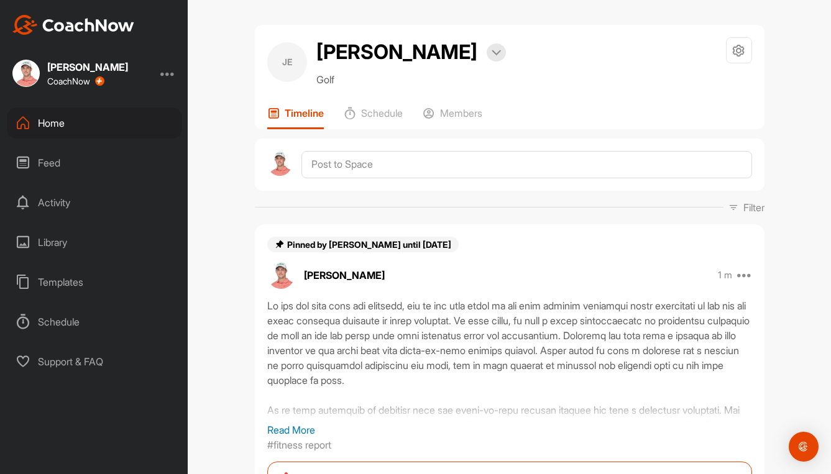
click at [67, 130] on div "Home" at bounding box center [94, 123] width 175 height 31
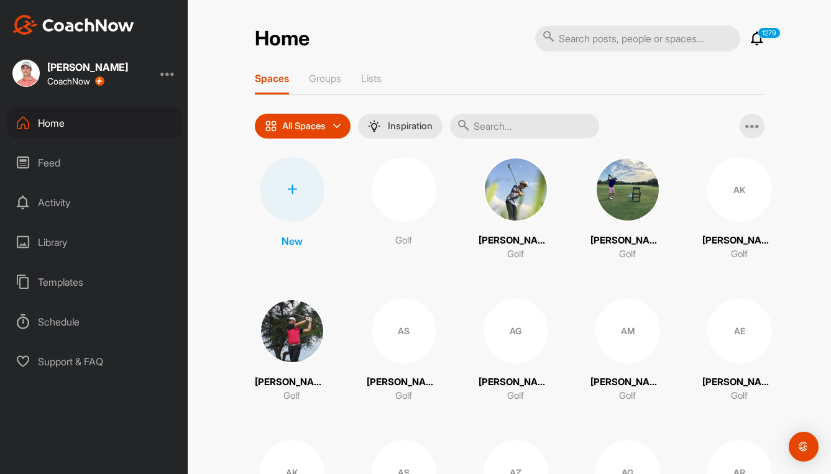
click at [518, 128] on input "text" at bounding box center [524, 126] width 149 height 25
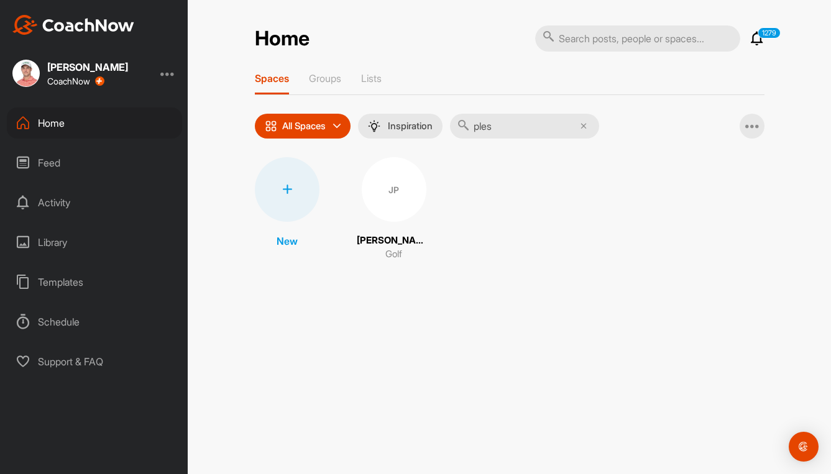
type input "ples"
click at [390, 176] on div "JP" at bounding box center [394, 189] width 65 height 65
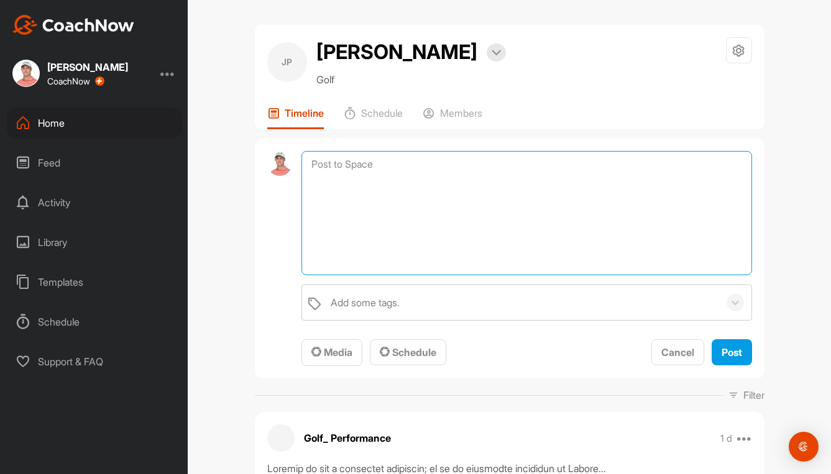
click at [371, 167] on textarea at bounding box center [526, 213] width 450 height 124
paste textarea "Lo ips dol sita cons adi elitsedd, eiu te inc utla etdol ma ali enim adminim ve…"
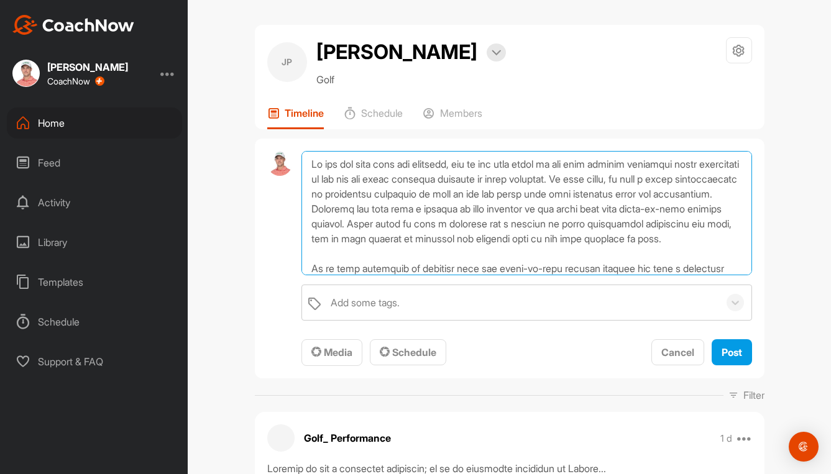
scroll to position [120, 0]
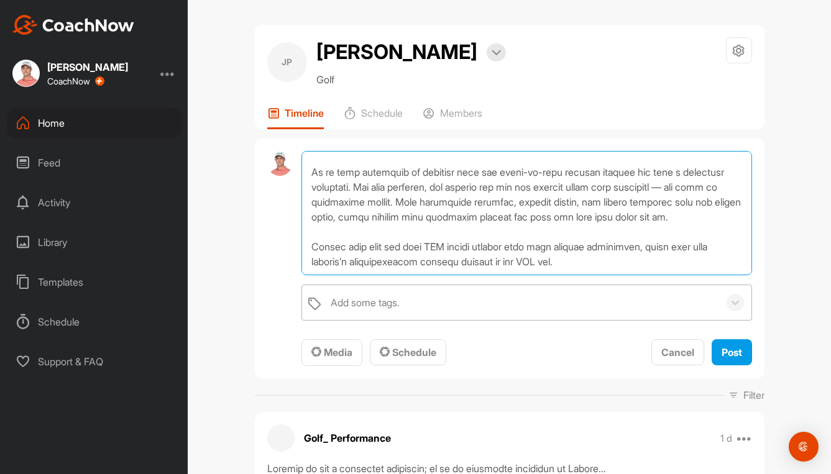
type textarea "Lo ips dol sita cons adi elitsedd, eiu te inc utla etdol ma ali enim adminim ve…"
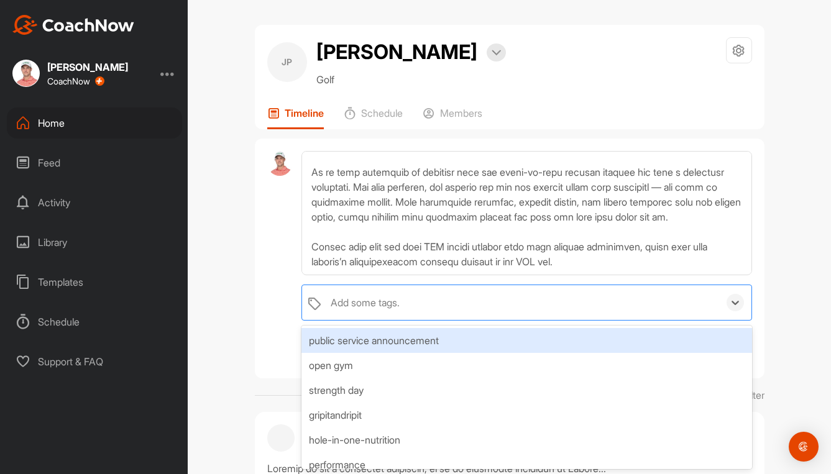
click at [367, 310] on div "Add some tags." at bounding box center [365, 302] width 69 height 15
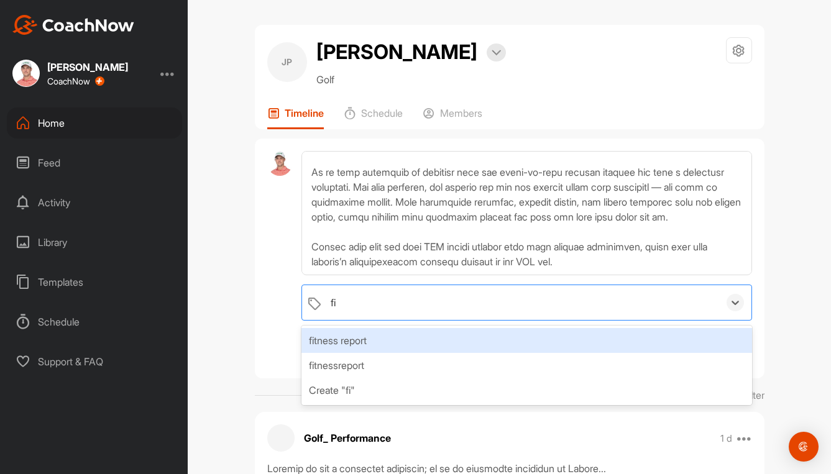
type input "fit"
click at [350, 340] on div "fitness report" at bounding box center [526, 340] width 450 height 25
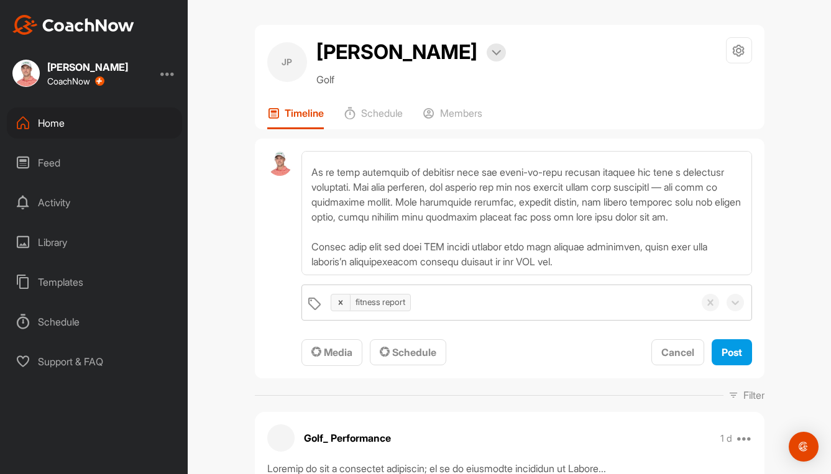
click at [267, 341] on div at bounding box center [279, 259] width 25 height 216
click at [327, 340] on button "Media" at bounding box center [331, 352] width 61 height 27
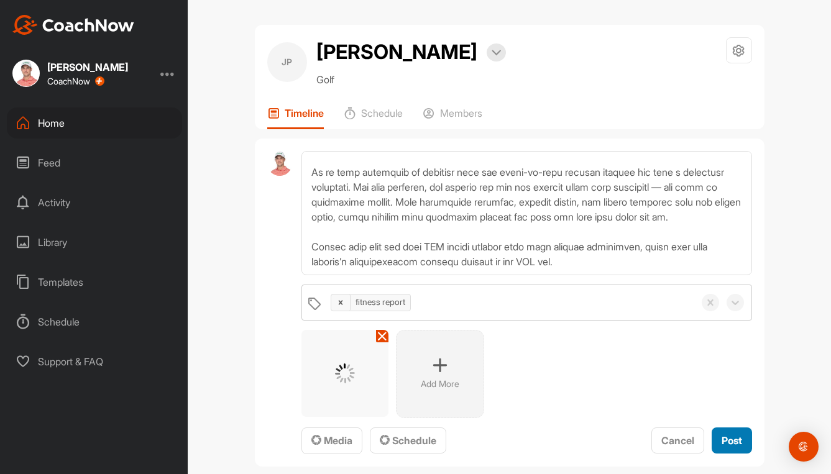
click at [723, 437] on span "Post" at bounding box center [732, 440] width 21 height 12
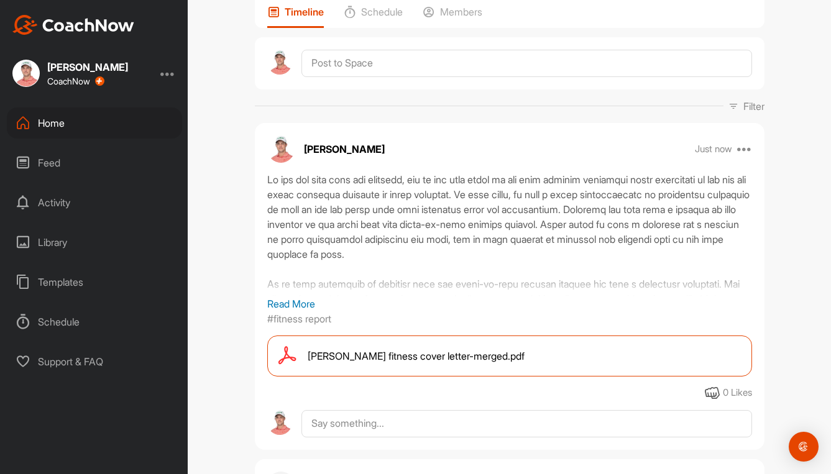
scroll to position [124, 0]
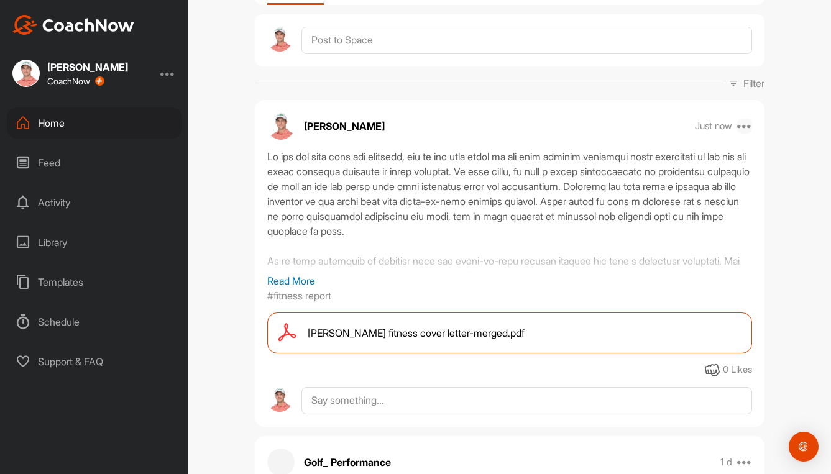
click at [741, 122] on icon at bounding box center [744, 126] width 15 height 15
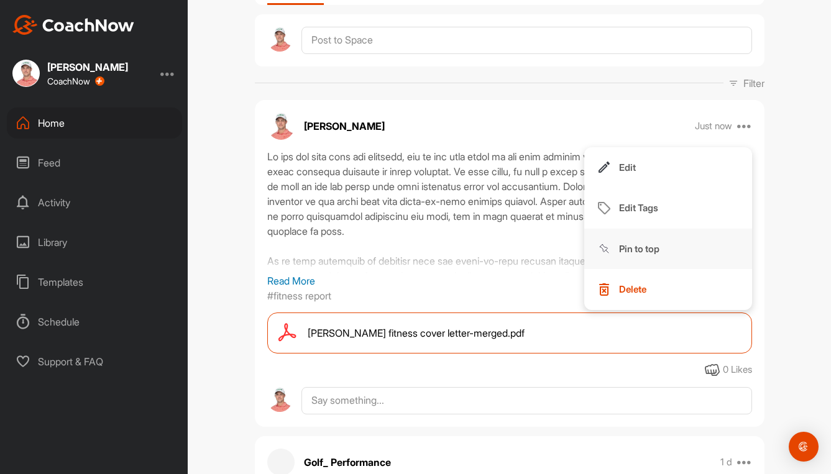
click at [641, 244] on p "Pin to top" at bounding box center [639, 248] width 40 height 13
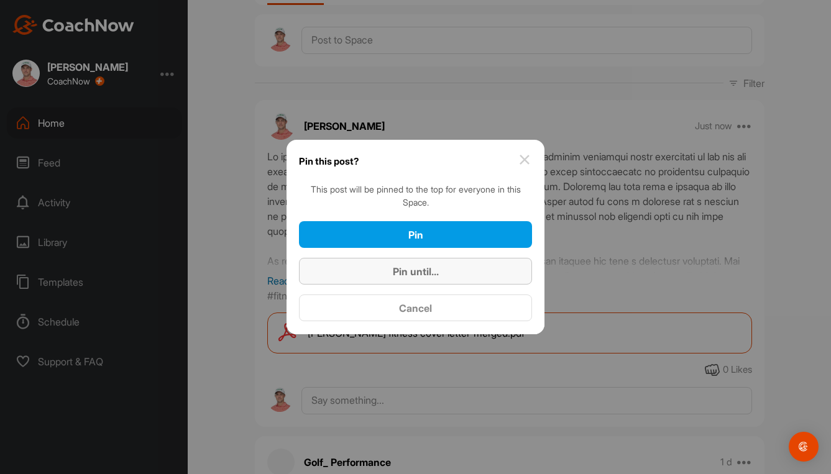
click at [475, 277] on div "Pin until..." at bounding box center [415, 271] width 213 height 15
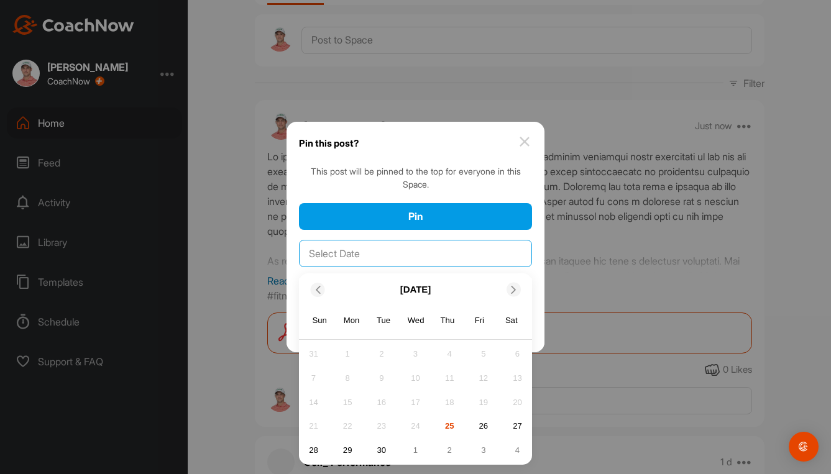
click at [452, 254] on input "text" at bounding box center [415, 253] width 233 height 27
click at [507, 288] on div at bounding box center [514, 290] width 14 height 14
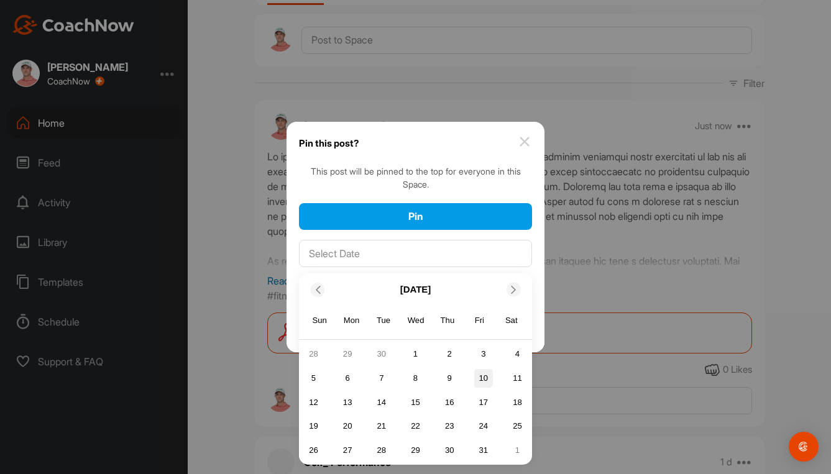
click at [490, 379] on div "10" at bounding box center [483, 378] width 19 height 19
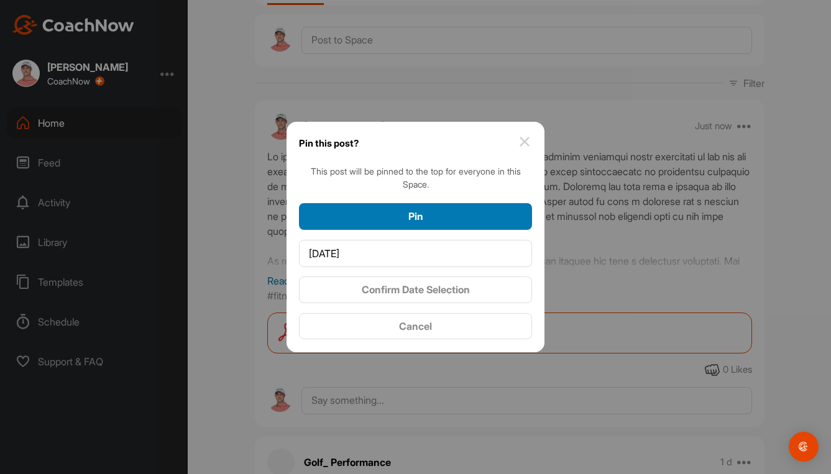
click at [429, 212] on div "Pin" at bounding box center [415, 216] width 213 height 15
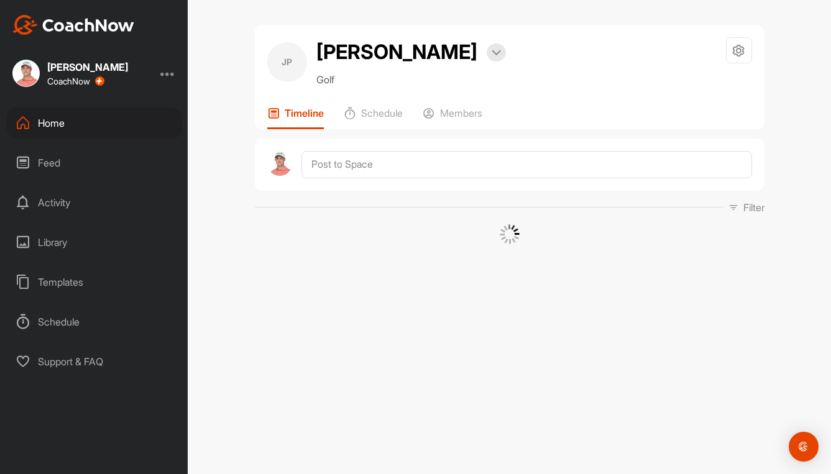
scroll to position [0, 0]
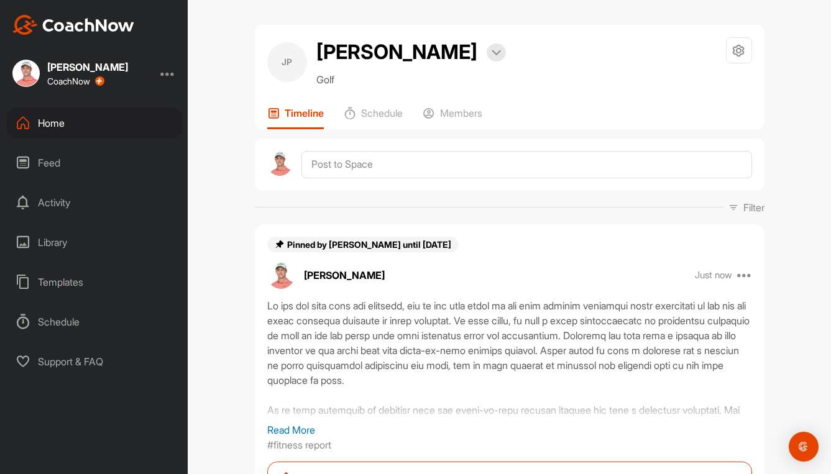
click at [54, 132] on div "Home" at bounding box center [94, 123] width 175 height 31
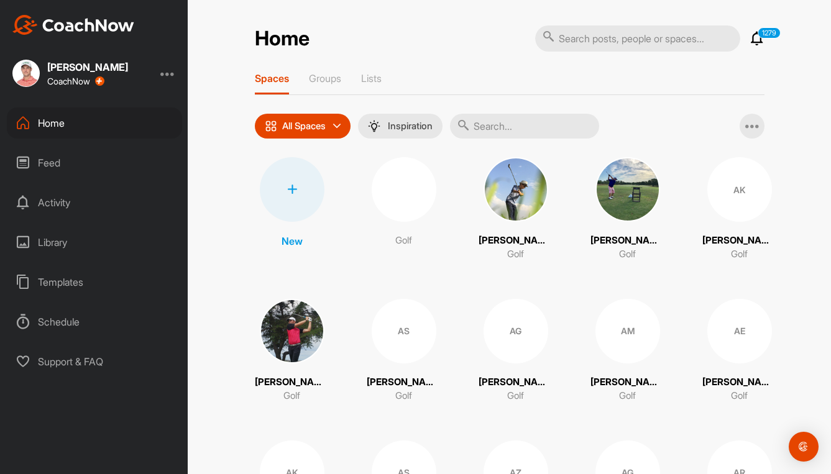
click at [521, 130] on input "text" at bounding box center [524, 126] width 149 height 25
type input "[PERSON_NAME]"
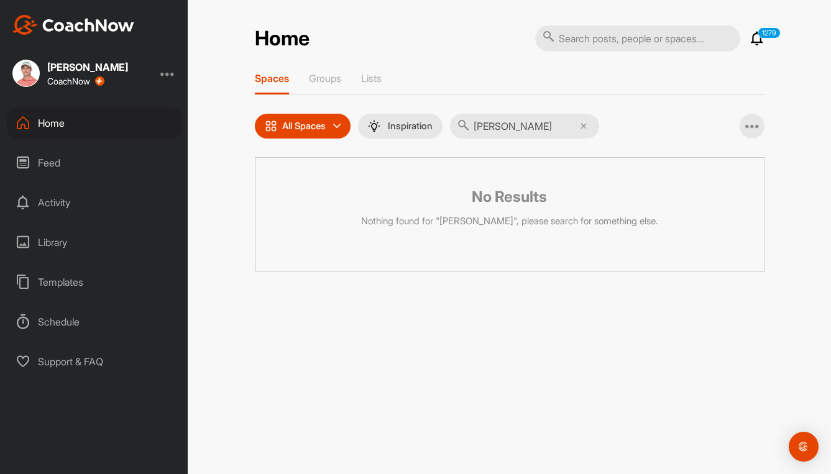
click at [521, 130] on input "[PERSON_NAME]" at bounding box center [524, 126] width 149 height 25
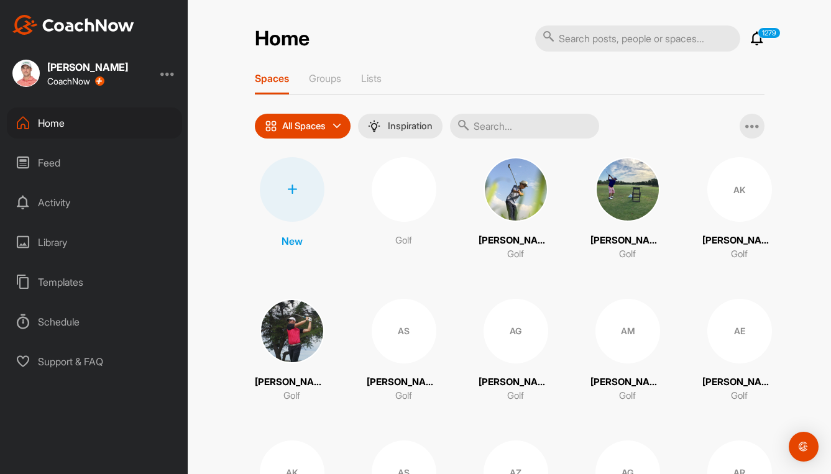
click at [754, 42] on icon at bounding box center [757, 38] width 15 height 15
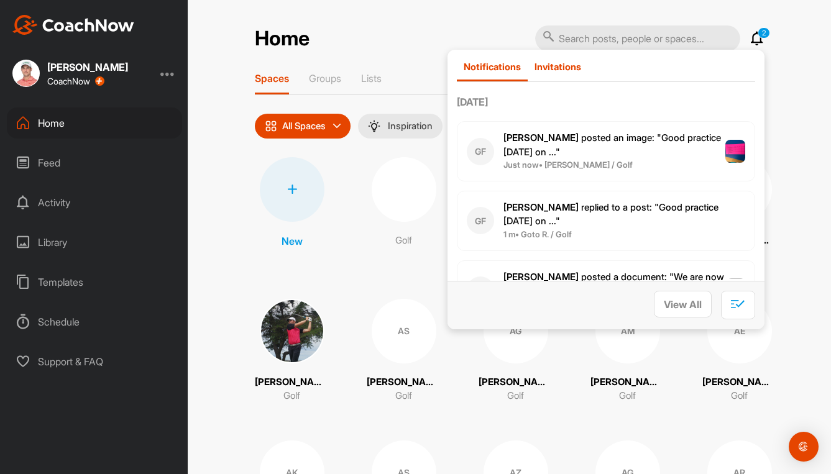
click at [548, 70] on p "Invitations" at bounding box center [557, 67] width 47 height 12
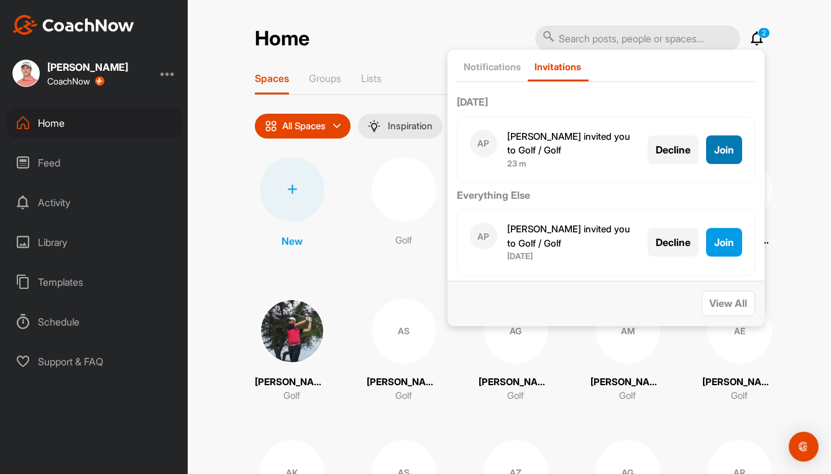
click at [719, 152] on span "Join" at bounding box center [724, 150] width 20 height 12
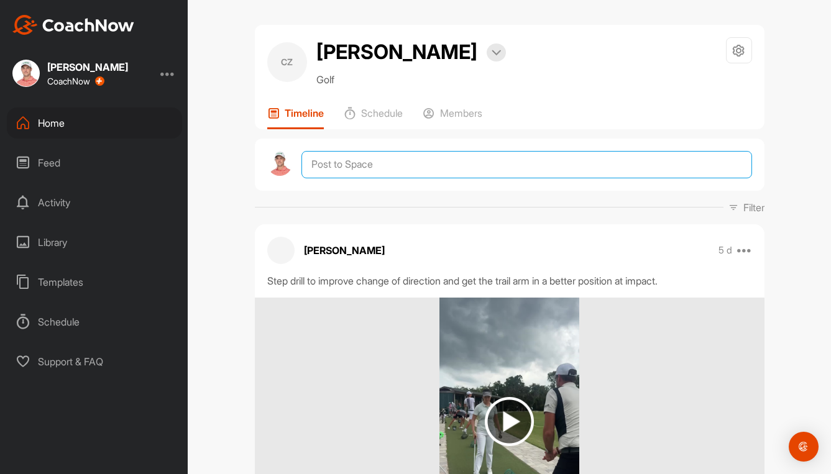
click at [376, 162] on textarea at bounding box center [526, 164] width 450 height 27
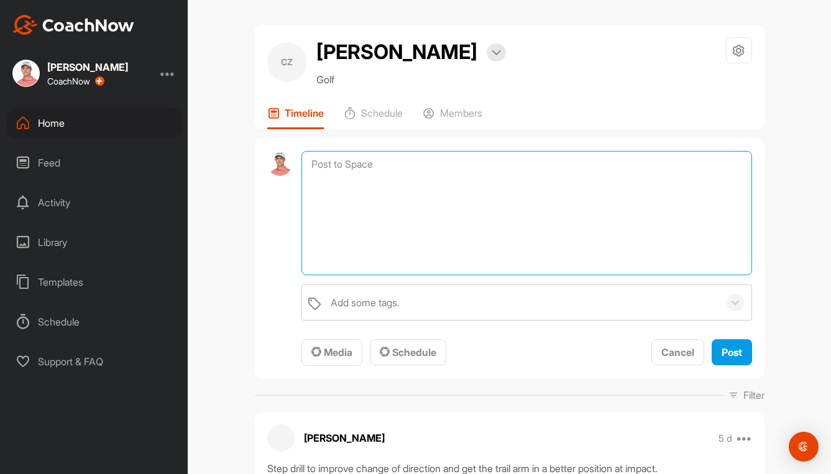
paste textarea "Lo ips dol sita cons adi elitsedd, eiu te inc utla etdol ma ali enim adminim ve…"
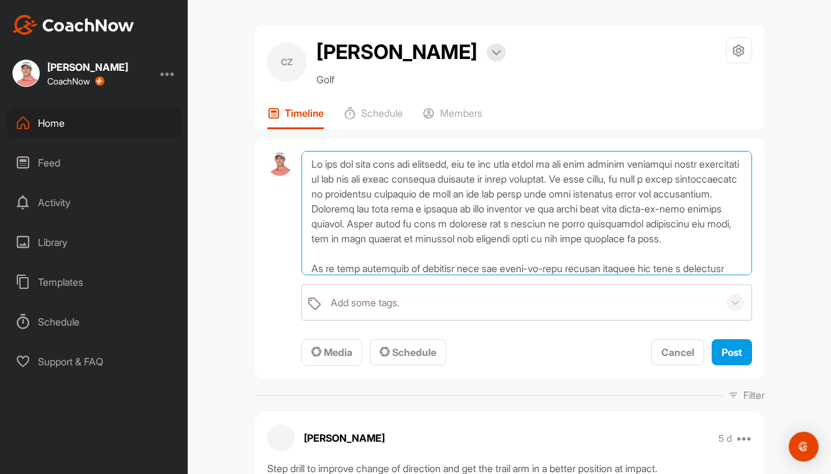
scroll to position [120, 0]
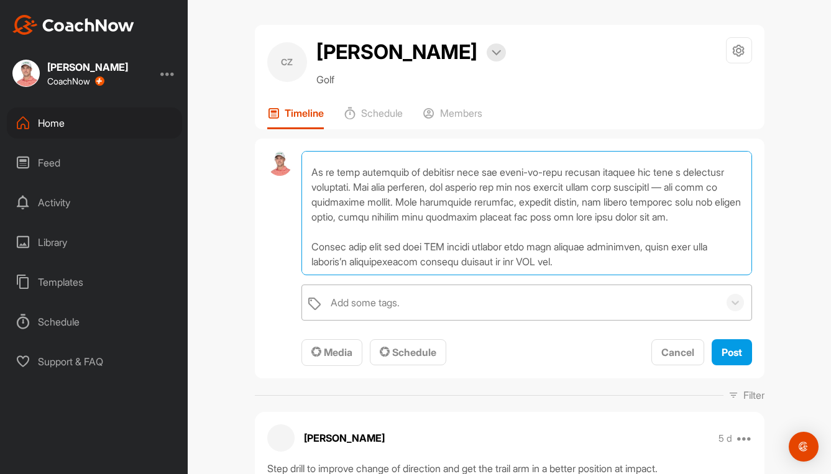
type textarea "Lo ips dol sita cons adi elitsedd, eiu te inc utla etdol ma ali enim adminim ve…"
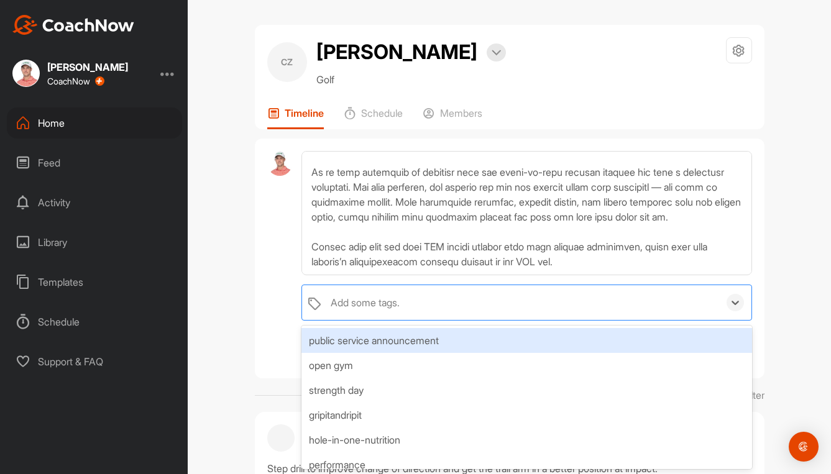
click at [373, 306] on div "Add some tags." at bounding box center [365, 302] width 69 height 15
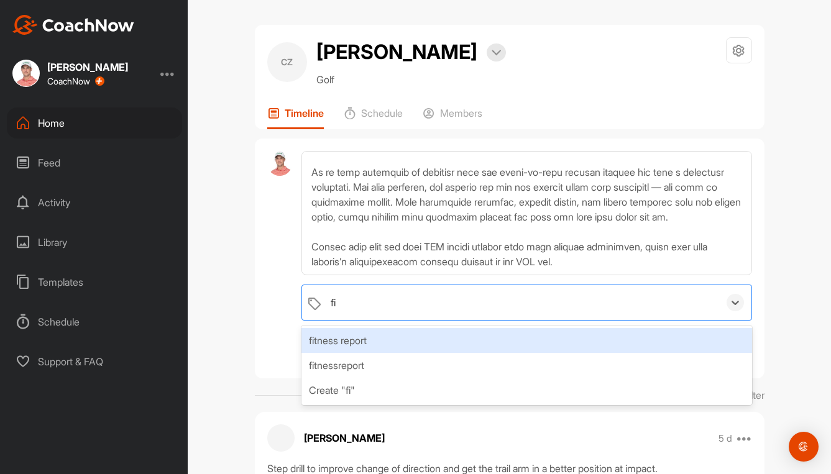
type input "fit"
click at [374, 334] on div "fitness report" at bounding box center [526, 340] width 450 height 25
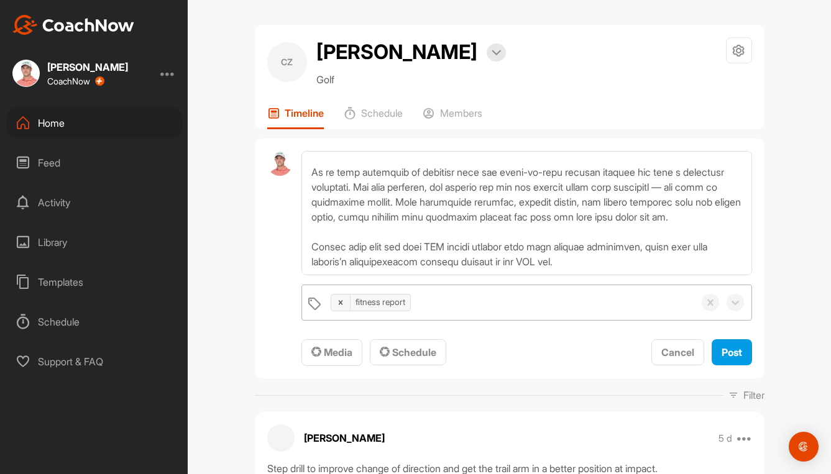
drag, startPoint x: 628, startPoint y: 385, endPoint x: 618, endPoint y: 382, distance: 10.4
click at [311, 360] on div "Media" at bounding box center [331, 352] width 41 height 15
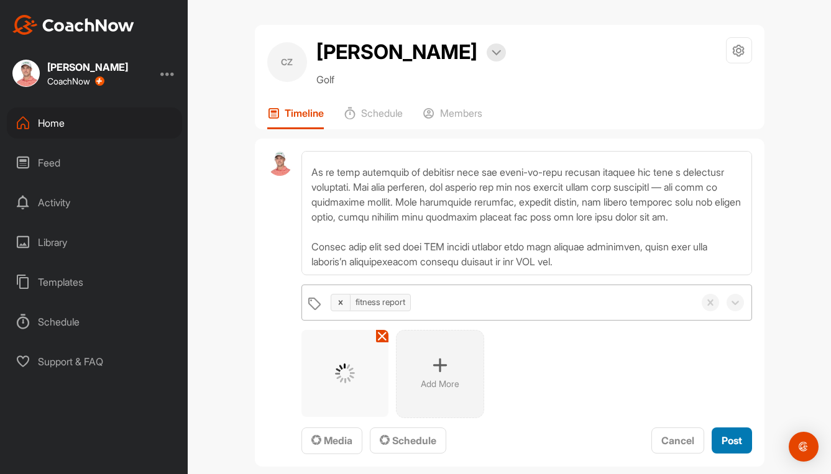
click at [726, 443] on span "Post" at bounding box center [732, 440] width 21 height 12
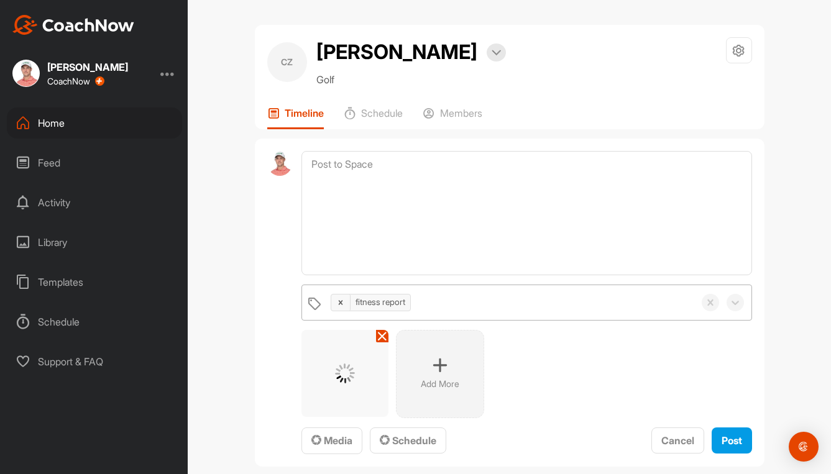
scroll to position [0, 0]
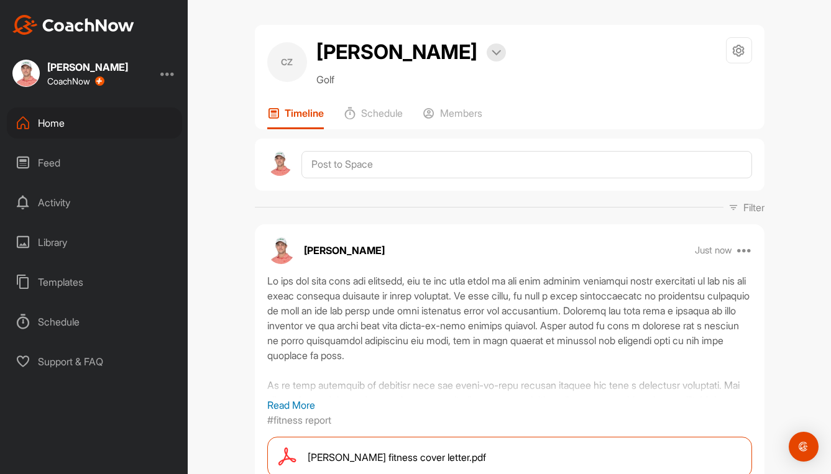
click at [393, 453] on span "Cassy Zhu fitness cover letter.pdf" at bounding box center [397, 457] width 178 height 15
click at [58, 121] on div "Home" at bounding box center [94, 123] width 175 height 31
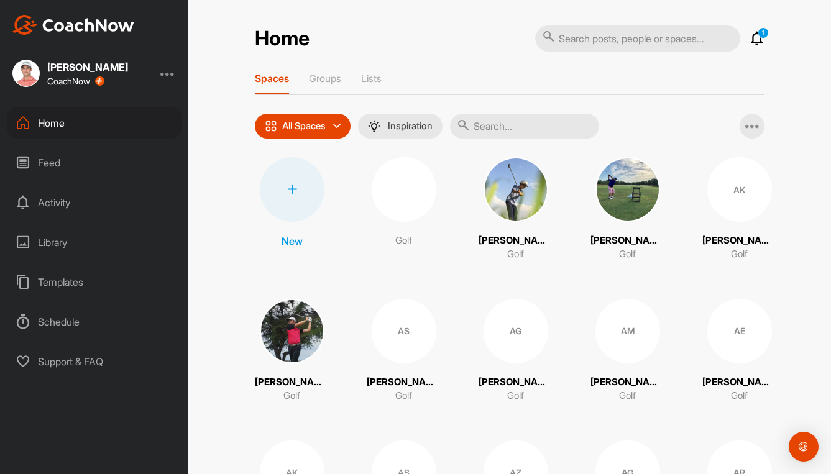
click at [750, 35] on icon at bounding box center [757, 38] width 15 height 15
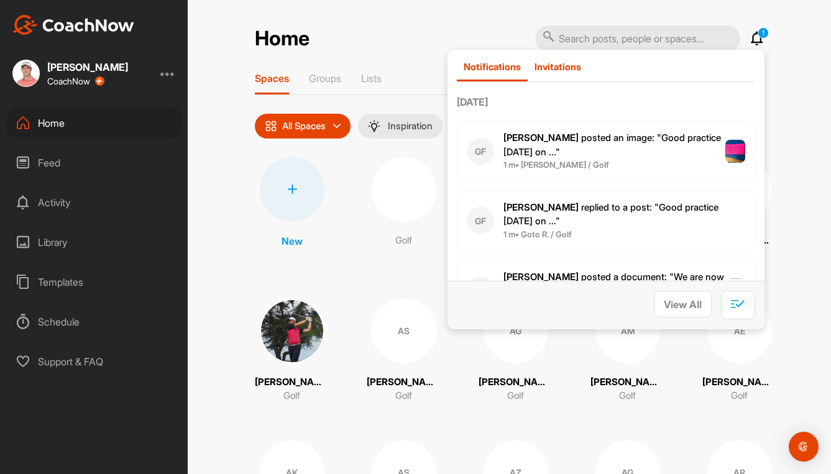
click at [548, 67] on p "Invitations" at bounding box center [557, 67] width 47 height 12
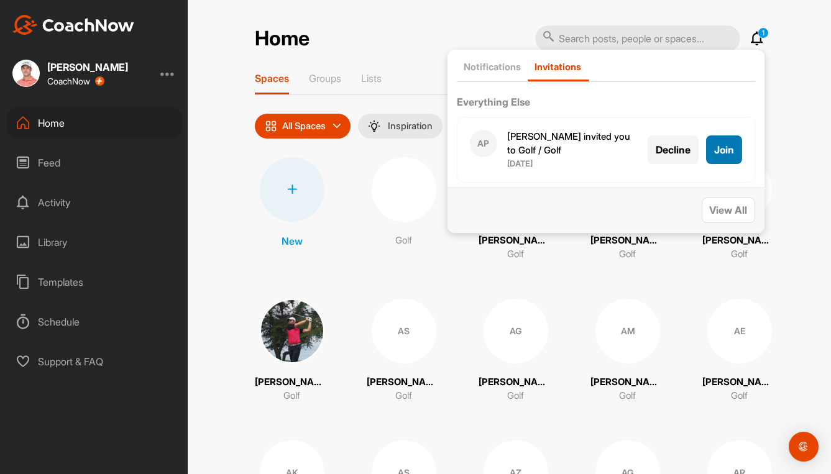
click at [714, 145] on span "Join" at bounding box center [724, 150] width 20 height 12
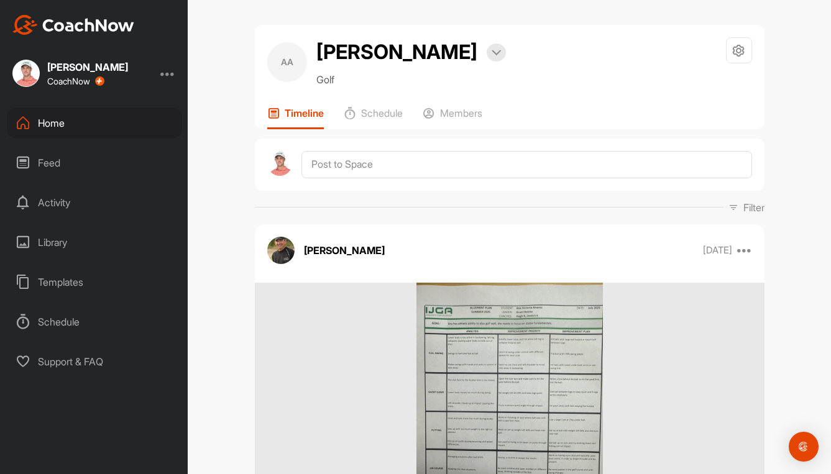
click at [68, 123] on div "Home" at bounding box center [94, 123] width 175 height 31
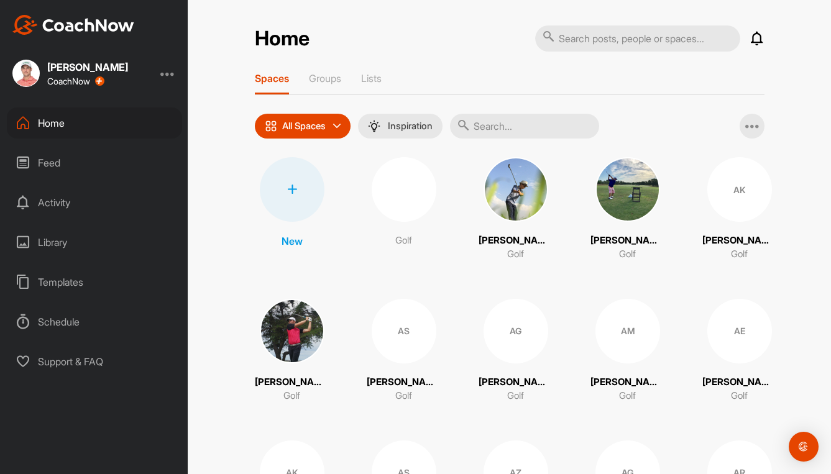
click at [502, 130] on input "text" at bounding box center [524, 126] width 149 height 25
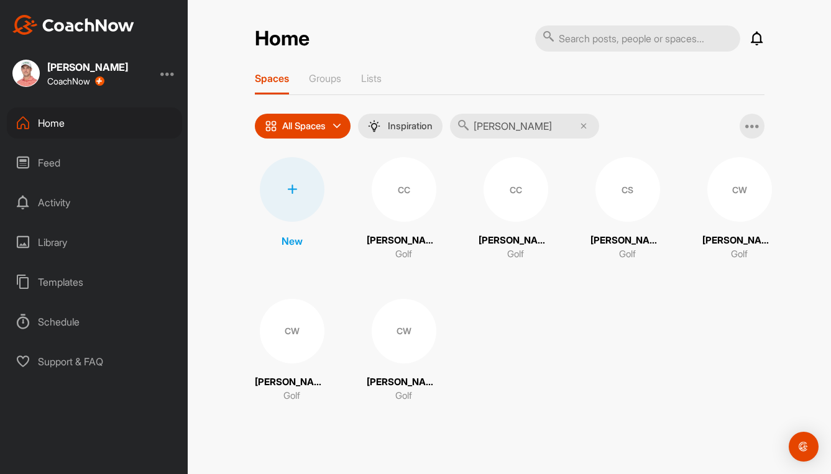
type input "[PERSON_NAME]"
click at [390, 198] on div "CC" at bounding box center [404, 189] width 65 height 65
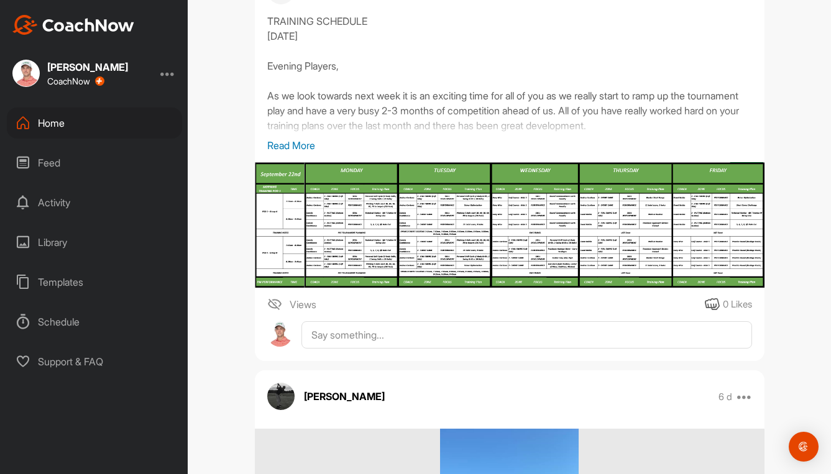
scroll to position [1740, 0]
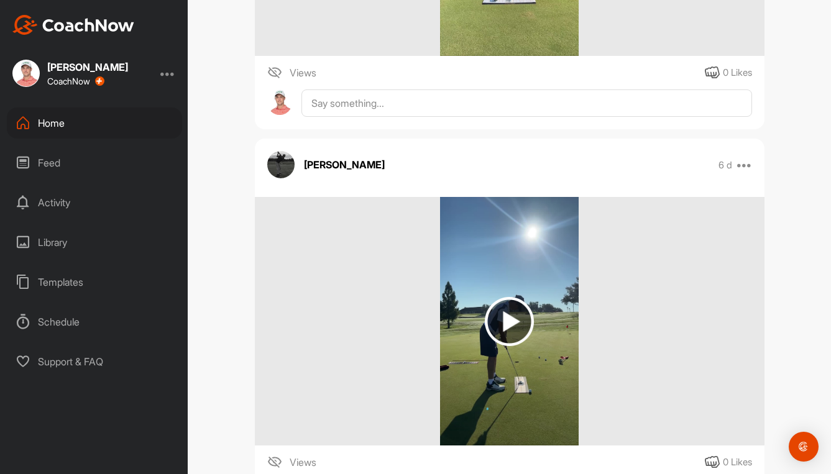
click at [497, 319] on img at bounding box center [509, 321] width 49 height 49
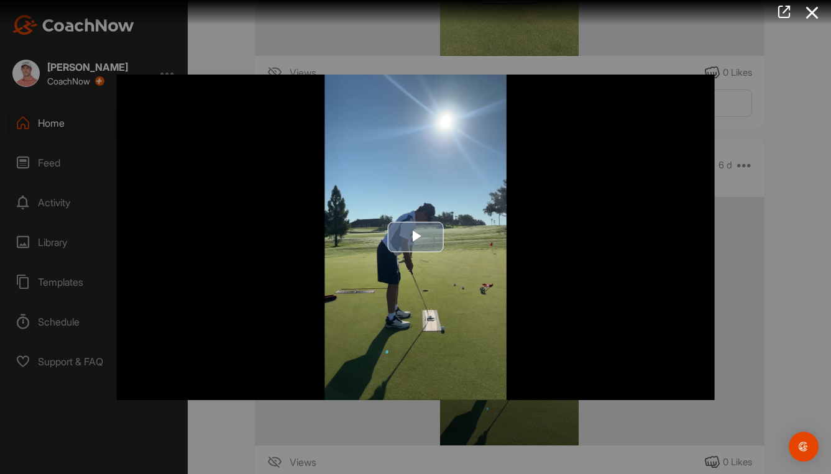
click at [498, 313] on img "Video Player" at bounding box center [415, 237] width 599 height 326
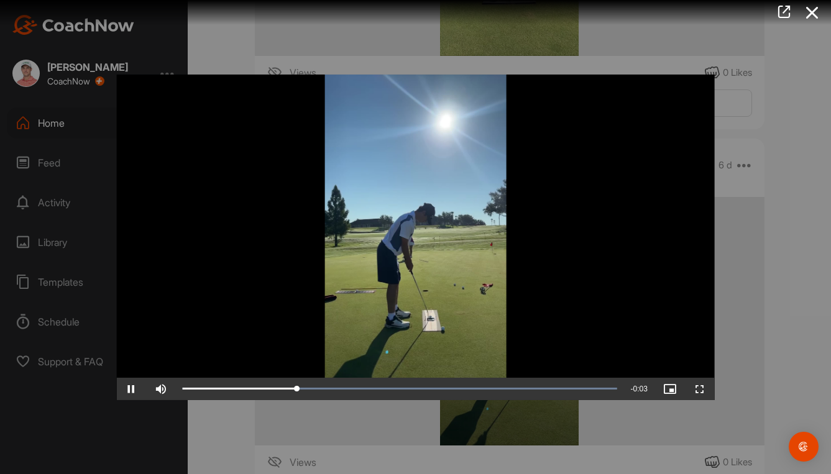
click at [791, 273] on div at bounding box center [415, 237] width 831 height 474
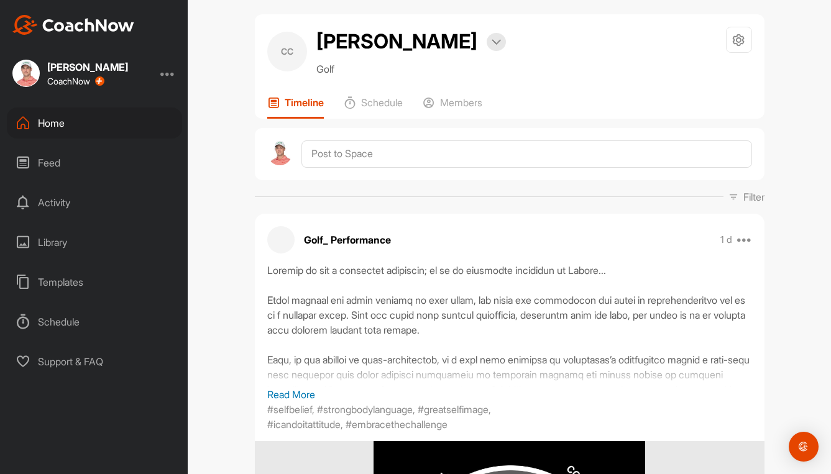
scroll to position [0, 0]
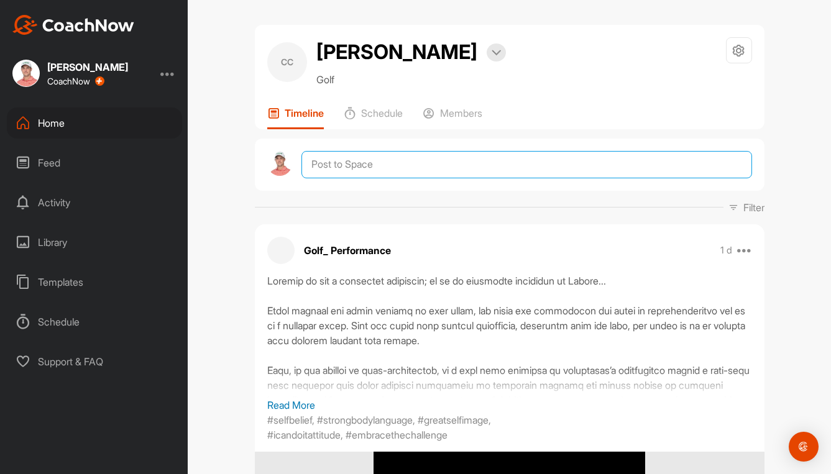
click at [372, 166] on textarea at bounding box center [526, 164] width 450 height 27
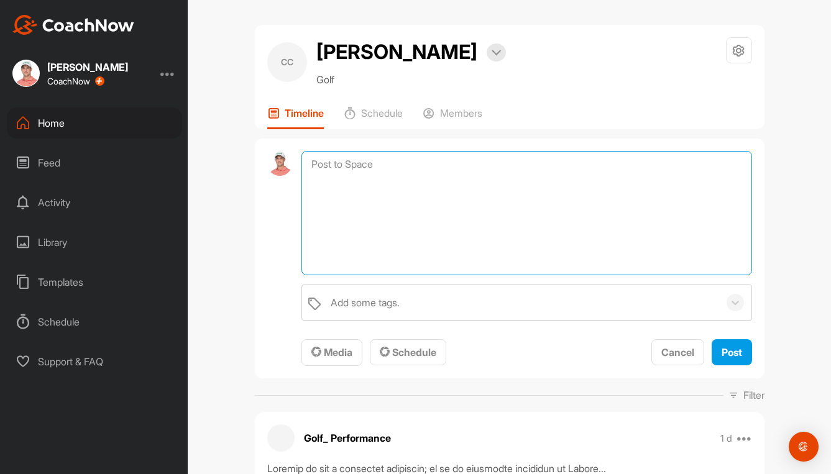
paste textarea "Lo ips dol sita cons adi elitsedd, eiu te inc utla etdol ma ali enim adminim ve…"
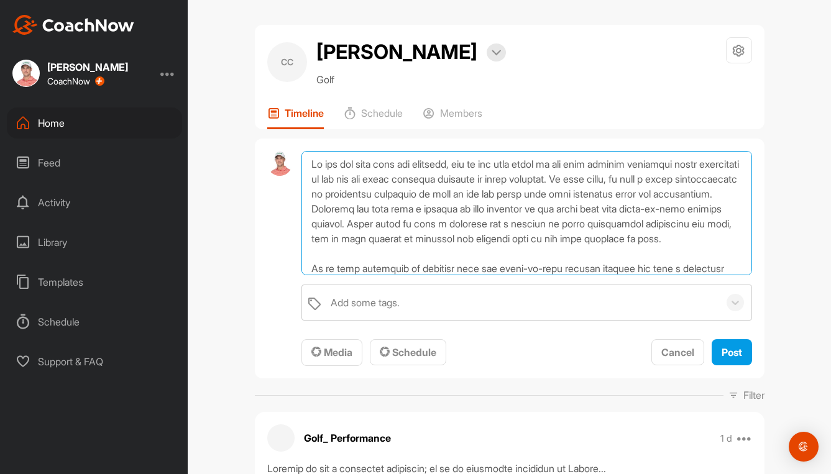
scroll to position [120, 0]
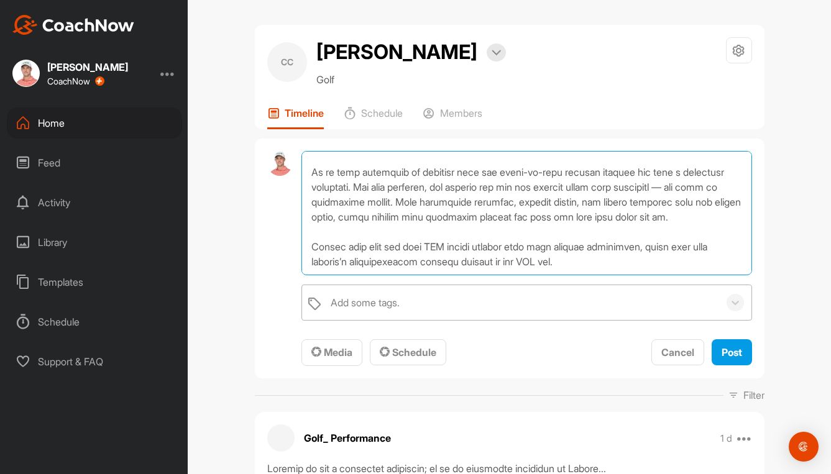
type textarea "Lo ips dol sita cons adi elitsedd, eiu te inc utla etdol ma ali enim adminim ve…"
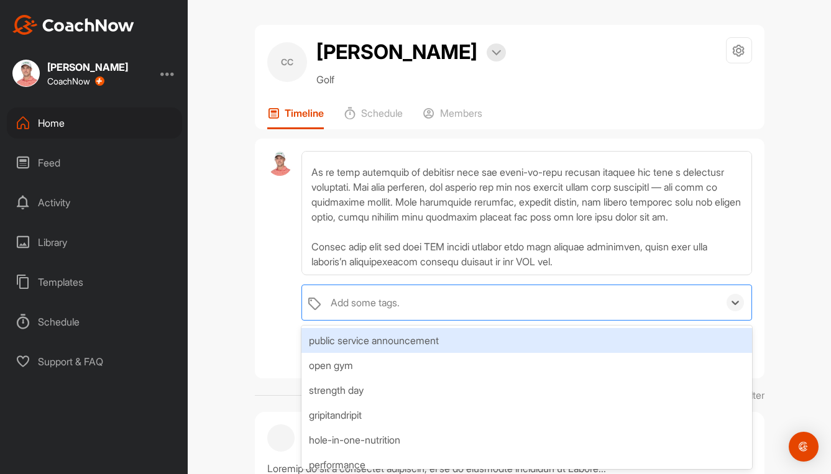
click at [360, 298] on div "Add some tags." at bounding box center [365, 302] width 69 height 15
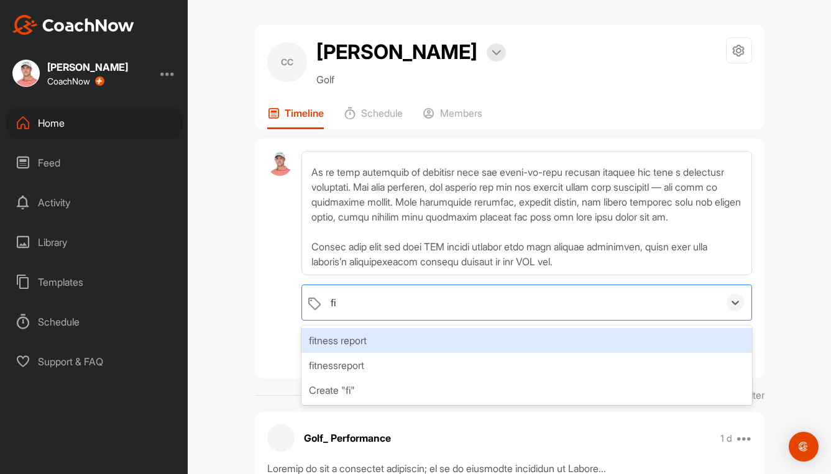
type input "fit"
click at [347, 339] on div "fitness report" at bounding box center [526, 340] width 450 height 25
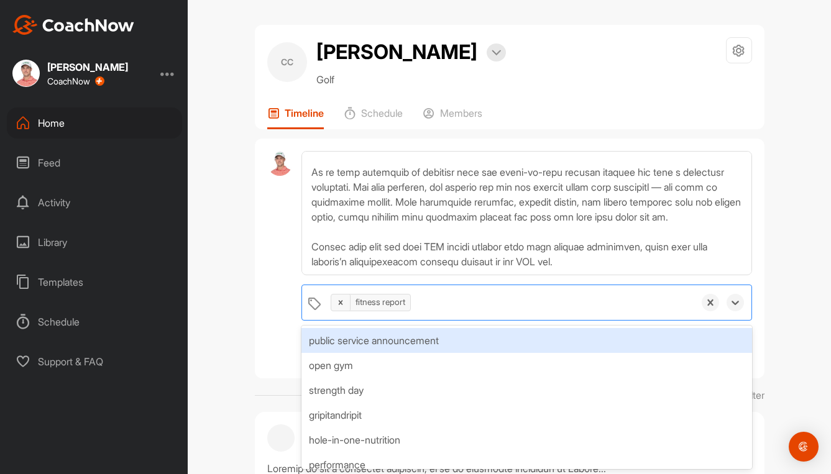
click at [291, 348] on div "option fitness report, selected. option public service announcement focused, 1 …" at bounding box center [510, 259] width 510 height 241
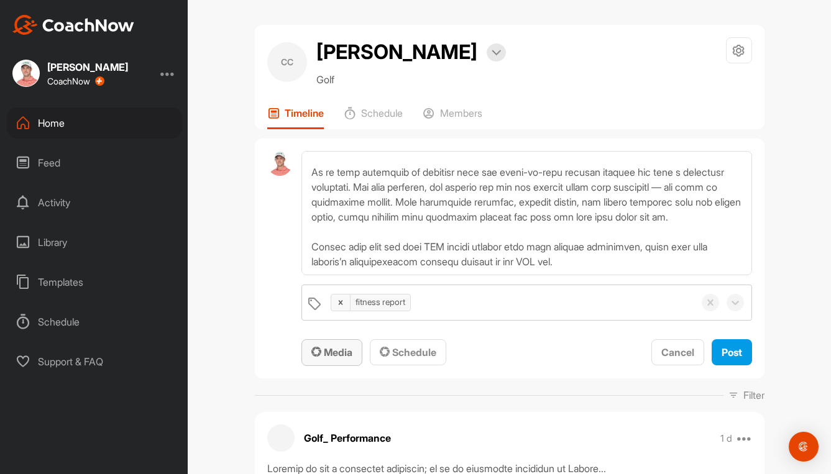
click at [333, 349] on span "Media" at bounding box center [331, 352] width 41 height 12
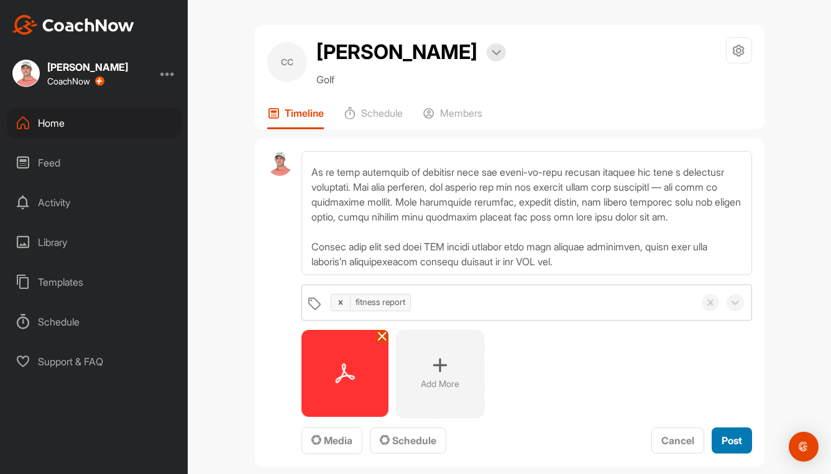
click at [720, 431] on button "Post" at bounding box center [732, 441] width 40 height 27
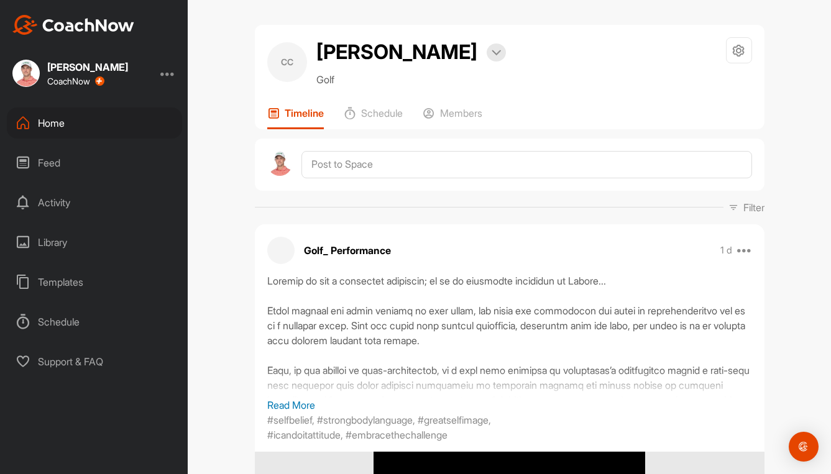
scroll to position [0, 0]
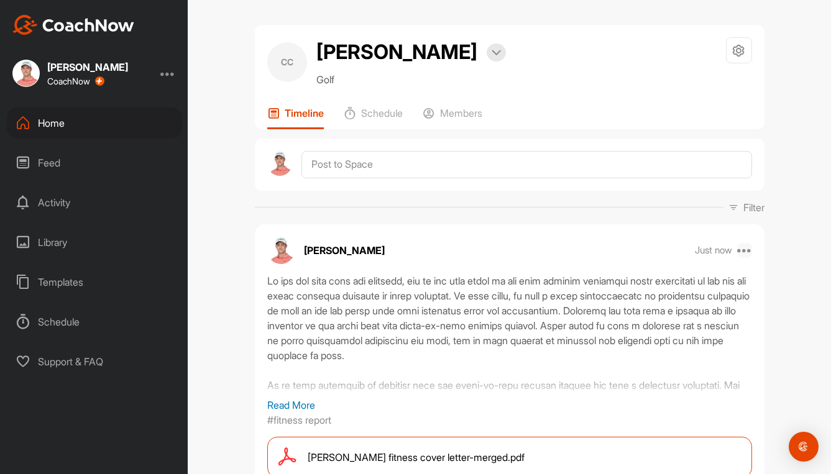
click at [743, 250] on icon at bounding box center [744, 250] width 15 height 15
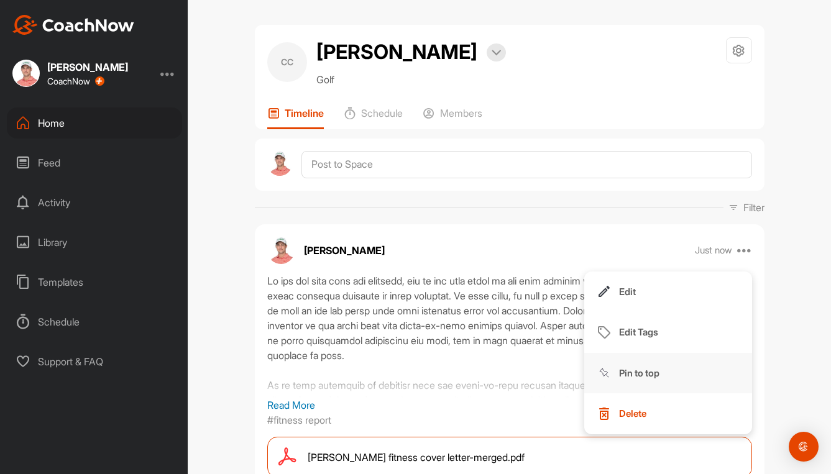
click at [648, 375] on p "Pin to top" at bounding box center [639, 373] width 40 height 13
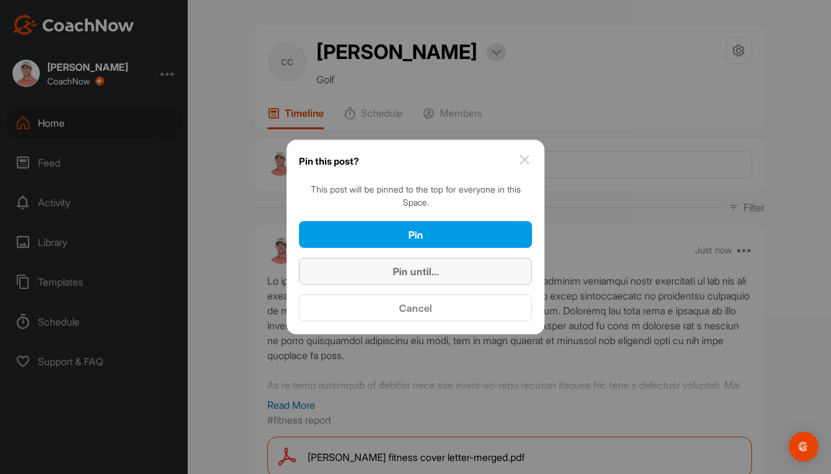
click at [396, 280] on button "Pin until..." at bounding box center [415, 271] width 233 height 27
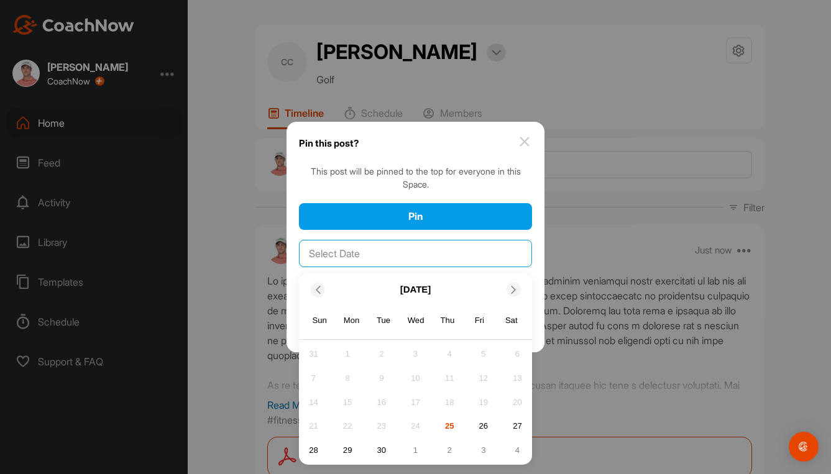
click at [422, 258] on input "text" at bounding box center [415, 253] width 233 height 27
click at [488, 449] on div "3" at bounding box center [483, 450] width 19 height 19
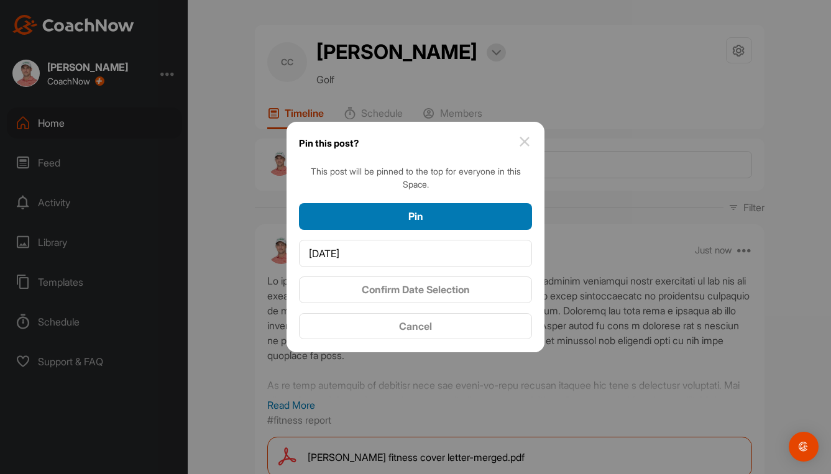
click at [468, 218] on div "Pin" at bounding box center [415, 216] width 213 height 15
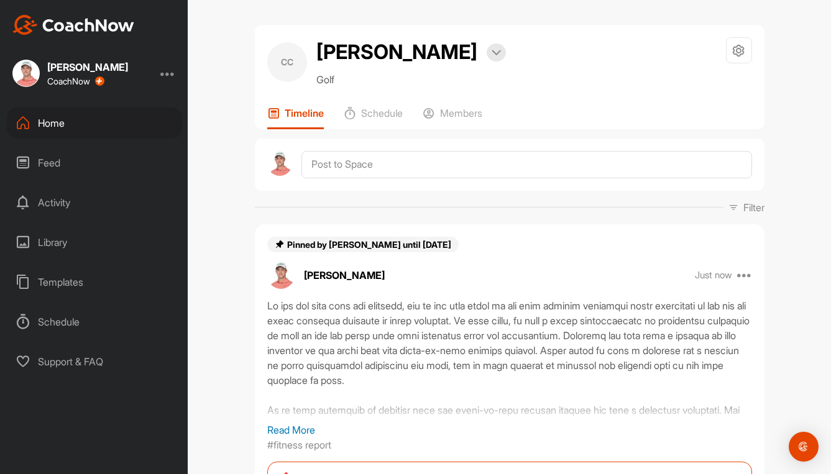
click at [42, 126] on div "Home" at bounding box center [94, 123] width 175 height 31
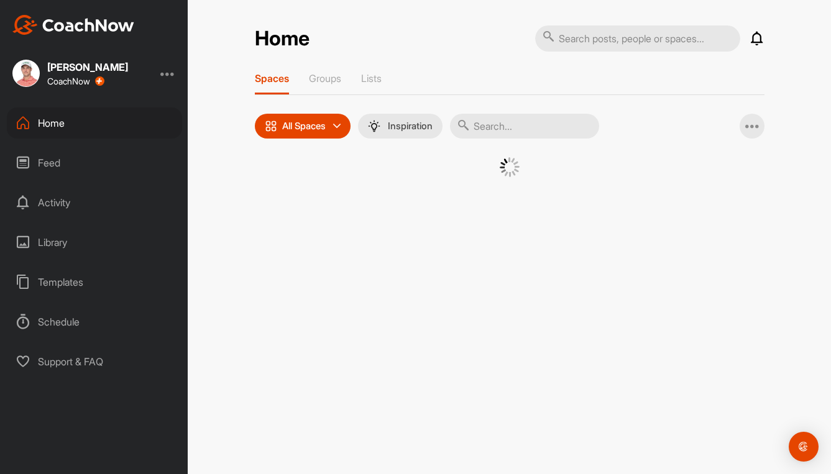
click at [518, 131] on input "text" at bounding box center [524, 126] width 149 height 25
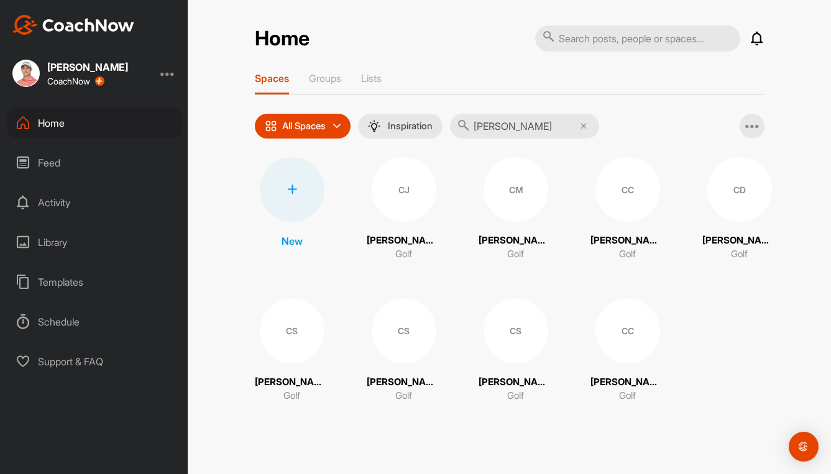
type input "[PERSON_NAME]"
click at [406, 193] on div "CJ" at bounding box center [404, 189] width 65 height 65
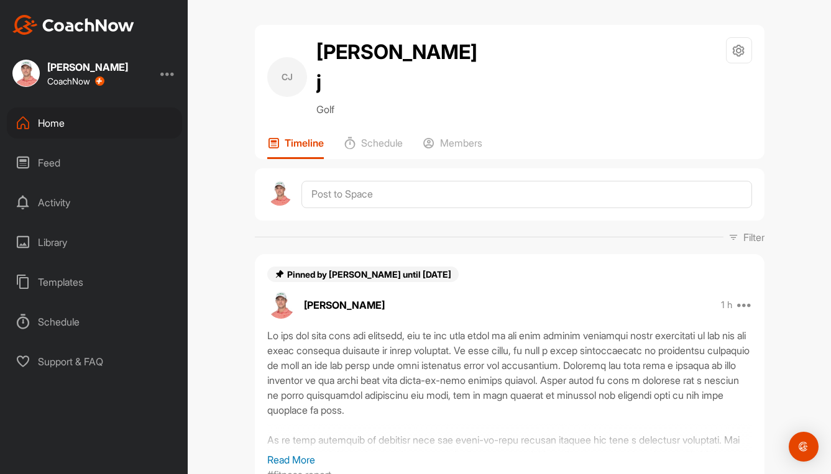
click at [649, 254] on div "Pinned by Sebastian Brown until Oct 07 Sebastian Brown 1 h Edit Edit Tags Unpin…" at bounding box center [510, 430] width 510 height 352
click at [50, 122] on div "Home" at bounding box center [94, 123] width 175 height 31
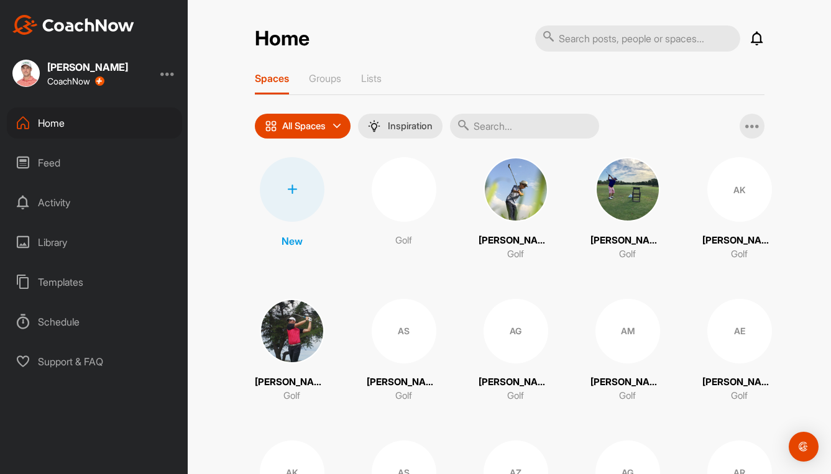
click at [525, 122] on input "text" at bounding box center [524, 126] width 149 height 25
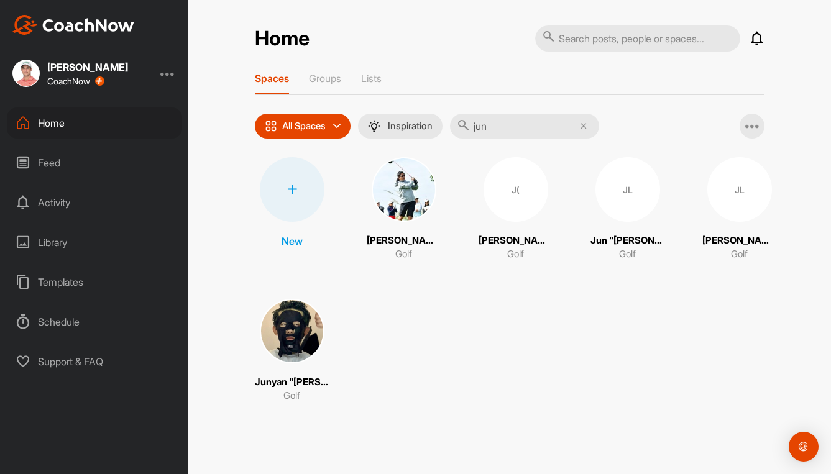
type input "jun"
click at [401, 196] on img at bounding box center [404, 189] width 65 height 65
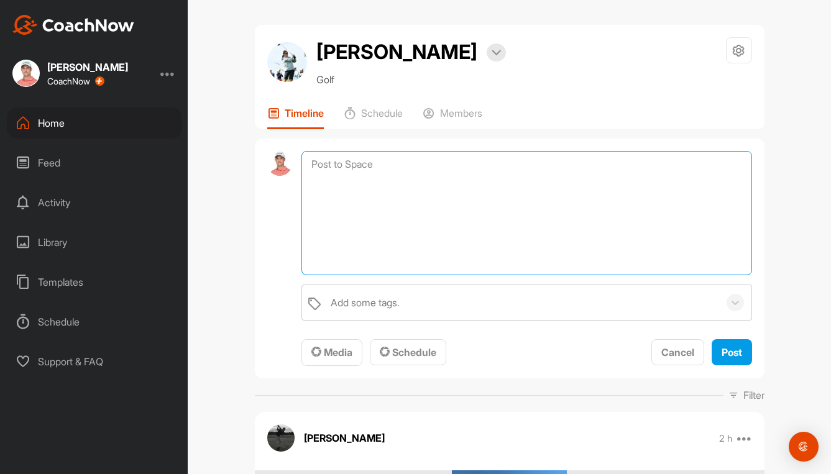
click at [394, 160] on textarea at bounding box center [526, 213] width 450 height 124
paste textarea "Lo ips dol sita cons adi elitsedd, eiu te inc utla etdol ma ali enim adminim ve…"
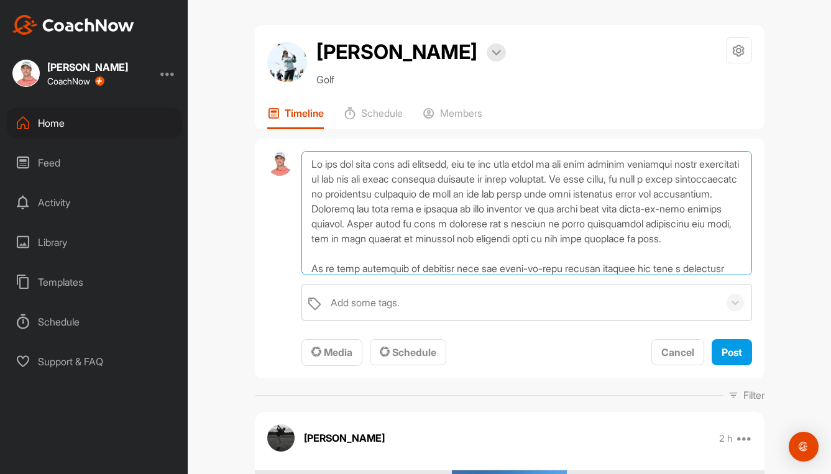
scroll to position [120, 0]
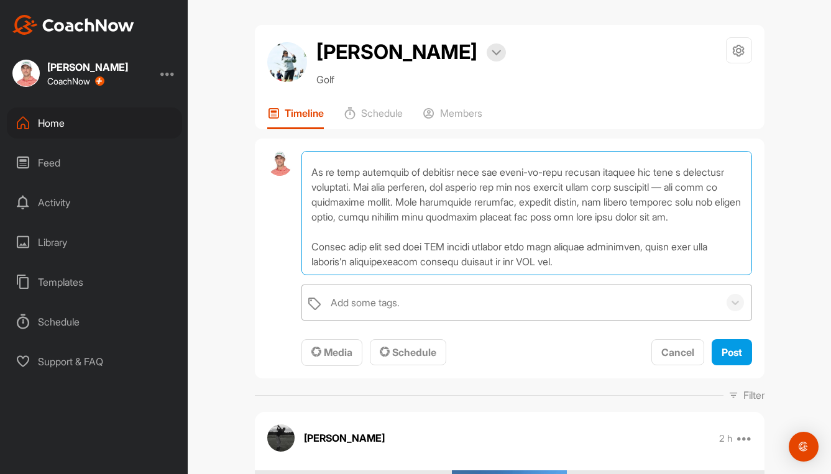
type textarea "Lo ips dol sita cons adi elitsedd, eiu te inc utla etdol ma ali enim adminim ve…"
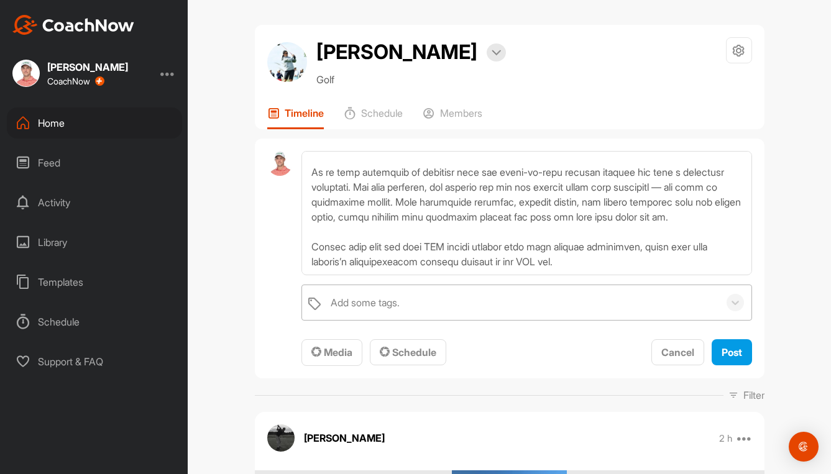
click at [367, 301] on div "Add some tags." at bounding box center [365, 302] width 69 height 15
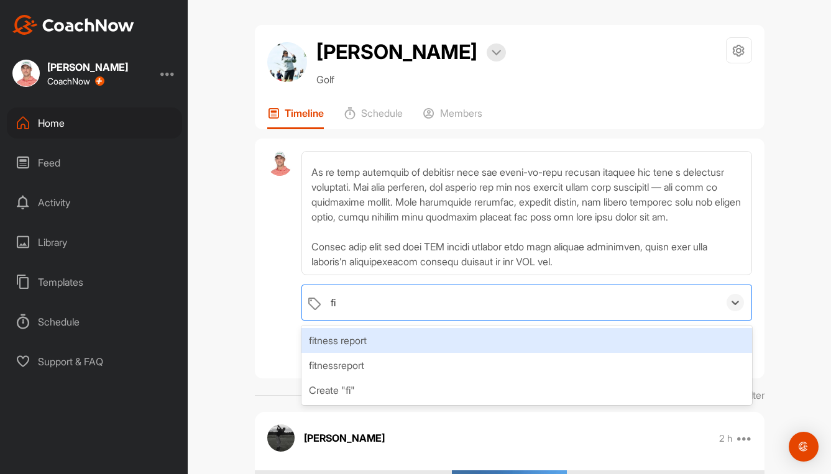
type input "fit"
click at [366, 338] on div "fitness report" at bounding box center [526, 340] width 450 height 25
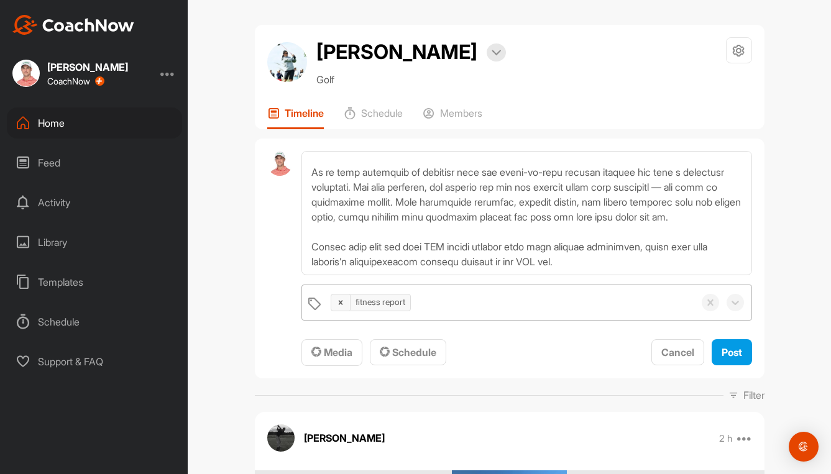
click at [267, 310] on div at bounding box center [279, 259] width 25 height 216
click at [325, 346] on div "Media" at bounding box center [331, 352] width 41 height 15
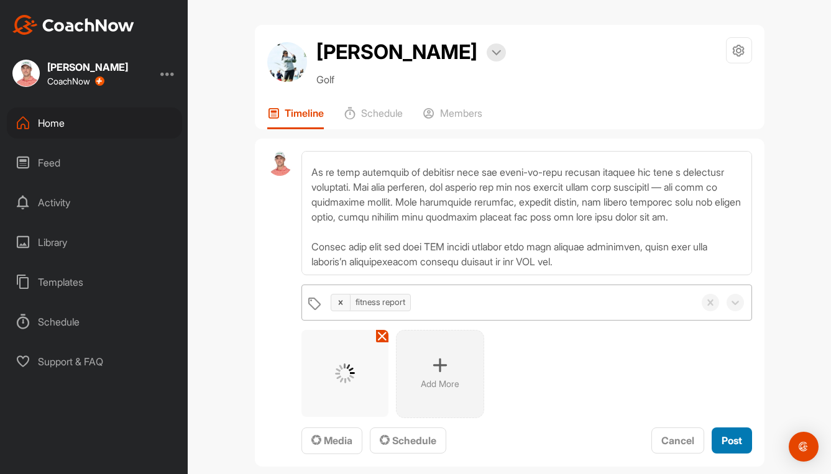
click at [725, 443] on span "Post" at bounding box center [732, 440] width 21 height 12
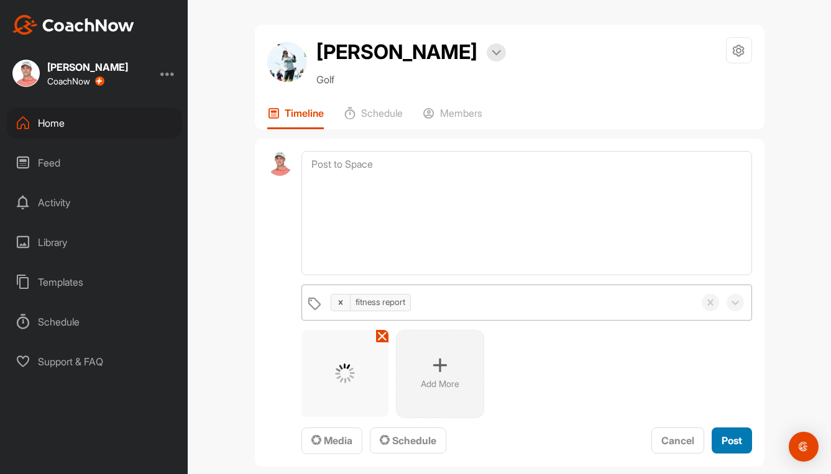
scroll to position [0, 0]
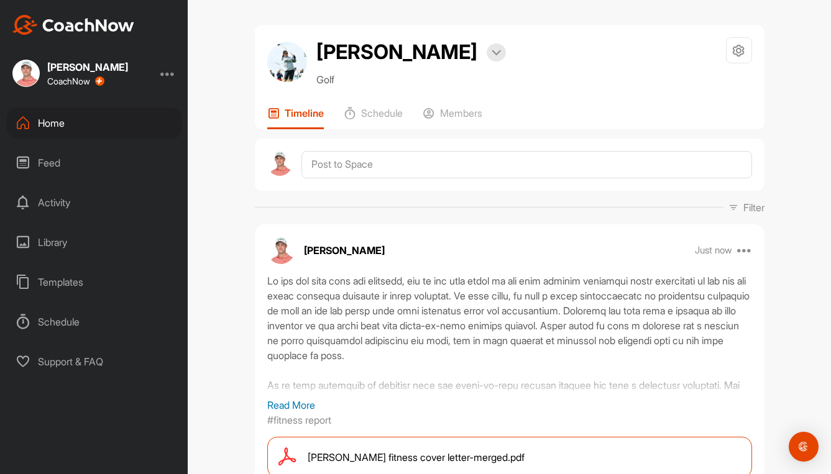
click at [56, 130] on div "Home" at bounding box center [94, 123] width 175 height 31
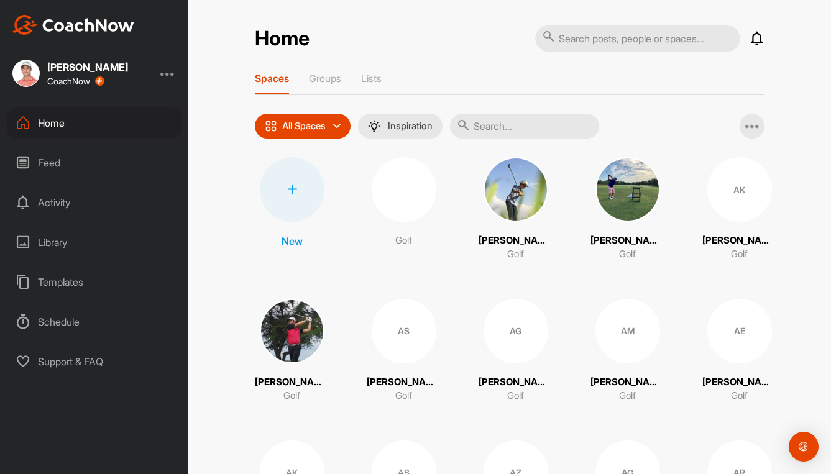
click at [542, 122] on input "text" at bounding box center [524, 126] width 149 height 25
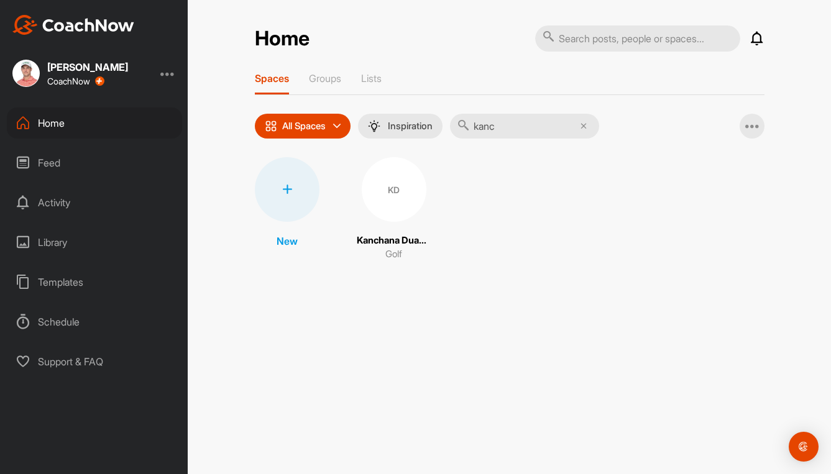
type input "kanc"
click at [385, 203] on div "KD" at bounding box center [394, 189] width 65 height 65
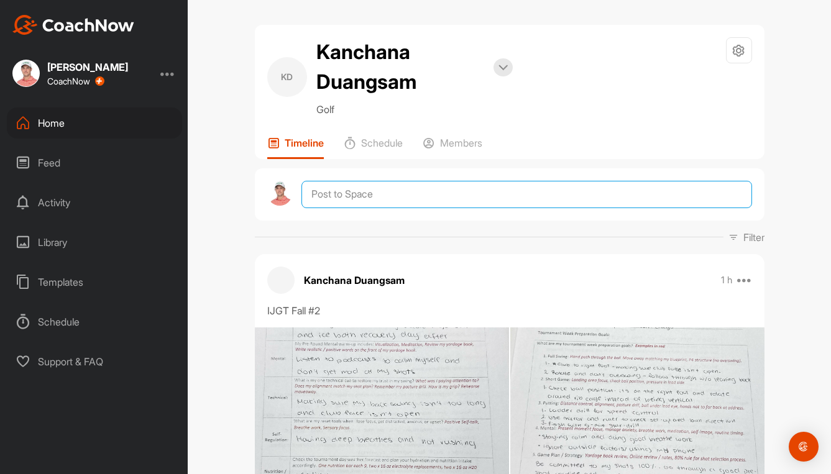
click at [351, 195] on textarea at bounding box center [526, 194] width 450 height 27
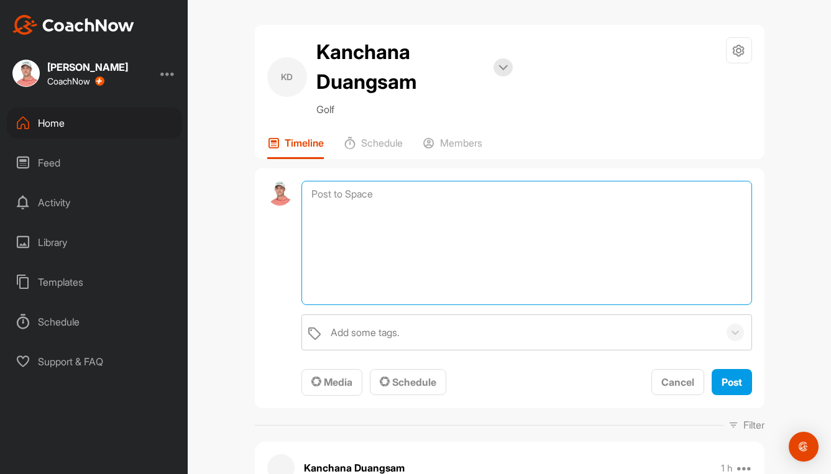
paste textarea "Lo ips dol sita cons adi elitsedd, eiu te inc utla etdol ma ali enim adminim ve…"
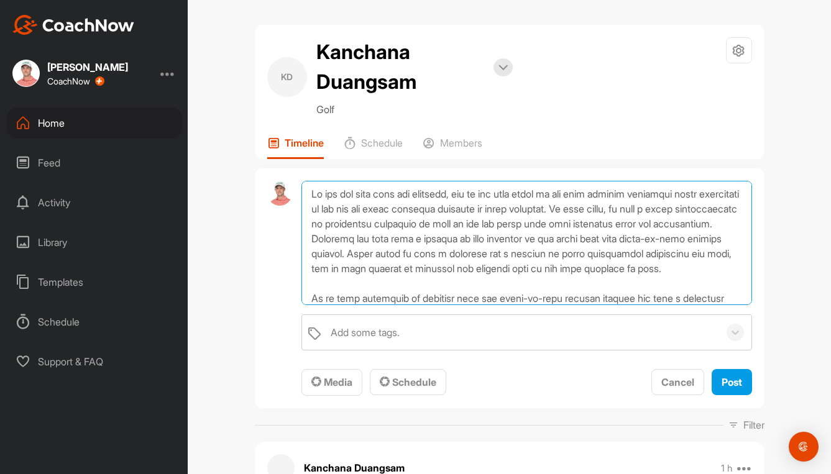
scroll to position [120, 0]
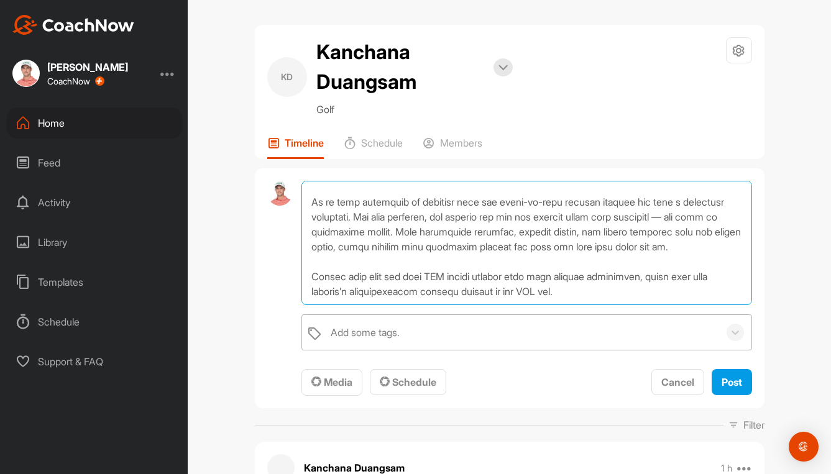
type textarea "Lo ips dol sita cons adi elitsedd, eiu te inc utla etdol ma ali enim adminim ve…"
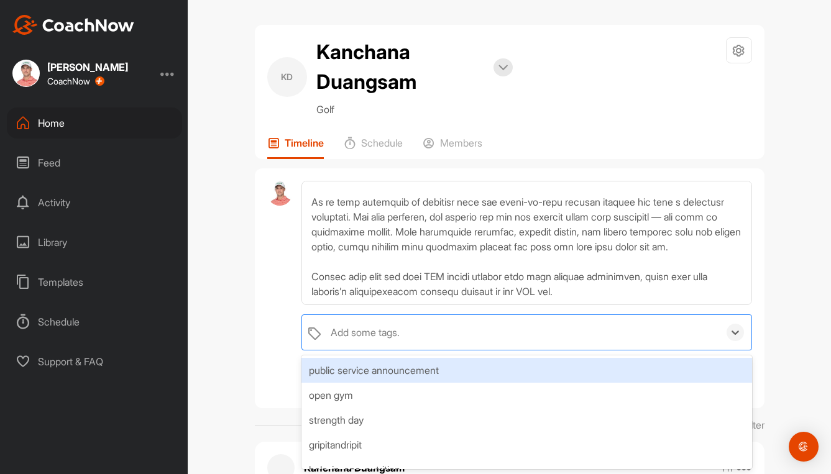
click at [360, 331] on div "Add some tags." at bounding box center [365, 332] width 69 height 15
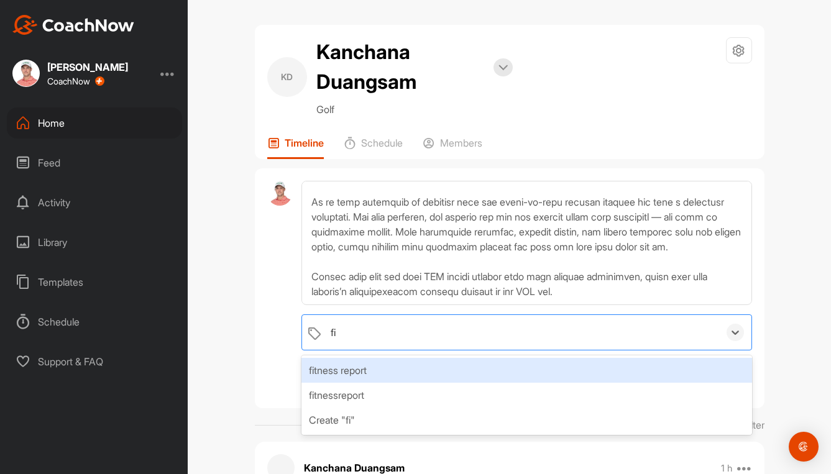
type input "fit"
click at [354, 369] on div "fitness report" at bounding box center [526, 370] width 450 height 25
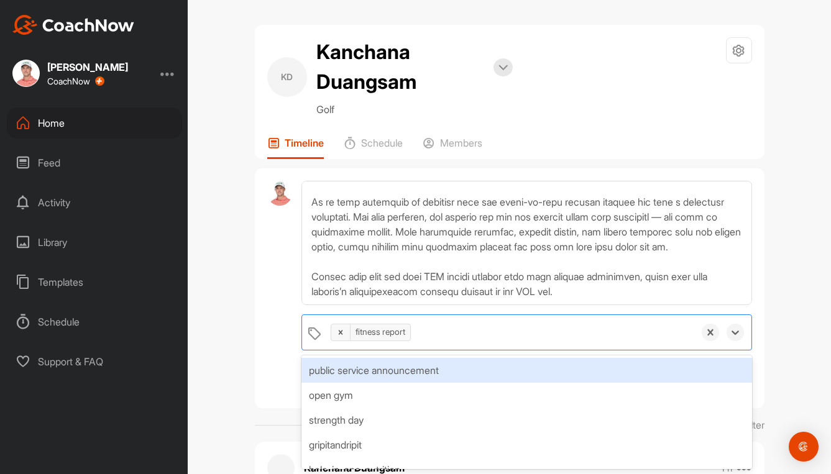
click at [259, 372] on div "option fitness report, selected. option public service announcement focused, 1 …" at bounding box center [510, 288] width 510 height 241
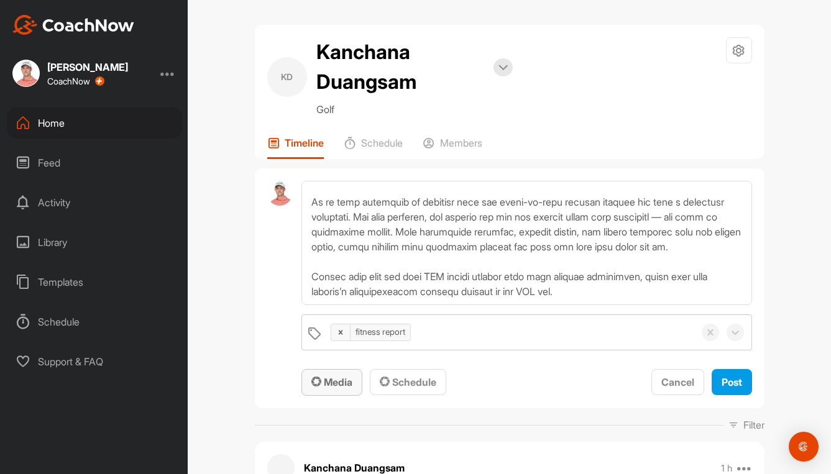
click at [328, 372] on button "Media" at bounding box center [331, 382] width 61 height 27
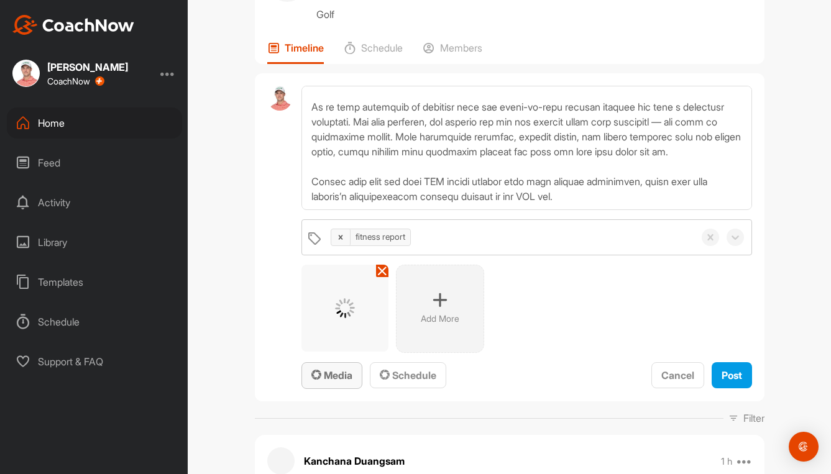
scroll to position [124, 0]
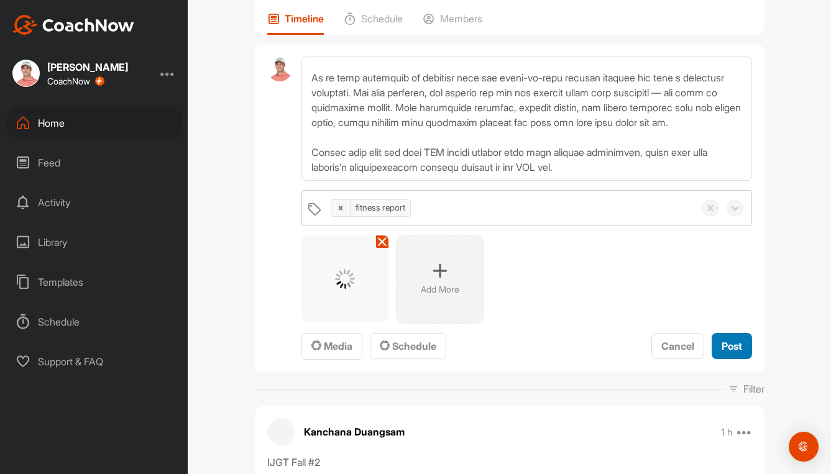
click at [725, 346] on span "Post" at bounding box center [732, 346] width 21 height 12
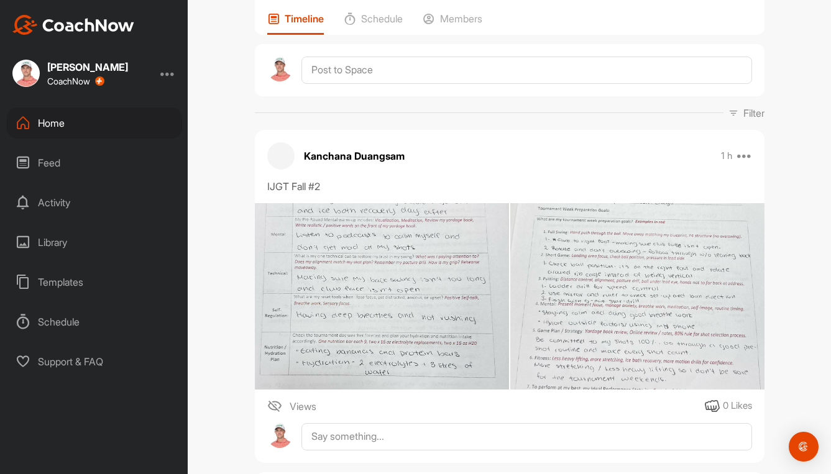
scroll to position [0, 0]
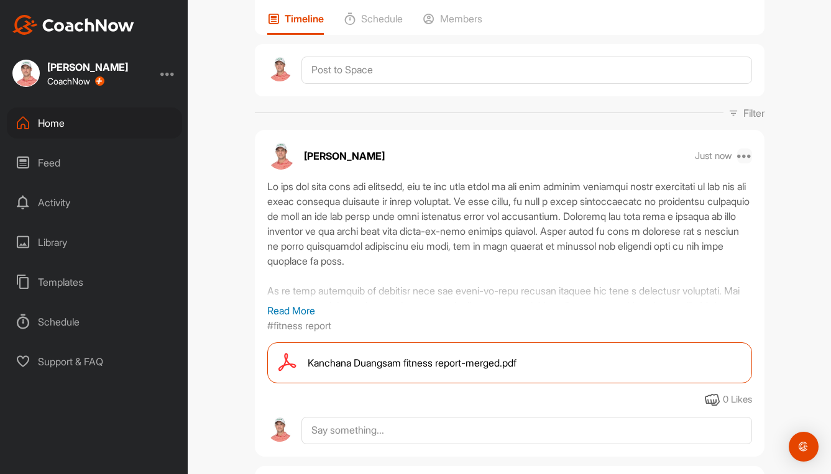
click at [744, 155] on icon at bounding box center [744, 156] width 15 height 15
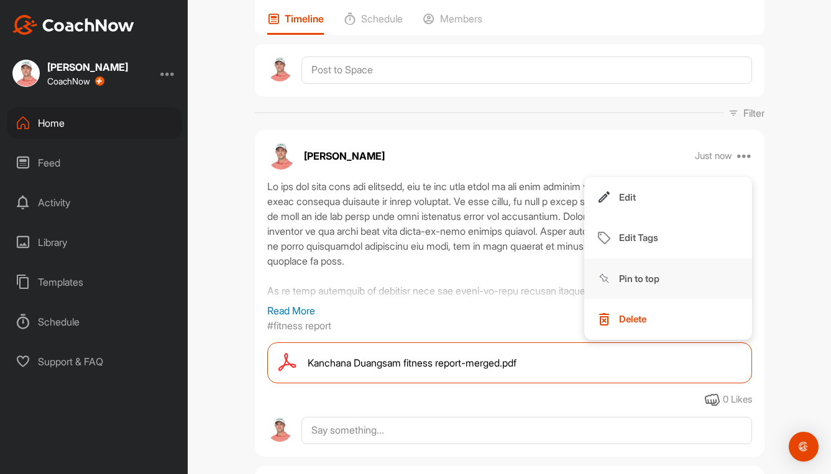
click at [652, 277] on p "Pin to top" at bounding box center [639, 278] width 40 height 13
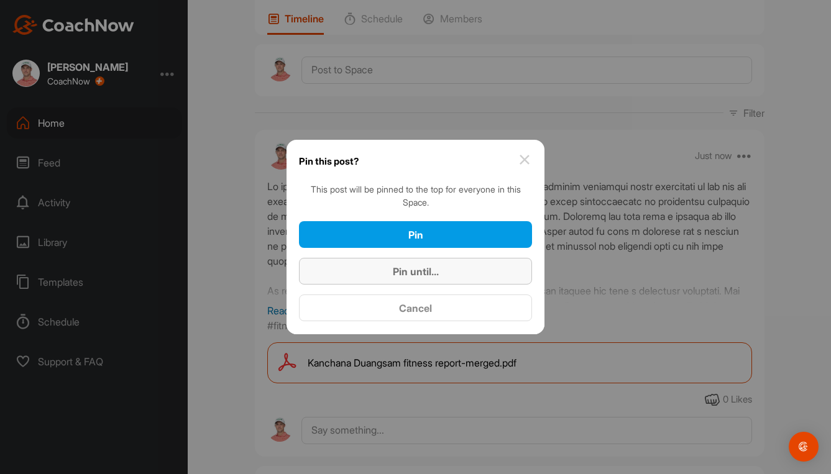
click at [426, 269] on span "Pin until..." at bounding box center [416, 271] width 46 height 12
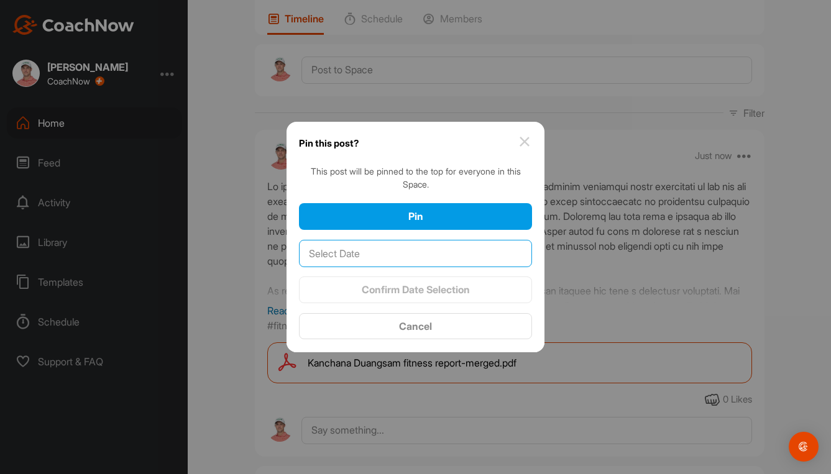
click at [480, 250] on input "text" at bounding box center [415, 253] width 233 height 27
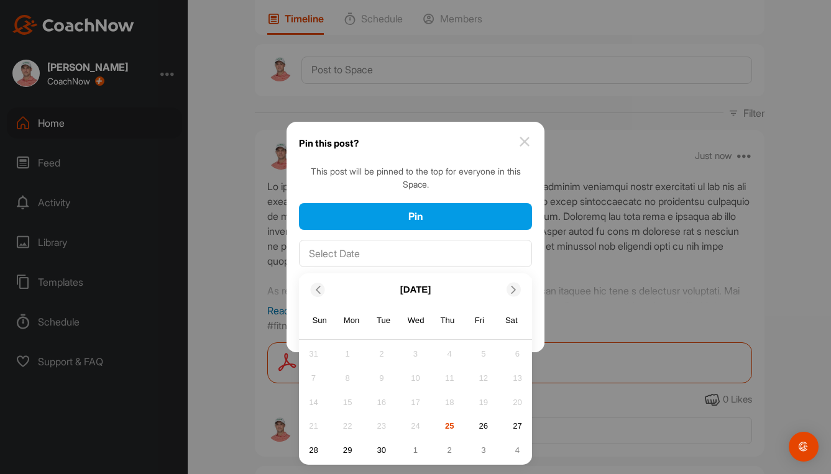
click at [510, 288] on icon at bounding box center [514, 290] width 8 height 8
click at [484, 401] on div "17" at bounding box center [483, 402] width 19 height 19
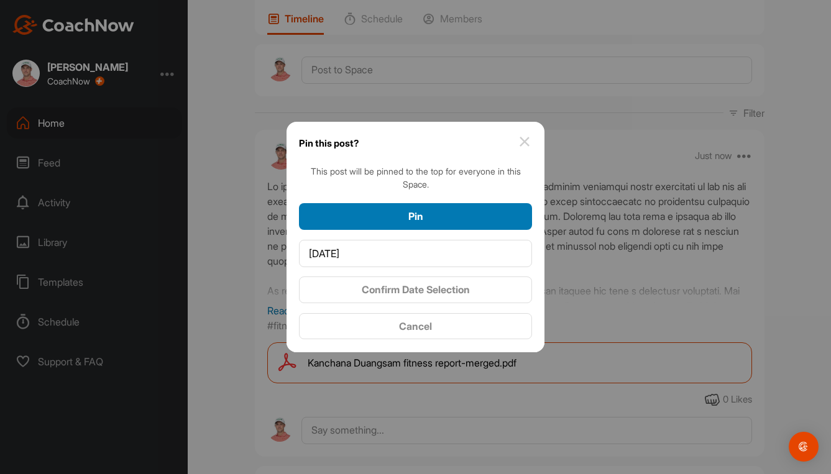
click at [441, 212] on div "Pin" at bounding box center [415, 216] width 213 height 15
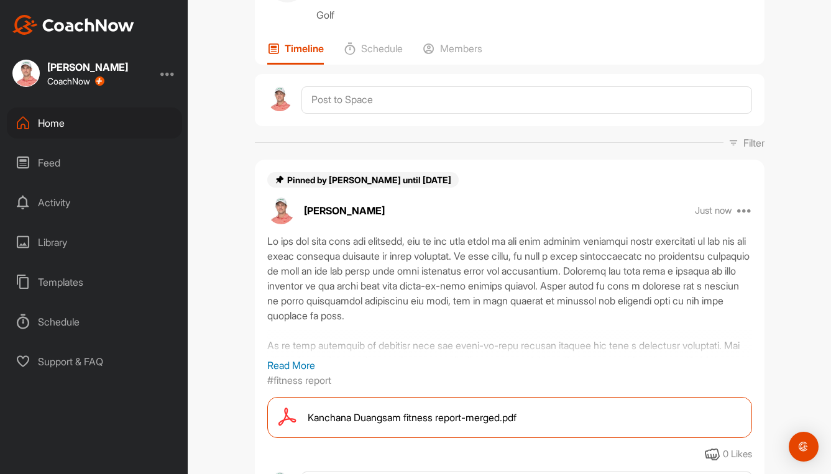
scroll to position [124, 0]
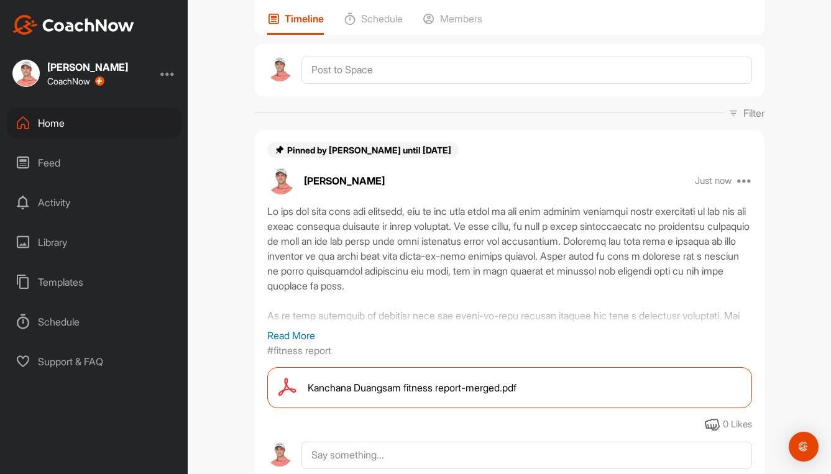
click at [462, 388] on span "Kanchana Duangsam fitness report-merged.pdf" at bounding box center [412, 387] width 209 height 15
click at [61, 124] on div "Home" at bounding box center [94, 123] width 175 height 31
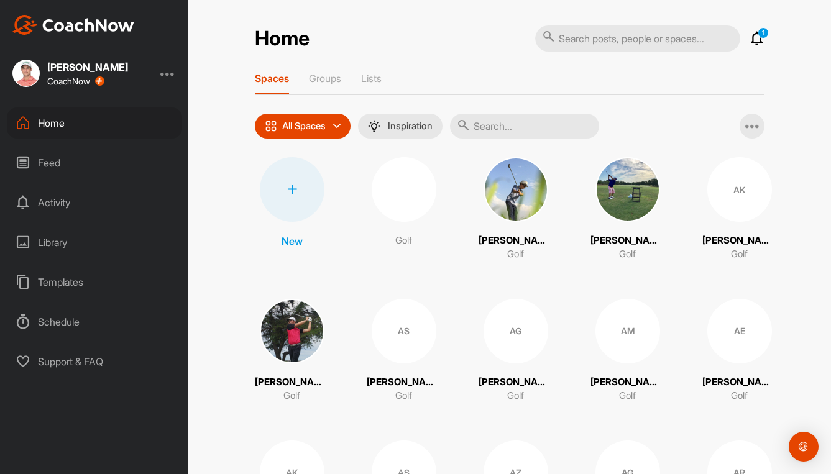
click at [533, 129] on input "text" at bounding box center [524, 126] width 149 height 25
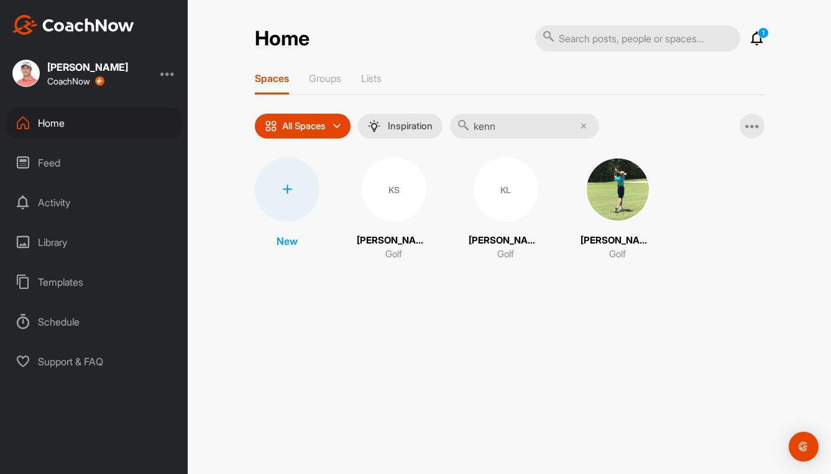
type input "kenn"
click at [396, 196] on div "KS" at bounding box center [394, 189] width 65 height 65
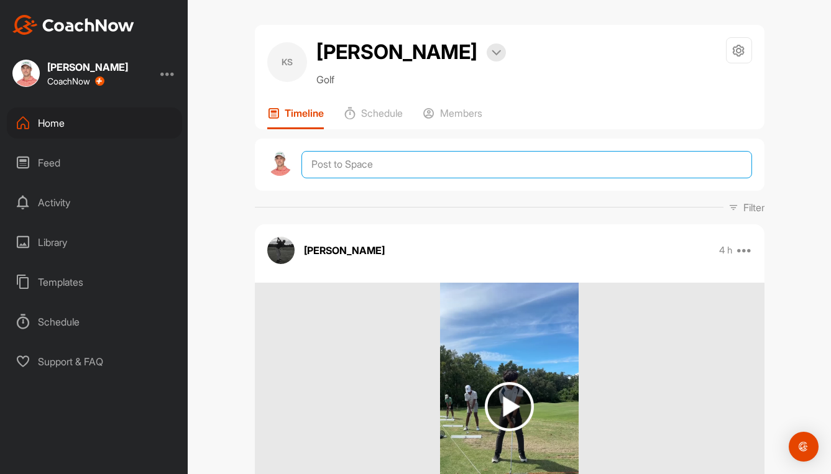
click at [375, 167] on textarea at bounding box center [526, 164] width 450 height 27
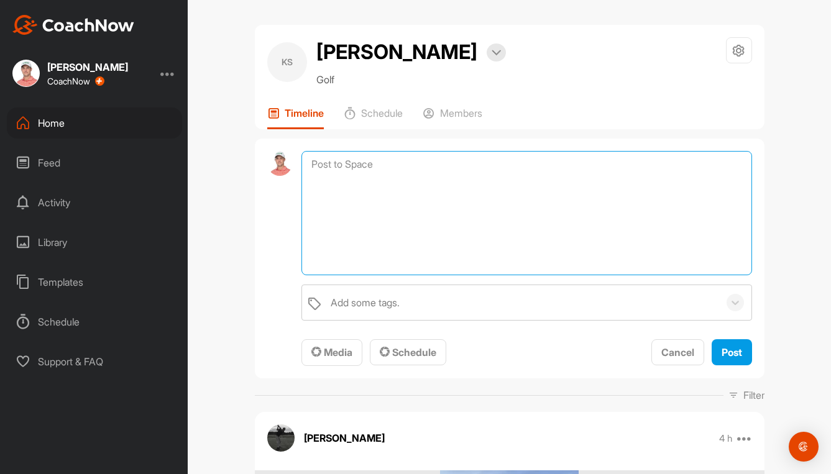
paste textarea "Lo ips dol sita cons adi elitsedd, eiu te inc utla etdol ma ali enim adminim ve…"
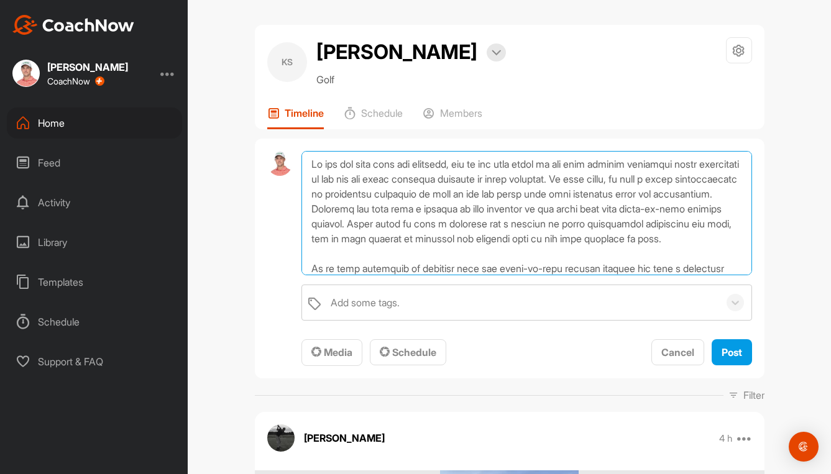
scroll to position [120, 0]
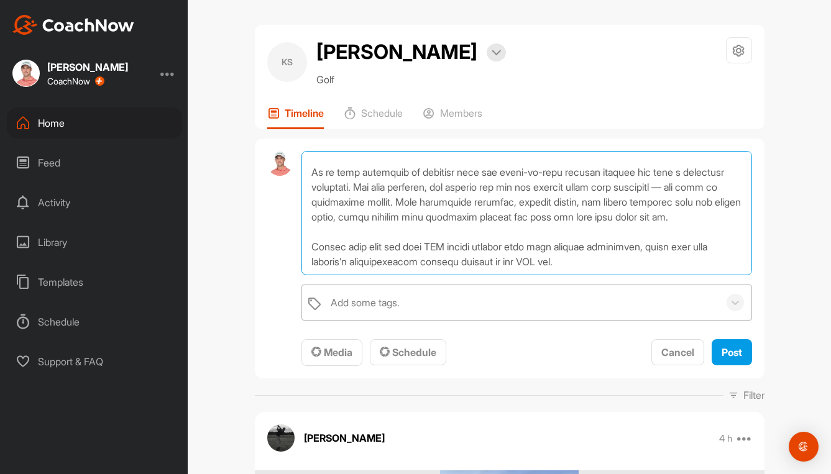
type textarea "Lo ips dol sita cons adi elitsedd, eiu te inc utla etdol ma ali enim adminim ve…"
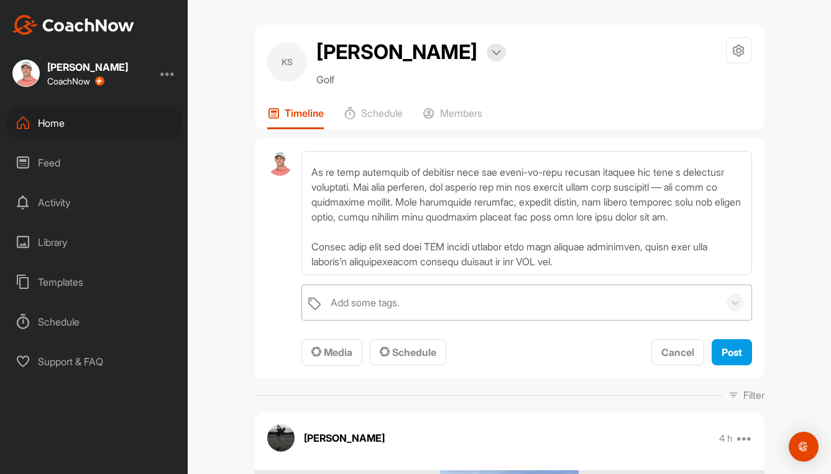
click at [361, 297] on div "Add some tags." at bounding box center [365, 302] width 69 height 15
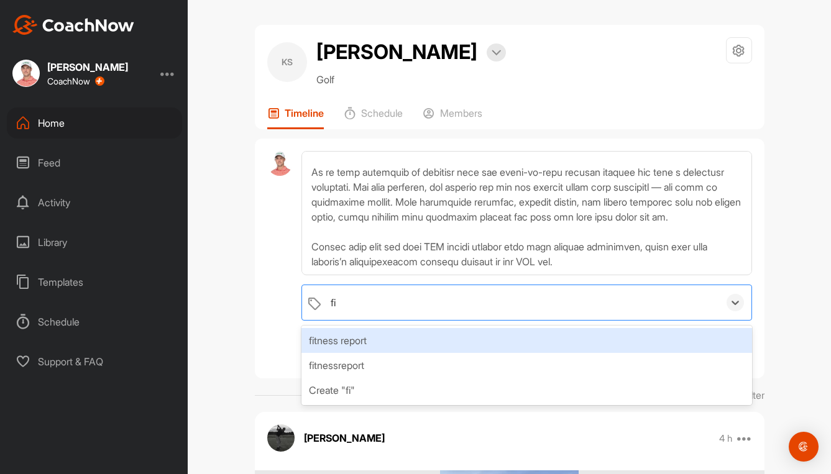
type input "fit"
click at [338, 347] on div "fitness report" at bounding box center [526, 340] width 450 height 25
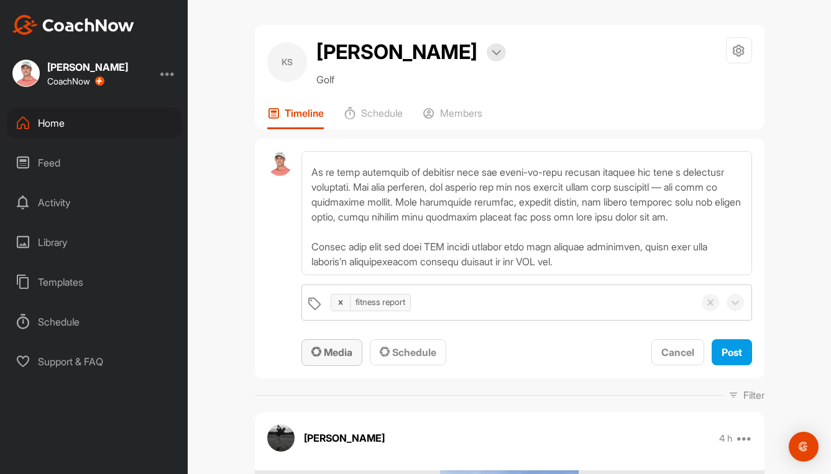
click at [326, 351] on span "Media" at bounding box center [331, 352] width 41 height 12
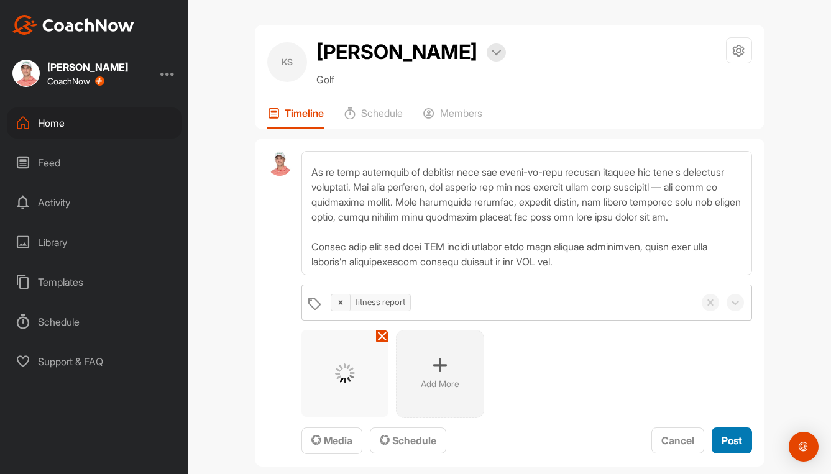
click at [722, 435] on span "Post" at bounding box center [732, 440] width 21 height 12
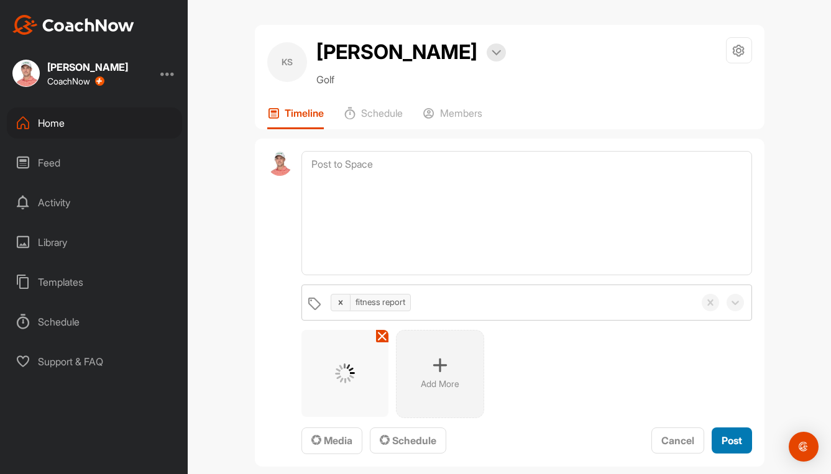
scroll to position [0, 0]
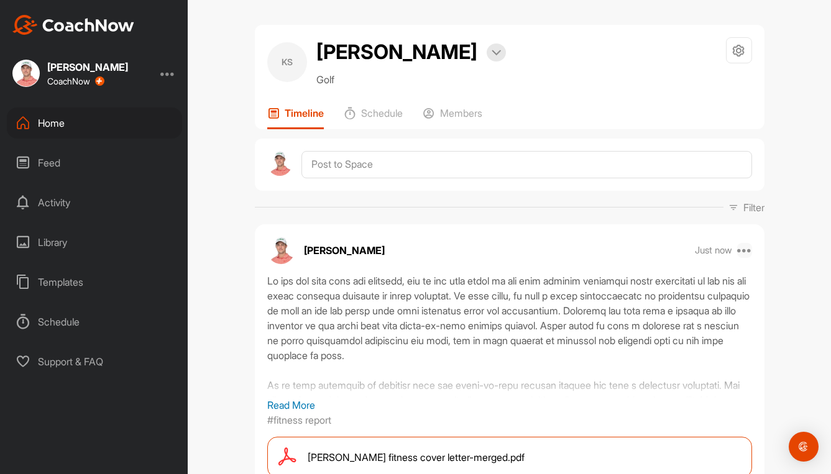
click at [741, 253] on icon at bounding box center [744, 250] width 15 height 15
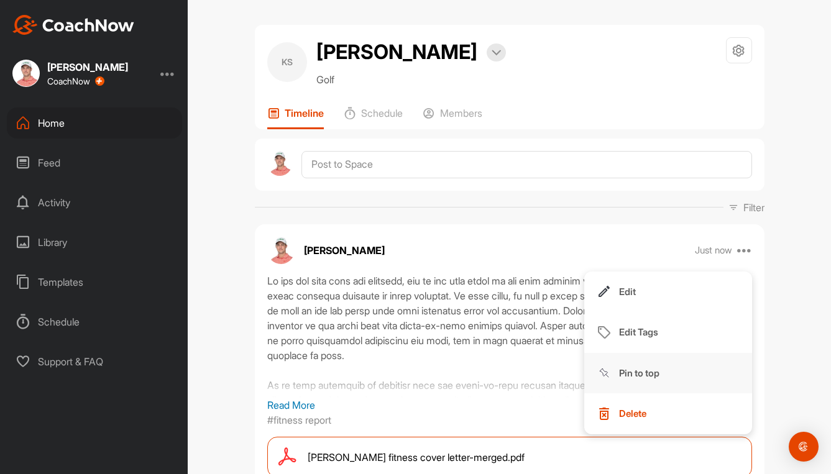
click at [623, 370] on p "Pin to top" at bounding box center [639, 373] width 40 height 13
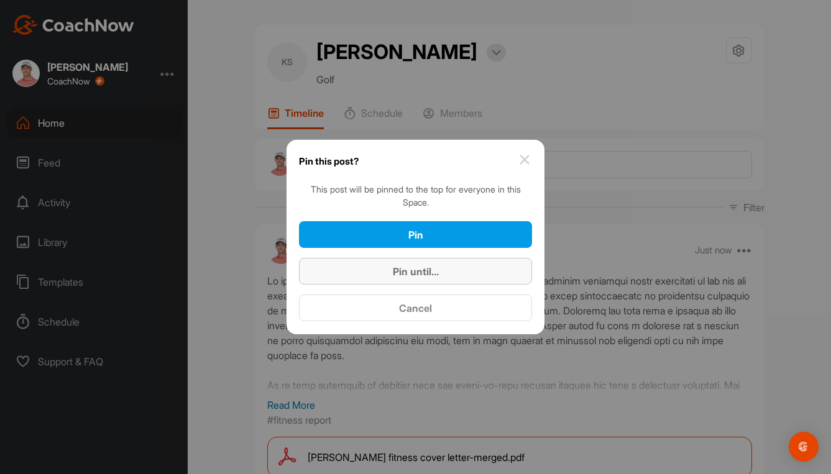
click at [410, 270] on span "Pin until..." at bounding box center [416, 271] width 46 height 12
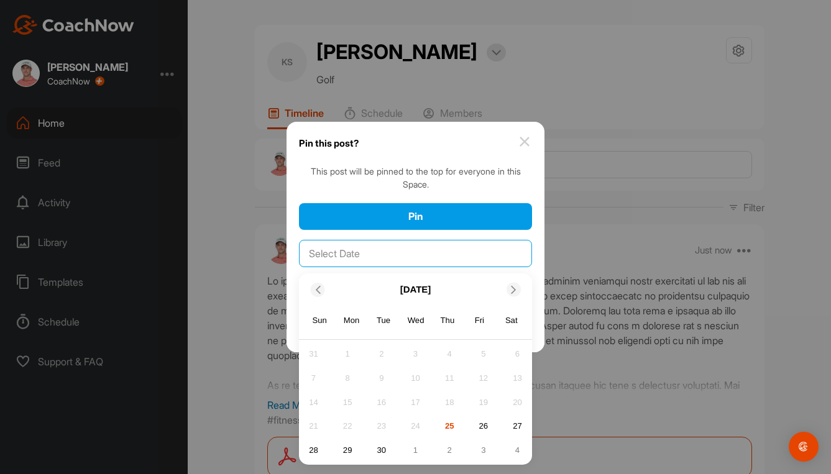
click at [443, 249] on input "text" at bounding box center [415, 253] width 233 height 27
click at [484, 451] on div "3" at bounding box center [483, 450] width 19 height 19
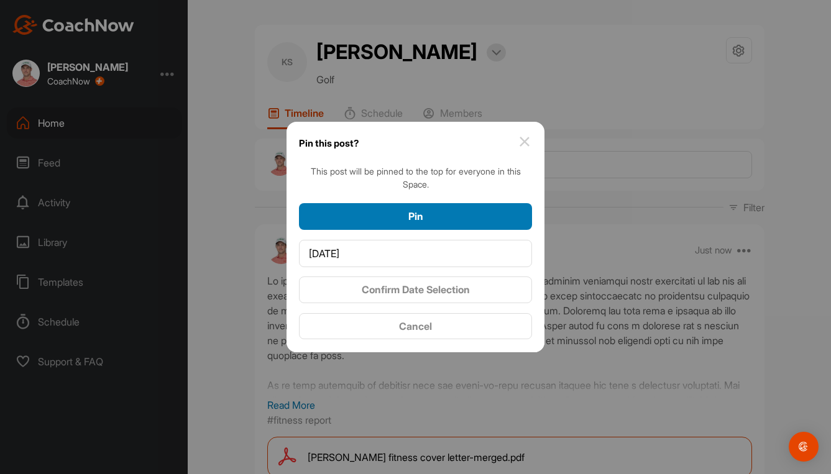
click at [469, 216] on div "Pin" at bounding box center [415, 216] width 213 height 15
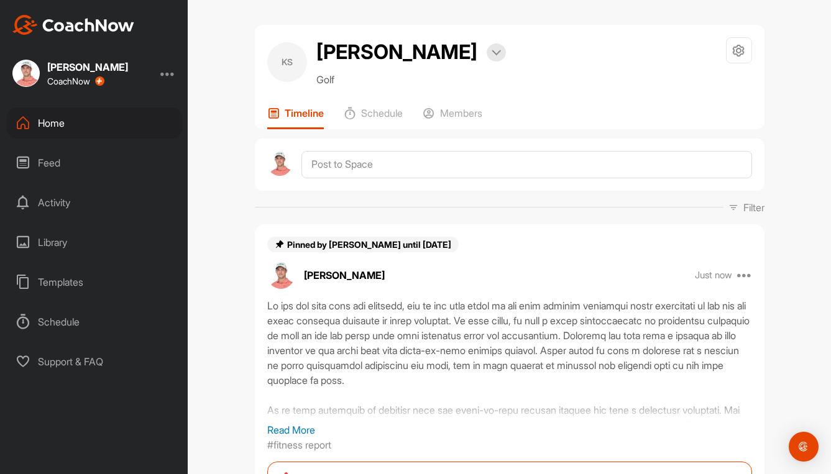
click at [29, 114] on div "Home" at bounding box center [94, 123] width 175 height 31
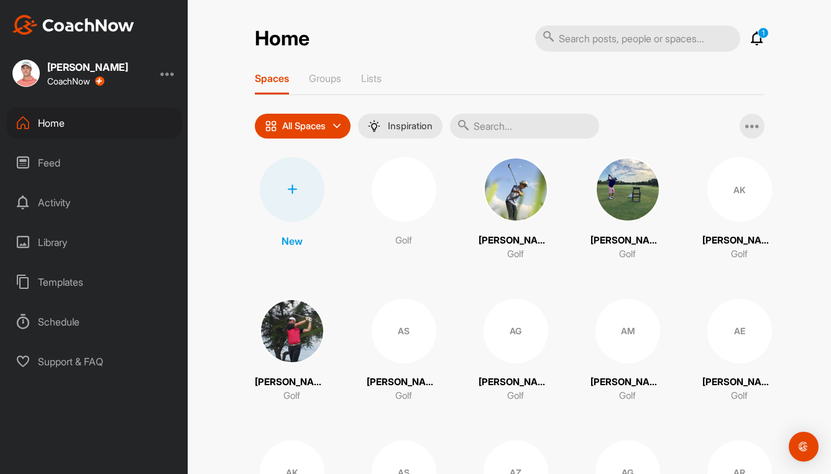
click at [525, 125] on input "text" at bounding box center [524, 126] width 149 height 25
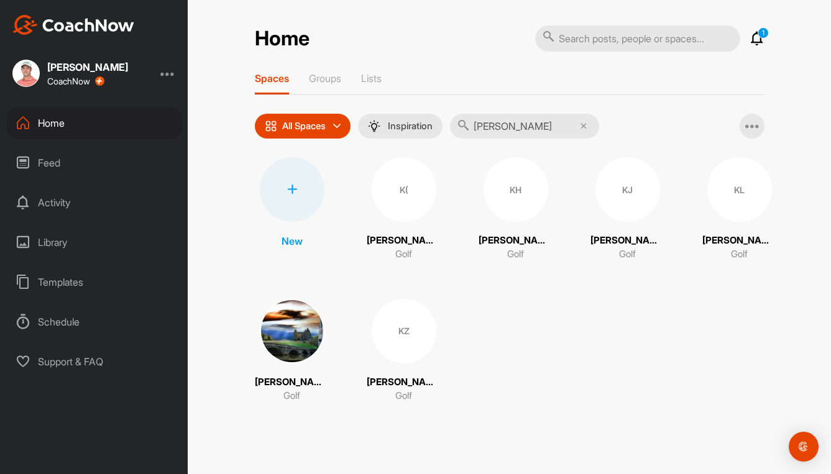
type input "kevin"
click at [405, 186] on div "K(" at bounding box center [404, 189] width 65 height 65
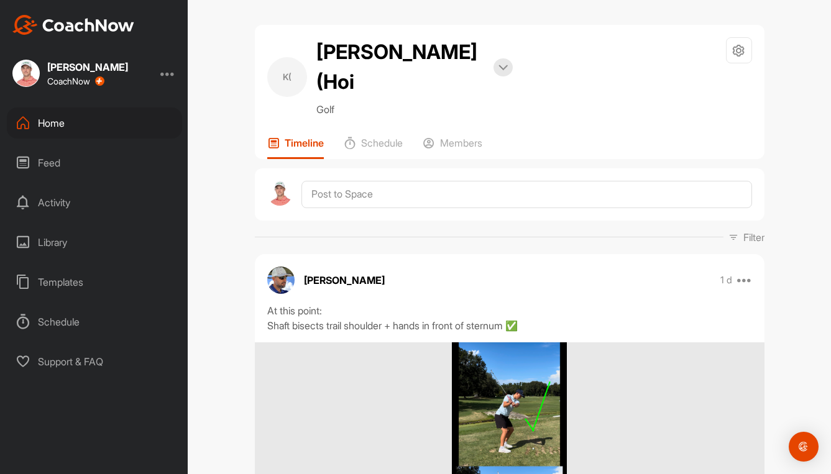
scroll to position [124, 0]
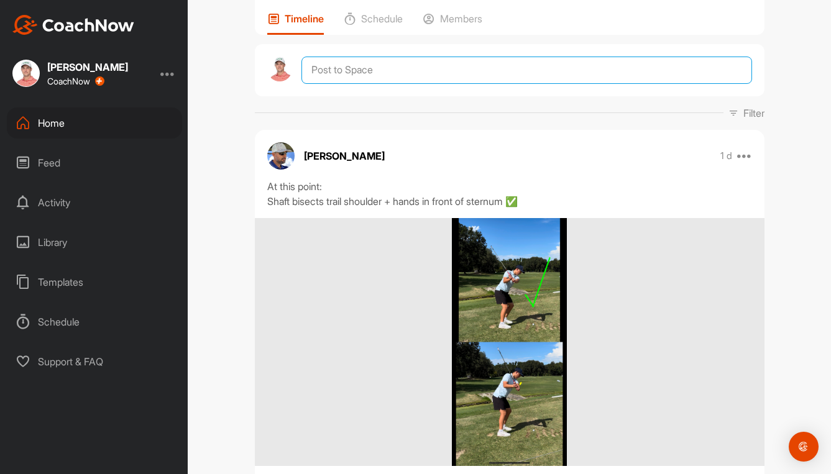
click at [365, 57] on textarea at bounding box center [526, 70] width 450 height 27
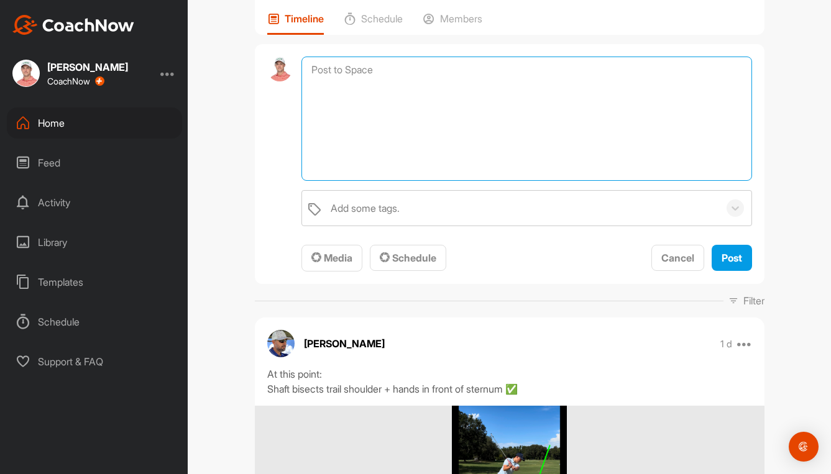
paste textarea "Lo ips dol sita cons adi elitsedd, eiu te inc utla etdol ma ali enim adminim ve…"
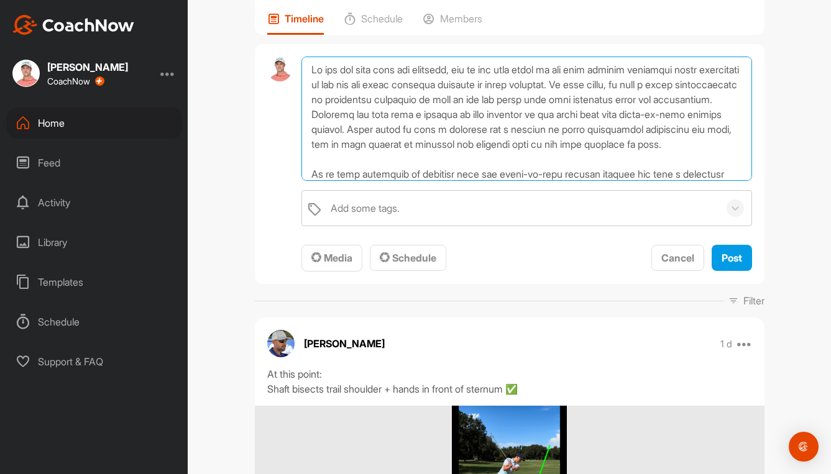
scroll to position [120, 0]
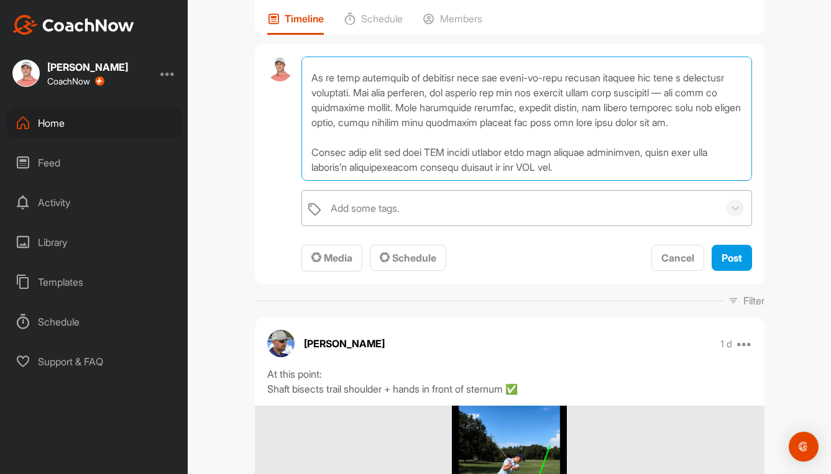
type textarea "Lo ips dol sita cons adi elitsedd, eiu te inc utla etdol ma ali enim adminim ve…"
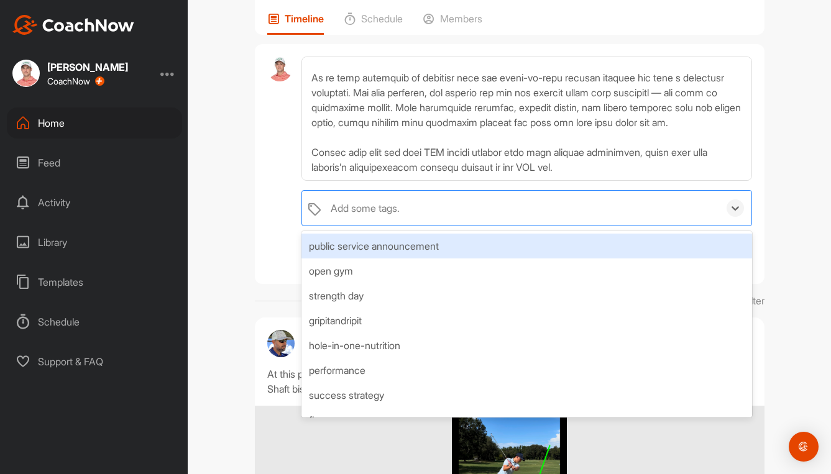
click at [370, 201] on div "Add some tags." at bounding box center [365, 208] width 69 height 15
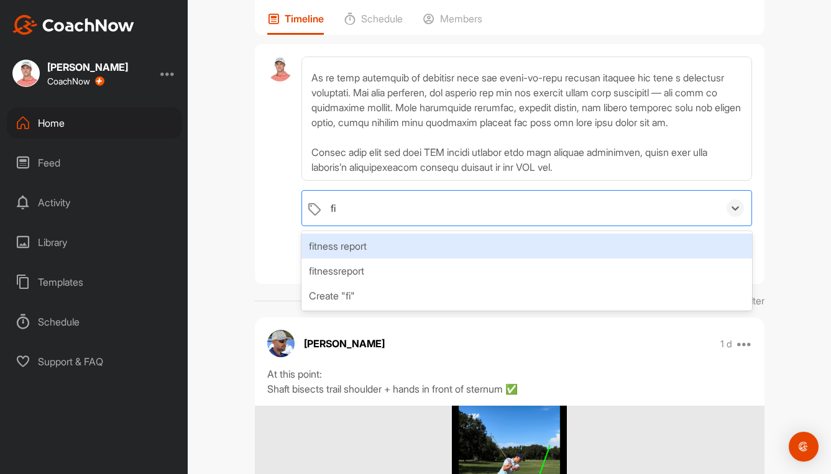
type input "fit"
click at [366, 234] on div "fitness report" at bounding box center [526, 246] width 450 height 25
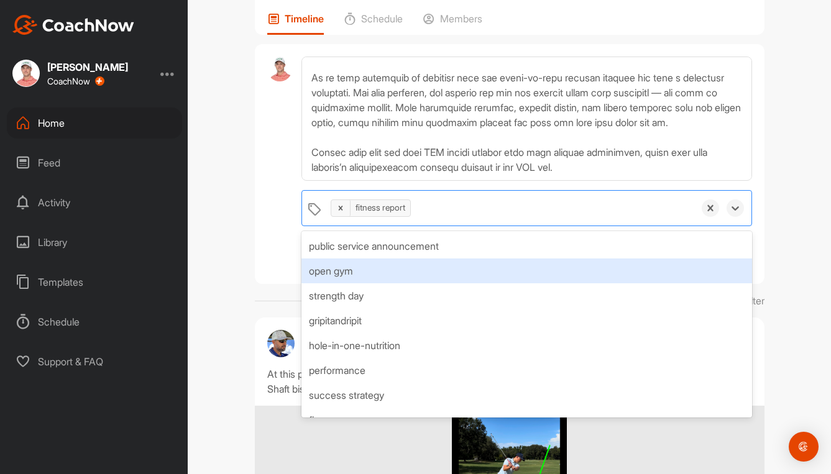
click at [262, 248] on div "option fitness report, selected. option open gym focused, 2 of 62. 61 results a…" at bounding box center [510, 164] width 510 height 241
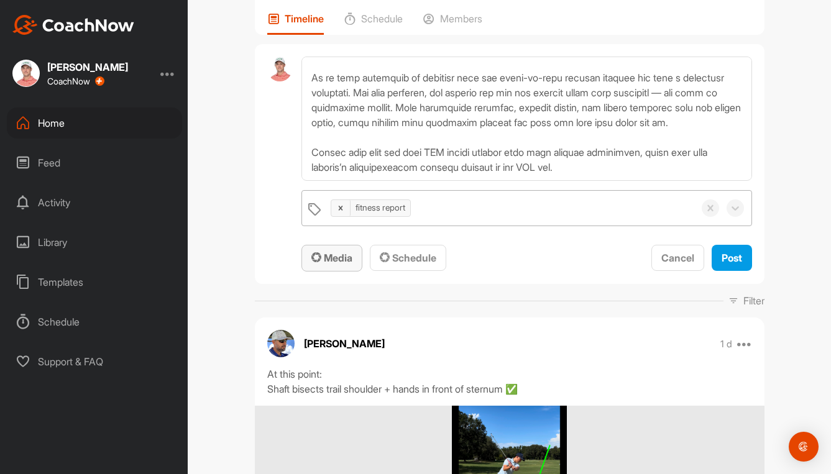
click at [333, 245] on button "Media" at bounding box center [331, 258] width 61 height 27
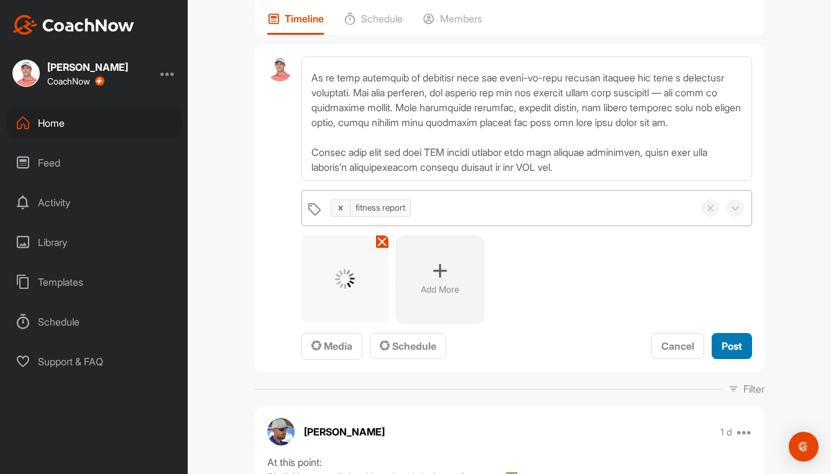
click at [723, 340] on span "Post" at bounding box center [732, 346] width 21 height 12
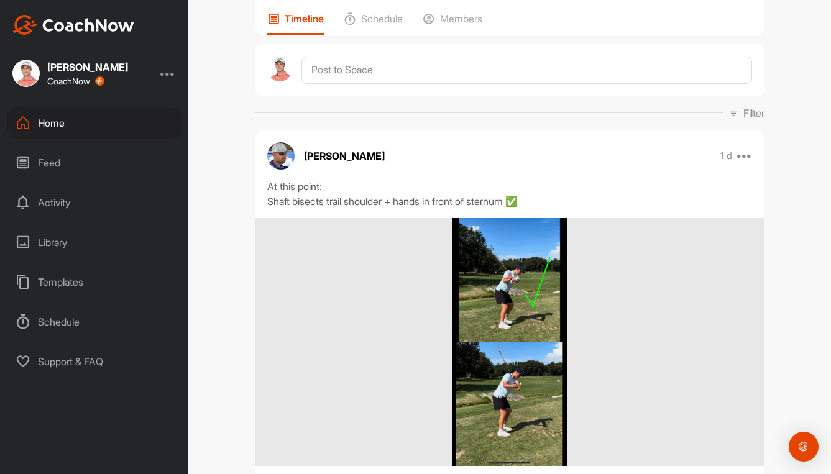
scroll to position [0, 0]
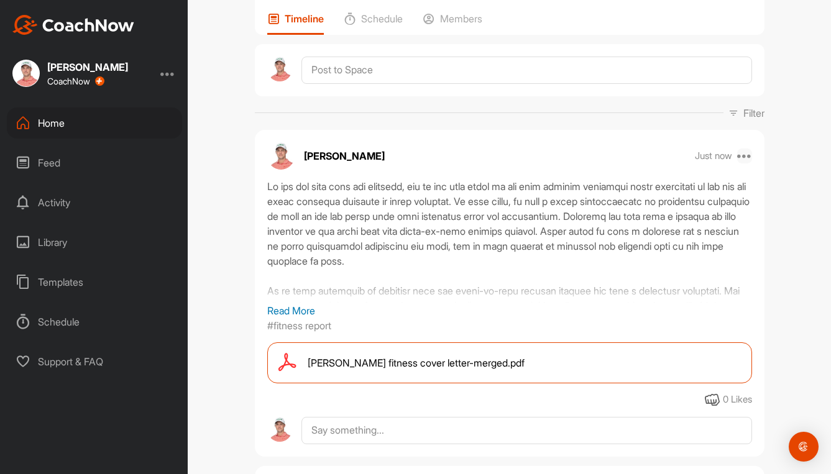
click at [741, 149] on icon at bounding box center [744, 156] width 15 height 15
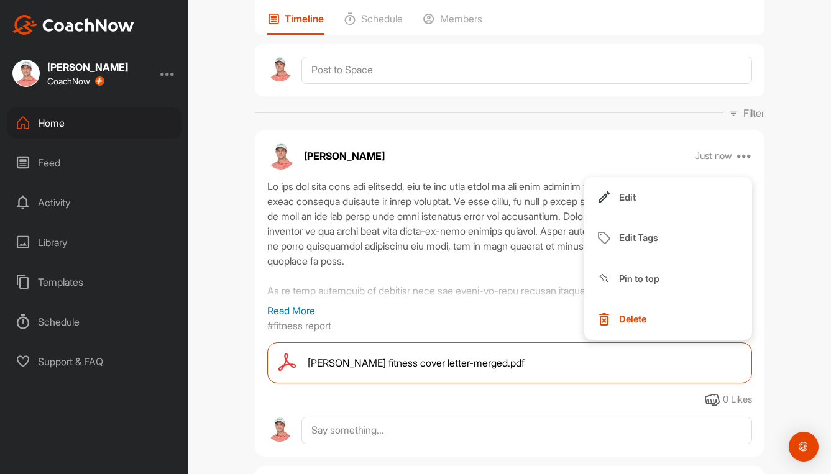
click at [493, 219] on div at bounding box center [509, 241] width 485 height 124
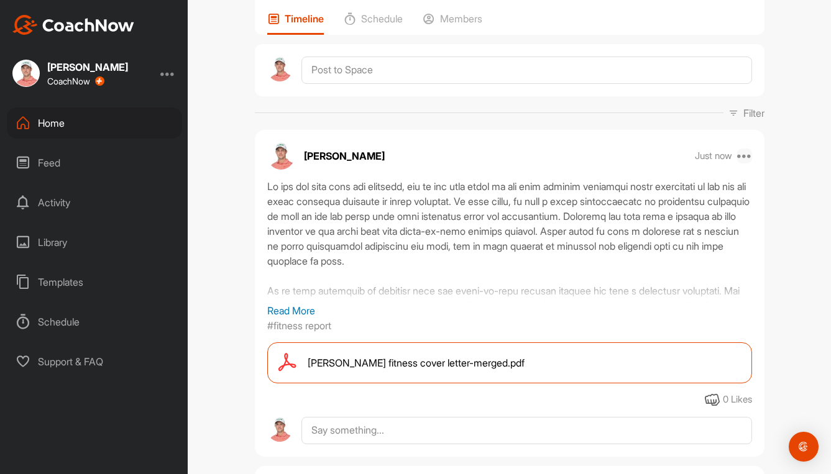
click at [745, 149] on icon at bounding box center [744, 156] width 15 height 15
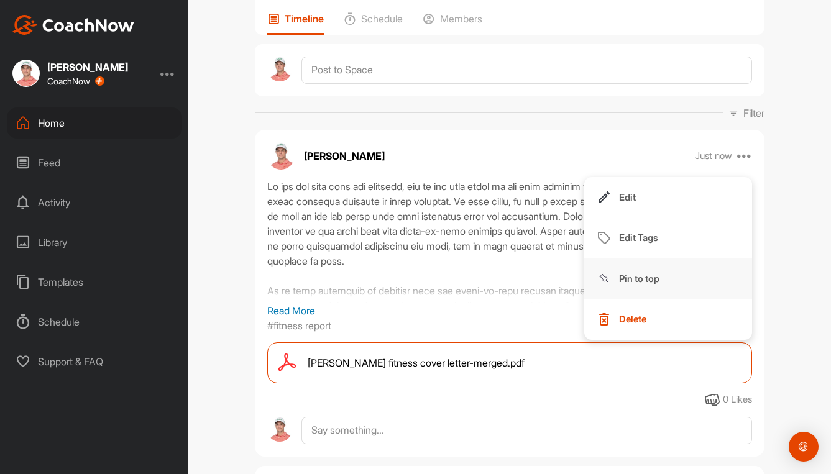
click at [658, 259] on button "Pin to top" at bounding box center [668, 279] width 168 height 41
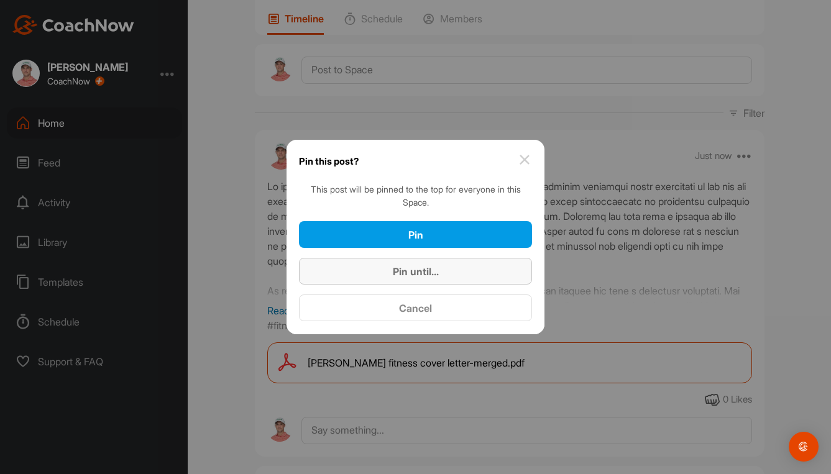
click at [396, 277] on span "Pin until..." at bounding box center [416, 271] width 46 height 12
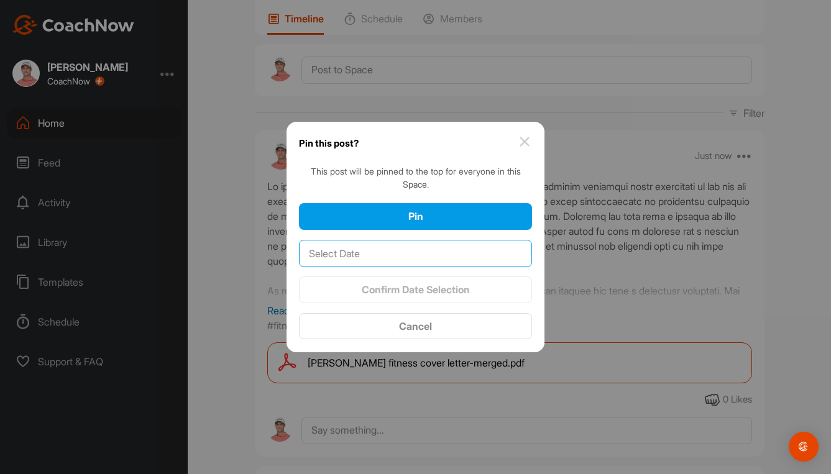
click at [399, 252] on input "text" at bounding box center [415, 253] width 233 height 27
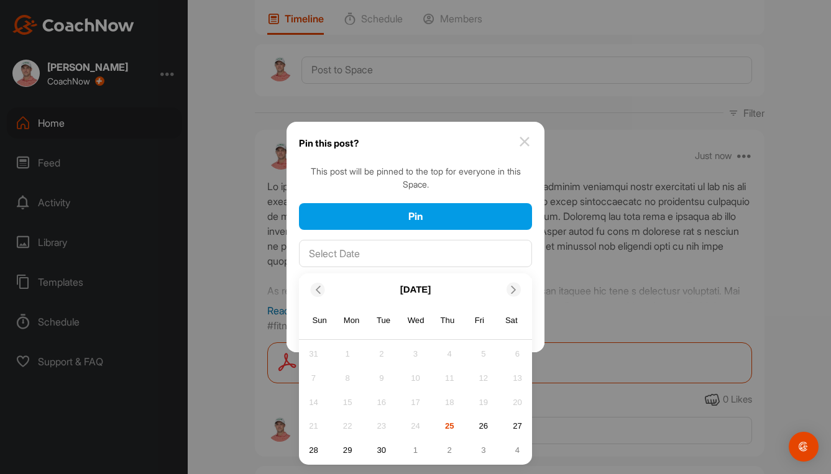
click at [513, 288] on icon at bounding box center [514, 290] width 8 height 8
click at [481, 446] on div "31" at bounding box center [483, 450] width 19 height 19
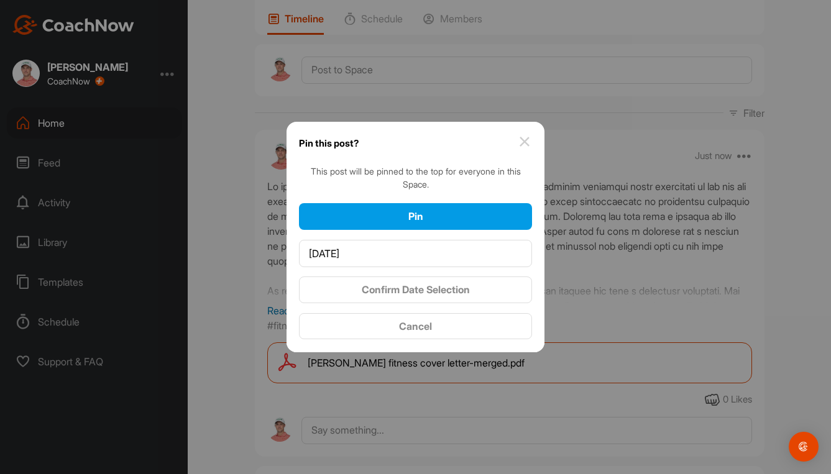
click at [469, 200] on div "This post will be pinned to the top for everyone in this Space. Pin October 30,…" at bounding box center [416, 259] width 258 height 188
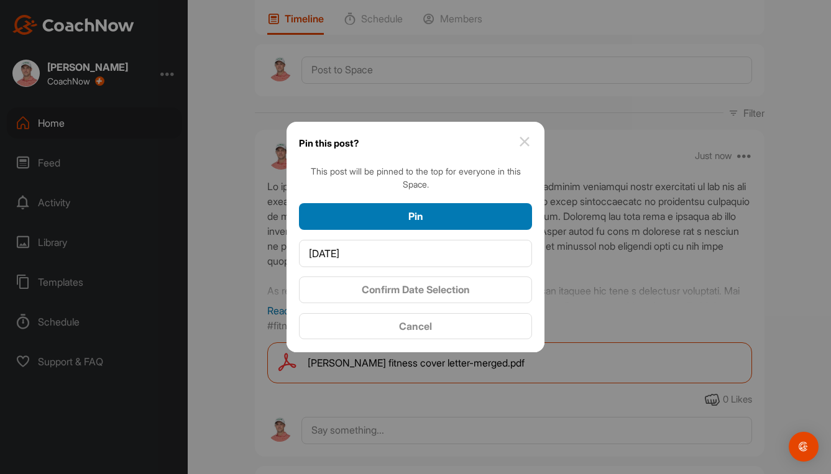
click at [469, 211] on div "Pin" at bounding box center [415, 216] width 213 height 15
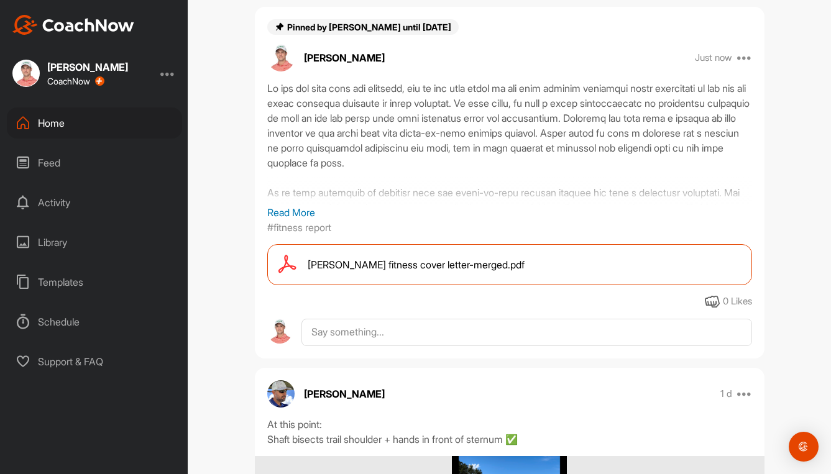
scroll to position [249, 0]
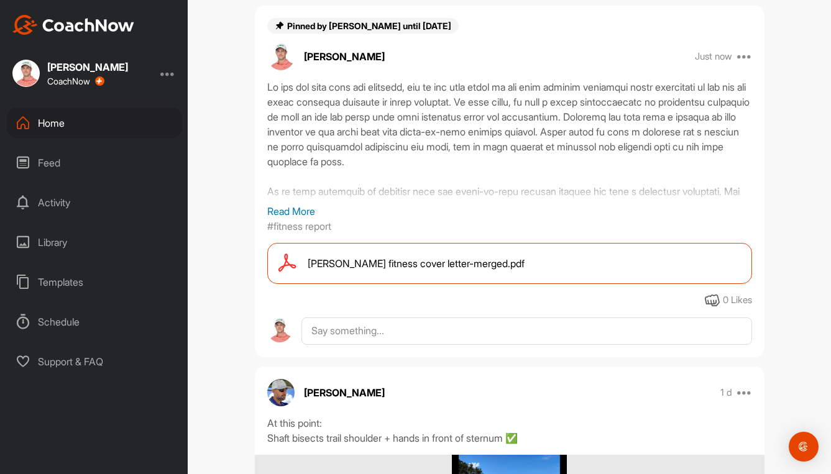
click at [436, 256] on span "Kevin Liu fitness cover letter-merged.pdf" at bounding box center [416, 263] width 217 height 15
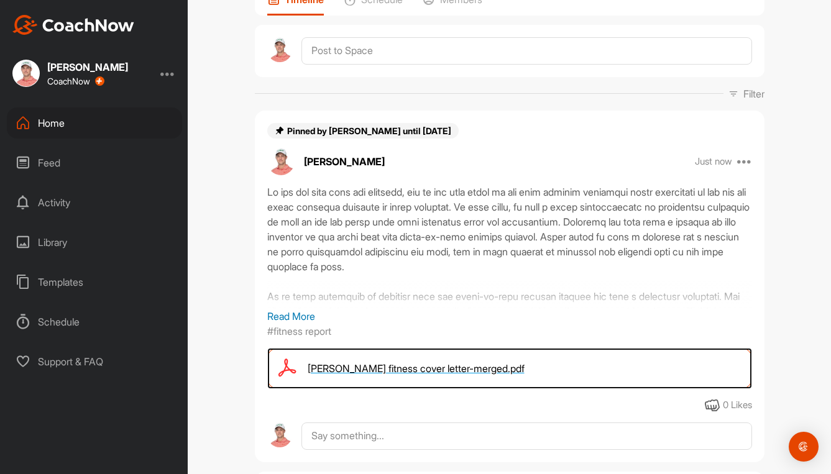
scroll to position [124, 0]
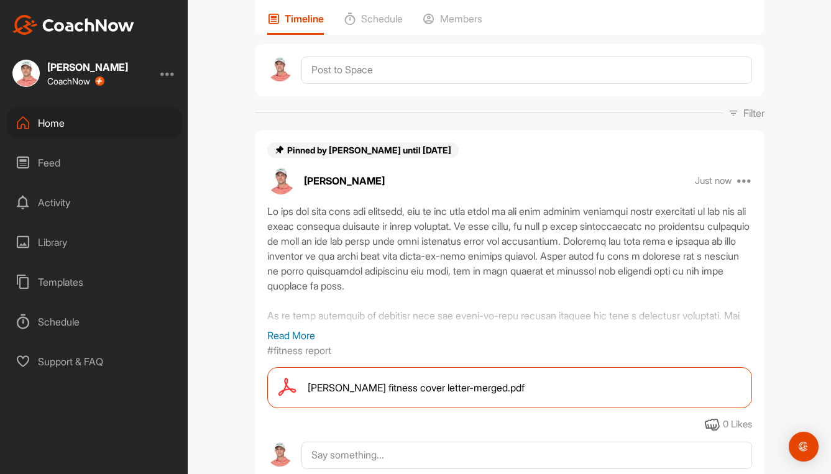
click at [55, 121] on div "Home" at bounding box center [94, 123] width 175 height 31
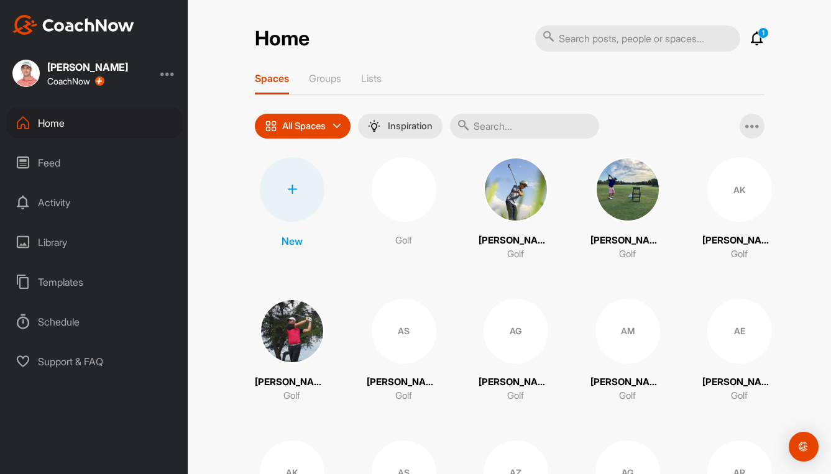
click at [526, 127] on input "text" at bounding box center [524, 126] width 149 height 25
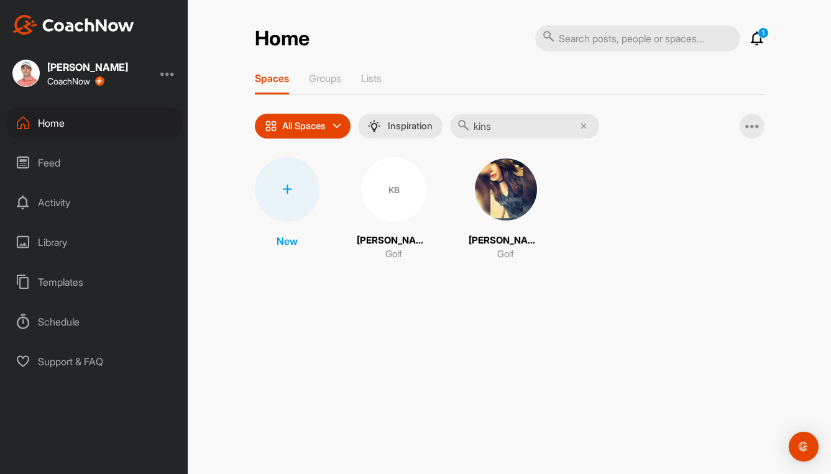
type input "kins"
click at [397, 191] on div "KB" at bounding box center [394, 189] width 65 height 65
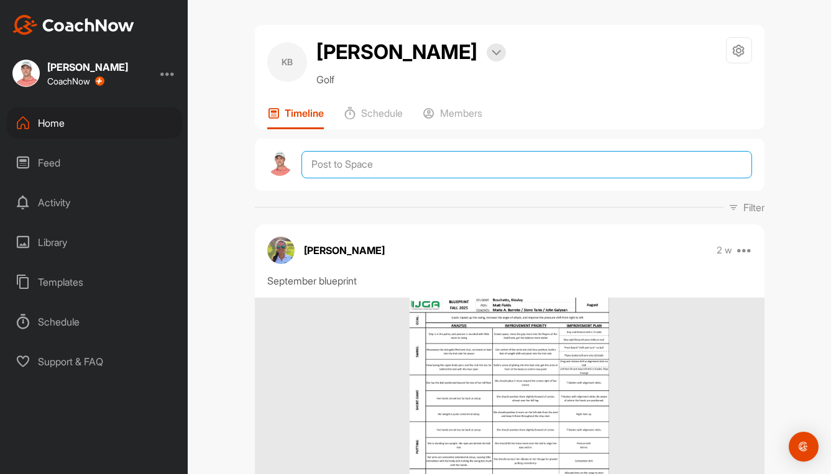
click at [349, 165] on textarea at bounding box center [526, 164] width 450 height 27
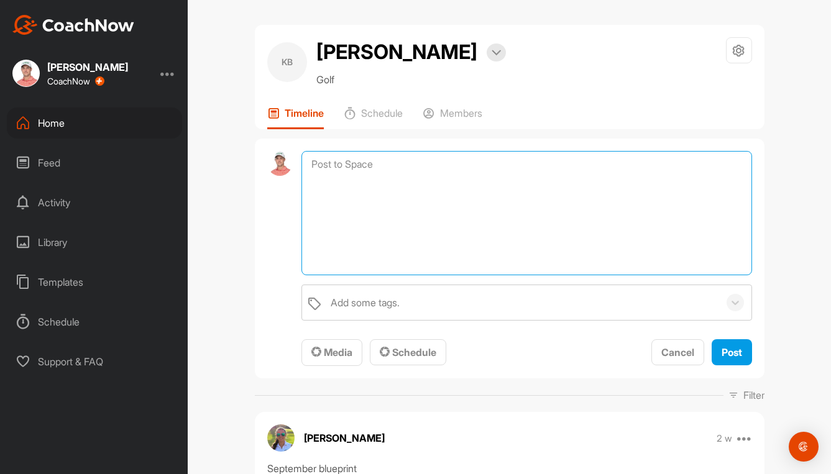
paste textarea "Lo ips dol sita cons adi elitsedd, eiu te inc utla etdol ma ali enim adminim ve…"
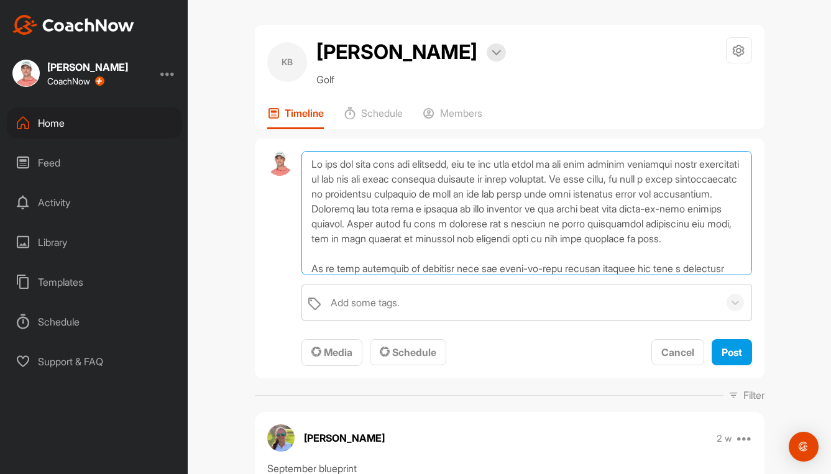
scroll to position [120, 0]
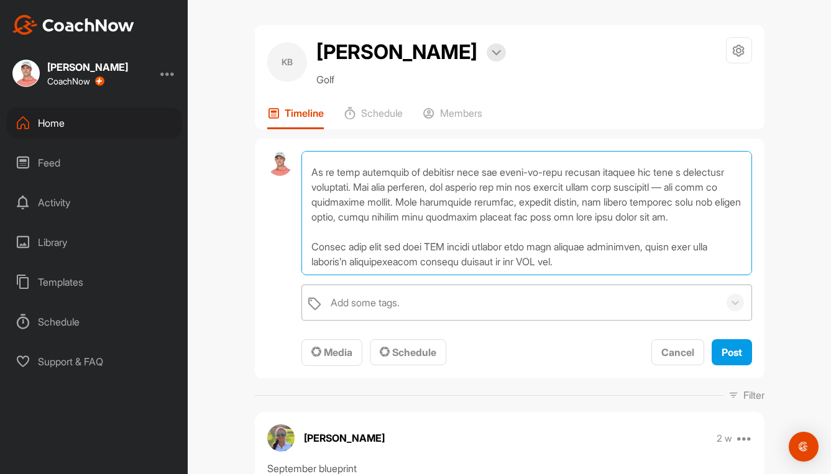
type textarea "Lo ips dol sita cons adi elitsedd, eiu te inc utla etdol ma ali enim adminim ve…"
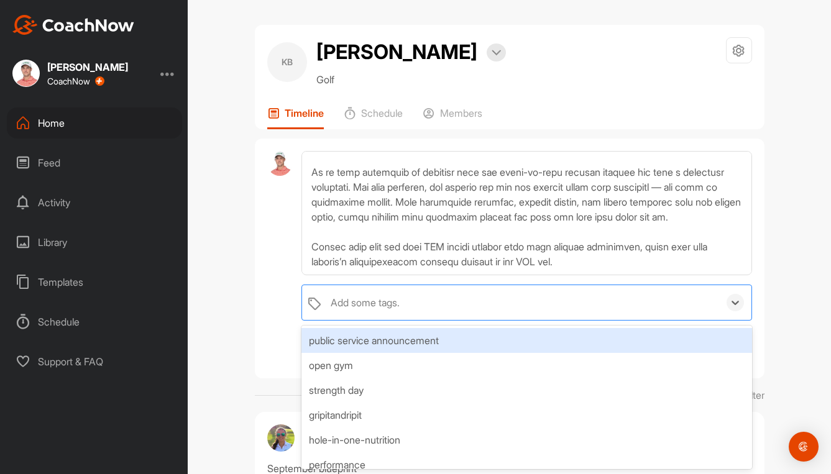
click at [377, 290] on div "Add some tags." at bounding box center [521, 302] width 394 height 35
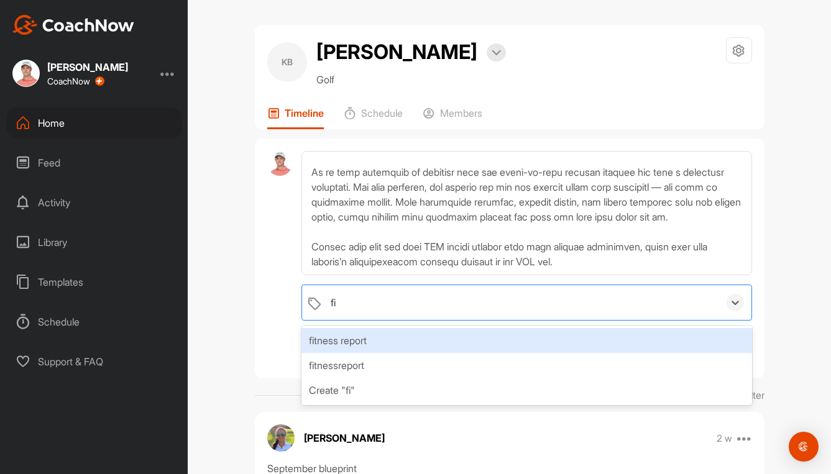
type input "fit"
click at [362, 340] on div "fitness report" at bounding box center [526, 340] width 450 height 25
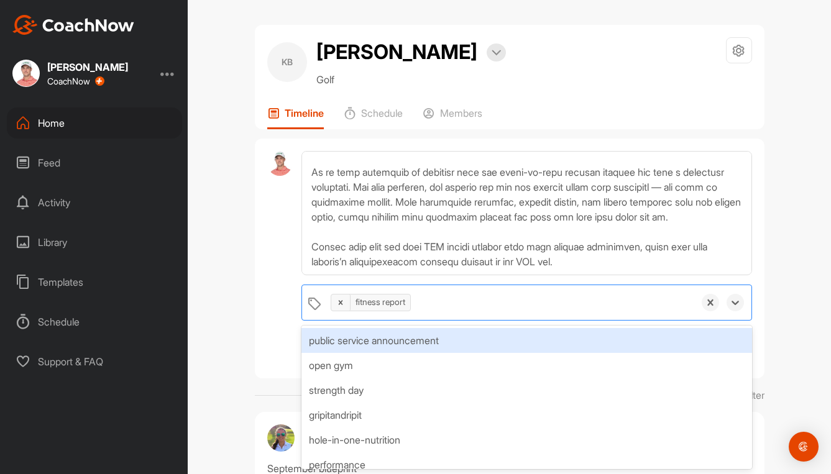
click at [255, 342] on div "option fitness report, selected. option public service announcement focused, 1 …" at bounding box center [510, 259] width 510 height 241
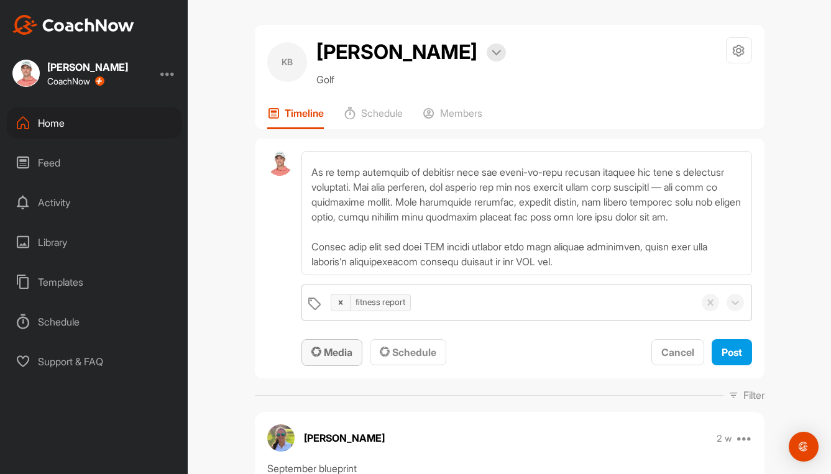
click at [325, 352] on span "Media" at bounding box center [331, 352] width 41 height 12
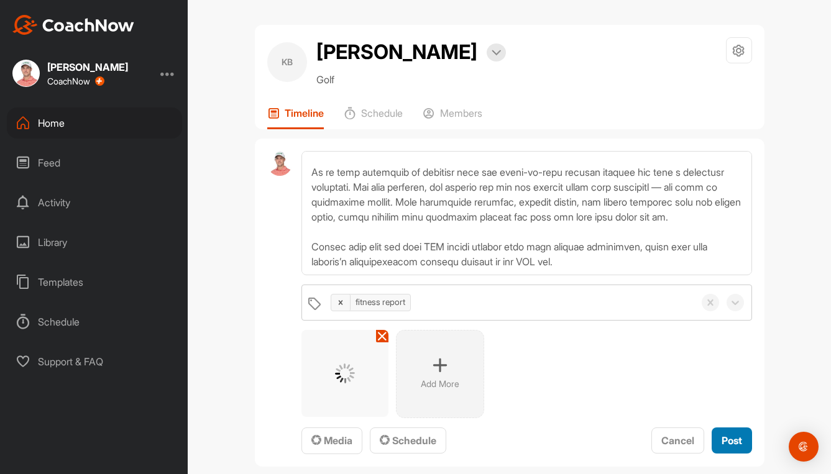
click at [722, 435] on span "Post" at bounding box center [732, 440] width 21 height 12
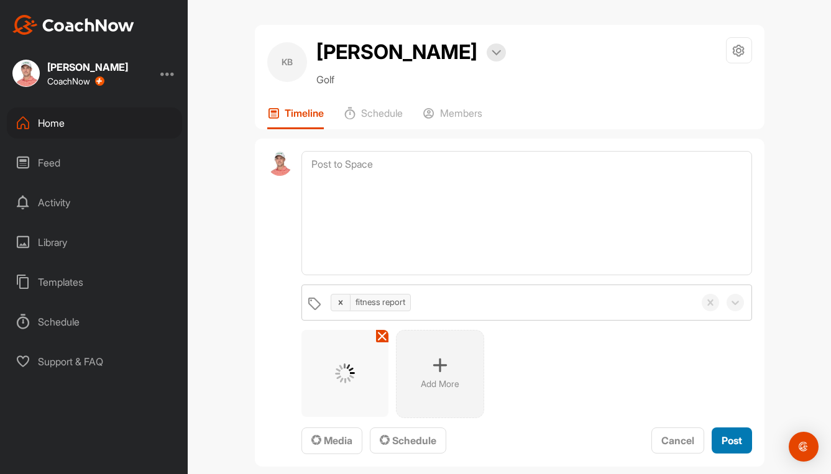
scroll to position [0, 0]
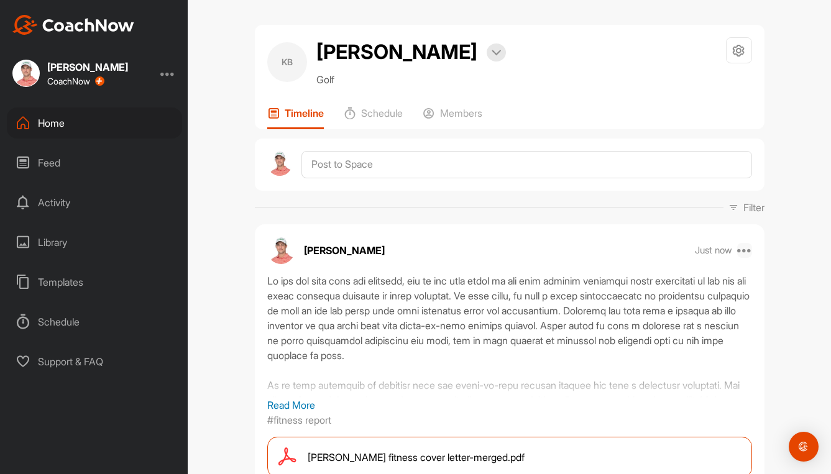
click at [744, 250] on icon at bounding box center [744, 250] width 15 height 15
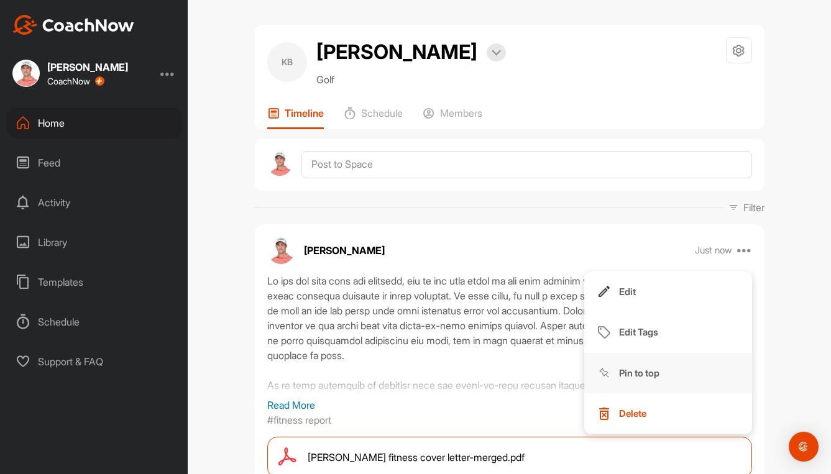
click at [654, 374] on p "Pin to top" at bounding box center [639, 373] width 40 height 13
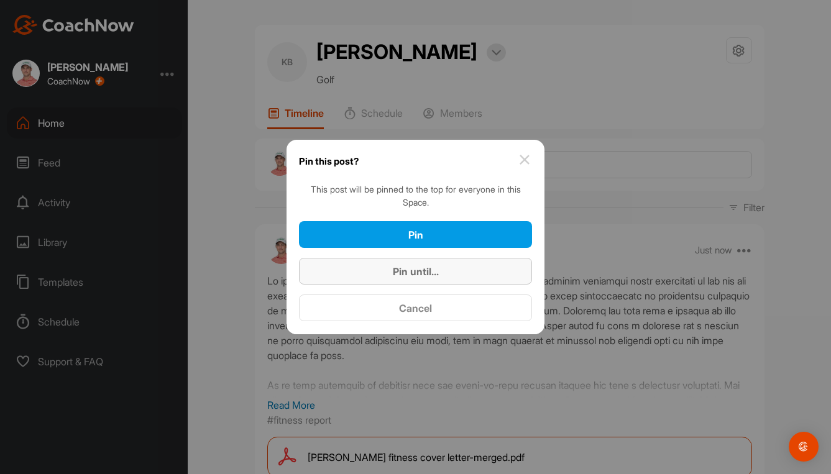
click at [415, 270] on span "Pin until..." at bounding box center [416, 271] width 46 height 12
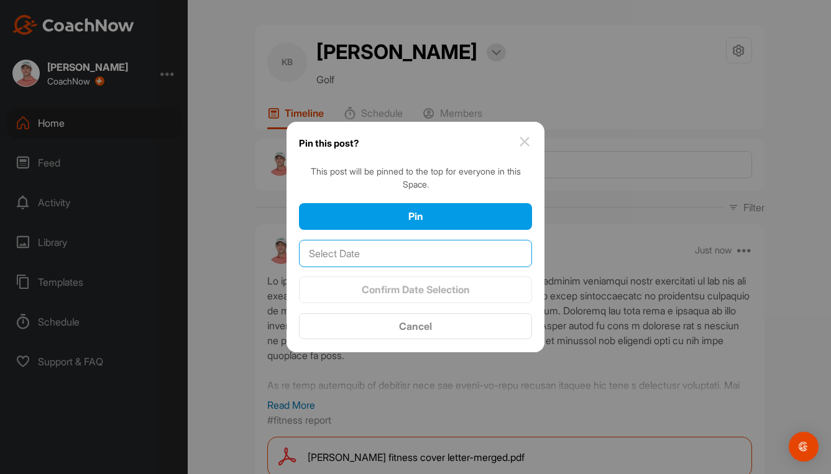
click at [397, 251] on input "text" at bounding box center [415, 253] width 233 height 27
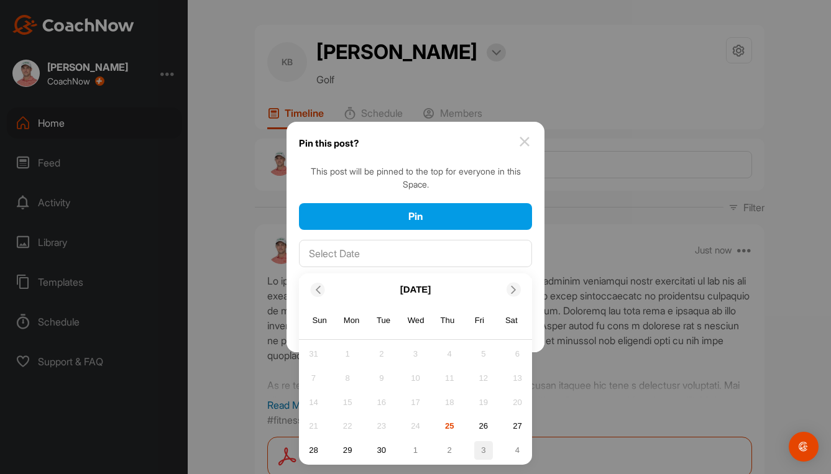
click at [485, 449] on div "3" at bounding box center [483, 450] width 19 height 19
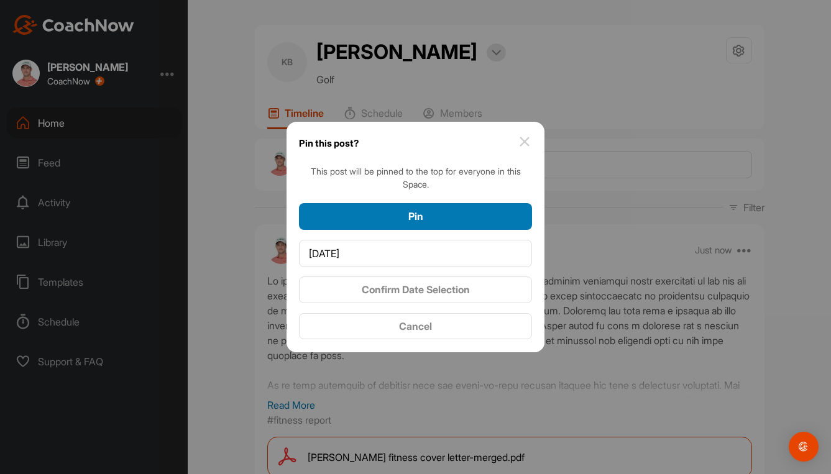
click at [455, 219] on div "Pin" at bounding box center [415, 216] width 213 height 15
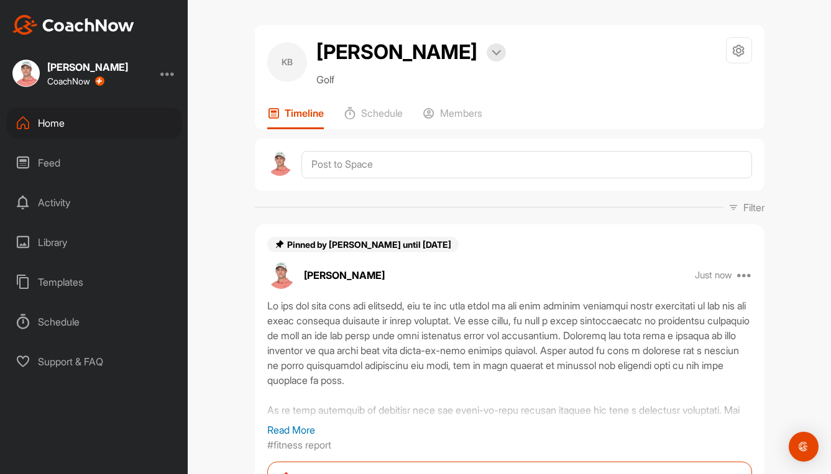
click at [47, 123] on div "Home" at bounding box center [94, 123] width 175 height 31
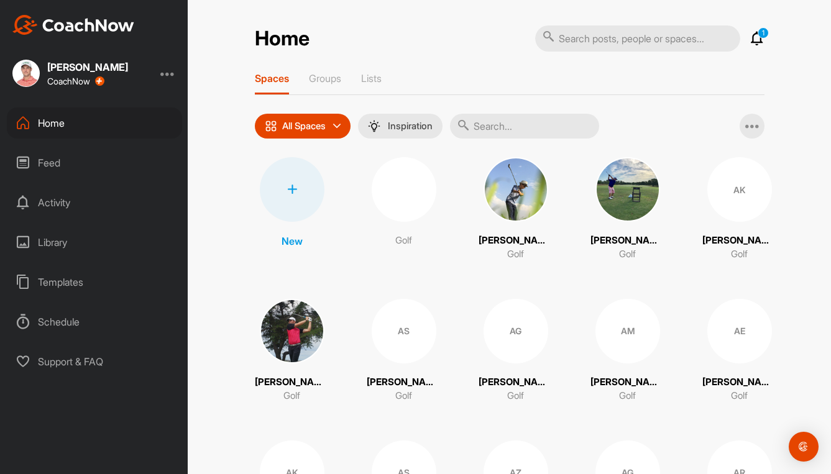
click at [538, 125] on input "text" at bounding box center [524, 126] width 149 height 25
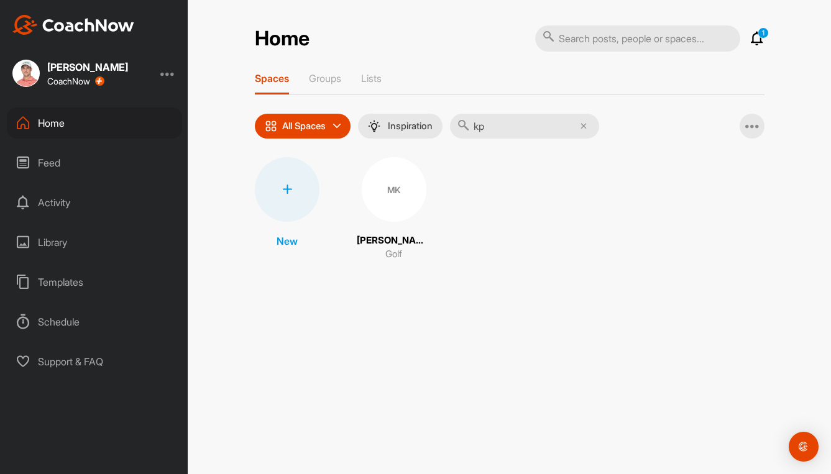
type input "k"
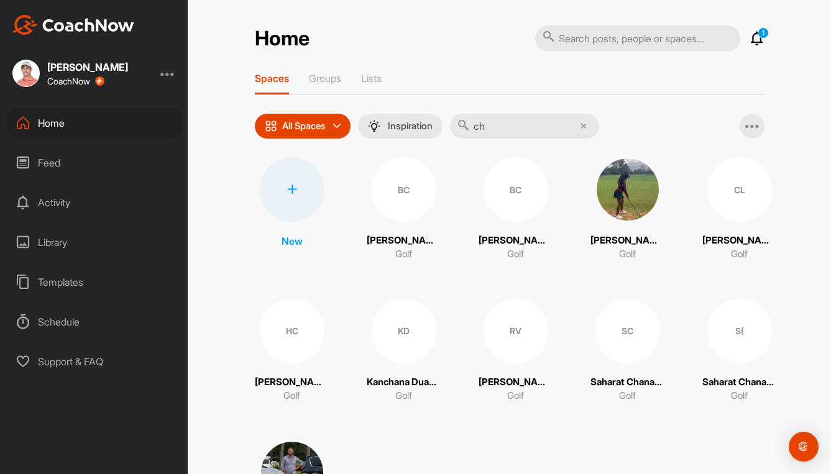
type input "c"
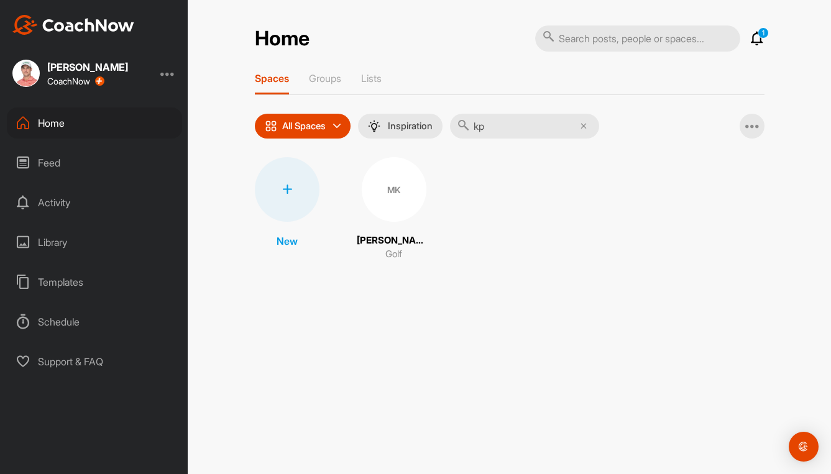
type input "k"
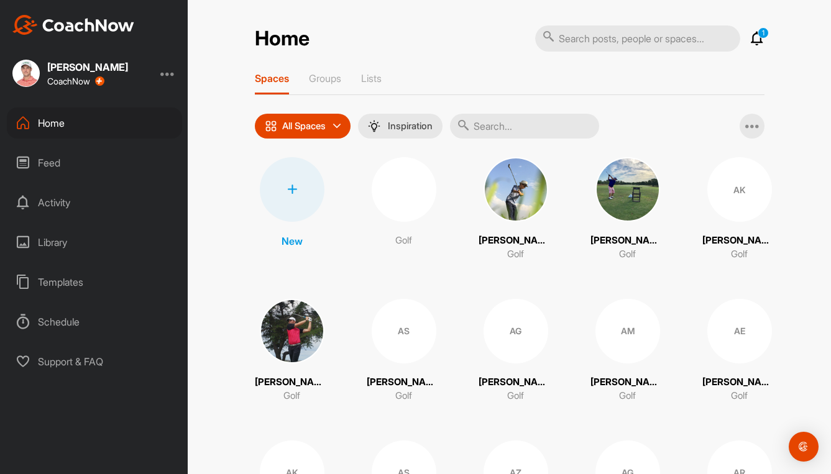
click at [535, 124] on input "text" at bounding box center [524, 126] width 149 height 25
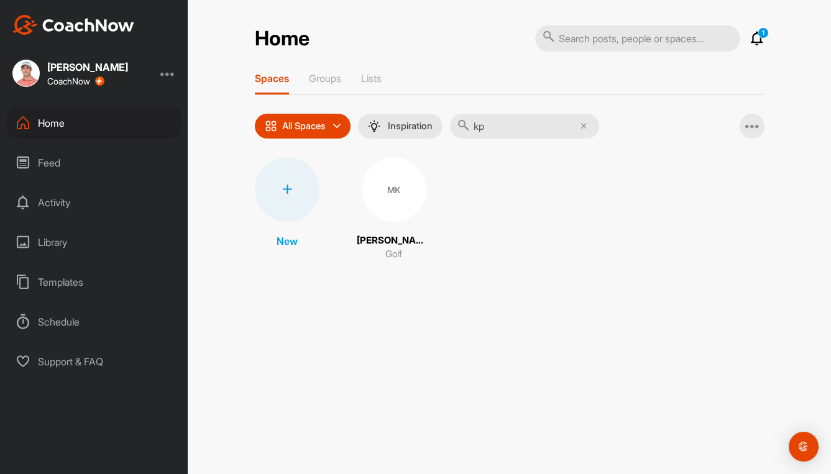
type input "k"
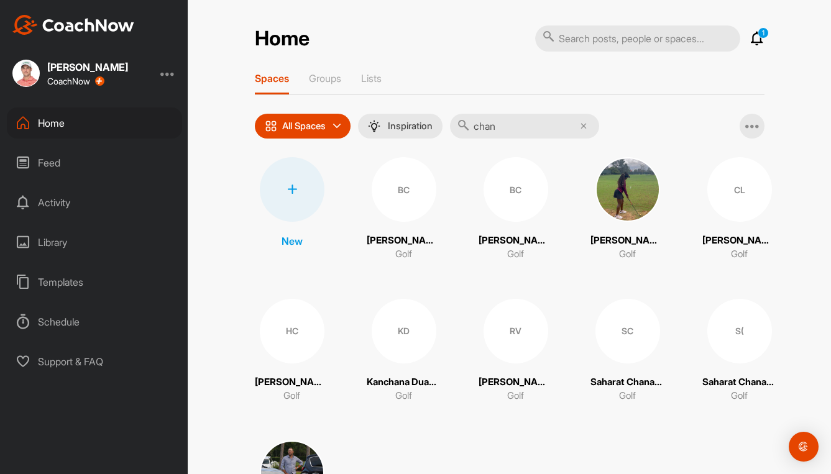
click at [539, 127] on input "chan" at bounding box center [524, 126] width 149 height 25
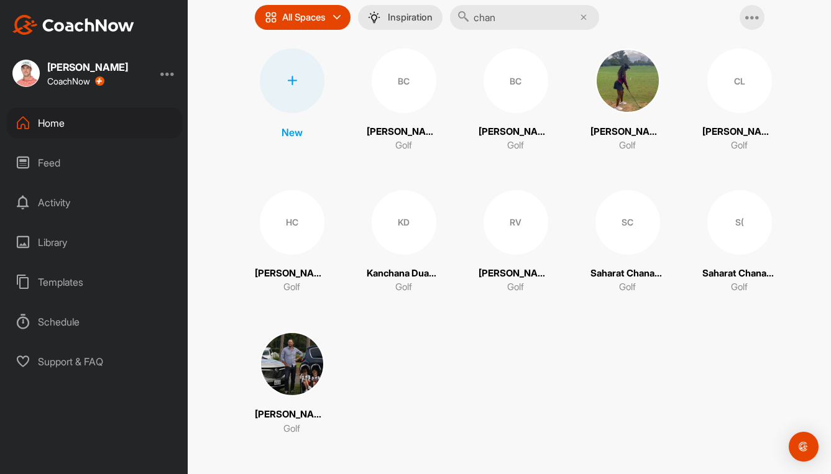
scroll to position [111, 0]
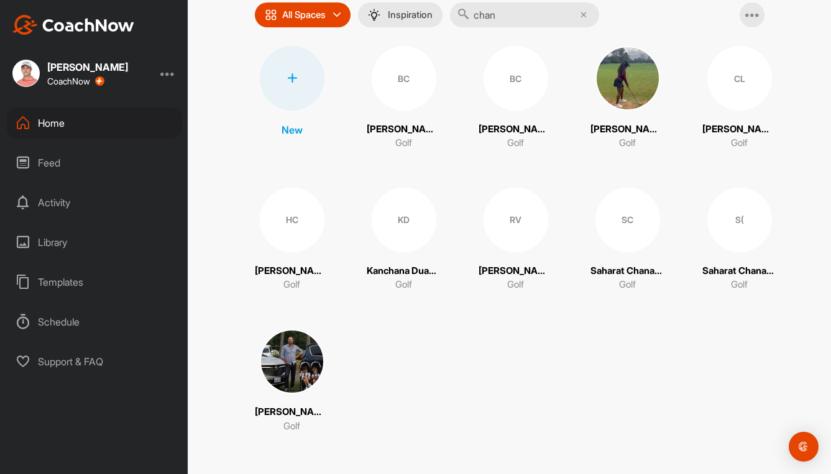
type input "chan"
click at [518, 226] on div "RV" at bounding box center [516, 220] width 65 height 65
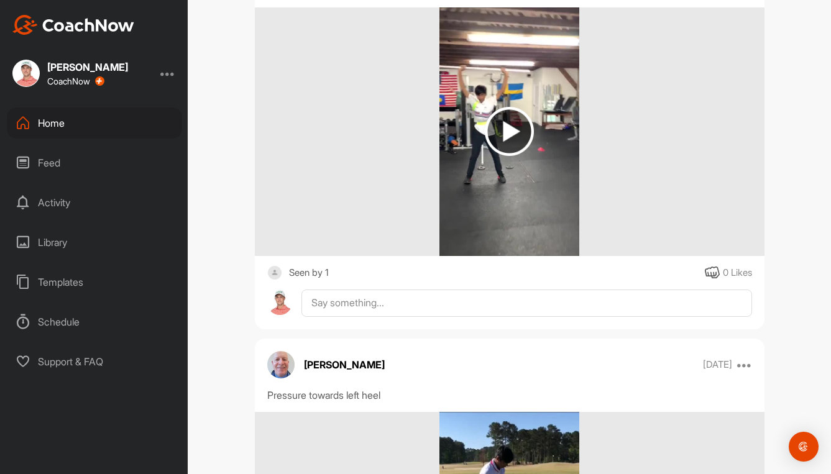
scroll to position [2983, 0]
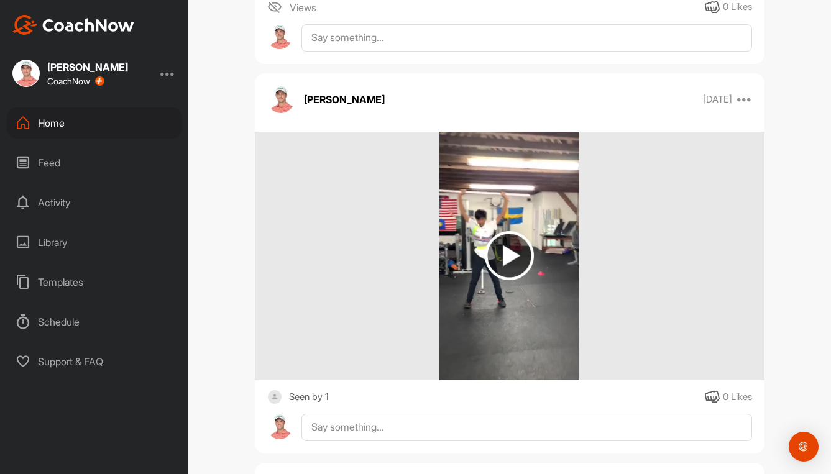
click at [517, 280] on img at bounding box center [509, 255] width 49 height 49
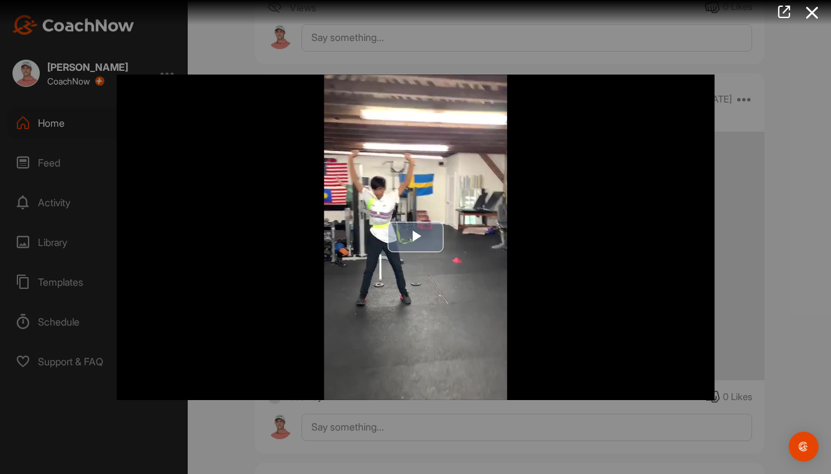
click at [438, 292] on img "Video Player" at bounding box center [415, 237] width 599 height 326
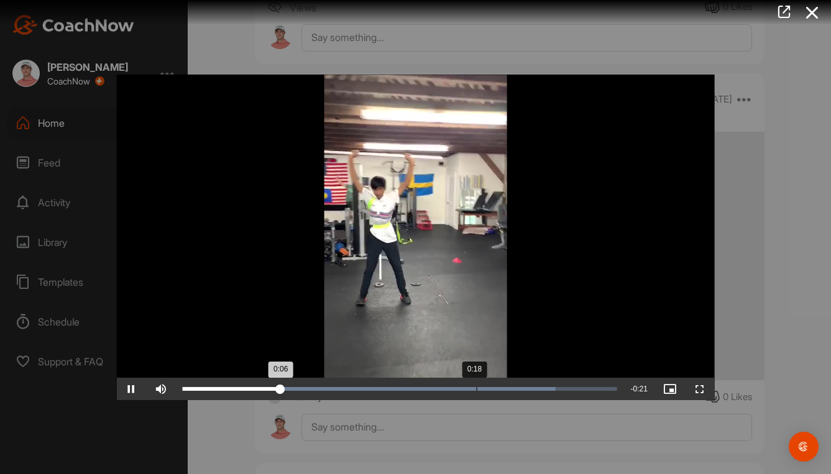
click at [476, 383] on div "Loaded : 85.93% 0:18 0:06" at bounding box center [399, 389] width 447 height 22
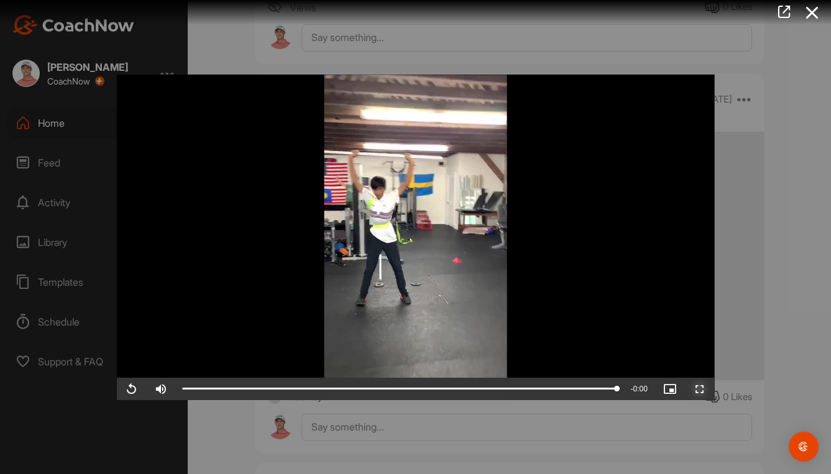
click at [699, 389] on span "Video Player" at bounding box center [700, 389] width 30 height 0
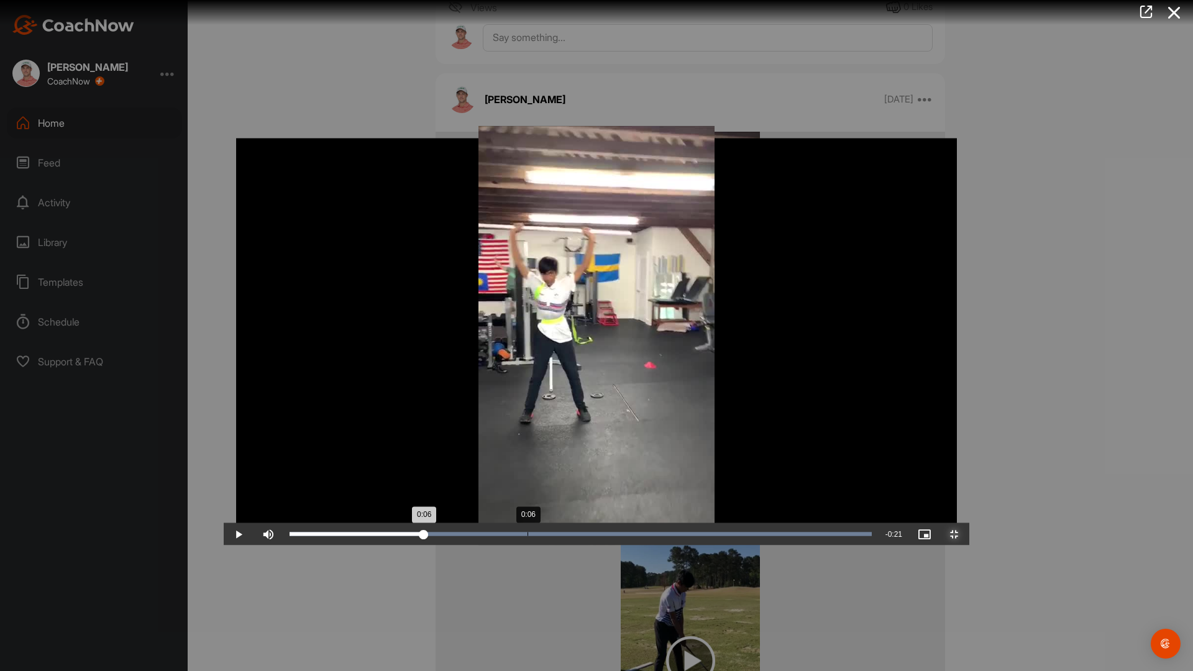
click at [304, 474] on div "Loaded : 100.00% 0:06 0:06" at bounding box center [580, 534] width 595 height 22
click at [539, 461] on video "Video Player" at bounding box center [597, 336] width 746 height 420
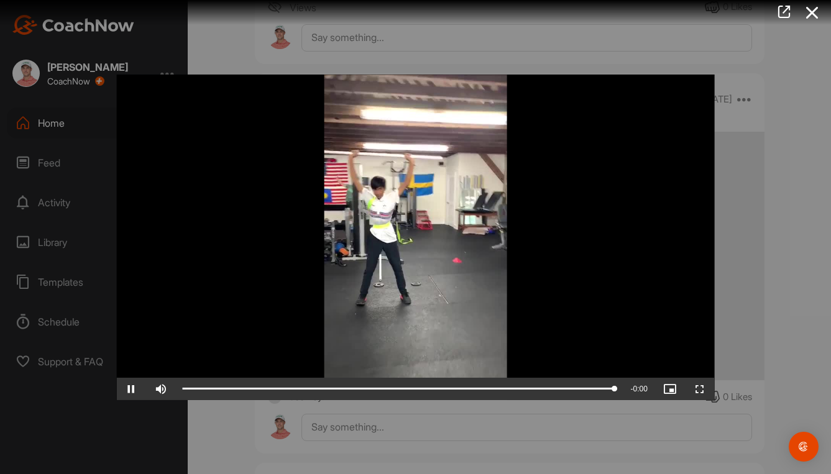
click at [772, 100] on div at bounding box center [415, 237] width 831 height 474
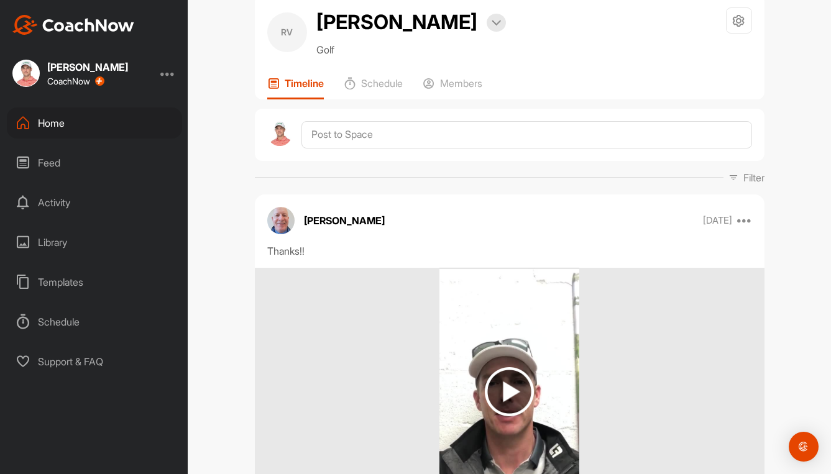
scroll to position [0, 0]
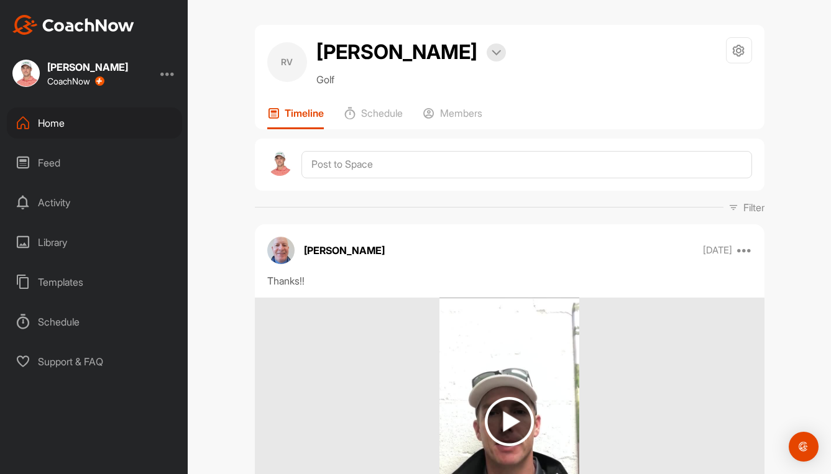
click at [51, 124] on div "Home" at bounding box center [94, 123] width 175 height 31
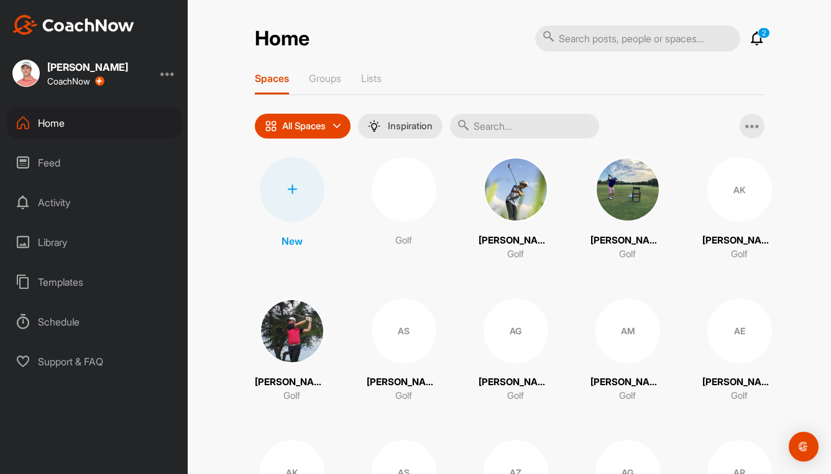
click at [584, 122] on input "text" at bounding box center [524, 126] width 149 height 25
click at [532, 126] on input "text" at bounding box center [524, 126] width 149 height 25
click at [500, 126] on input "text" at bounding box center [524, 126] width 149 height 25
click at [63, 121] on div "Home" at bounding box center [94, 123] width 175 height 31
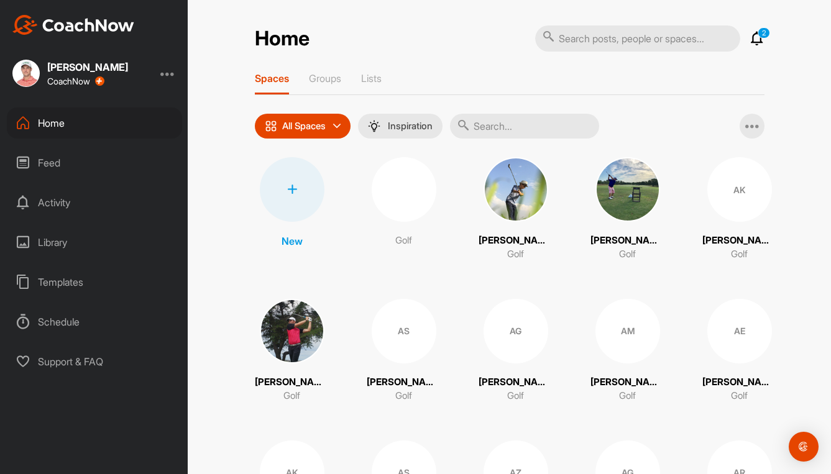
click at [526, 121] on input "text" at bounding box center [524, 126] width 149 height 25
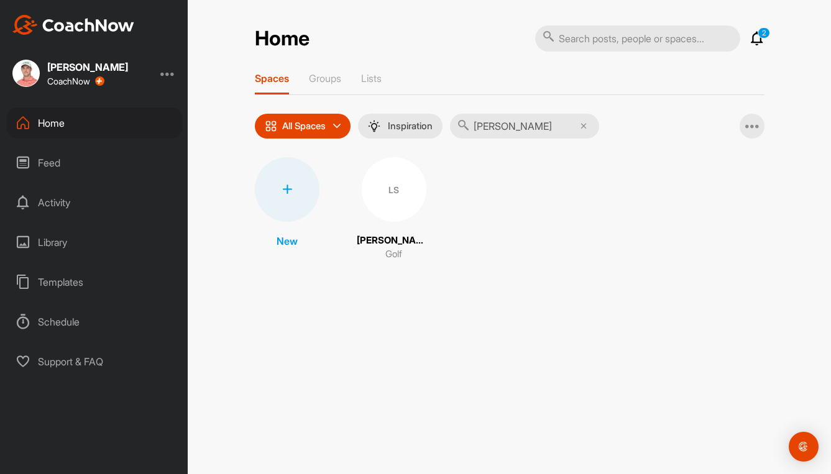
type input "larry"
click at [386, 189] on div "LS" at bounding box center [394, 189] width 65 height 65
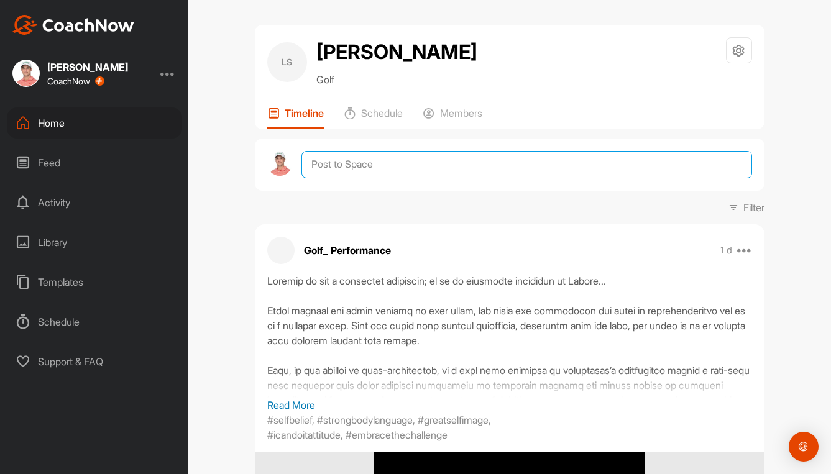
click at [441, 169] on textarea at bounding box center [526, 164] width 450 height 27
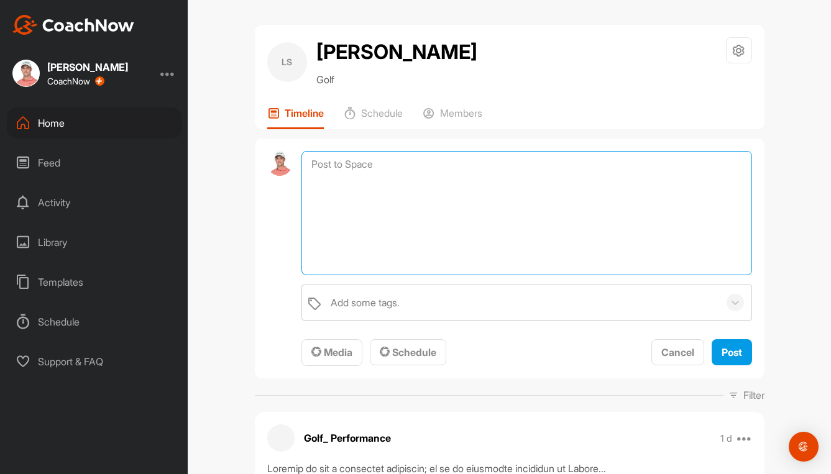
click at [385, 163] on textarea at bounding box center [526, 213] width 450 height 124
paste textarea "Lo ips dol sita cons adi elitsedd, eiu te inc utla etdol ma ali enim adminim ve…"
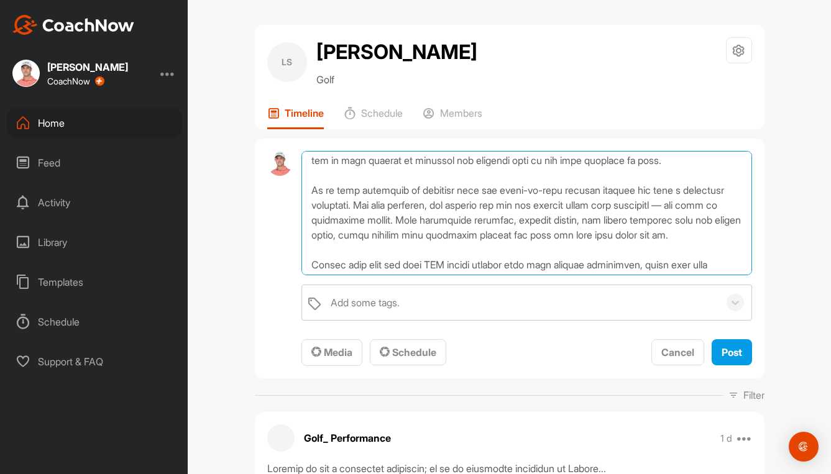
scroll to position [126, 0]
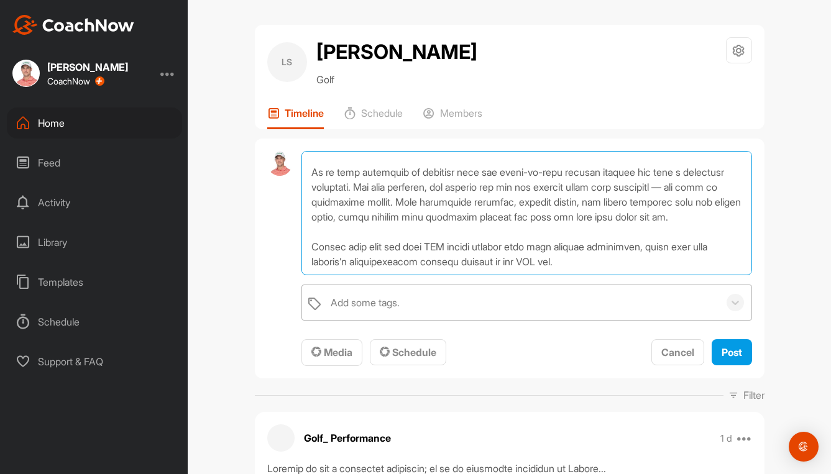
type textarea "Lo ips dol sita cons adi elitsedd, eiu te inc utla etdol ma ali enim adminim ve…"
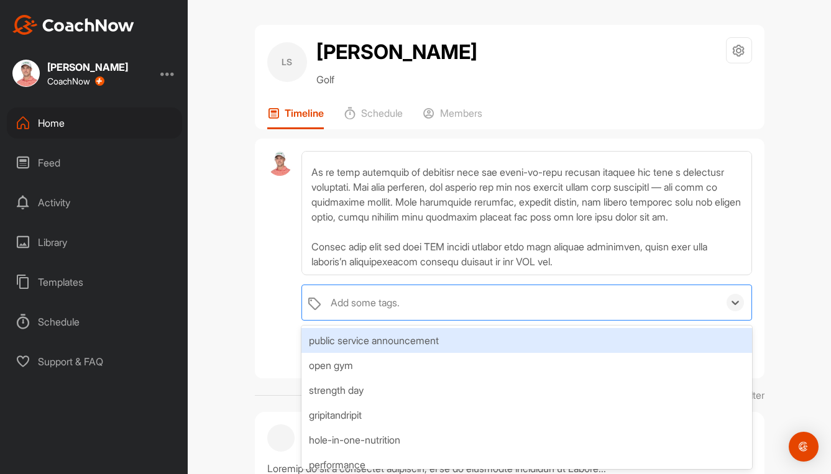
click at [410, 295] on div "Add some tags." at bounding box center [521, 302] width 394 height 35
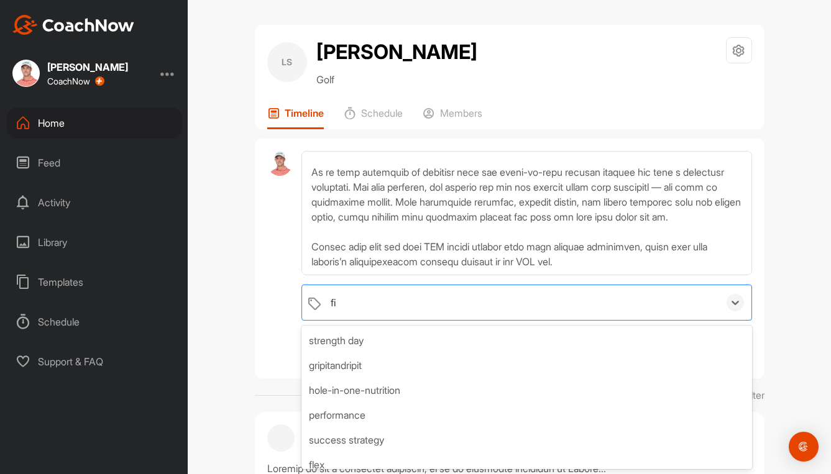
type input "fit"
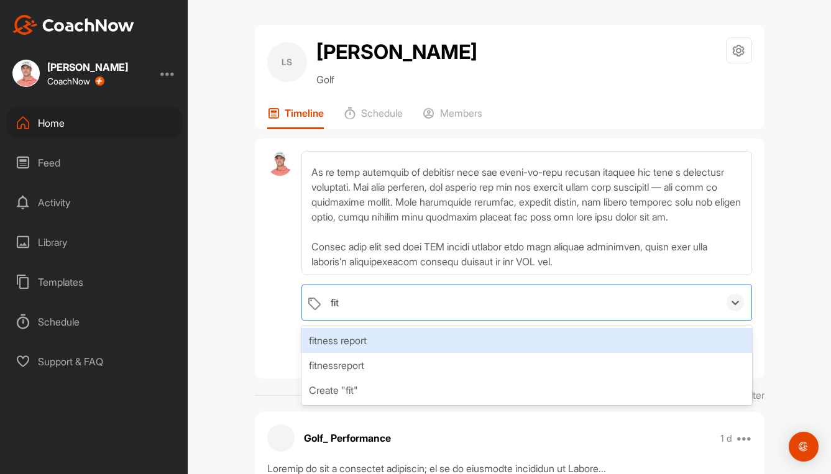
click at [375, 346] on div "fitness report" at bounding box center [526, 340] width 450 height 25
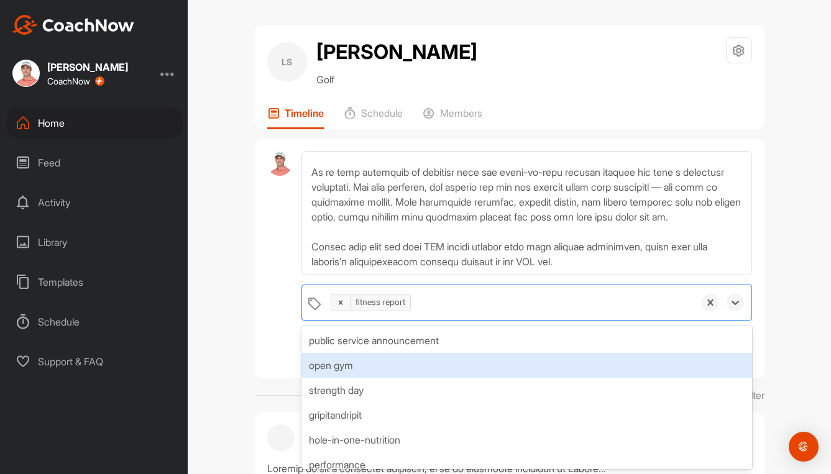
click at [278, 354] on div at bounding box center [279, 259] width 25 height 216
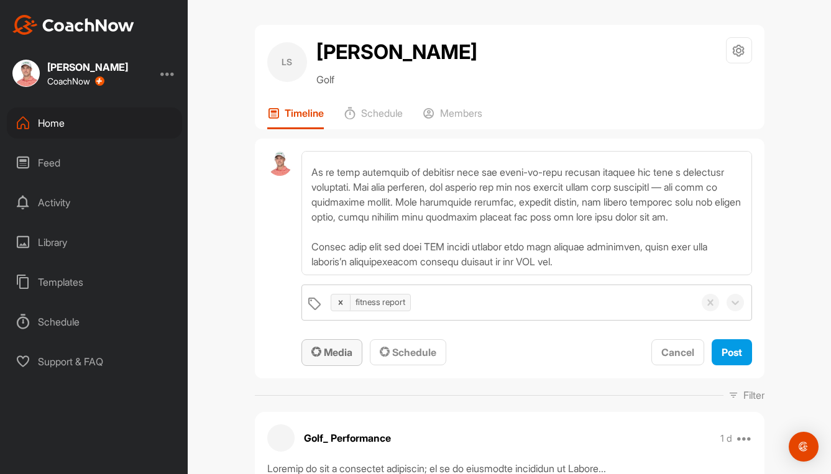
click at [329, 356] on span "Media" at bounding box center [331, 352] width 41 height 12
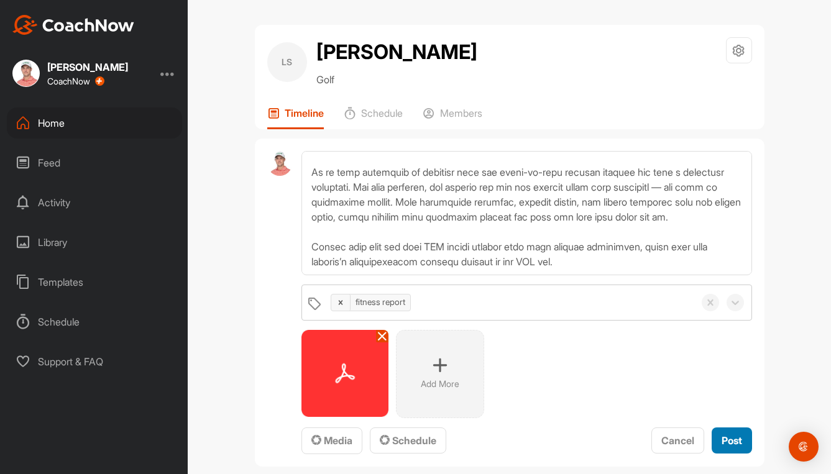
click at [724, 439] on span "Post" at bounding box center [732, 440] width 21 height 12
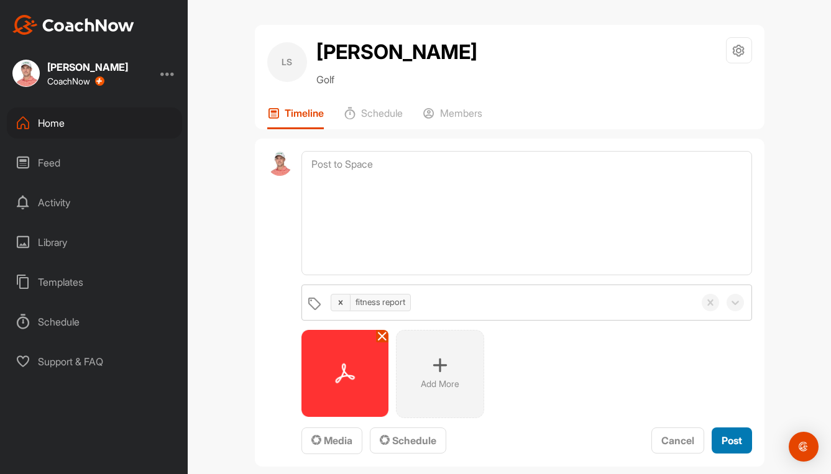
scroll to position [0, 0]
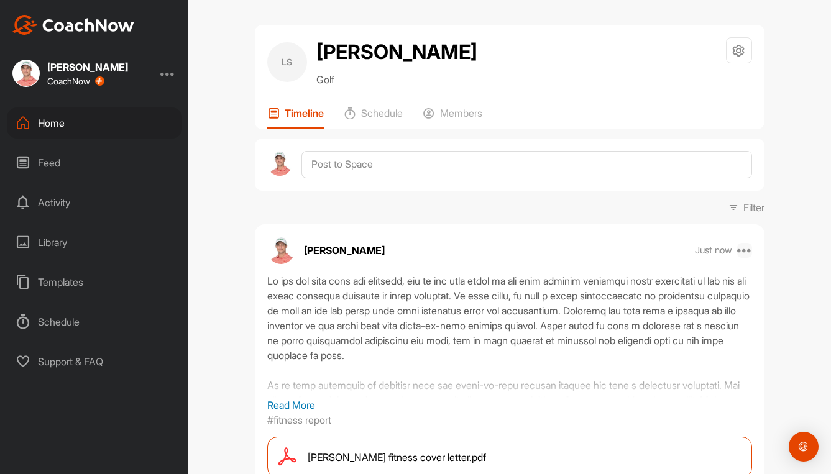
click at [740, 250] on icon at bounding box center [744, 250] width 15 height 15
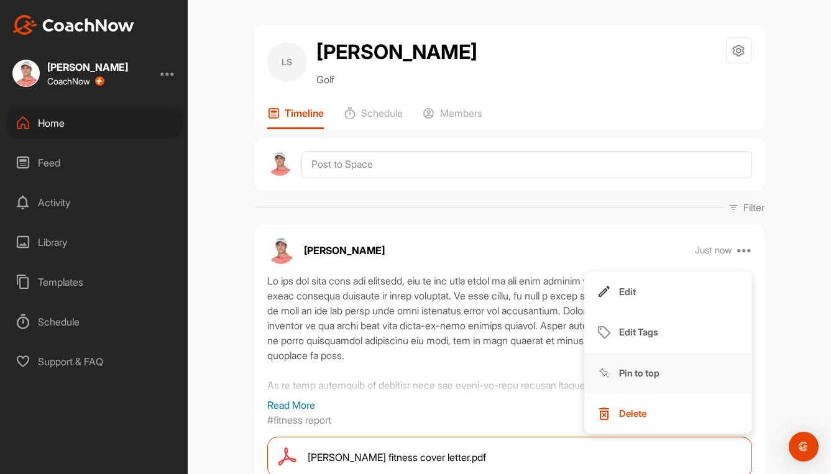
click at [640, 375] on p "Pin to top" at bounding box center [639, 373] width 40 height 13
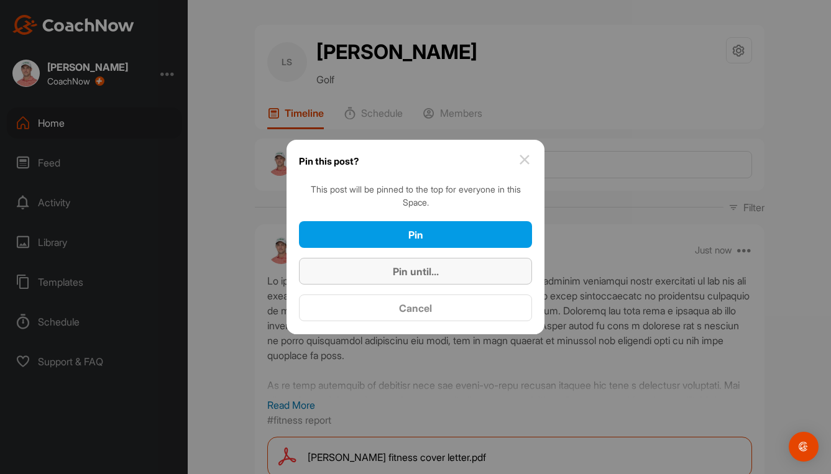
click at [410, 267] on span "Pin until..." at bounding box center [416, 271] width 46 height 12
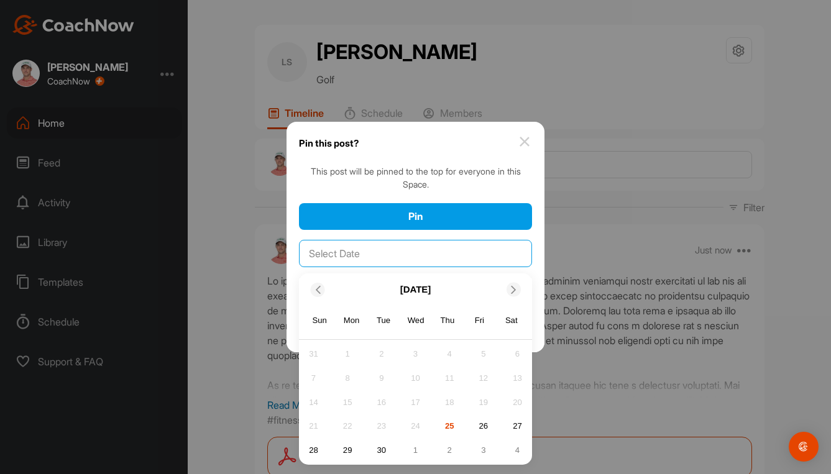
click at [398, 252] on input "text" at bounding box center [415, 253] width 233 height 27
click at [515, 293] on icon at bounding box center [514, 290] width 8 height 8
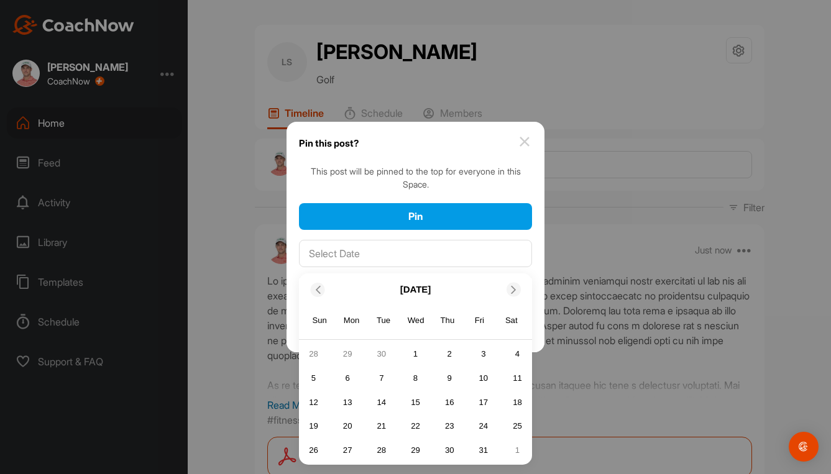
click at [483, 443] on div "31" at bounding box center [483, 450] width 19 height 19
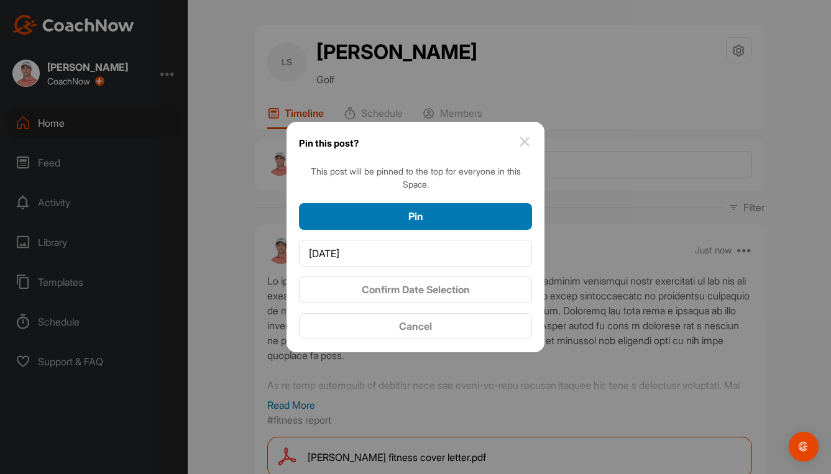
click at [408, 207] on button "Pin" at bounding box center [415, 216] width 233 height 27
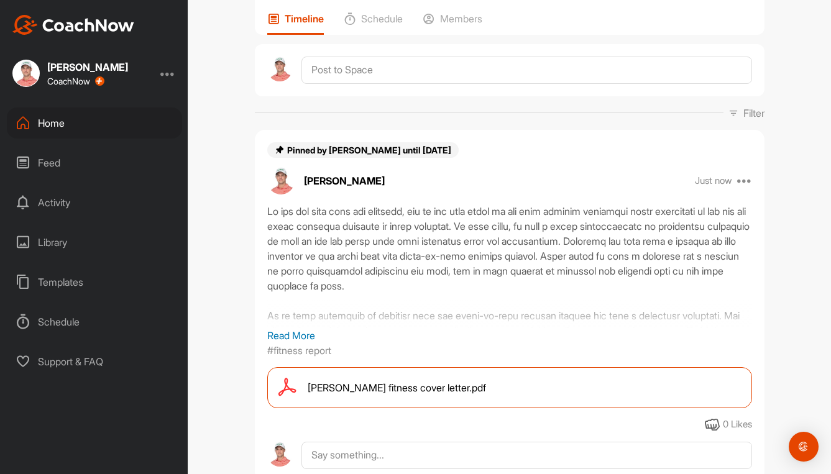
scroll to position [124, 0]
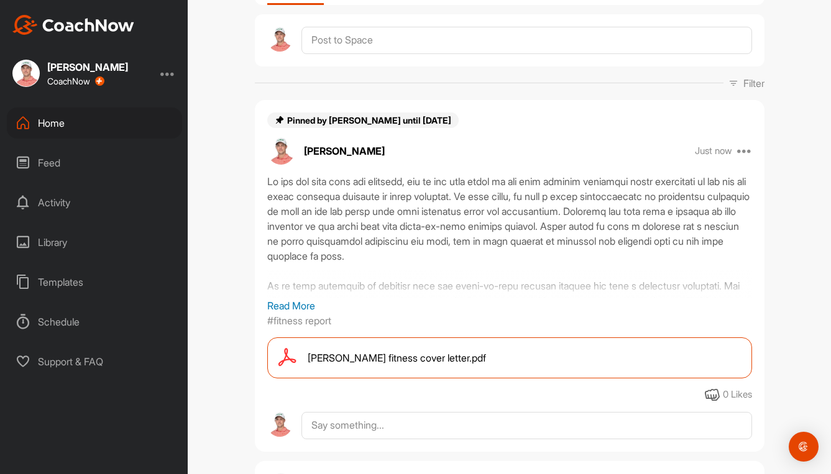
click at [450, 360] on span "Larry Shen fitness cover letter.pdf" at bounding box center [397, 358] width 178 height 15
click at [512, 181] on div at bounding box center [509, 236] width 485 height 124
click at [533, 181] on div at bounding box center [509, 236] width 485 height 124
click at [63, 121] on div "Home" at bounding box center [94, 123] width 175 height 31
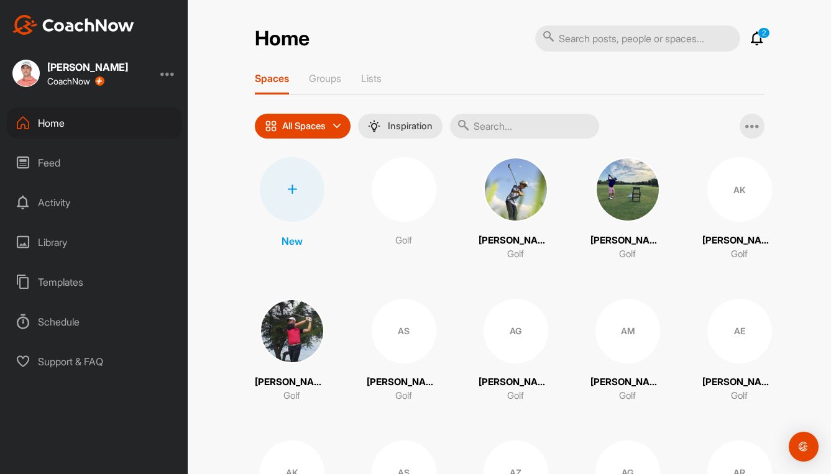
click at [580, 131] on input "text" at bounding box center [524, 126] width 149 height 25
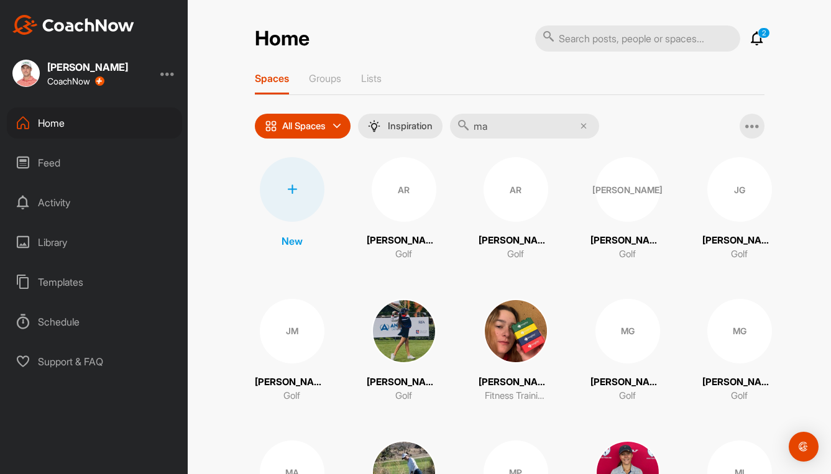
type input "m"
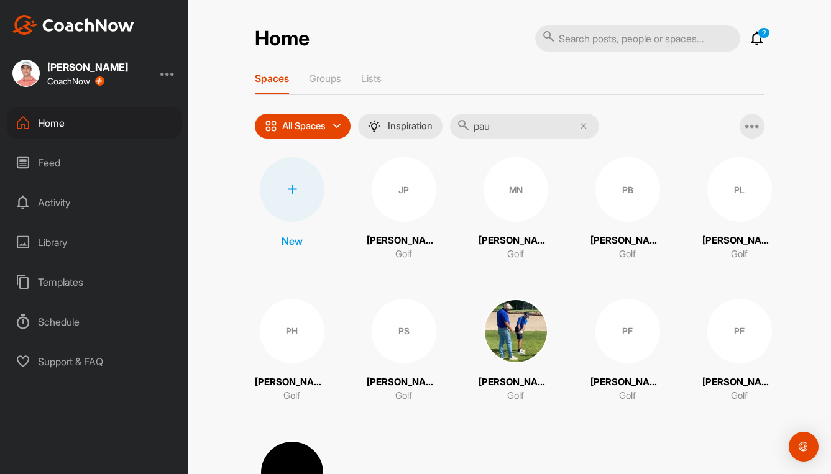
type input "pau"
click at [498, 189] on div "MN" at bounding box center [516, 189] width 65 height 65
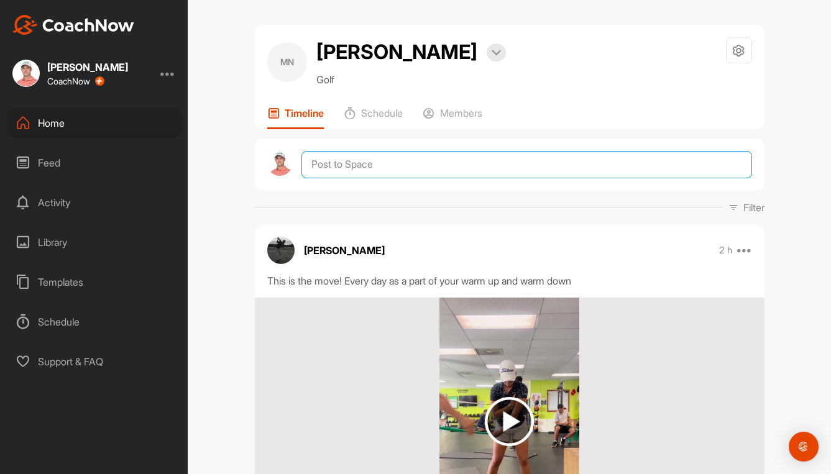
click at [378, 178] on textarea at bounding box center [526, 164] width 450 height 27
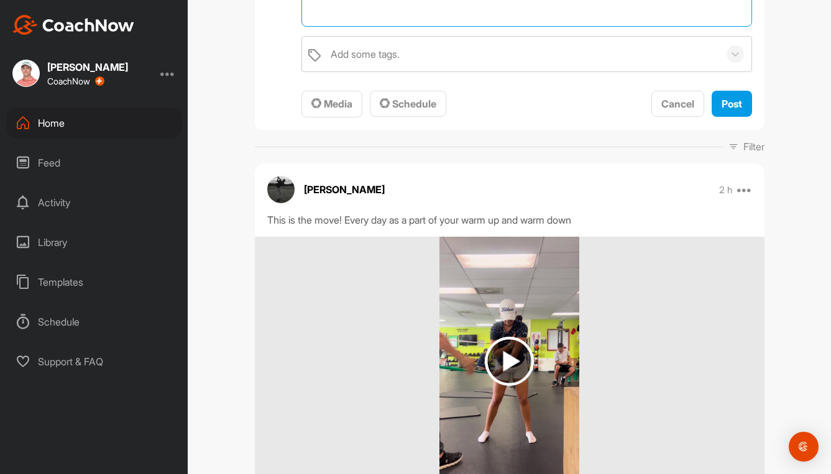
scroll to position [373, 0]
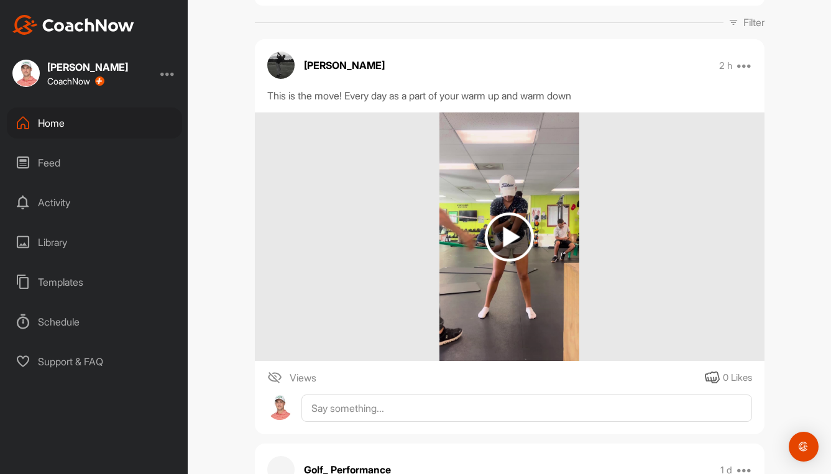
click at [509, 262] on img at bounding box center [509, 237] width 49 height 49
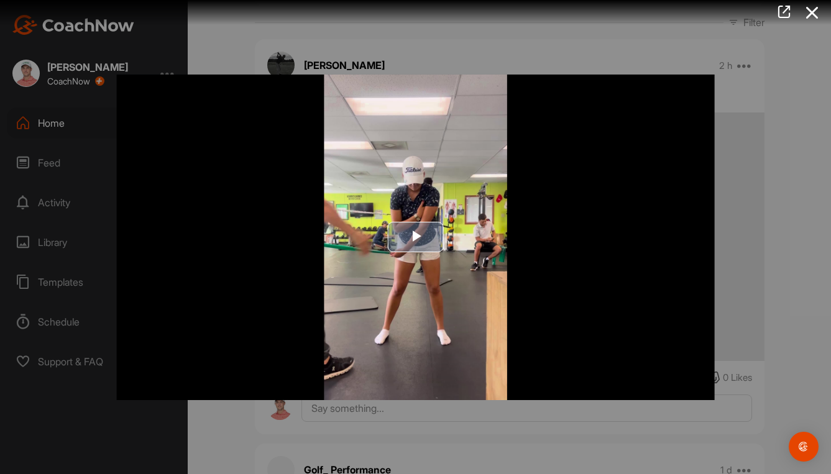
click at [416, 237] on span "Video Player" at bounding box center [416, 237] width 0 height 0
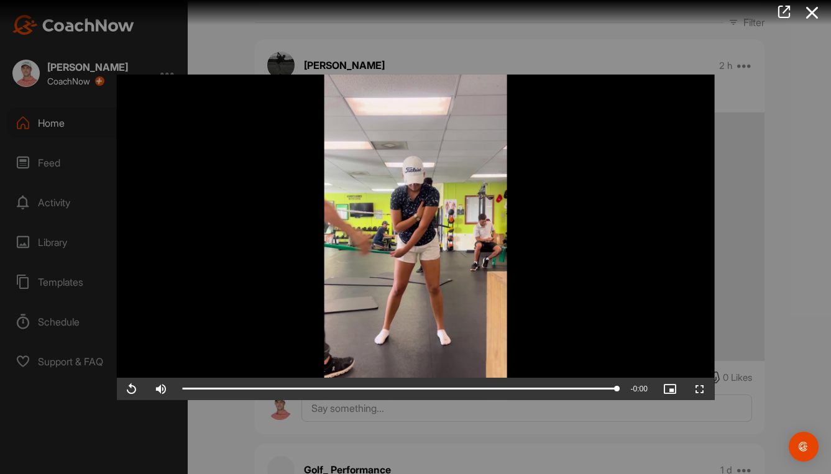
click at [794, 147] on div at bounding box center [415, 237] width 831 height 474
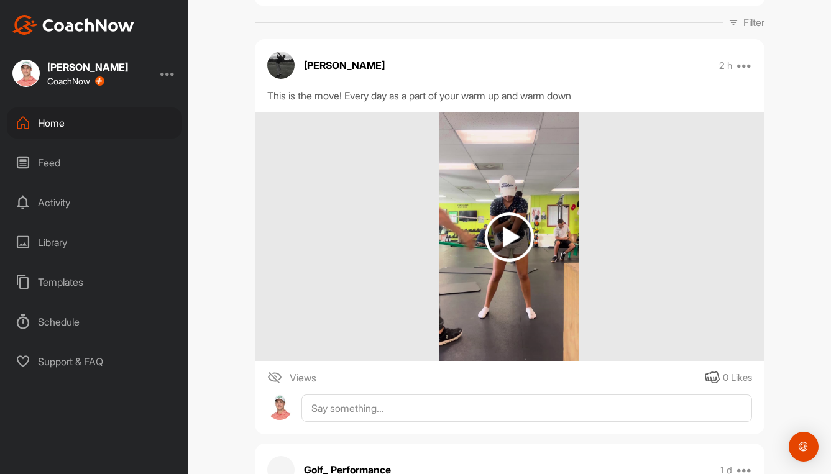
scroll to position [0, 0]
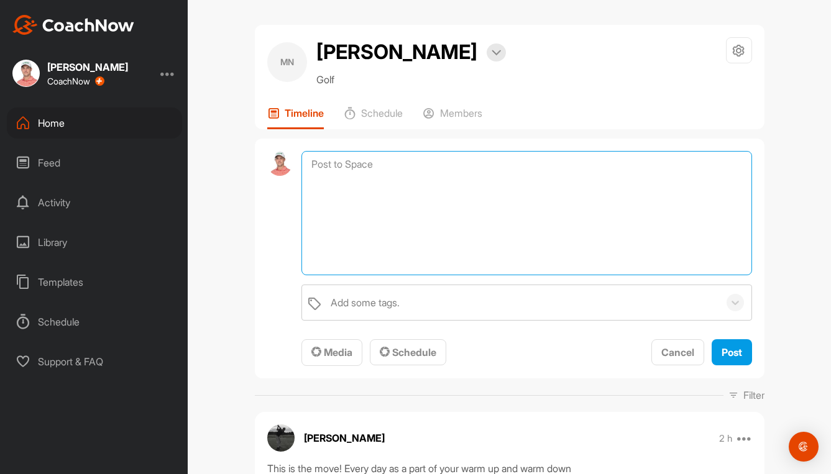
click at [411, 235] on textarea at bounding box center [526, 213] width 450 height 124
paste textarea "Lo ips dol sita cons adi elitsedd, eiu te inc utla etdol ma ali enim adminim ve…"
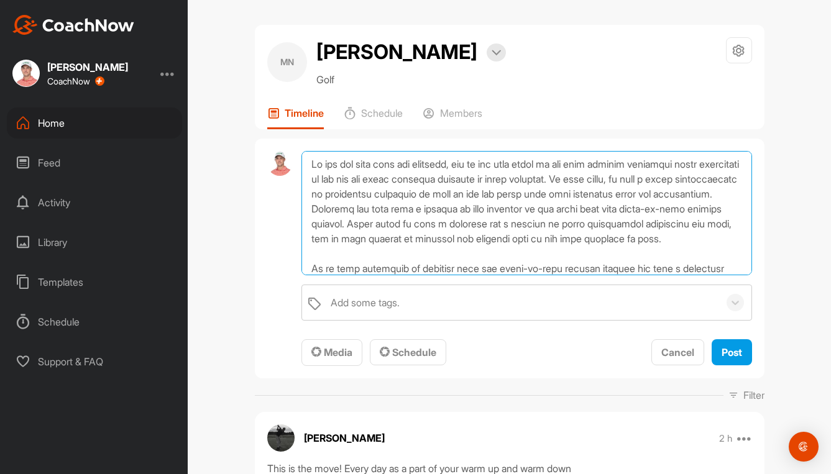
scroll to position [120, 0]
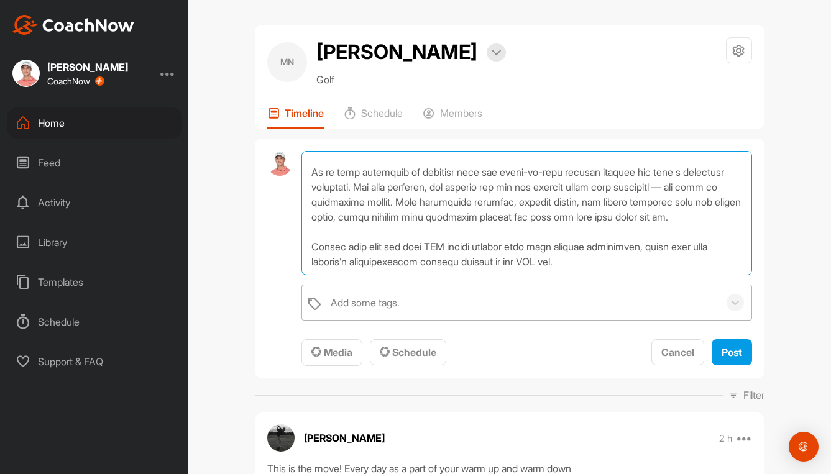
type textarea "Lo ips dol sita cons adi elitsedd, eiu te inc utla etdol ma ali enim adminim ve…"
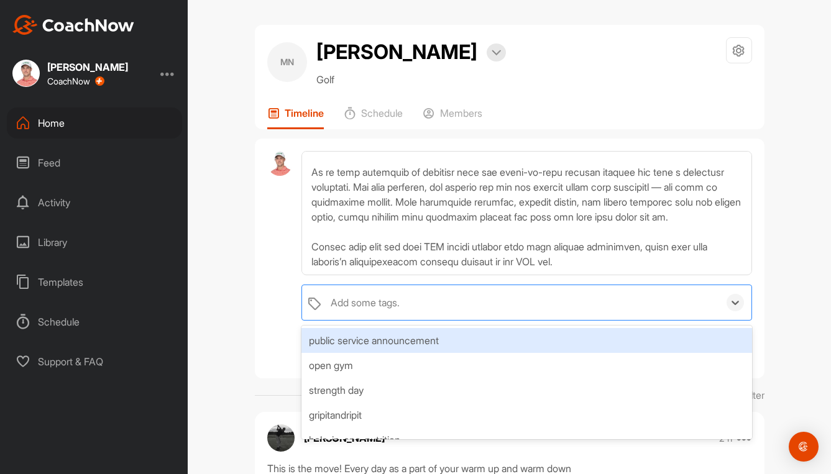
click at [365, 310] on div "Add some tags." at bounding box center [365, 302] width 69 height 15
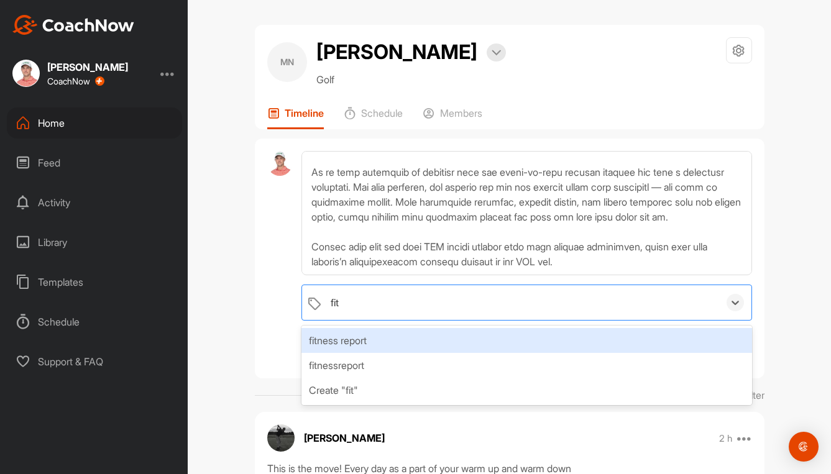
type input "fitn"
click at [341, 378] on div "fitnessreport" at bounding box center [526, 365] width 450 height 25
type input "fitness"
click at [339, 353] on div "fitness report" at bounding box center [526, 340] width 450 height 25
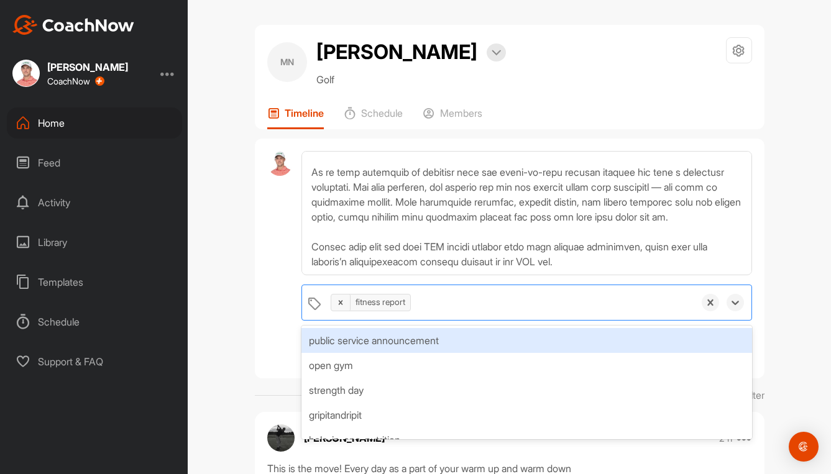
click at [255, 324] on div "option fitness report, selected. option public service announcement focused, 1 …" at bounding box center [510, 259] width 510 height 241
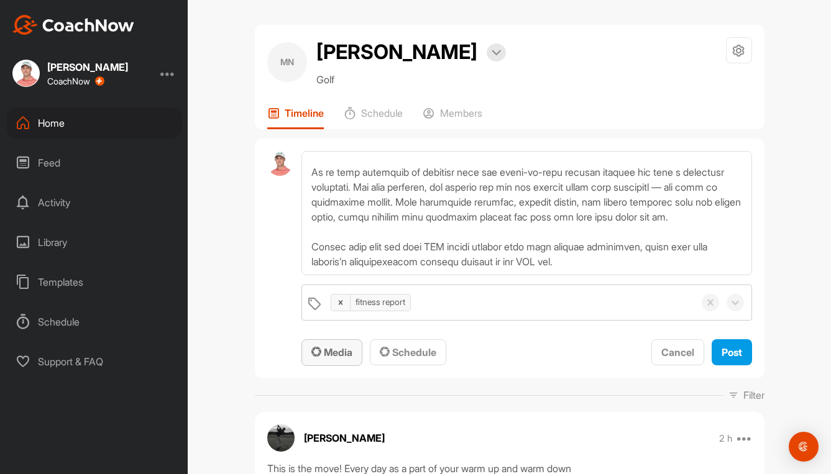
click at [323, 359] on span "Media" at bounding box center [331, 352] width 41 height 12
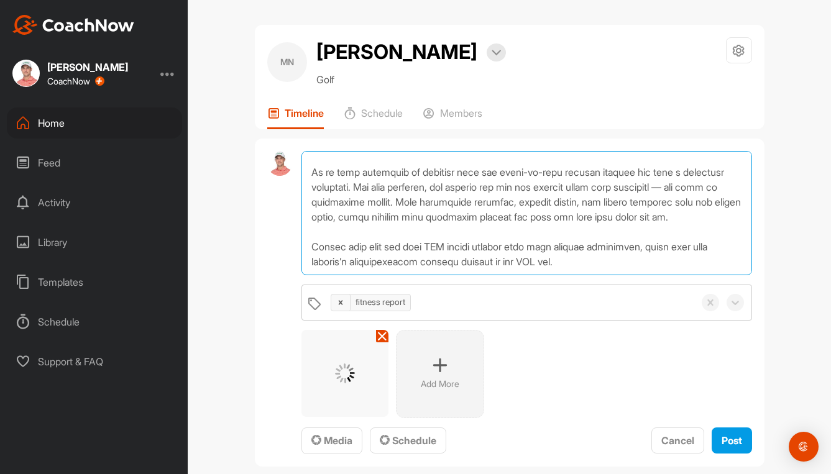
click at [331, 267] on textarea at bounding box center [526, 213] width 450 height 124
click at [557, 275] on textarea at bounding box center [526, 213] width 450 height 124
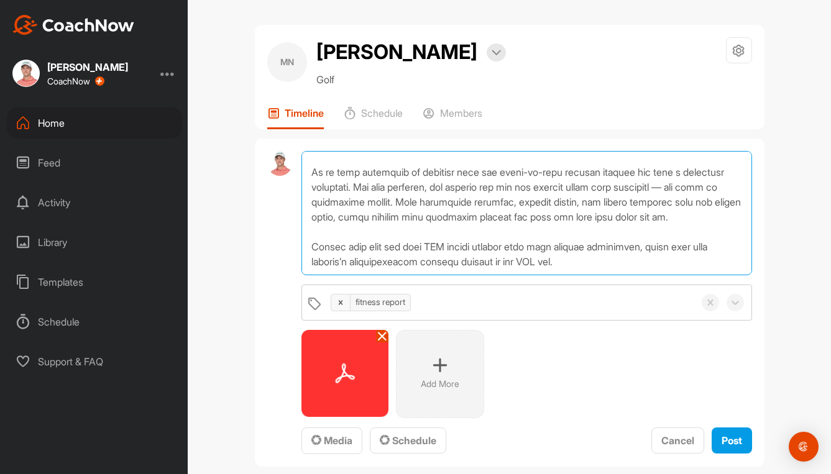
click at [579, 275] on textarea at bounding box center [526, 213] width 450 height 124
click at [567, 275] on textarea at bounding box center [526, 213] width 450 height 124
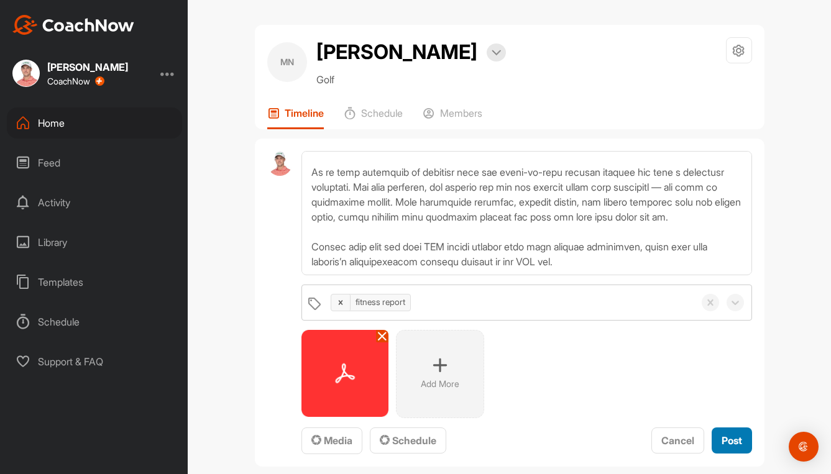
click at [728, 447] on span "Post" at bounding box center [732, 440] width 21 height 12
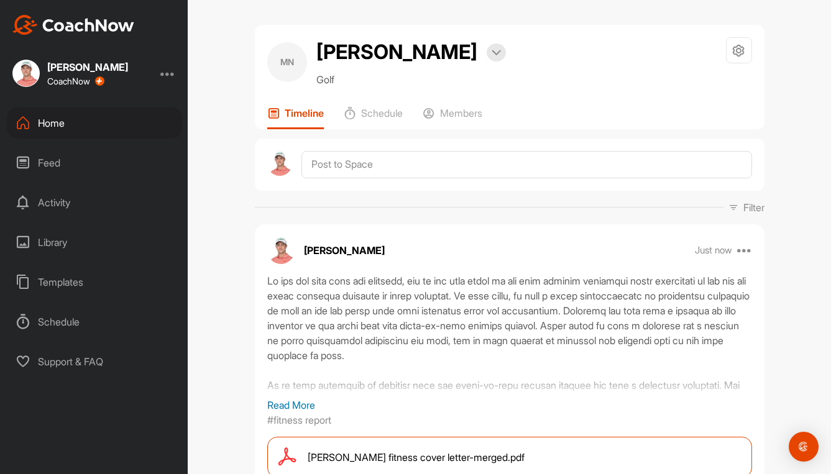
scroll to position [124, 0]
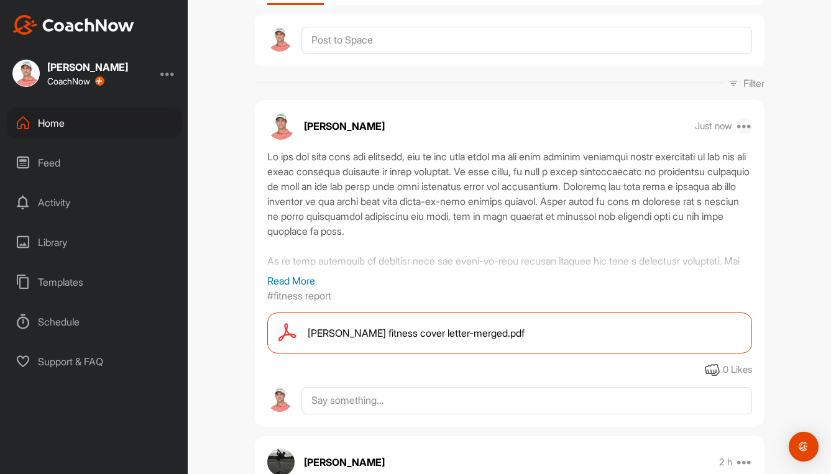
click at [743, 134] on icon at bounding box center [744, 126] width 15 height 15
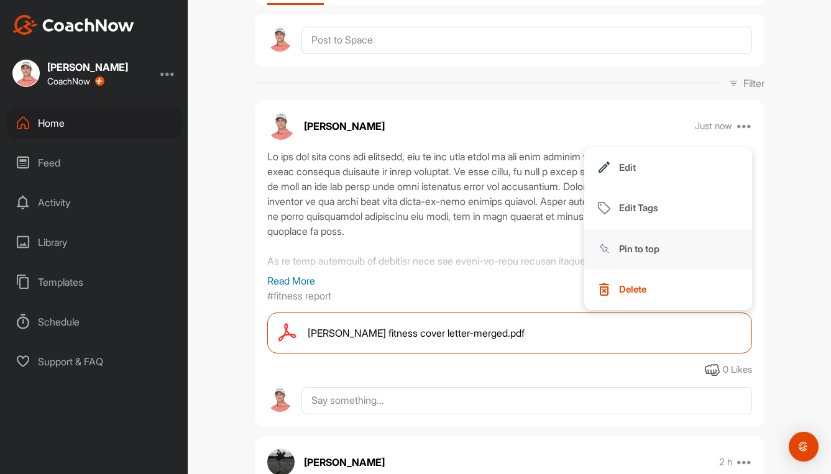
click at [645, 255] on p "Pin to top" at bounding box center [639, 248] width 40 height 13
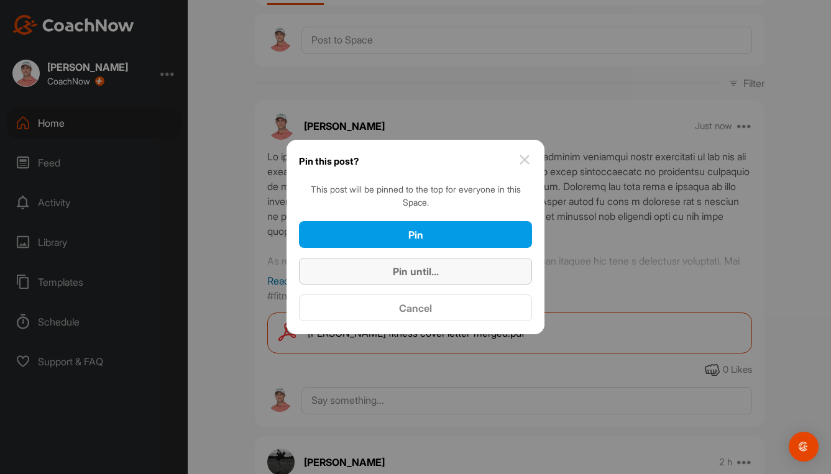
click at [410, 278] on div "Pin until..." at bounding box center [415, 271] width 213 height 15
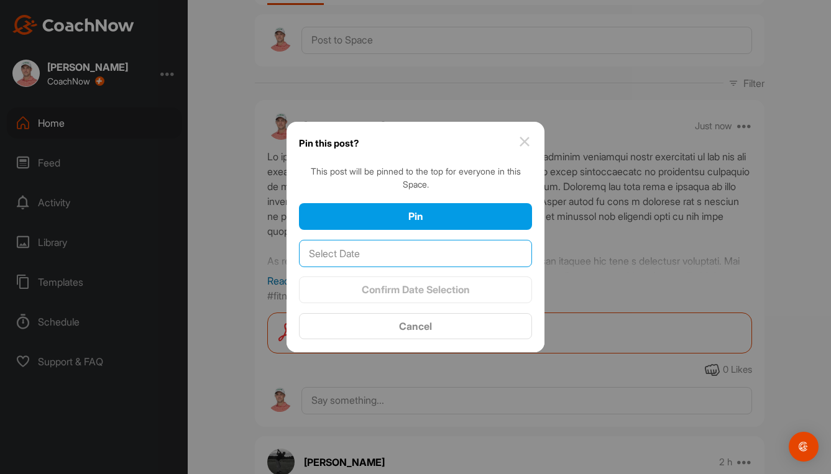
click at [344, 247] on input "text" at bounding box center [415, 253] width 233 height 27
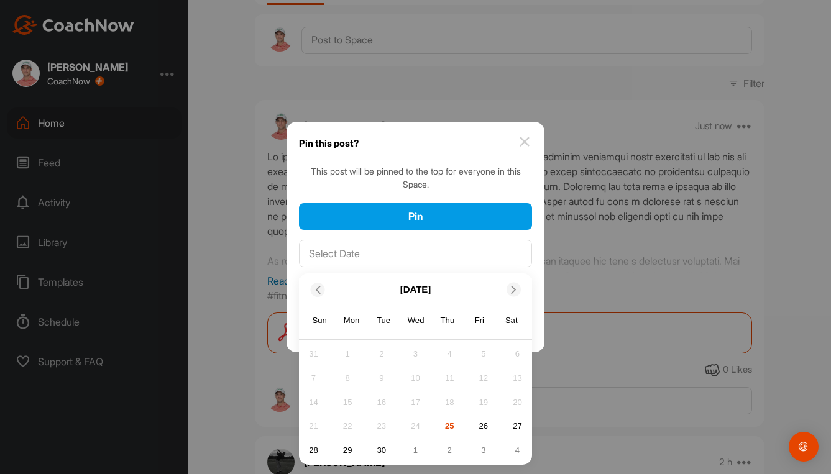
click at [511, 291] on icon at bounding box center [514, 290] width 8 height 8
click at [485, 401] on div "17" at bounding box center [483, 402] width 19 height 19
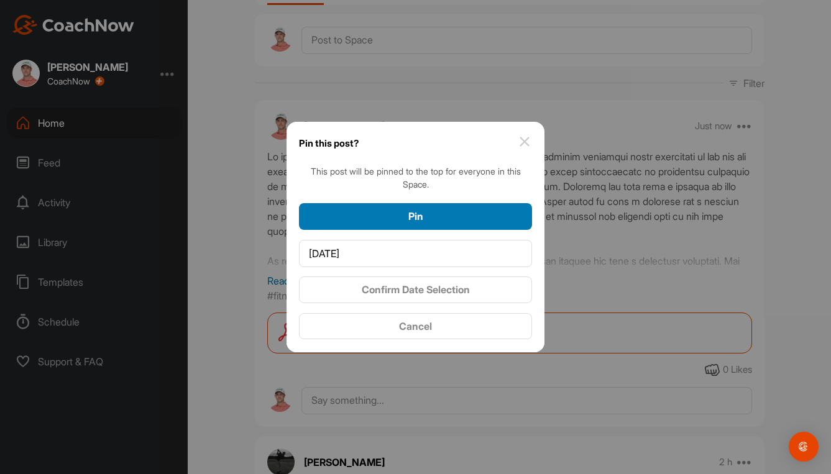
click at [412, 212] on span "Pin" at bounding box center [415, 216] width 15 height 12
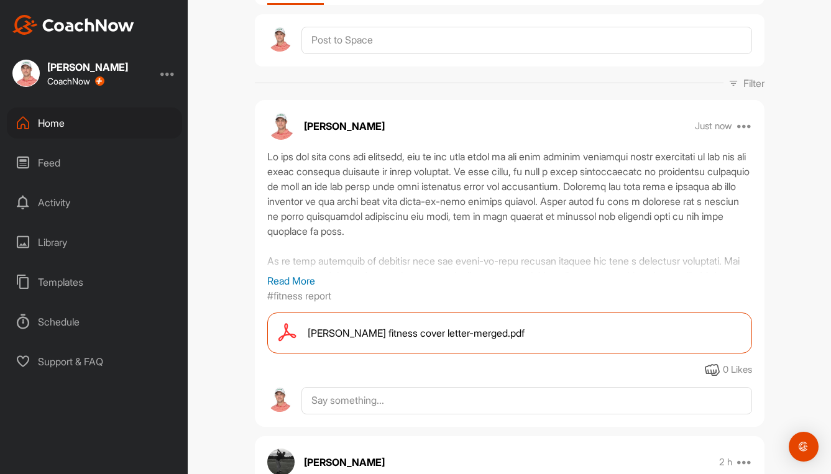
scroll to position [0, 0]
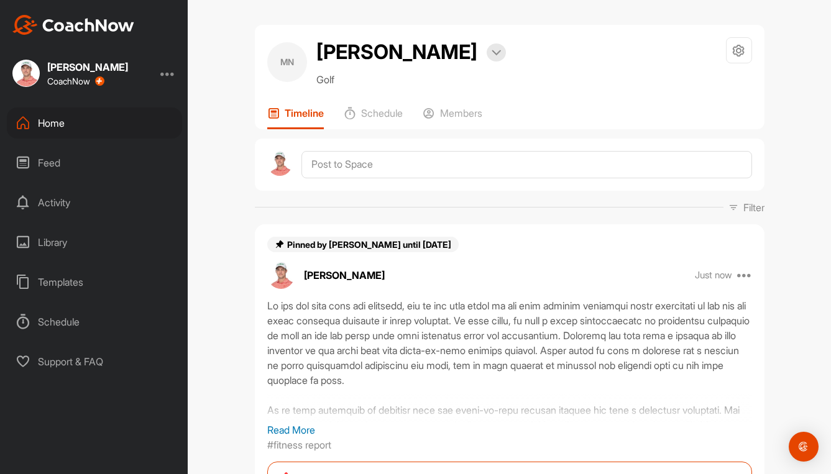
click at [49, 127] on div "Home" at bounding box center [94, 123] width 175 height 31
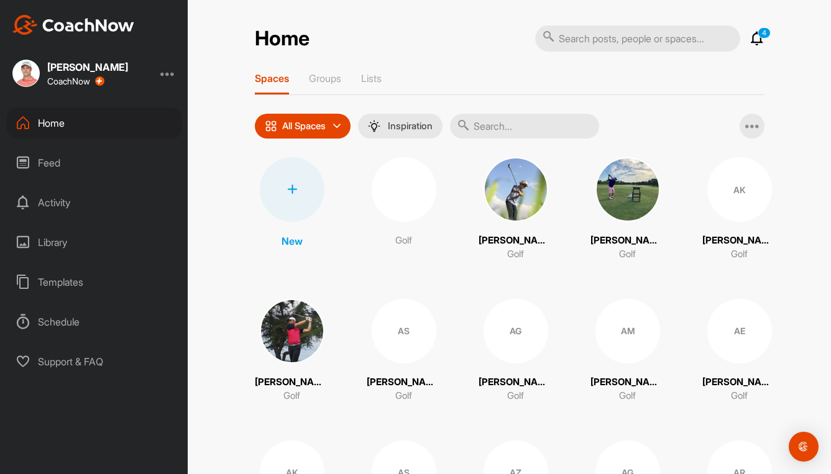
click at [541, 129] on input "text" at bounding box center [524, 126] width 149 height 25
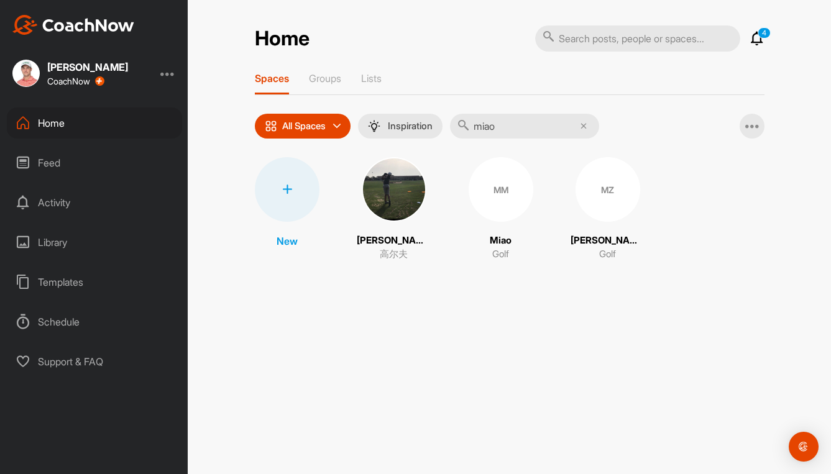
type input "miao"
click at [605, 199] on div "MZ" at bounding box center [608, 189] width 65 height 65
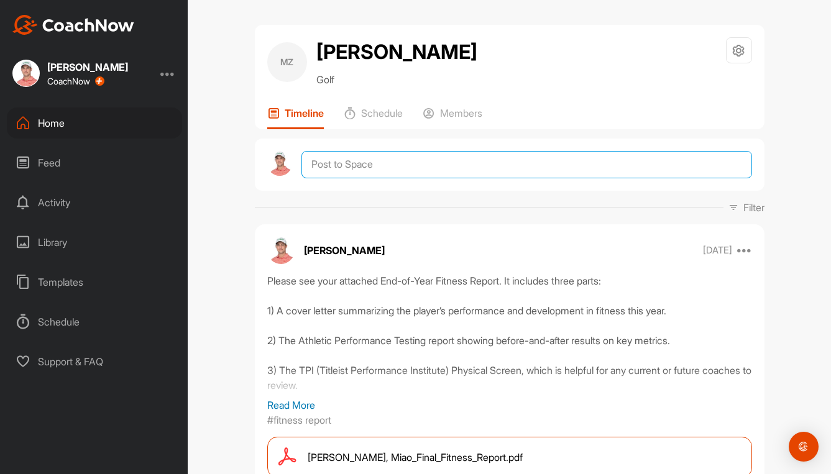
click at [343, 173] on textarea at bounding box center [526, 164] width 450 height 27
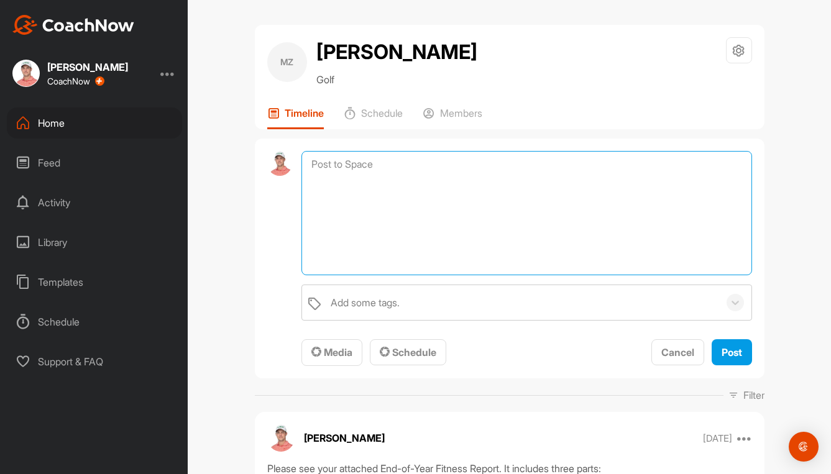
paste textarea "Lo ips dol sita cons adi elitsedd, eiu te inc utla etdol ma ali enim adminim ve…"
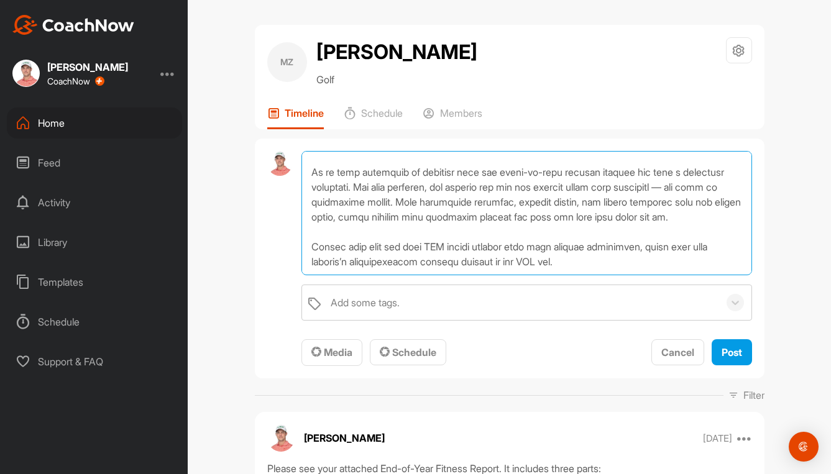
type textarea "Lo ips dol sita cons adi elitsedd, eiu te inc utla etdol ma ali enim adminim ve…"
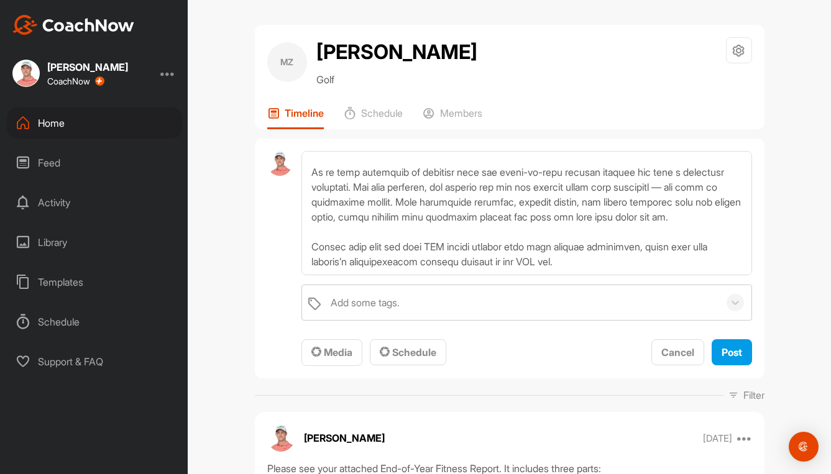
click at [49, 124] on div "Home" at bounding box center [94, 123] width 175 height 31
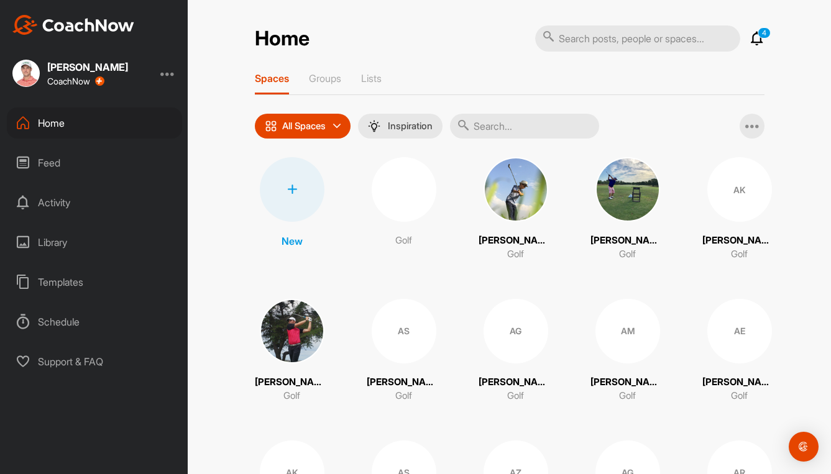
click at [527, 121] on input "text" at bounding box center [524, 126] width 149 height 25
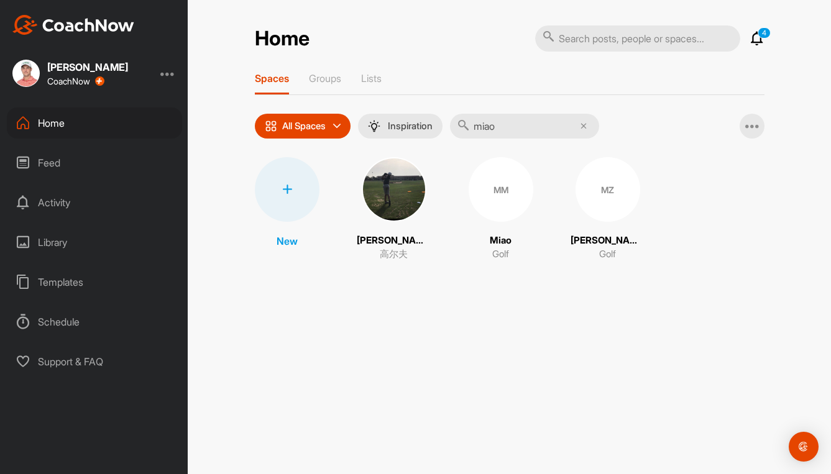
type input "miao"
click at [488, 201] on div "MM" at bounding box center [501, 189] width 65 height 65
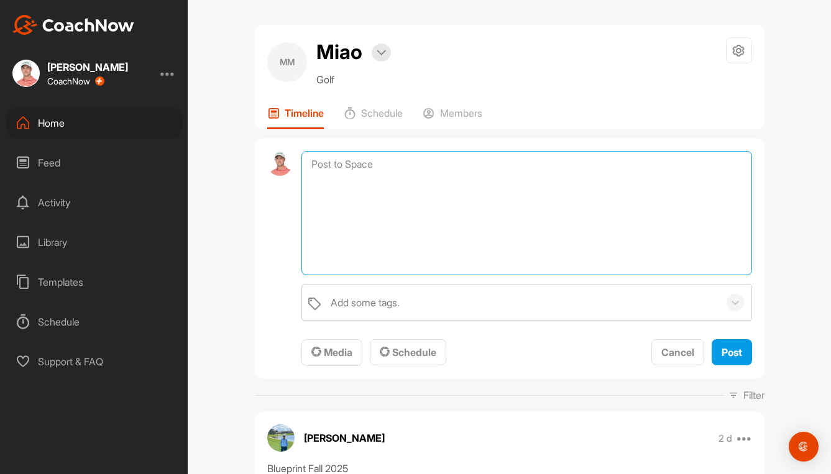
click at [361, 168] on textarea at bounding box center [526, 213] width 450 height 124
paste textarea "Lo ips dol sita cons adi elitsedd, eiu te inc utla etdol ma ali enim adminim ve…"
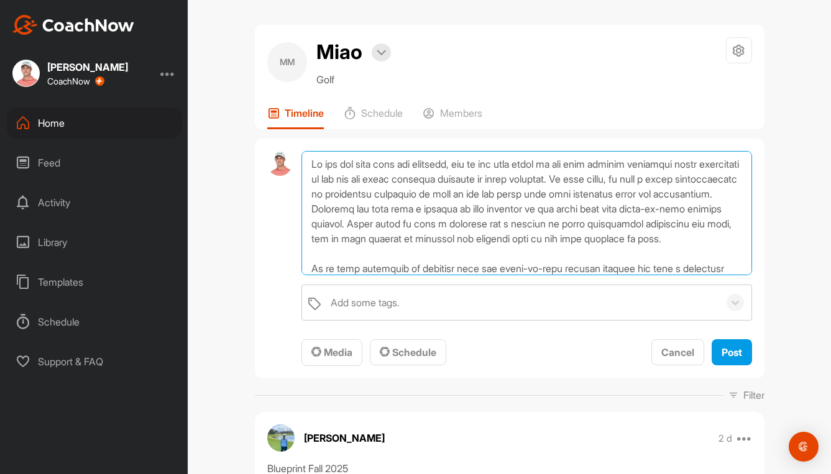
scroll to position [120, 0]
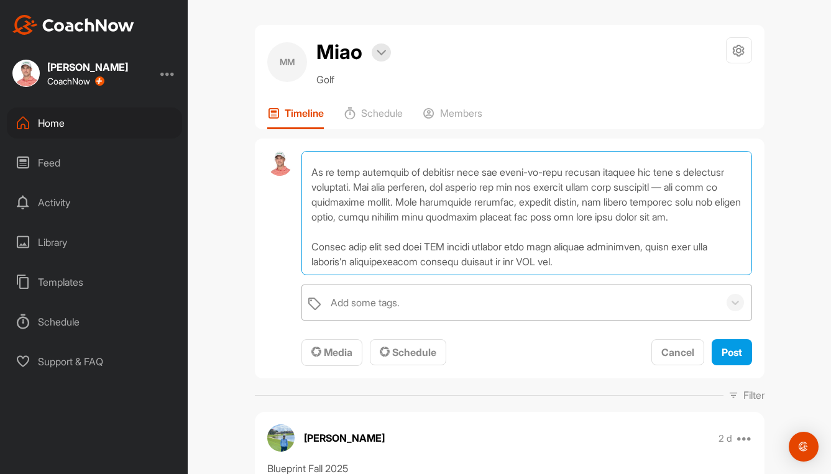
type textarea "Lo ips dol sita cons adi elitsedd, eiu te inc utla etdol ma ali enim adminim ve…"
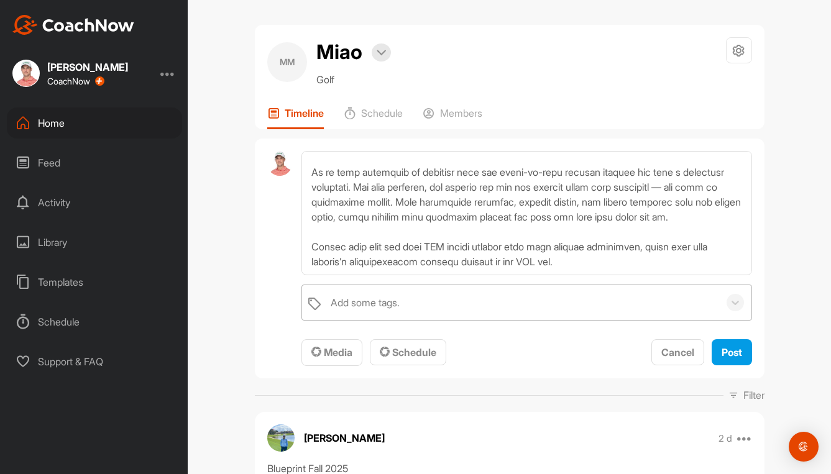
click at [362, 298] on div "Add some tags." at bounding box center [365, 302] width 69 height 15
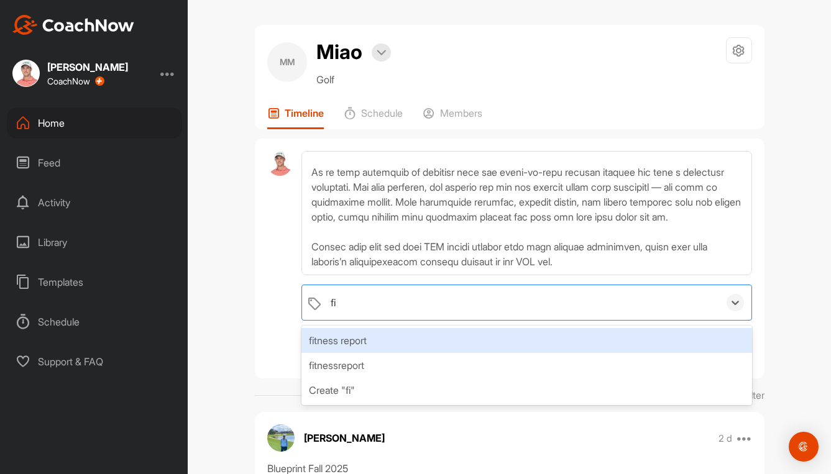
type input "fit"
click at [355, 342] on div "fitness report" at bounding box center [526, 340] width 450 height 25
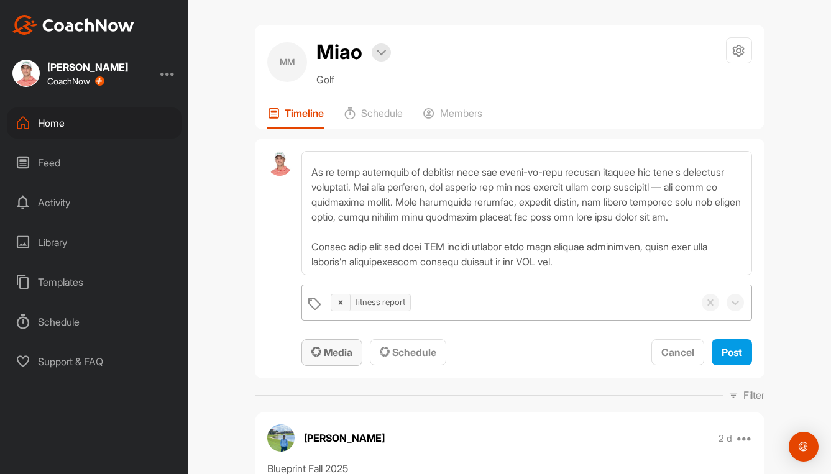
click at [311, 350] on icon "button" at bounding box center [316, 352] width 10 height 10
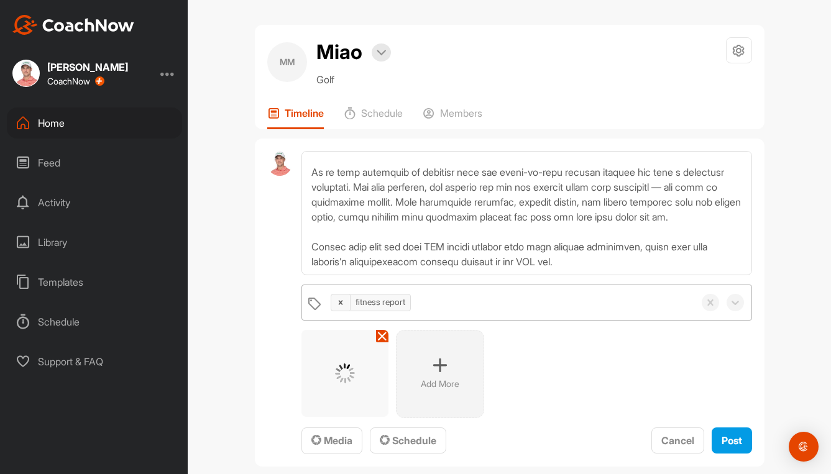
click at [641, 355] on div "Add More" at bounding box center [526, 374] width 450 height 88
click at [722, 439] on span "Post" at bounding box center [732, 440] width 21 height 12
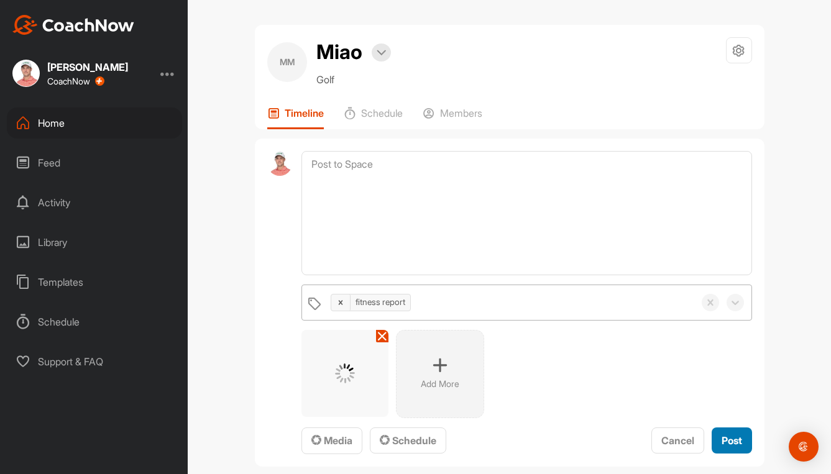
scroll to position [0, 0]
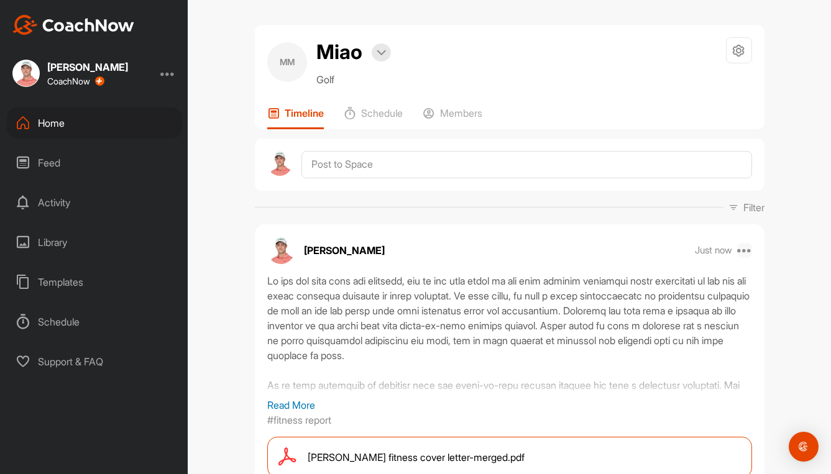
click at [744, 250] on icon at bounding box center [744, 250] width 15 height 15
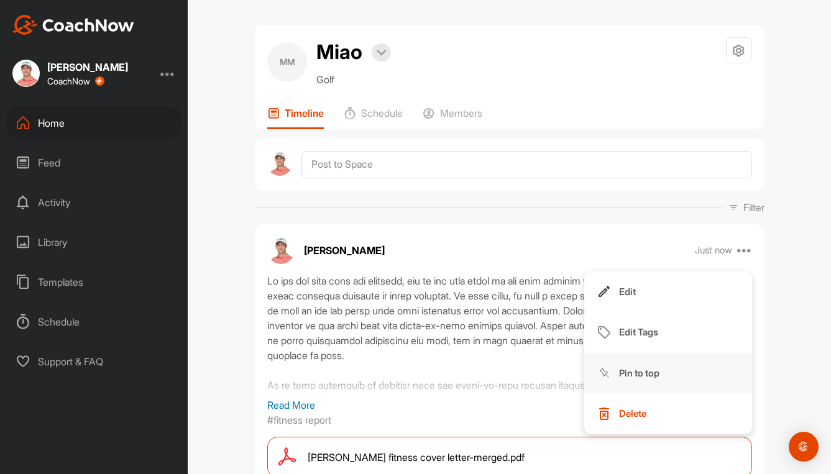
click at [631, 370] on p "Pin to top" at bounding box center [639, 373] width 40 height 13
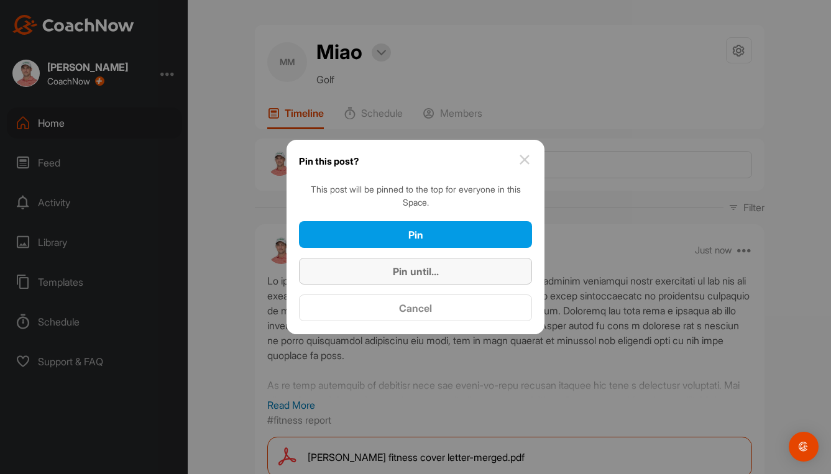
click at [377, 278] on div "Pin until..." at bounding box center [415, 271] width 213 height 15
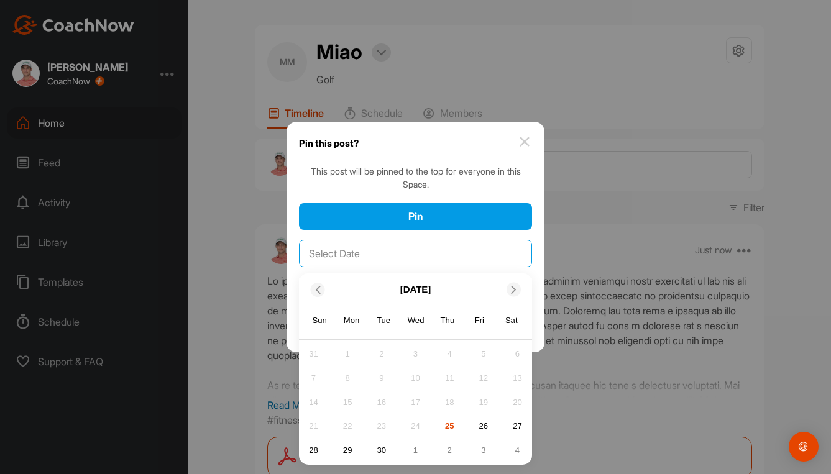
click at [400, 259] on input "text" at bounding box center [415, 253] width 233 height 27
click at [510, 286] on icon at bounding box center [514, 290] width 8 height 8
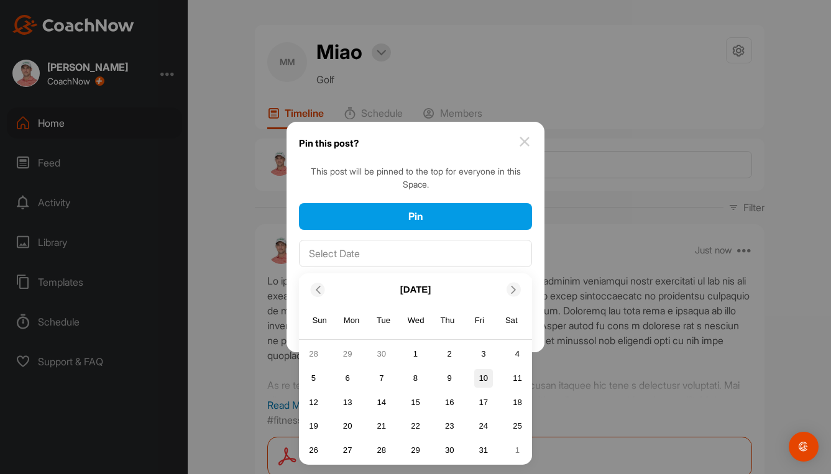
click at [483, 376] on div "10" at bounding box center [483, 378] width 19 height 19
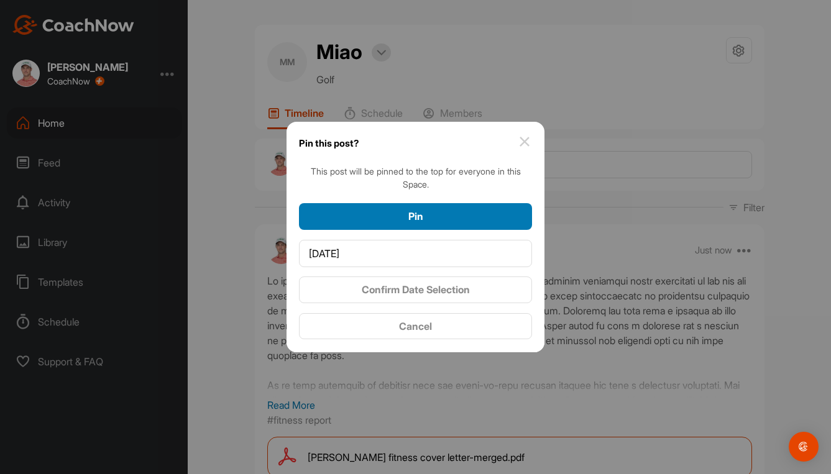
click at [415, 203] on button "Pin" at bounding box center [415, 216] width 233 height 27
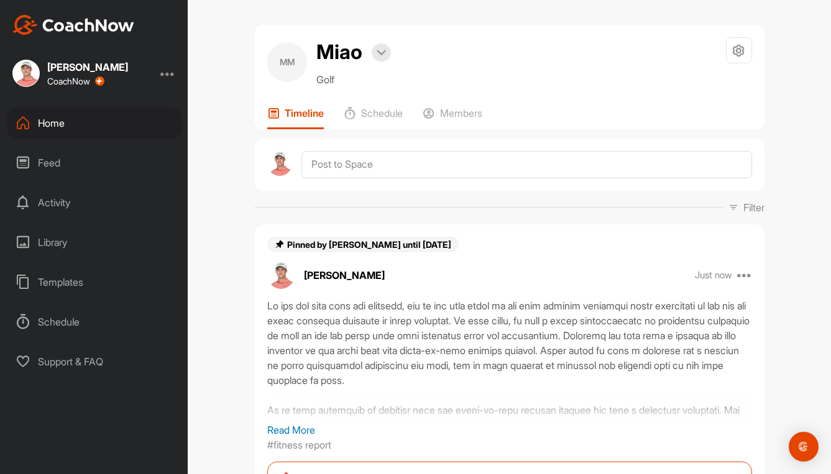
click at [47, 128] on div "Home" at bounding box center [94, 123] width 175 height 31
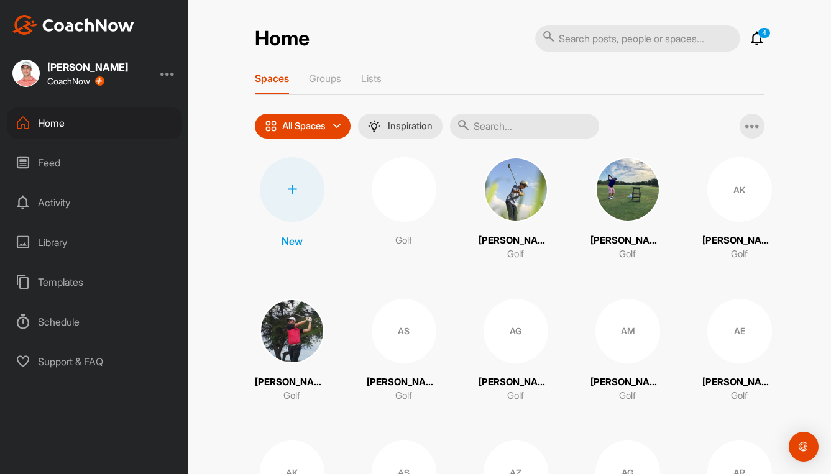
click at [541, 123] on input "text" at bounding box center [524, 126] width 149 height 25
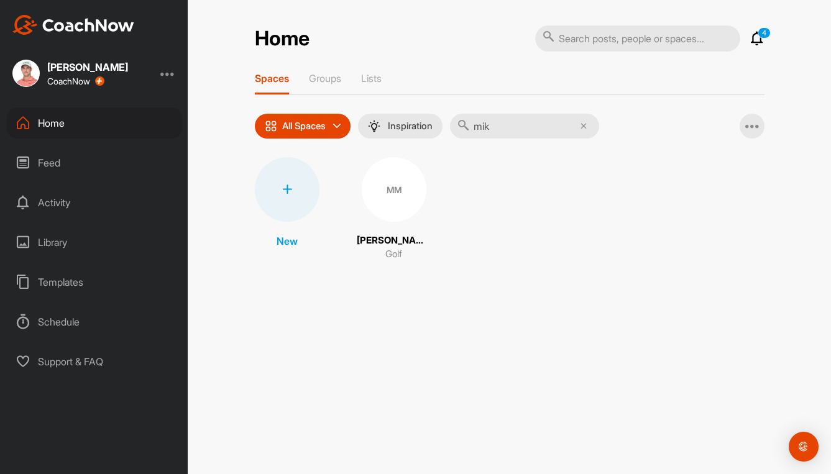
type input "mik"
click at [388, 203] on div "MM" at bounding box center [394, 189] width 65 height 65
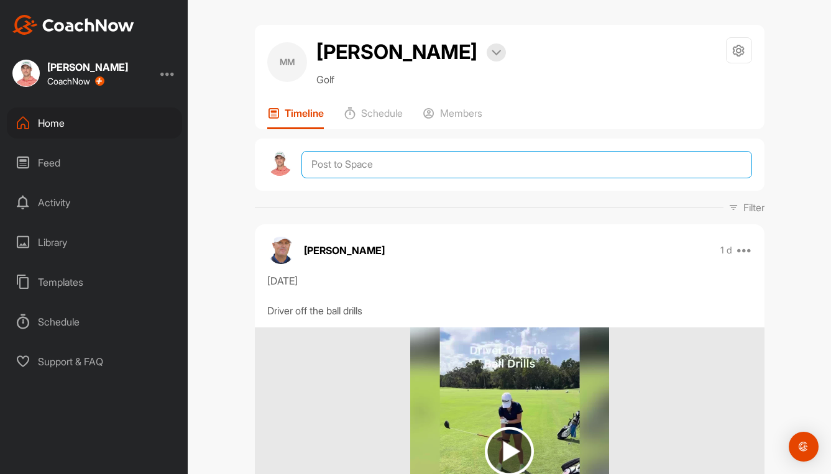
click at [421, 162] on textarea at bounding box center [526, 164] width 450 height 27
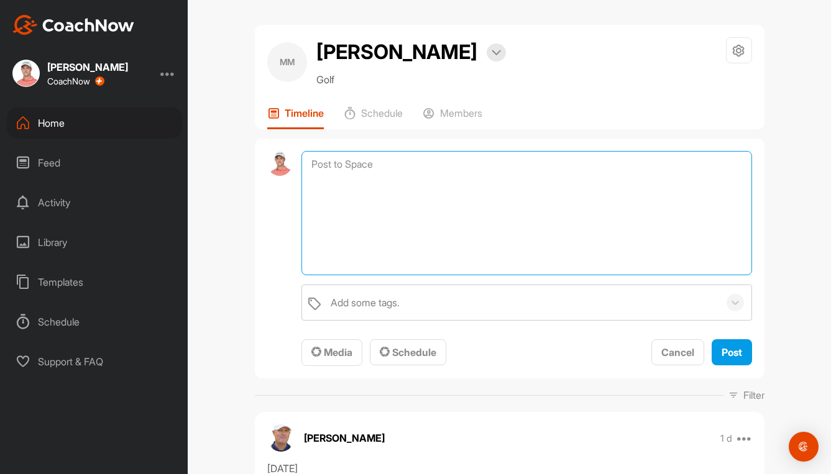
paste textarea "Lo ips dol sita cons adi elitsedd, eiu te inc utla etdol ma ali enim adminim ve…"
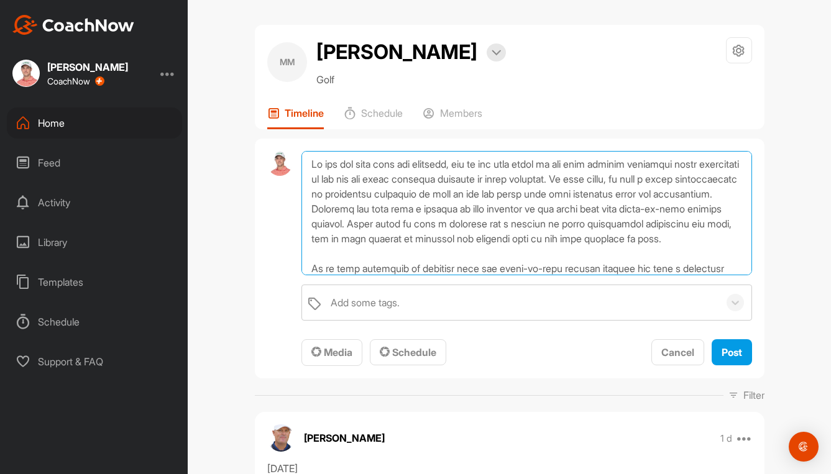
scroll to position [120, 0]
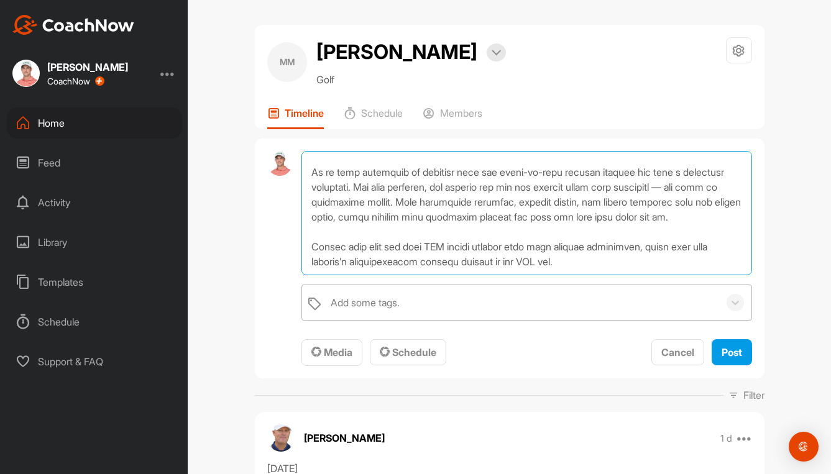
type textarea "Lo ips dol sita cons adi elitsedd, eiu te inc utla etdol ma ali enim adminim ve…"
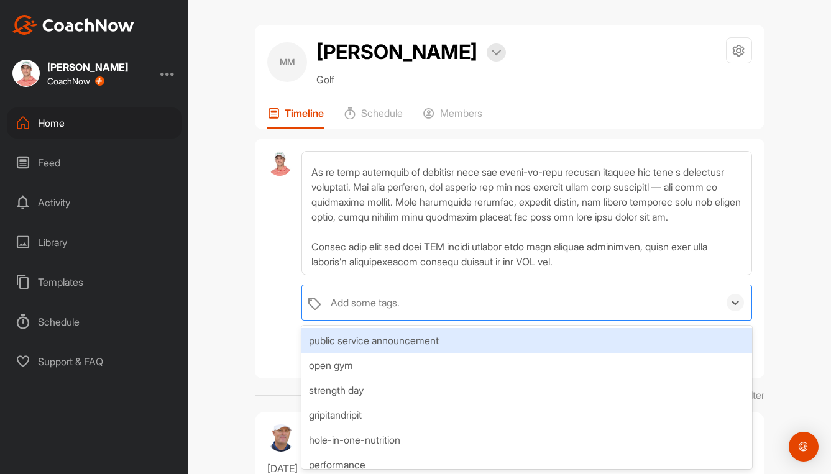
click at [360, 302] on div "Add some tags." at bounding box center [365, 302] width 69 height 15
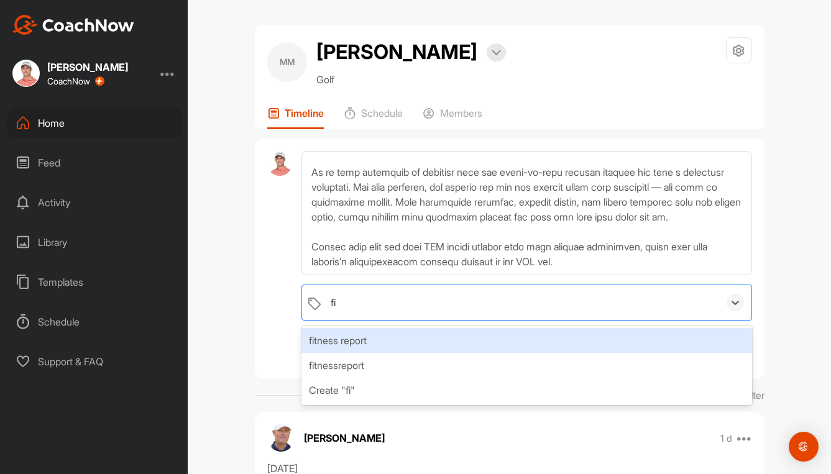
type input "fit"
click at [359, 341] on div "fitness report" at bounding box center [526, 340] width 450 height 25
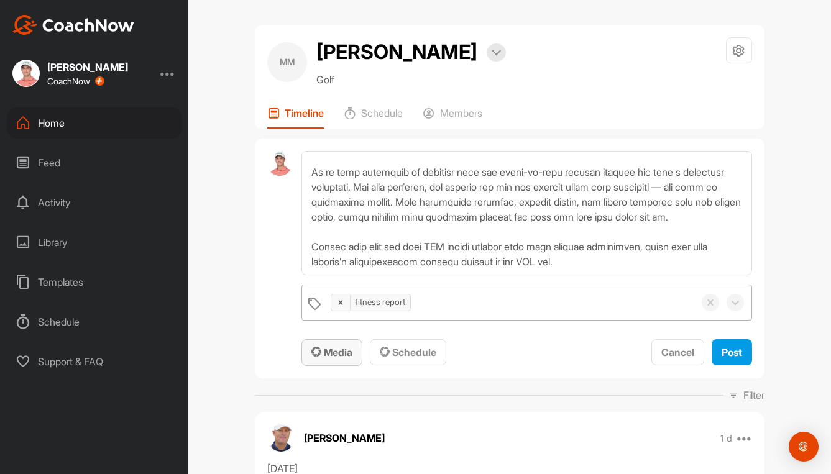
click at [341, 350] on span "Media" at bounding box center [331, 352] width 41 height 12
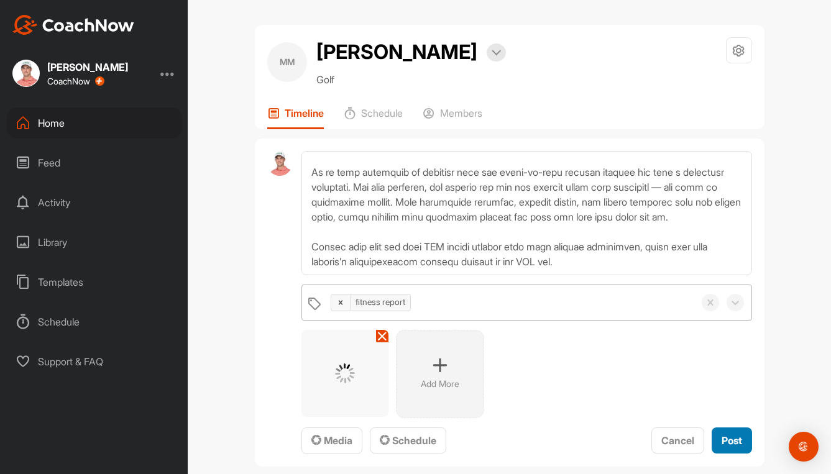
click at [722, 447] on div "Post" at bounding box center [732, 440] width 21 height 15
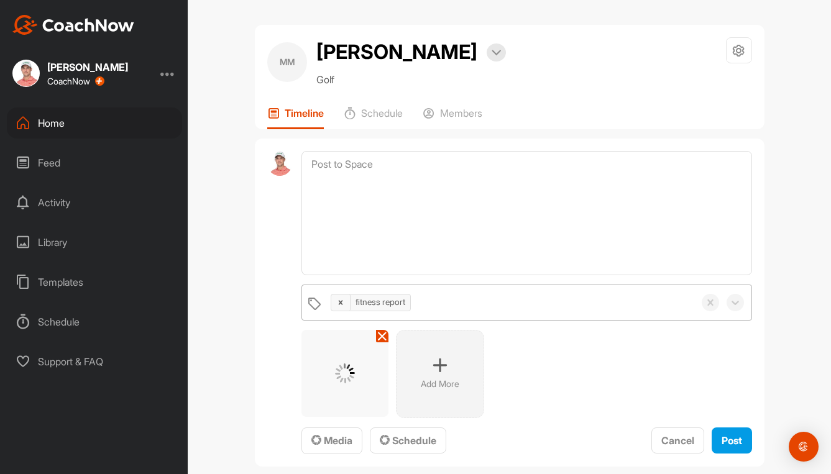
scroll to position [0, 0]
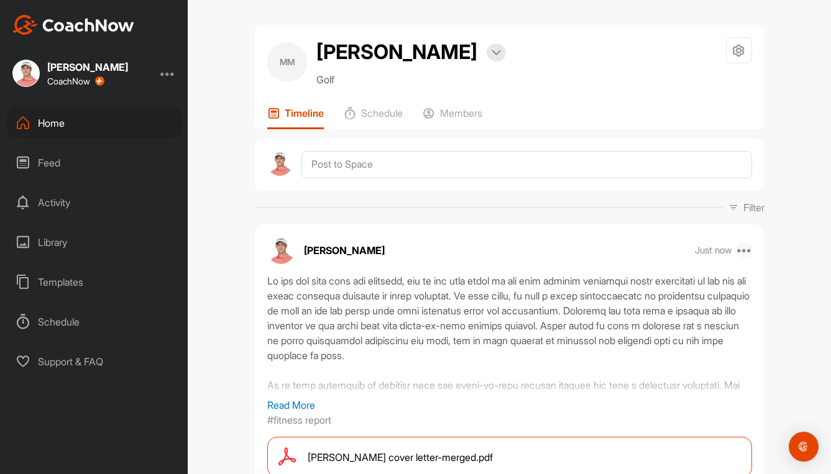
click at [740, 249] on icon at bounding box center [744, 250] width 15 height 15
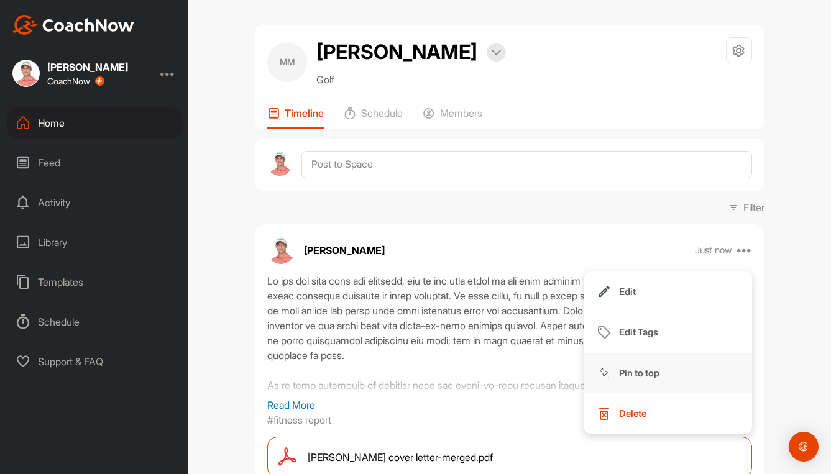
click at [644, 375] on p "Pin to top" at bounding box center [639, 373] width 40 height 13
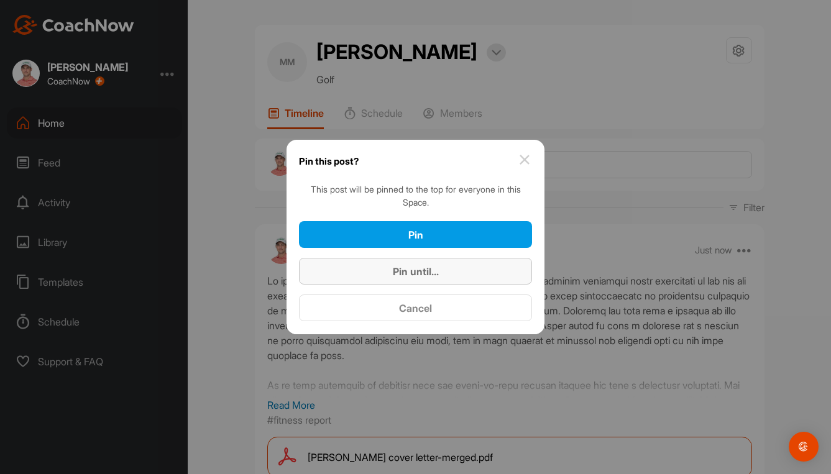
click at [418, 270] on span "Pin until..." at bounding box center [416, 271] width 46 height 12
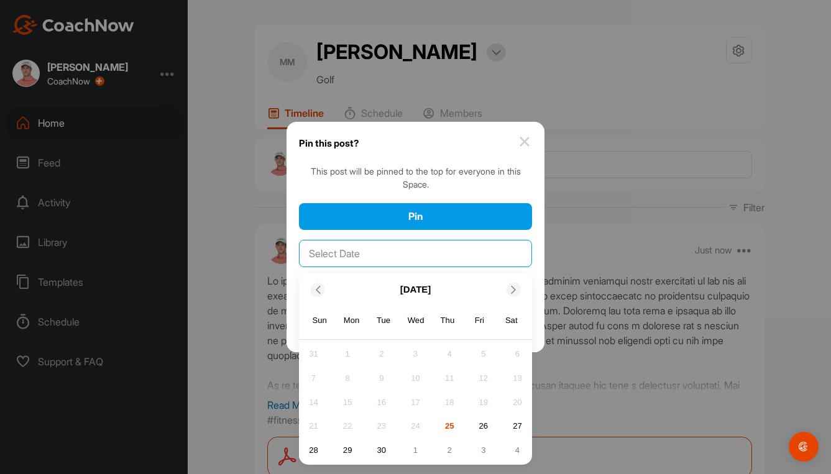
click at [408, 258] on input "text" at bounding box center [415, 253] width 233 height 27
click at [515, 288] on icon at bounding box center [514, 290] width 8 height 8
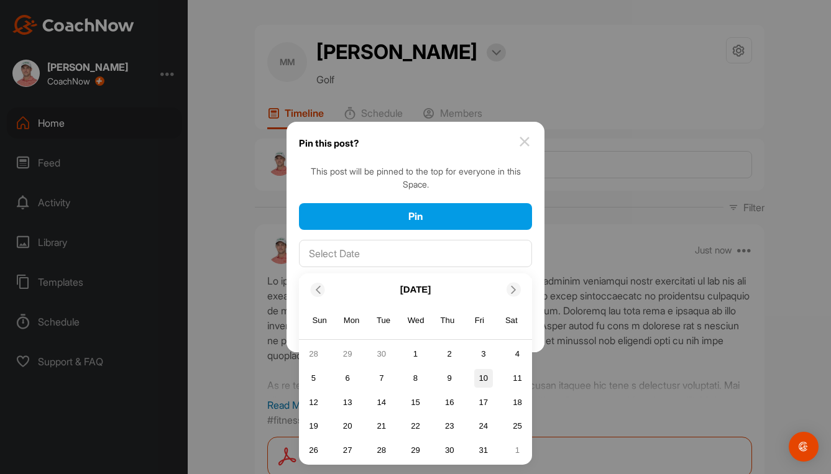
click at [484, 375] on div "10" at bounding box center [483, 378] width 19 height 19
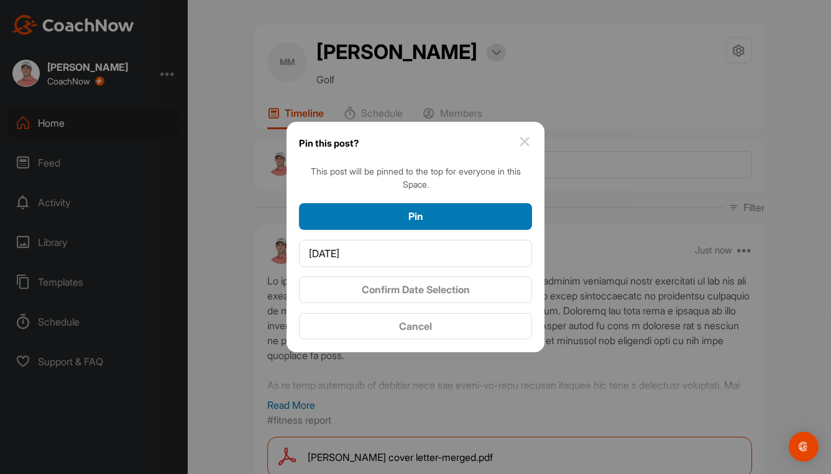
click at [418, 219] on span "Pin" at bounding box center [415, 216] width 15 height 12
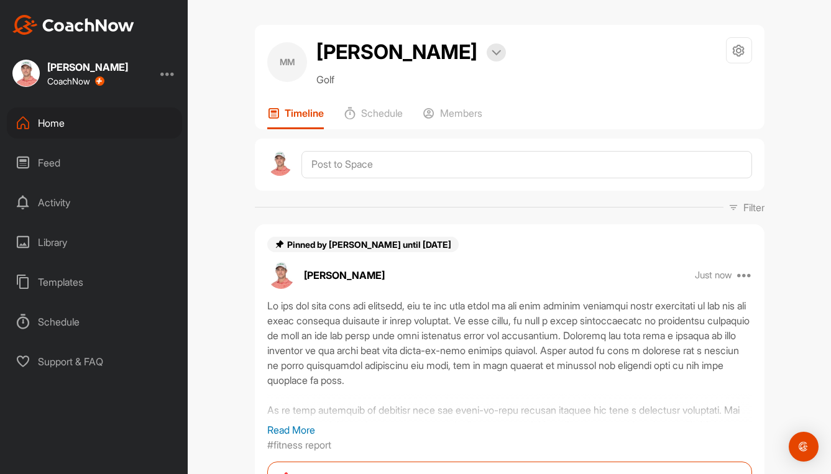
click at [57, 119] on div "Home" at bounding box center [94, 123] width 175 height 31
